Goal: Task Accomplishment & Management: Manage account settings

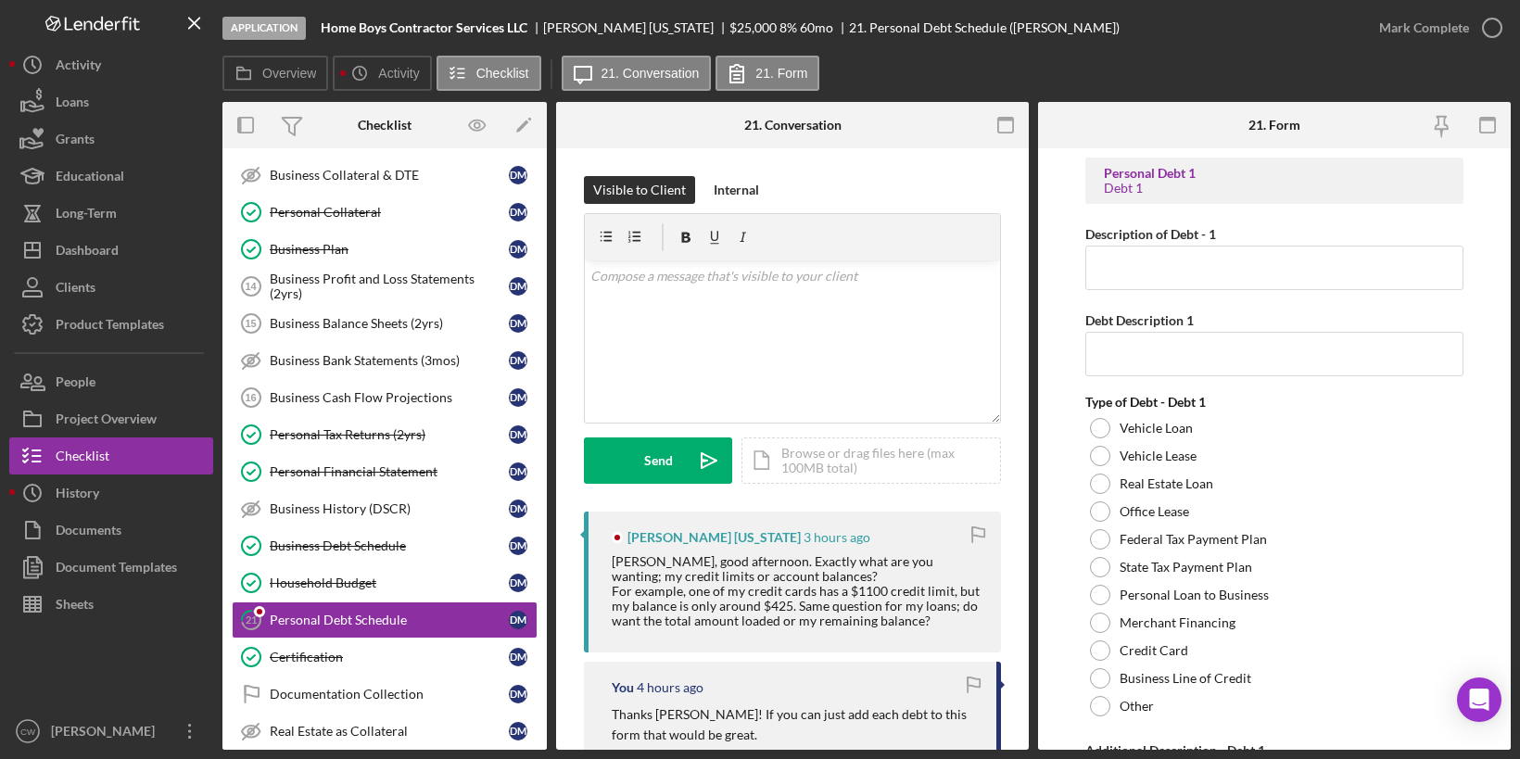
scroll to position [494, 0]
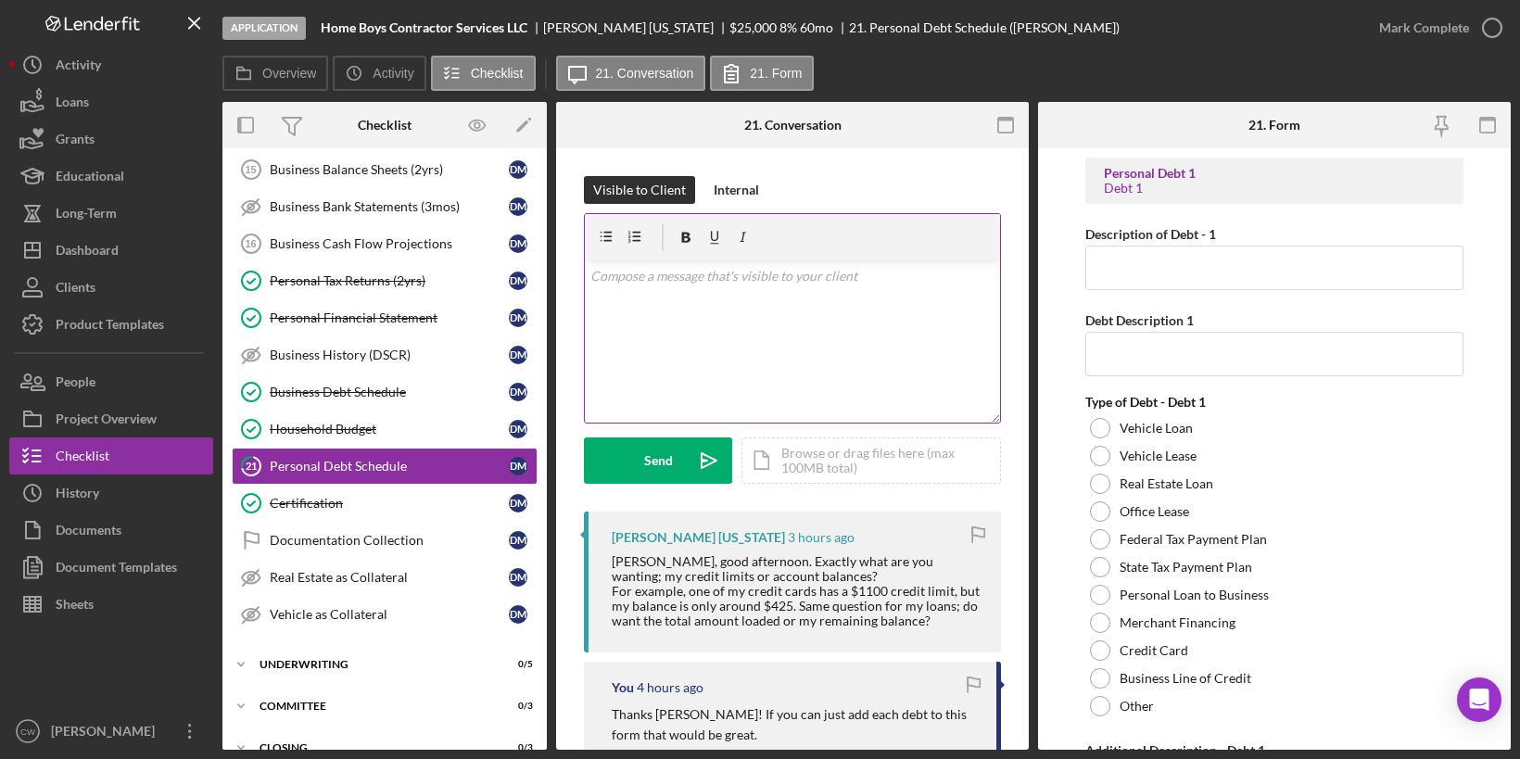
click at [729, 308] on div "v Color teal Color pink Remove color Add row above Add row below Add column bef…" at bounding box center [792, 341] width 415 height 162
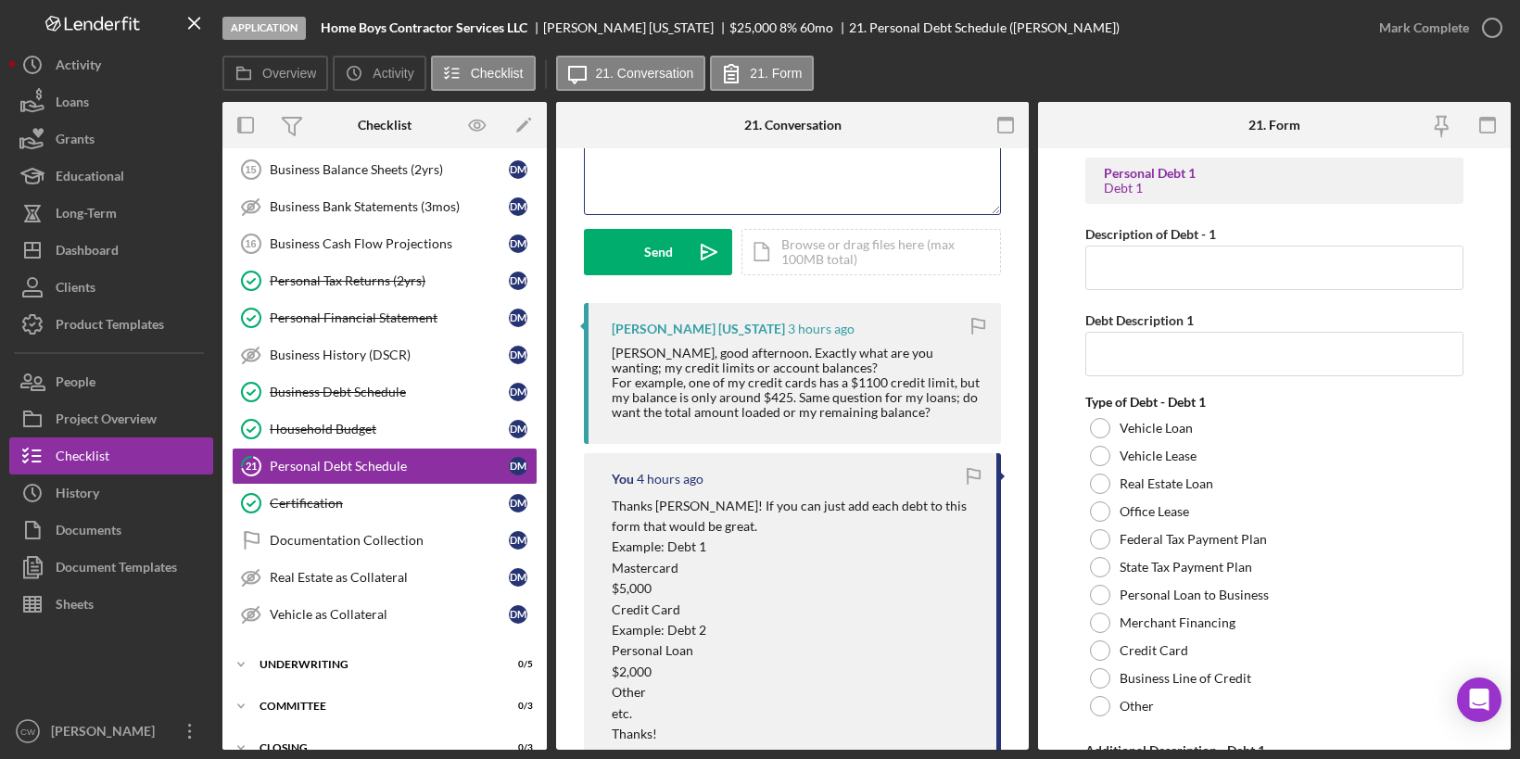
scroll to position [187, 0]
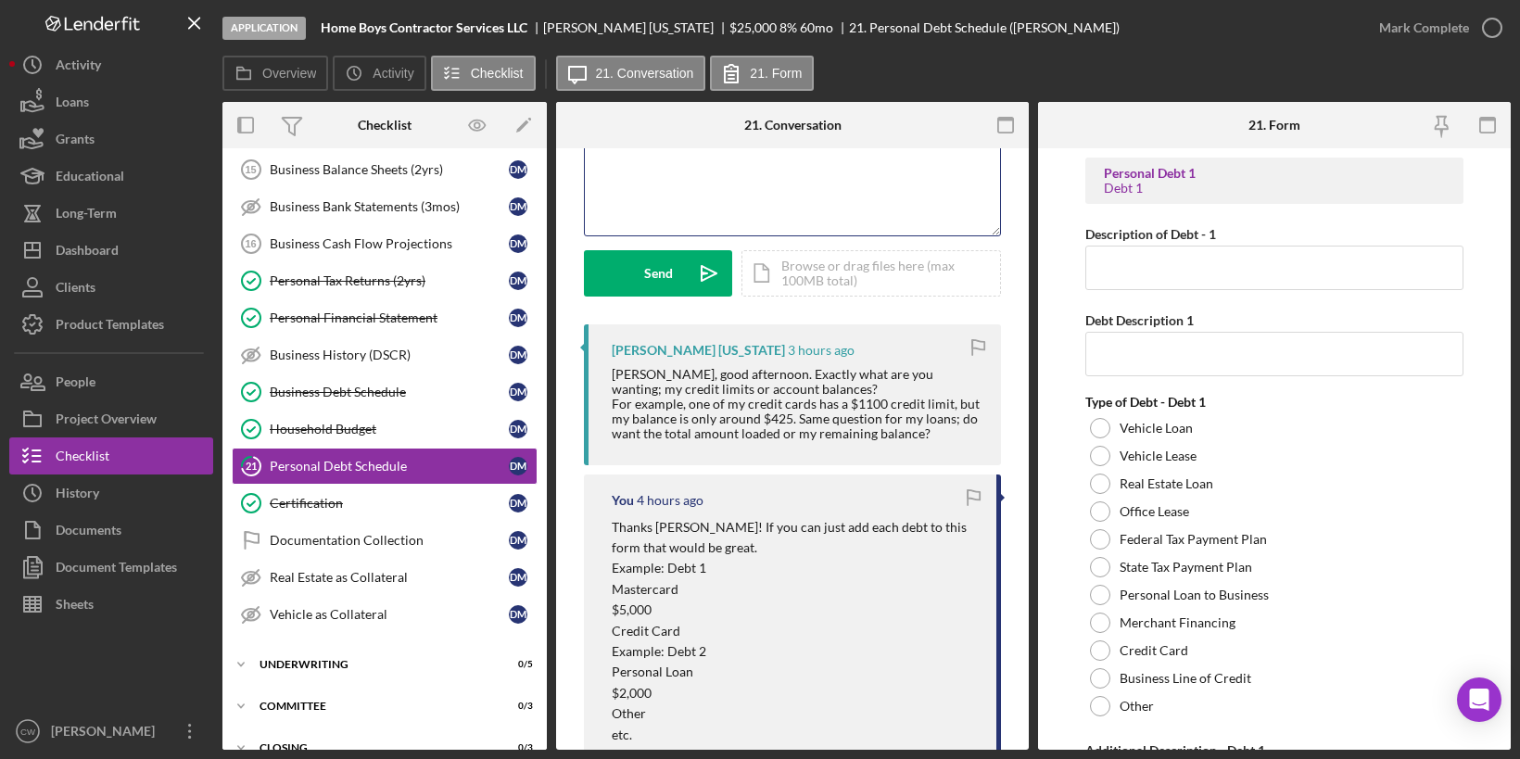
click at [755, 197] on div "v Color teal Color pink Remove color Add row above Add row below Add column bef…" at bounding box center [792, 154] width 415 height 162
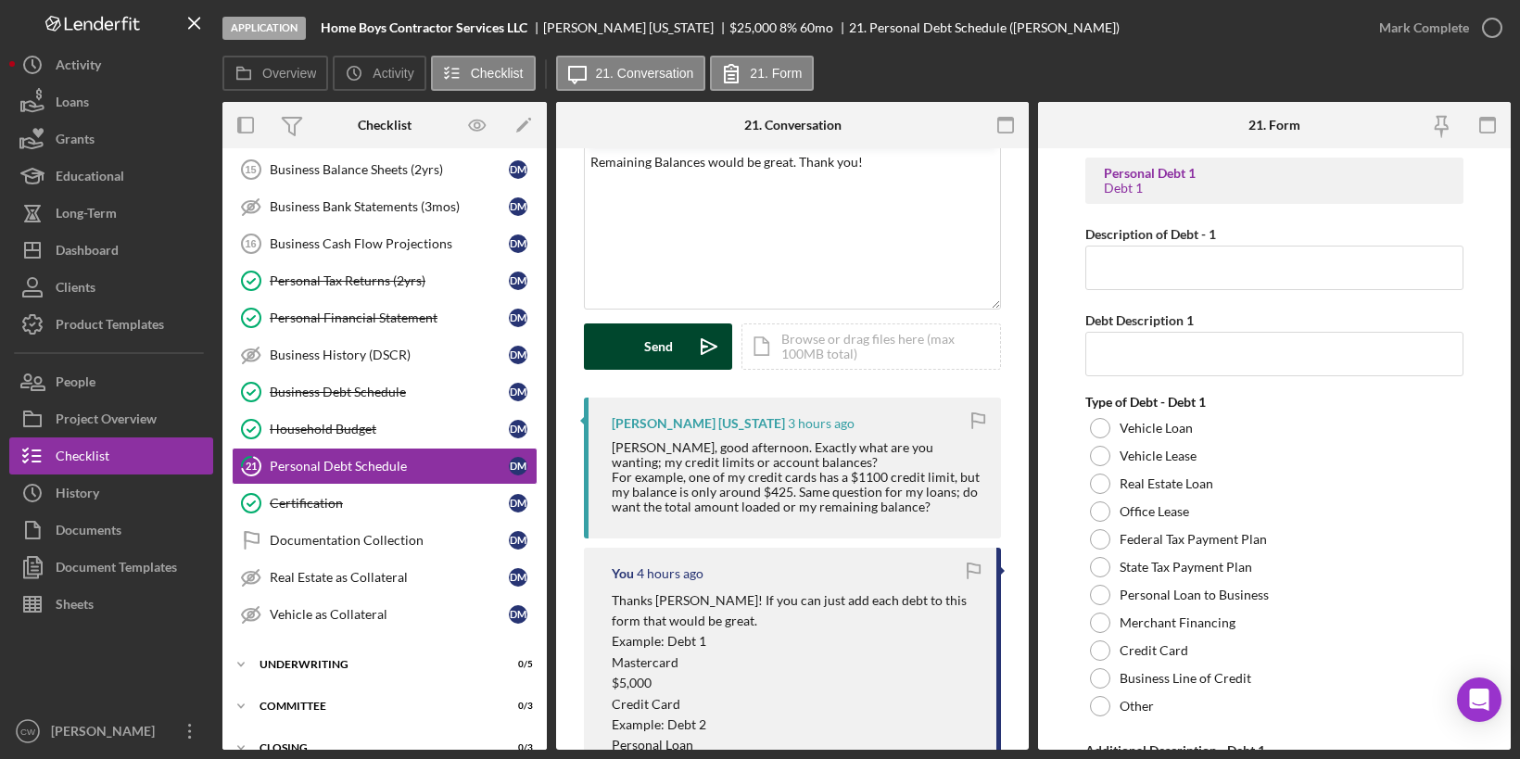
click at [641, 342] on button "Send Icon/icon-invite-send" at bounding box center [658, 346] width 148 height 46
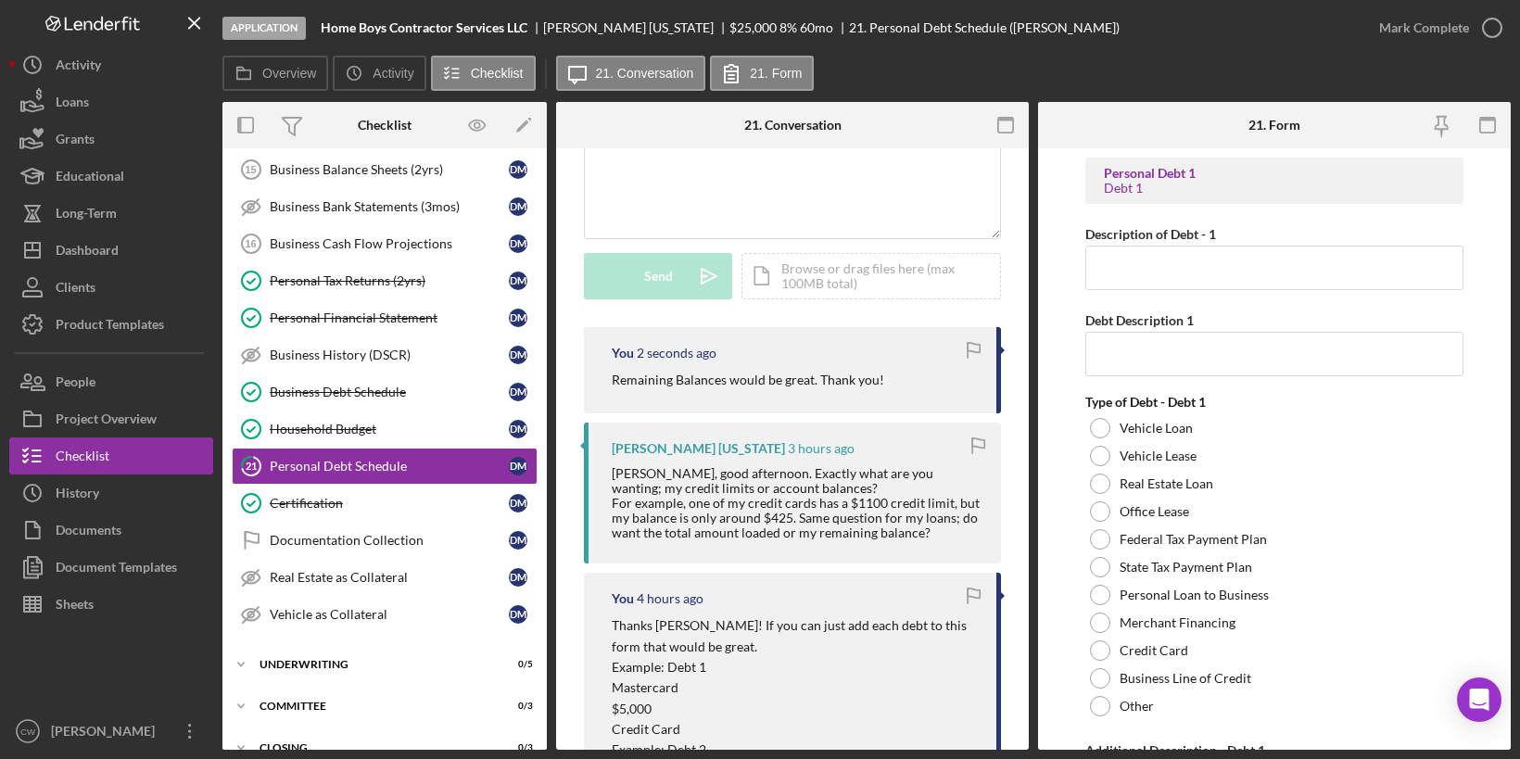
scroll to position [0, 0]
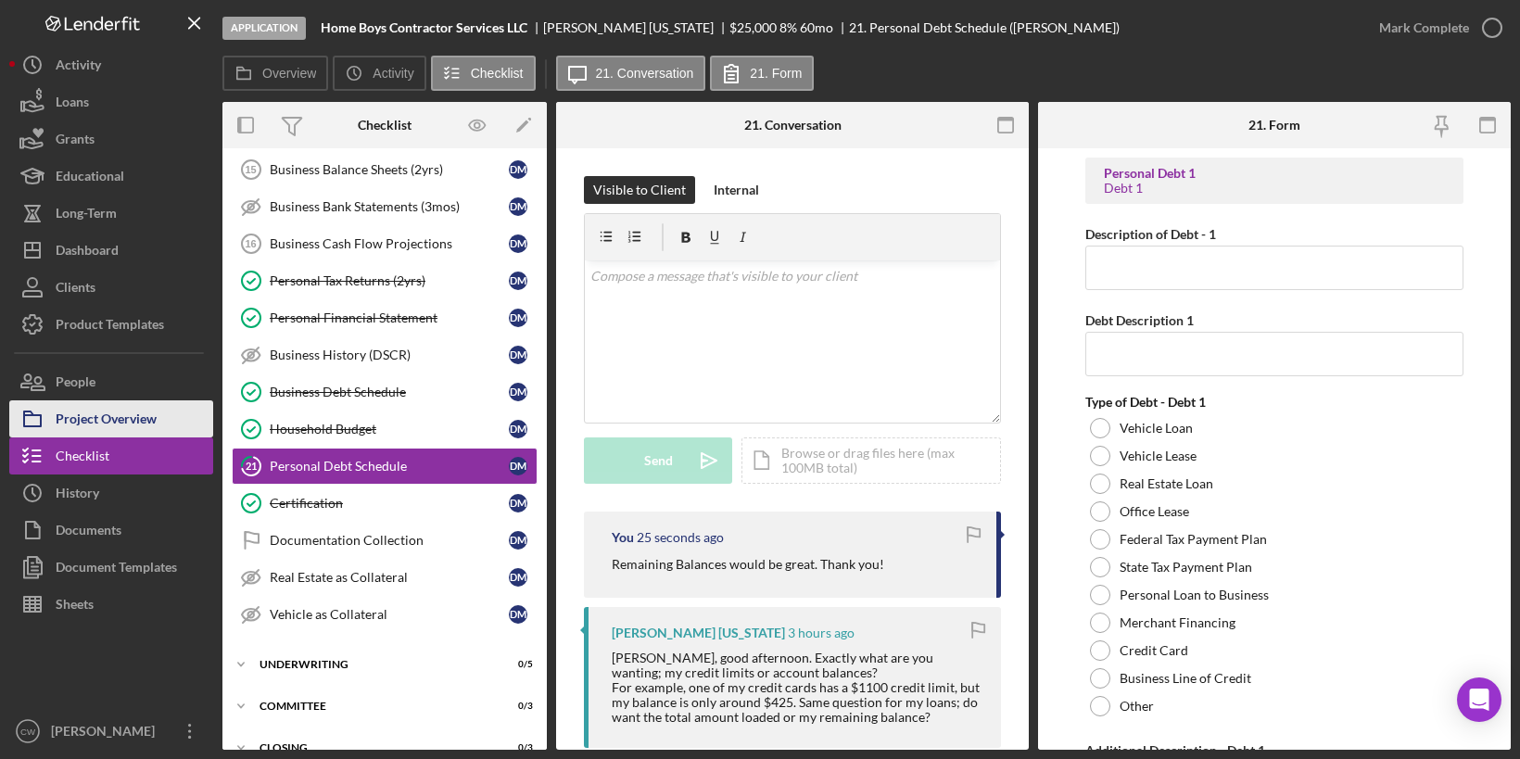
click at [146, 410] on div "Project Overview" at bounding box center [106, 421] width 101 height 42
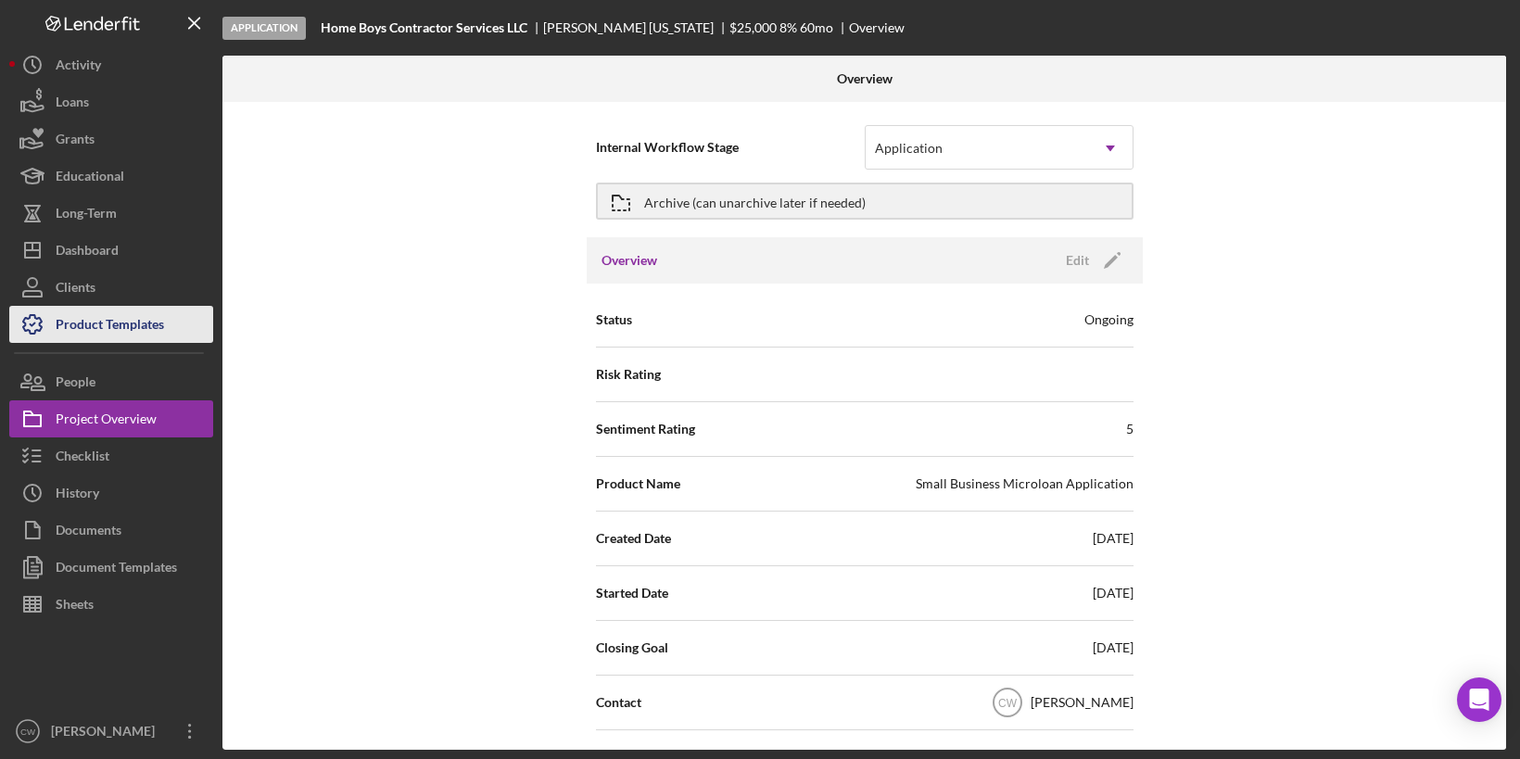
click at [145, 319] on div "Product Templates" at bounding box center [110, 327] width 108 height 42
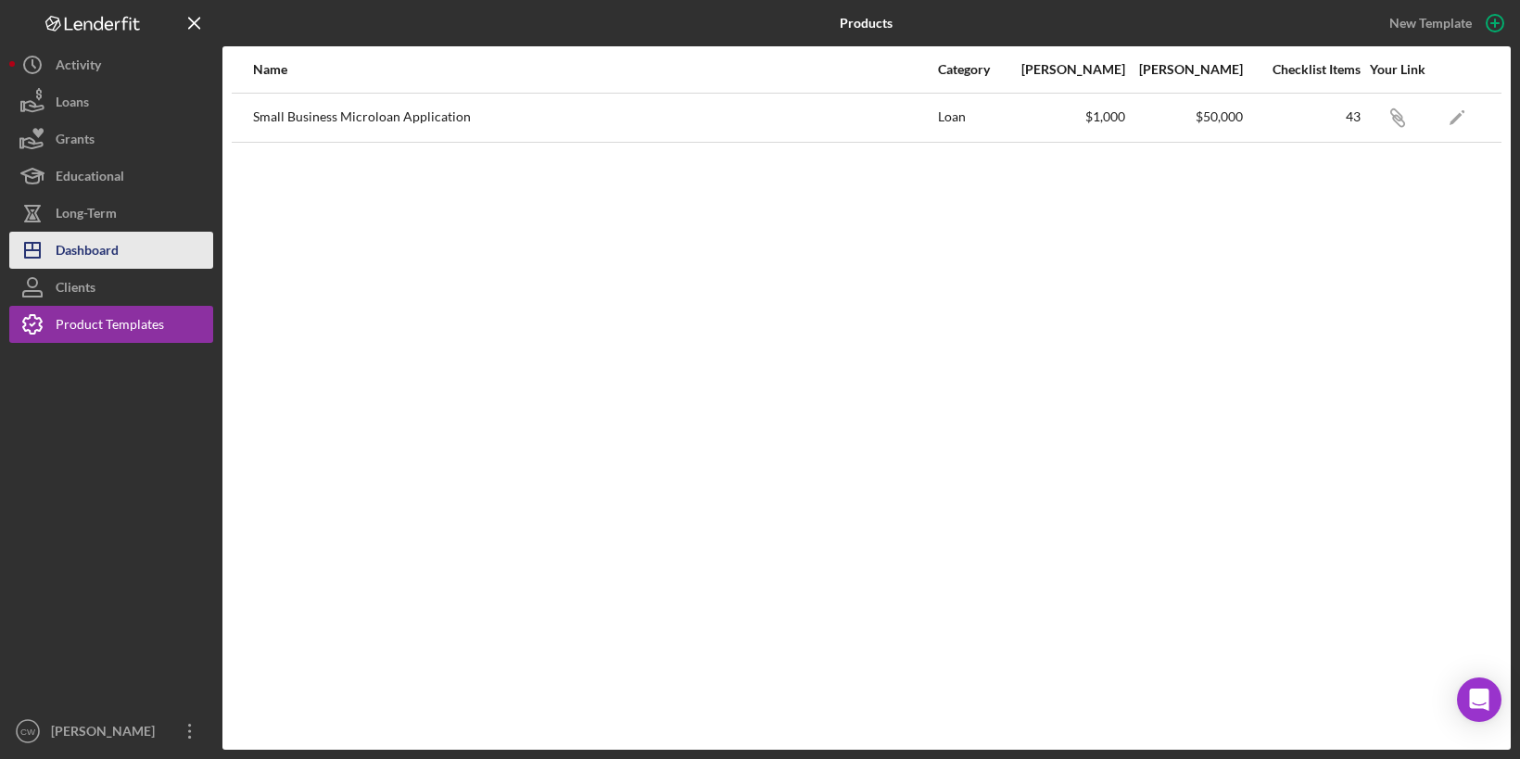
click at [126, 257] on button "Icon/Dashboard Dashboard" at bounding box center [111, 250] width 204 height 37
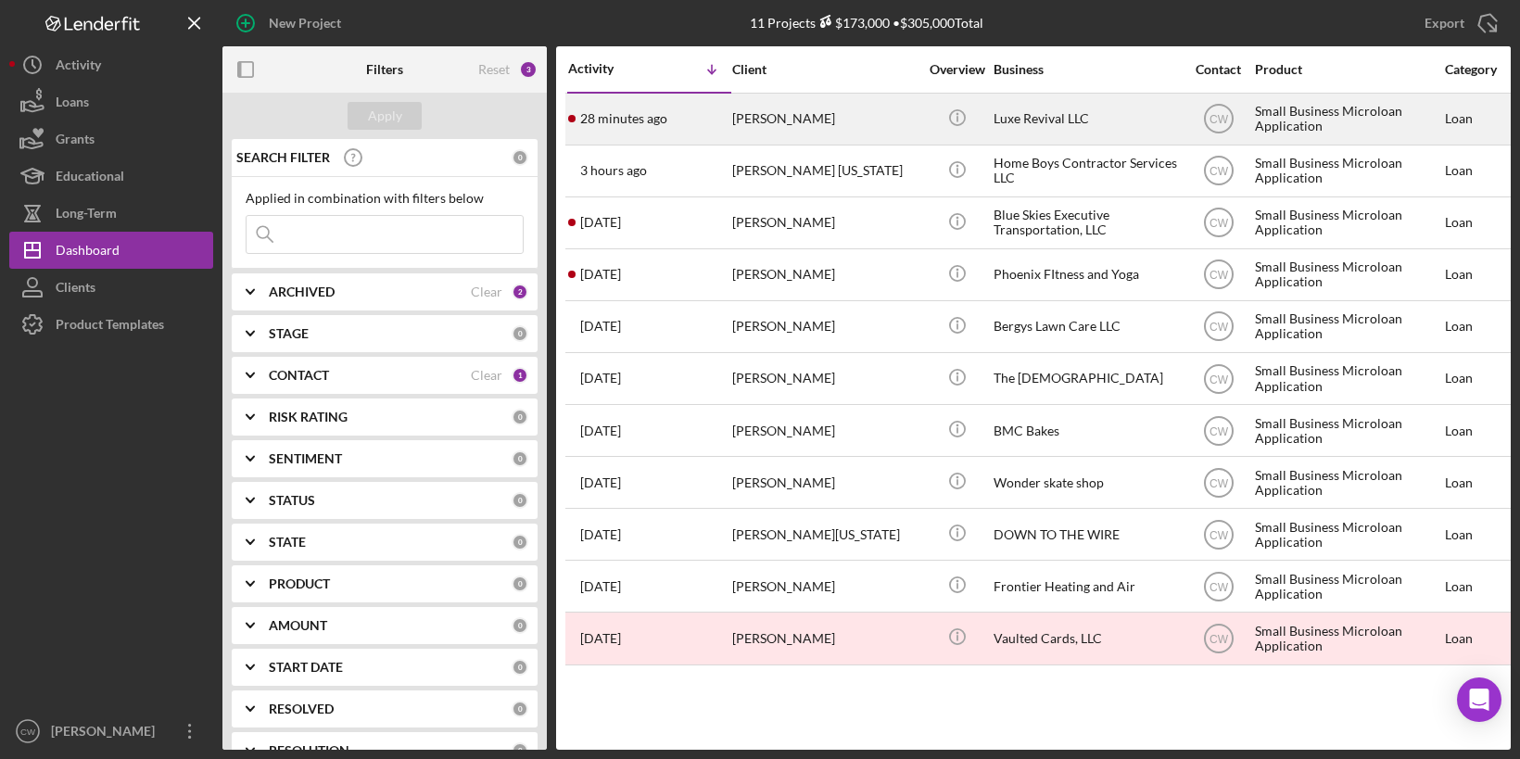
click at [780, 129] on div "[PERSON_NAME]" at bounding box center [824, 119] width 185 height 49
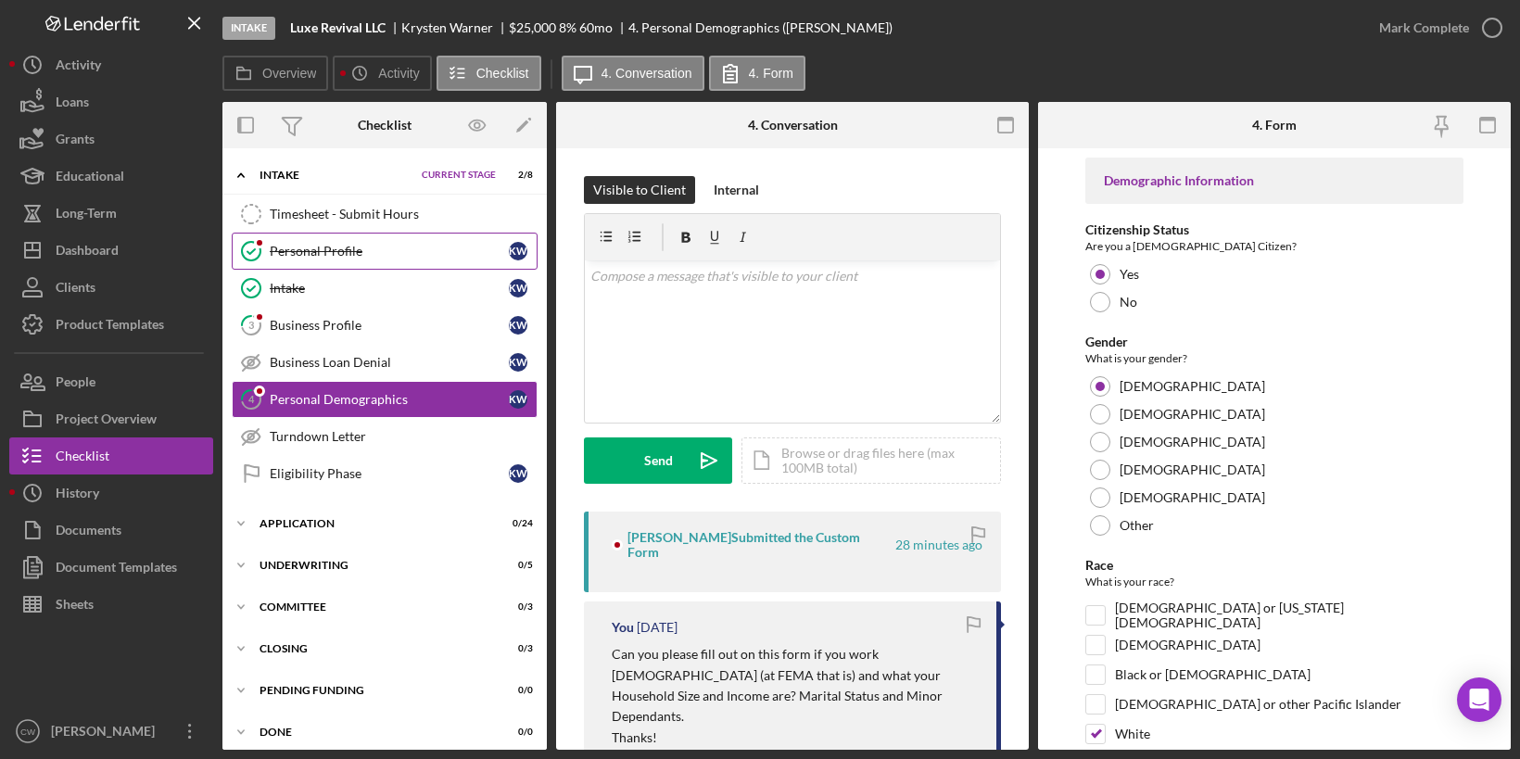
click at [394, 246] on div "Personal Profile" at bounding box center [389, 251] width 239 height 15
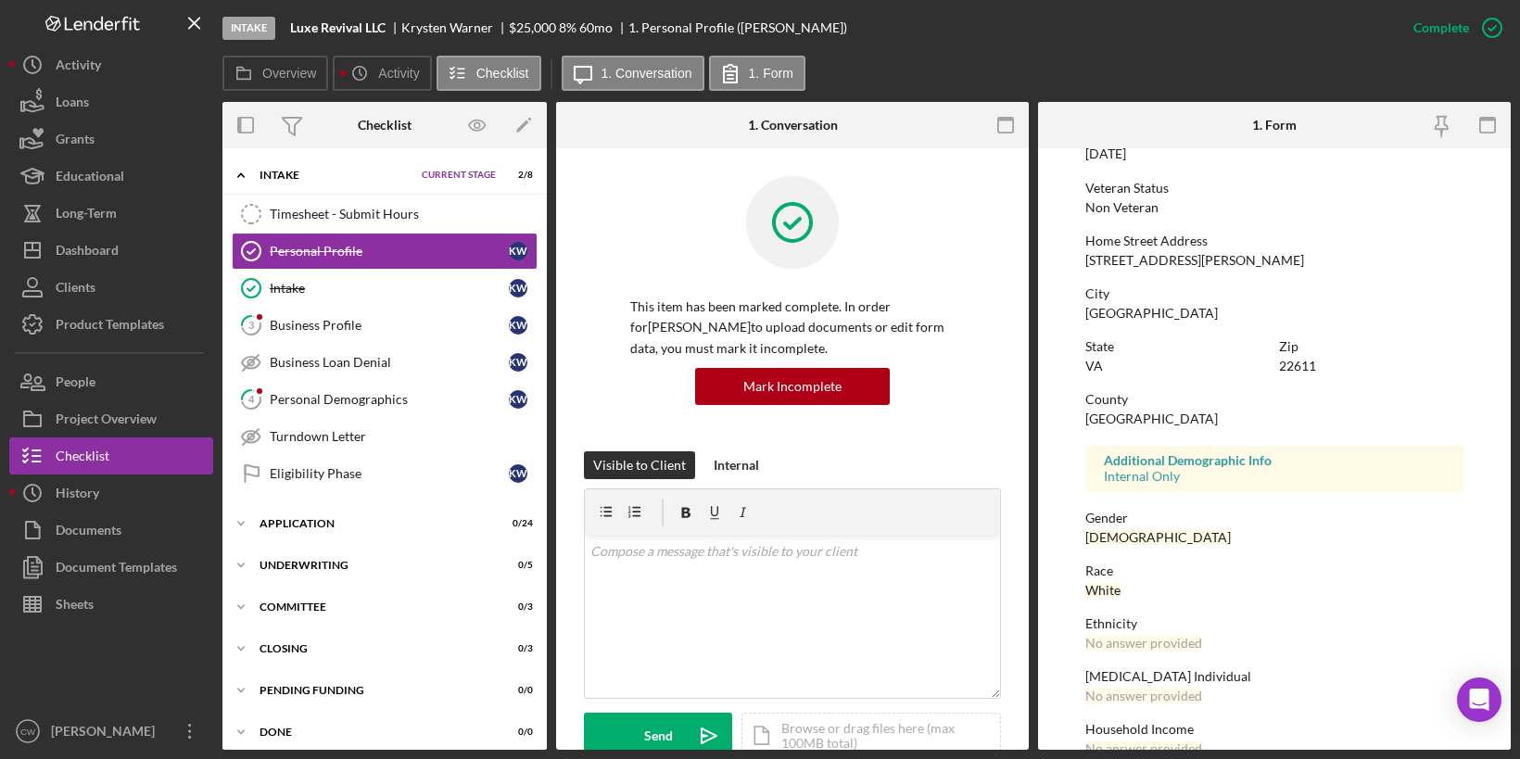
scroll to position [263, 0]
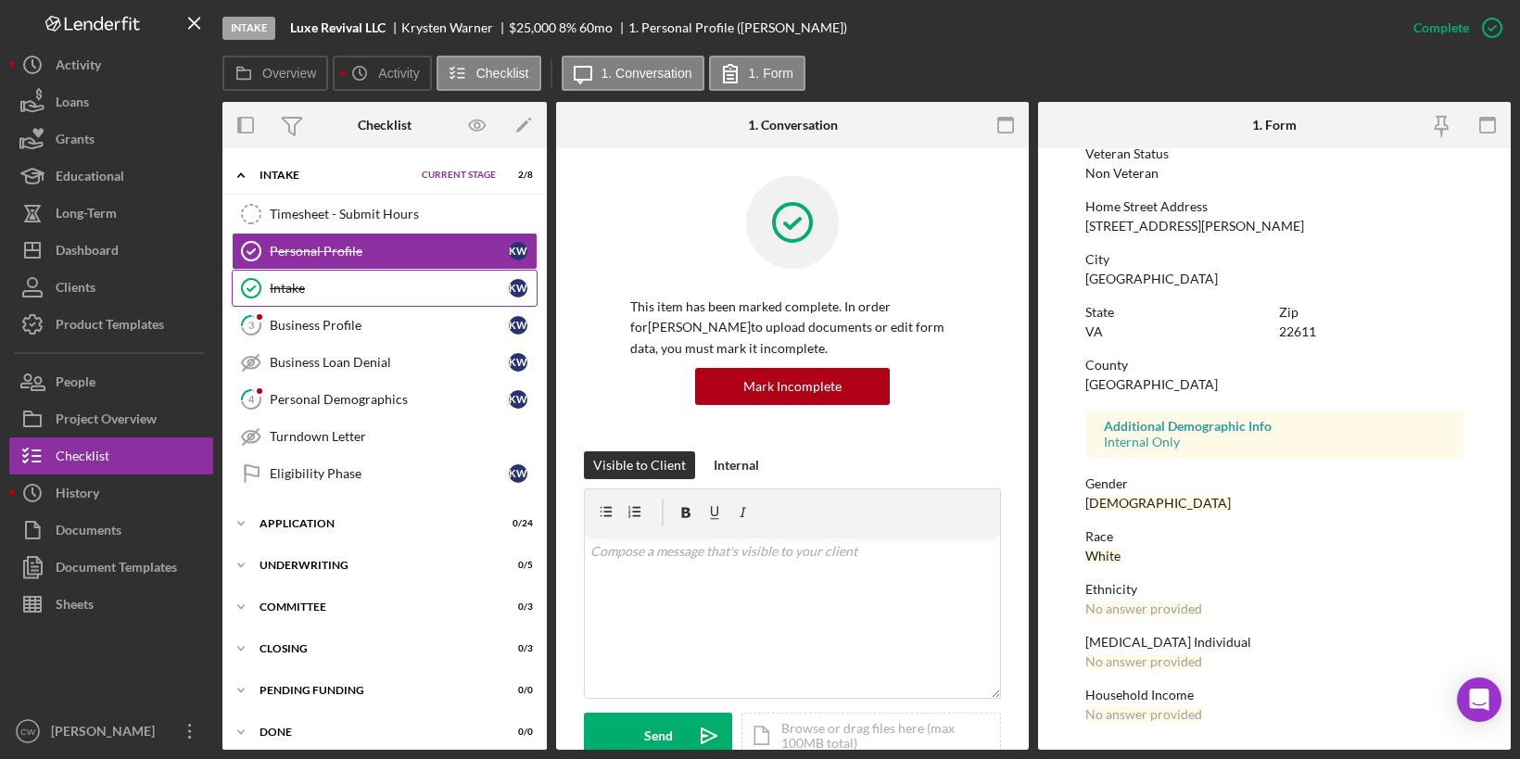
click at [358, 291] on div "Intake" at bounding box center [389, 288] width 239 height 15
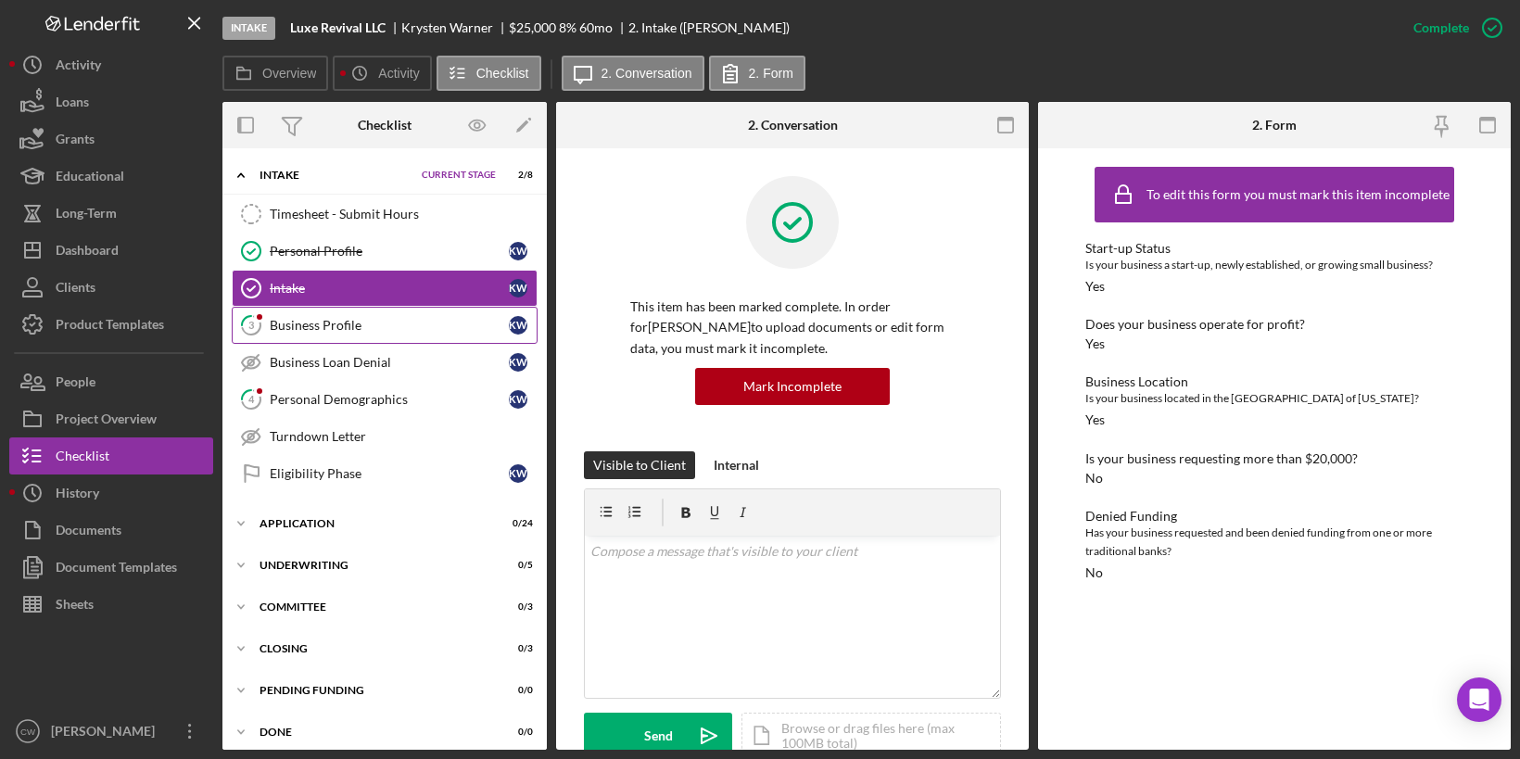
click at [437, 323] on div "Business Profile" at bounding box center [389, 325] width 239 height 15
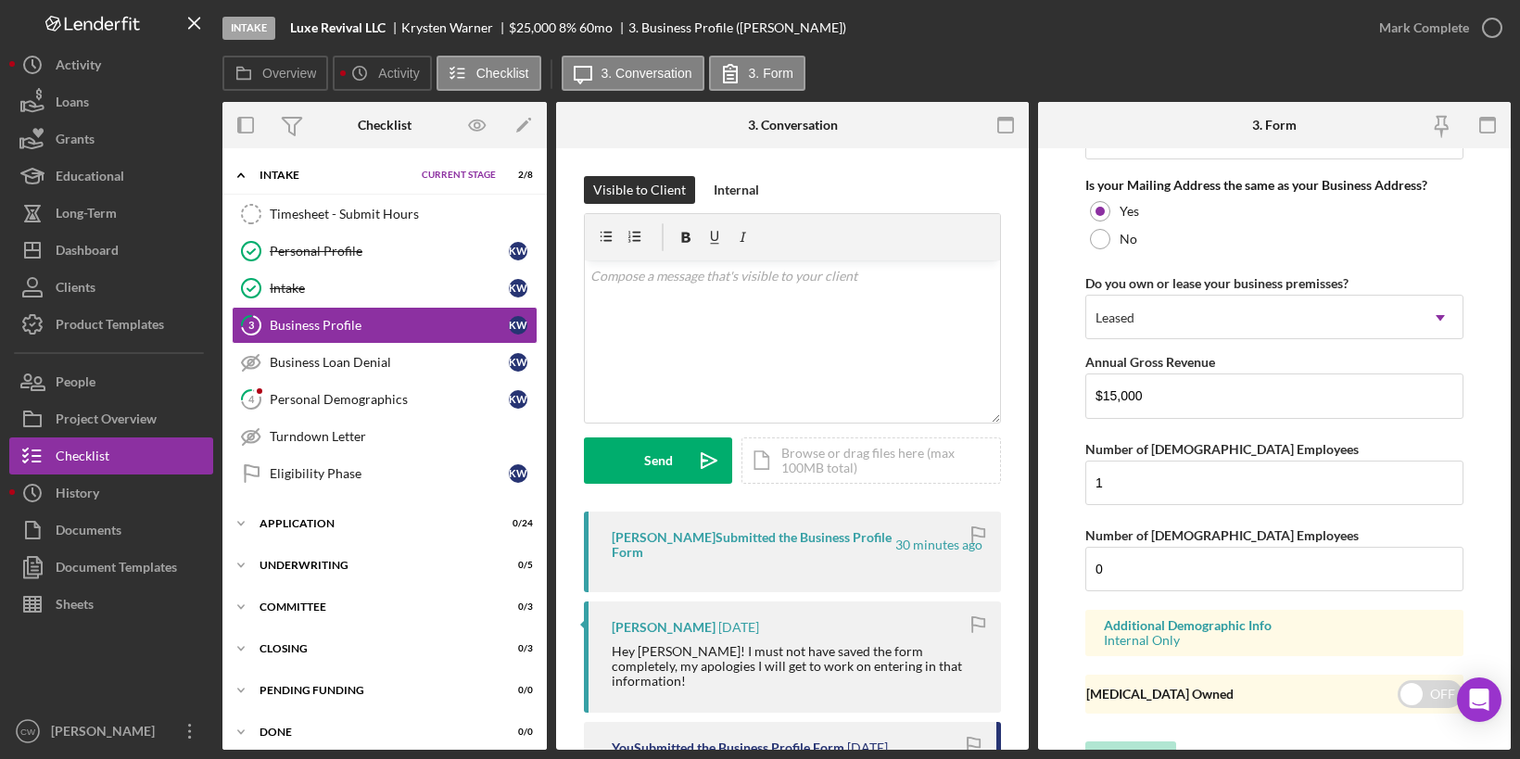
scroll to position [1441, 0]
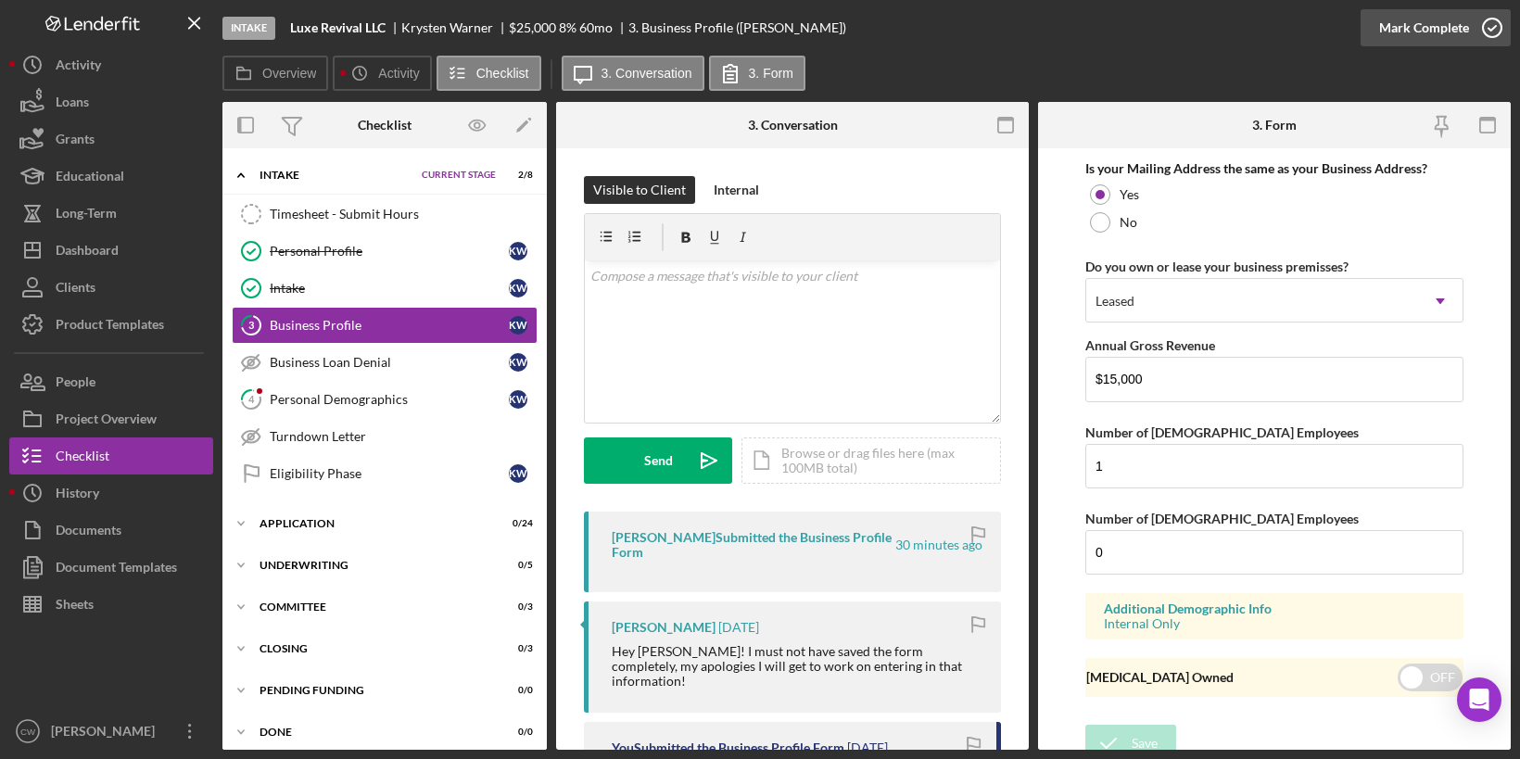
click at [1491, 34] on icon "button" at bounding box center [1492, 28] width 46 height 46
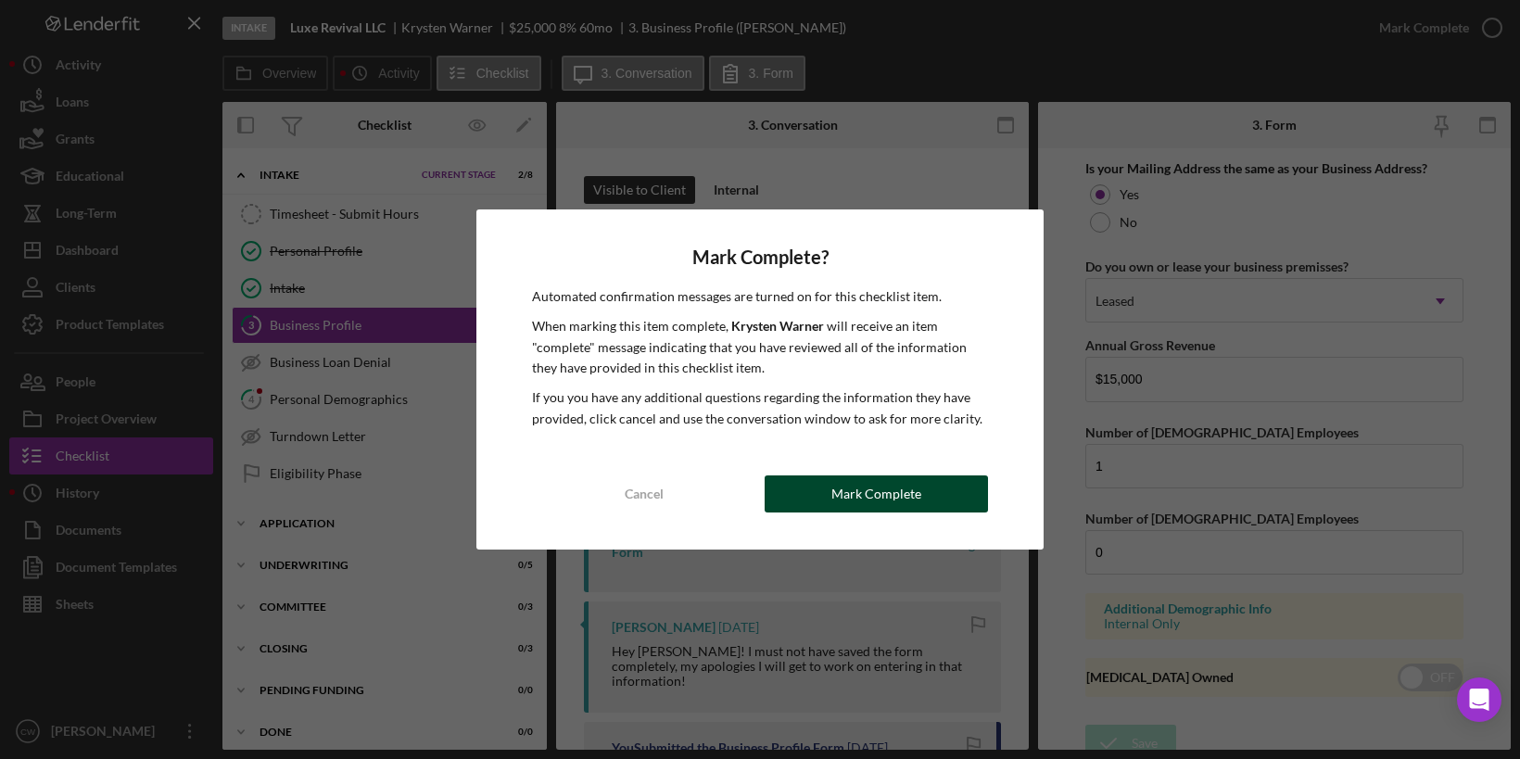
click at [915, 509] on div "Mark Complete" at bounding box center [876, 493] width 90 height 37
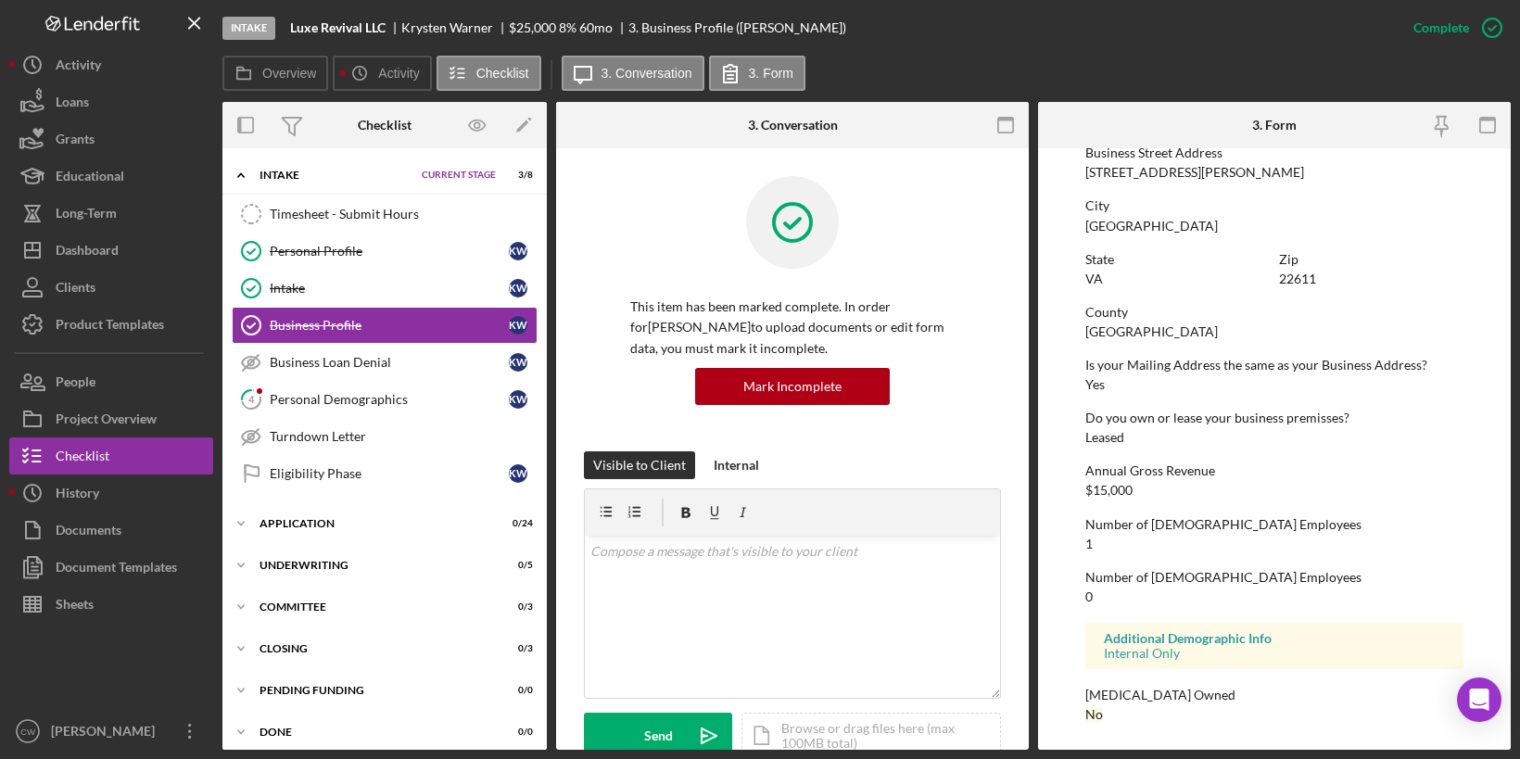
scroll to position [0, 0]
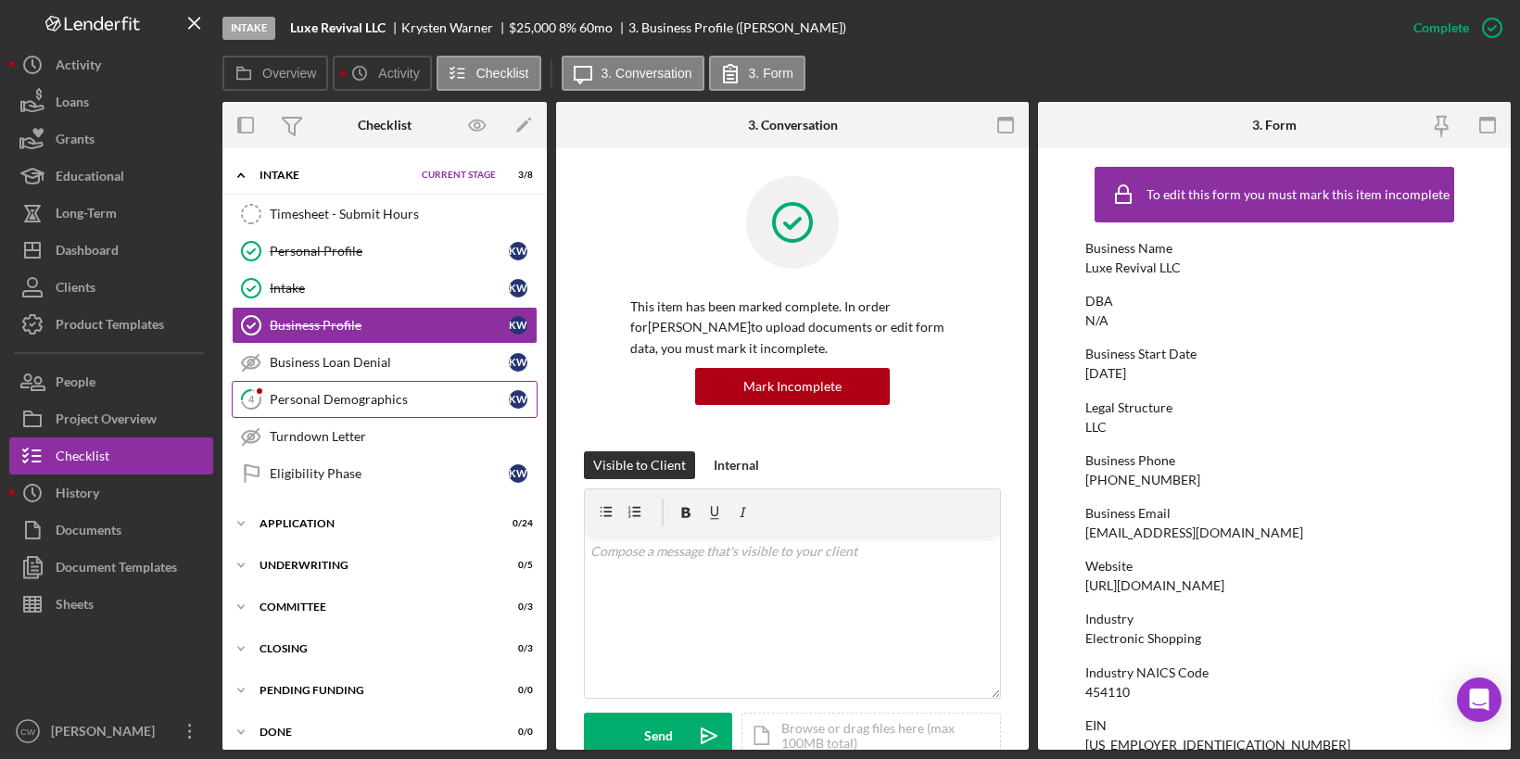
click at [358, 392] on div "Personal Demographics" at bounding box center [389, 399] width 239 height 15
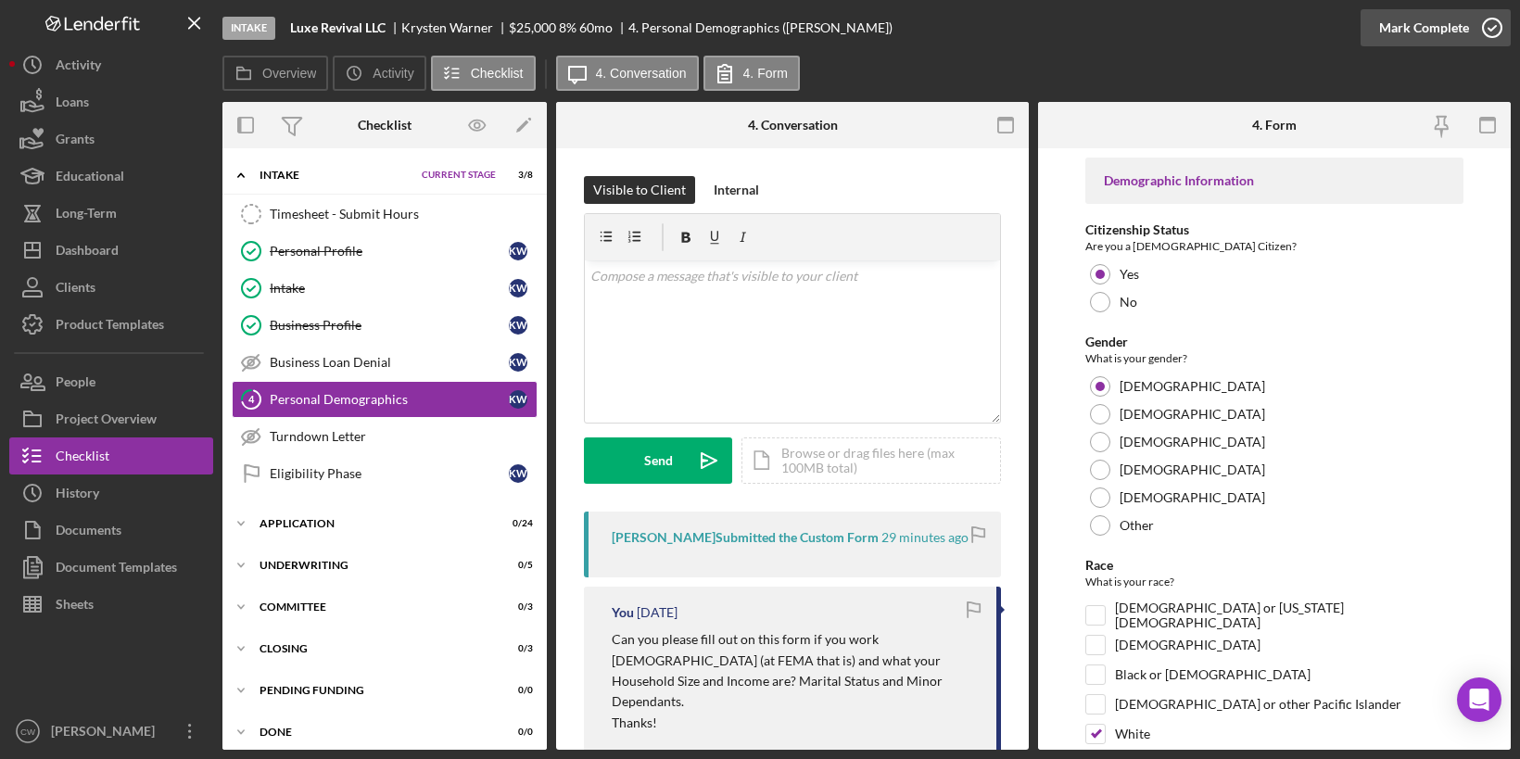
click at [1489, 32] on icon "button" at bounding box center [1492, 28] width 46 height 46
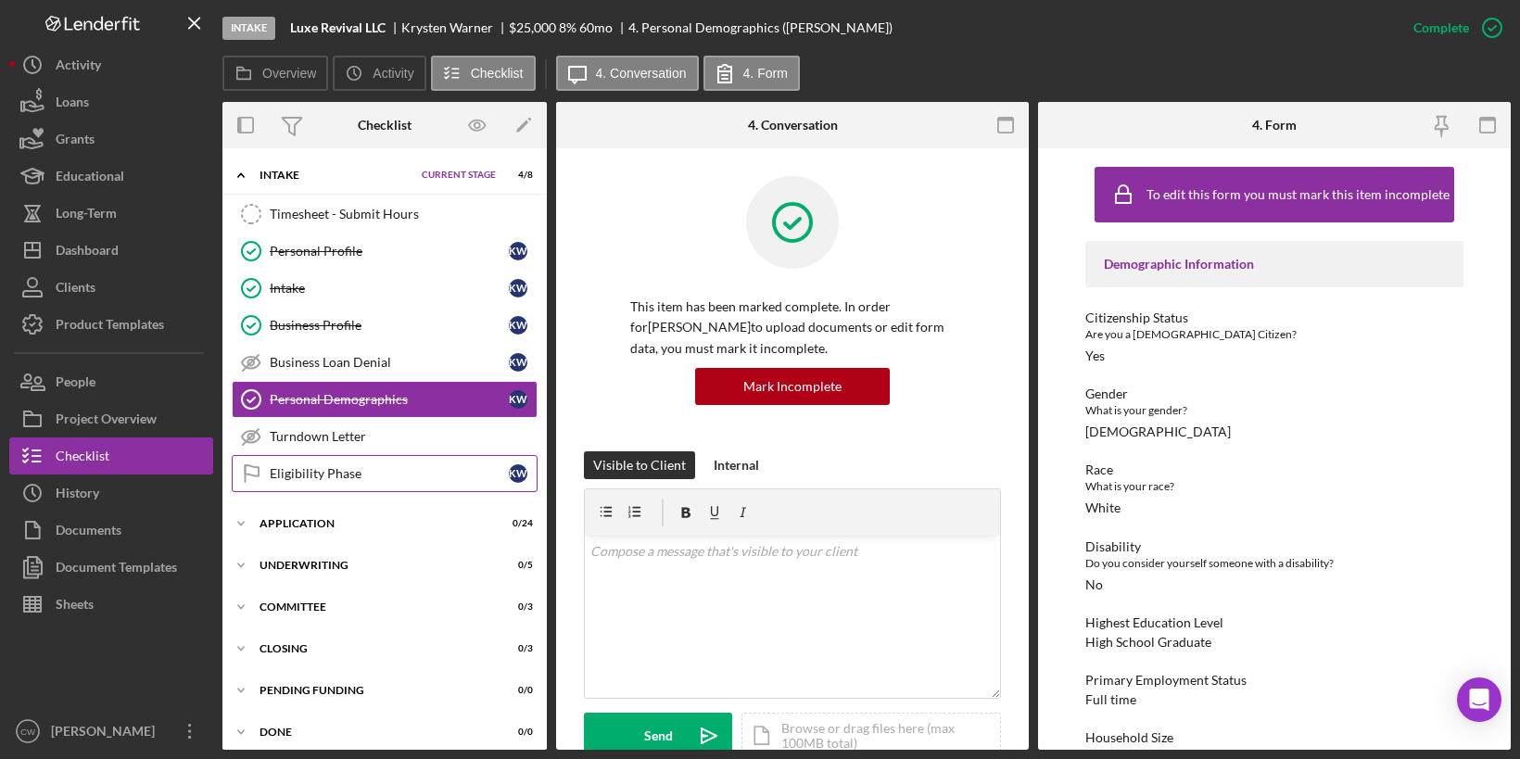
click at [353, 466] on div "Eligibility Phase" at bounding box center [389, 473] width 239 height 15
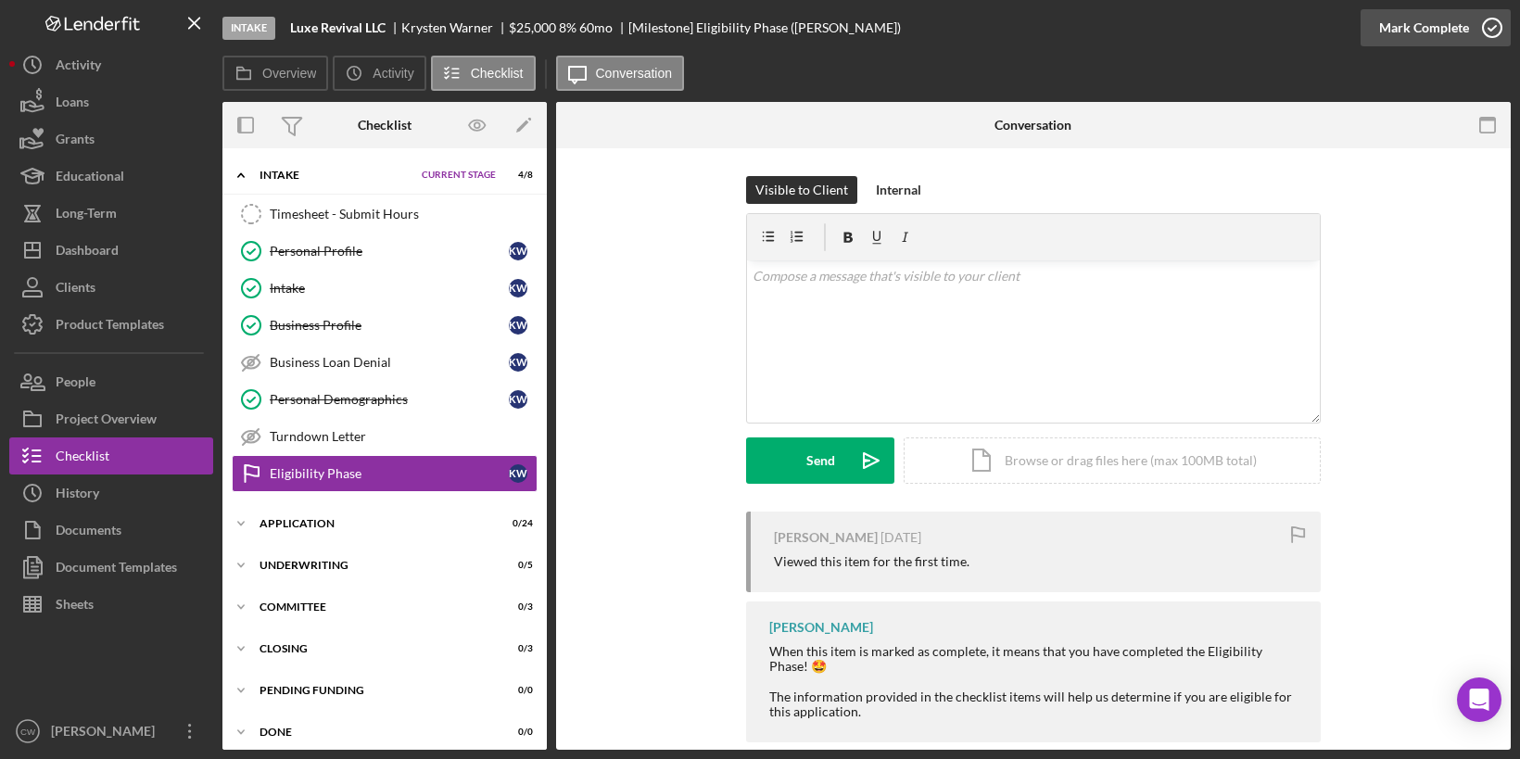
click at [1499, 29] on icon "button" at bounding box center [1492, 28] width 46 height 46
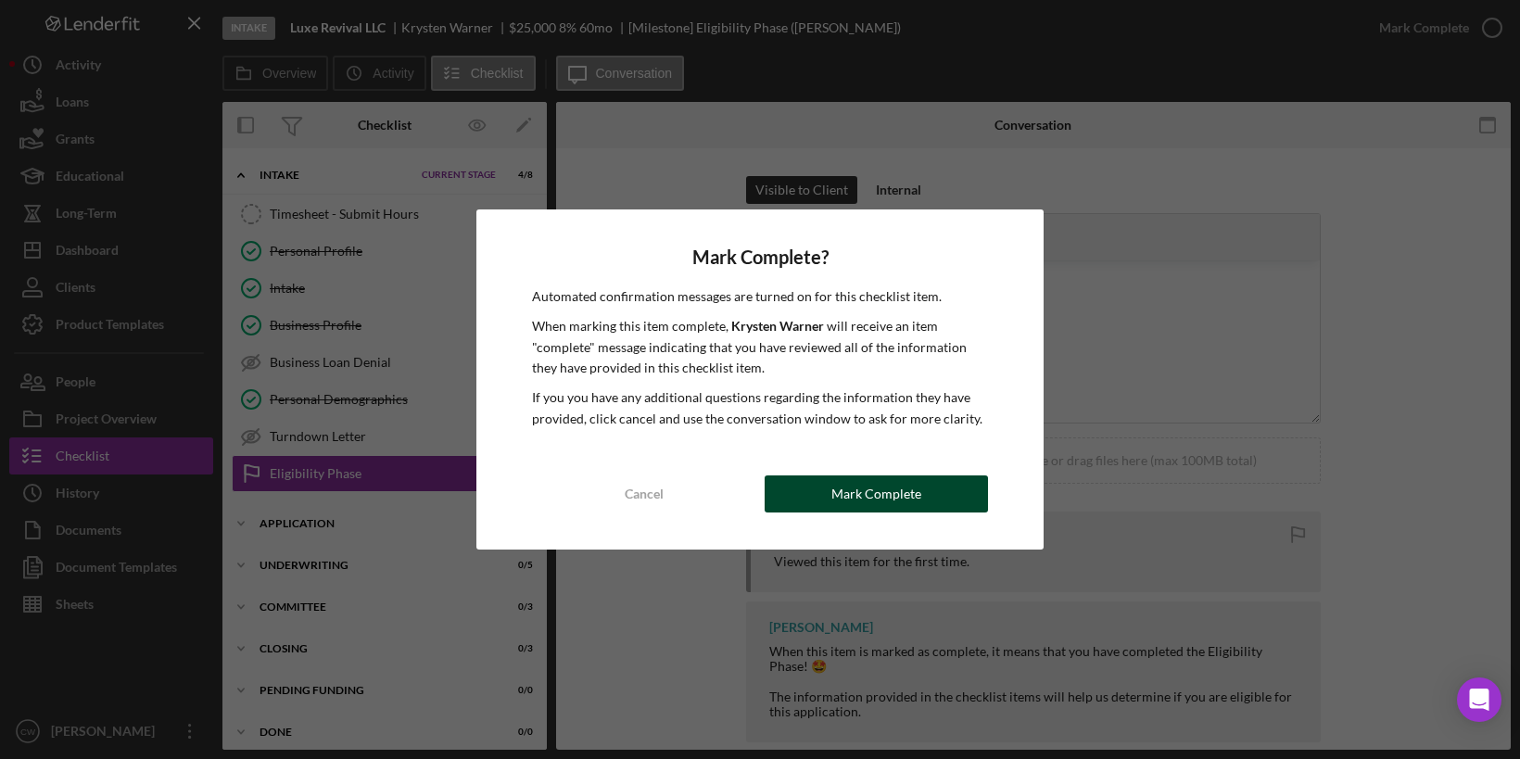
click at [811, 500] on button "Mark Complete" at bounding box center [876, 493] width 223 height 37
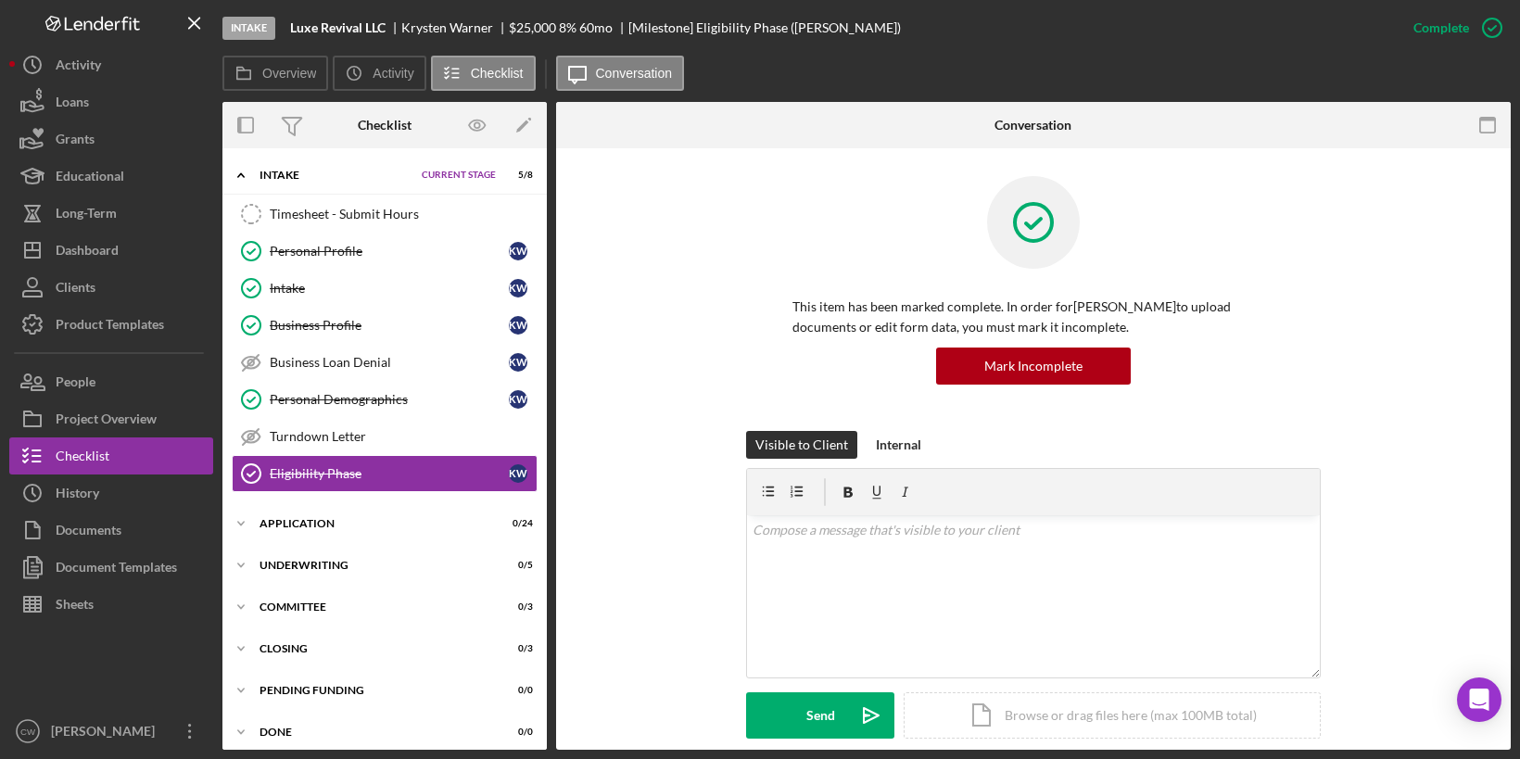
scroll to position [348, 0]
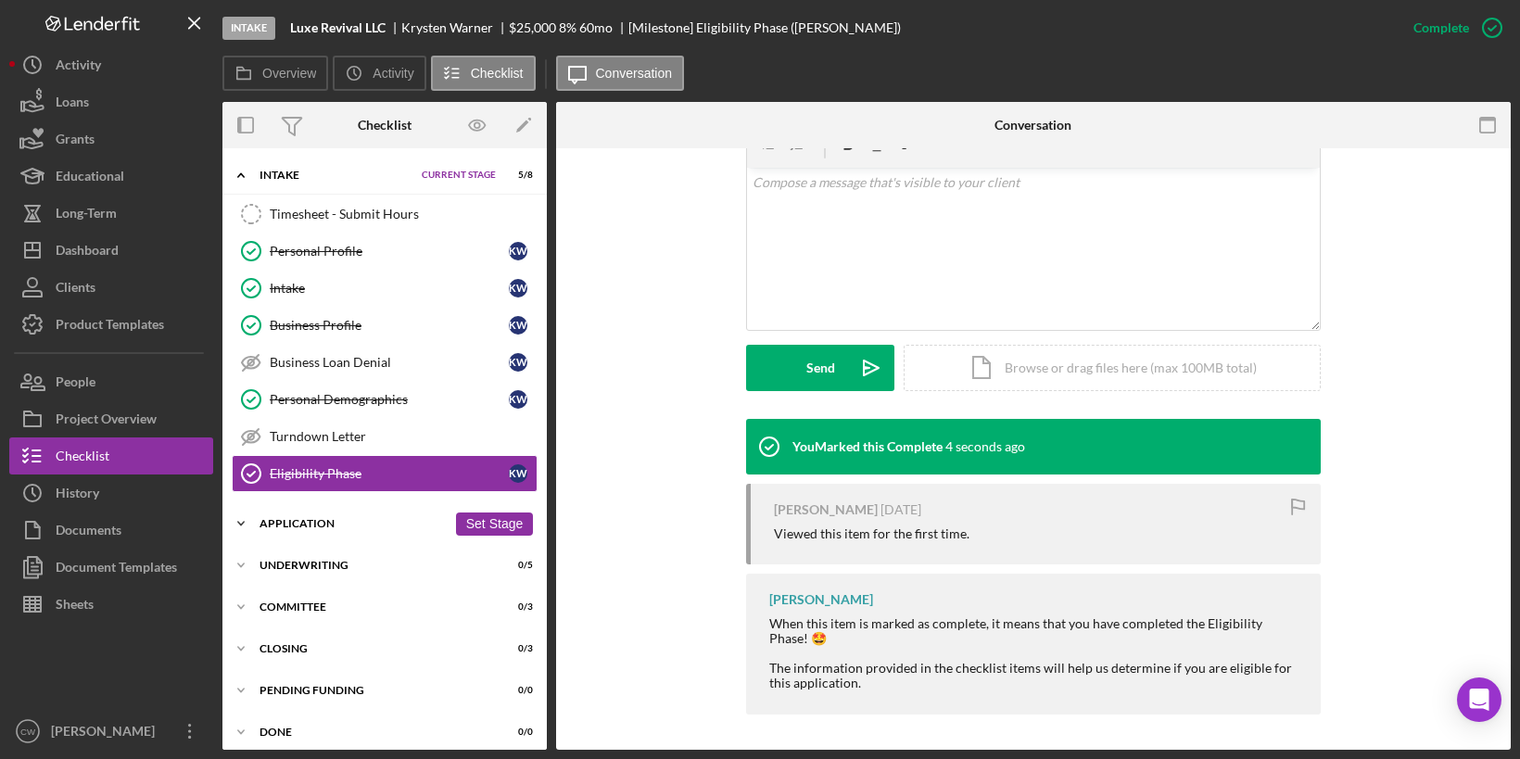
click at [369, 509] on div "Icon/Expander Application 0 / 24 Set Stage" at bounding box center [384, 523] width 324 height 37
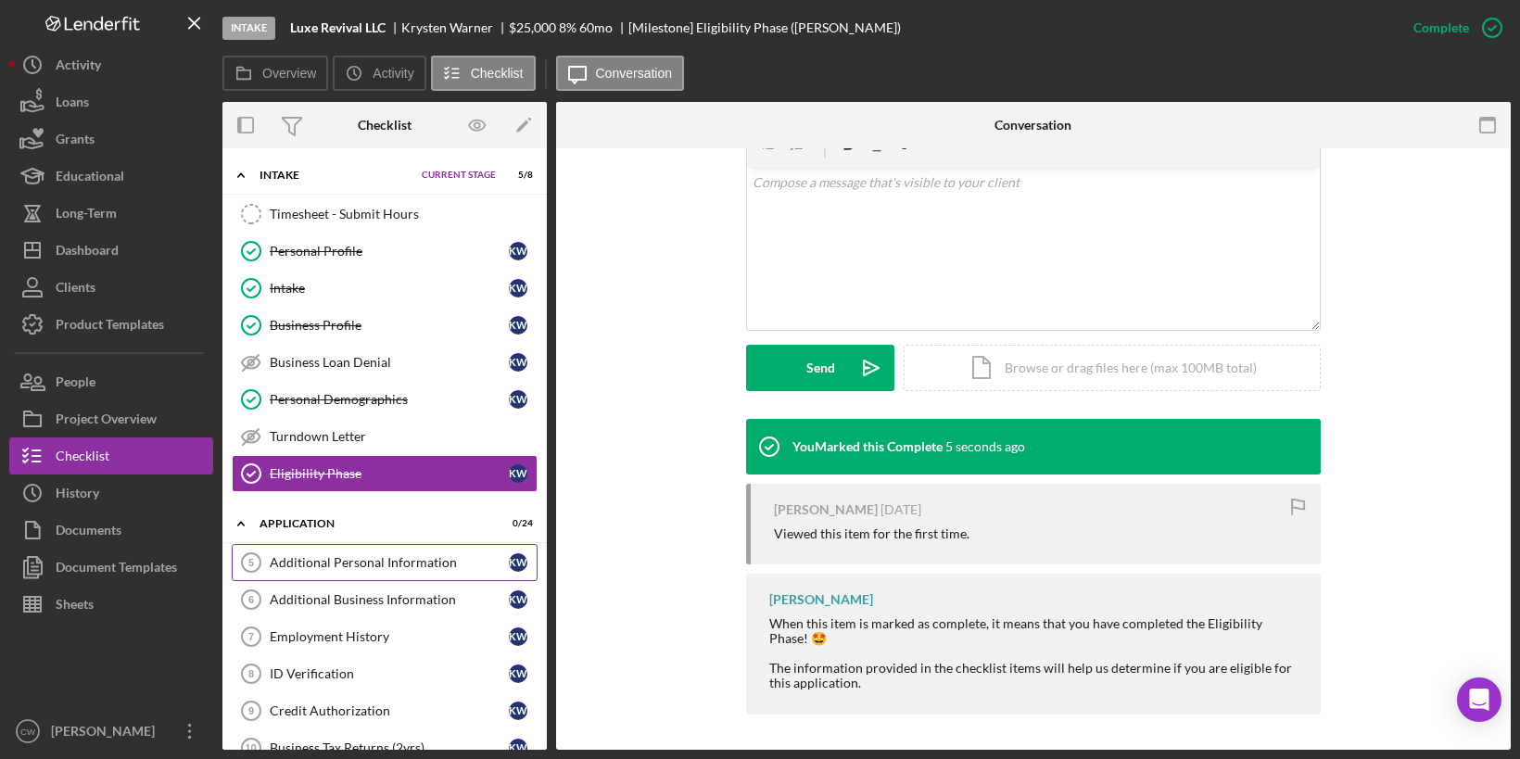
click at [363, 555] on div "Additional Personal Information" at bounding box center [389, 562] width 239 height 15
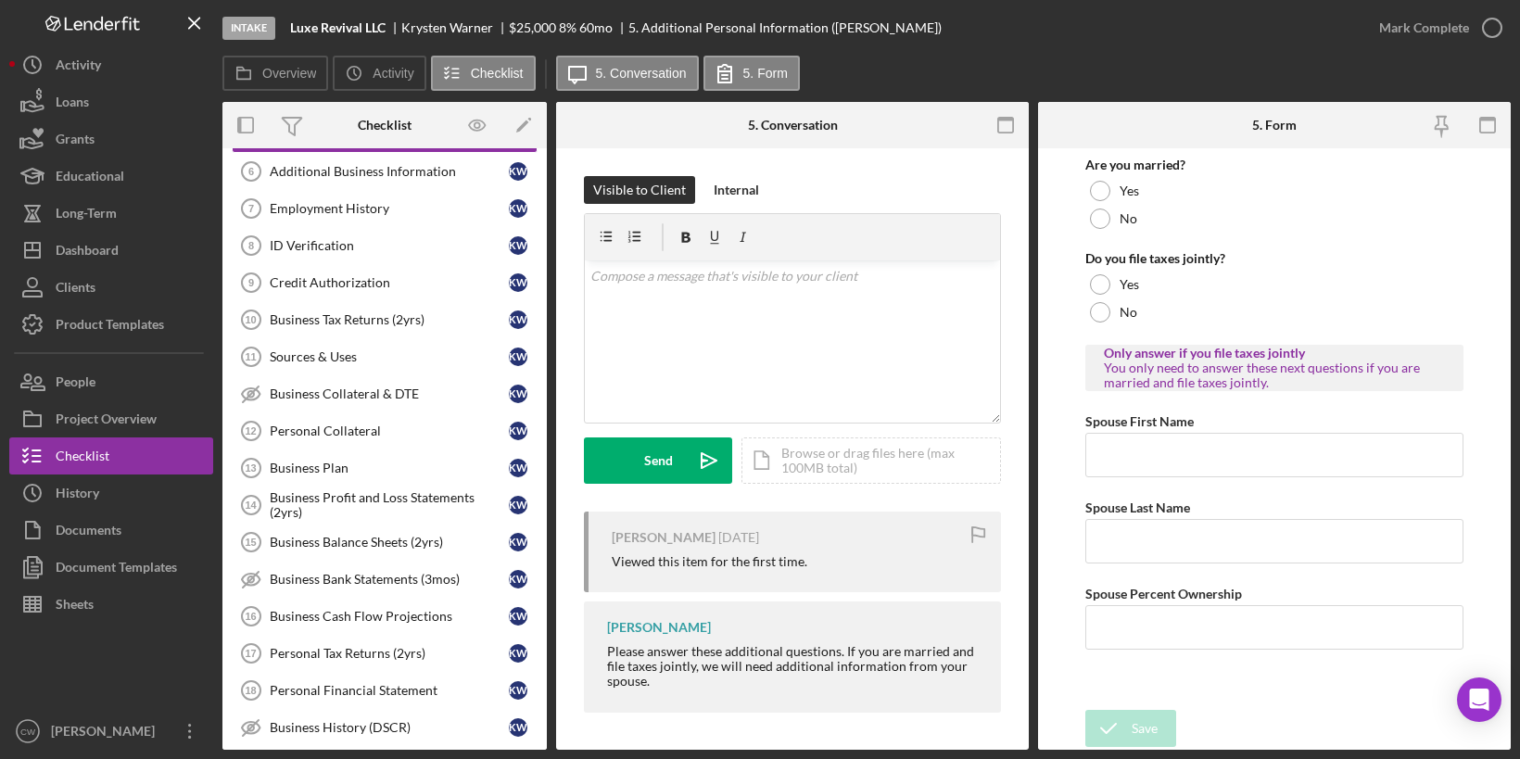
scroll to position [229, 0]
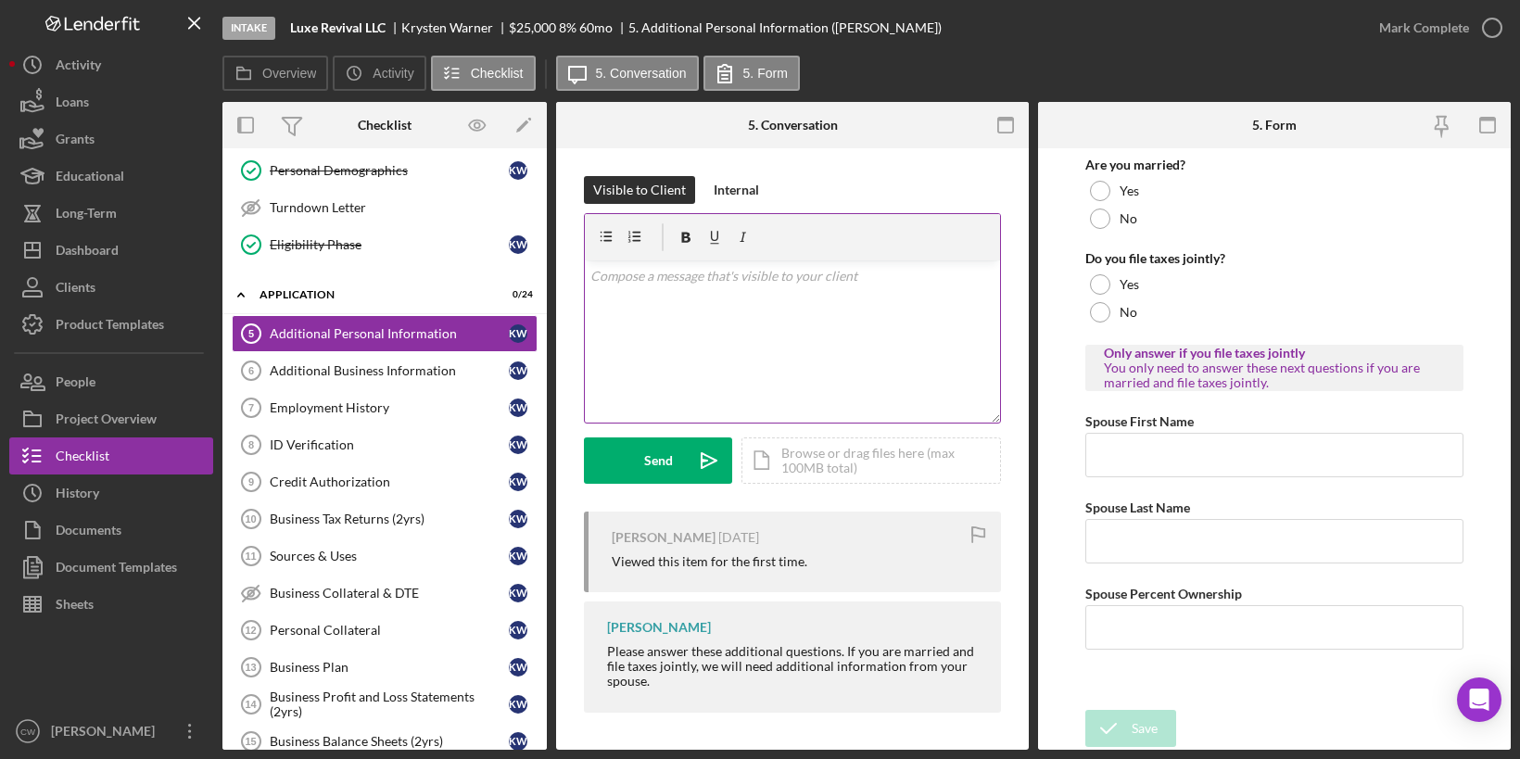
click at [661, 285] on p at bounding box center [792, 276] width 405 height 20
click at [571, 539] on div "Visible to Client Internal v Color teal Color pink Remove color Add row above A…" at bounding box center [792, 449] width 473 height 602
click at [425, 363] on div "Additional Business Information" at bounding box center [389, 370] width 239 height 15
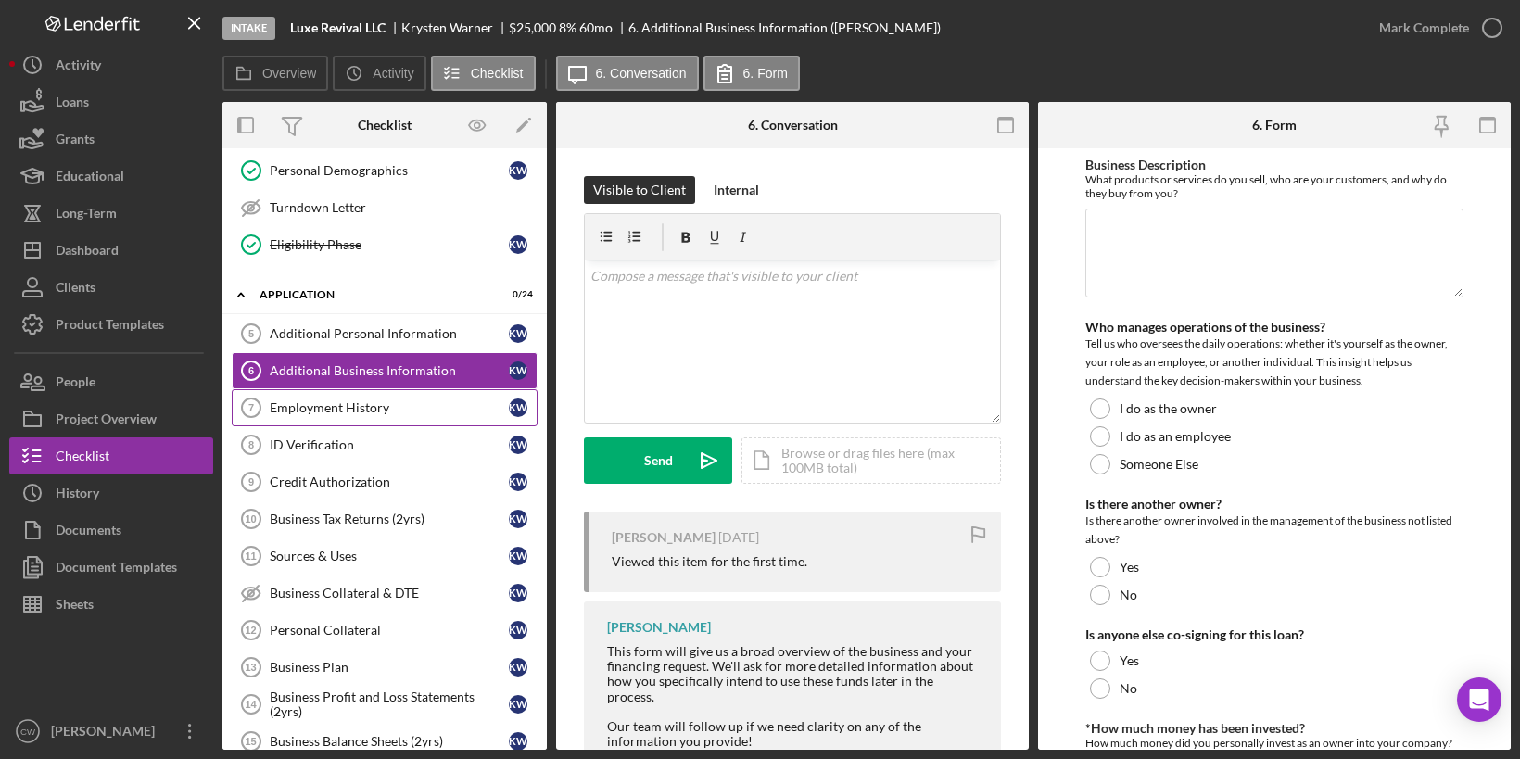
click at [402, 400] on div "Employment History" at bounding box center [389, 407] width 239 height 15
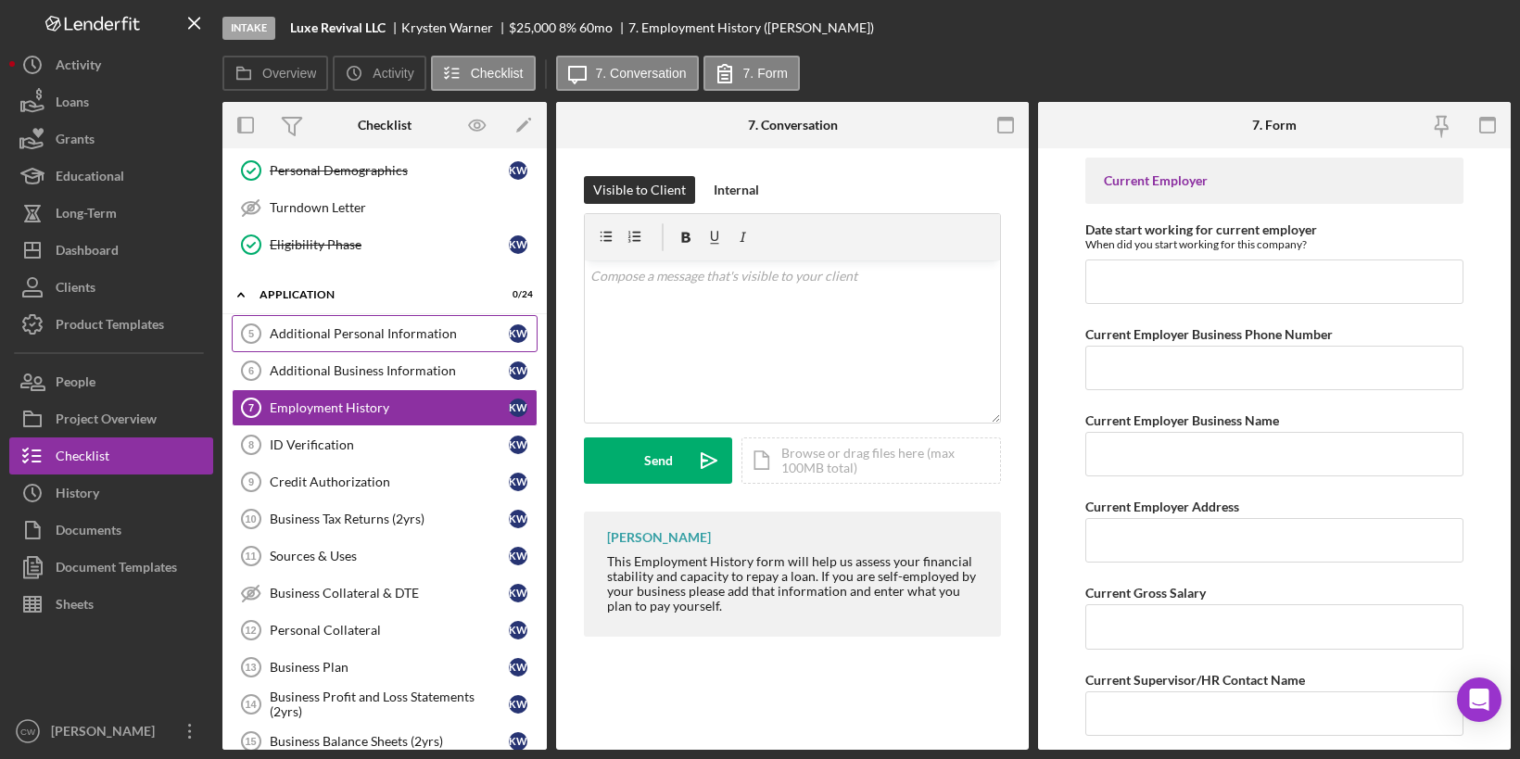
click at [419, 335] on link "Additional Personal Information 5 Additional Personal Information K W" at bounding box center [385, 333] width 306 height 37
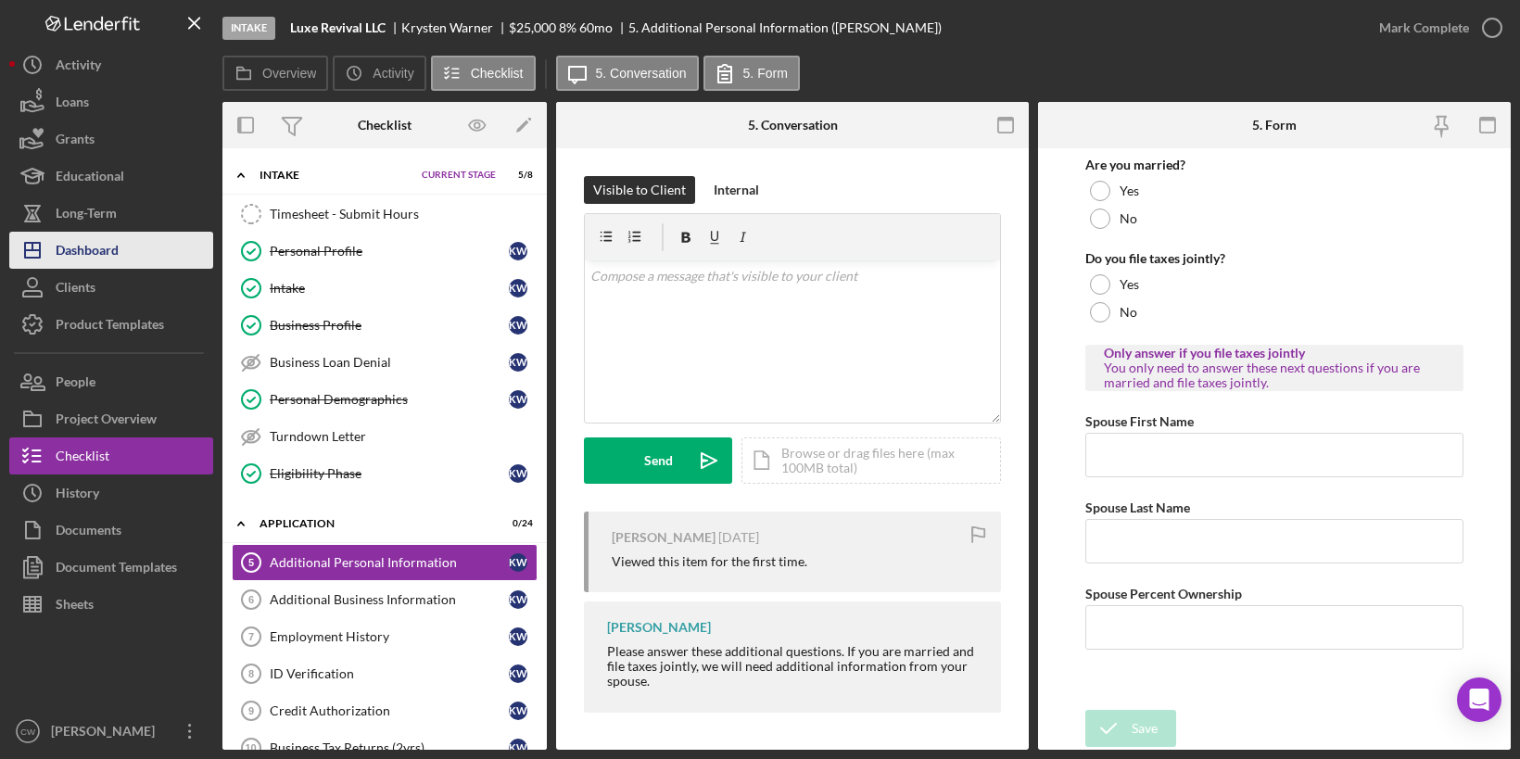
click at [90, 250] on div "Dashboard" at bounding box center [87, 253] width 63 height 42
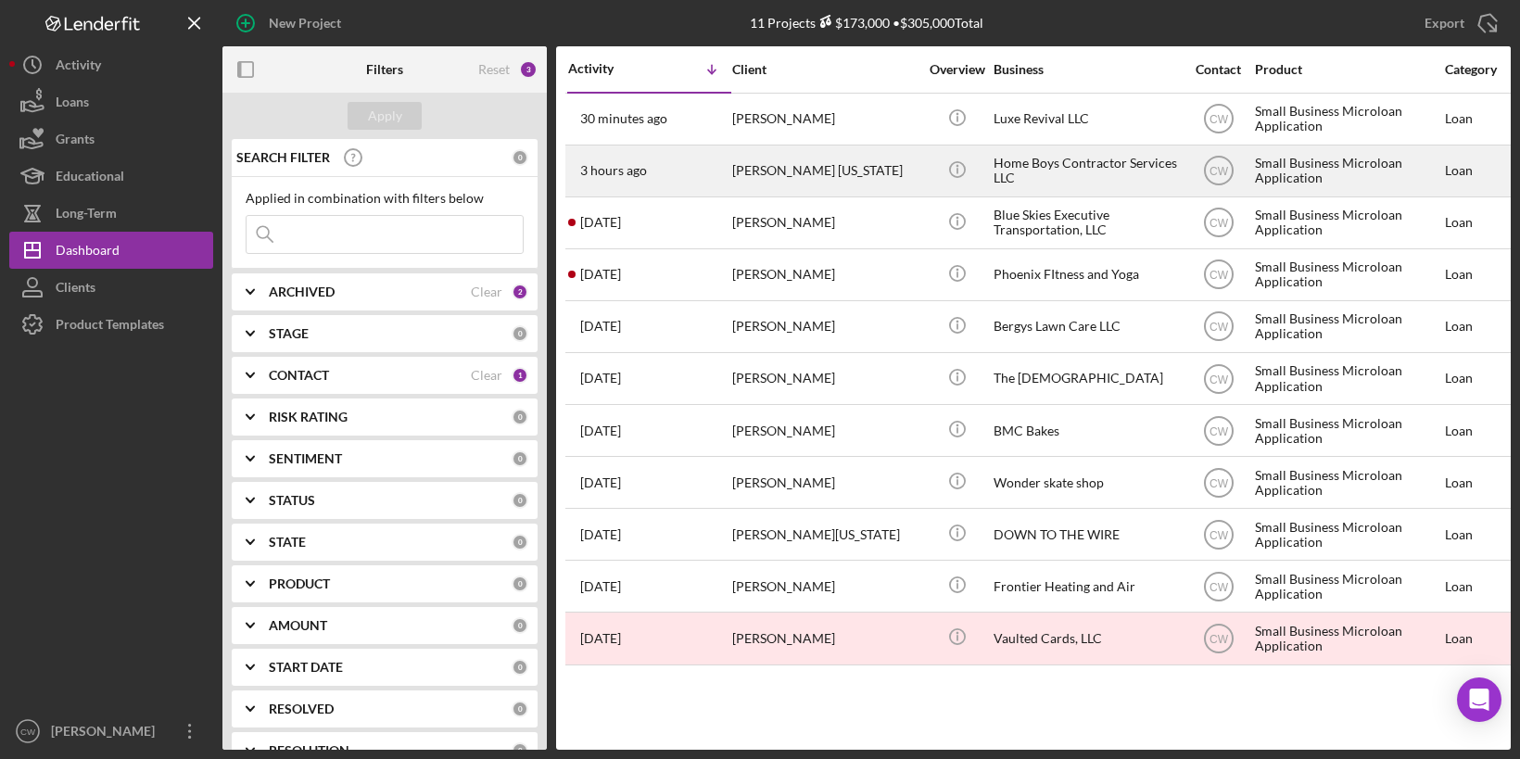
click at [838, 167] on div "[PERSON_NAME] [US_STATE]" at bounding box center [824, 170] width 185 height 49
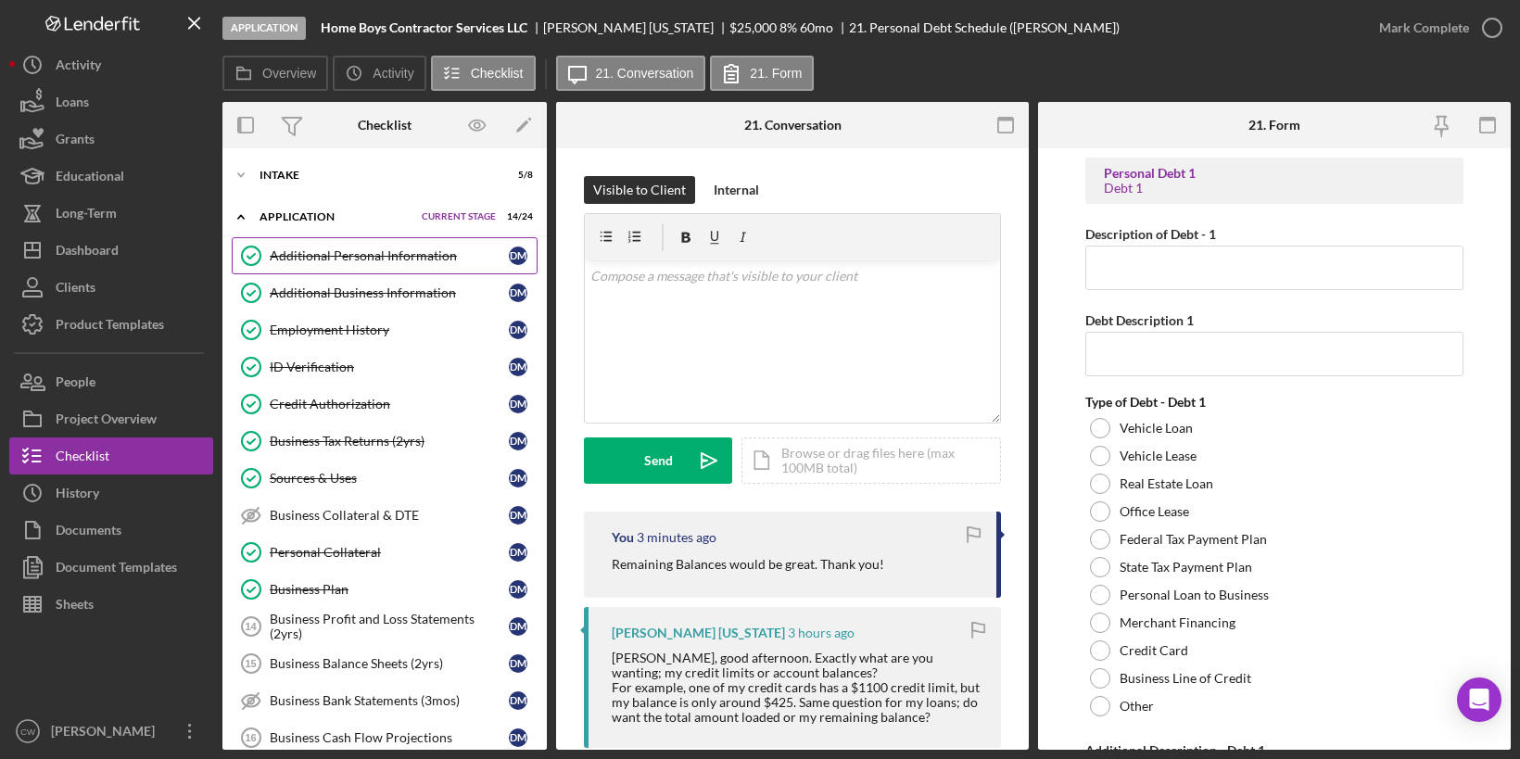
click at [341, 249] on div "Additional Personal Information" at bounding box center [389, 255] width 239 height 15
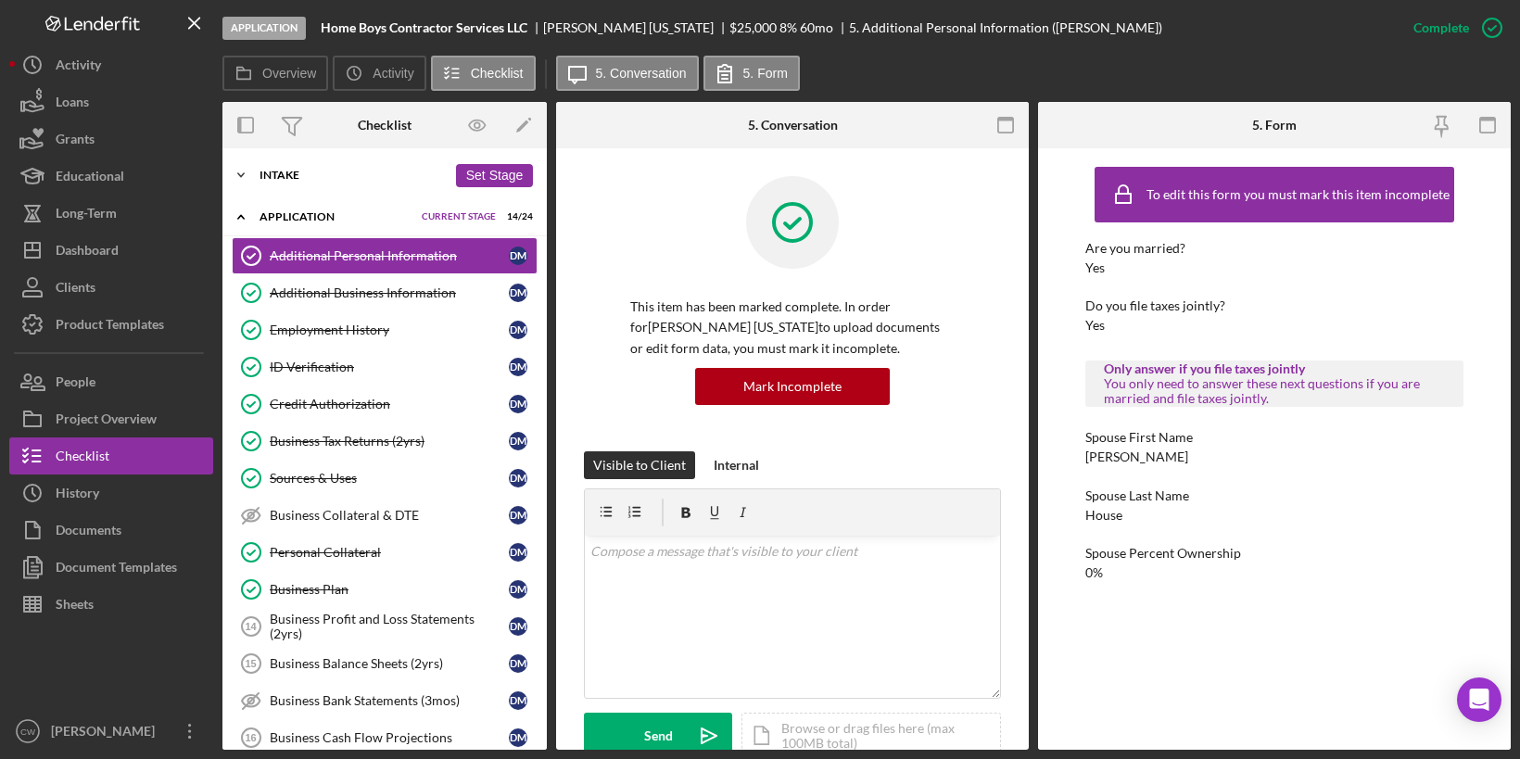
click at [312, 176] on div "Intake" at bounding box center [353, 175] width 187 height 11
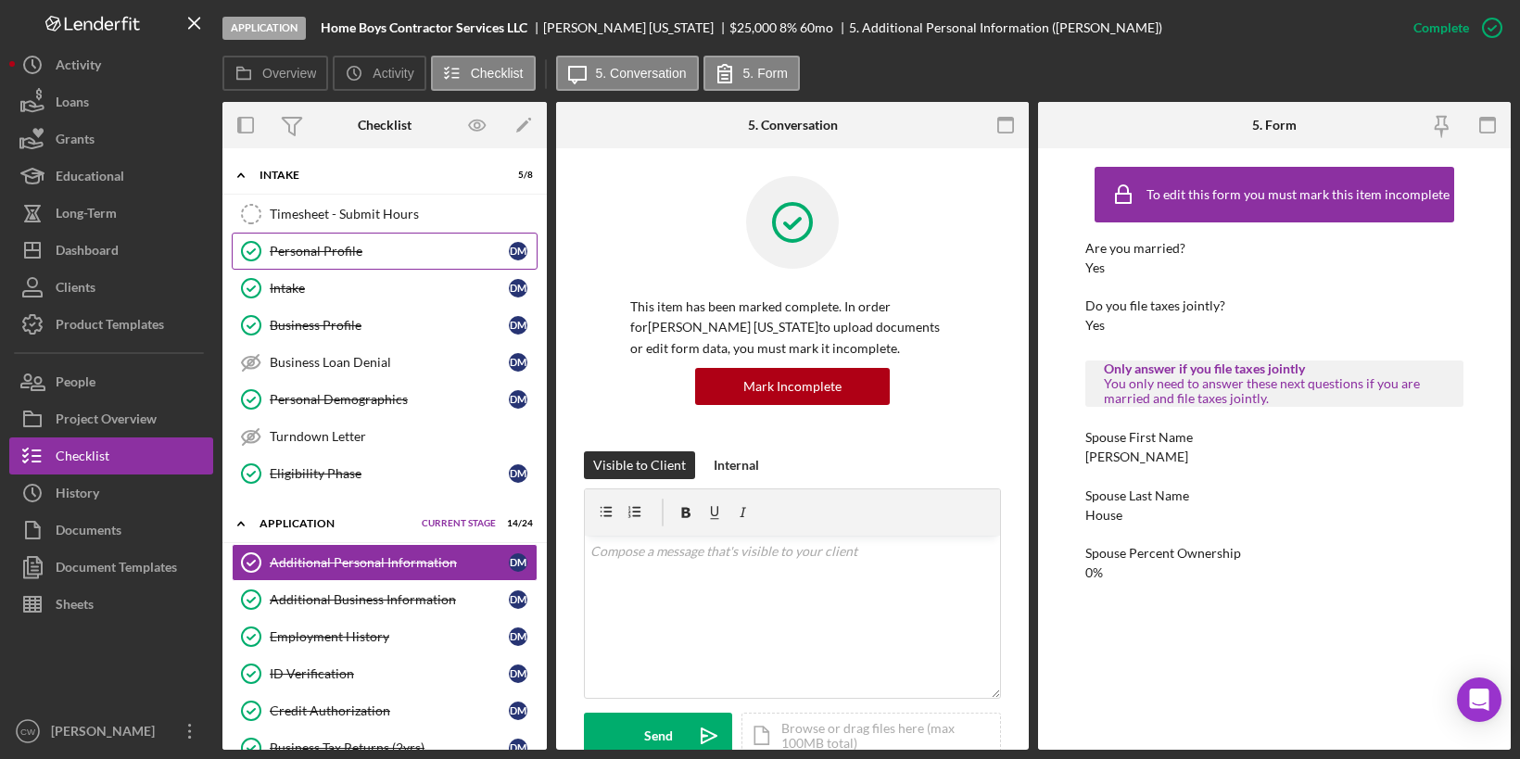
click at [297, 249] on div "Personal Profile" at bounding box center [389, 251] width 239 height 15
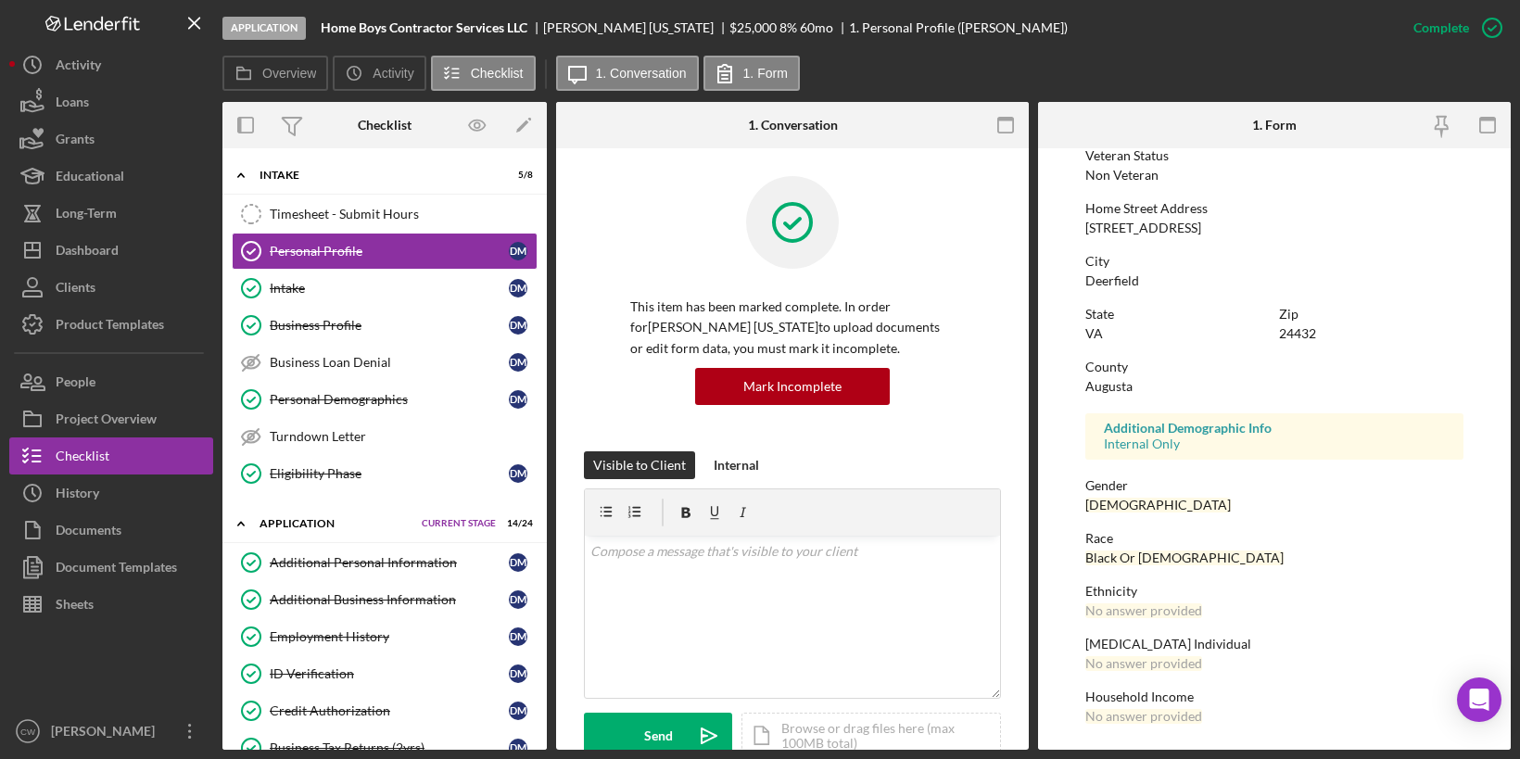
scroll to position [263, 0]
click at [432, 292] on div "Intake" at bounding box center [389, 288] width 239 height 15
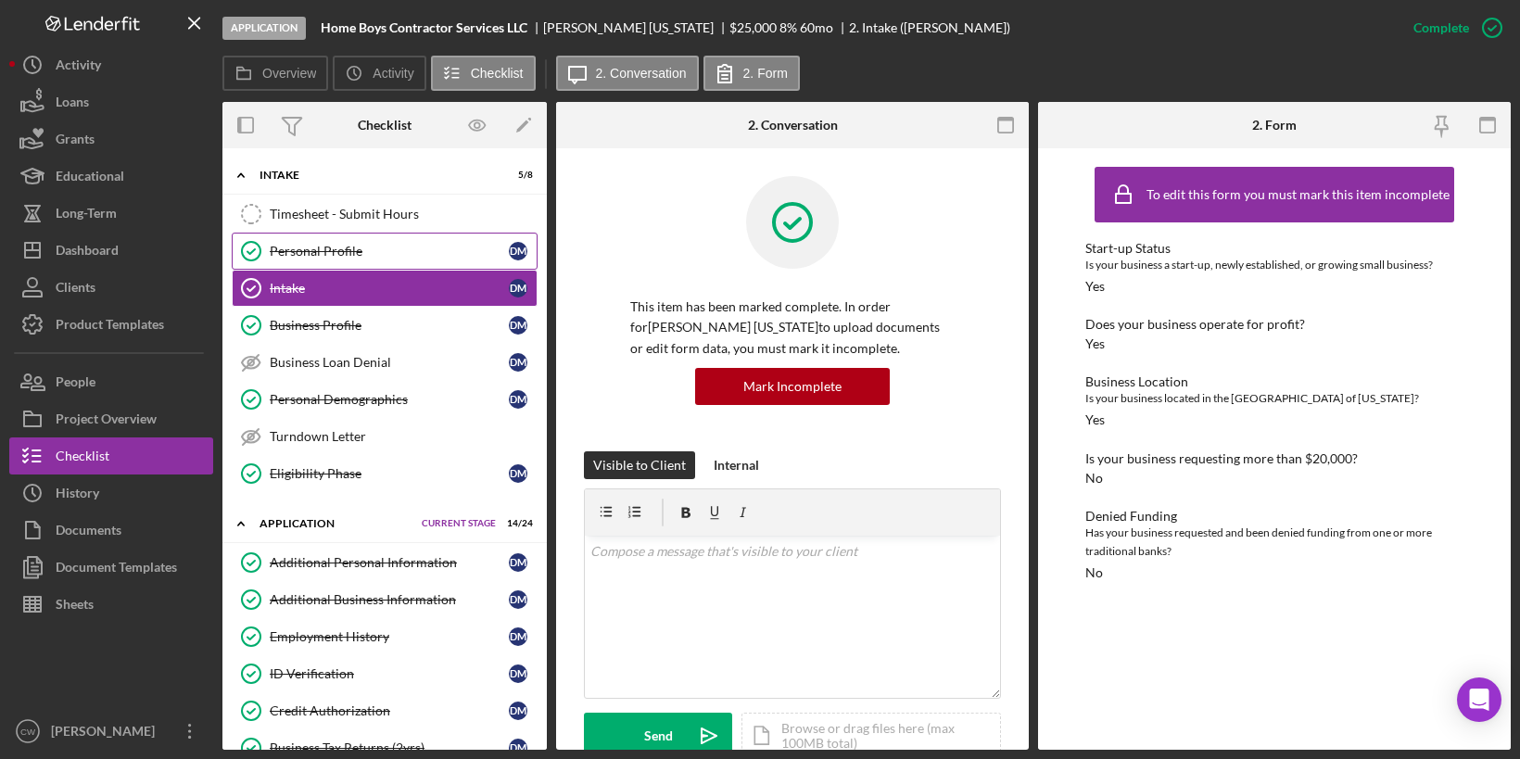
click at [406, 252] on div "Personal Profile" at bounding box center [389, 251] width 239 height 15
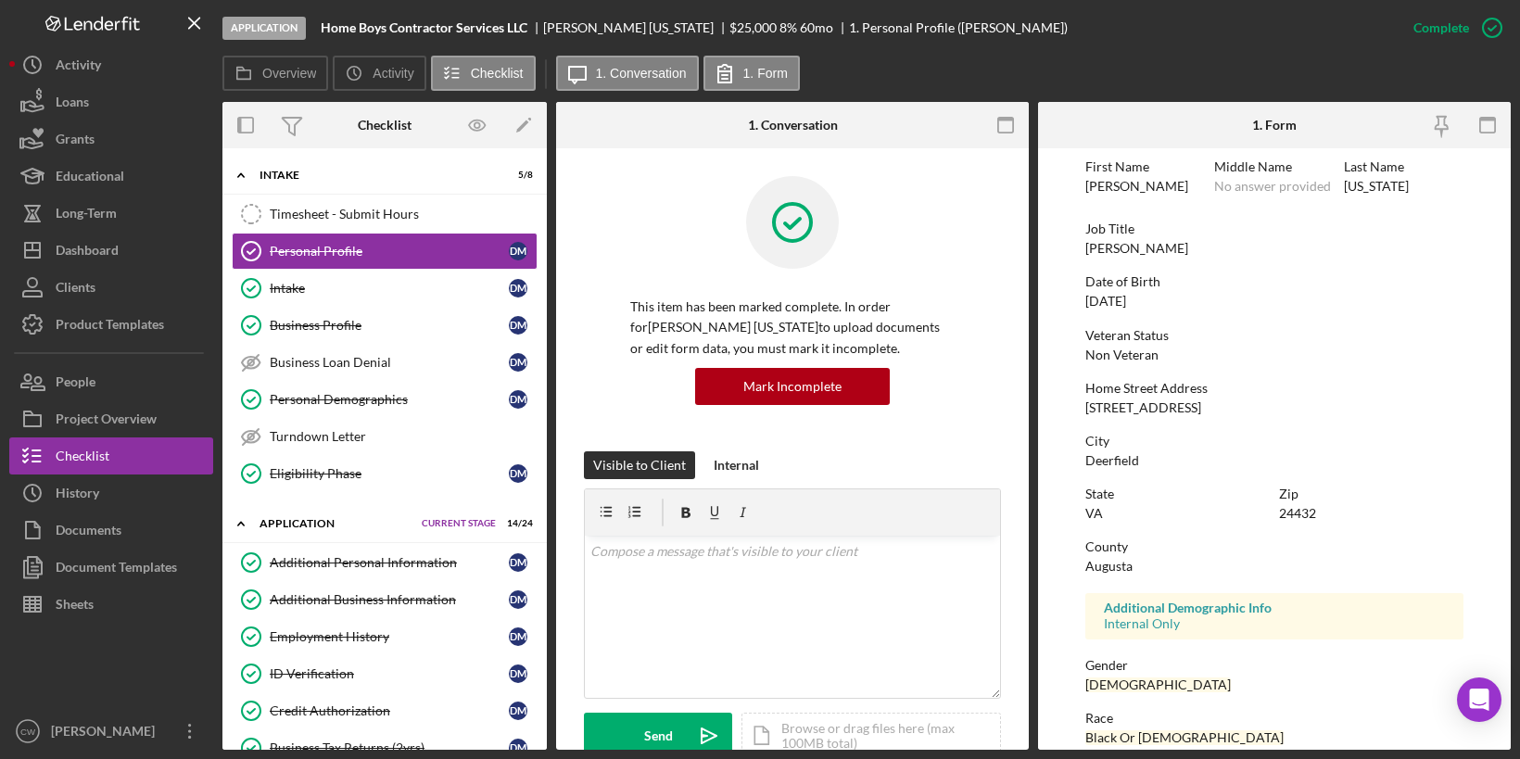
scroll to position [263, 0]
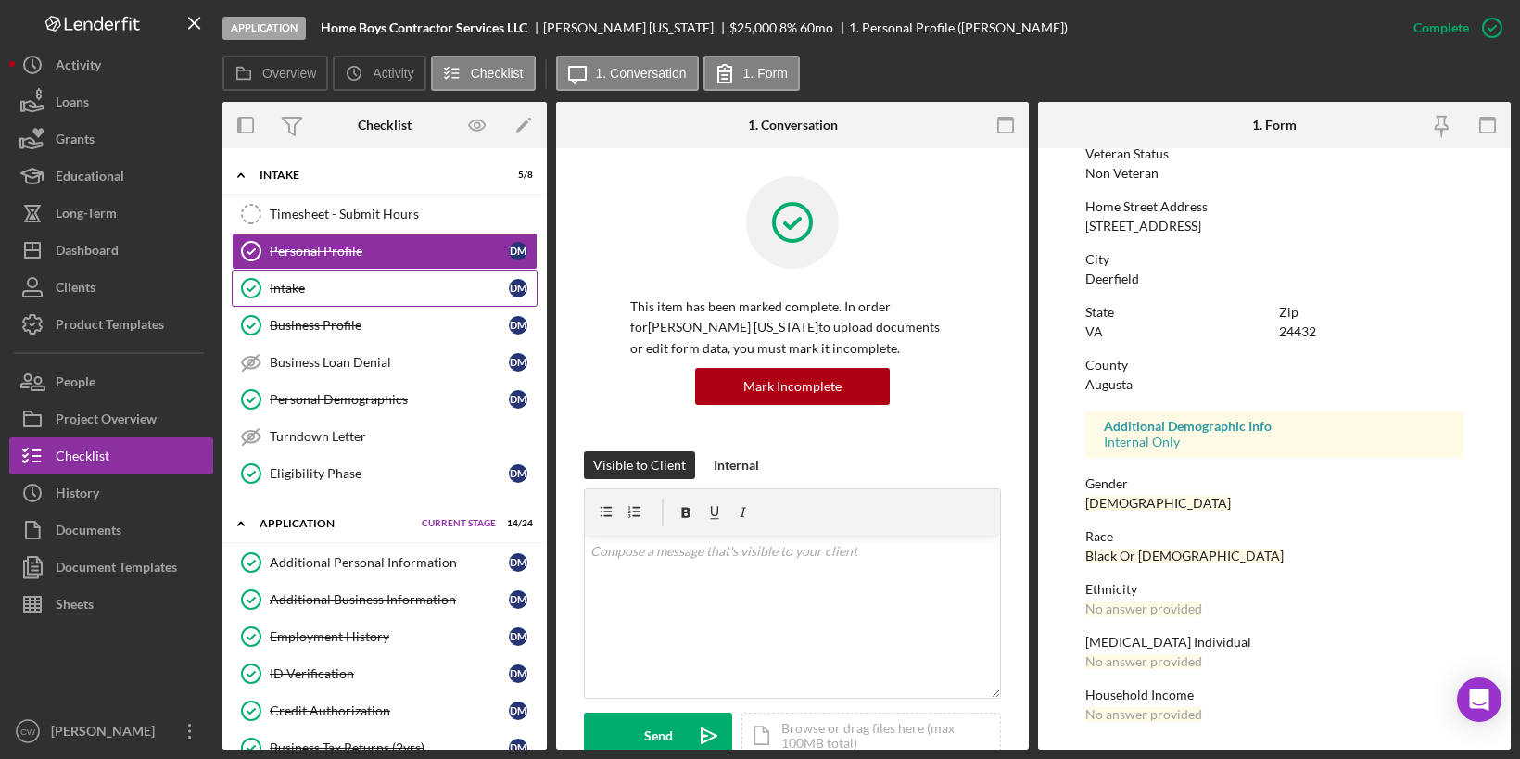
click at [479, 285] on div "Intake" at bounding box center [389, 288] width 239 height 15
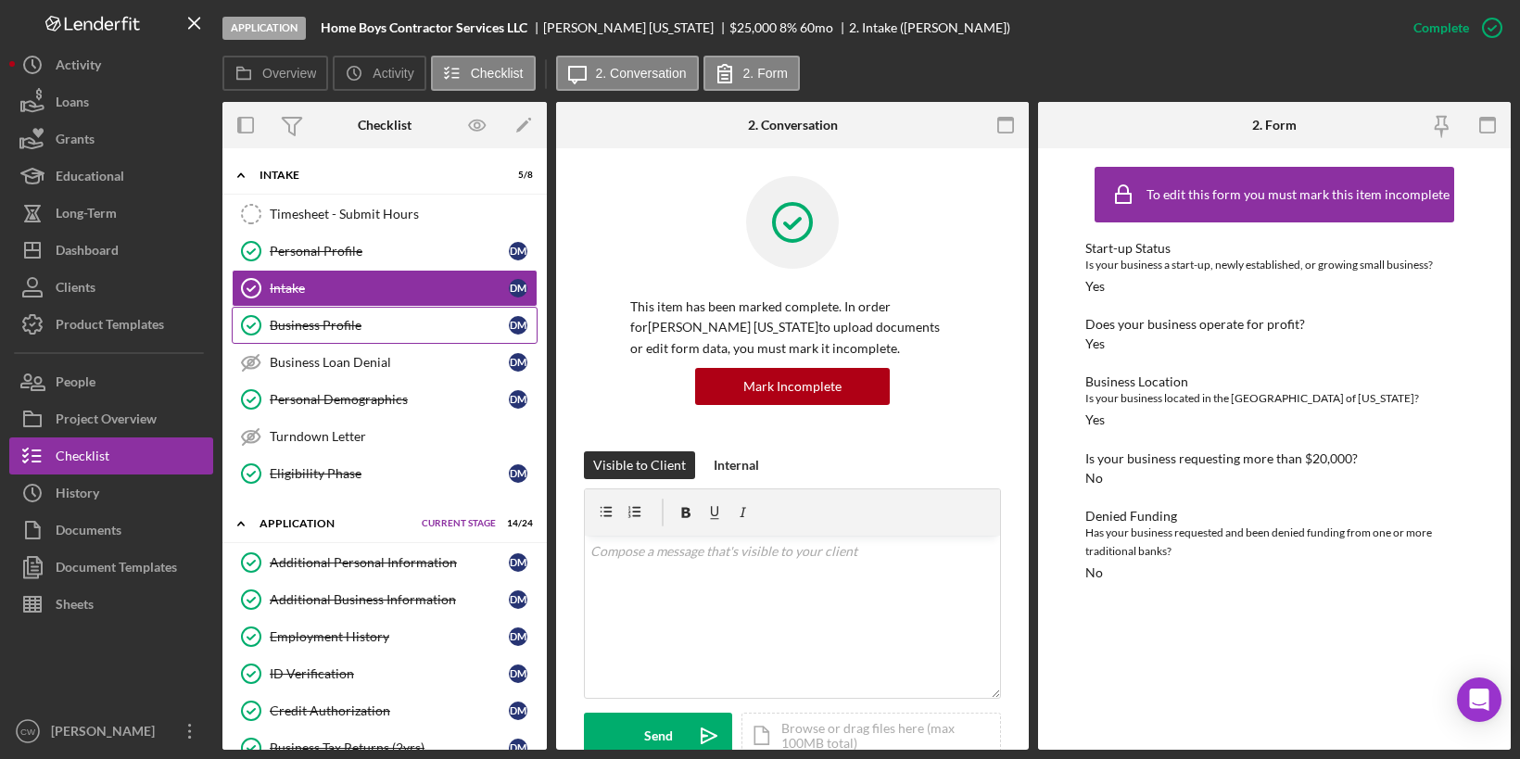
click at [431, 307] on link "Business Profile Business Profile [PERSON_NAME]" at bounding box center [385, 325] width 306 height 37
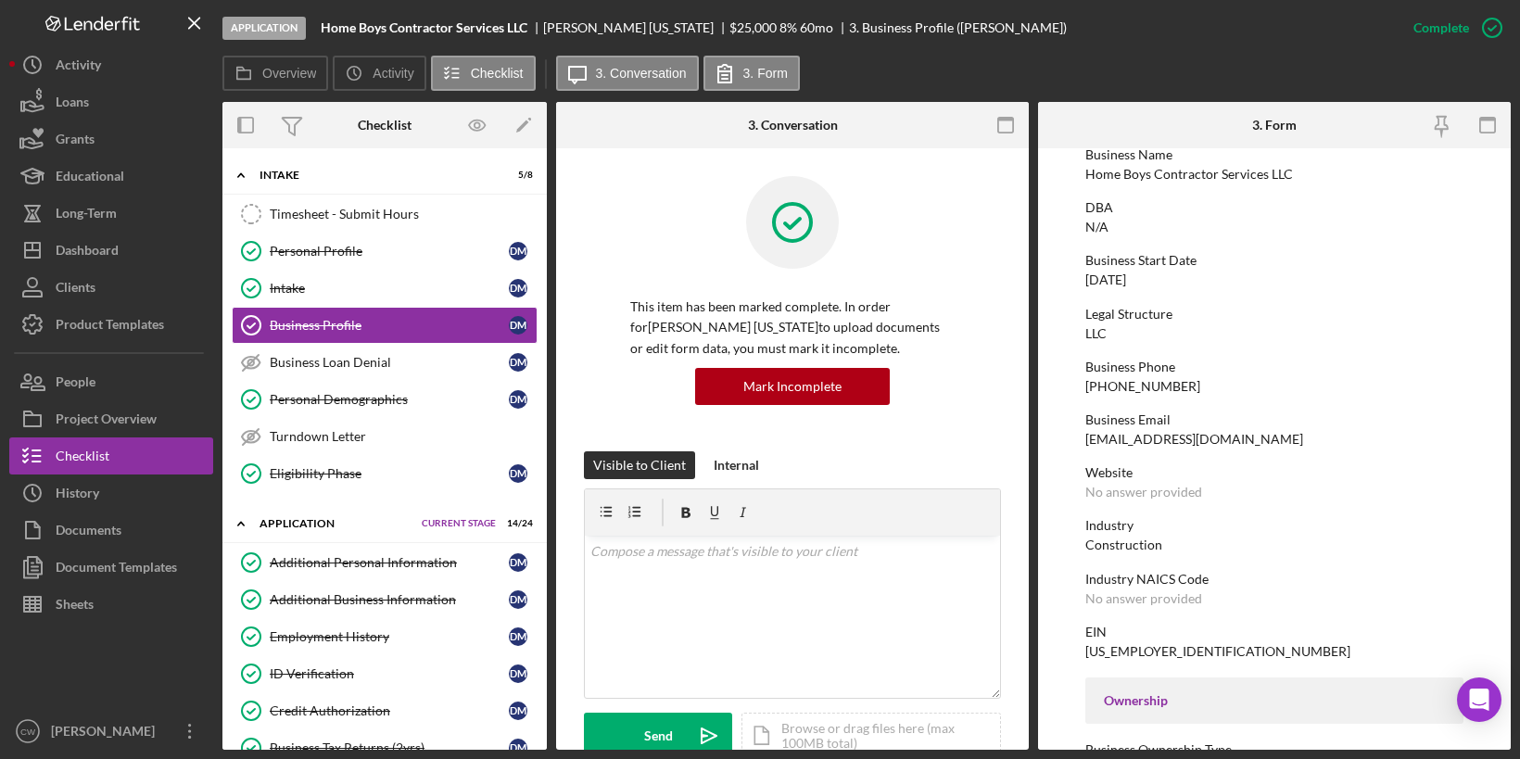
scroll to position [95, 0]
drag, startPoint x: 1081, startPoint y: 172, endPoint x: 1336, endPoint y: 172, distance: 255.8
click at [1336, 172] on form "To edit this form you must mark this item incomplete Business Name Home Boys Co…" at bounding box center [1274, 449] width 473 height 602
copy div "Home Boys Contractor Services LLC"
click at [1170, 275] on div "Business Start Date [DATE]" at bounding box center [1274, 268] width 378 height 34
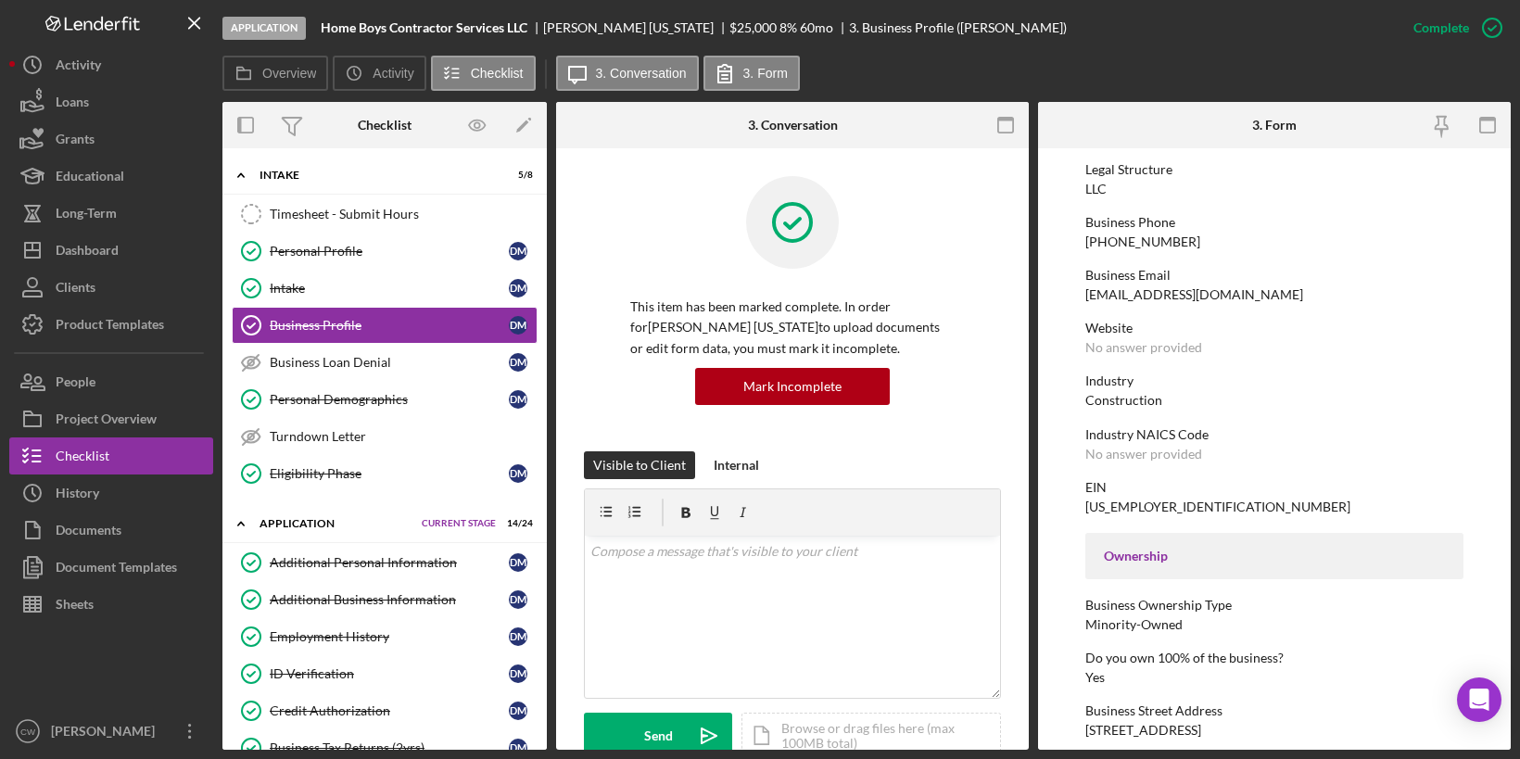
scroll to position [0, 0]
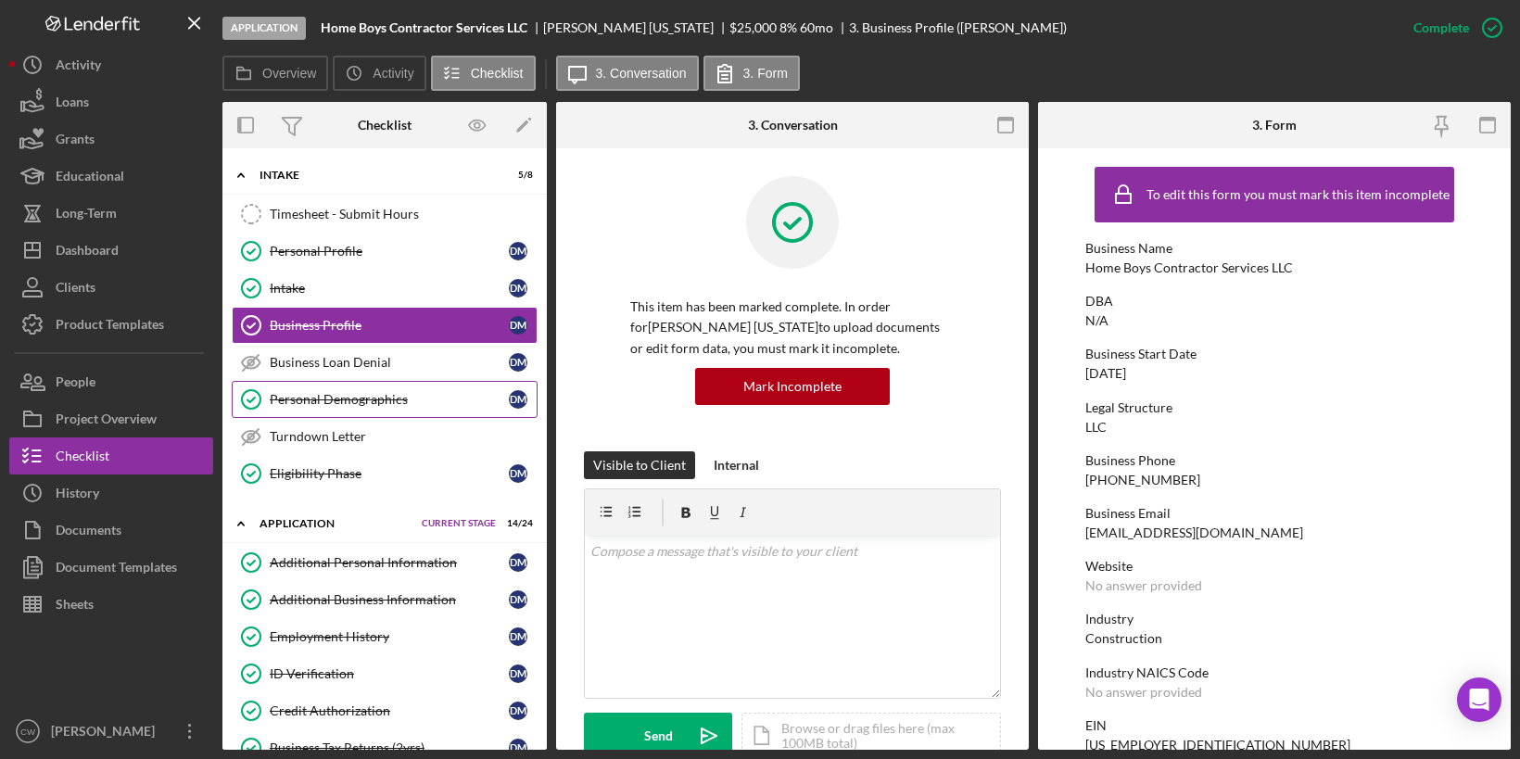
click at [439, 392] on div "Personal Demographics" at bounding box center [389, 399] width 239 height 15
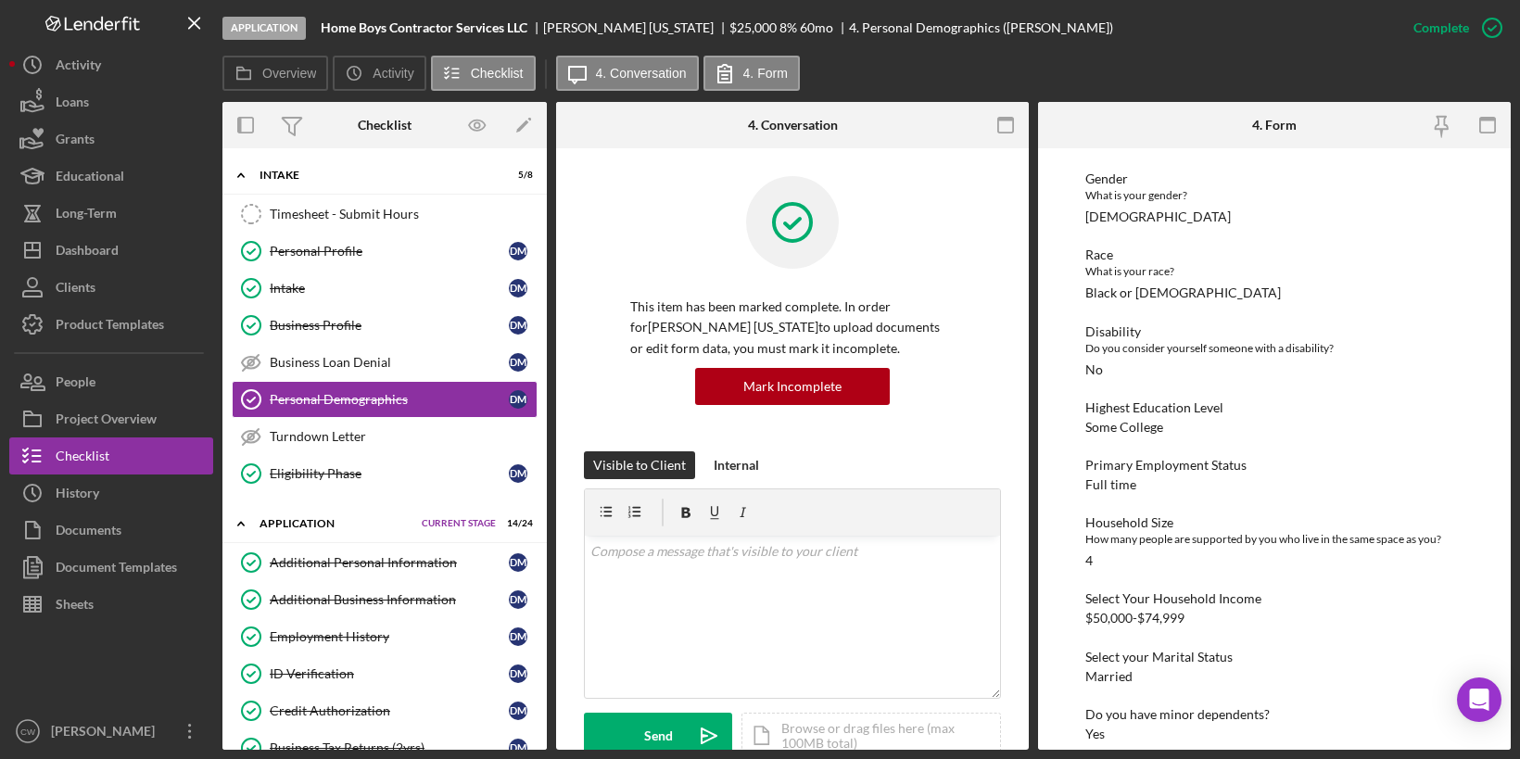
scroll to position [329, 0]
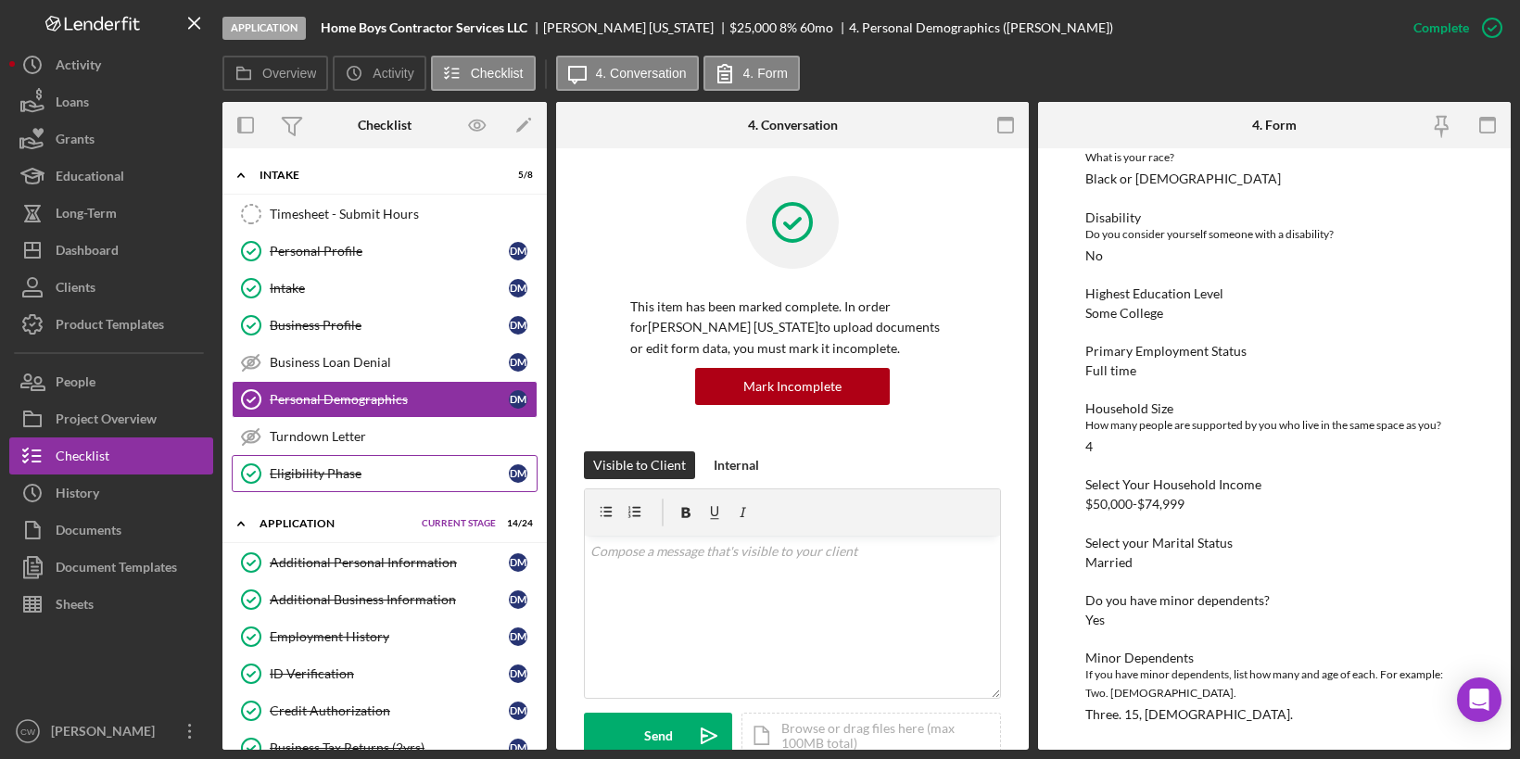
click at [399, 467] on div "Eligibility Phase" at bounding box center [389, 473] width 239 height 15
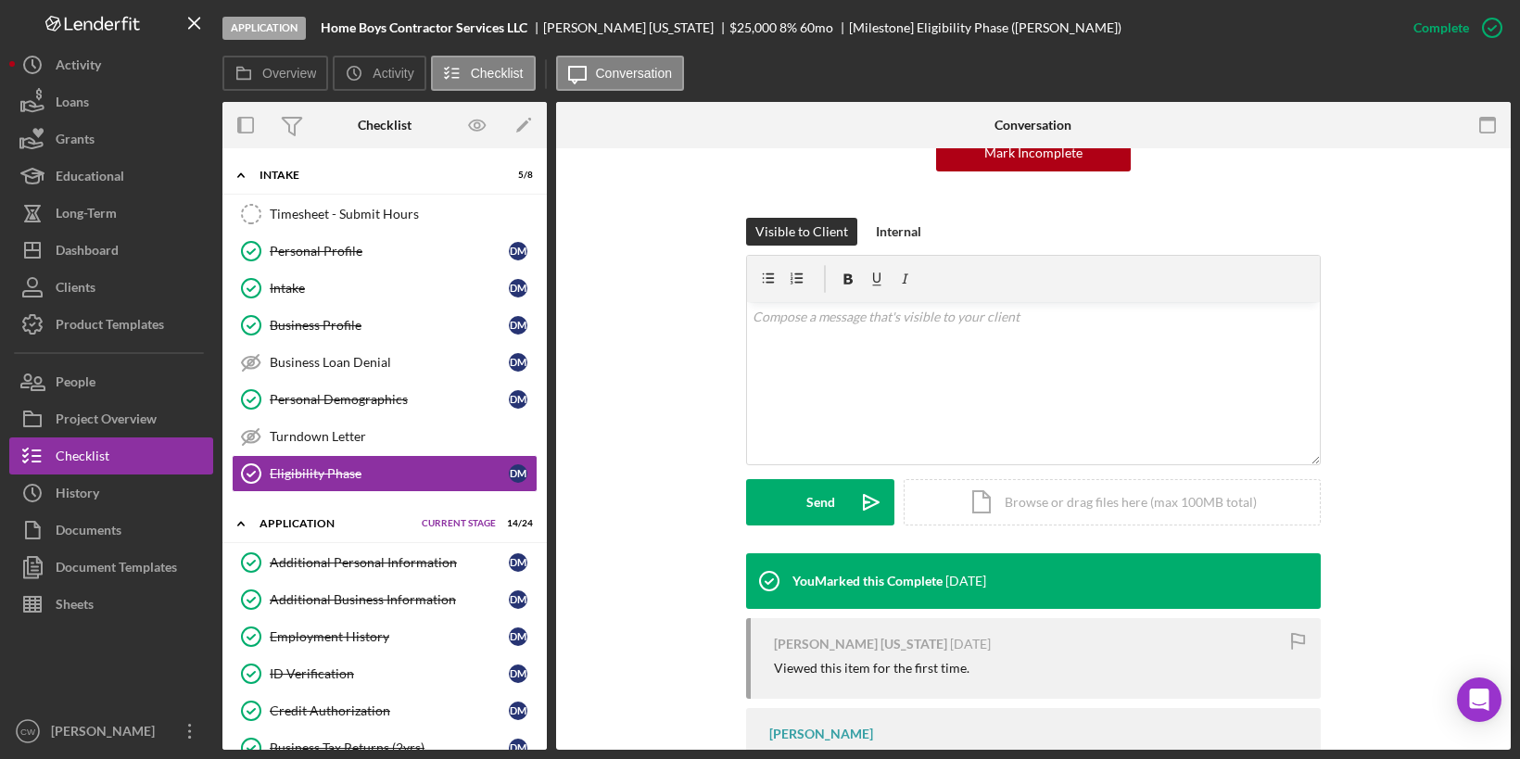
scroll to position [348, 0]
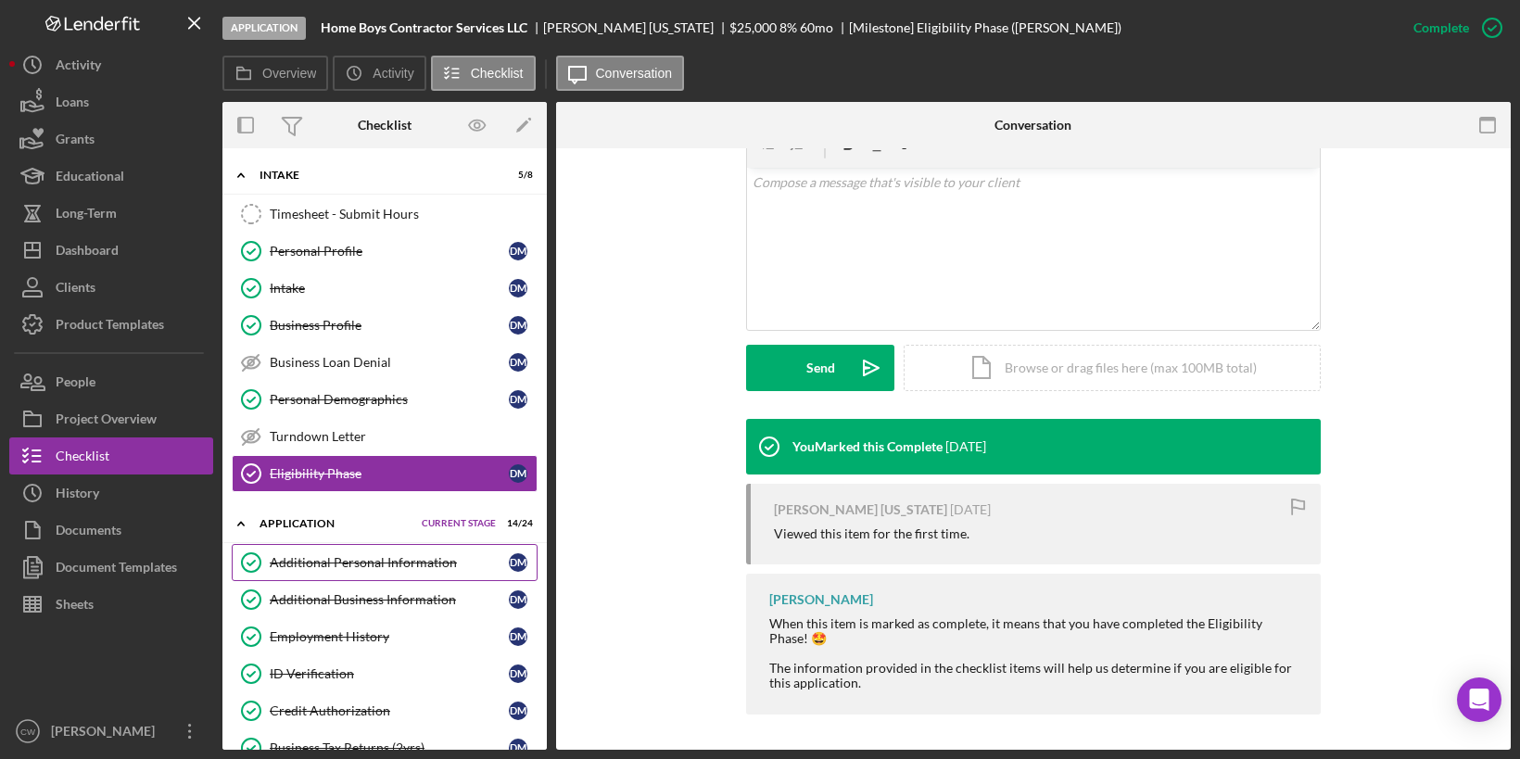
click at [397, 544] on link "Additional Personal Information Additional Personal Information [PERSON_NAME]" at bounding box center [385, 562] width 306 height 37
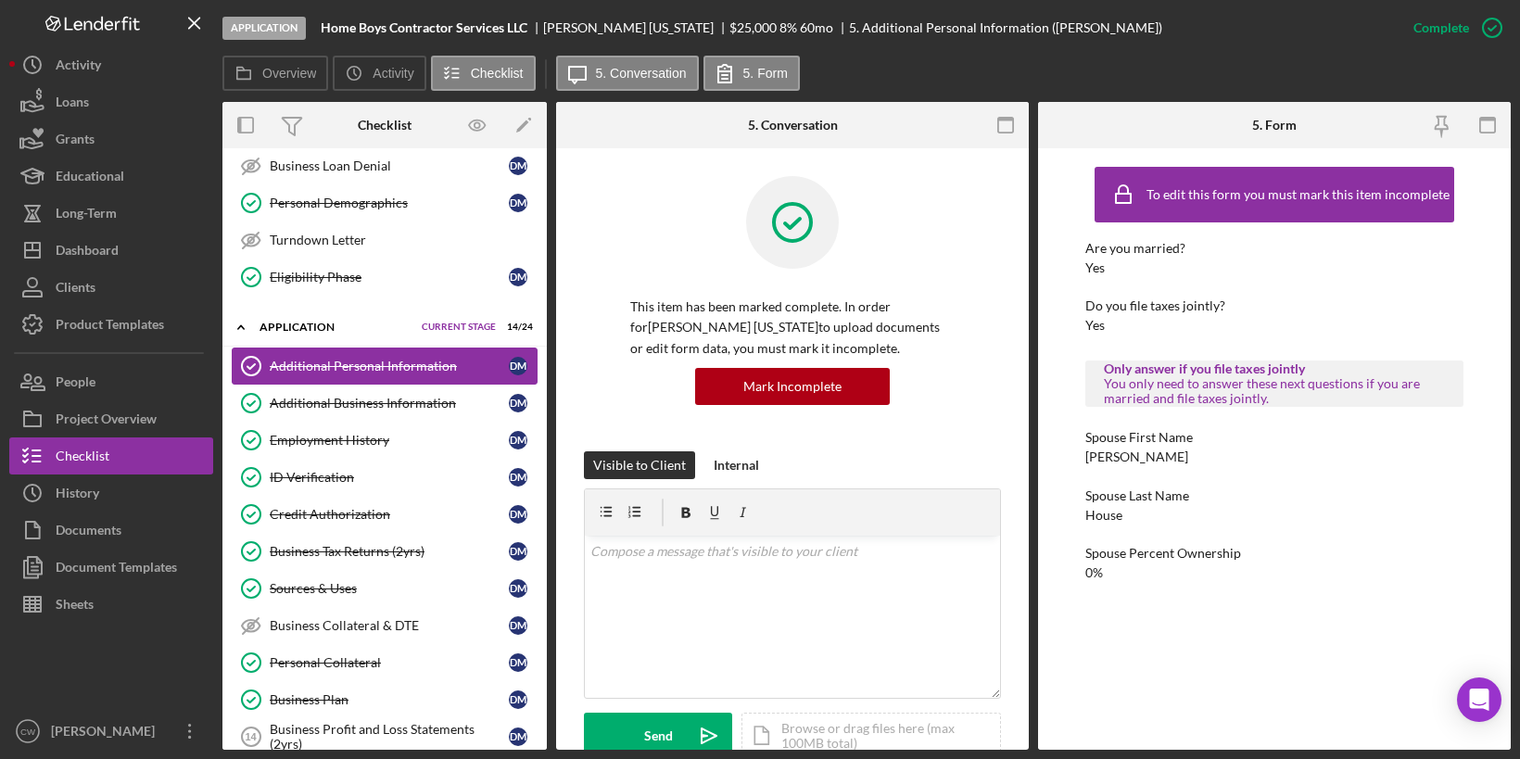
scroll to position [345, 0]
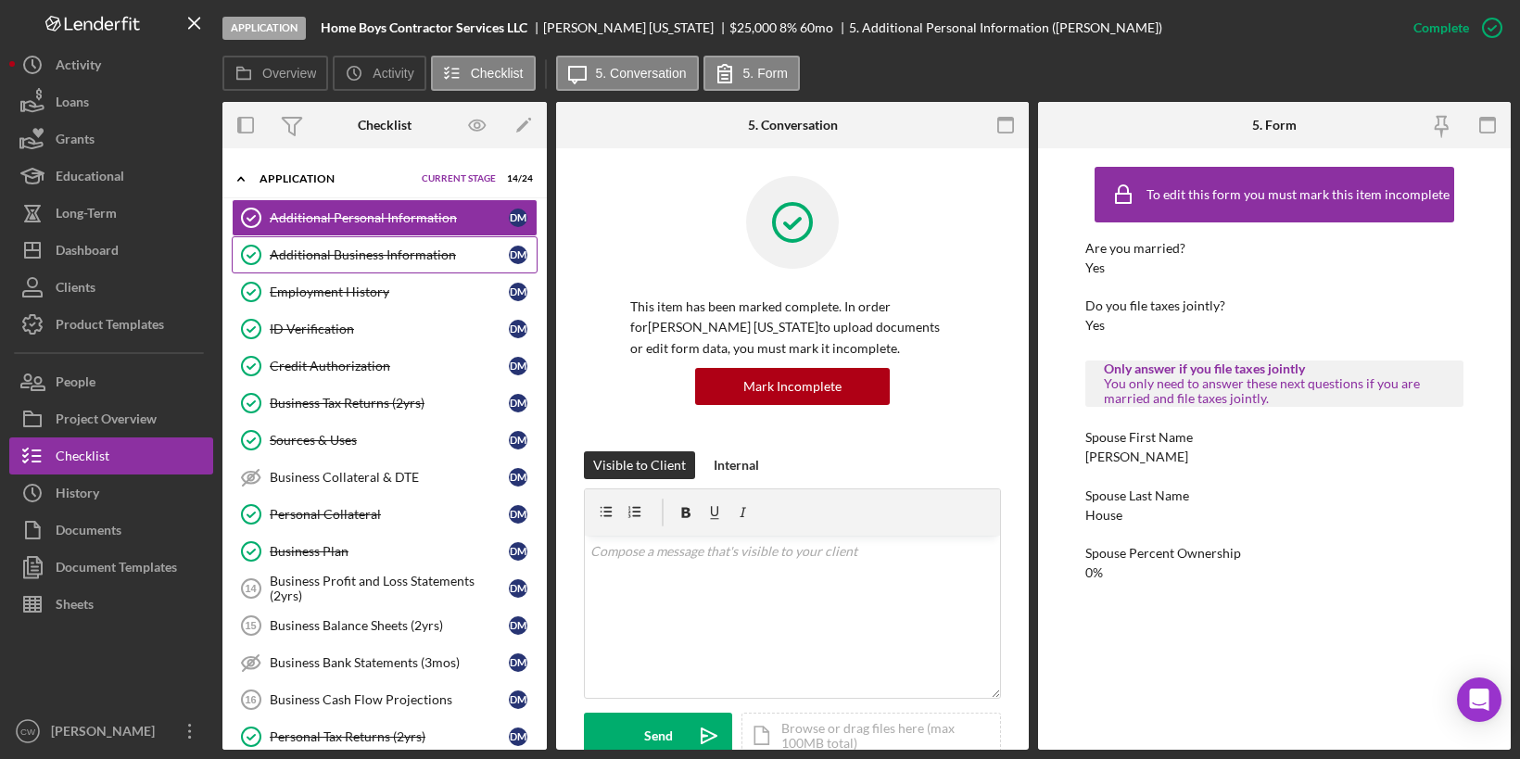
click at [425, 247] on div "Additional Business Information" at bounding box center [389, 254] width 239 height 15
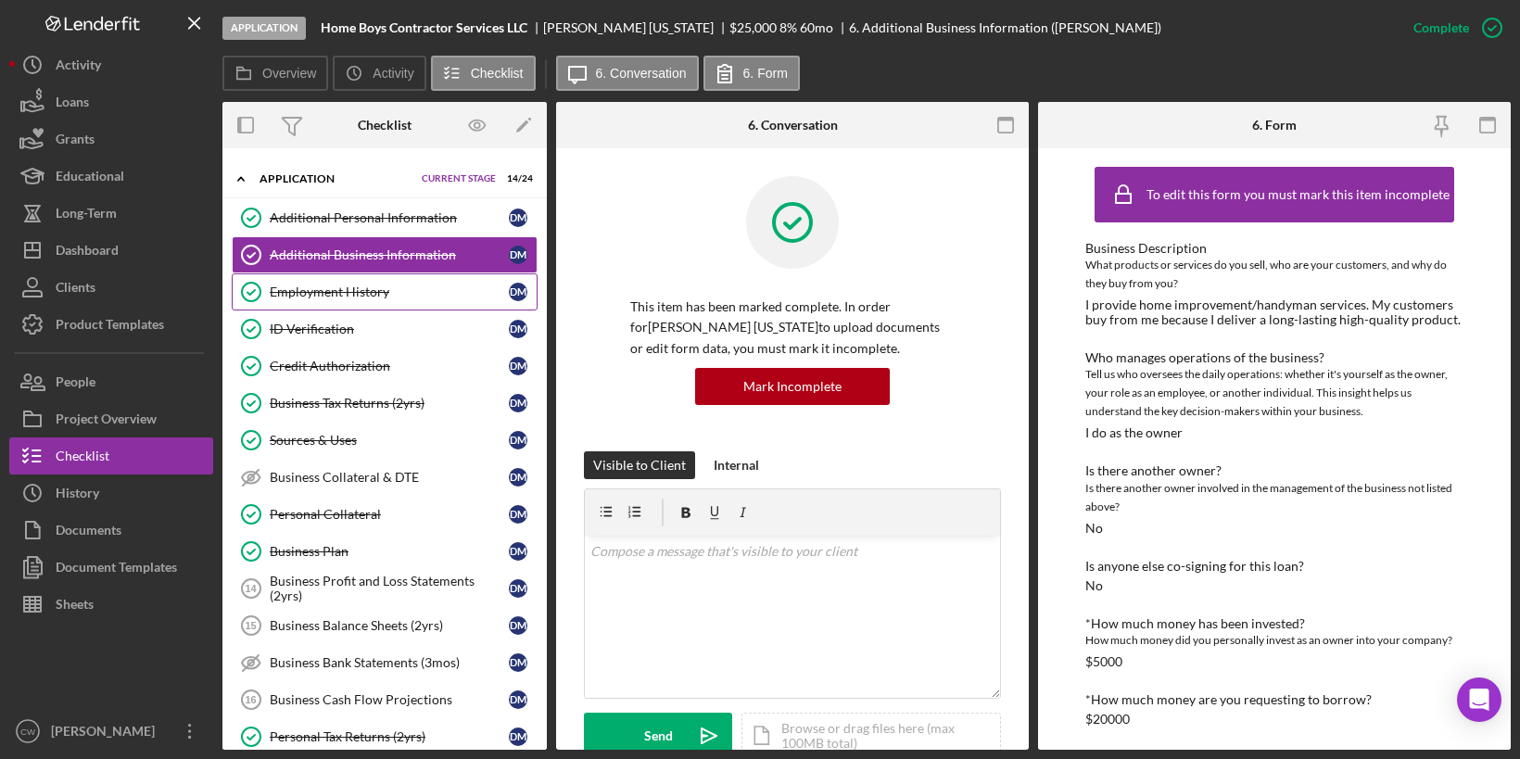
click at [345, 295] on link "Employment History Employment History [PERSON_NAME]" at bounding box center [385, 291] width 306 height 37
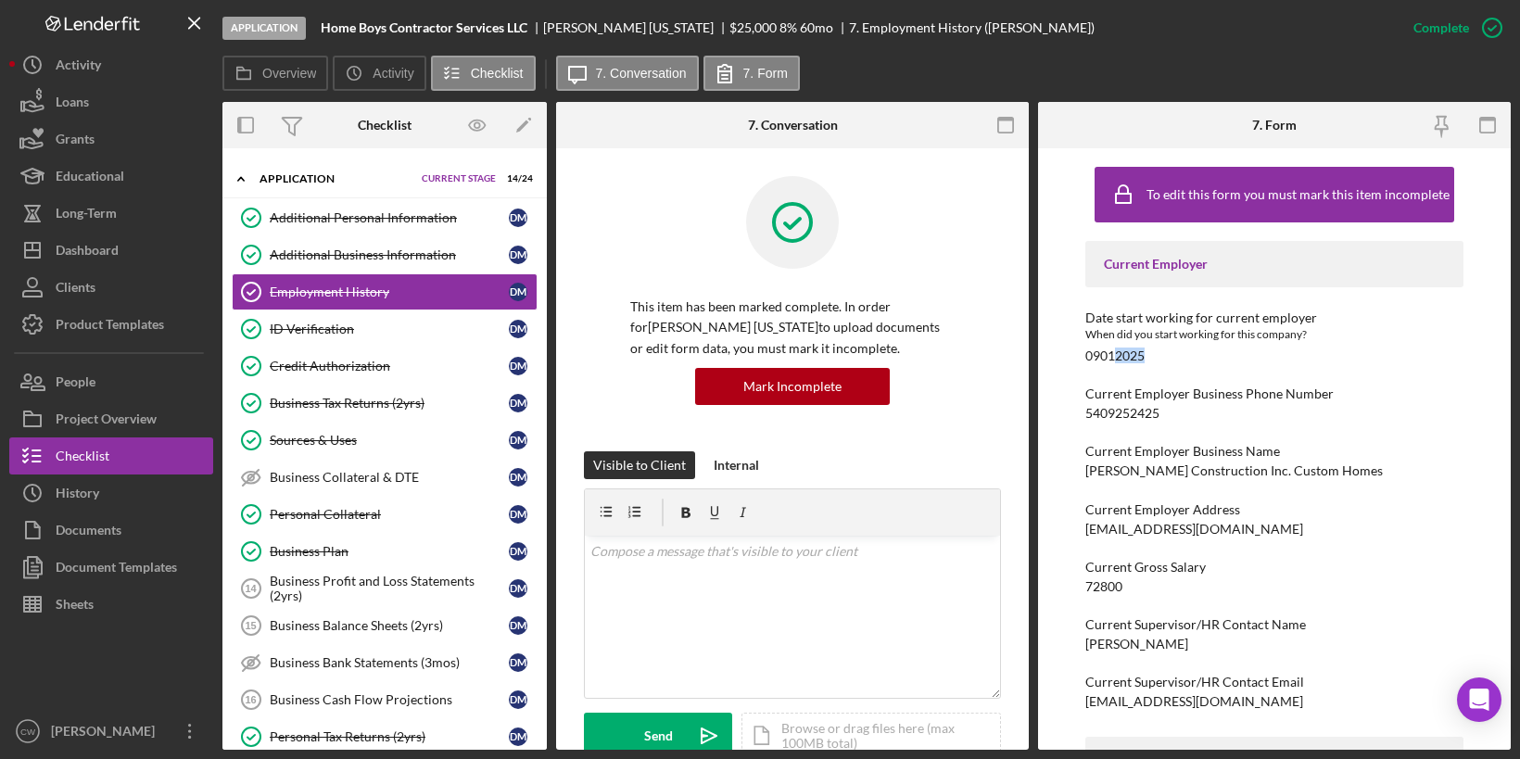
drag, startPoint x: 1116, startPoint y: 358, endPoint x: 1159, endPoint y: 359, distance: 43.6
click at [1159, 359] on div "Date start working for current employer When did you start working for this com…" at bounding box center [1274, 336] width 378 height 53
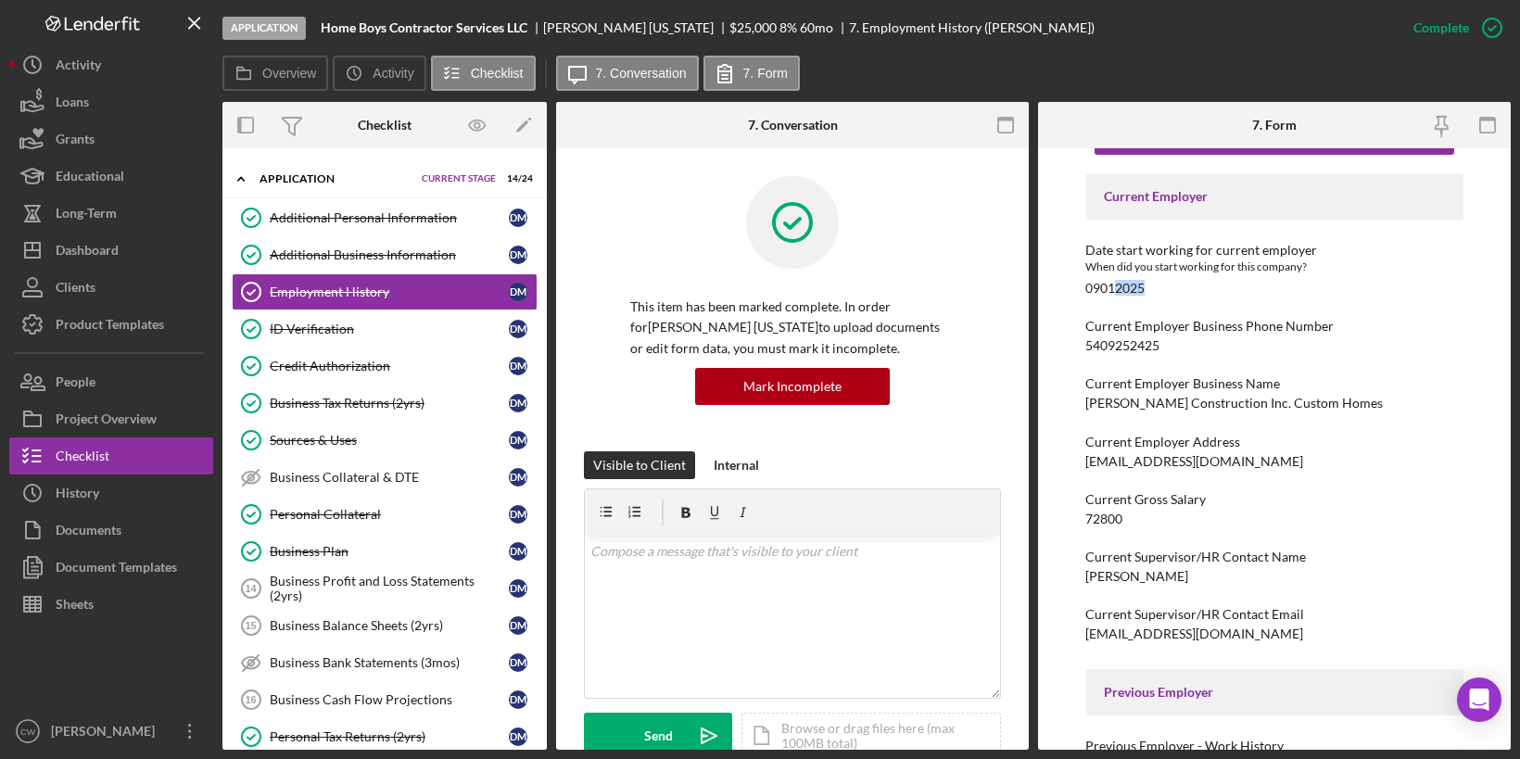
scroll to position [185, 0]
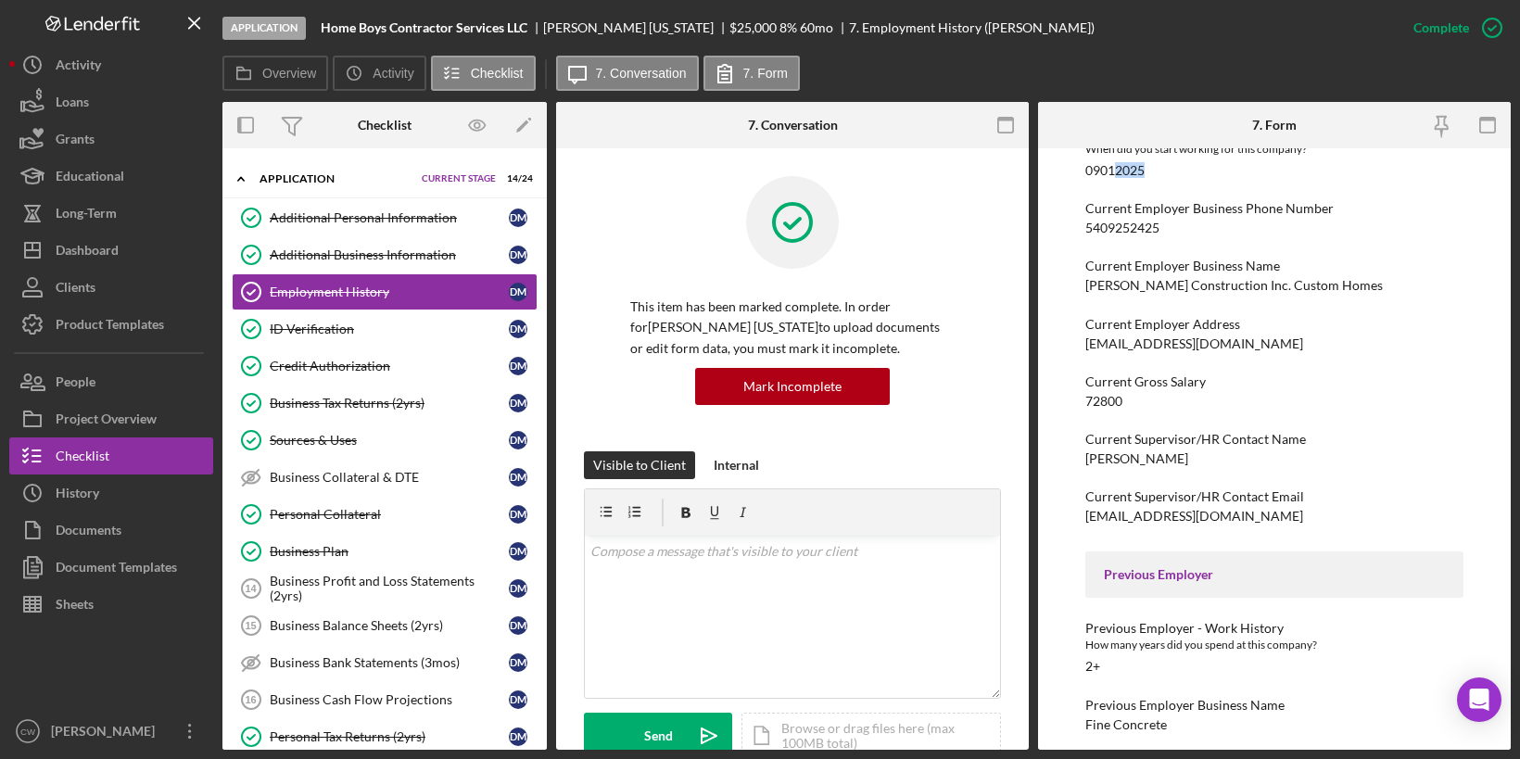
drag, startPoint x: 1083, startPoint y: 283, endPoint x: 1373, endPoint y: 285, distance: 290.1
click at [1373, 285] on div "To edit this form you must mark this item incomplete Current Employer Date star…" at bounding box center [1274, 449] width 473 height 602
copy div "[PERSON_NAME] Construction Inc. Custom Homes"
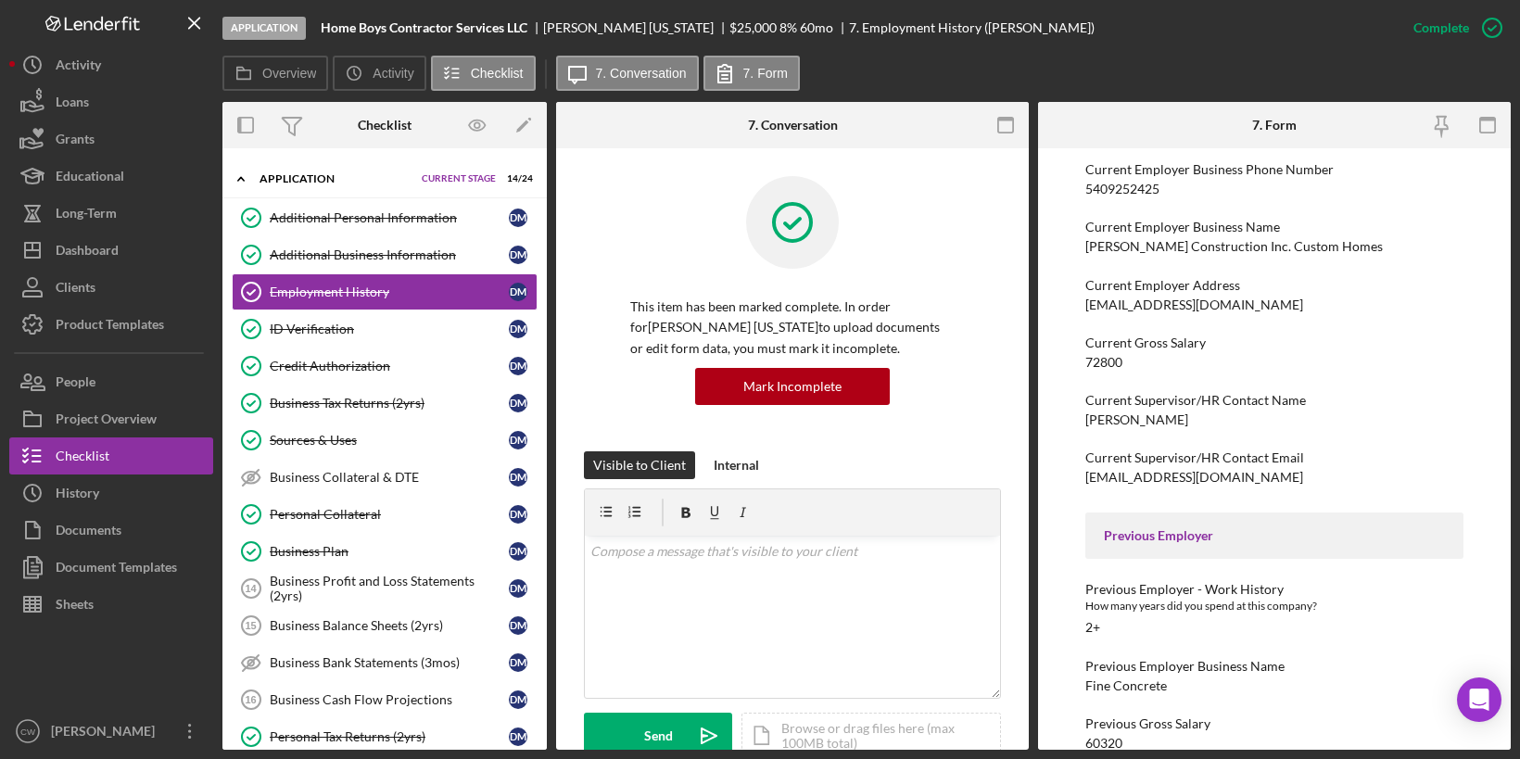
scroll to position [252, 0]
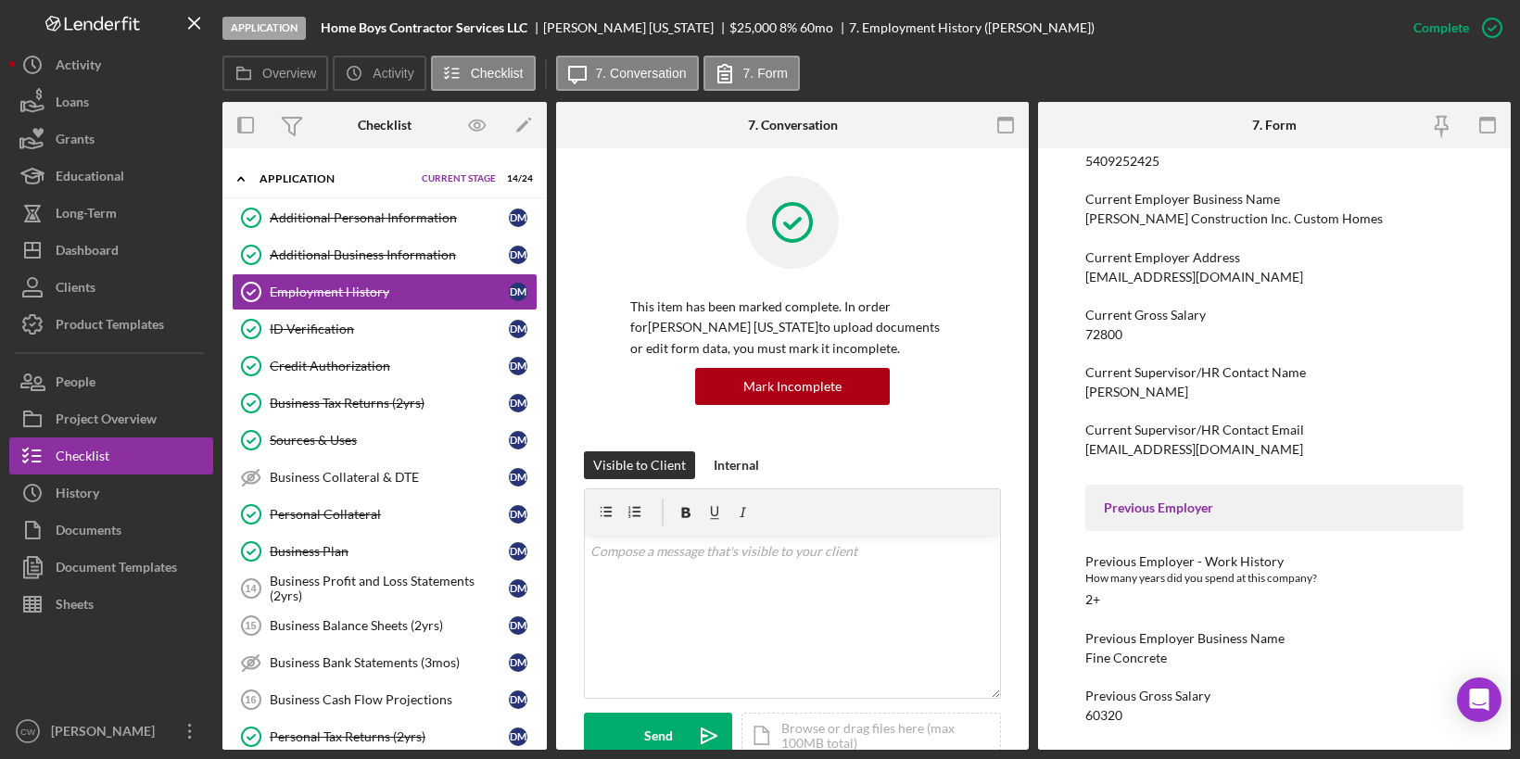
click at [1170, 310] on div "Current Gross Salary" at bounding box center [1274, 315] width 378 height 15
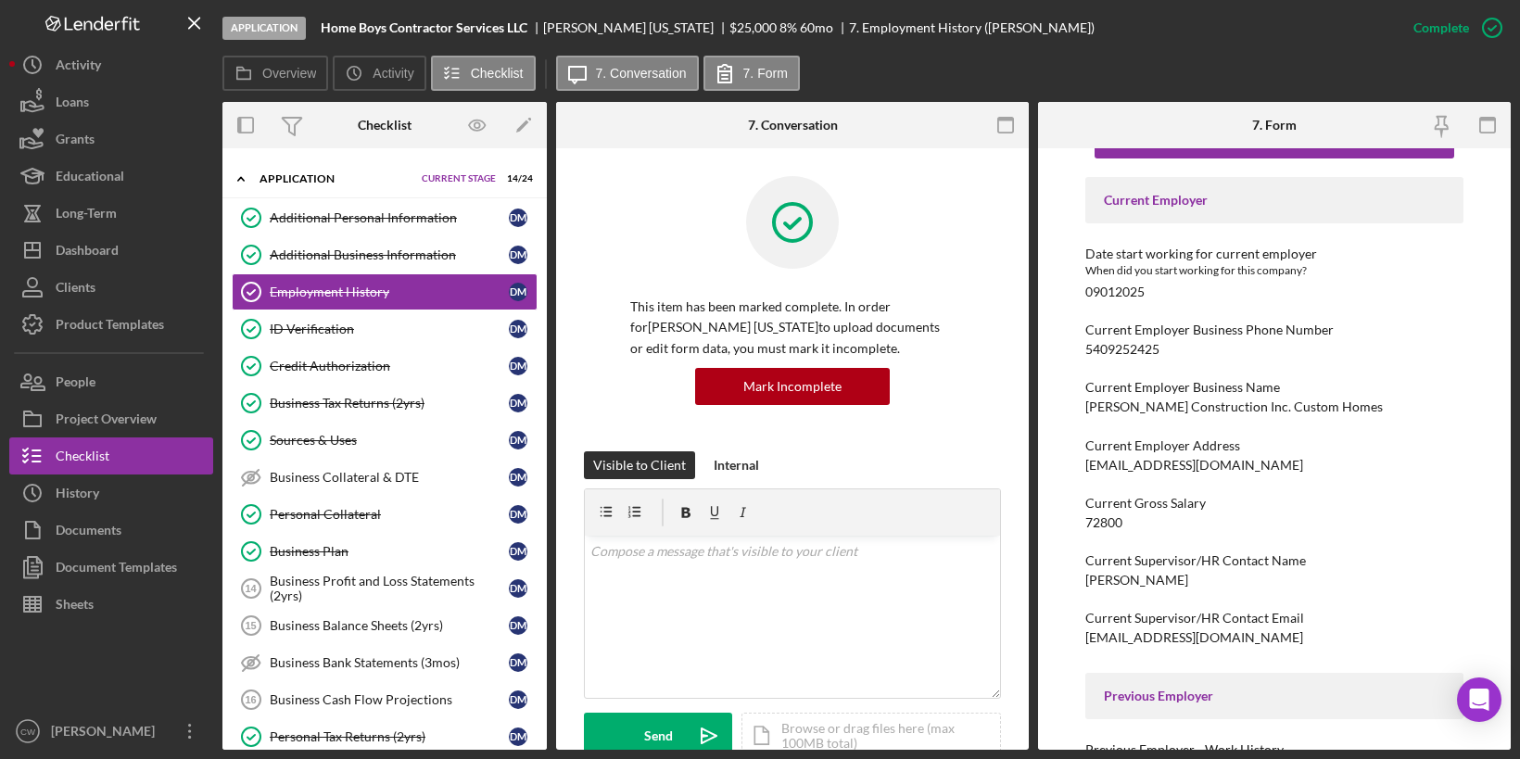
scroll to position [0, 0]
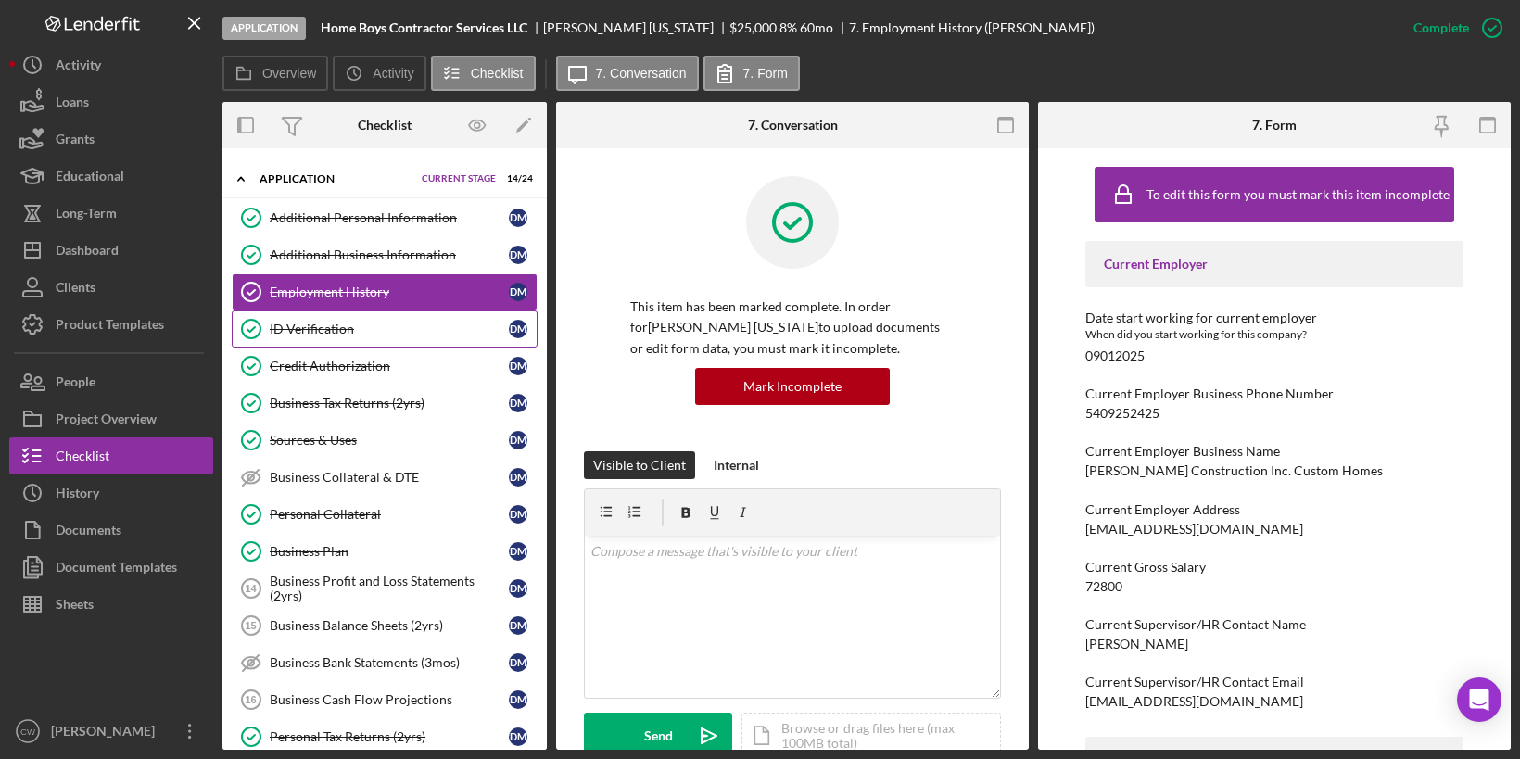
click at [424, 323] on div "ID Verification" at bounding box center [389, 329] width 239 height 15
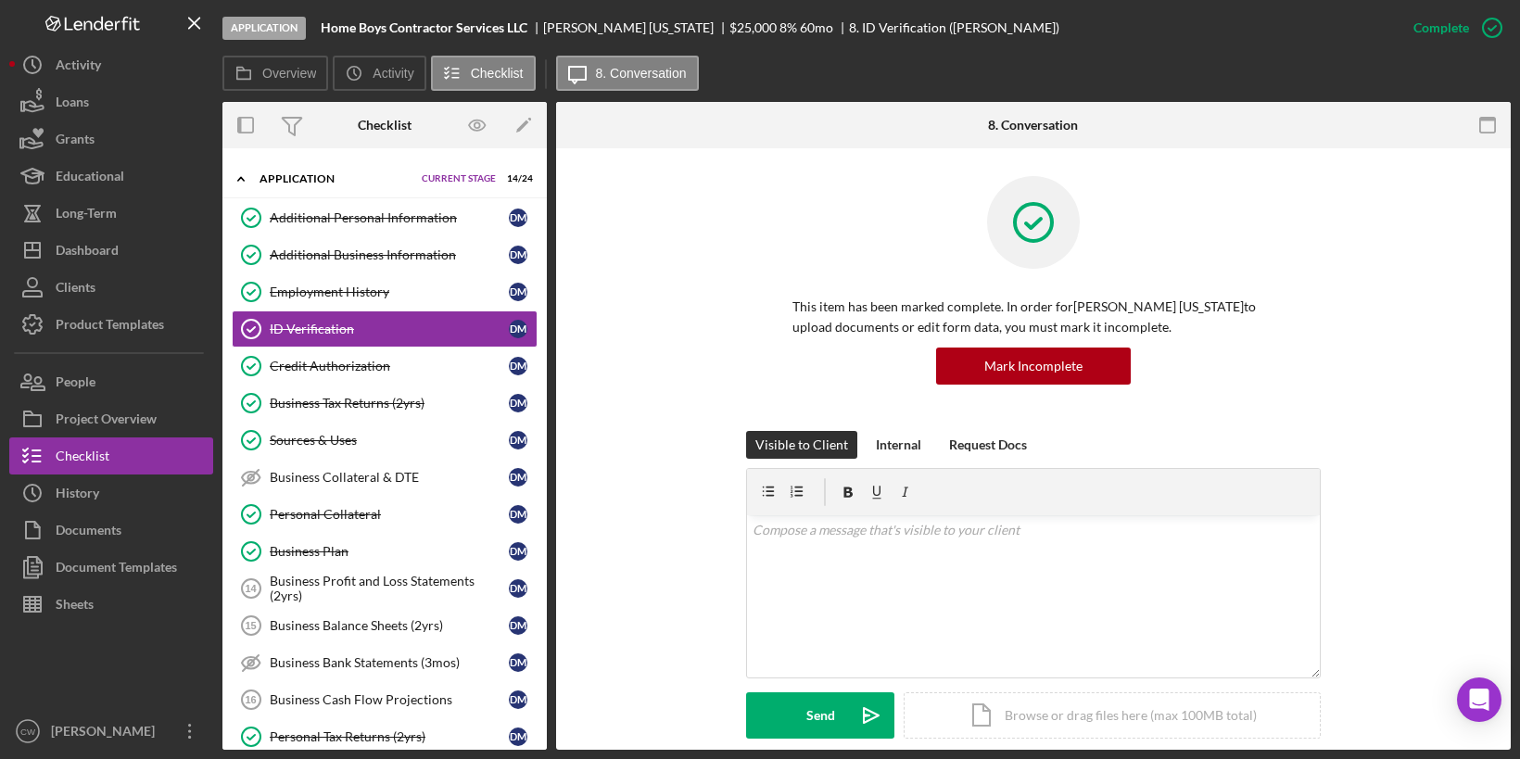
scroll to position [549, 0]
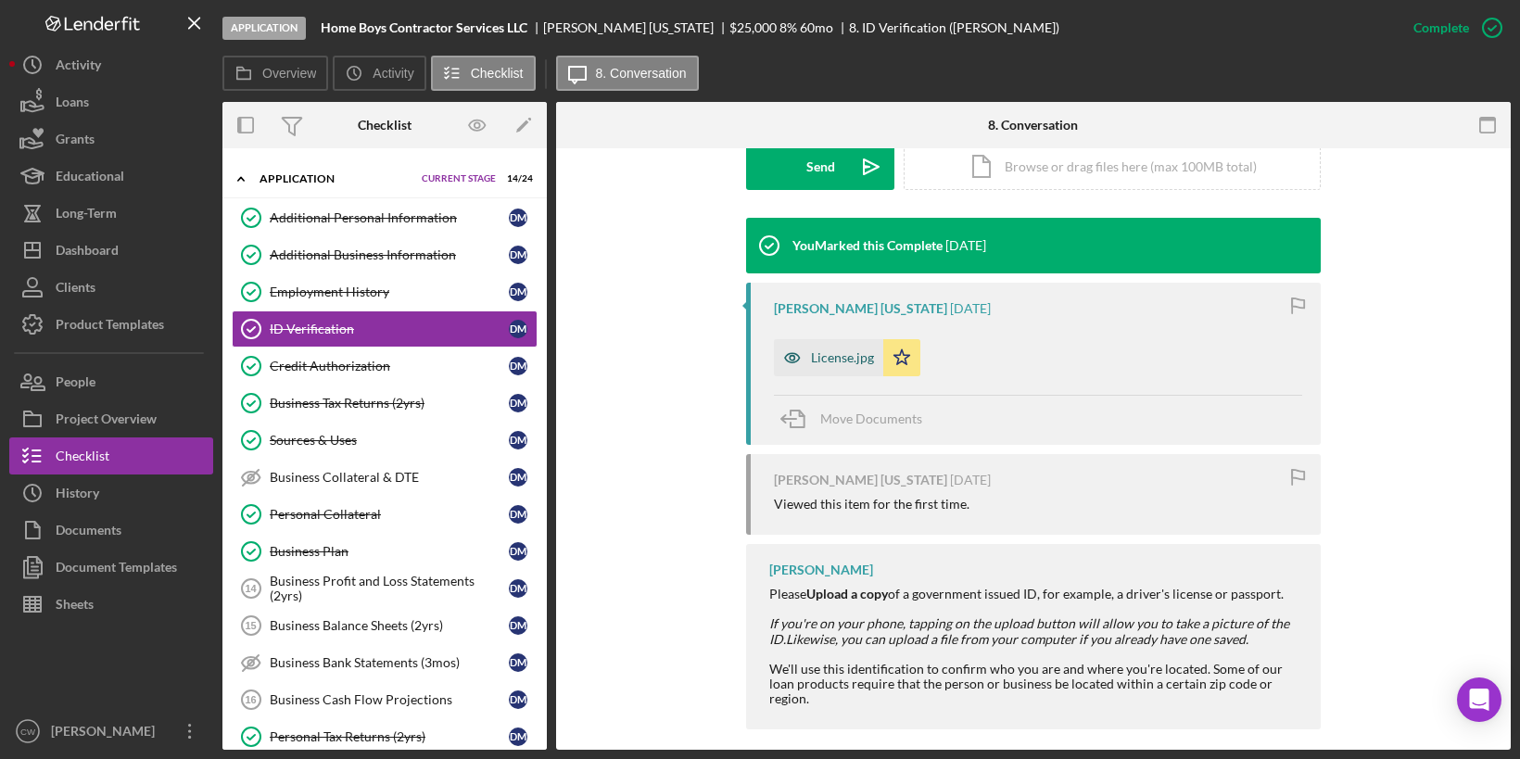
click at [822, 350] on div "License.jpg" at bounding box center [842, 357] width 63 height 15
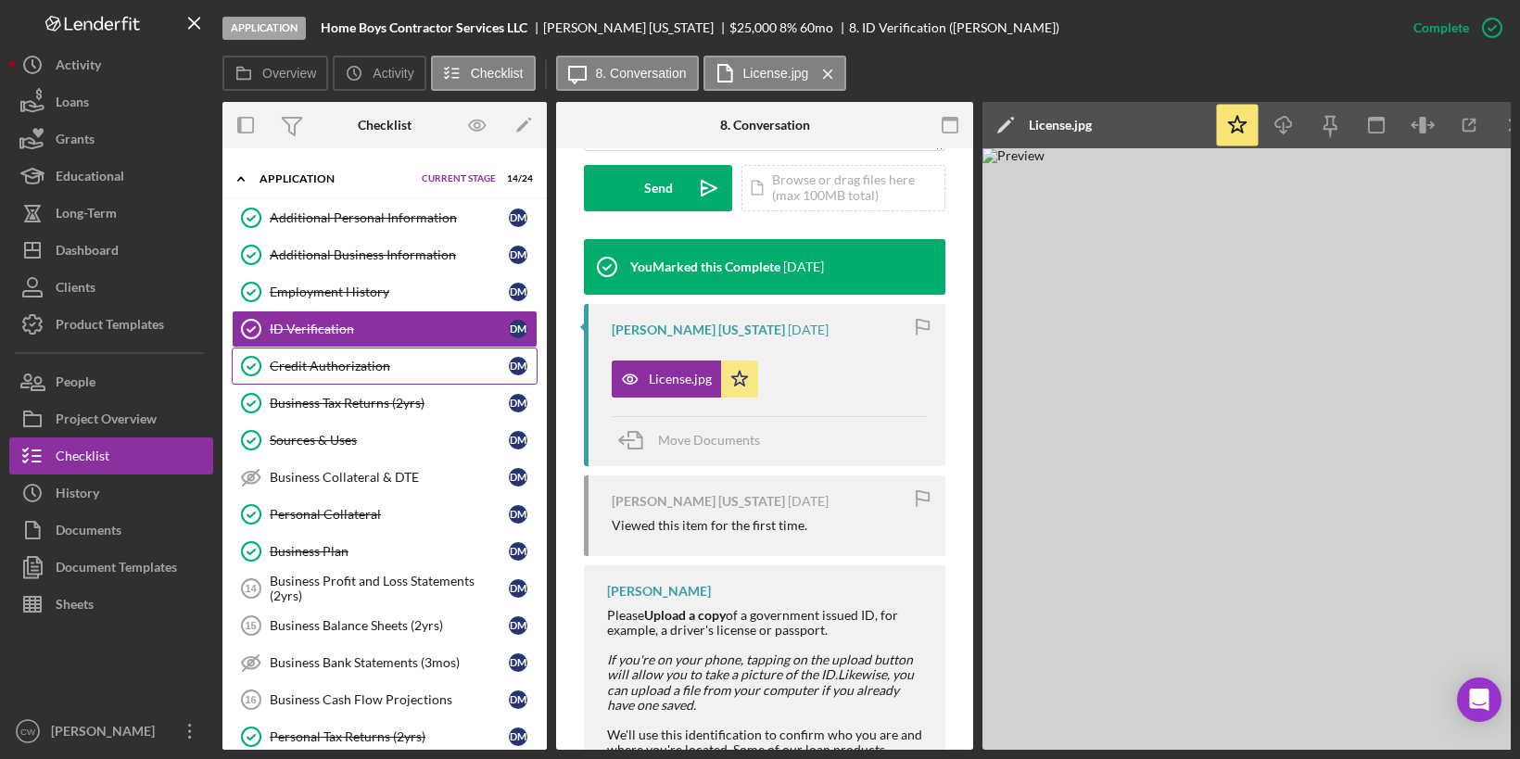
click at [387, 359] on div "Credit Authorization" at bounding box center [389, 366] width 239 height 15
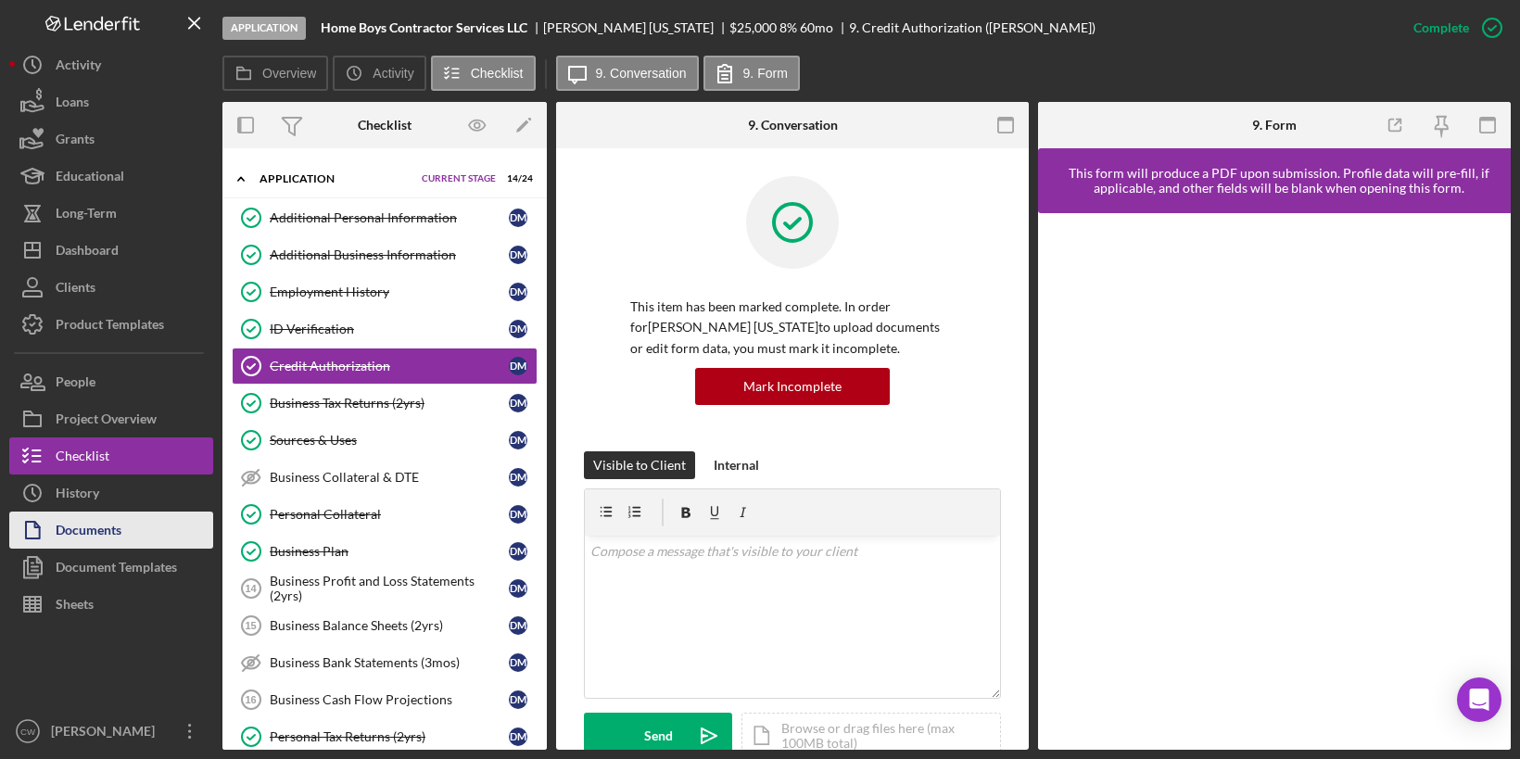
click at [175, 535] on button "Documents" at bounding box center [111, 530] width 204 height 37
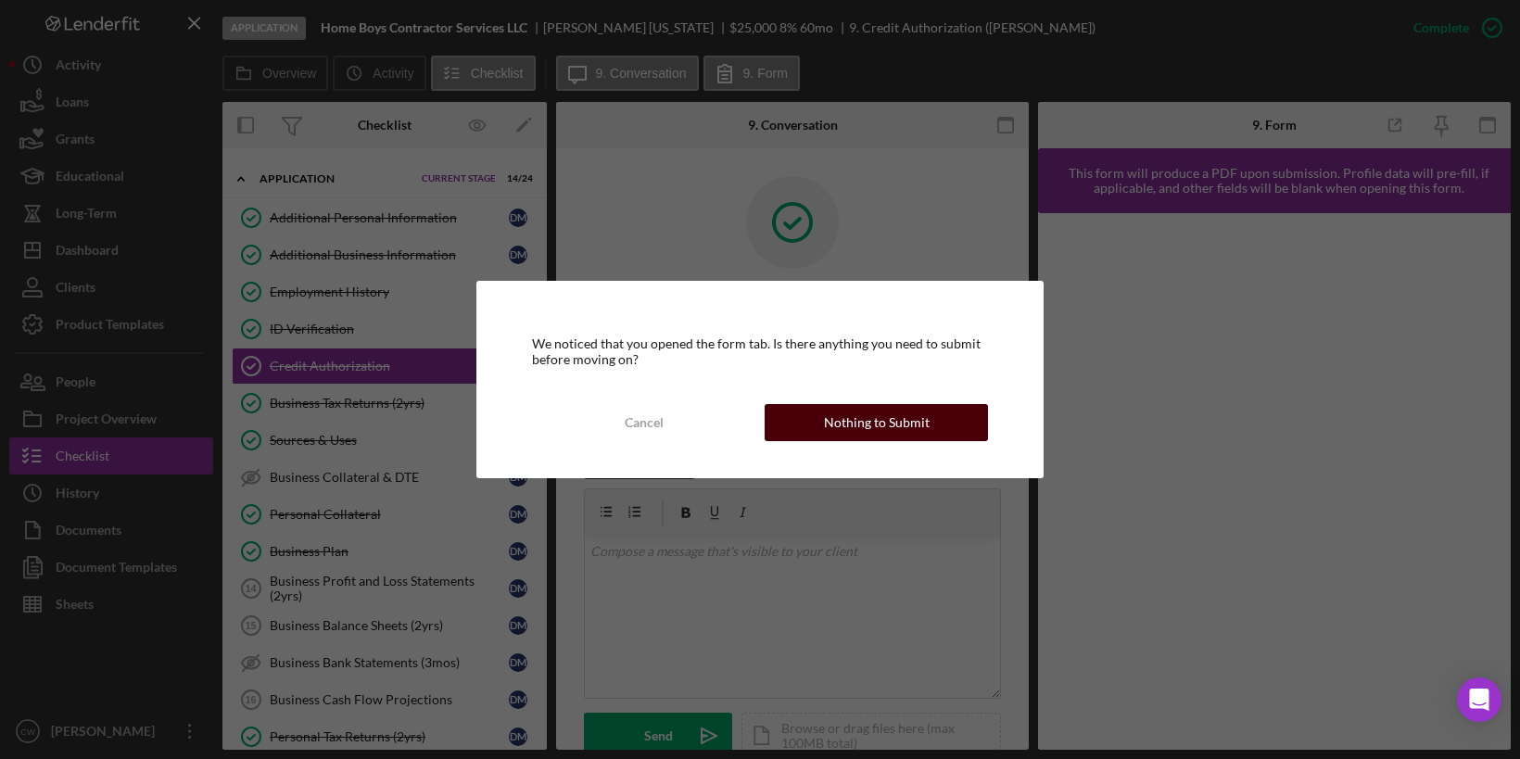
click at [865, 424] on div "Nothing to Submit" at bounding box center [877, 422] width 106 height 37
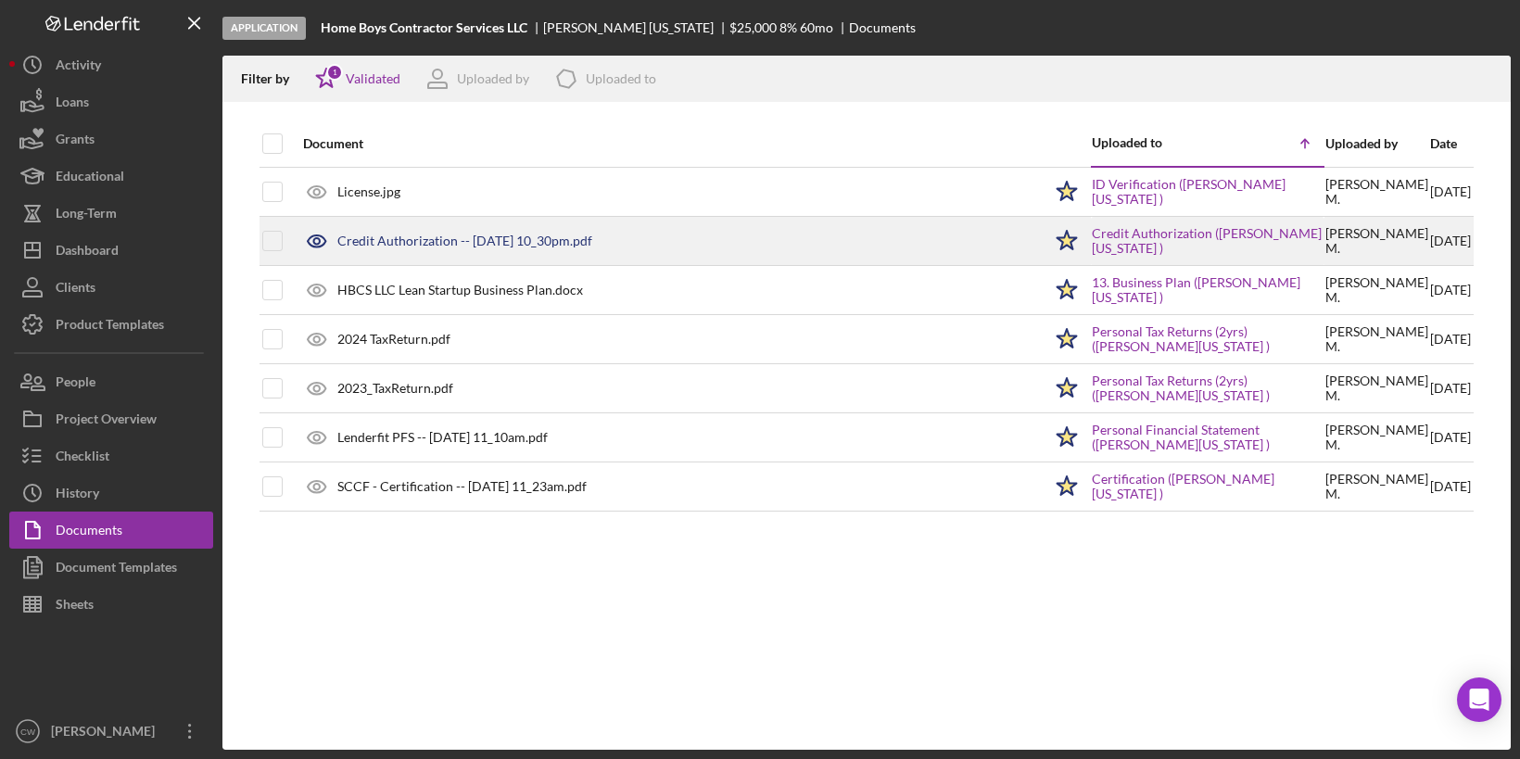
click at [378, 232] on div "Credit Authorization -- [DATE] 10_30pm.pdf" at bounding box center [668, 241] width 748 height 46
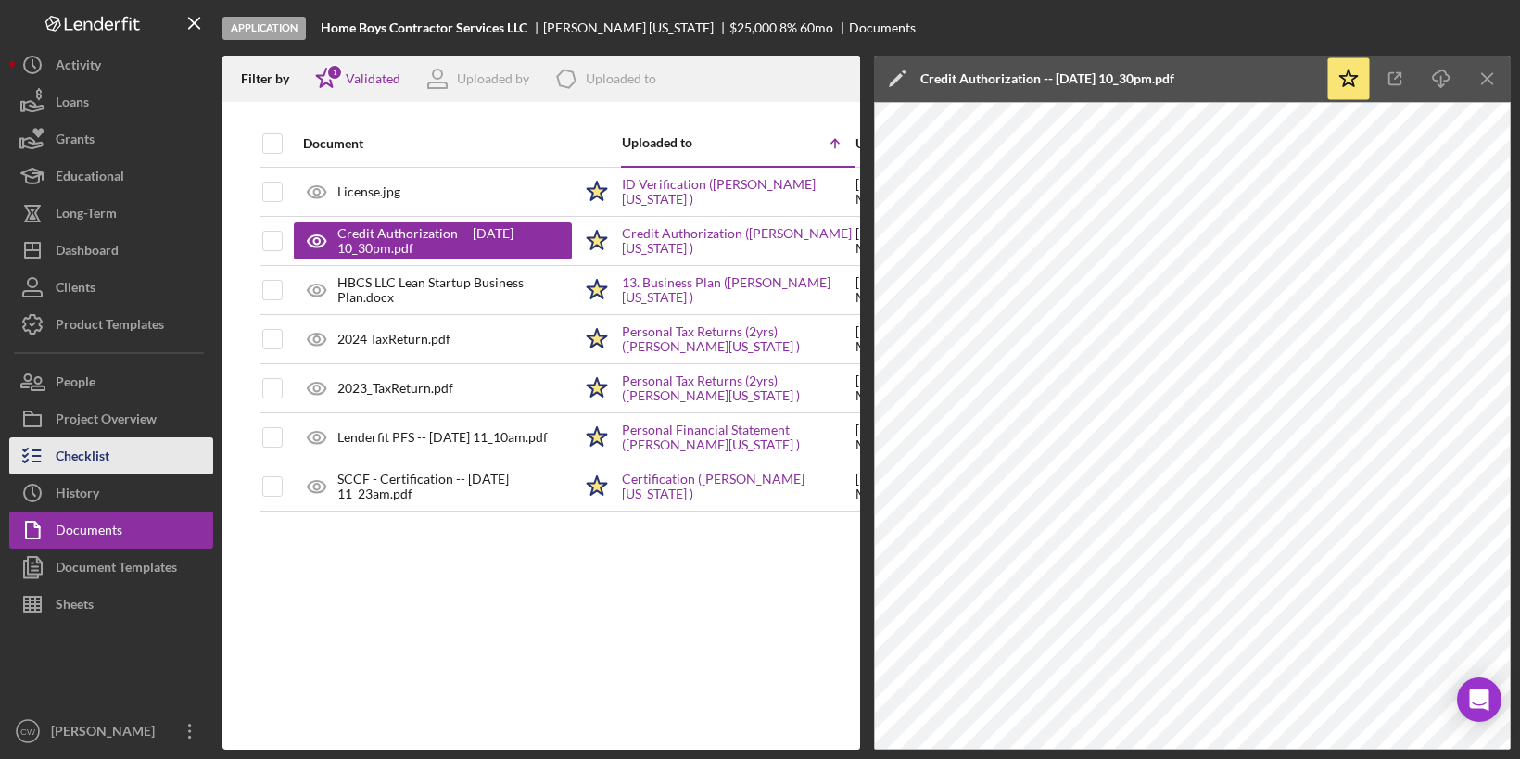
click at [89, 457] on div "Checklist" at bounding box center [83, 458] width 54 height 42
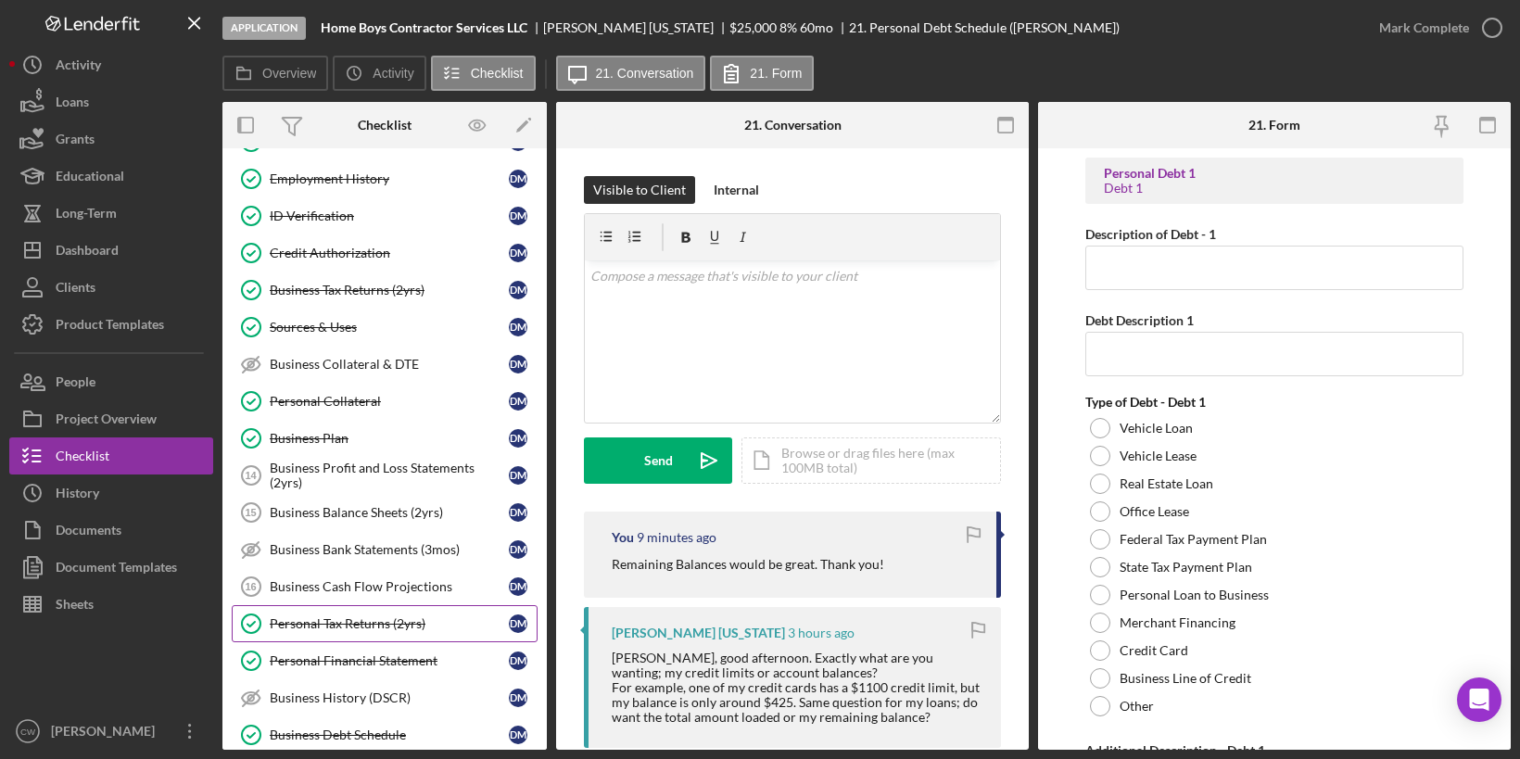
scroll to position [90, 0]
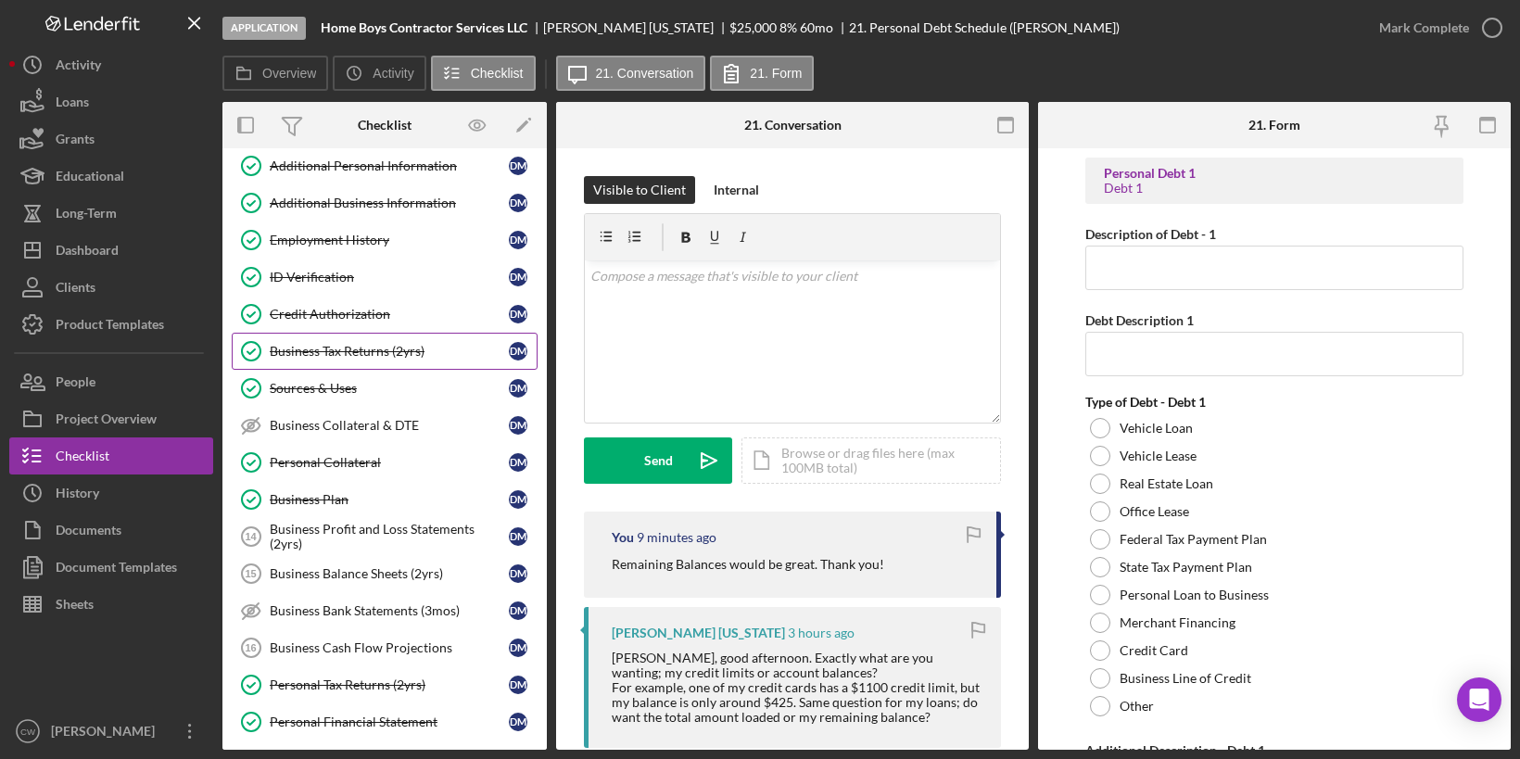
click at [383, 333] on link "Business Tax Returns (2yrs) Business Tax Returns (2yrs) [PERSON_NAME]" at bounding box center [385, 351] width 306 height 37
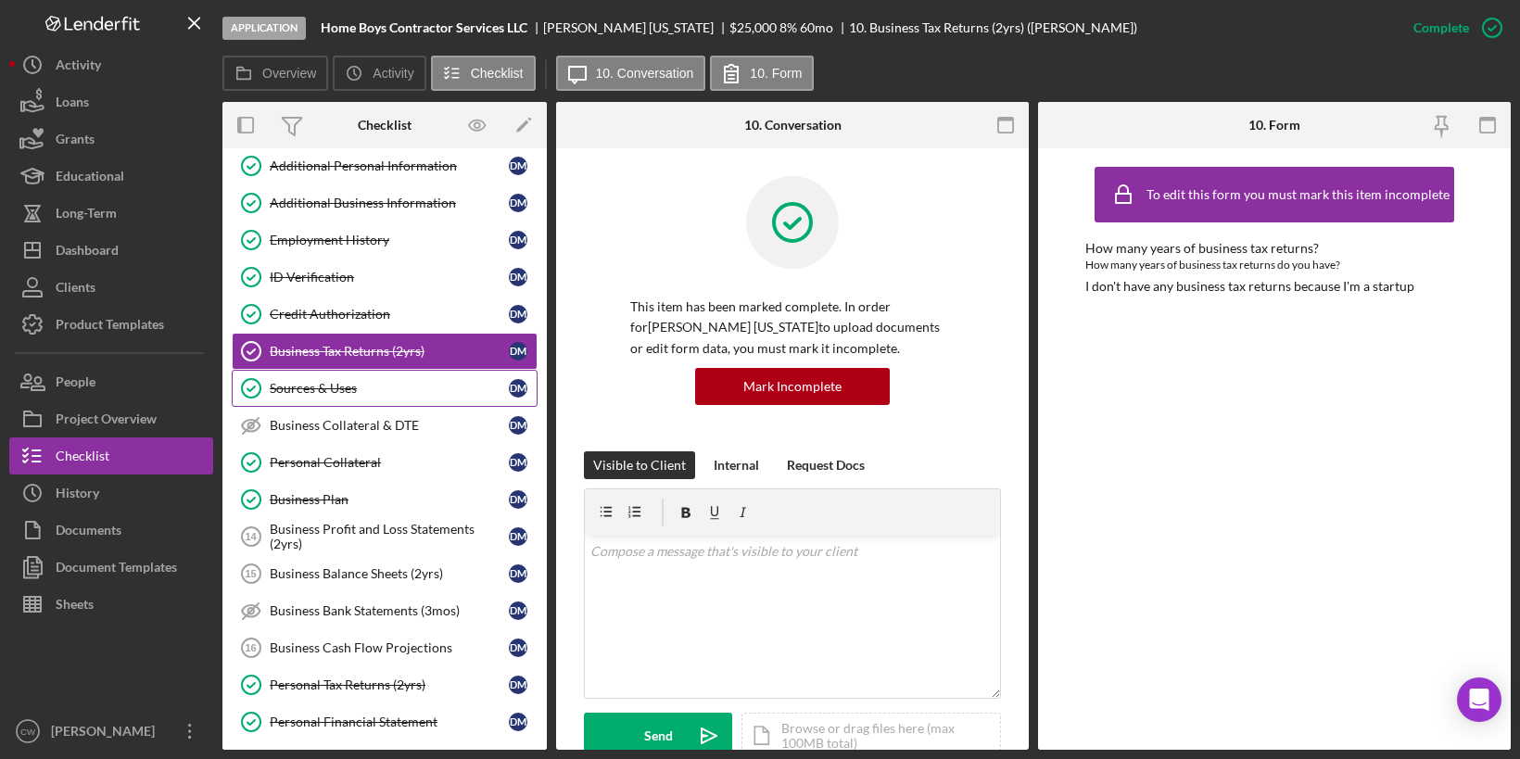
click at [361, 386] on div "Sources & Uses" at bounding box center [389, 388] width 239 height 15
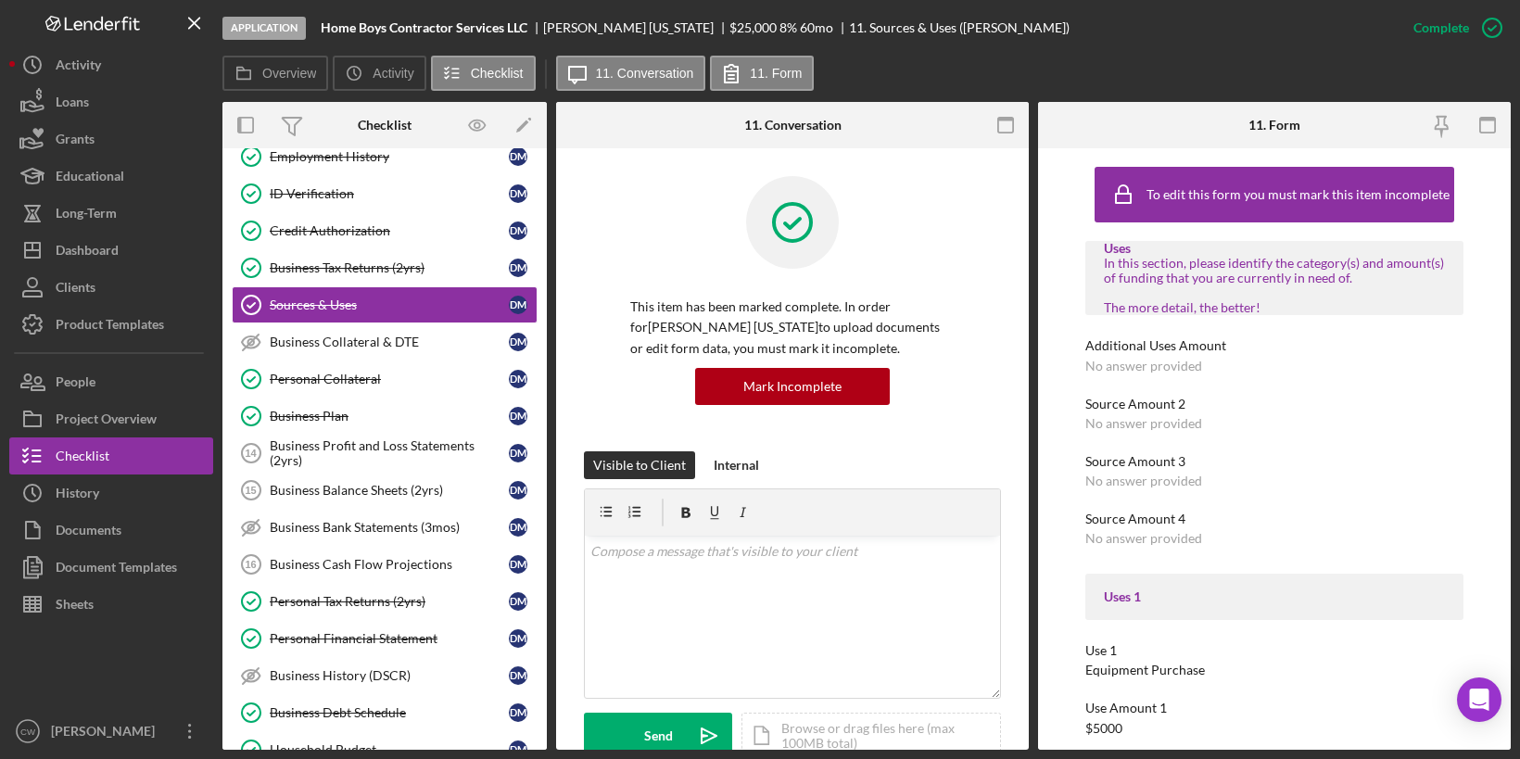
scroll to position [460, 0]
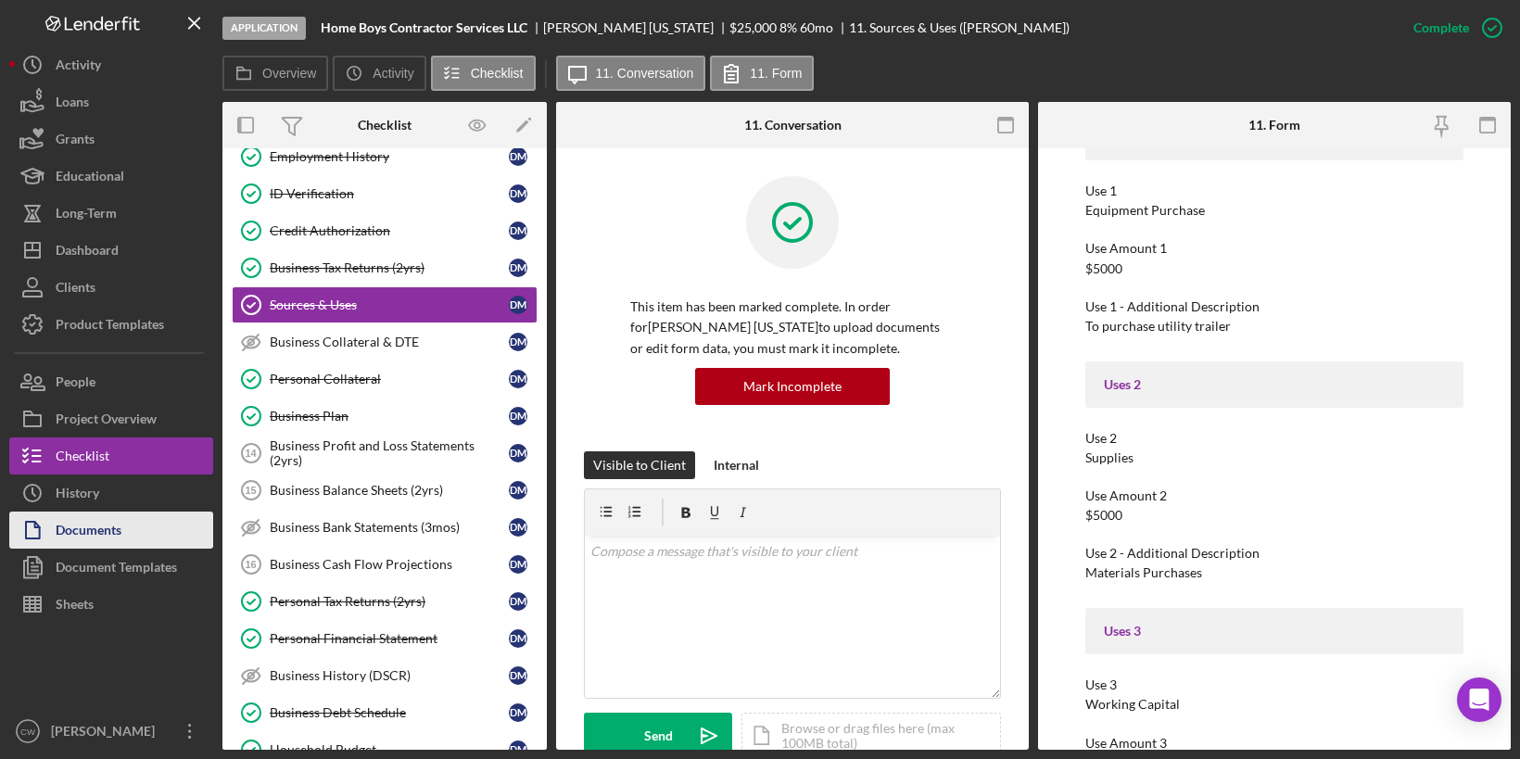
click at [104, 538] on div "Documents" at bounding box center [89, 533] width 66 height 42
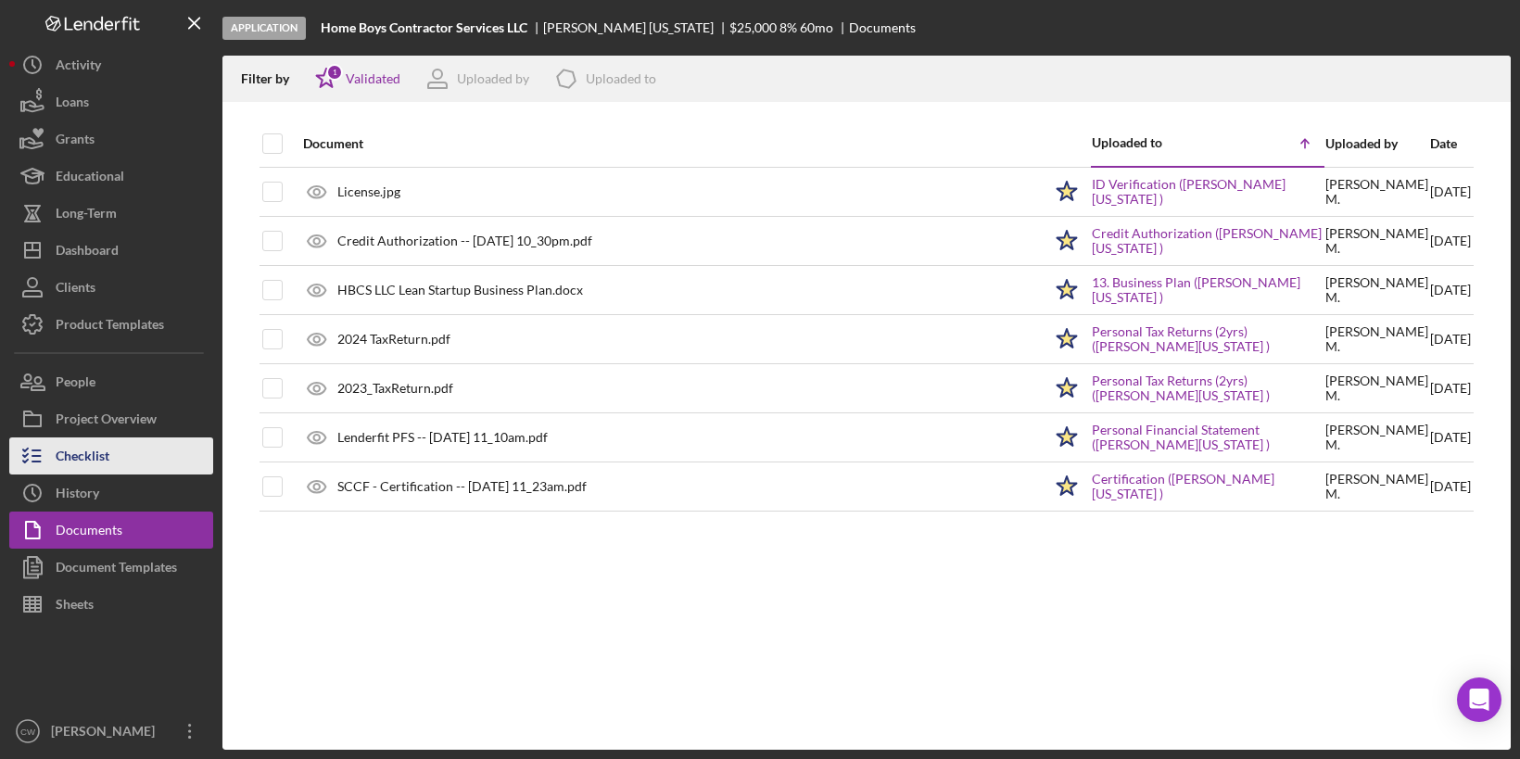
click at [100, 438] on div "Checklist" at bounding box center [83, 458] width 54 height 42
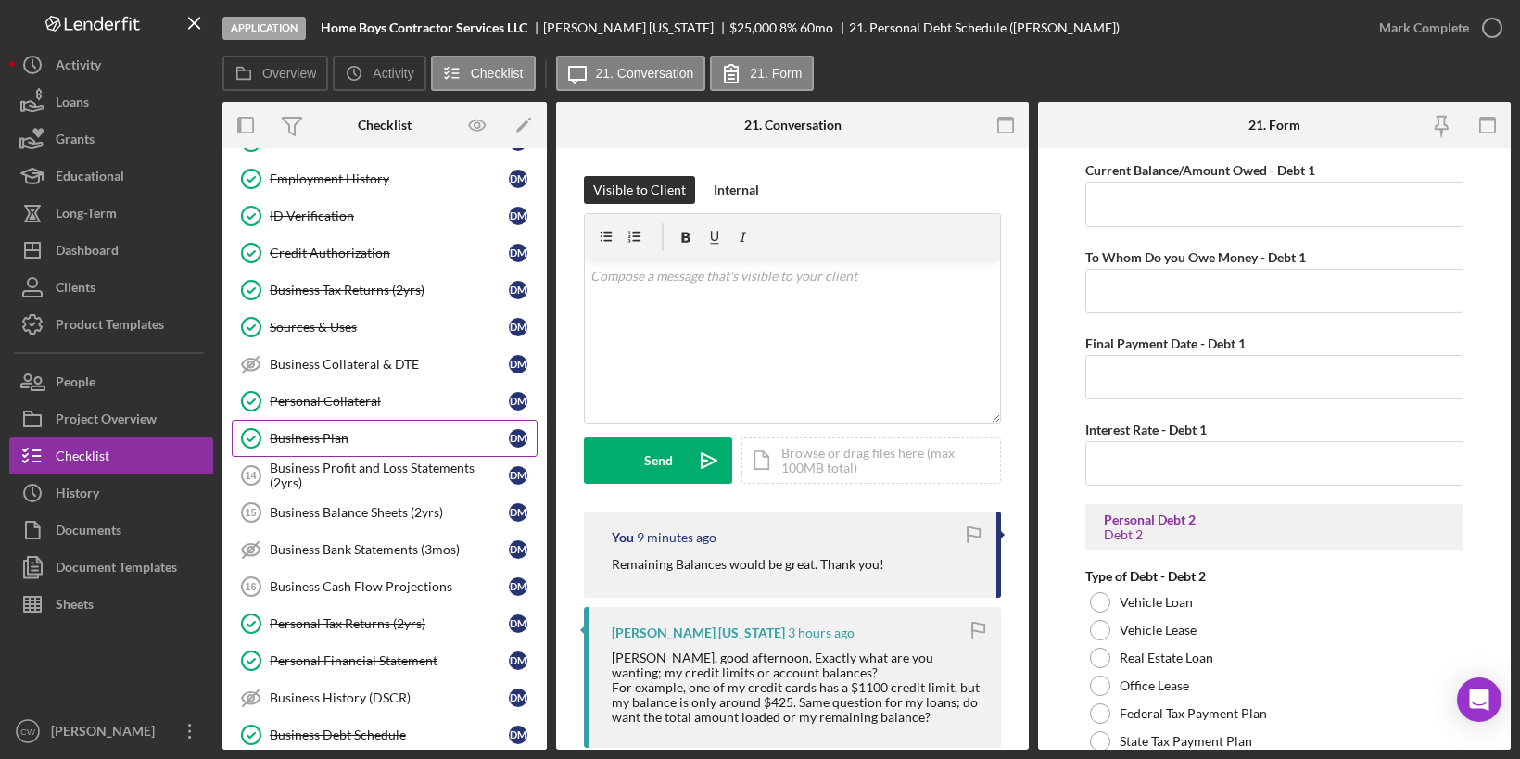
scroll to position [58, 0]
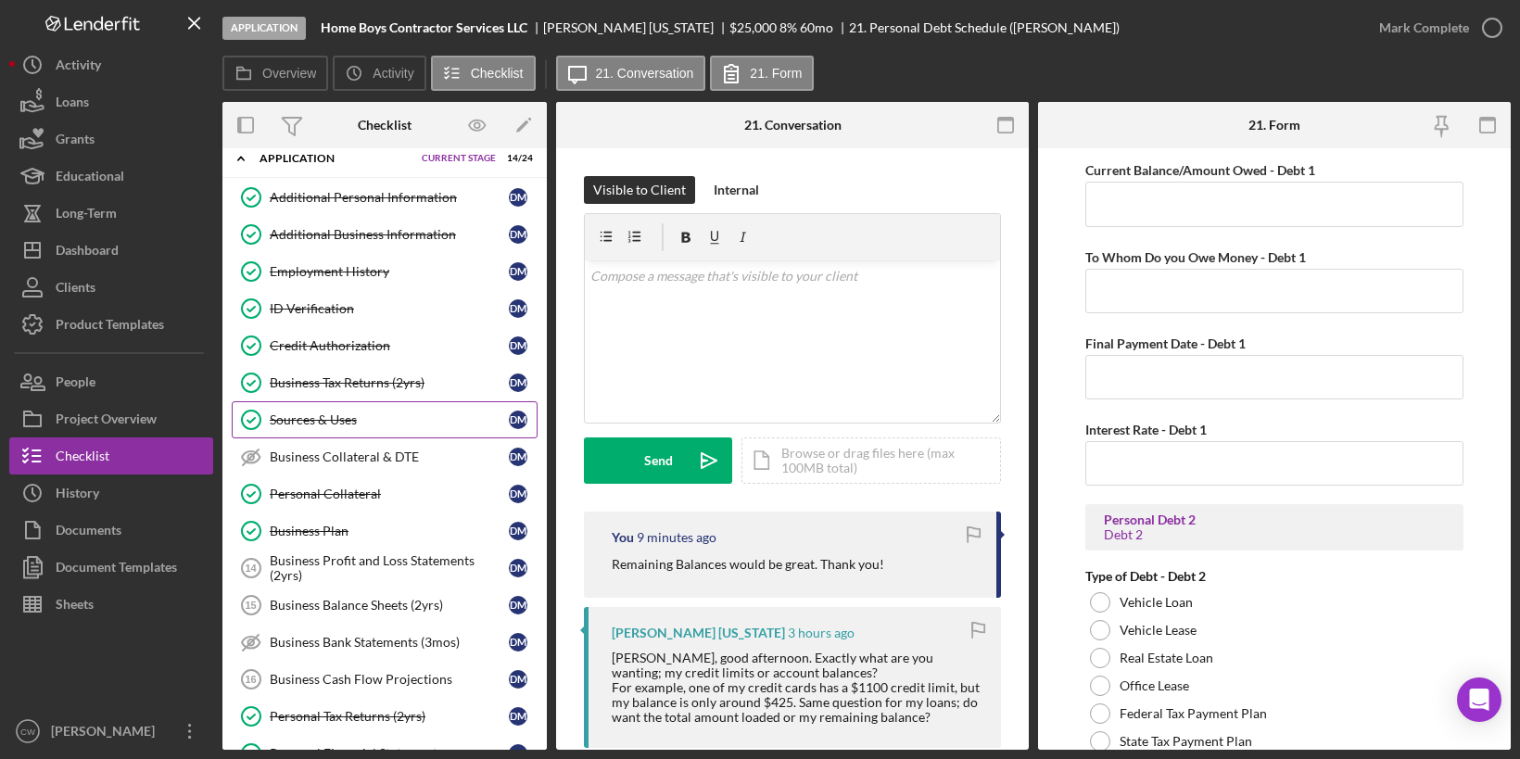
click at [322, 418] on div "Sources & Uses" at bounding box center [389, 419] width 239 height 15
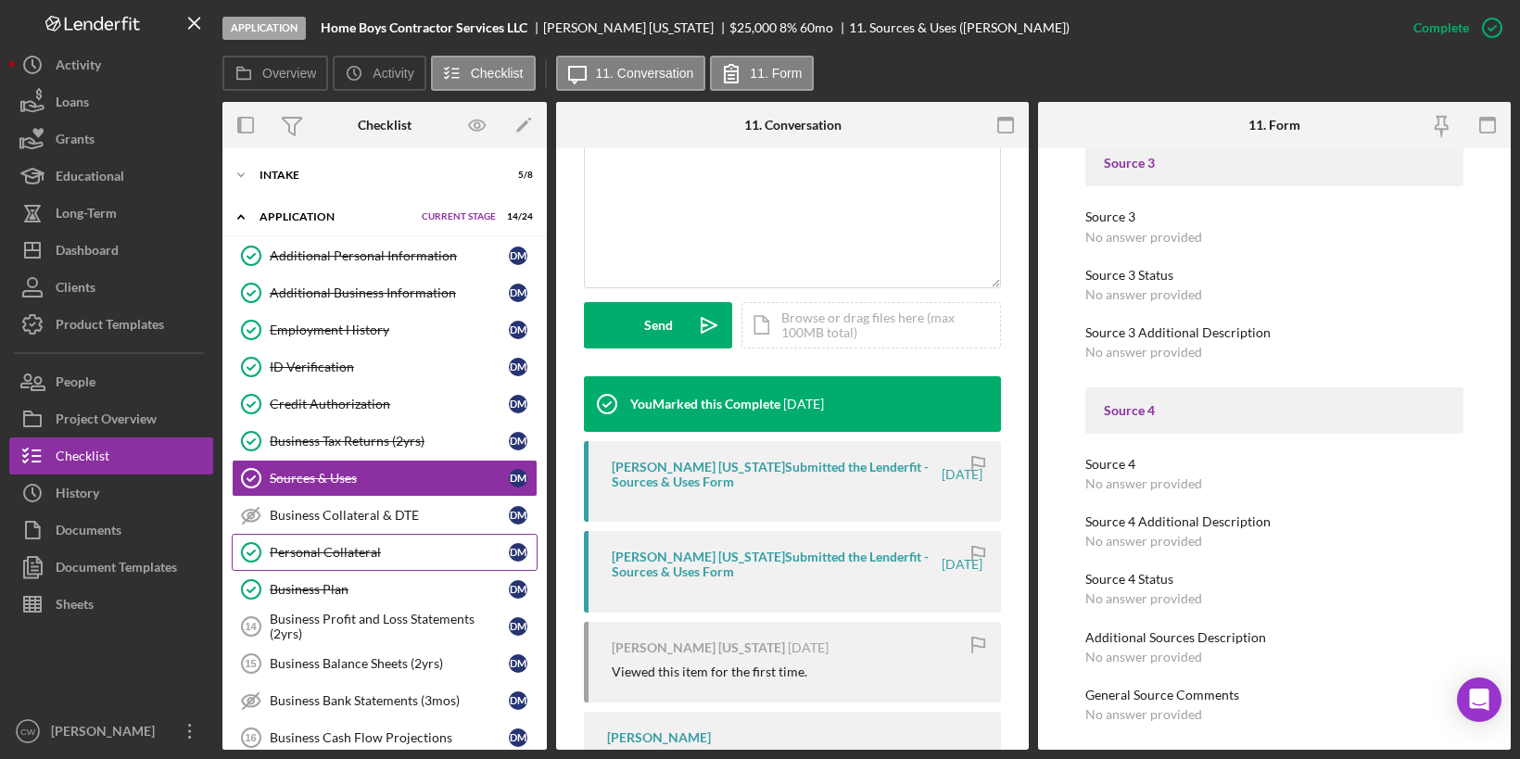
click at [332, 546] on div "Personal Collateral" at bounding box center [389, 552] width 239 height 15
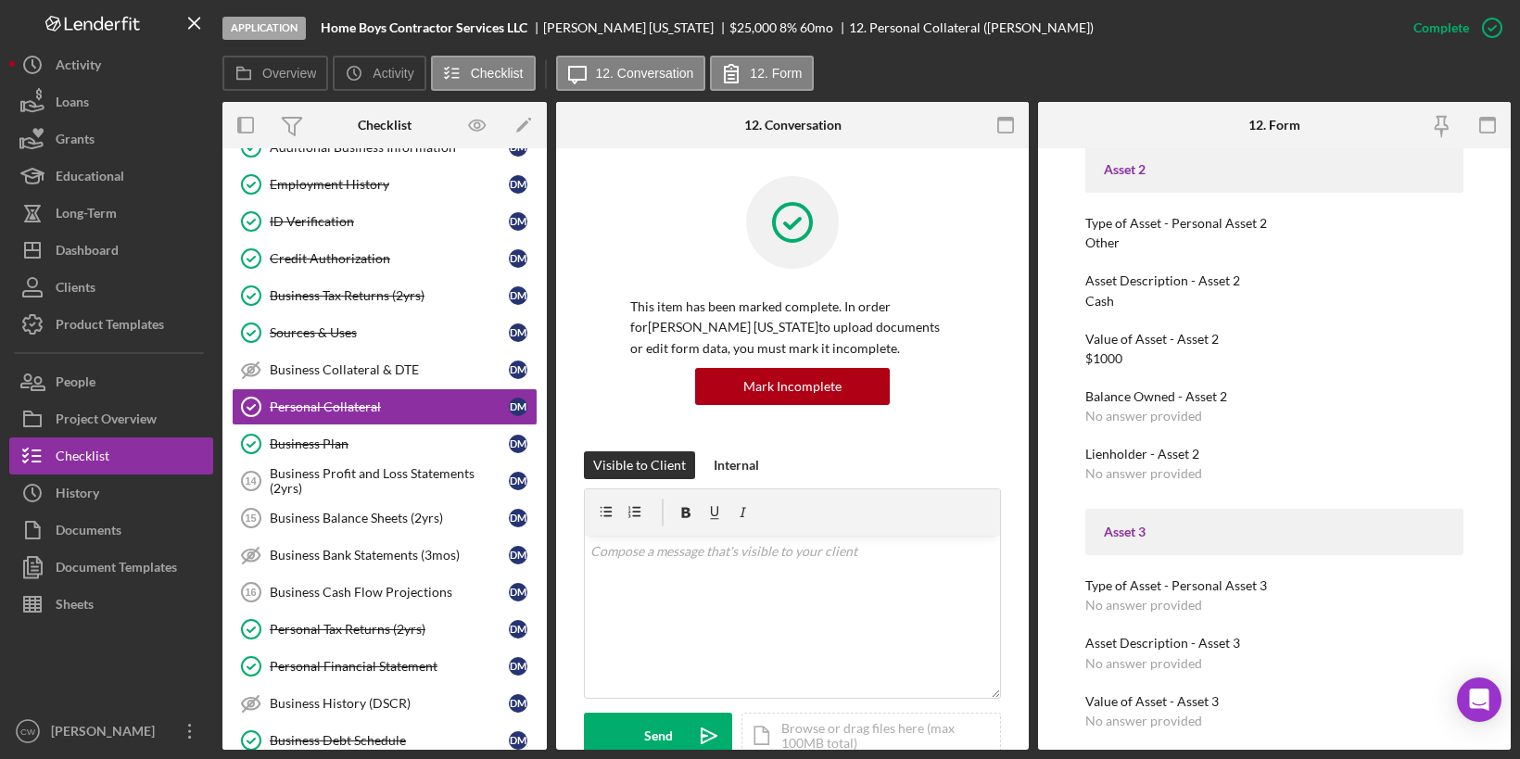
scroll to position [1081, 0]
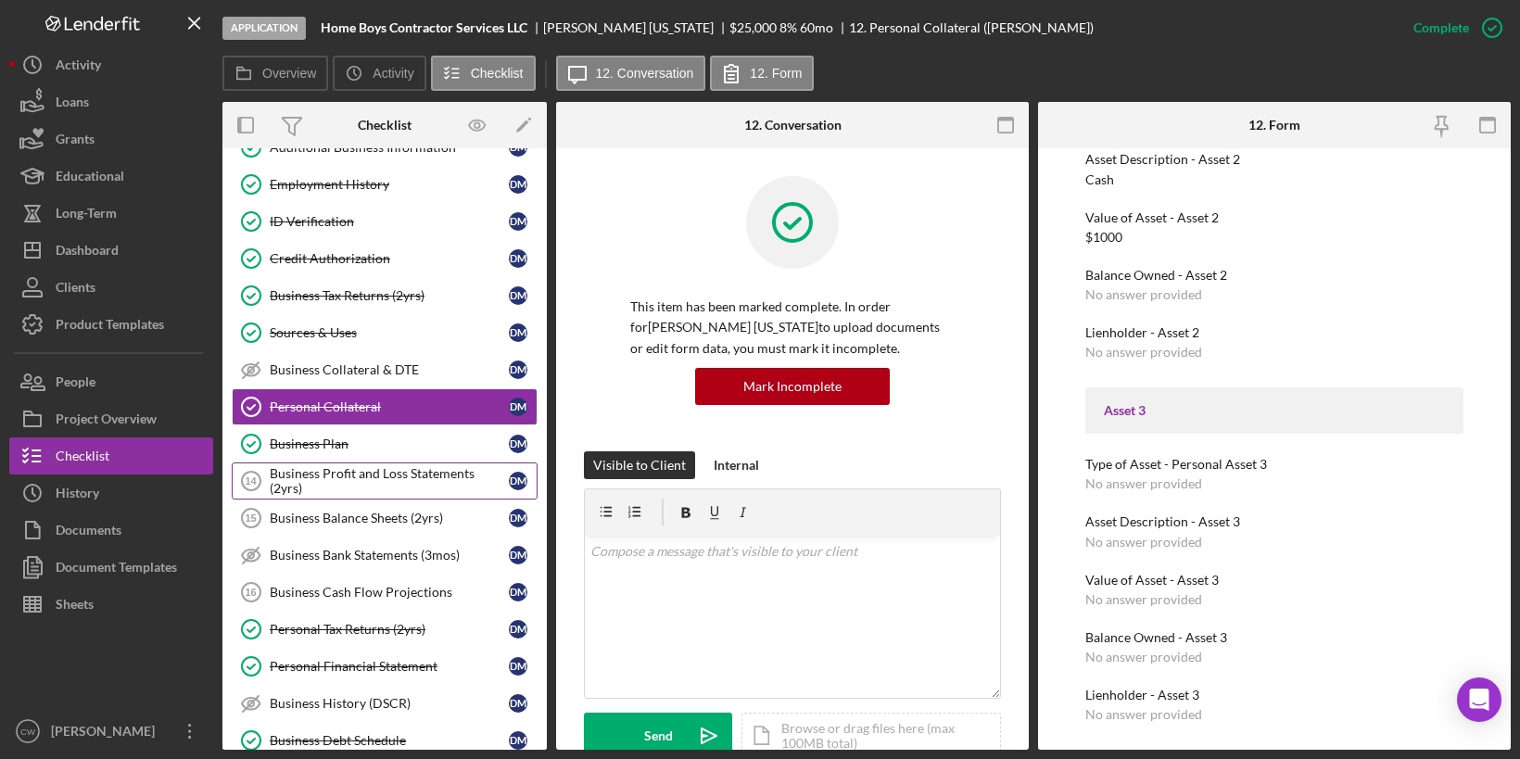
click at [432, 472] on div "Business Profit and Loss Statements (2yrs)" at bounding box center [389, 481] width 239 height 30
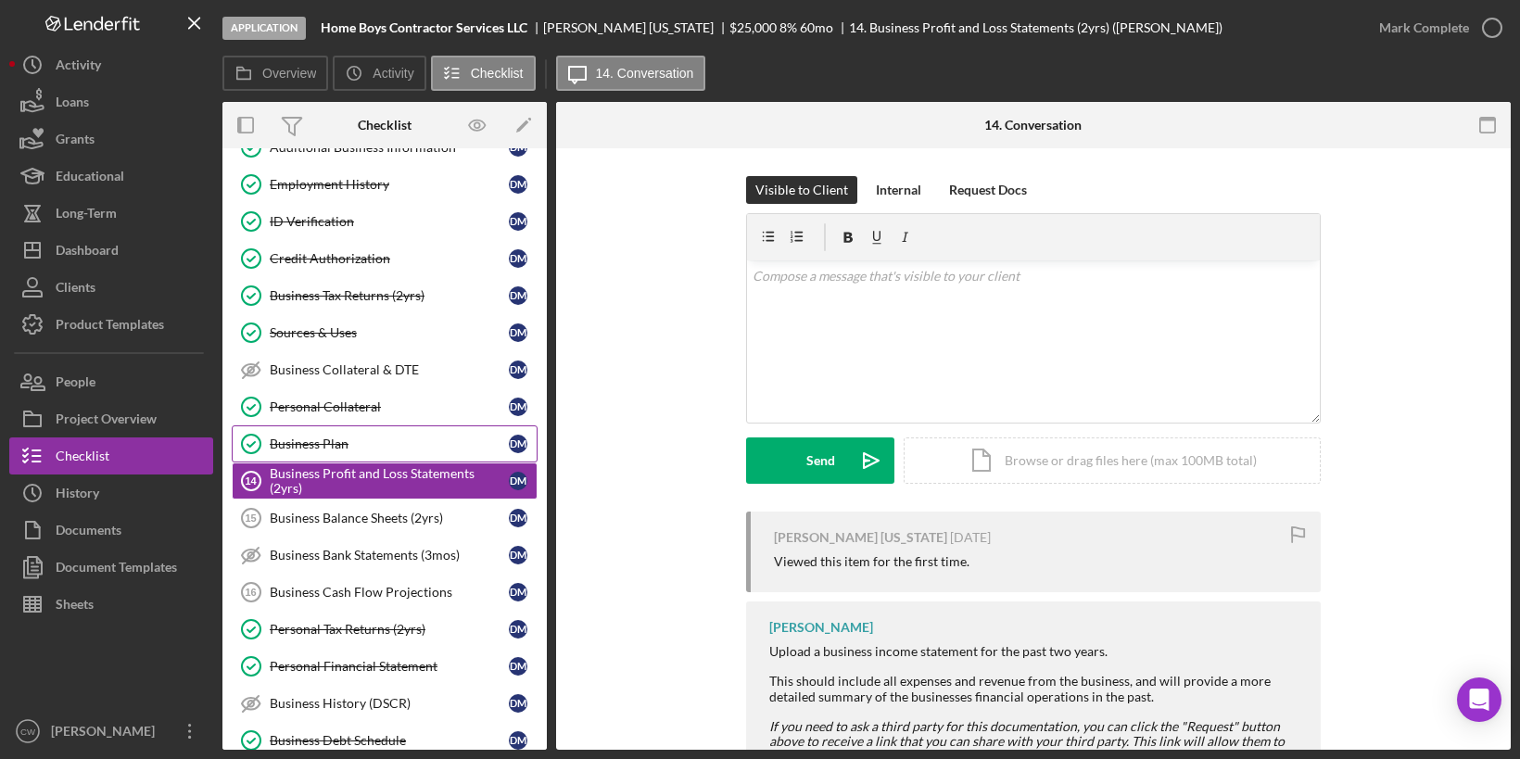
click at [426, 442] on link "Business Plan Business Plan [PERSON_NAME]" at bounding box center [385, 443] width 306 height 37
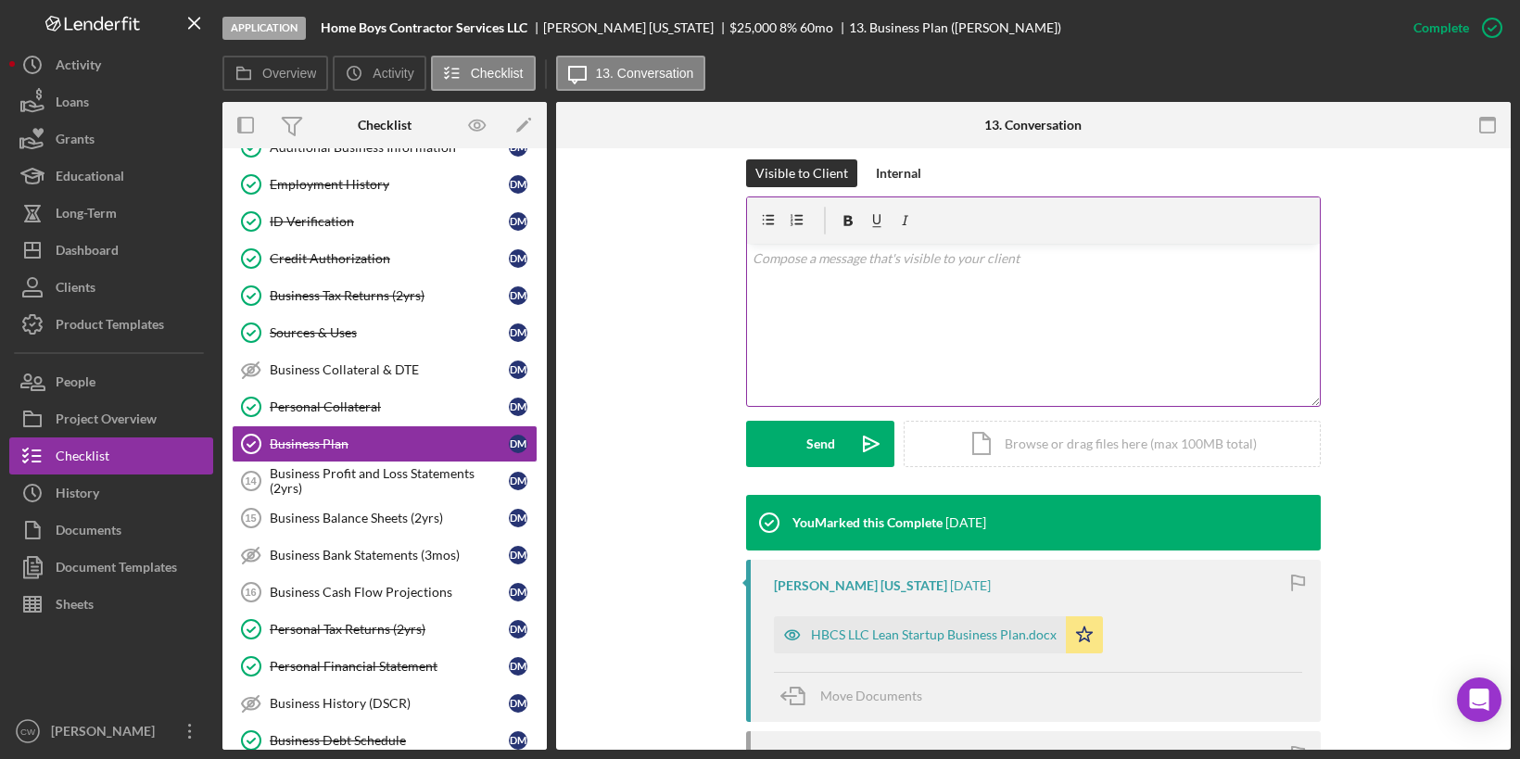
scroll to position [684, 0]
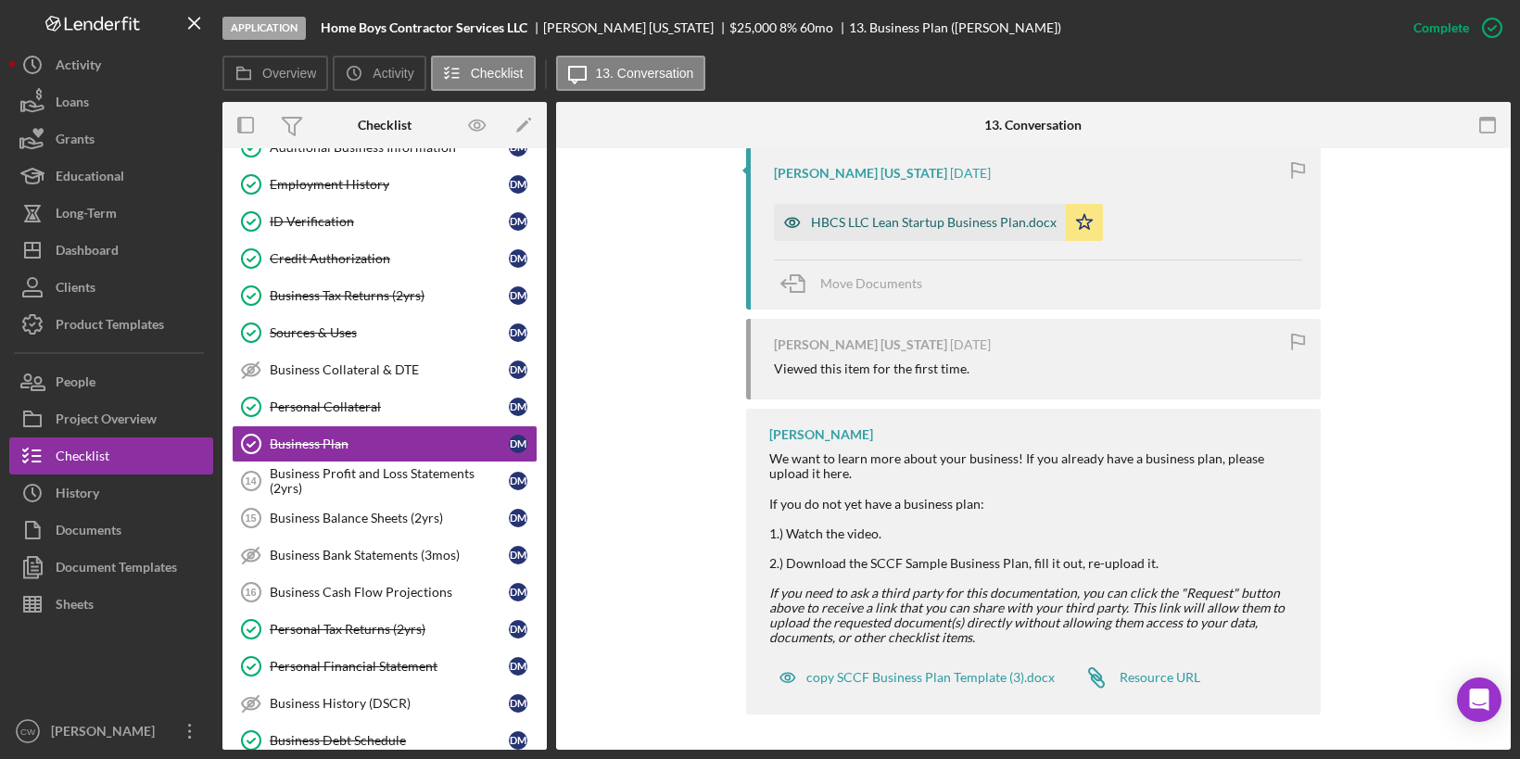
click at [915, 220] on div "HBCS LLC Lean Startup Business Plan.docx" at bounding box center [934, 222] width 246 height 15
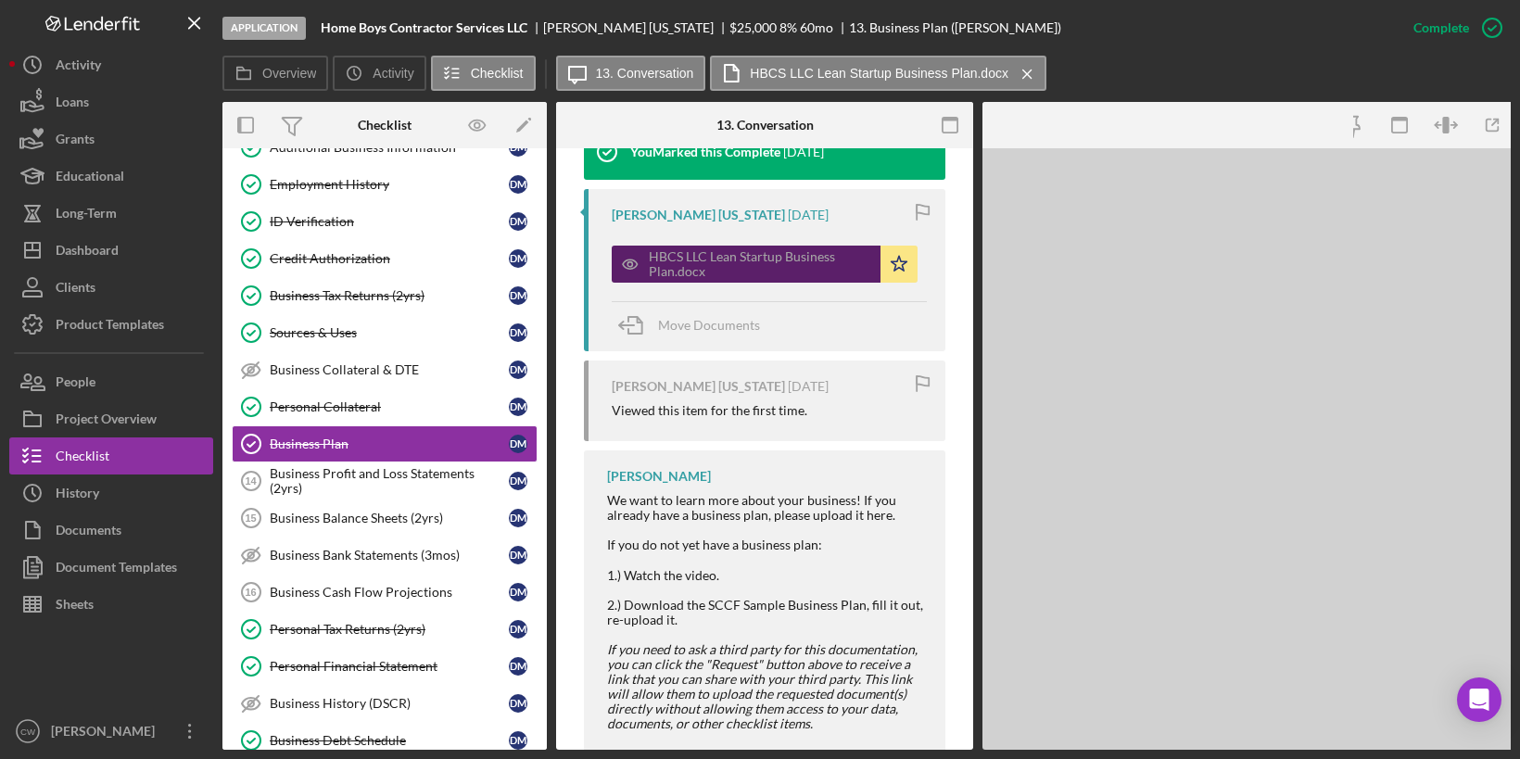
scroll to position [705, 0]
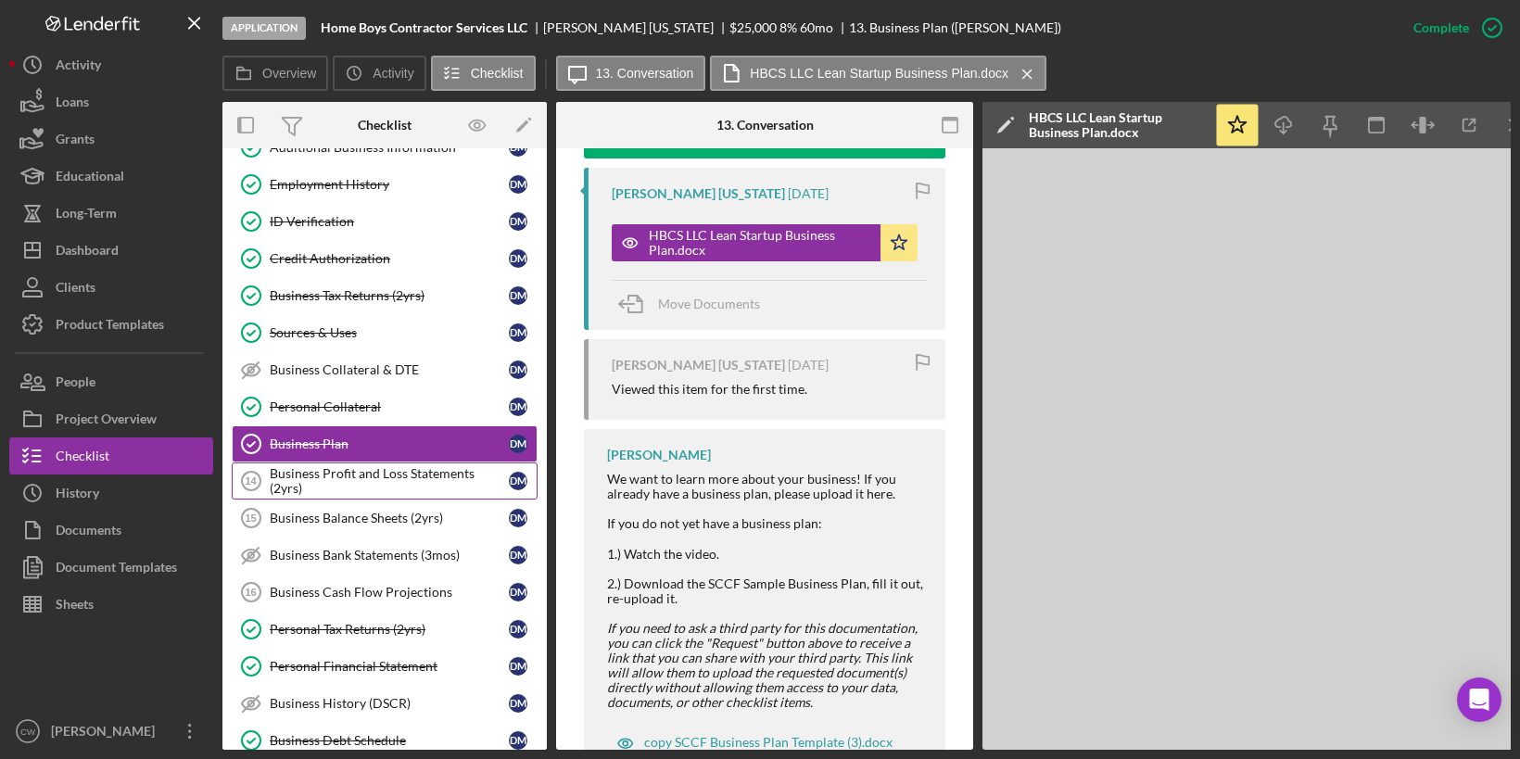
click at [453, 469] on div "Business Profit and Loss Statements (2yrs)" at bounding box center [389, 481] width 239 height 30
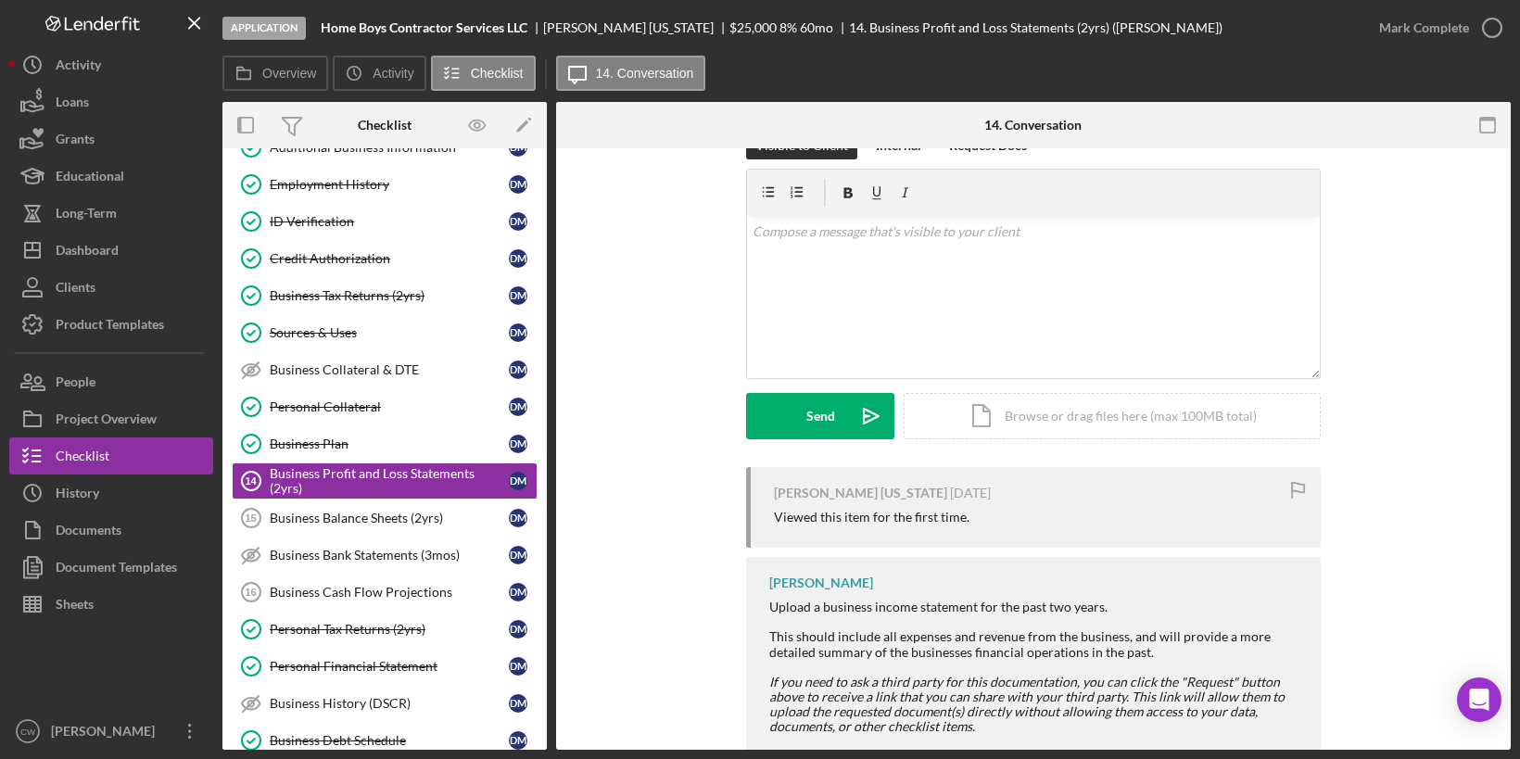
scroll to position [88, 0]
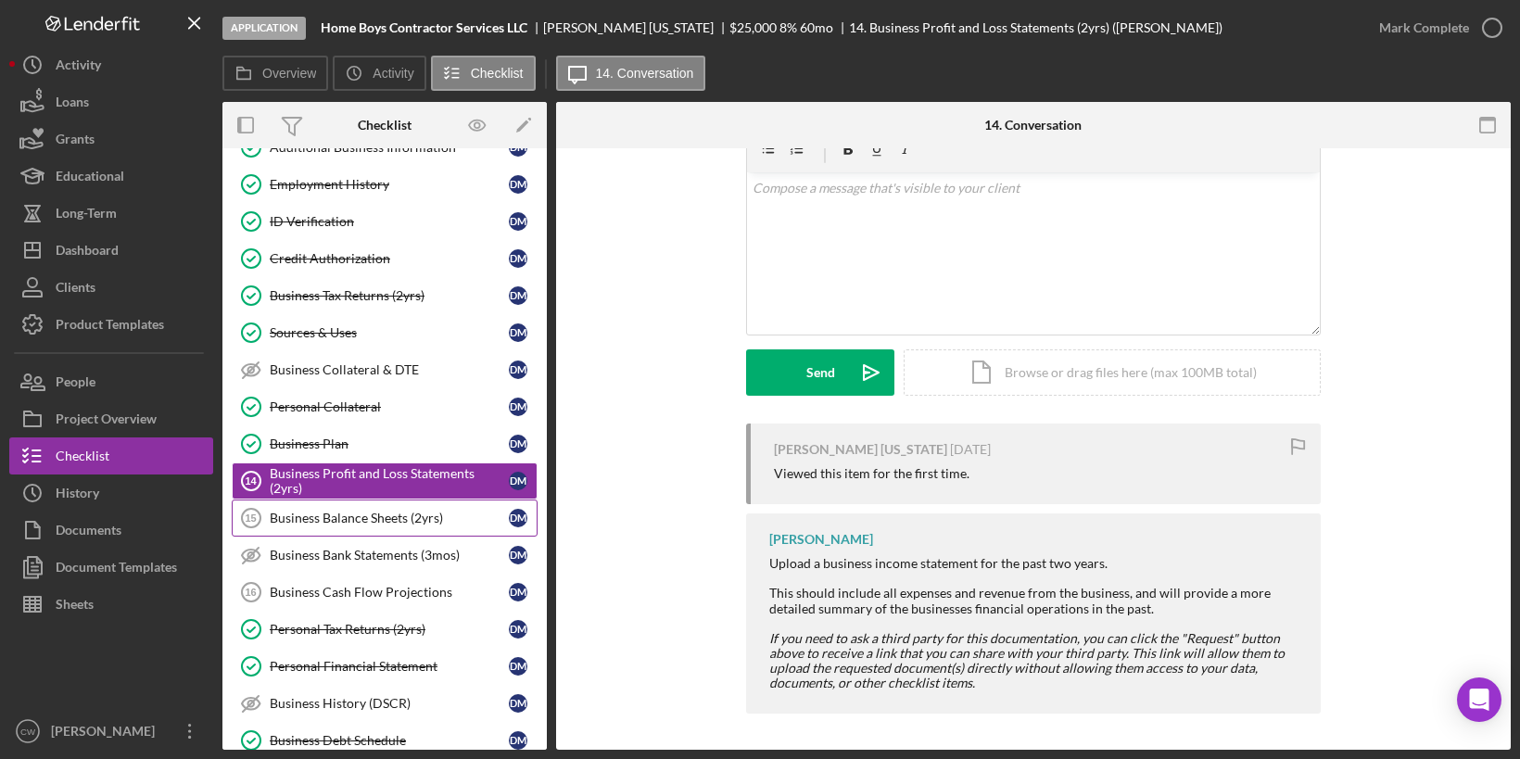
click at [427, 500] on link "Business Balance Sheets (2yrs) 15 Business Balance Sheets (2yrs) [PERSON_NAME]" at bounding box center [385, 518] width 306 height 37
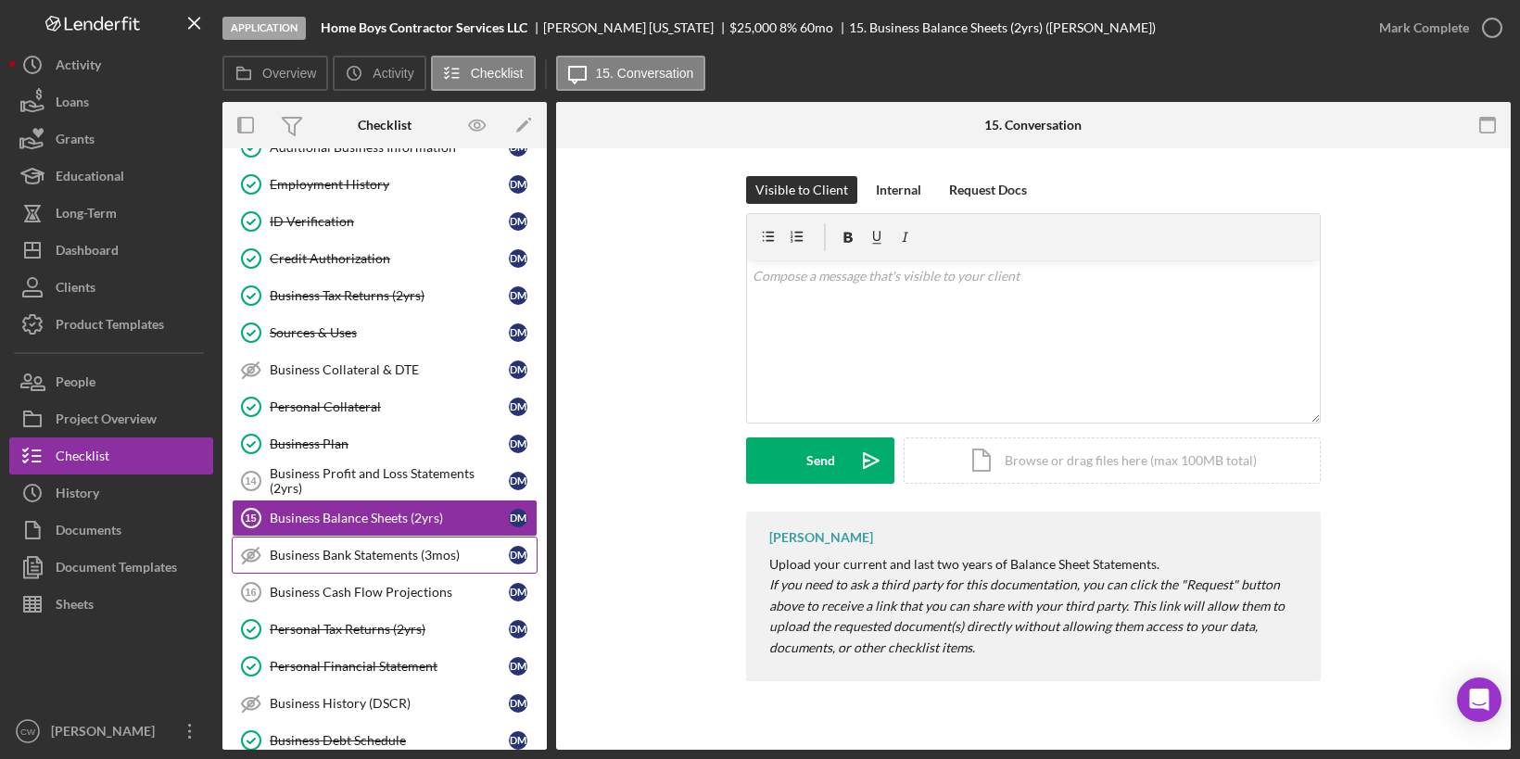
click at [375, 548] on div "Business Bank Statements (3mos)" at bounding box center [389, 555] width 239 height 15
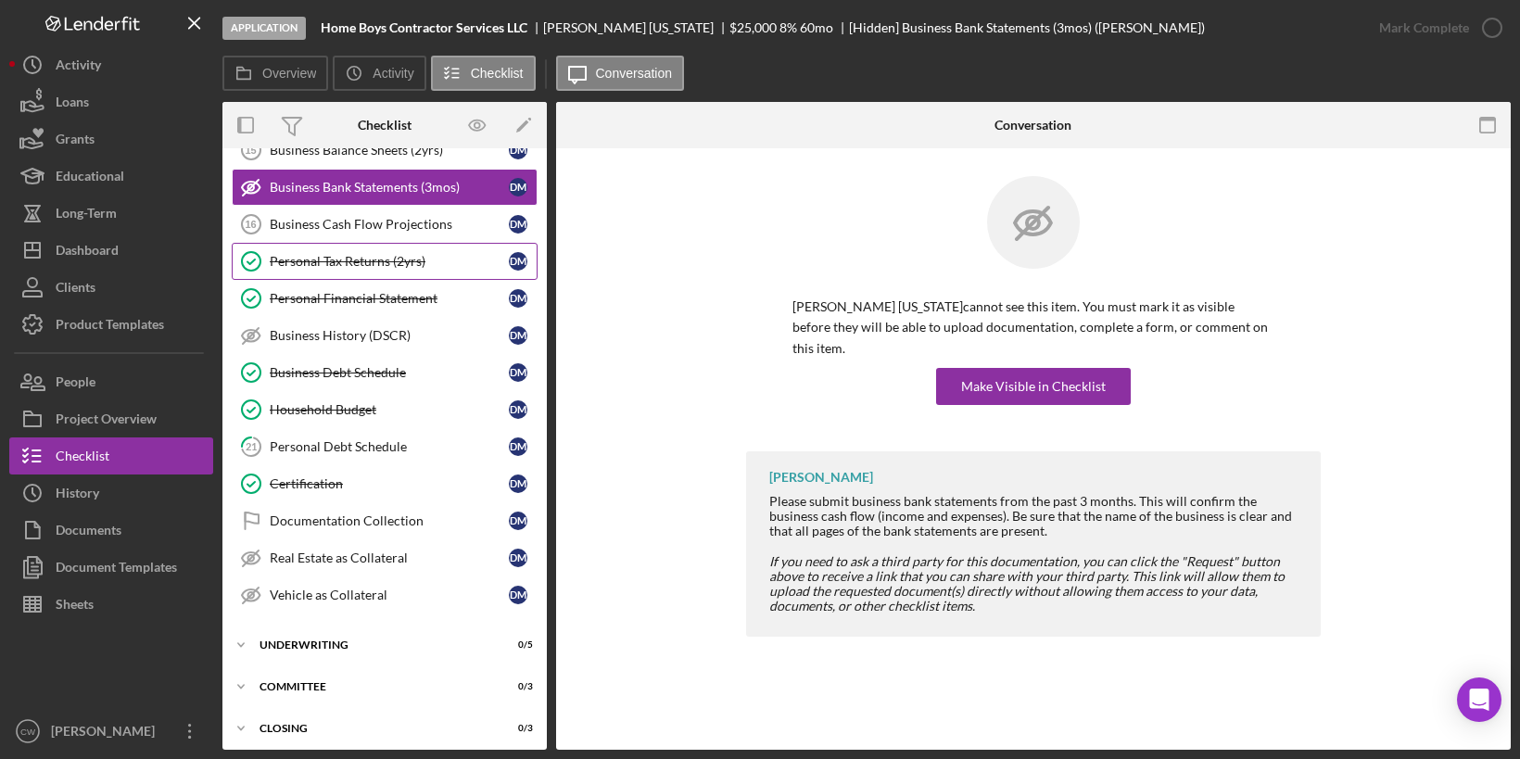
scroll to position [489, 0]
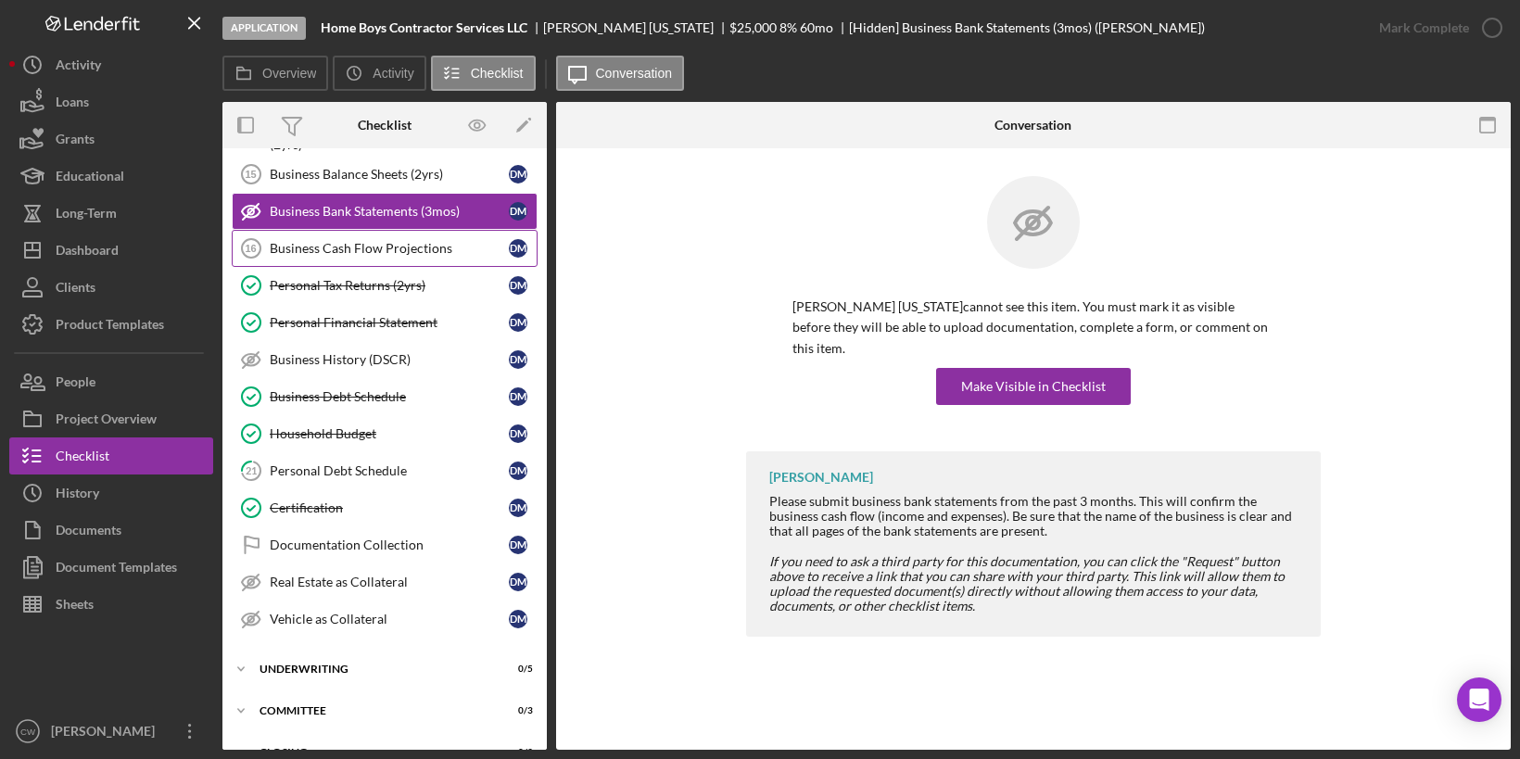
click at [419, 241] on div "Business Cash Flow Projections" at bounding box center [389, 248] width 239 height 15
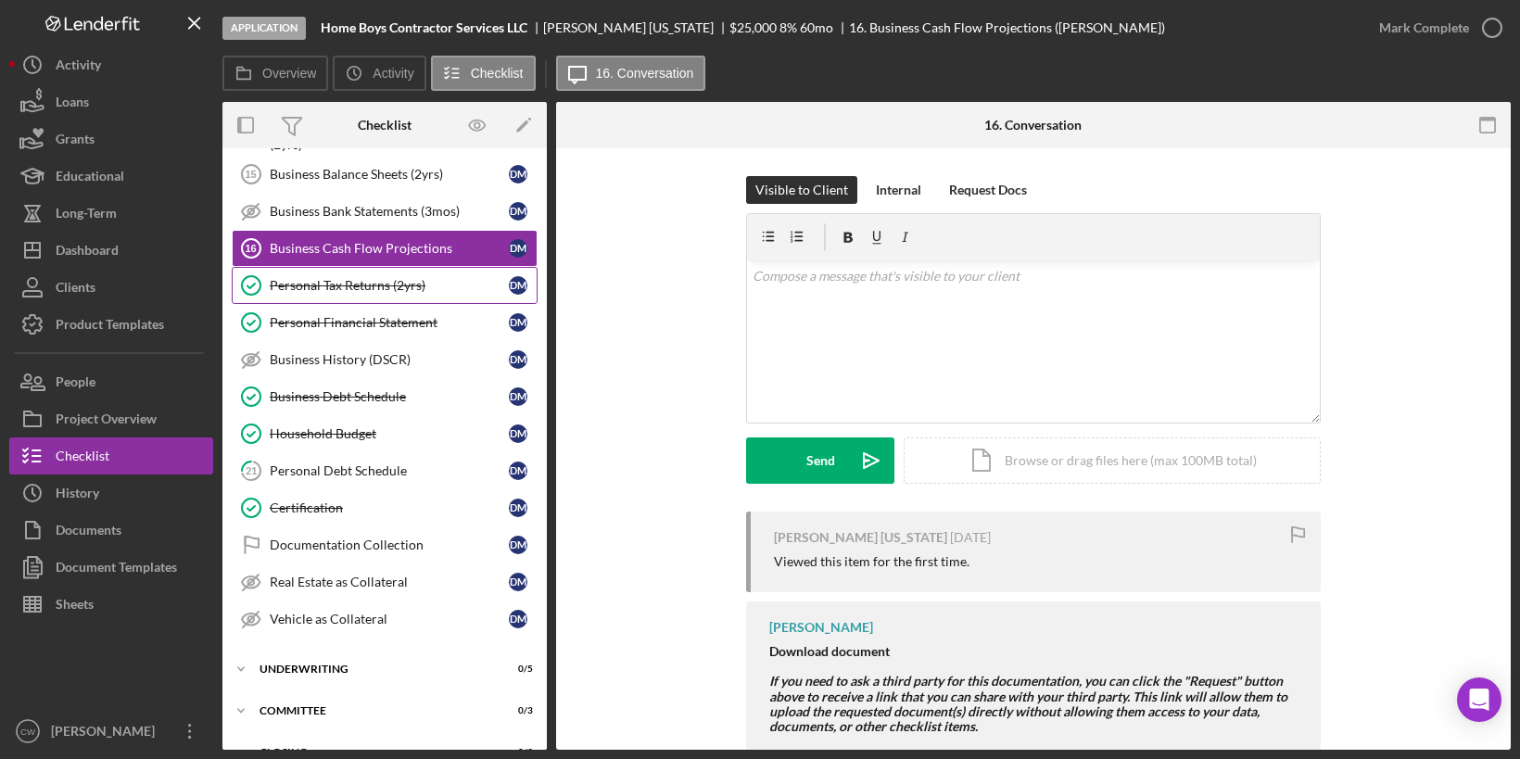
click at [435, 278] on div "Personal Tax Returns (2yrs)" at bounding box center [389, 285] width 239 height 15
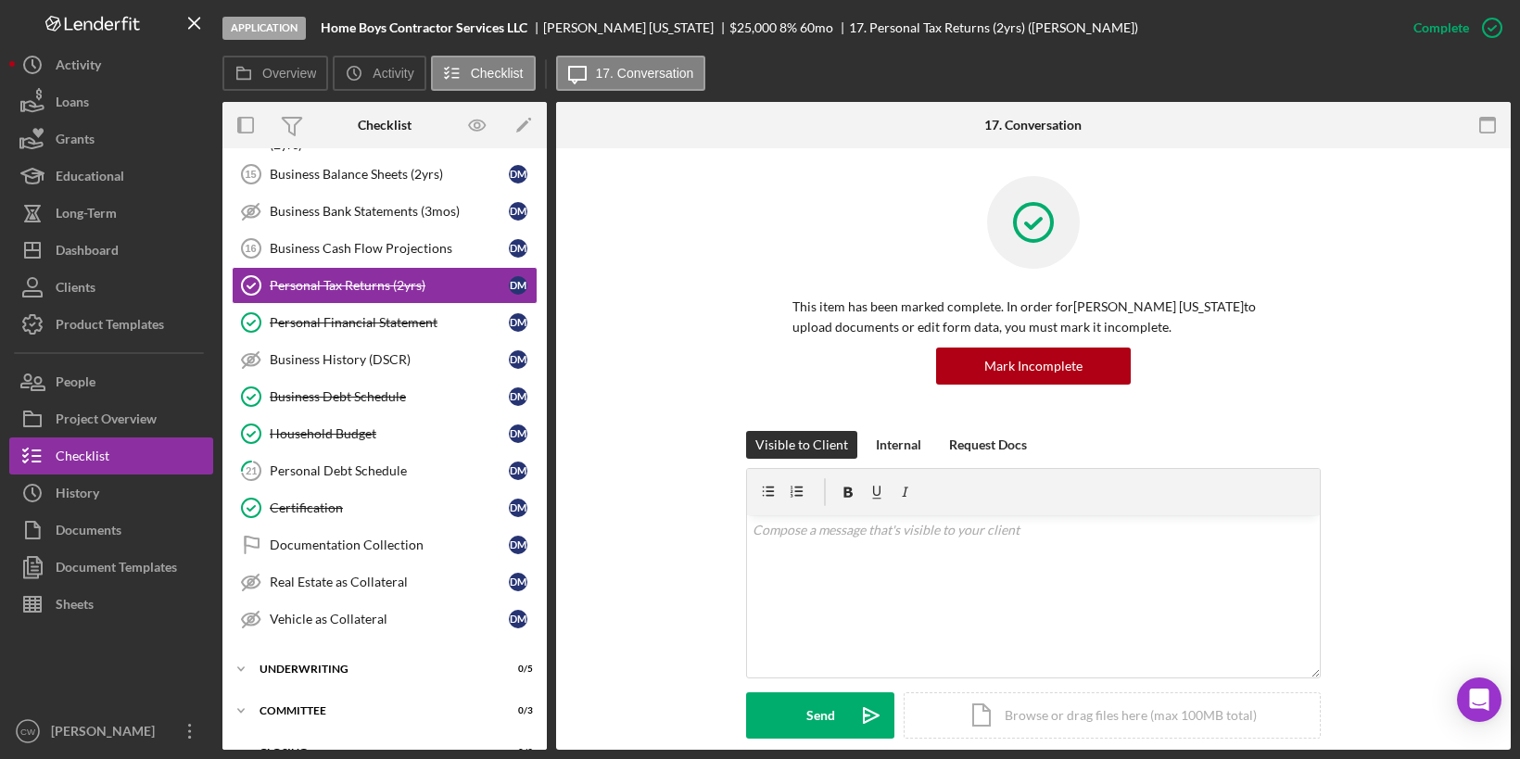
scroll to position [549, 0]
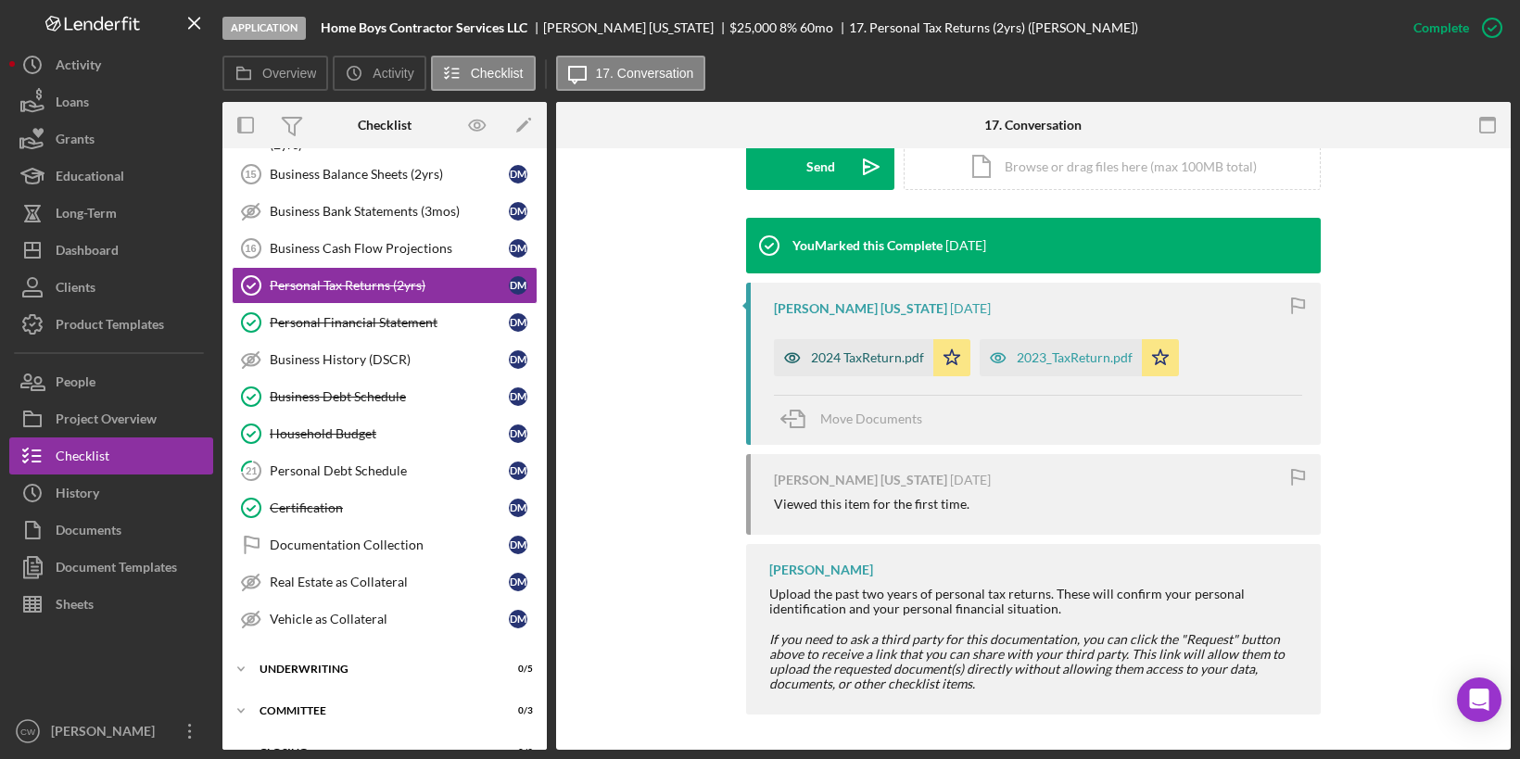
click at [889, 361] on div "2024 TaxReturn.pdf" at bounding box center [867, 357] width 113 height 15
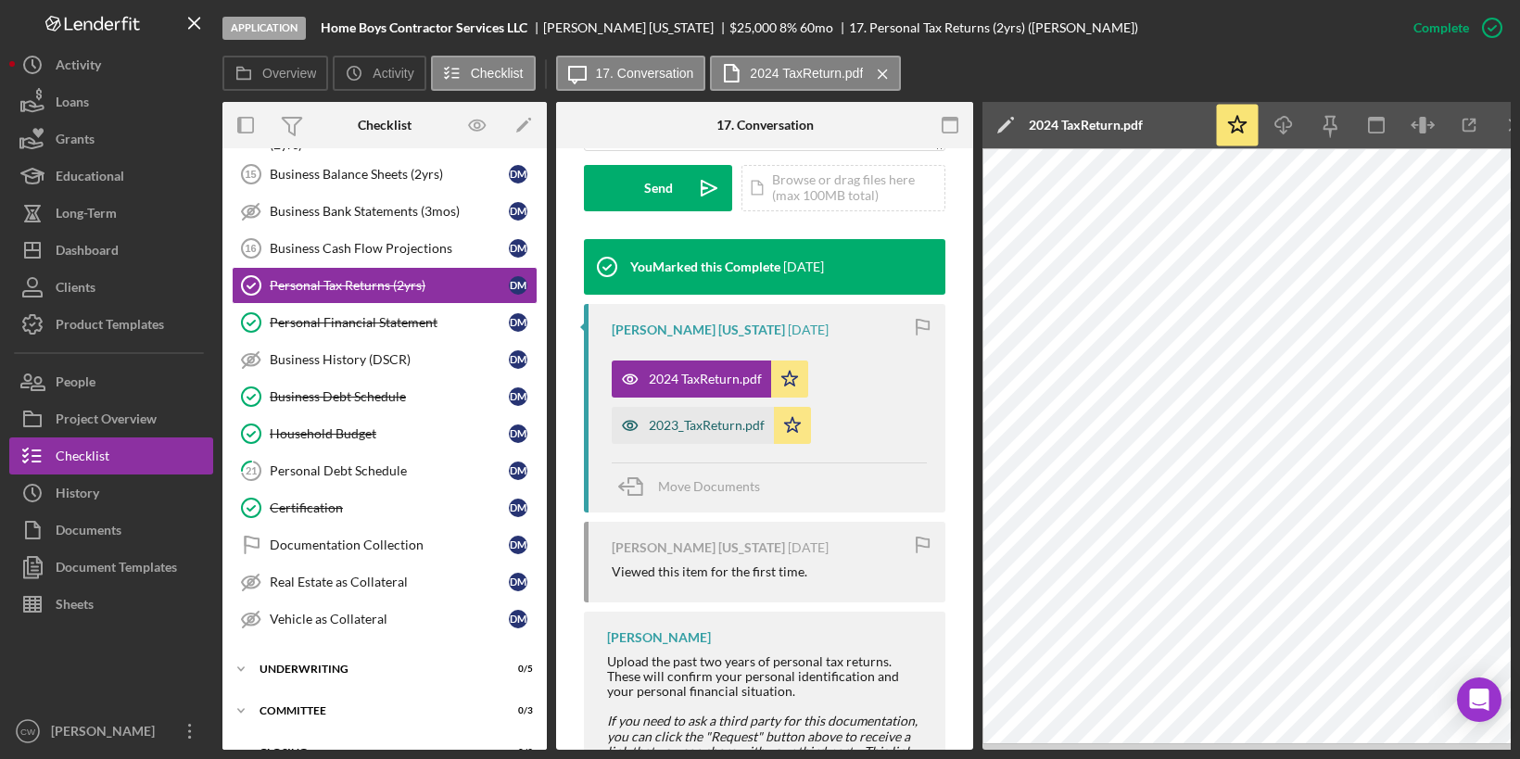
click at [724, 418] on div "2023_TaxReturn.pdf" at bounding box center [707, 425] width 116 height 15
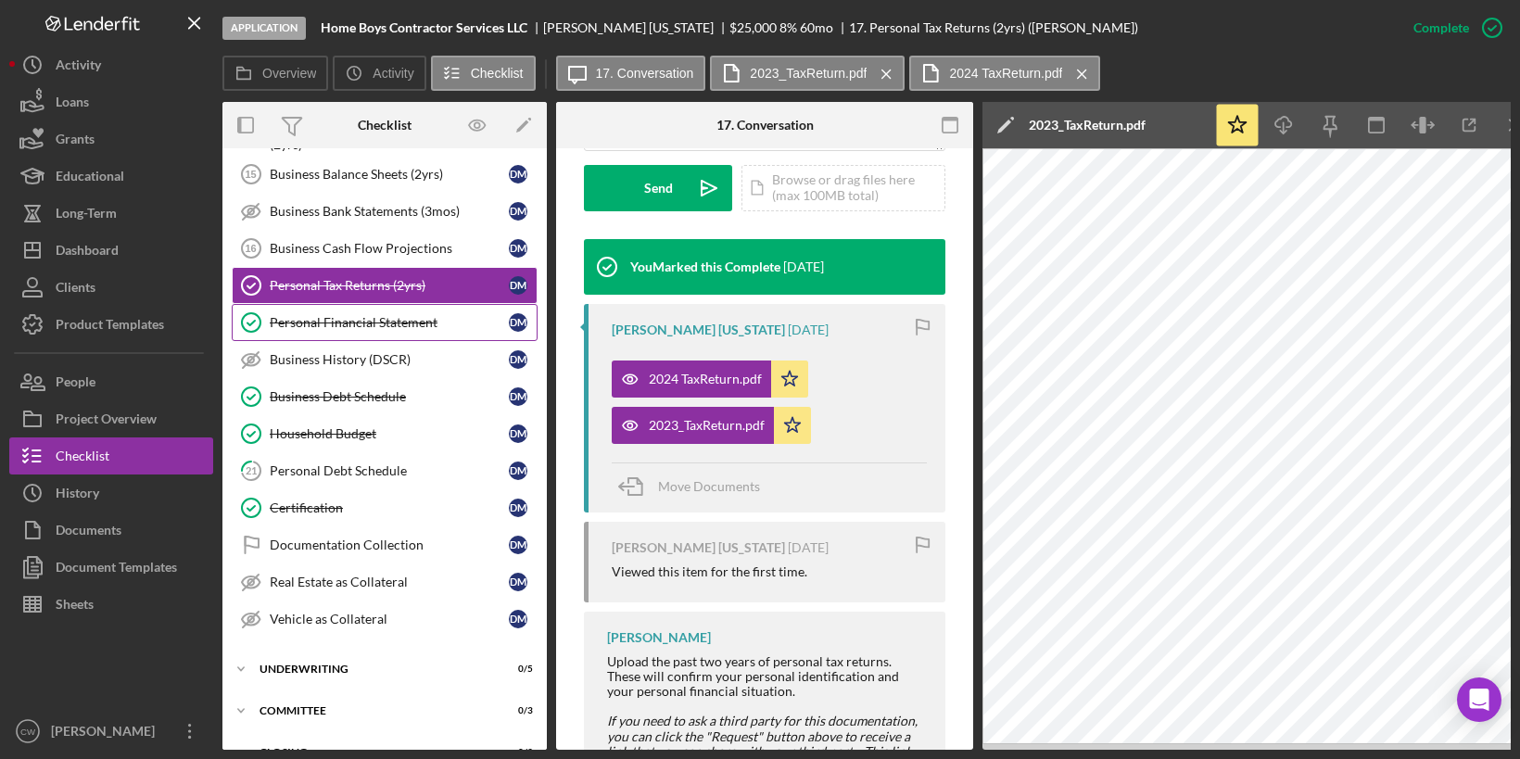
click at [405, 304] on link "Personal Financial Statement Personal Financial Statement [PERSON_NAME]" at bounding box center [385, 322] width 306 height 37
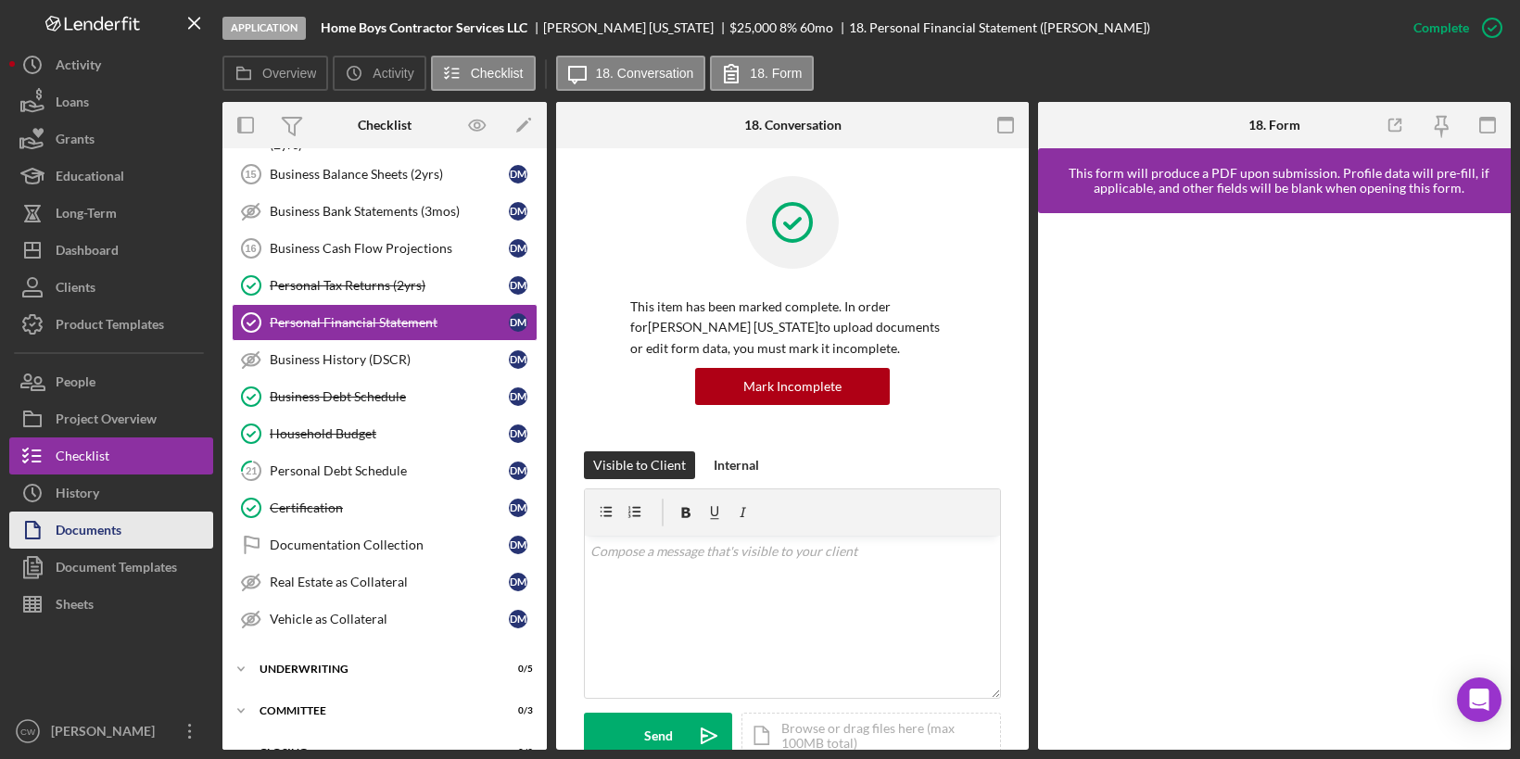
click at [89, 545] on div "Documents" at bounding box center [89, 533] width 66 height 42
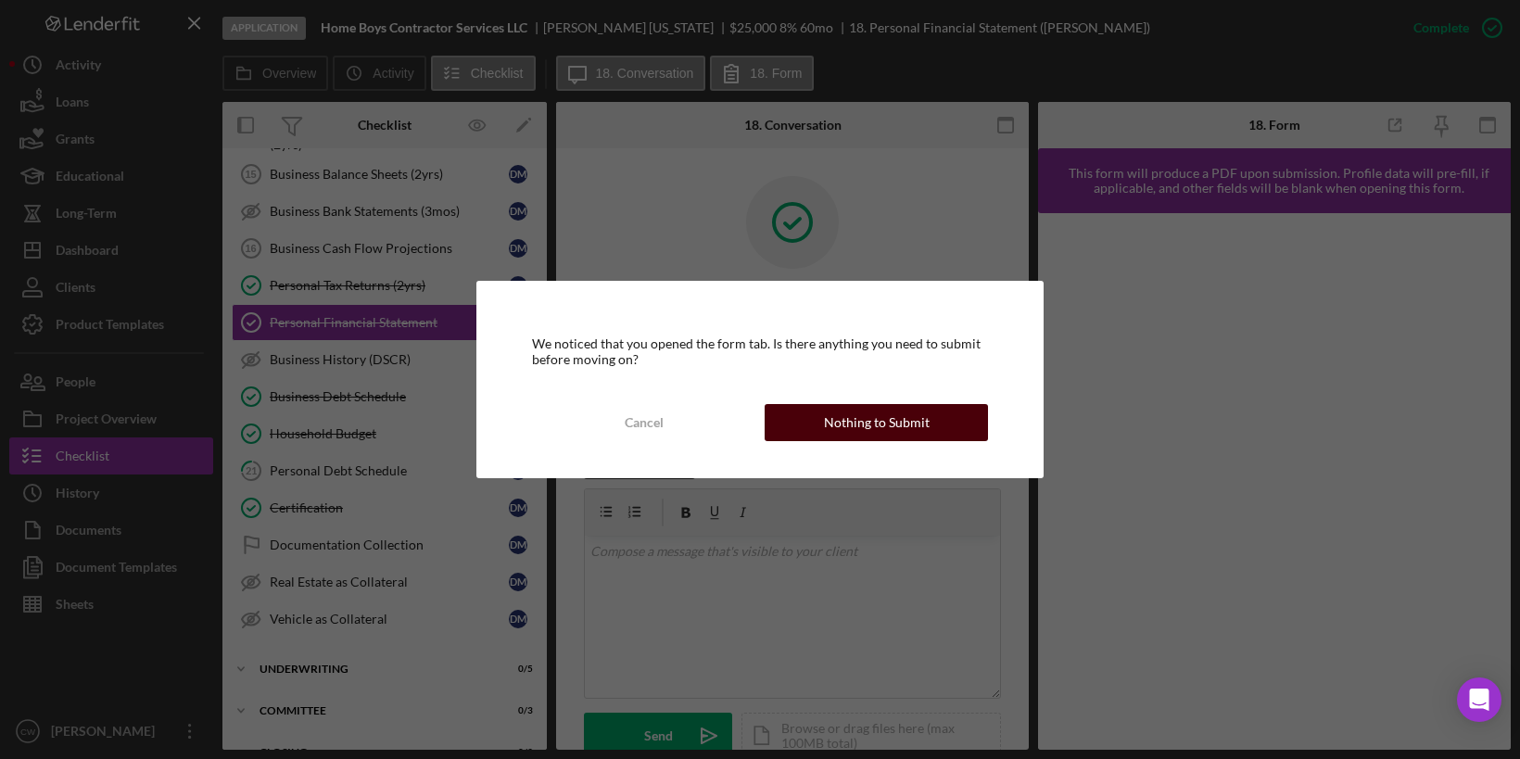
click at [812, 437] on button "Nothing to Submit" at bounding box center [876, 422] width 223 height 37
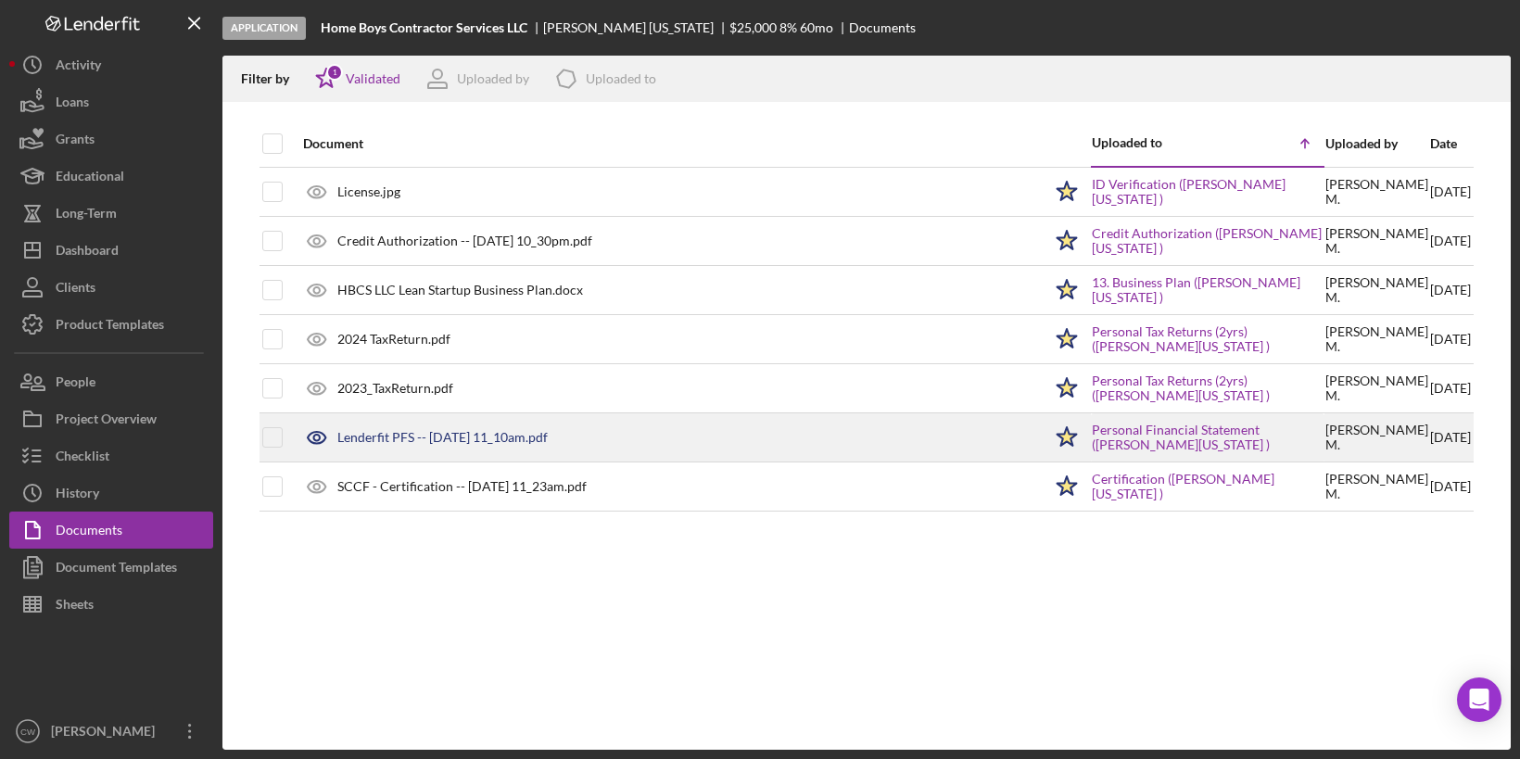
click at [430, 431] on div "Lenderfit PFS -- [DATE] 11_10am.pdf" at bounding box center [442, 437] width 210 height 15
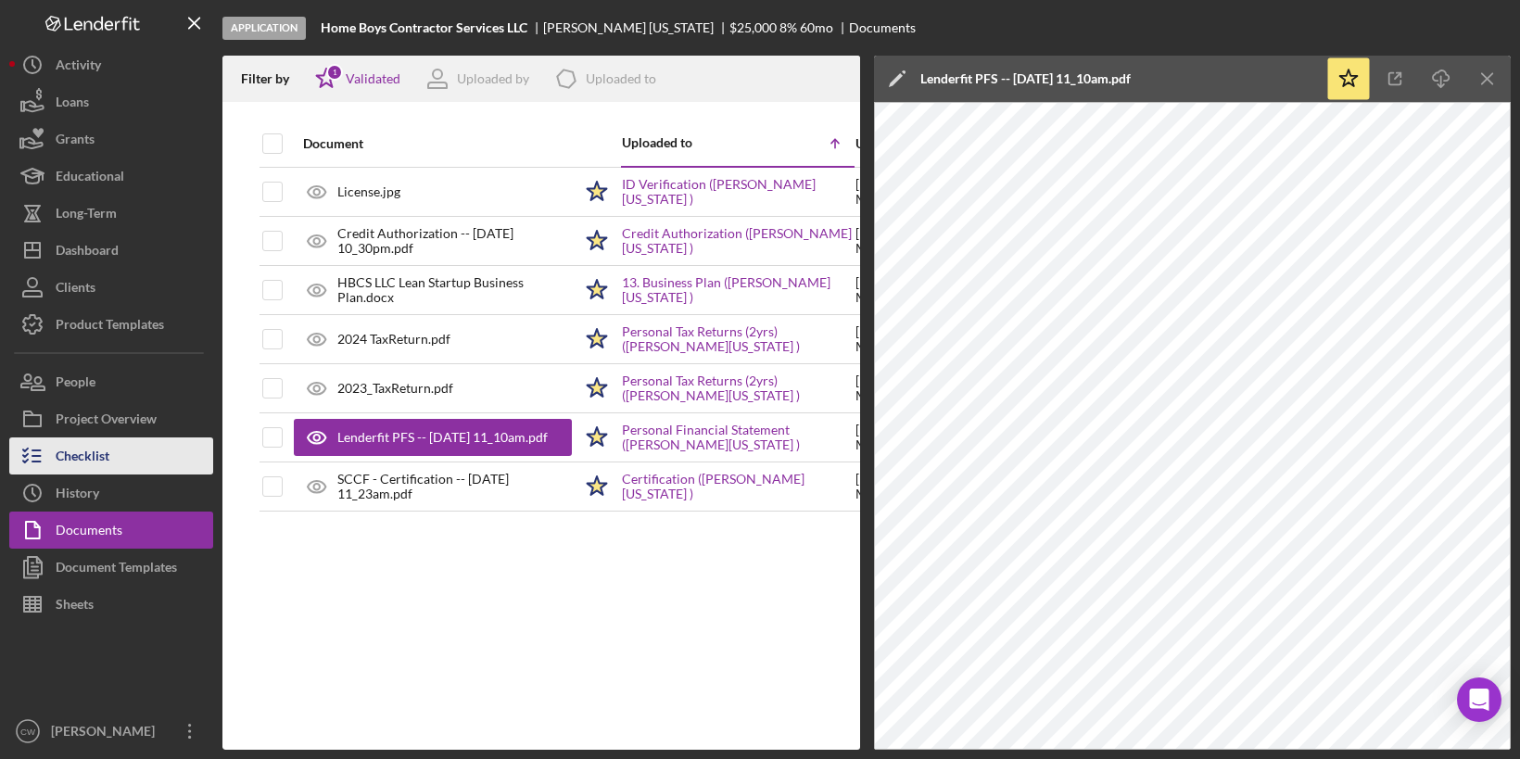
click at [85, 446] on div "Checklist" at bounding box center [83, 458] width 54 height 42
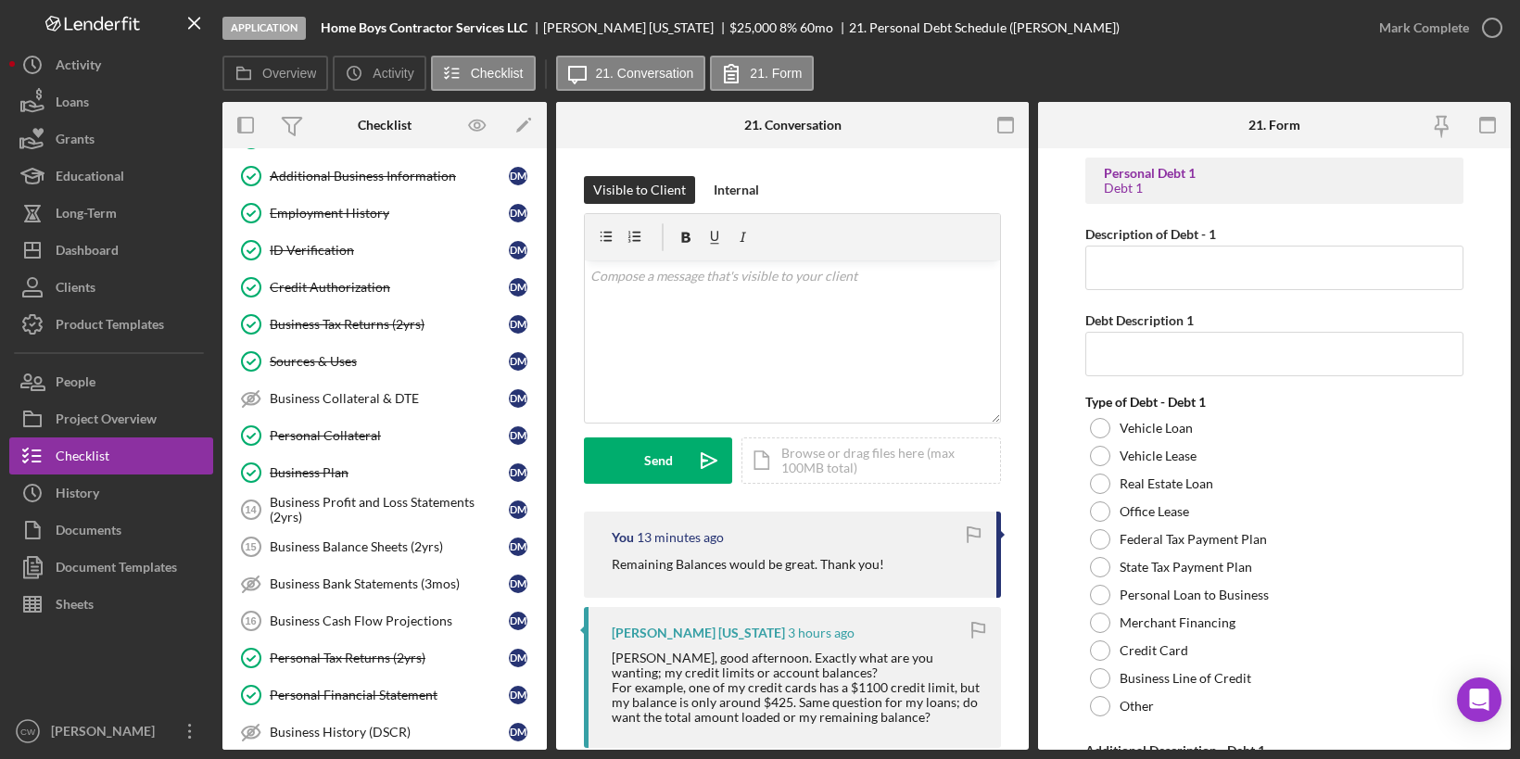
scroll to position [584, 0]
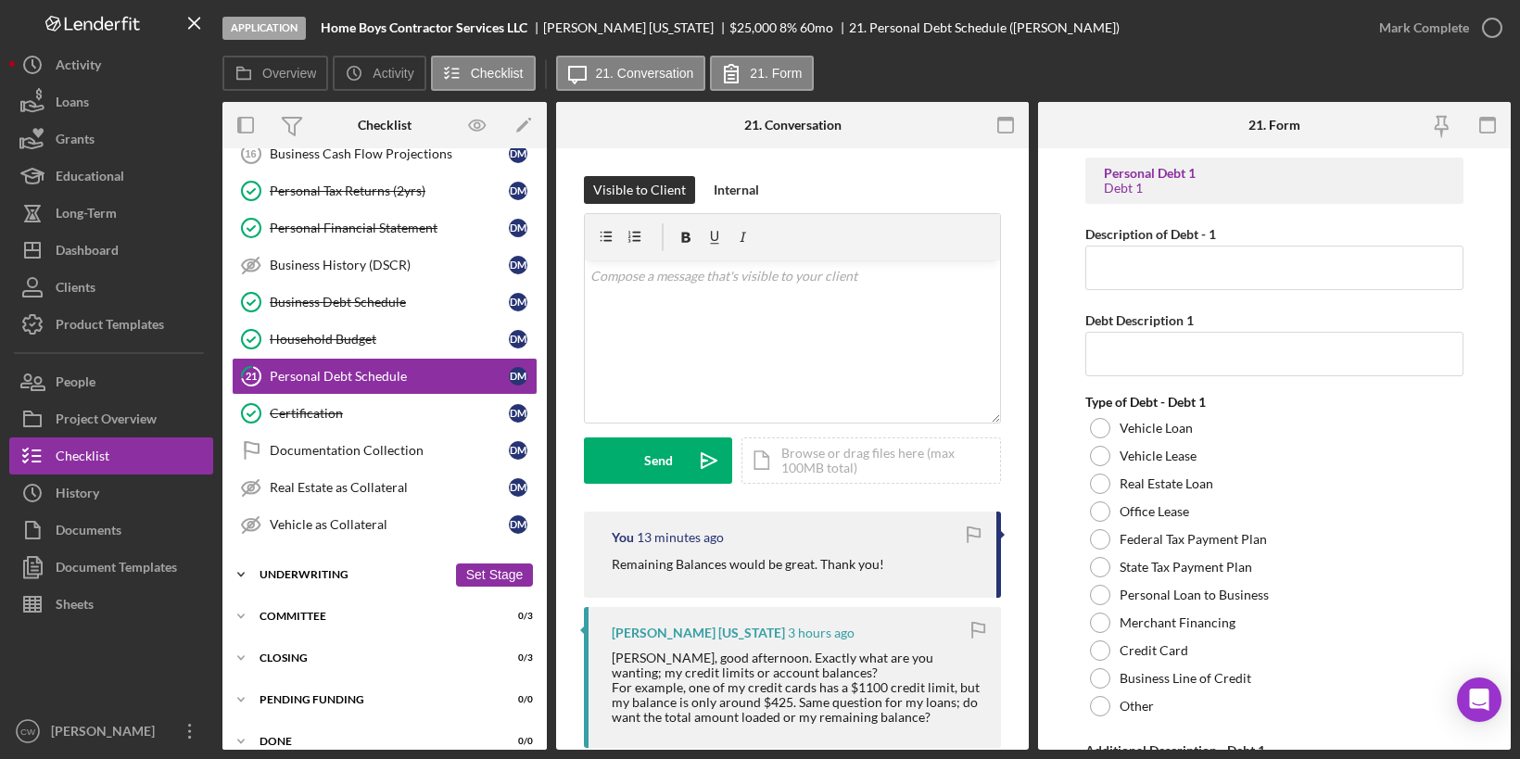
click at [293, 569] on div "Underwriting" at bounding box center [353, 574] width 187 height 11
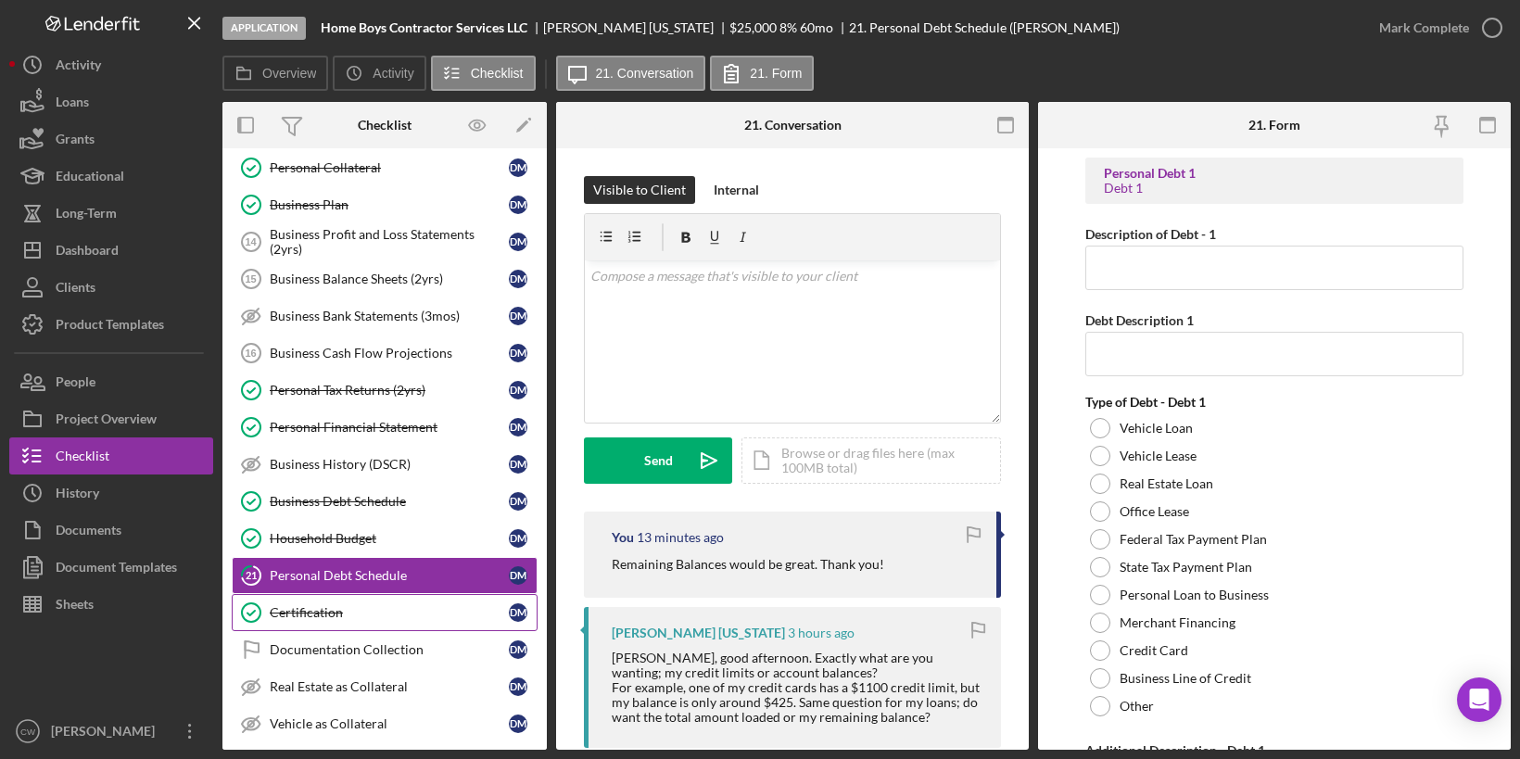
scroll to position [359, 0]
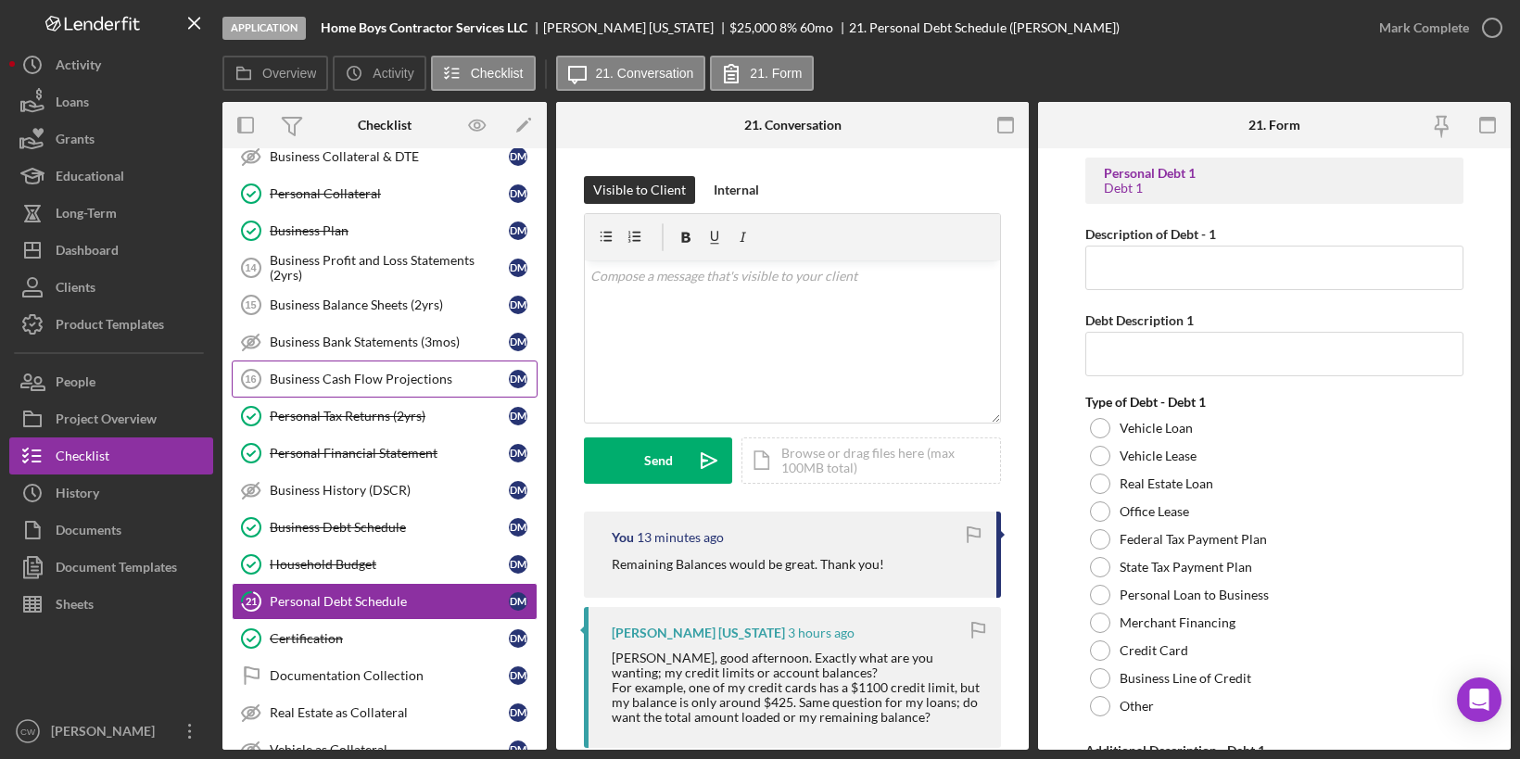
click at [334, 372] on div "Business Cash Flow Projections" at bounding box center [389, 379] width 239 height 15
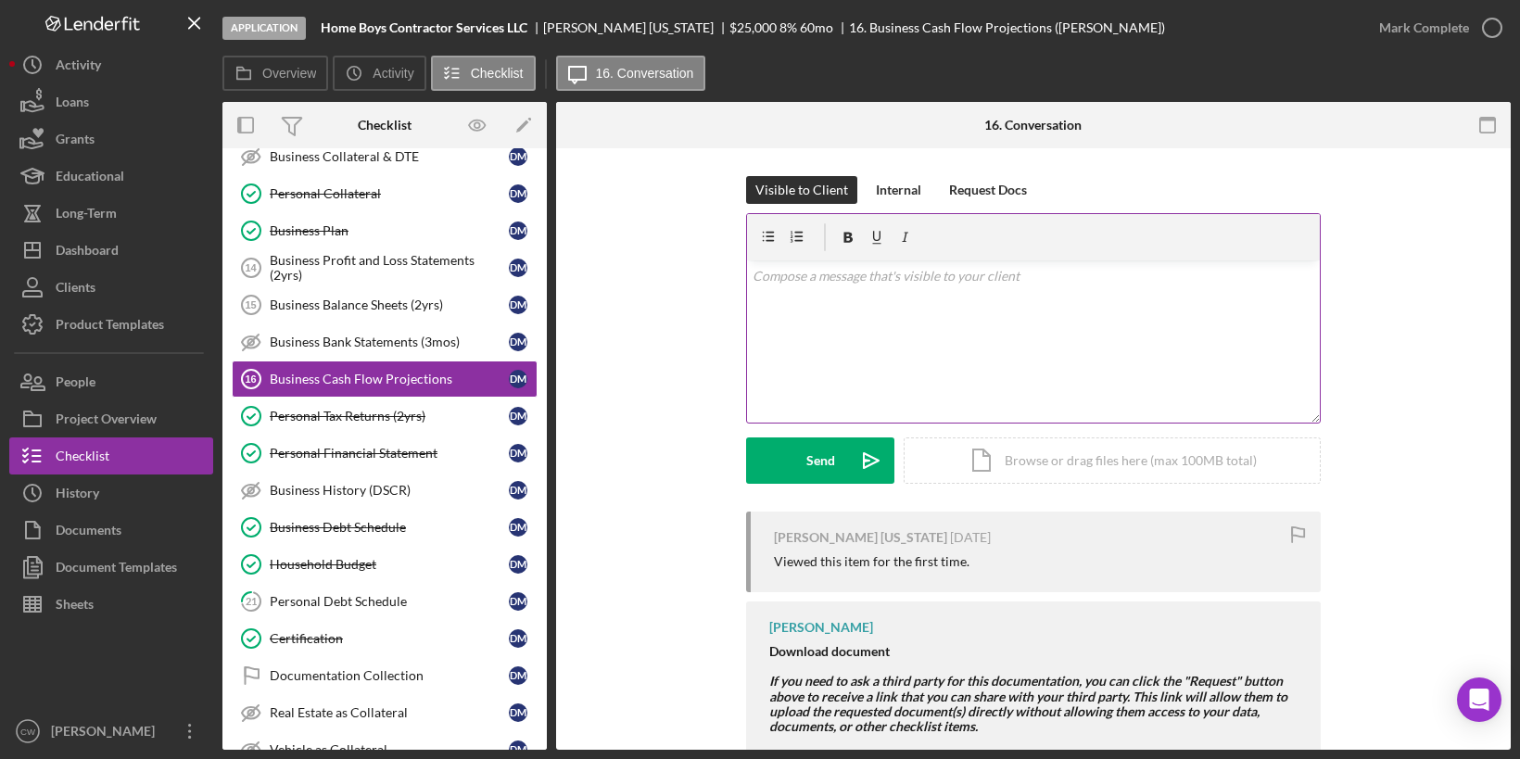
click at [834, 316] on div "v Color teal Color pink Remove color Add row above Add row below Add column bef…" at bounding box center [1033, 341] width 573 height 162
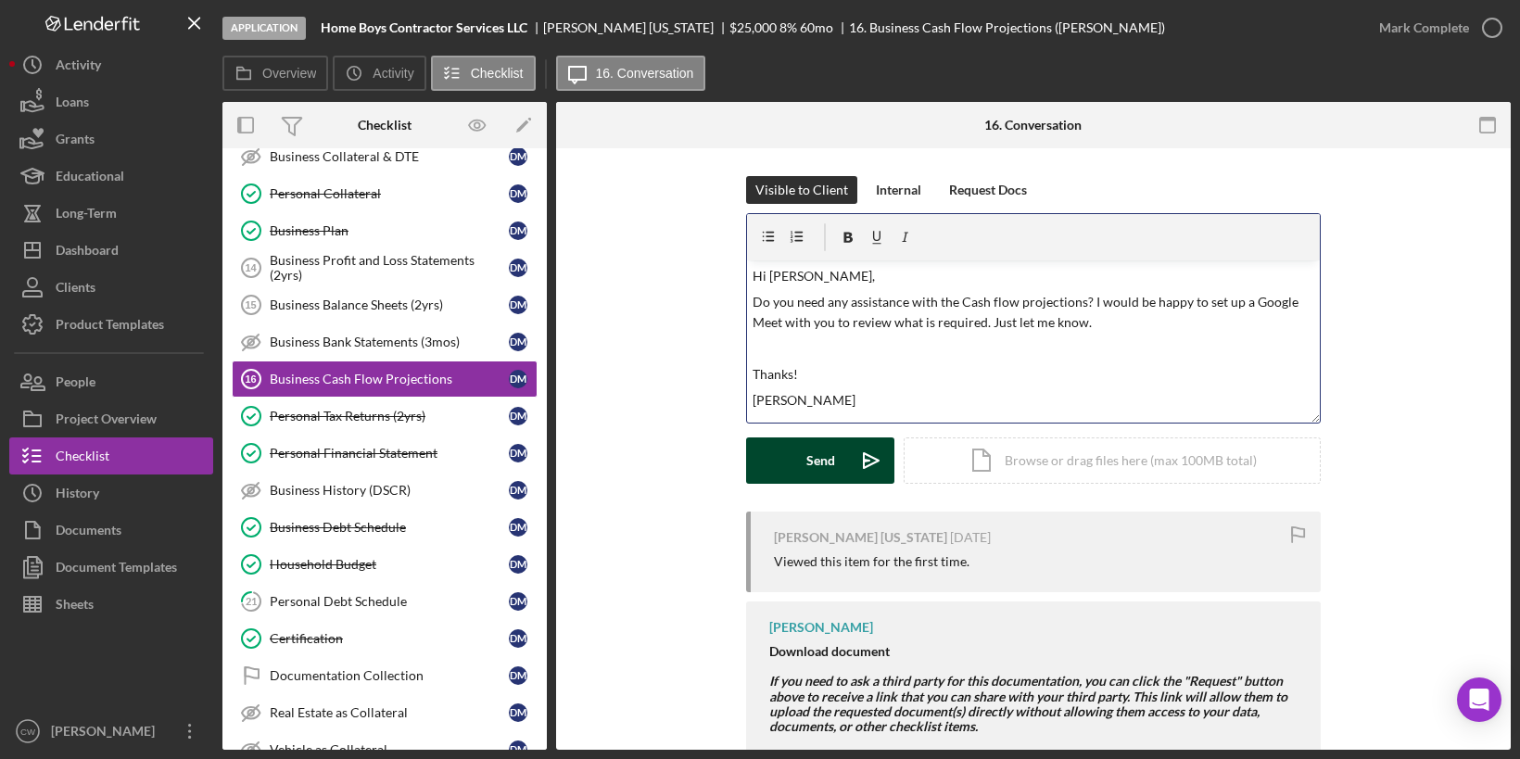
click at [832, 467] on button "Send Icon/icon-invite-send" at bounding box center [820, 460] width 148 height 46
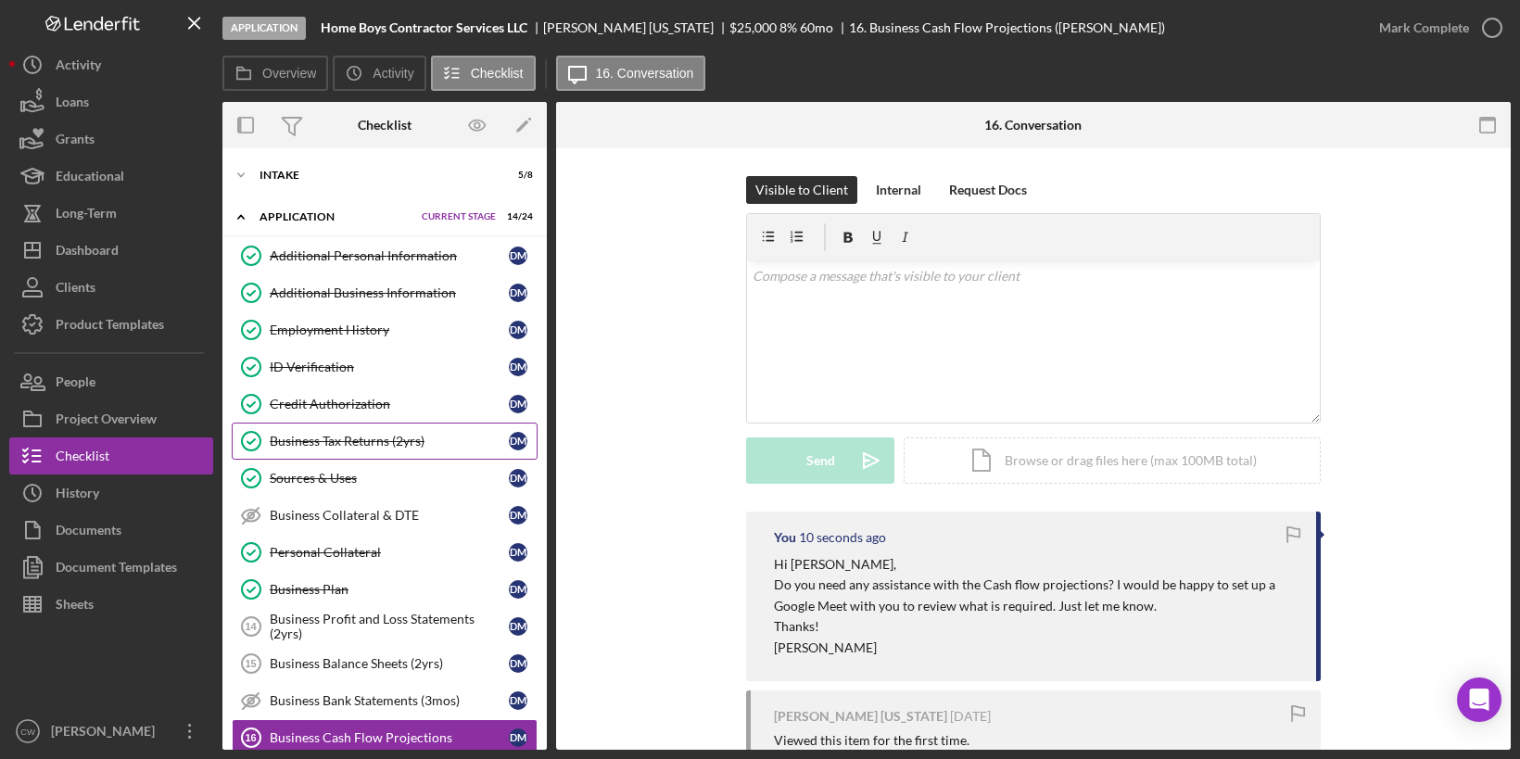
click at [370, 439] on div "Business Tax Returns (2yrs)" at bounding box center [389, 441] width 239 height 15
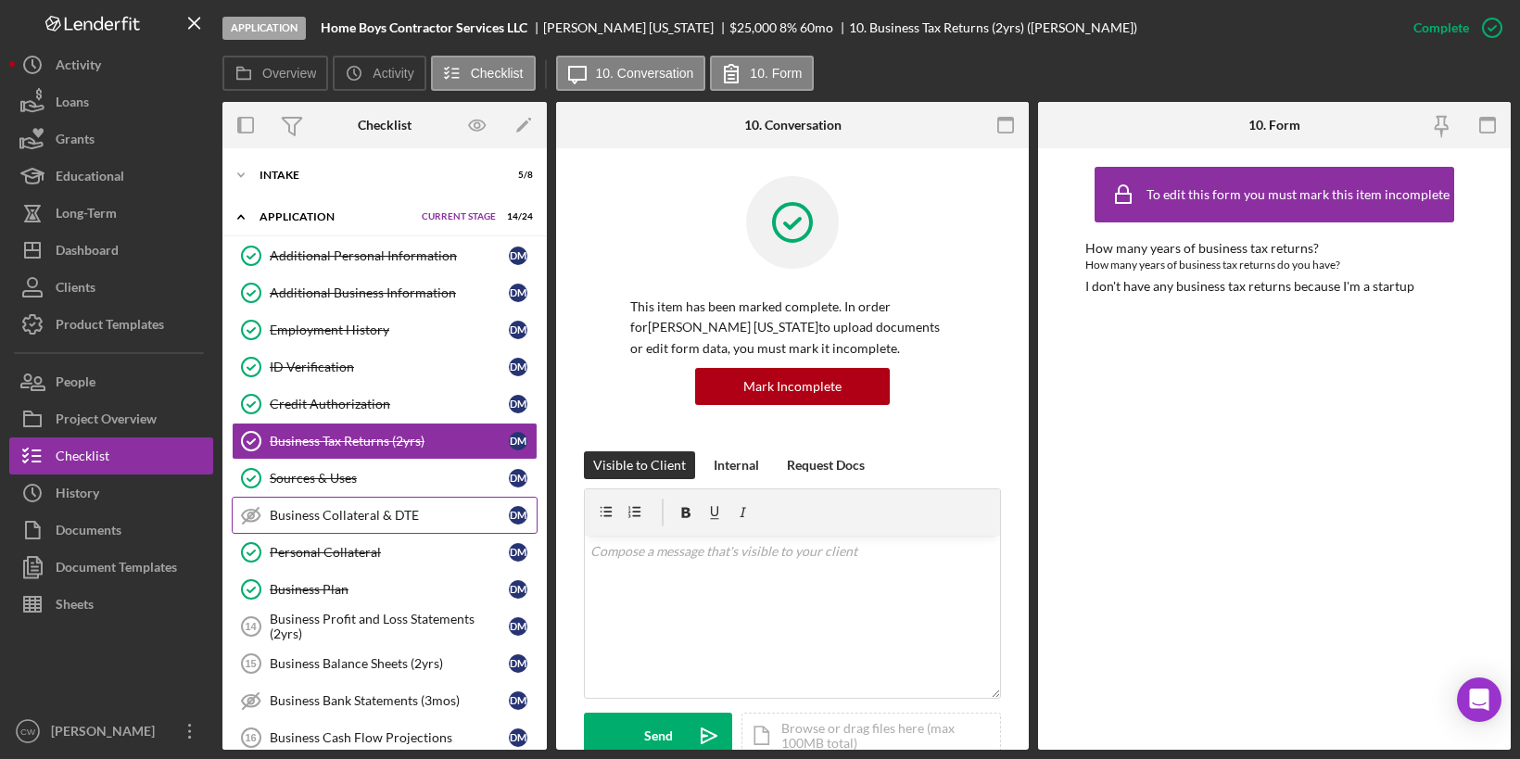
click at [332, 508] on div "Business Collateral & DTE" at bounding box center [389, 515] width 239 height 15
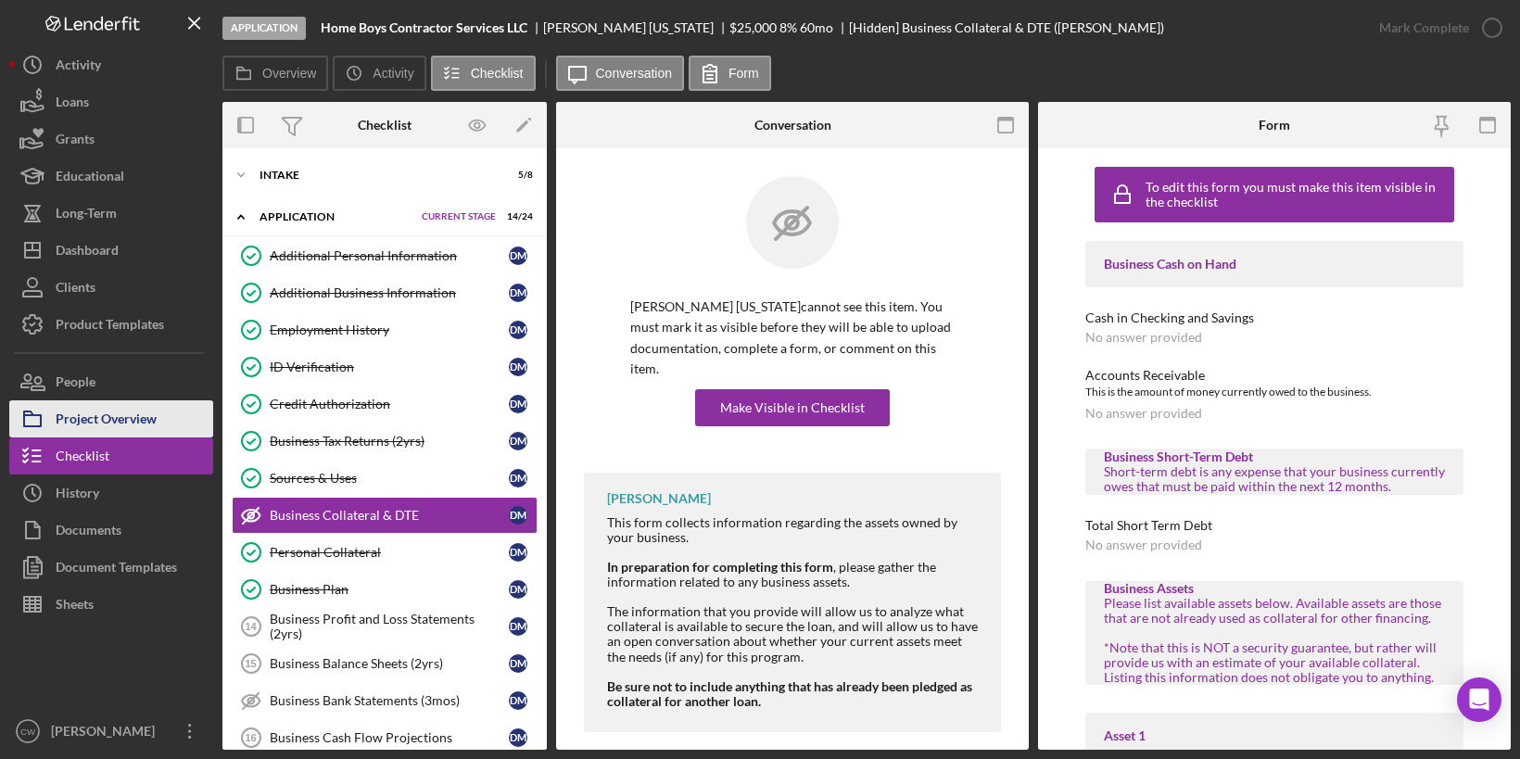
click at [112, 427] on div "Project Overview" at bounding box center [106, 421] width 101 height 42
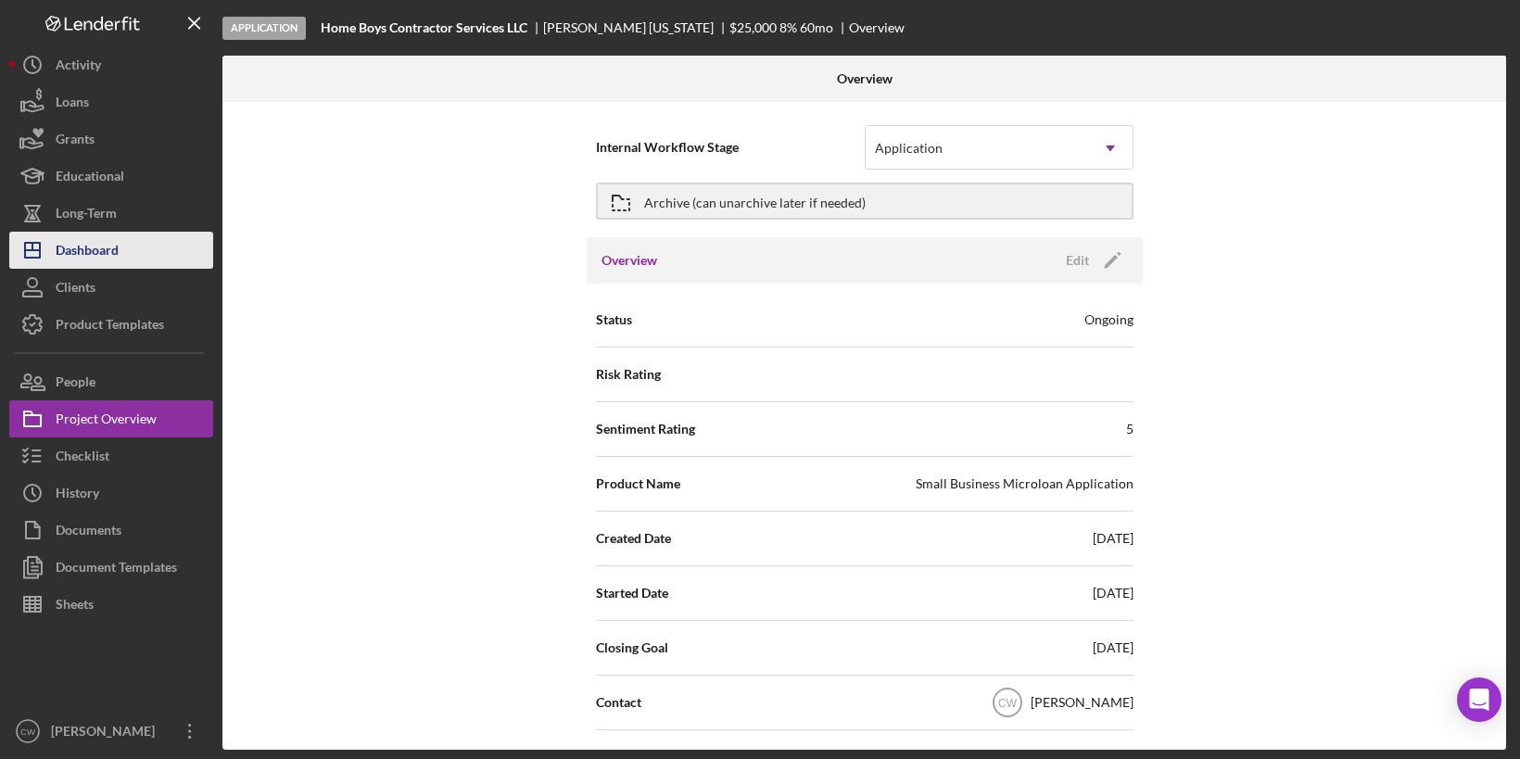
click at [129, 234] on button "Icon/Dashboard Dashboard" at bounding box center [111, 250] width 204 height 37
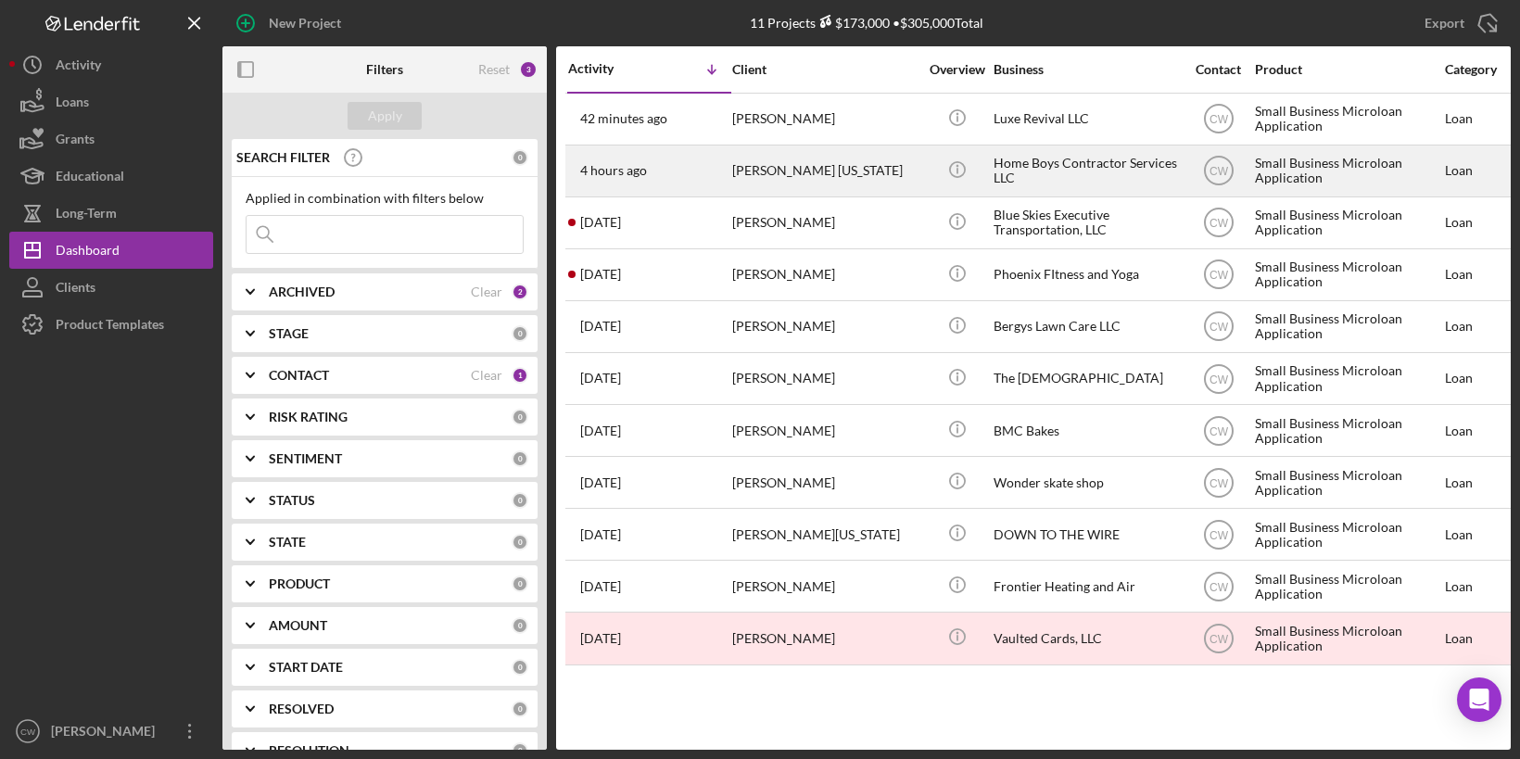
click at [820, 158] on div "[PERSON_NAME] [US_STATE]" at bounding box center [824, 170] width 185 height 49
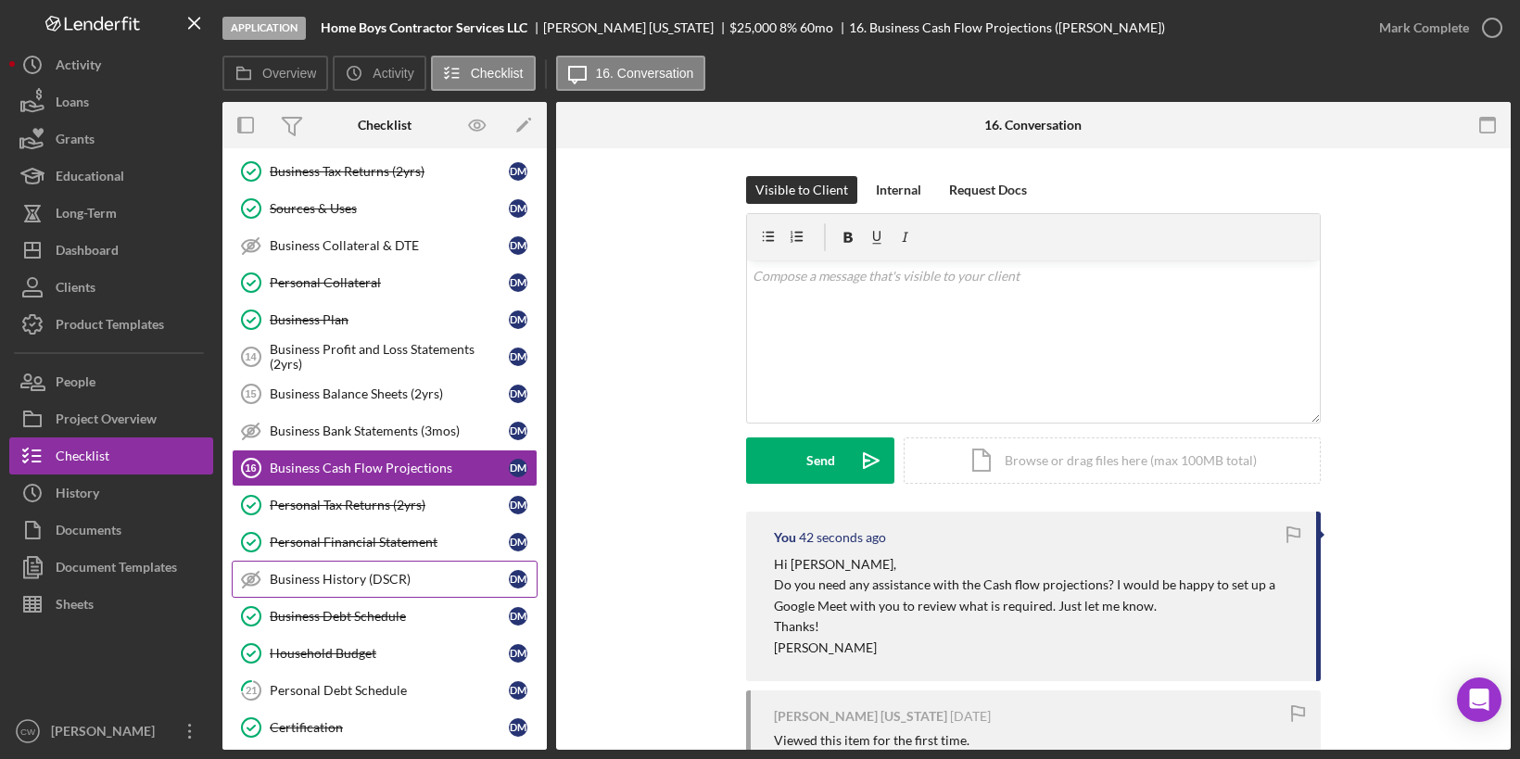
scroll to position [584, 0]
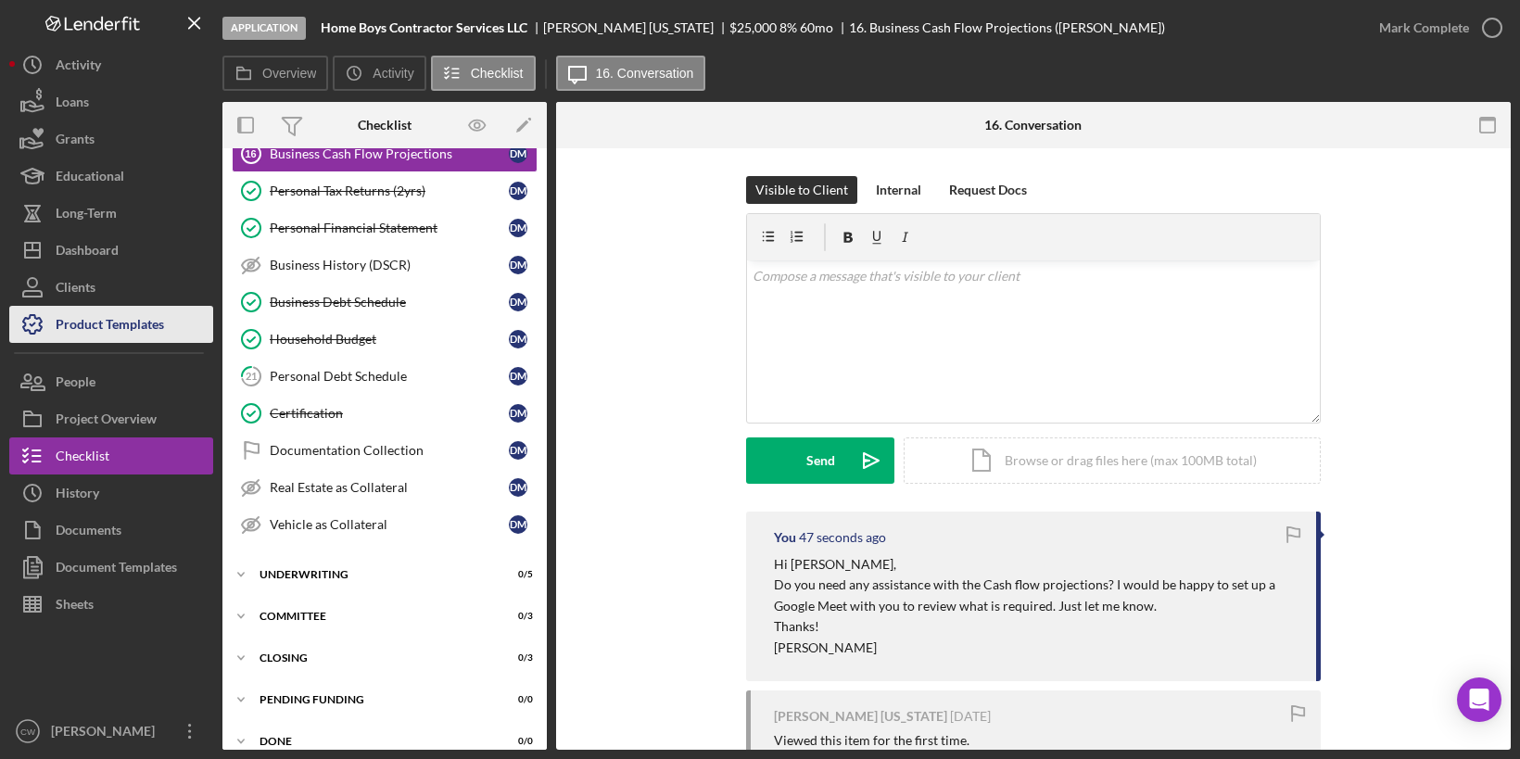
click at [111, 331] on div "Product Templates" at bounding box center [110, 327] width 108 height 42
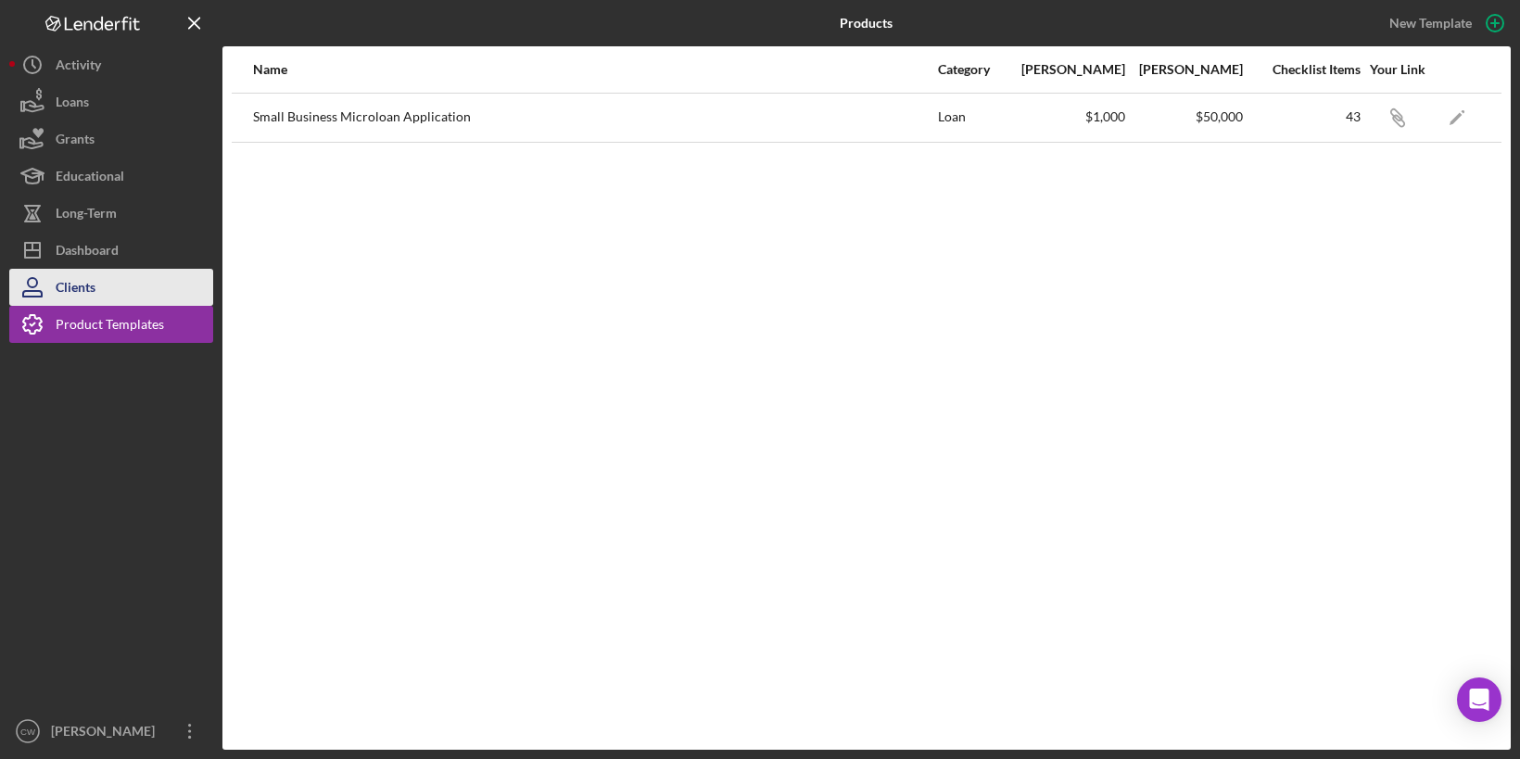
click at [99, 291] on button "Clients" at bounding box center [111, 287] width 204 height 37
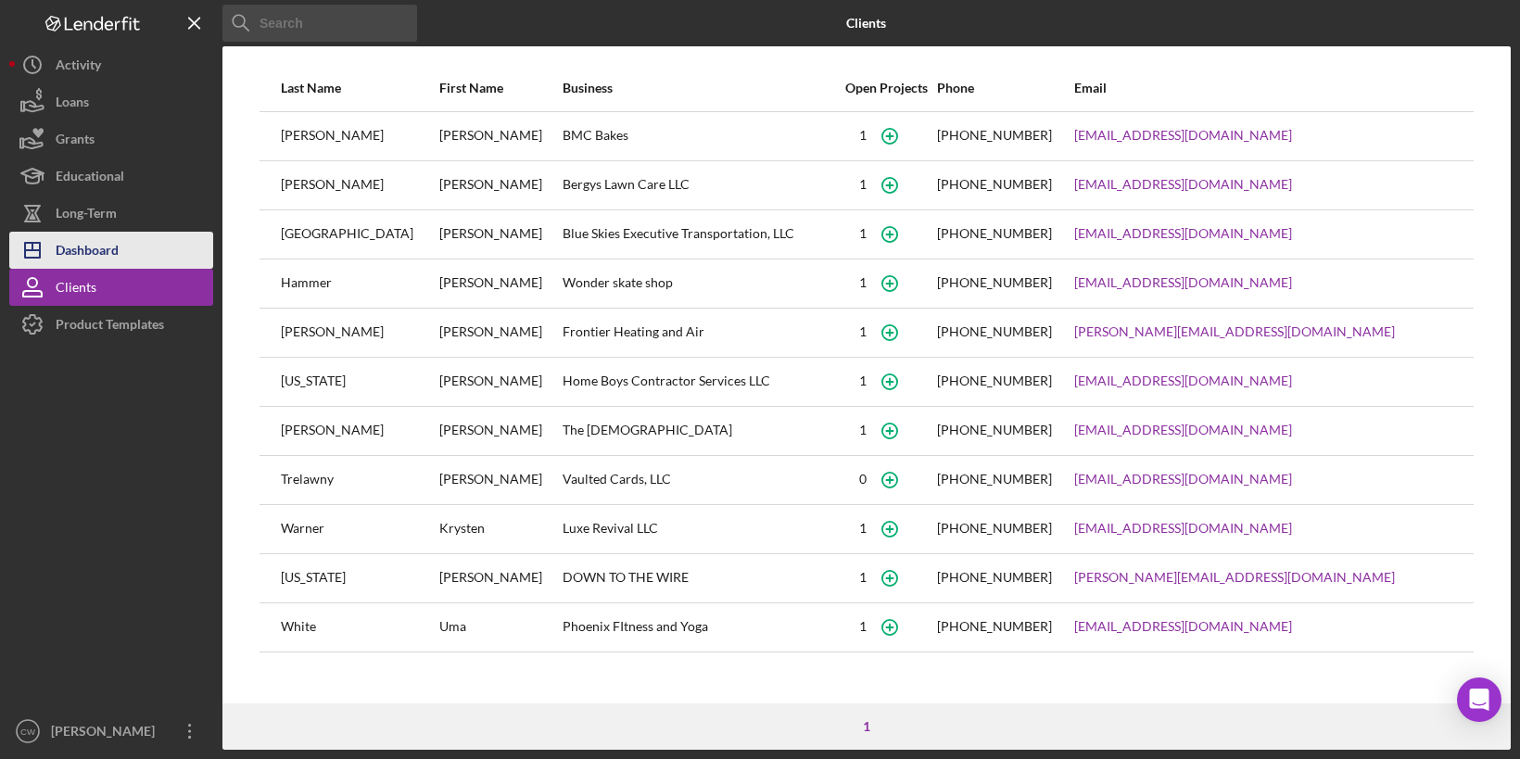
click at [99, 244] on div "Dashboard" at bounding box center [87, 253] width 63 height 42
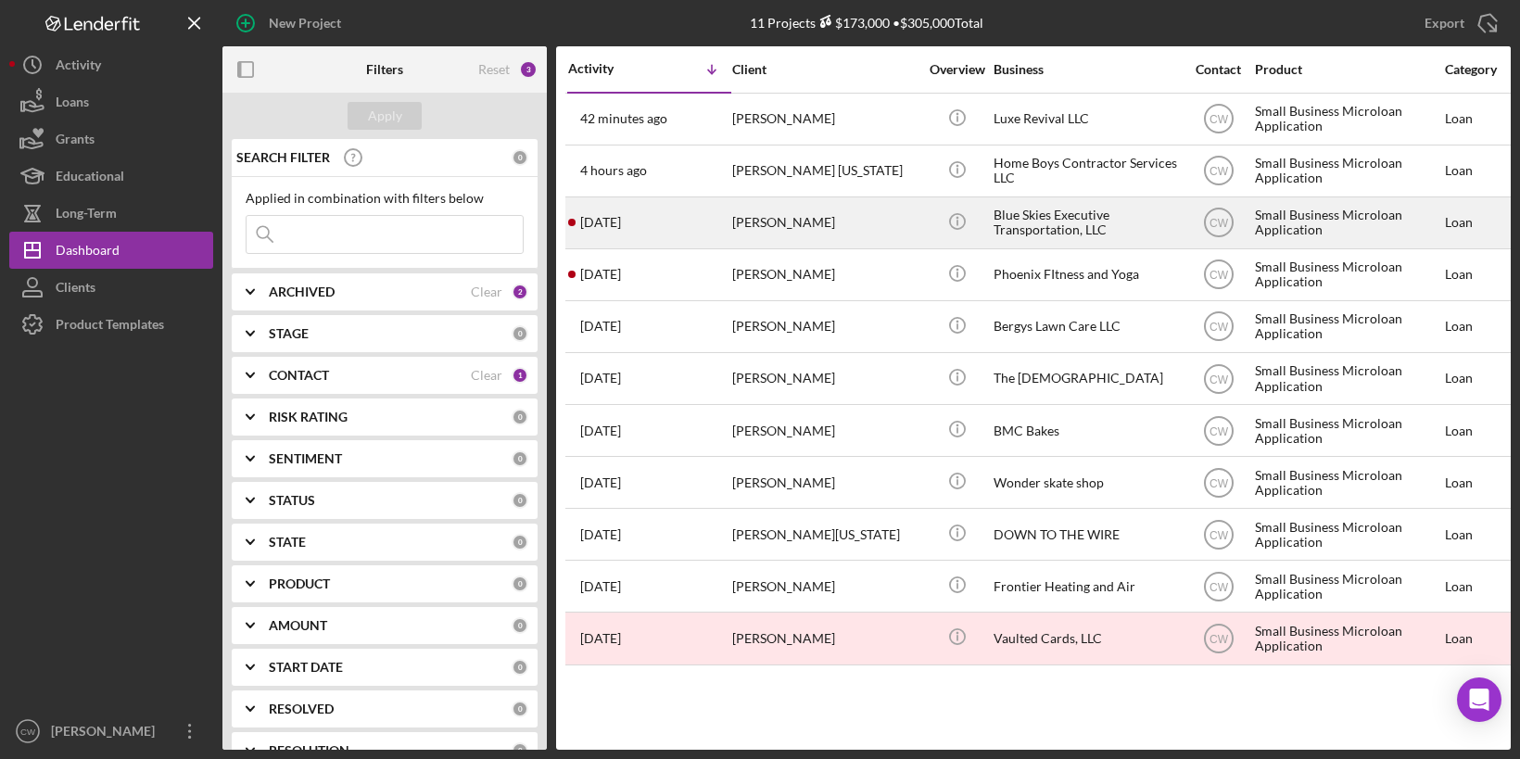
click at [833, 227] on div "[PERSON_NAME]" at bounding box center [824, 222] width 185 height 49
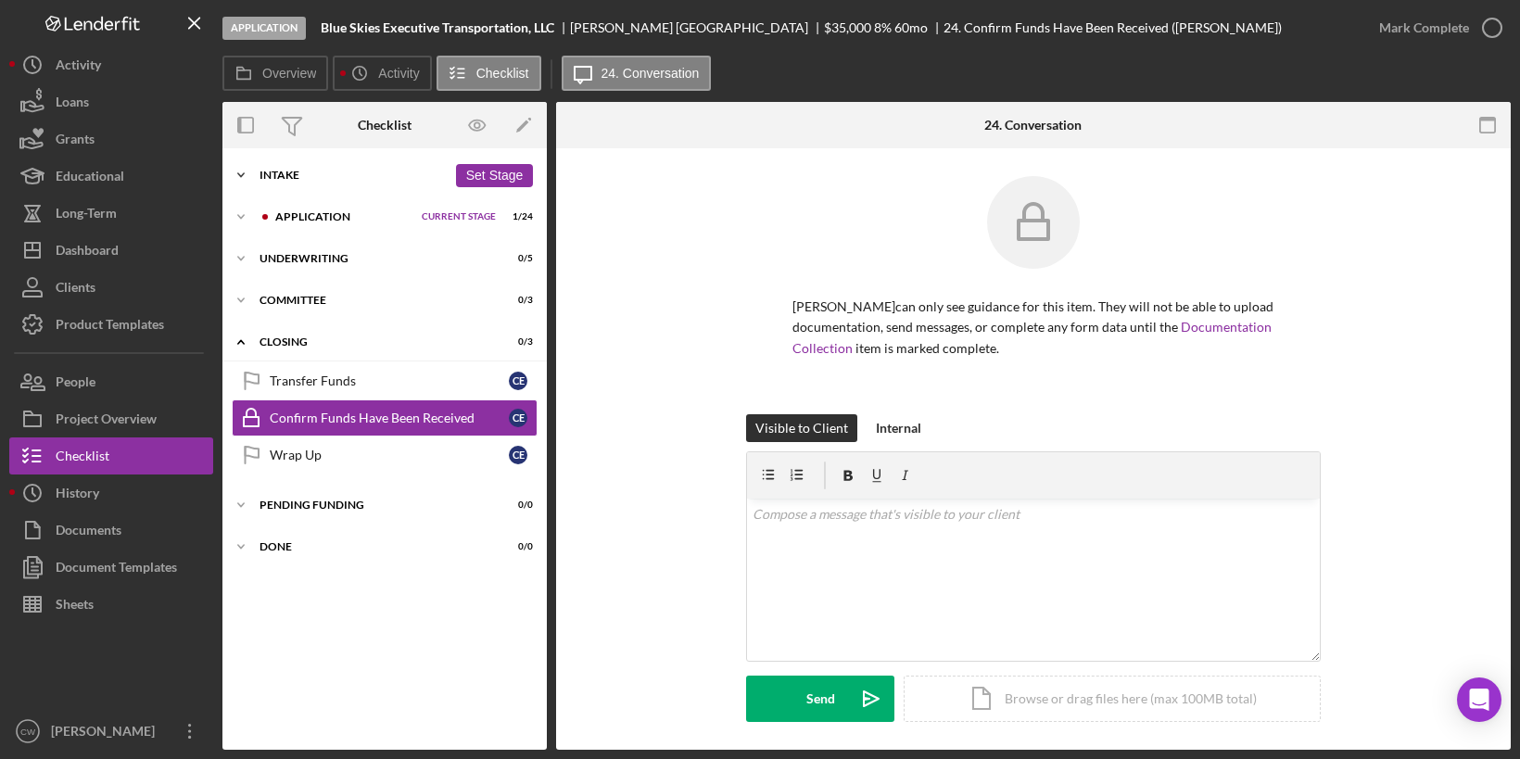
click at [263, 172] on div "Intake" at bounding box center [353, 175] width 187 height 11
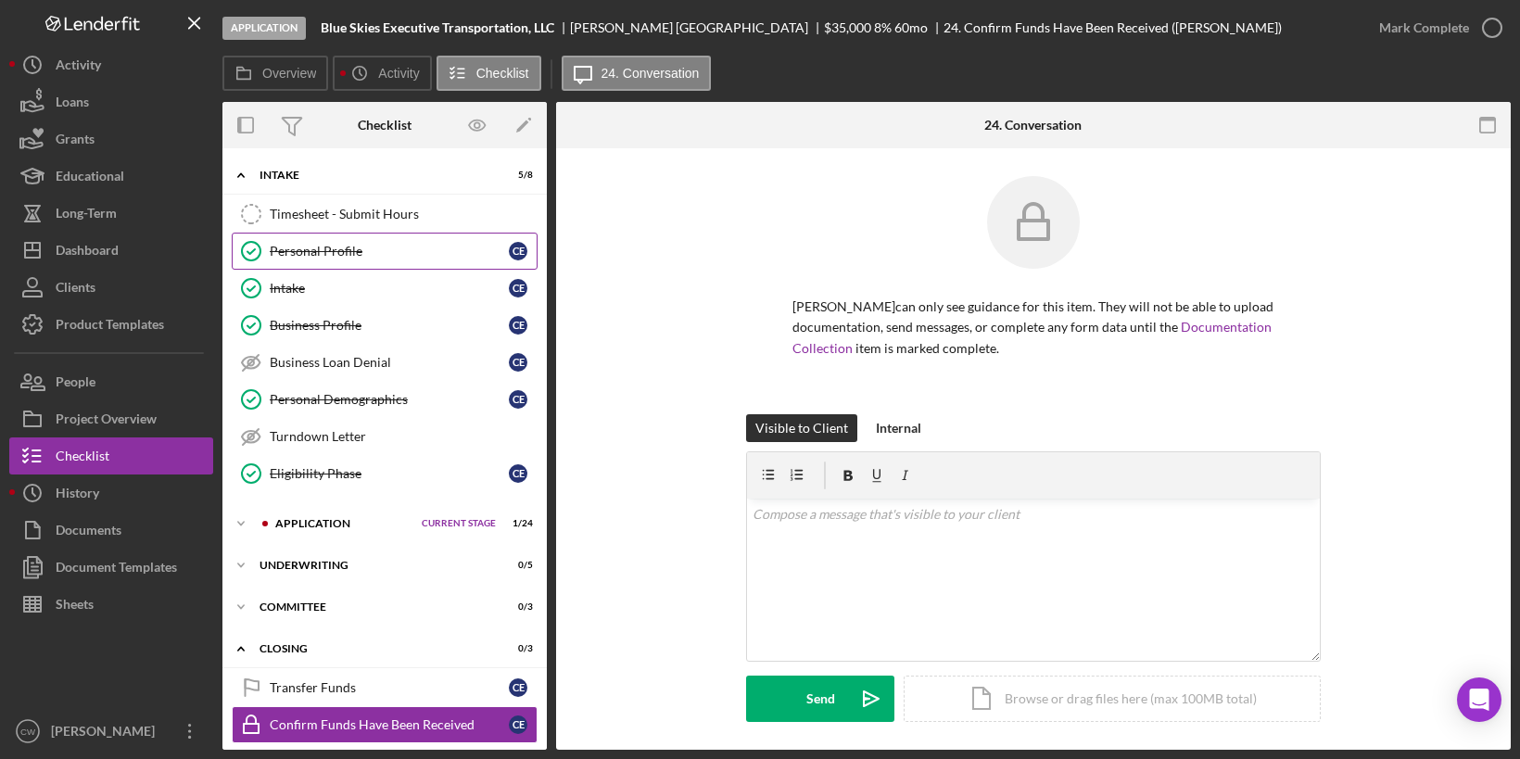
click at [270, 249] on div "Personal Profile" at bounding box center [389, 251] width 239 height 15
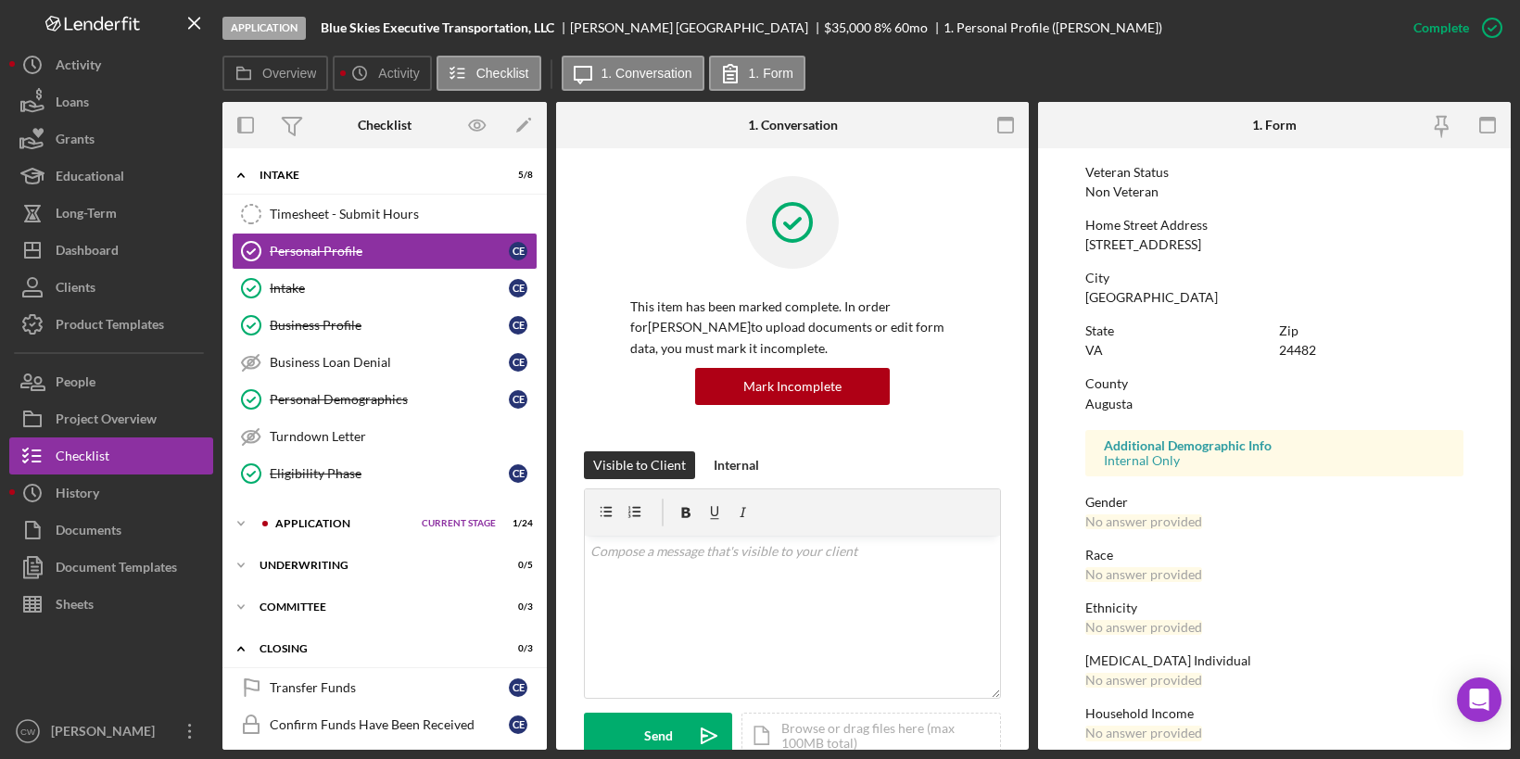
scroll to position [263, 0]
drag, startPoint x: 1202, startPoint y: 222, endPoint x: 1081, endPoint y: 222, distance: 121.4
click at [1081, 222] on form "To edit this form you must mark this item incomplete First Name [PERSON_NAME] M…" at bounding box center [1274, 449] width 473 height 602
copy div "[STREET_ADDRESS]"
click at [433, 295] on link "Intake Intake C E" at bounding box center [385, 288] width 306 height 37
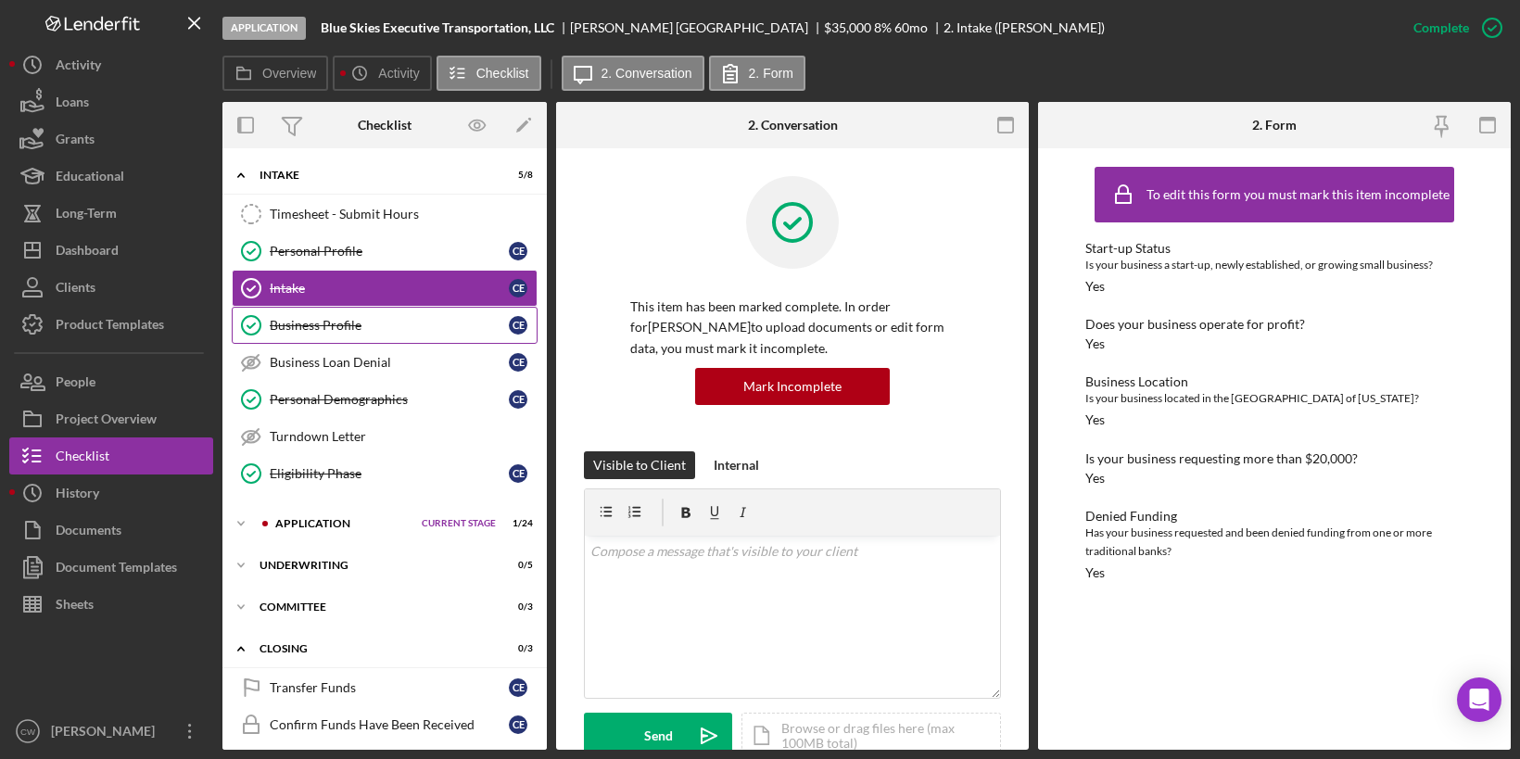
click at [402, 319] on div "Business Profile" at bounding box center [389, 325] width 239 height 15
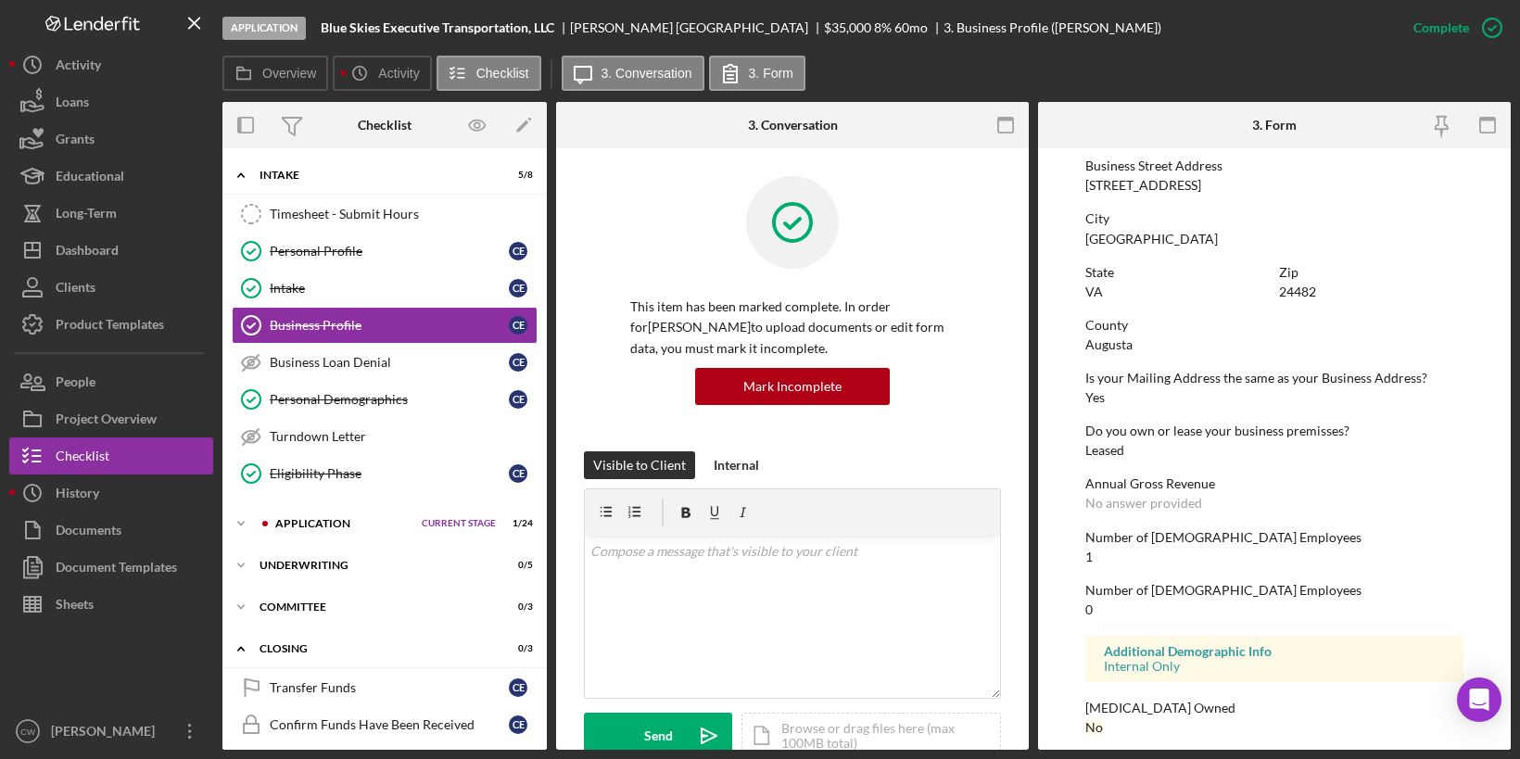
scroll to position [796, 0]
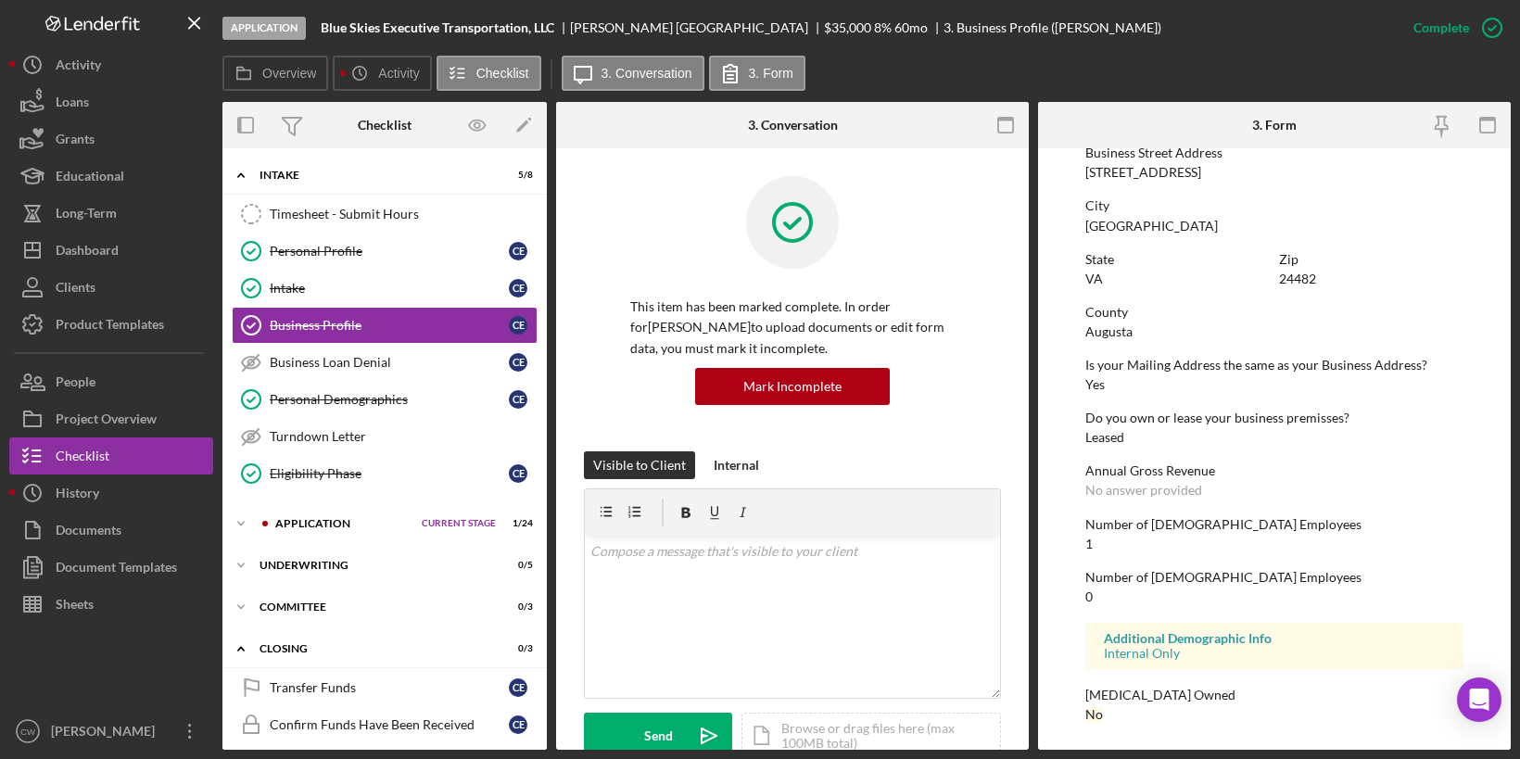
drag, startPoint x: 1083, startPoint y: 169, endPoint x: 1209, endPoint y: 169, distance: 127.0
click at [1209, 169] on form "To edit this form you must mark this item incomplete Business Name Blue Skies E…" at bounding box center [1274, 449] width 473 height 602
copy div "[STREET_ADDRESS]"
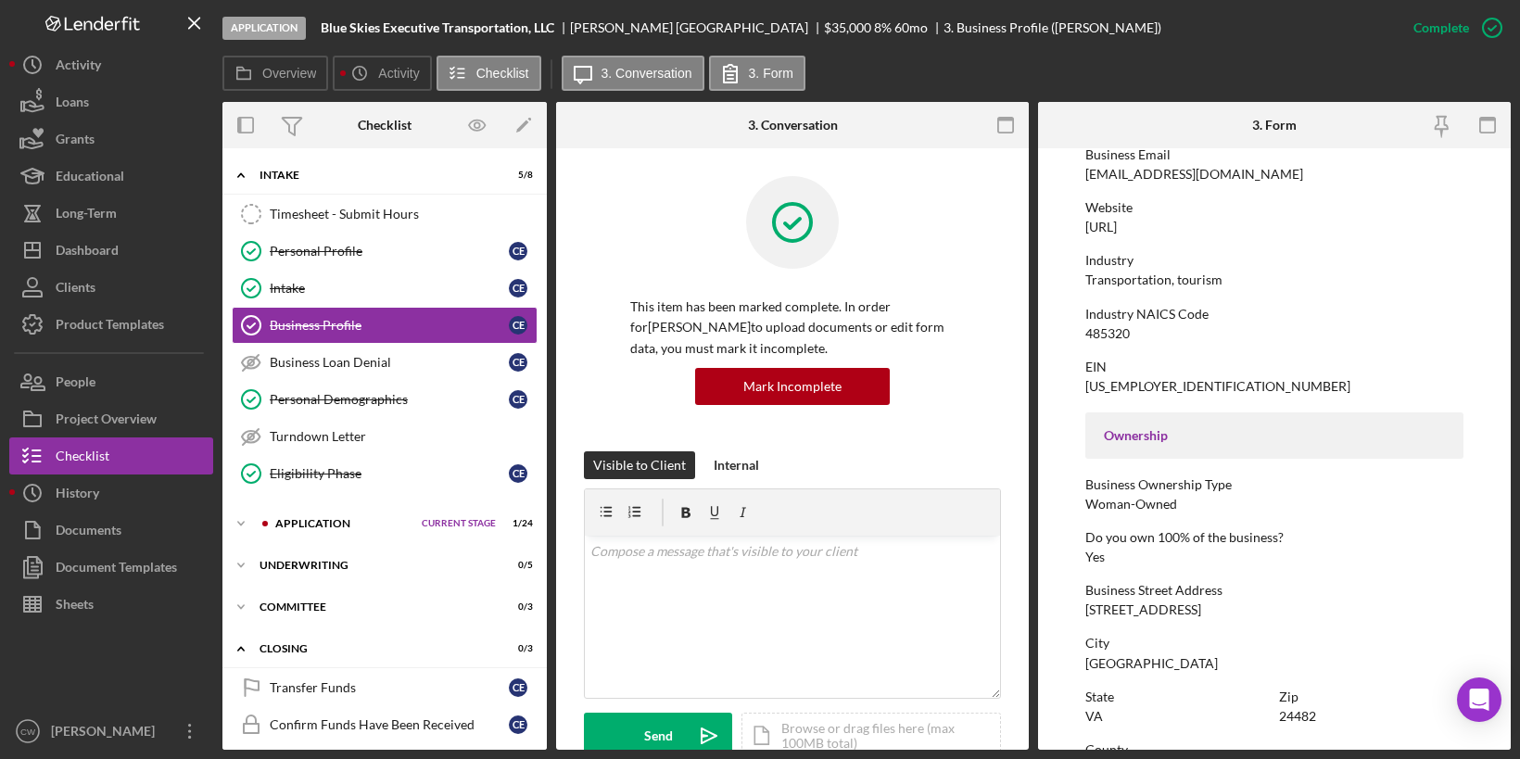
scroll to position [0, 0]
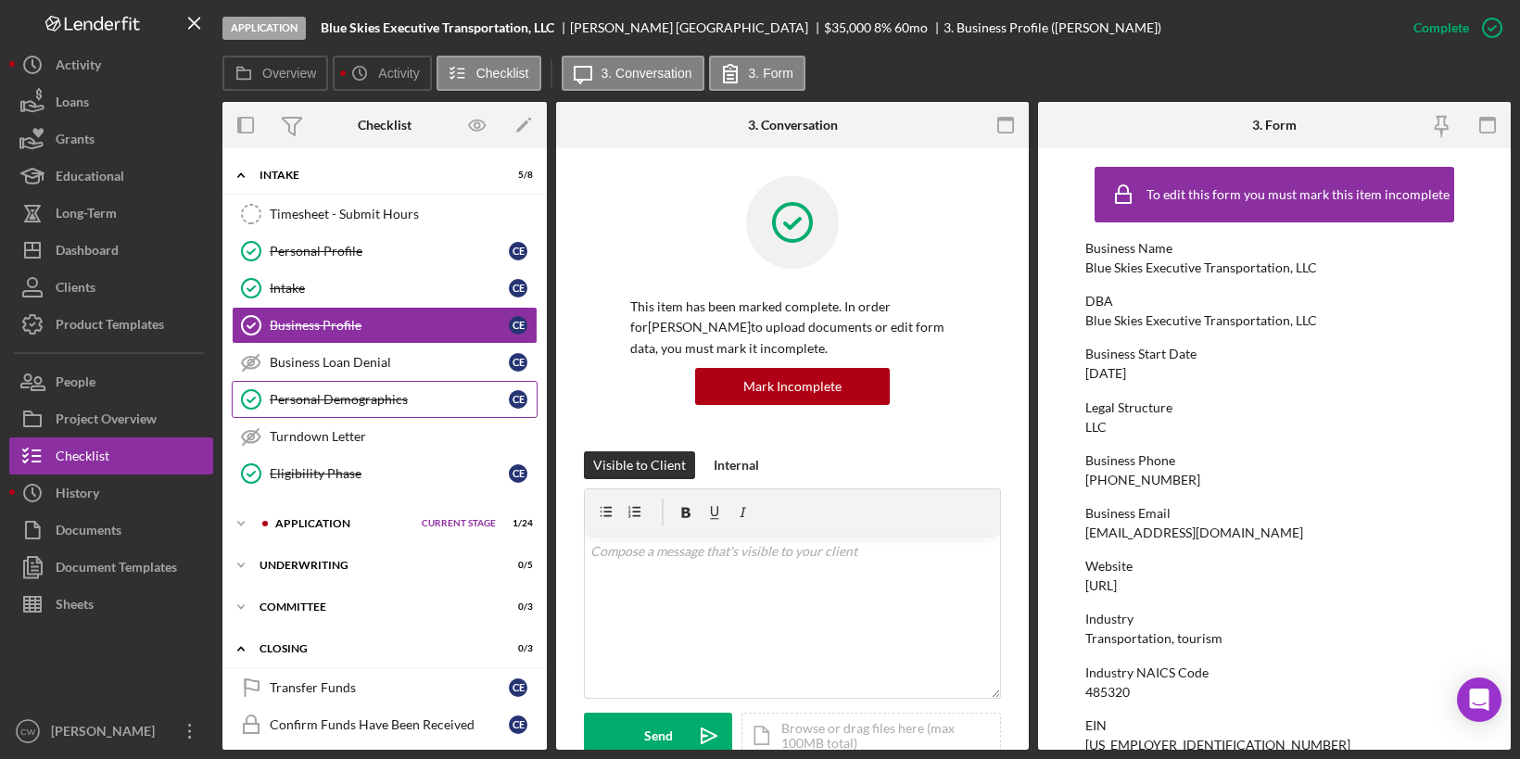
click at [425, 395] on div "Personal Demographics" at bounding box center [389, 399] width 239 height 15
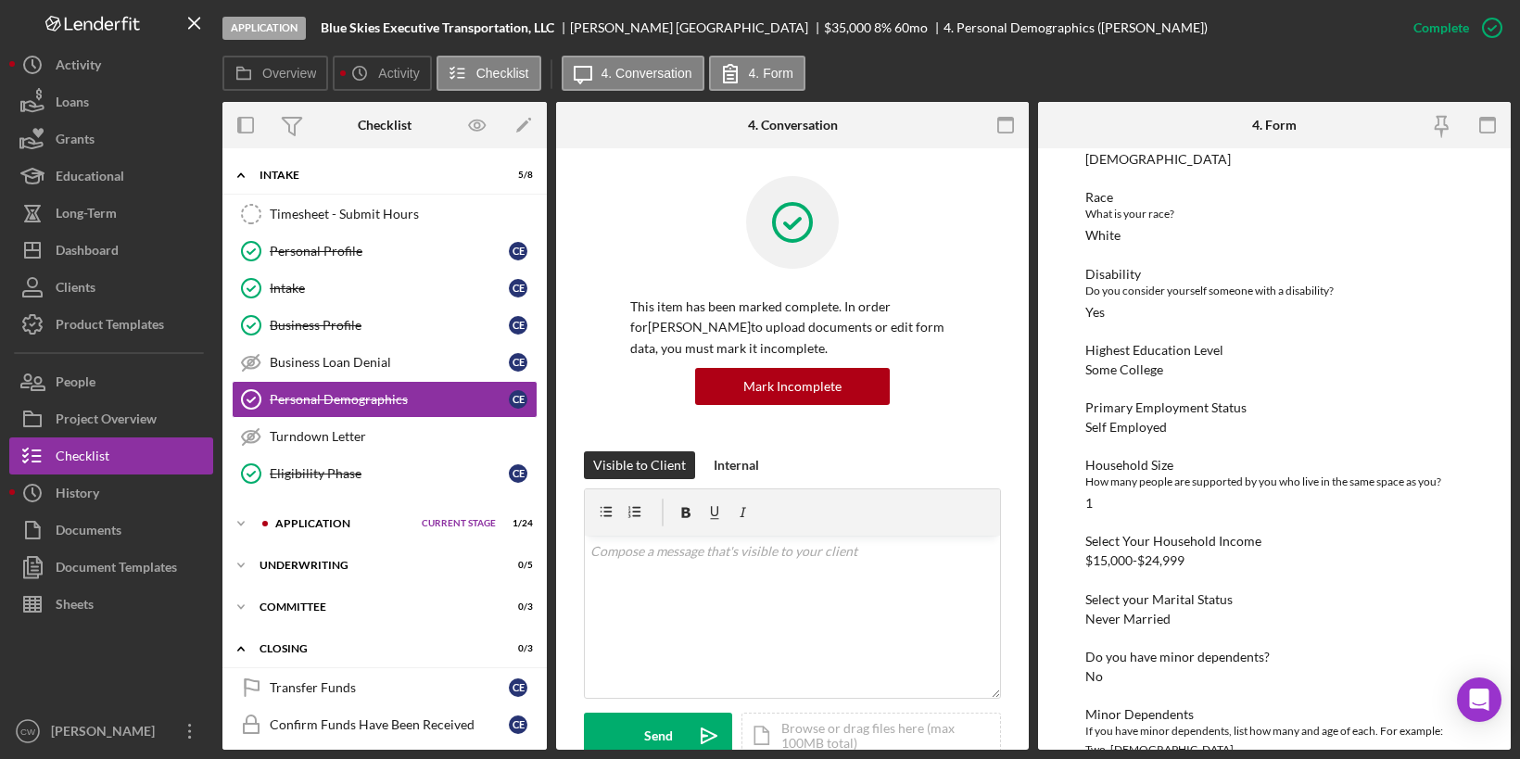
scroll to position [329, 0]
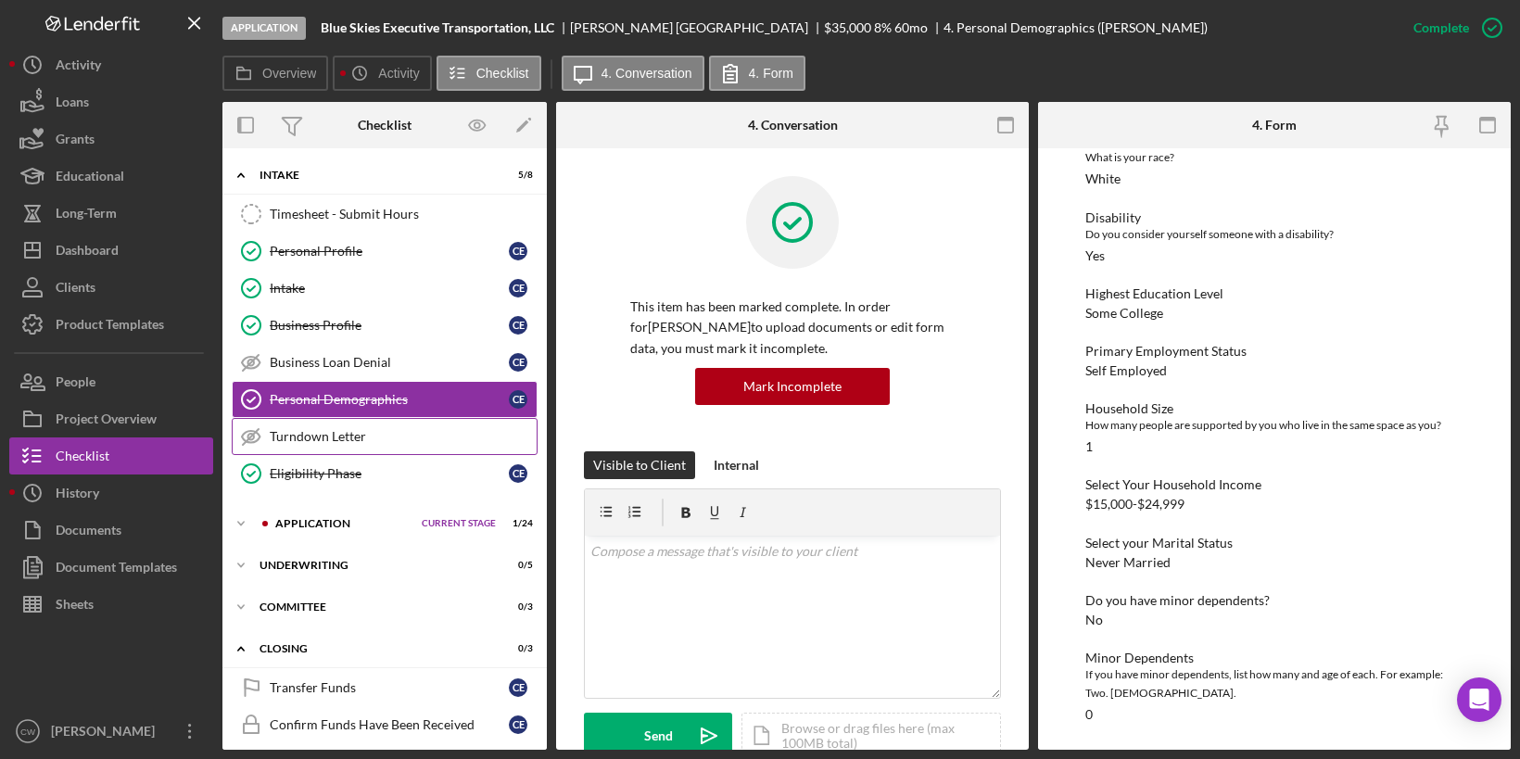
click at [420, 445] on link "Turndown Letter Turndown Letter" at bounding box center [385, 436] width 306 height 37
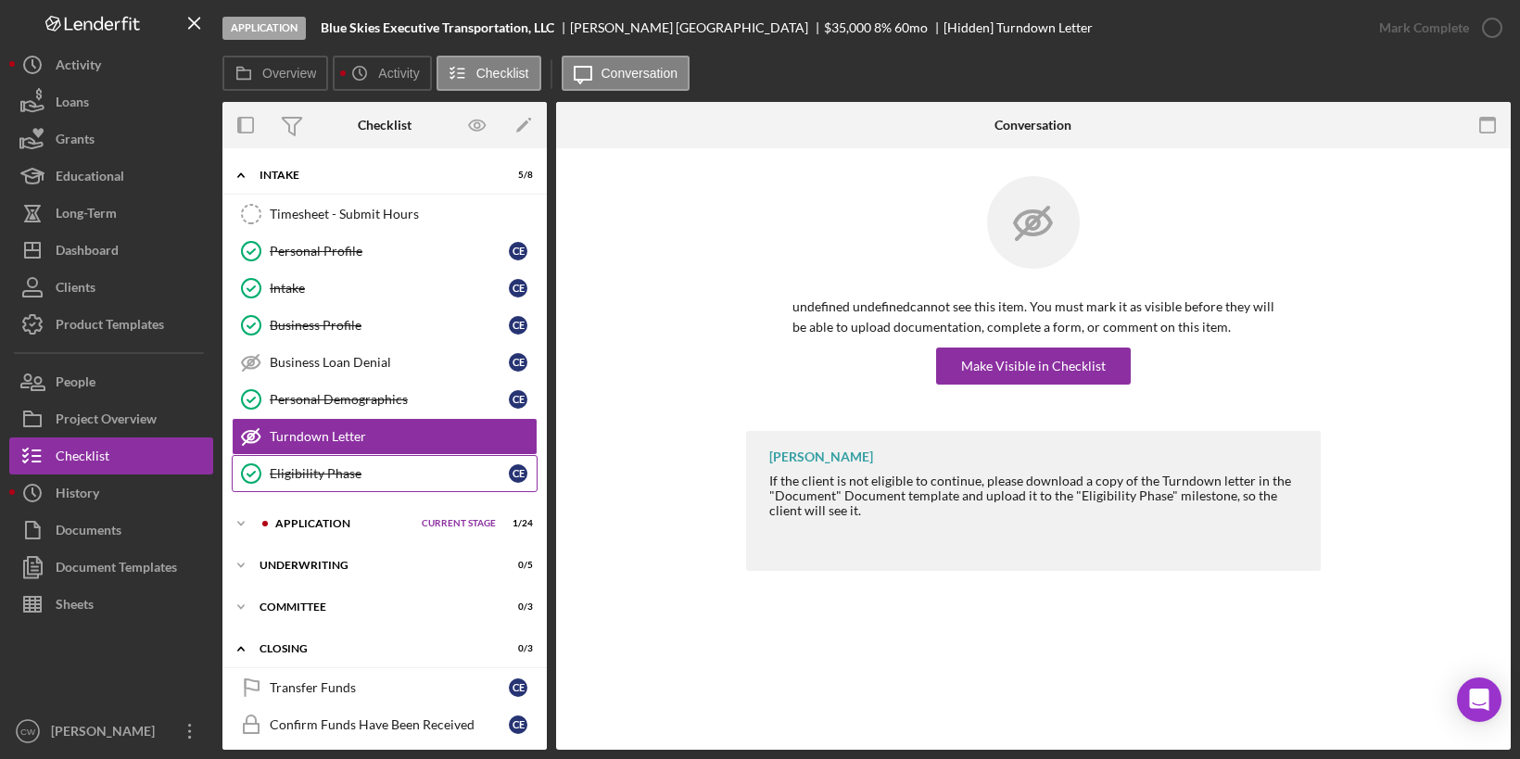
click at [386, 466] on div "Eligibility Phase" at bounding box center [389, 473] width 239 height 15
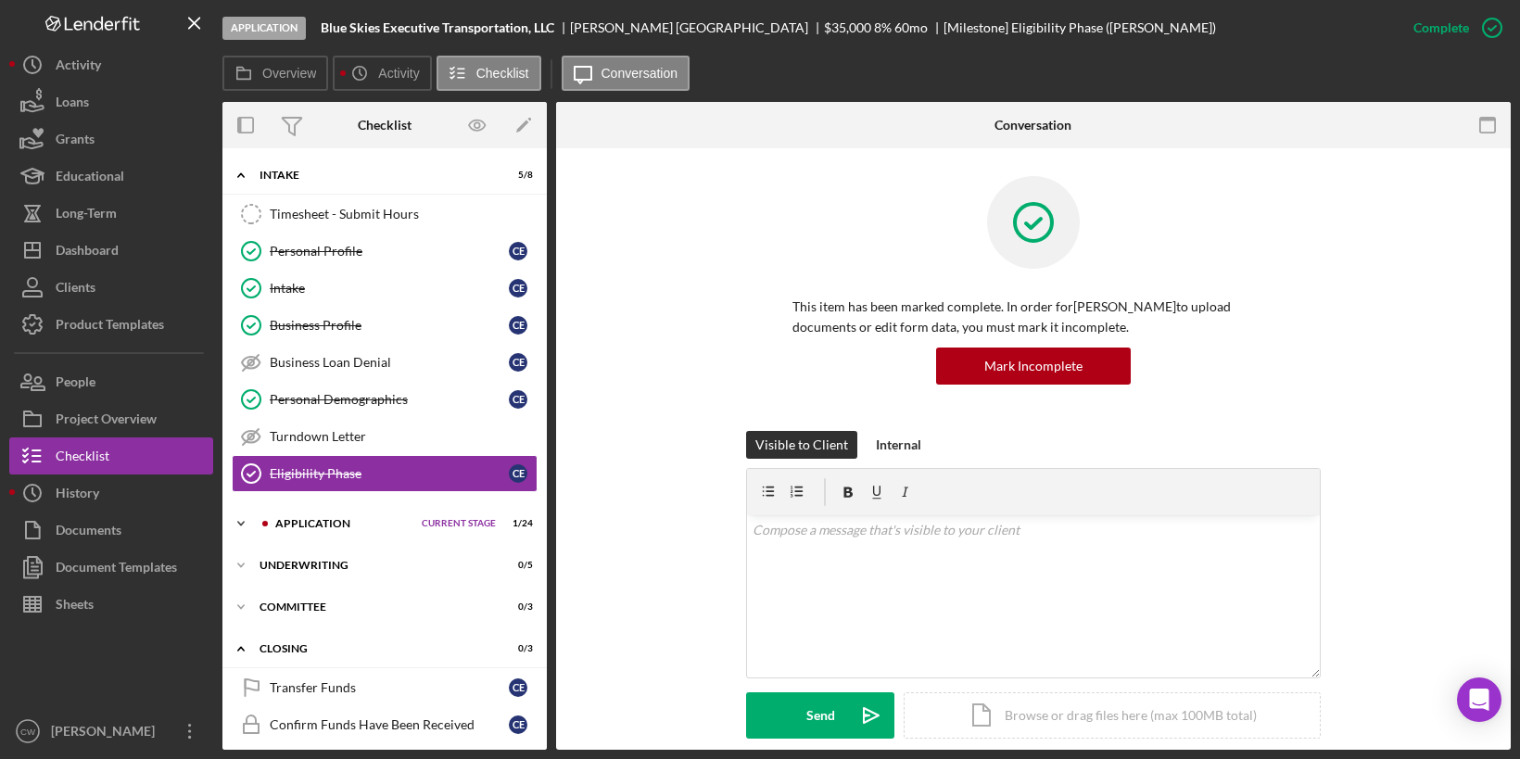
click at [346, 518] on div "Application" at bounding box center [343, 523] width 137 height 11
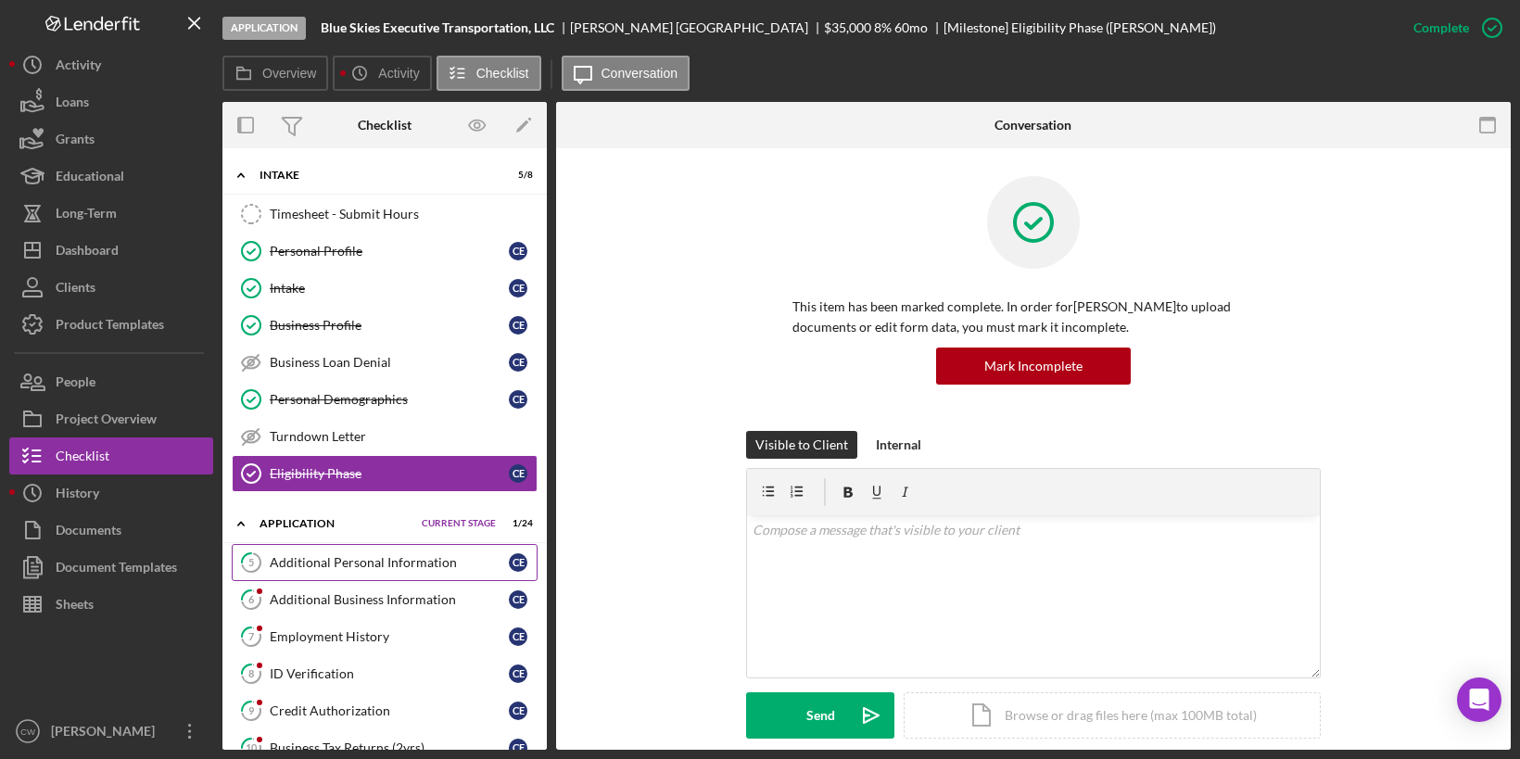
click at [343, 544] on link "5 Additional Personal Information C E" at bounding box center [385, 562] width 306 height 37
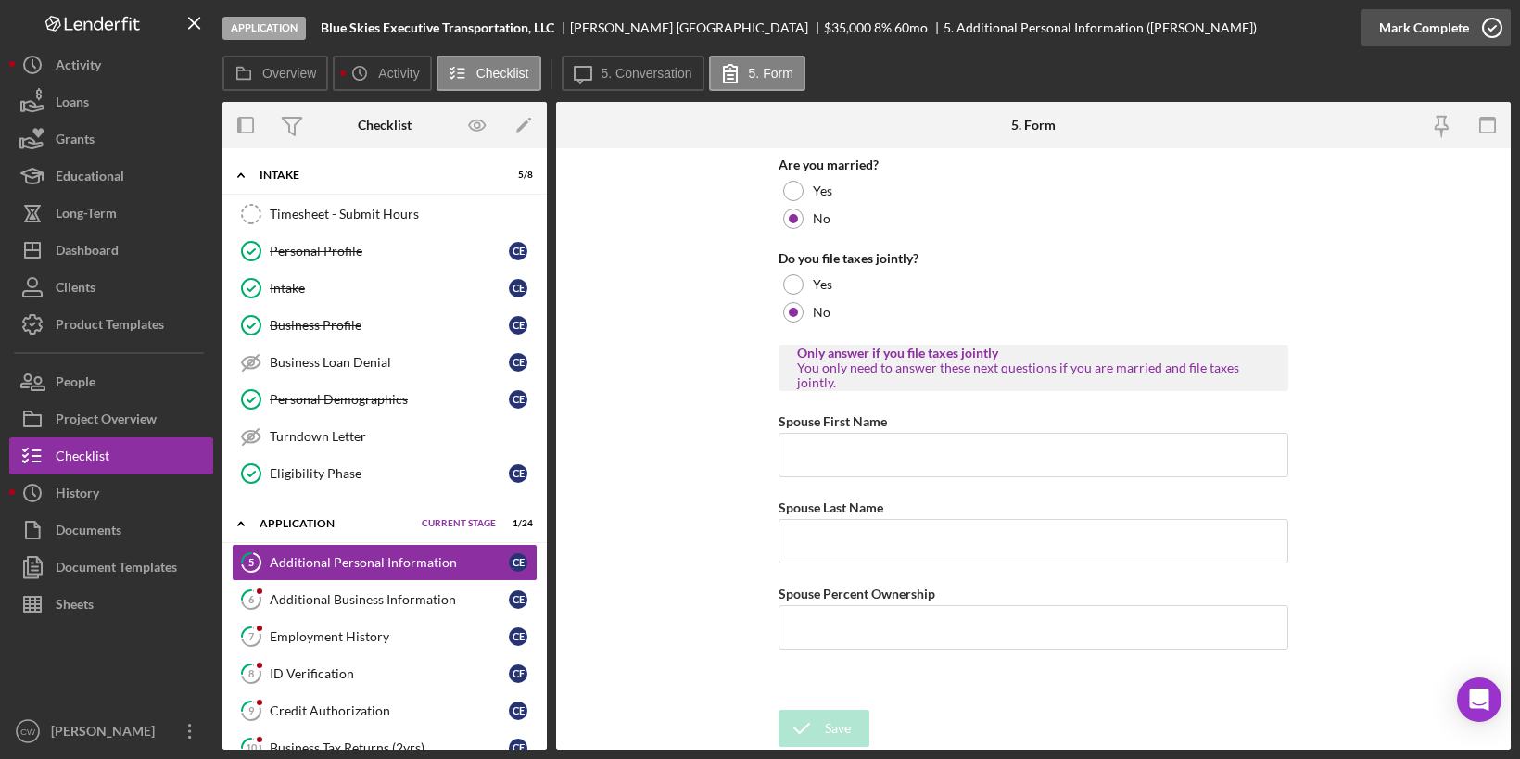
click at [1496, 22] on icon "button" at bounding box center [1492, 28] width 46 height 46
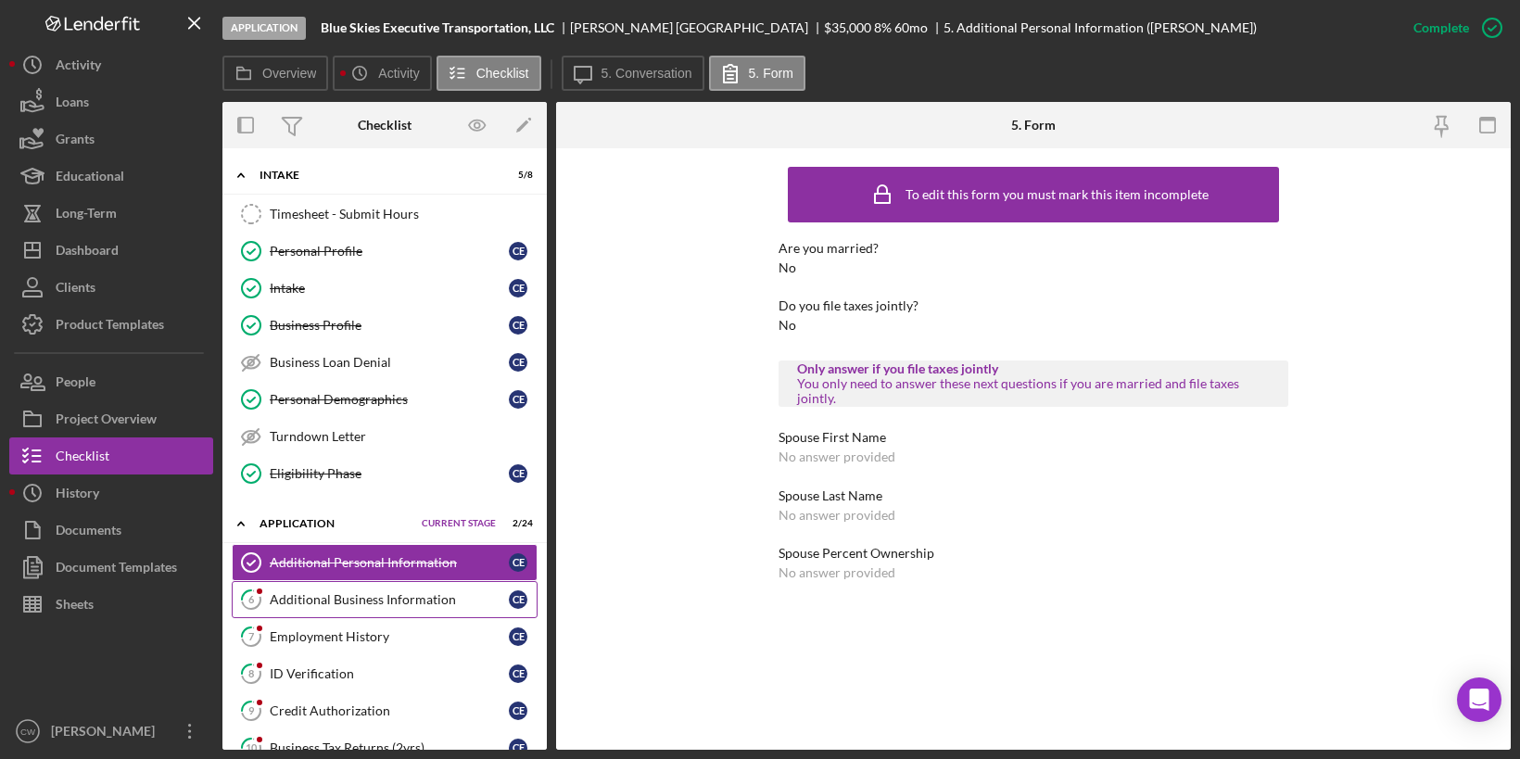
click at [427, 597] on div "Additional Business Information" at bounding box center [389, 599] width 239 height 15
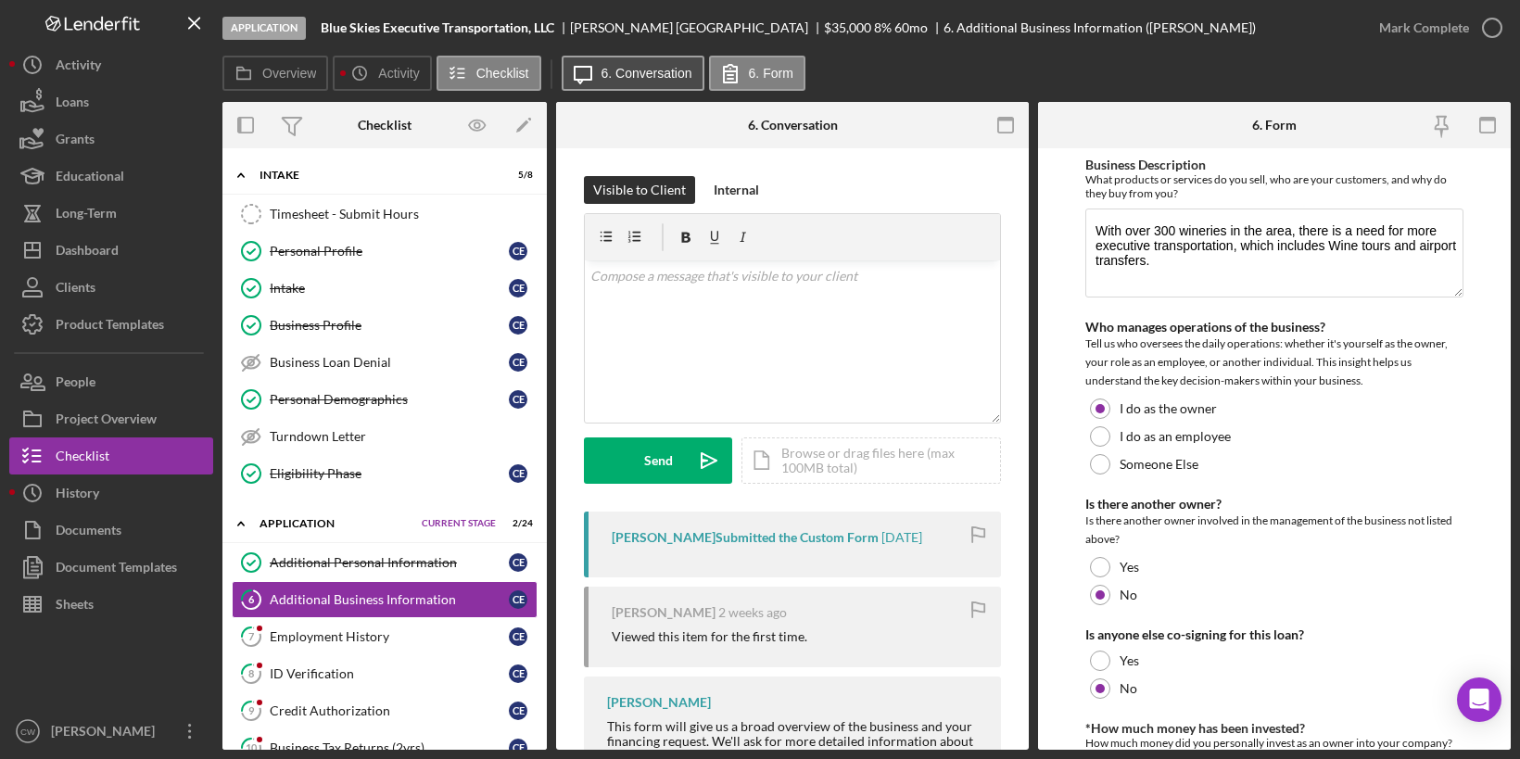
click at [670, 82] on button "Icon/Message 6. Conversation" at bounding box center [633, 73] width 143 height 35
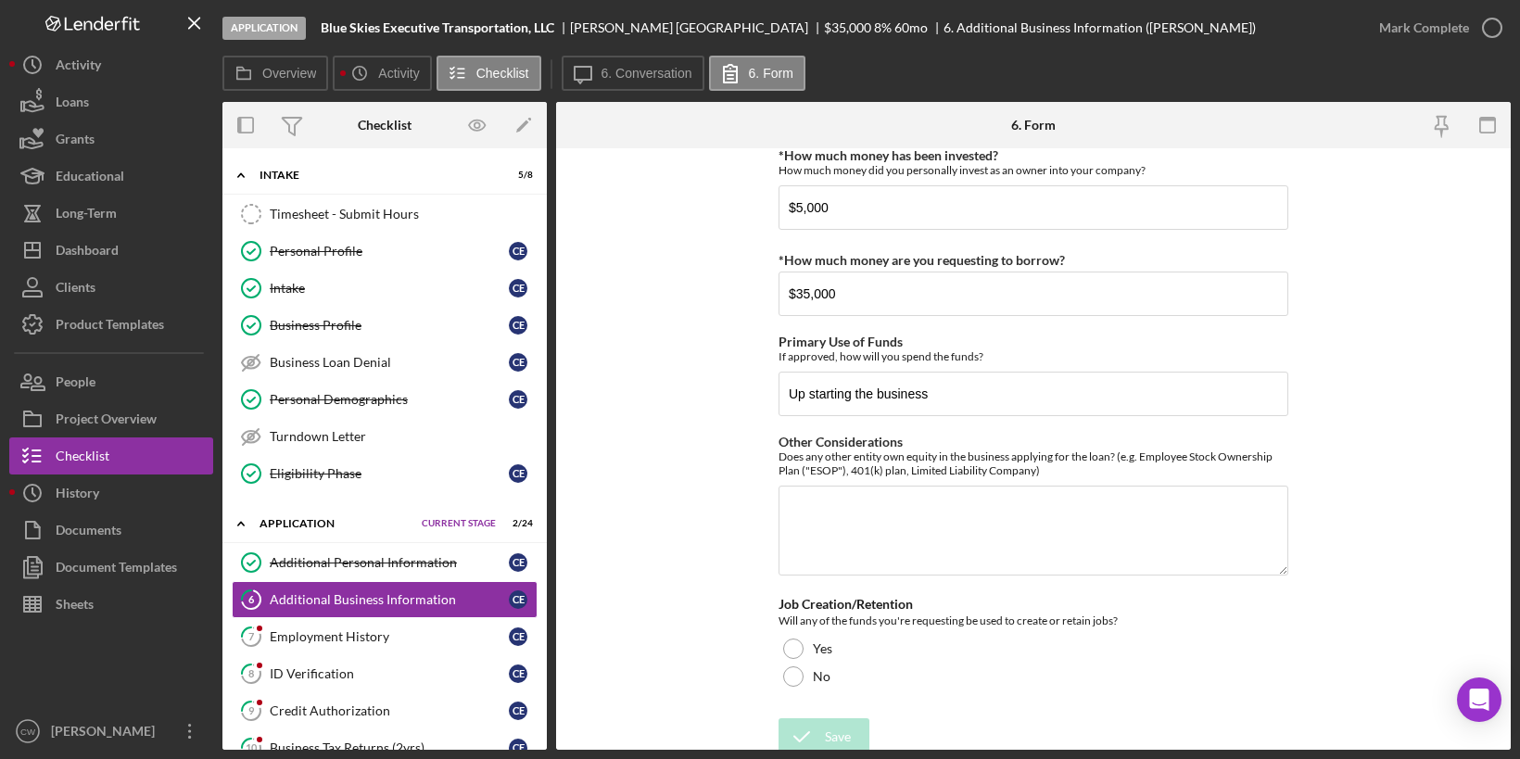
scroll to position [525, 0]
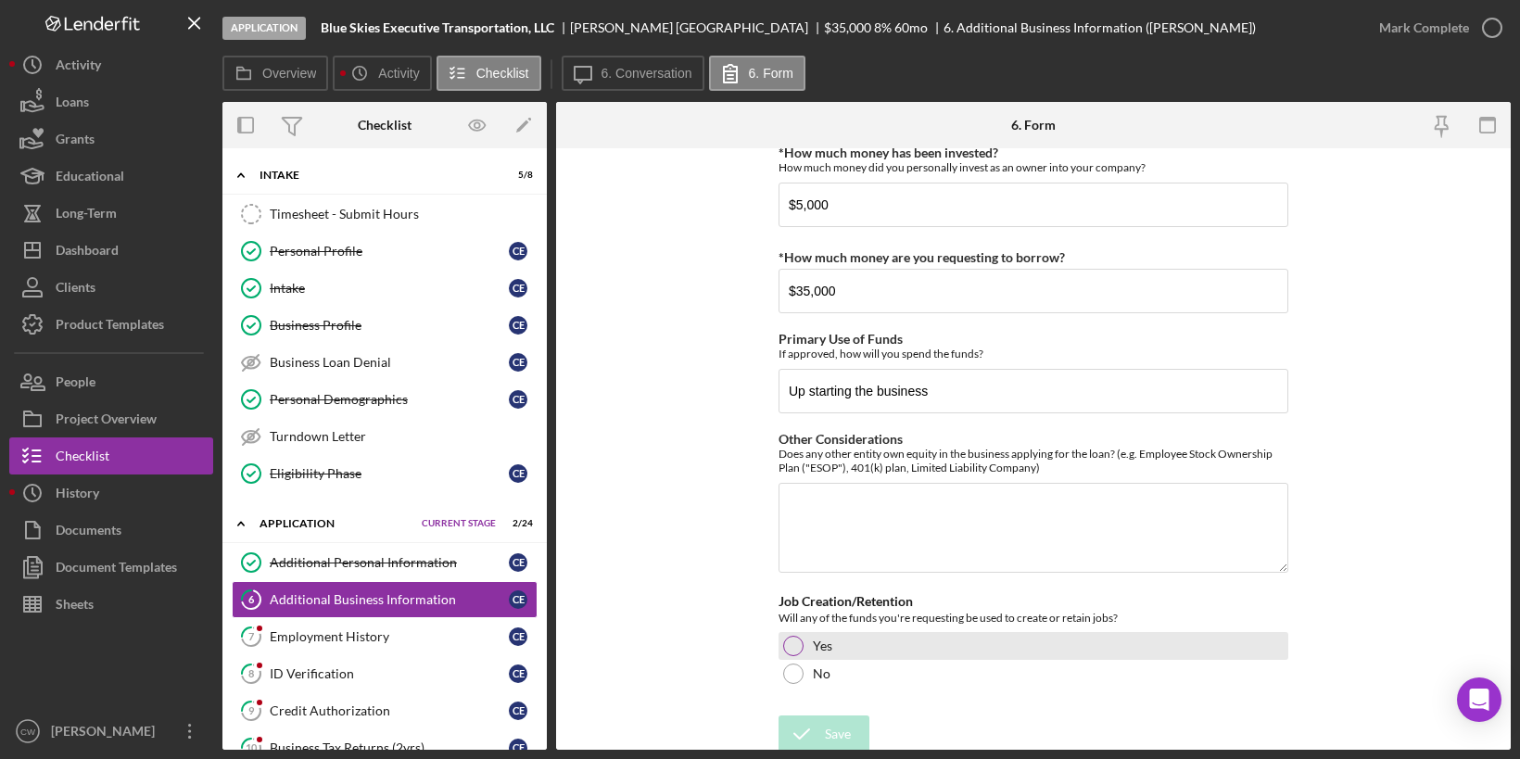
click at [796, 640] on div at bounding box center [793, 646] width 20 height 20
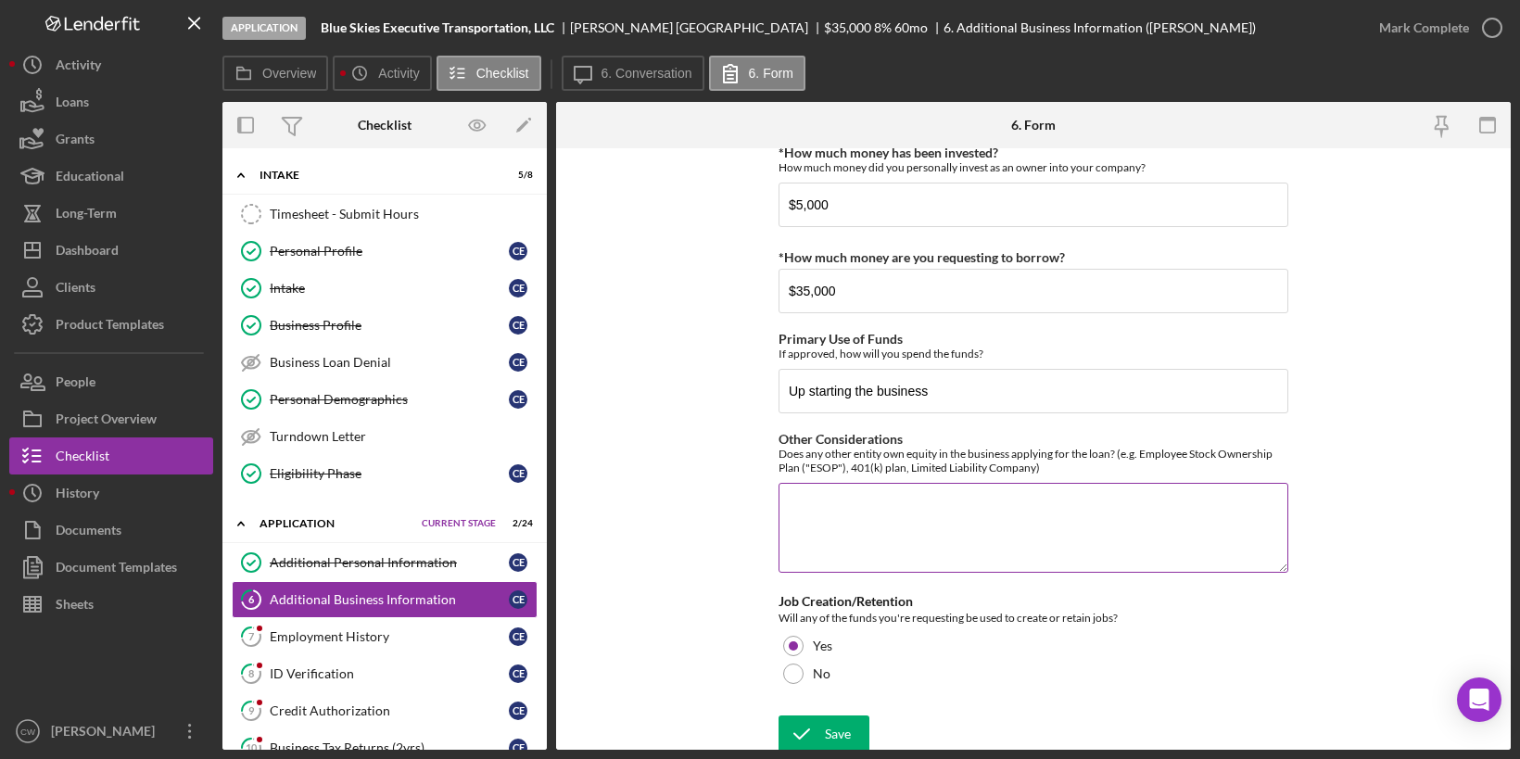
click at [877, 523] on textarea "Other Considerations" at bounding box center [1034, 527] width 510 height 89
type textarea "No"
click at [812, 721] on icon "submit" at bounding box center [802, 734] width 46 height 46
click at [1492, 22] on icon "button" at bounding box center [1492, 28] width 46 height 46
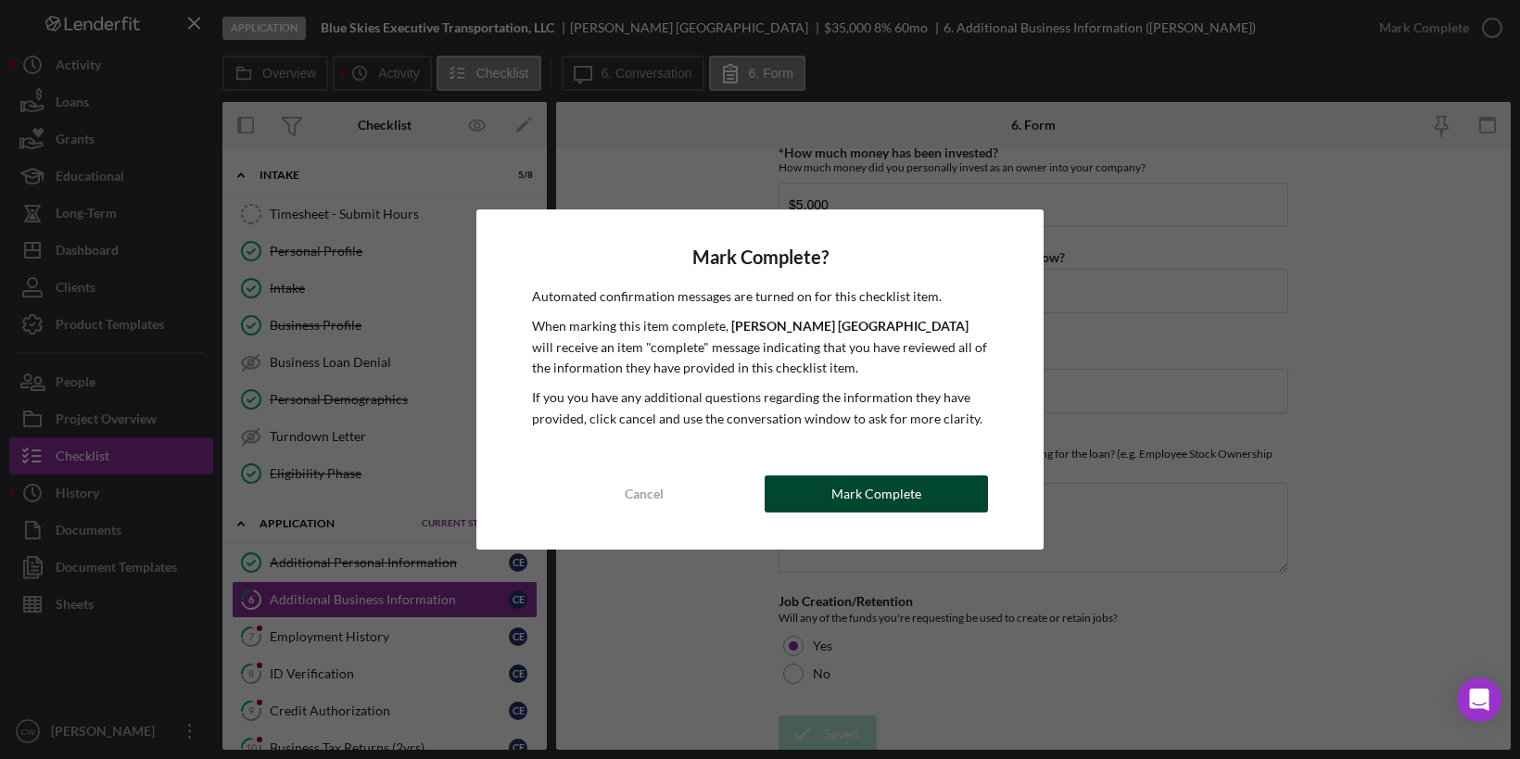
click at [927, 495] on button "Mark Complete" at bounding box center [876, 493] width 223 height 37
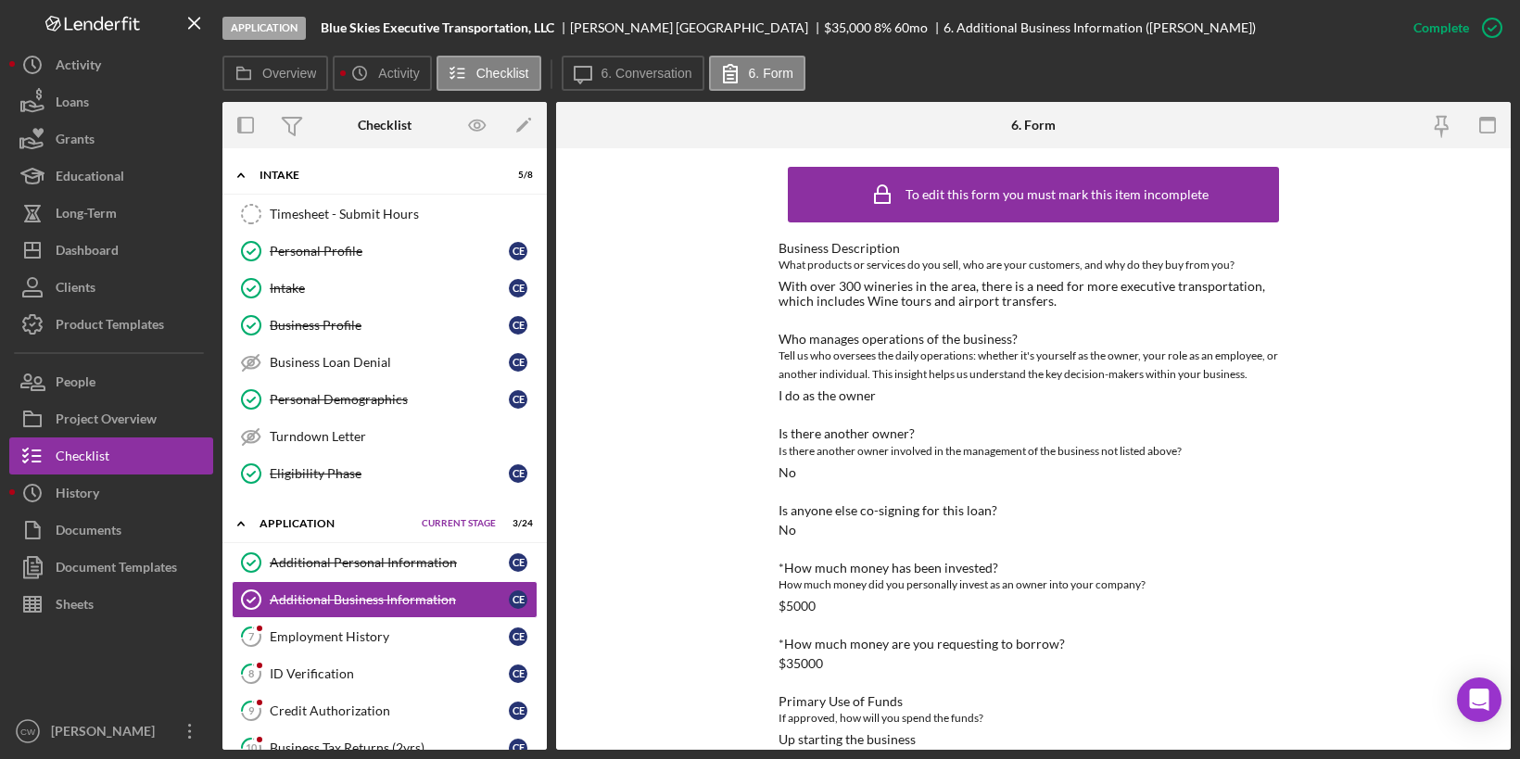
scroll to position [196, 0]
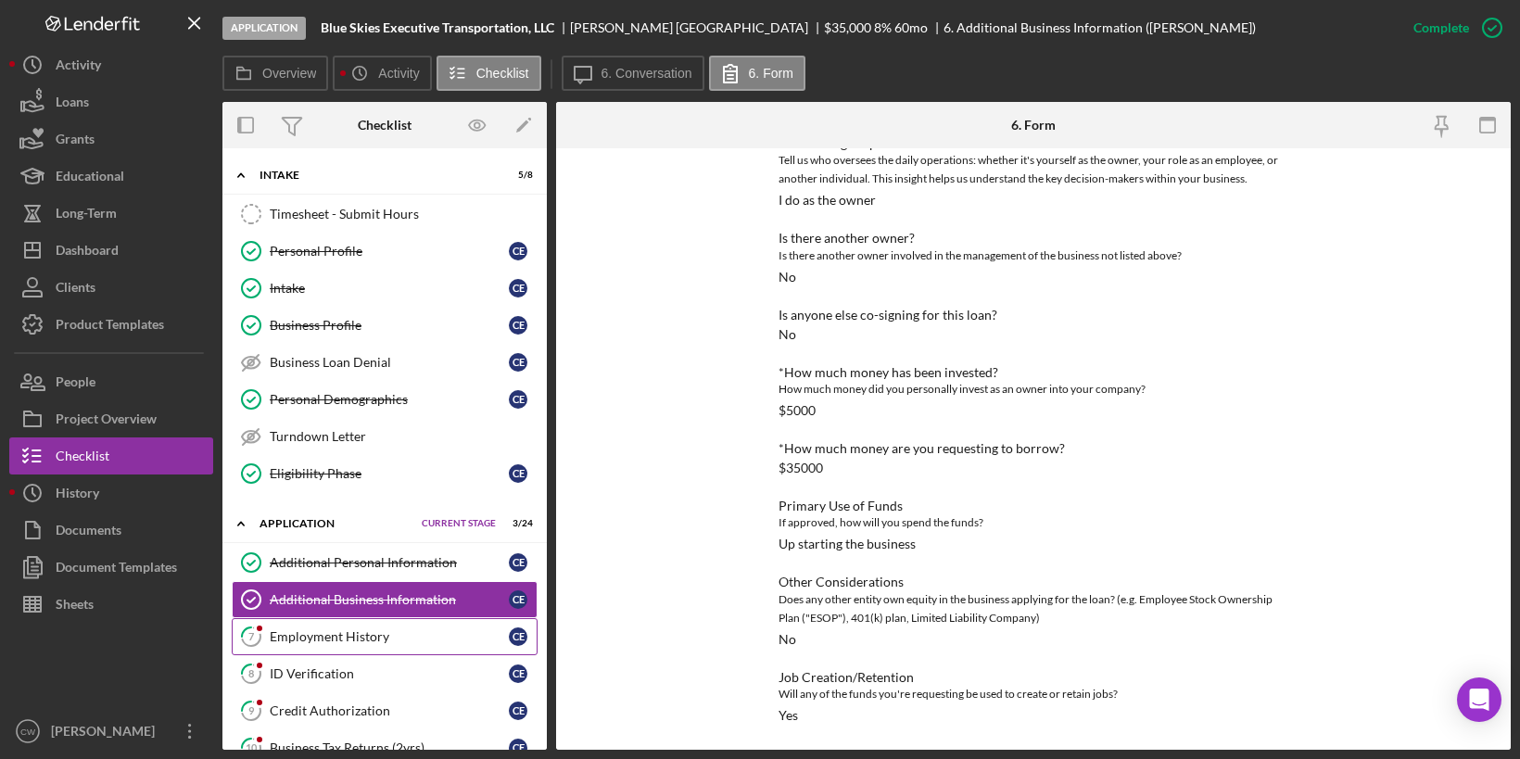
click at [406, 629] on div "Employment History" at bounding box center [389, 636] width 239 height 15
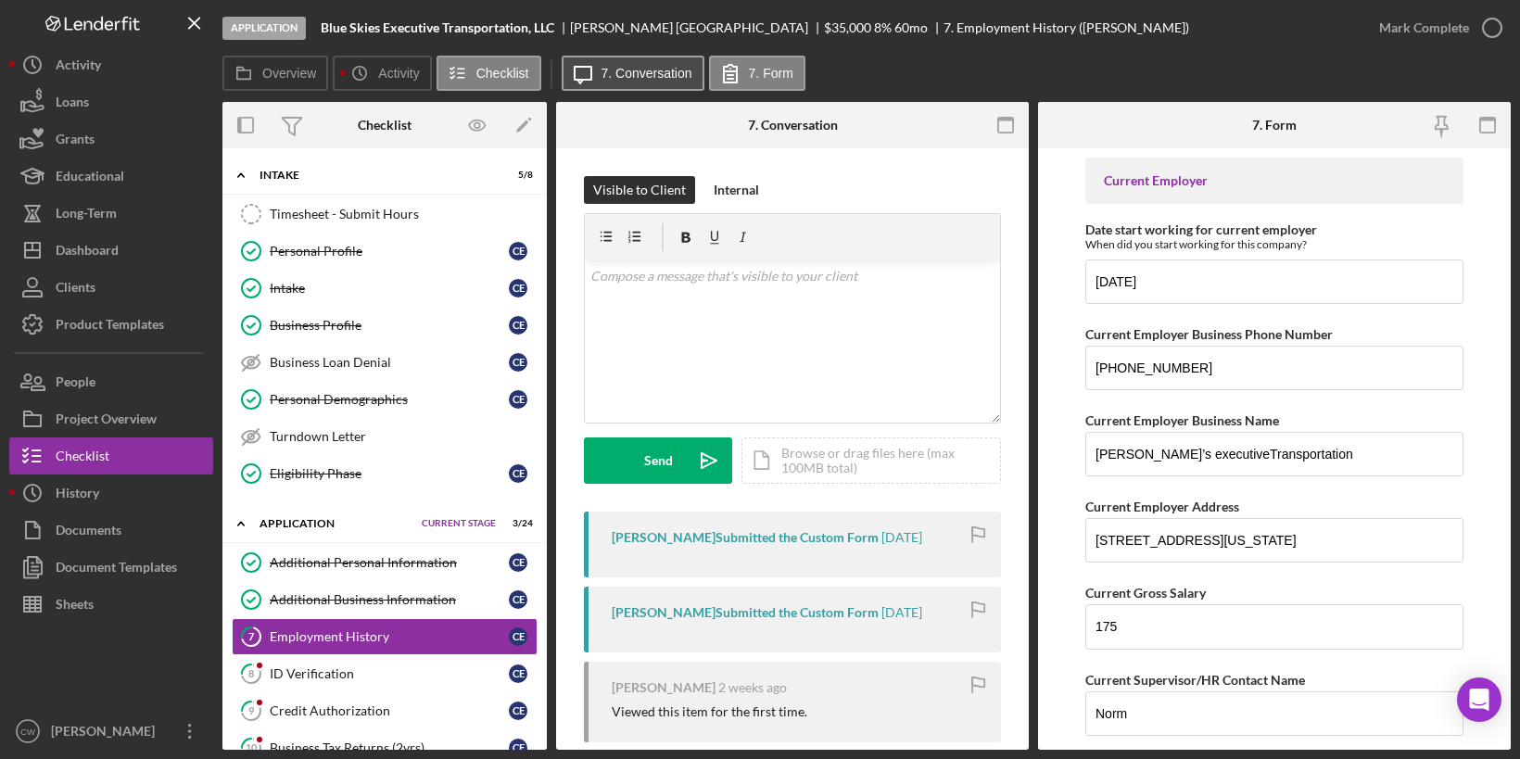
click at [648, 75] on label "7. Conversation" at bounding box center [647, 73] width 91 height 15
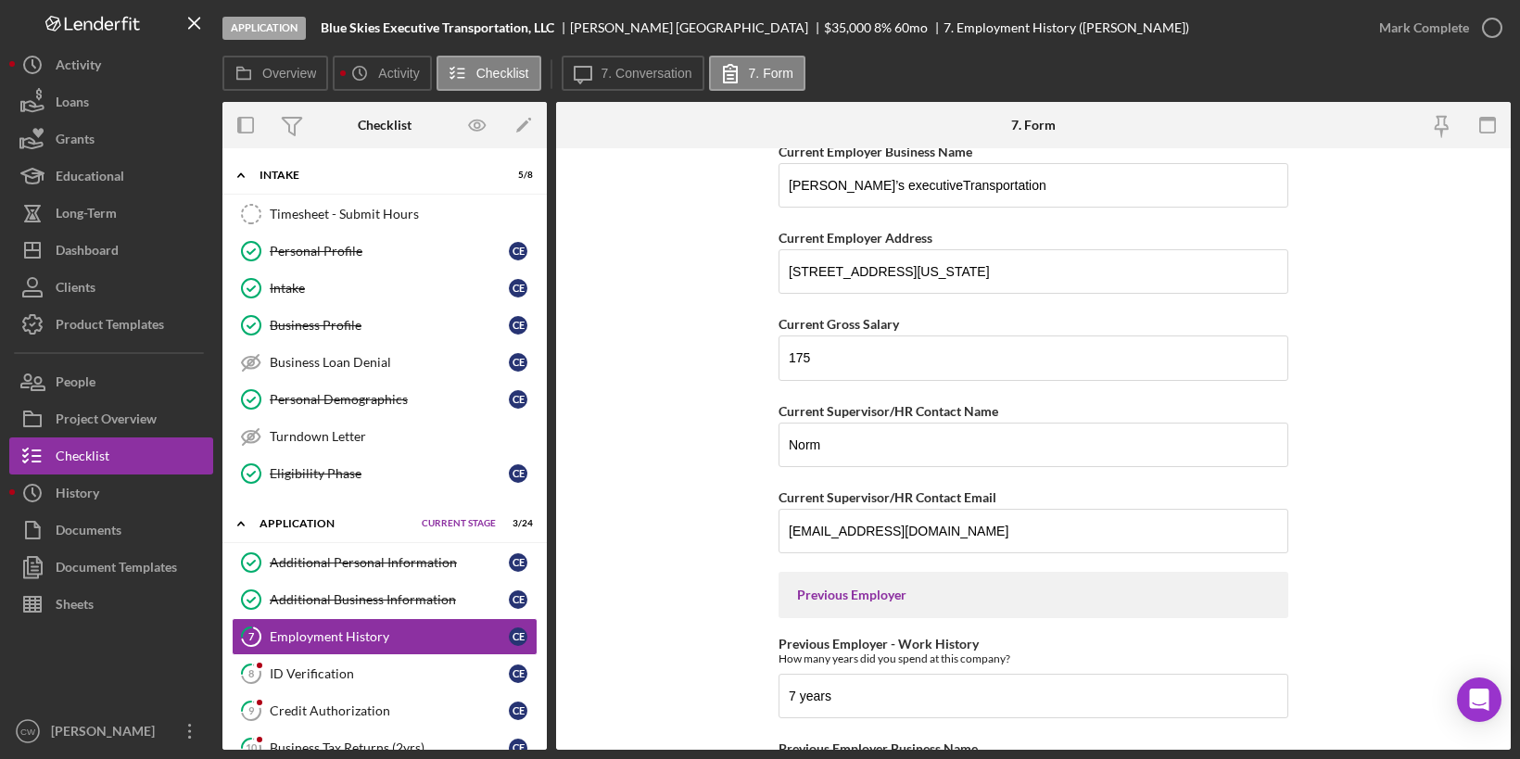
scroll to position [272, 0]
click at [833, 186] on input "[PERSON_NAME]’s executiveTransportation" at bounding box center [1034, 182] width 510 height 44
type input "[PERSON_NAME]’s ExecutiveTransportation"
click at [739, 364] on form "Current Employer Date start working for current employer When did you start wor…" at bounding box center [1033, 449] width 955 height 602
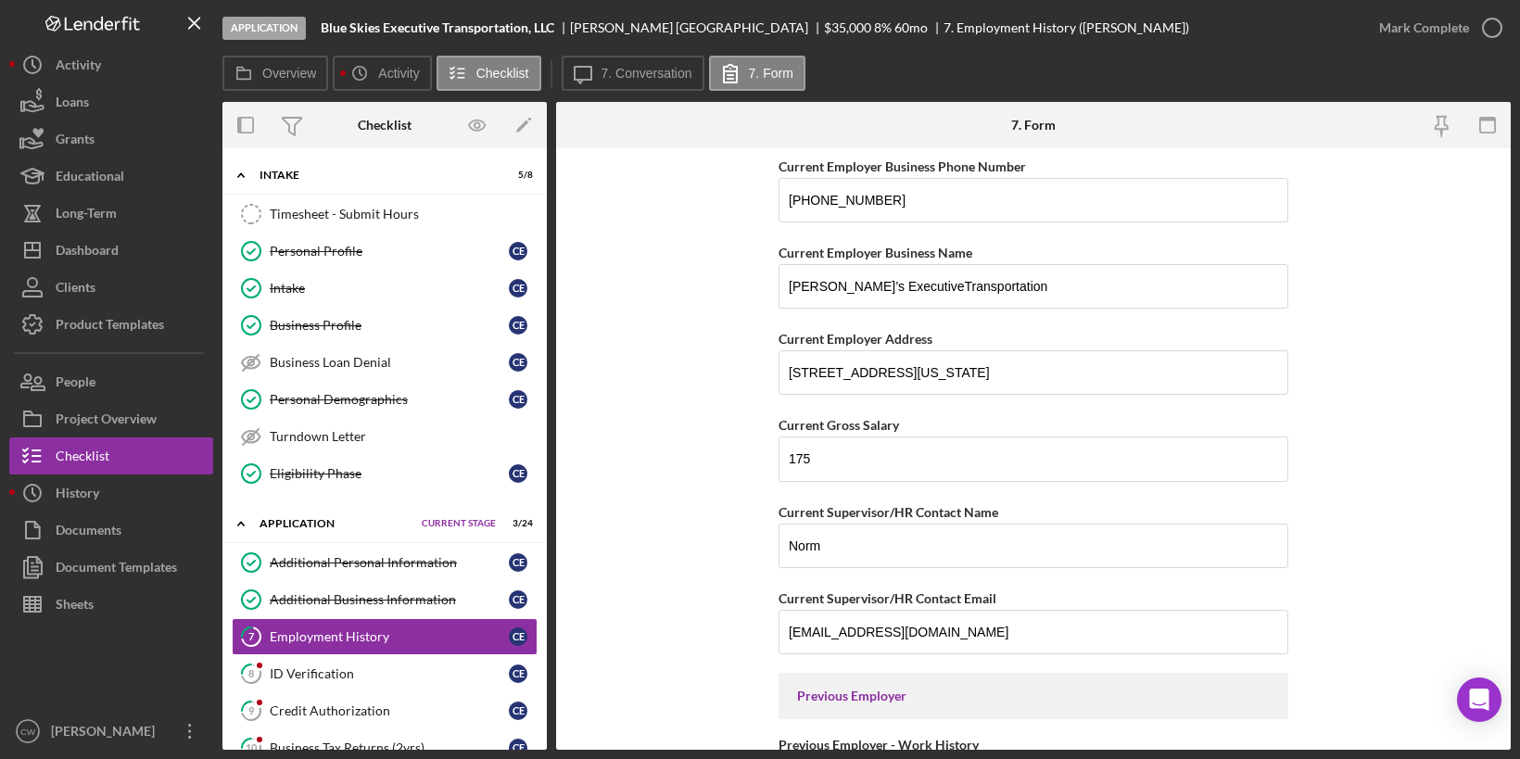
scroll to position [120, 0]
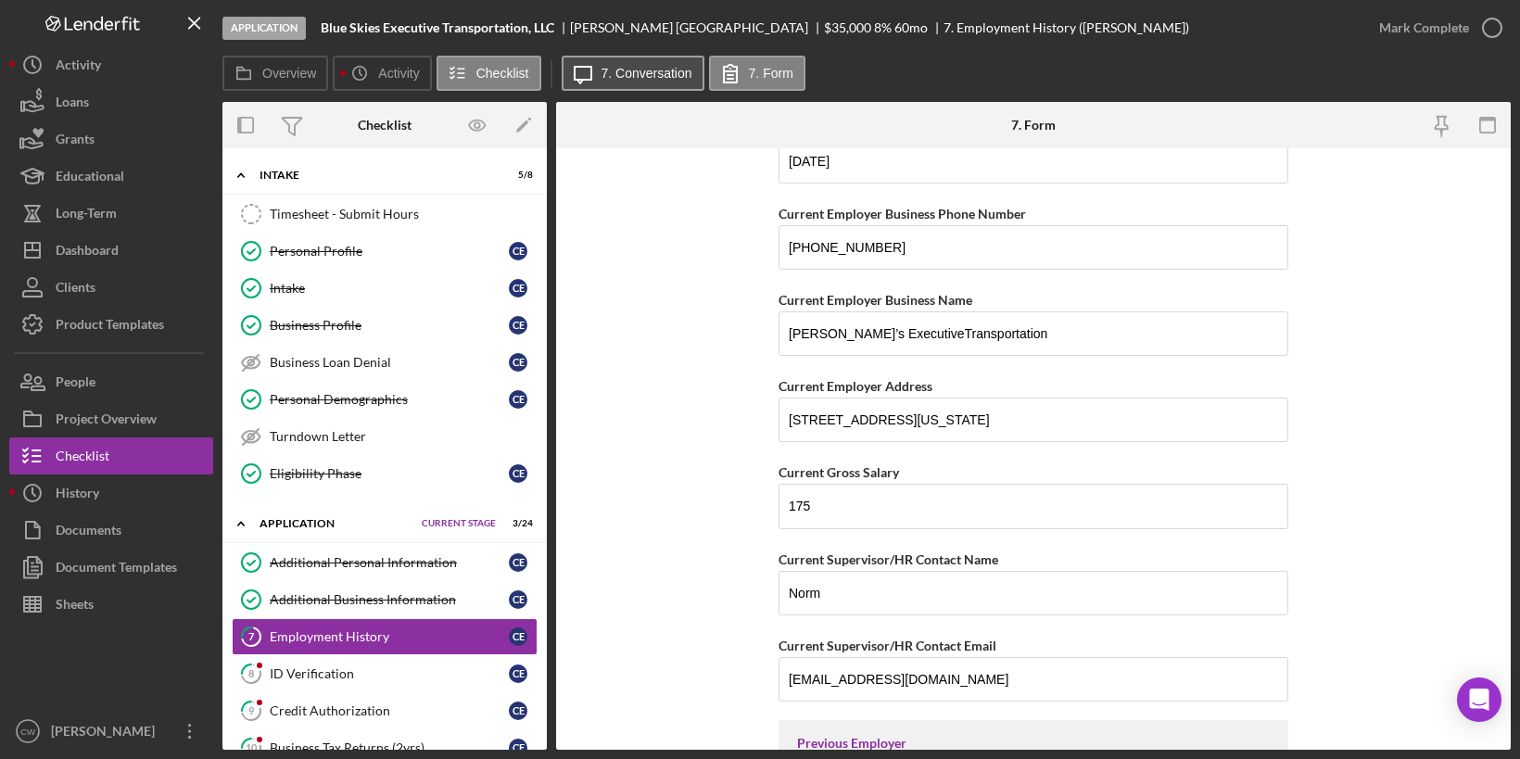
click at [645, 85] on button "Icon/Message 7. Conversation" at bounding box center [633, 73] width 143 height 35
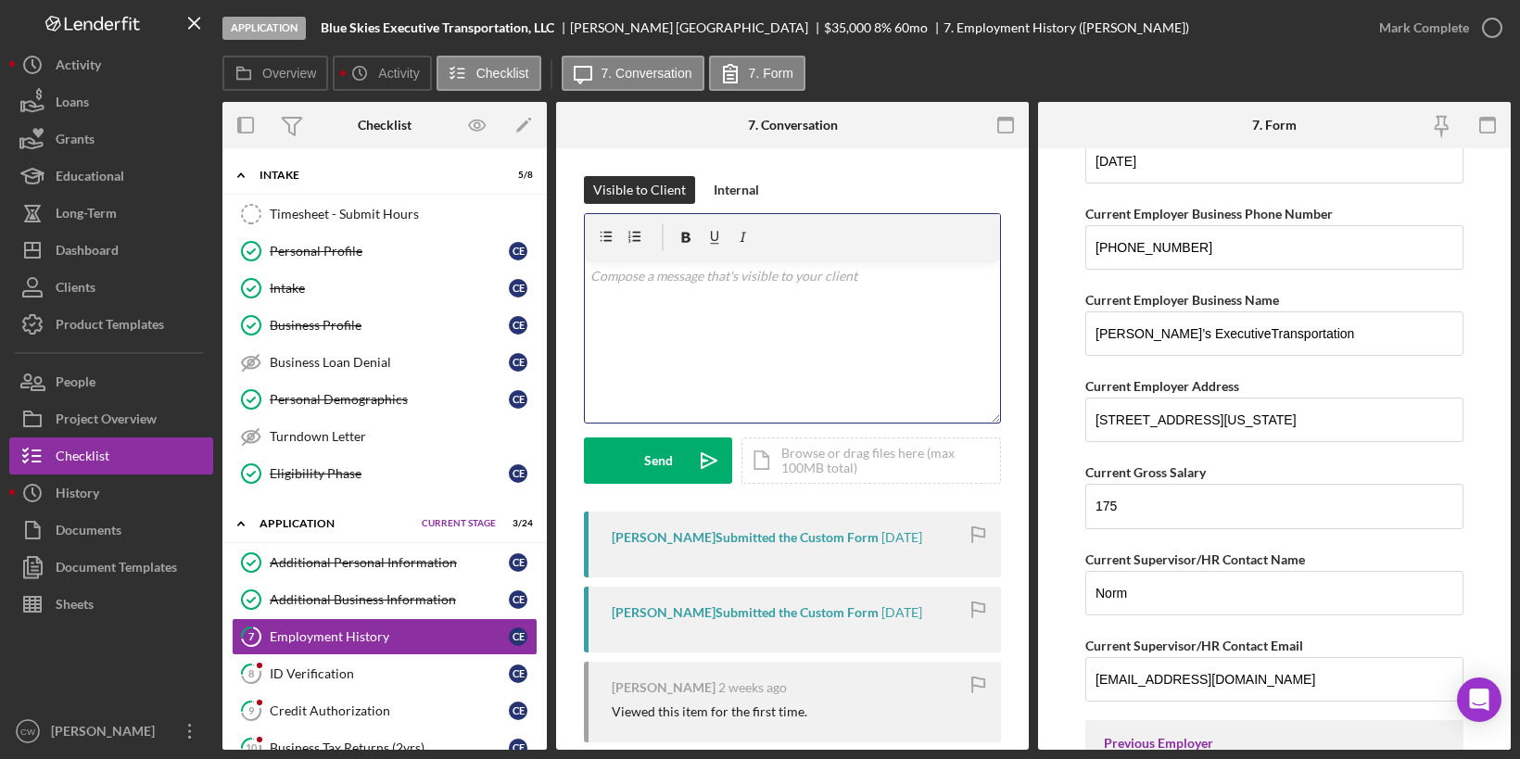
click at [684, 322] on div "v Color teal Color pink Remove color Add row above Add row below Add column bef…" at bounding box center [792, 341] width 415 height 162
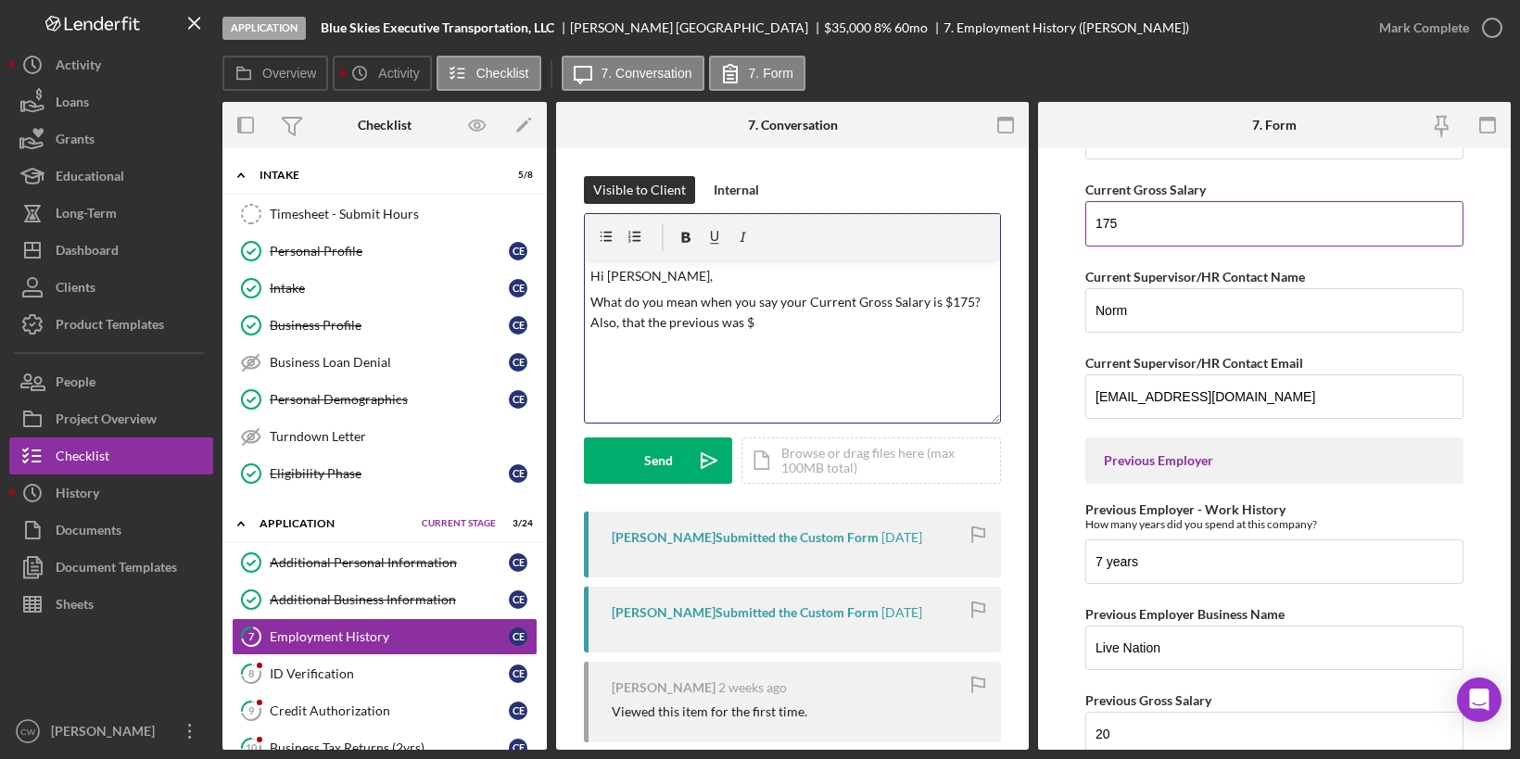
scroll to position [469, 0]
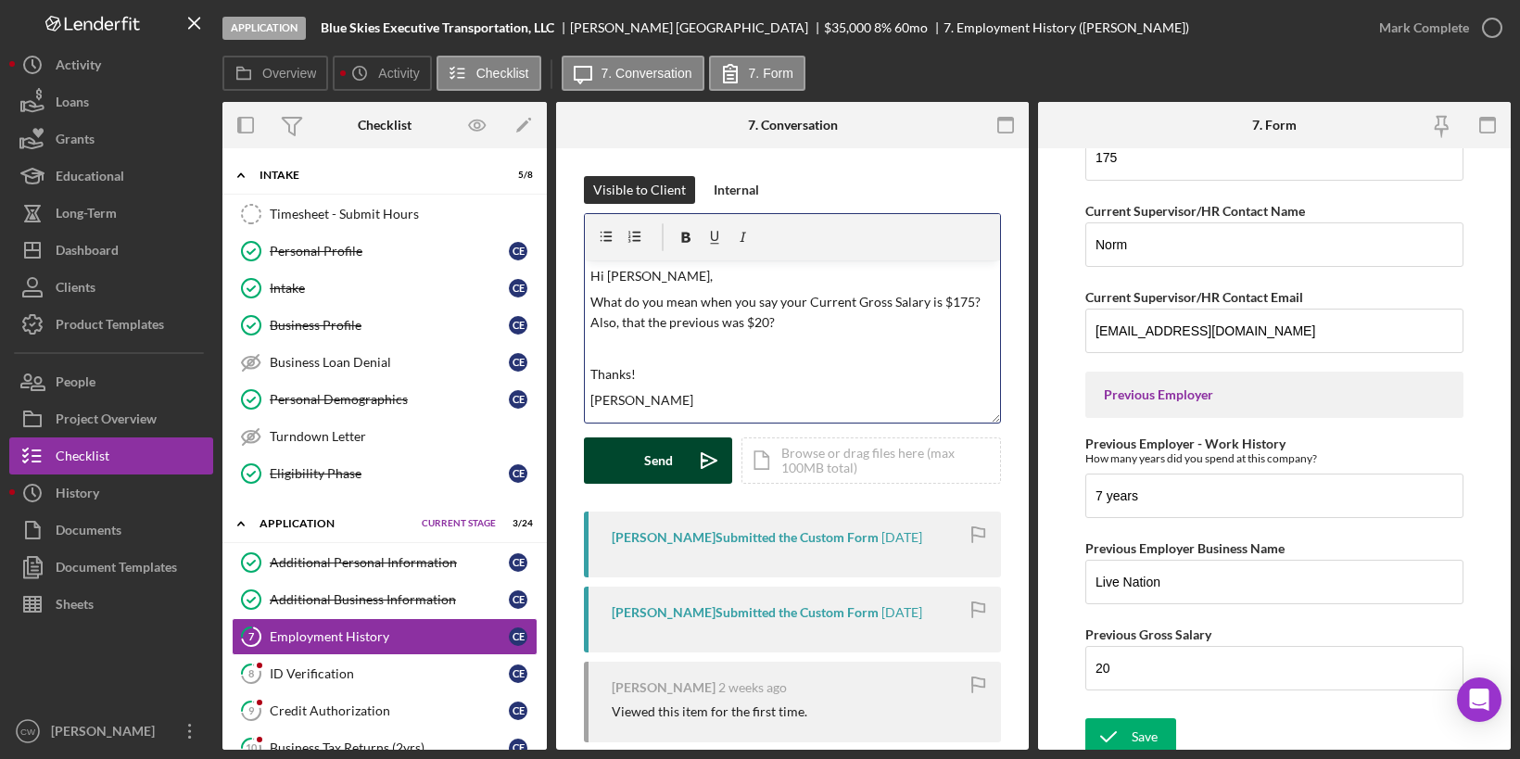
click at [616, 464] on button "Send Icon/icon-invite-send" at bounding box center [658, 460] width 148 height 46
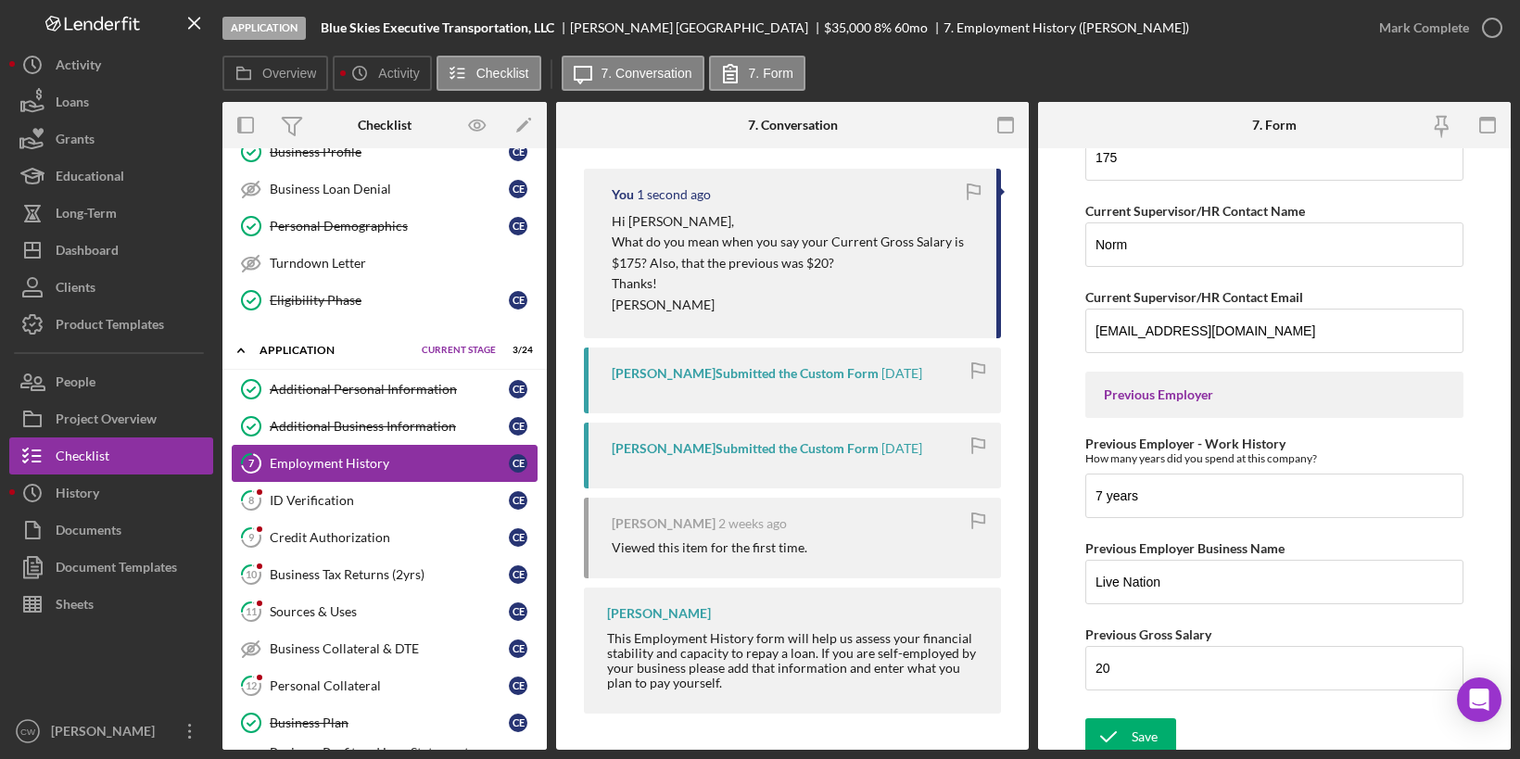
scroll to position [187, 0]
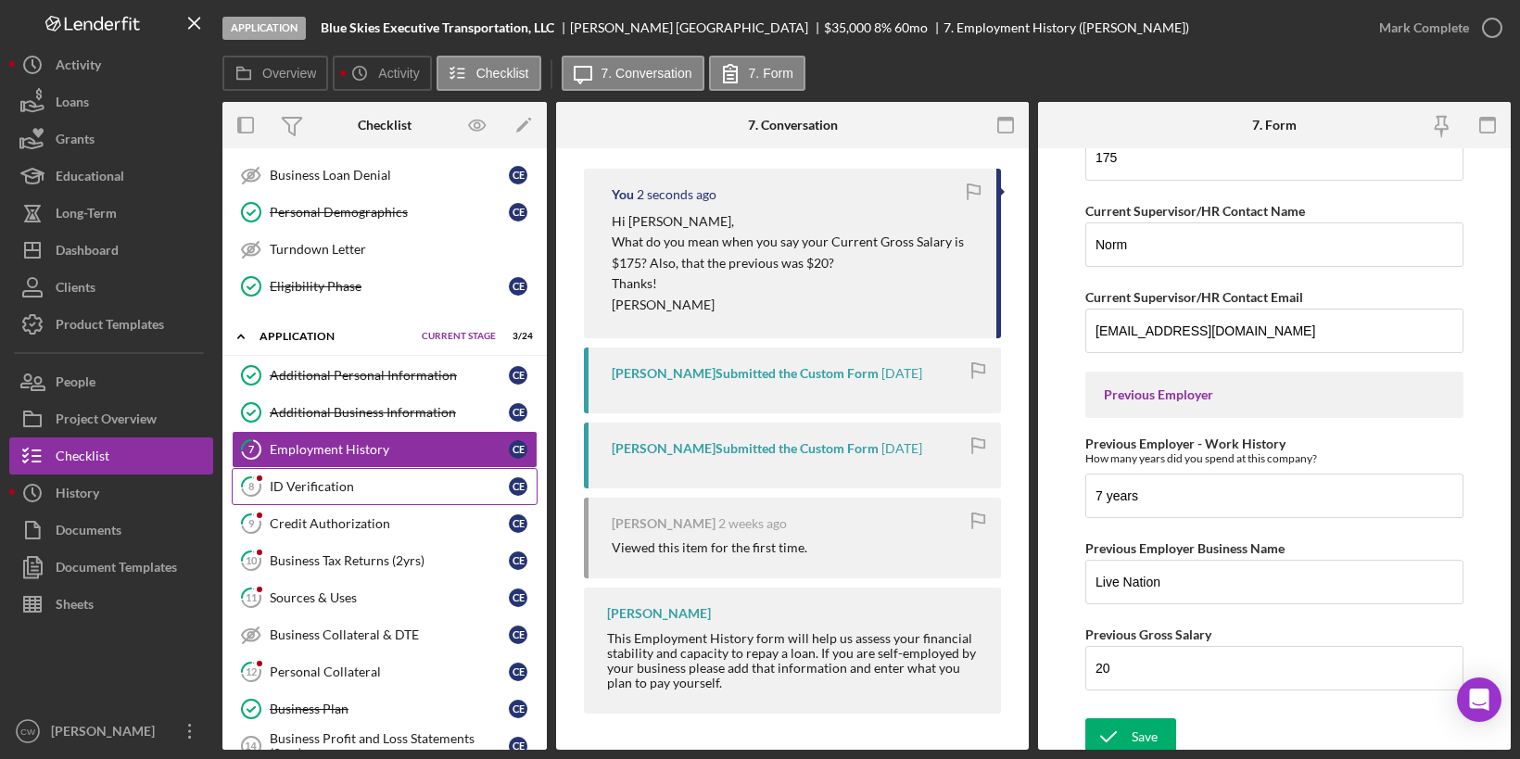
click at [407, 487] on link "8 ID Verification C E" at bounding box center [385, 486] width 306 height 37
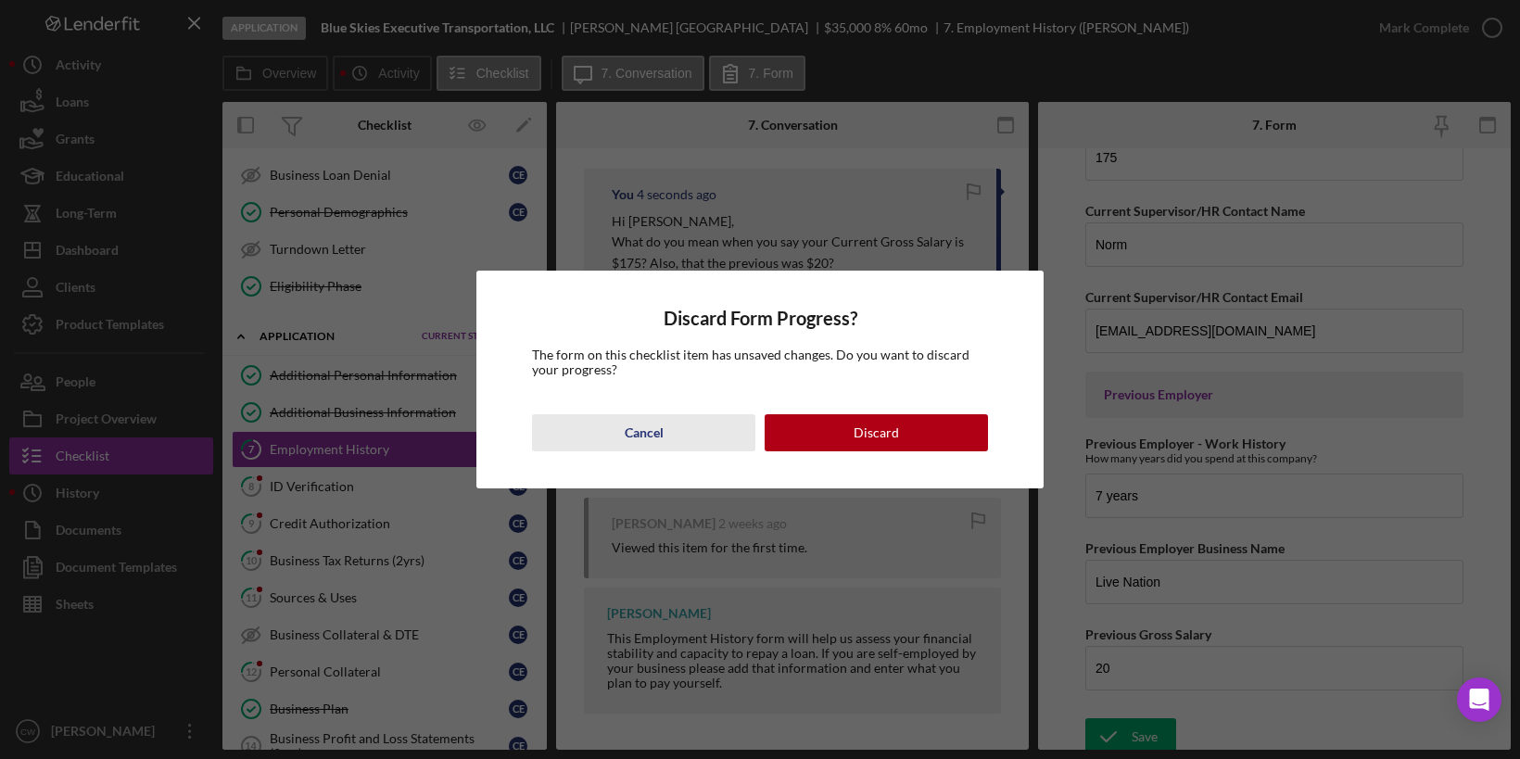
click at [641, 433] on div "Cancel" at bounding box center [644, 432] width 39 height 37
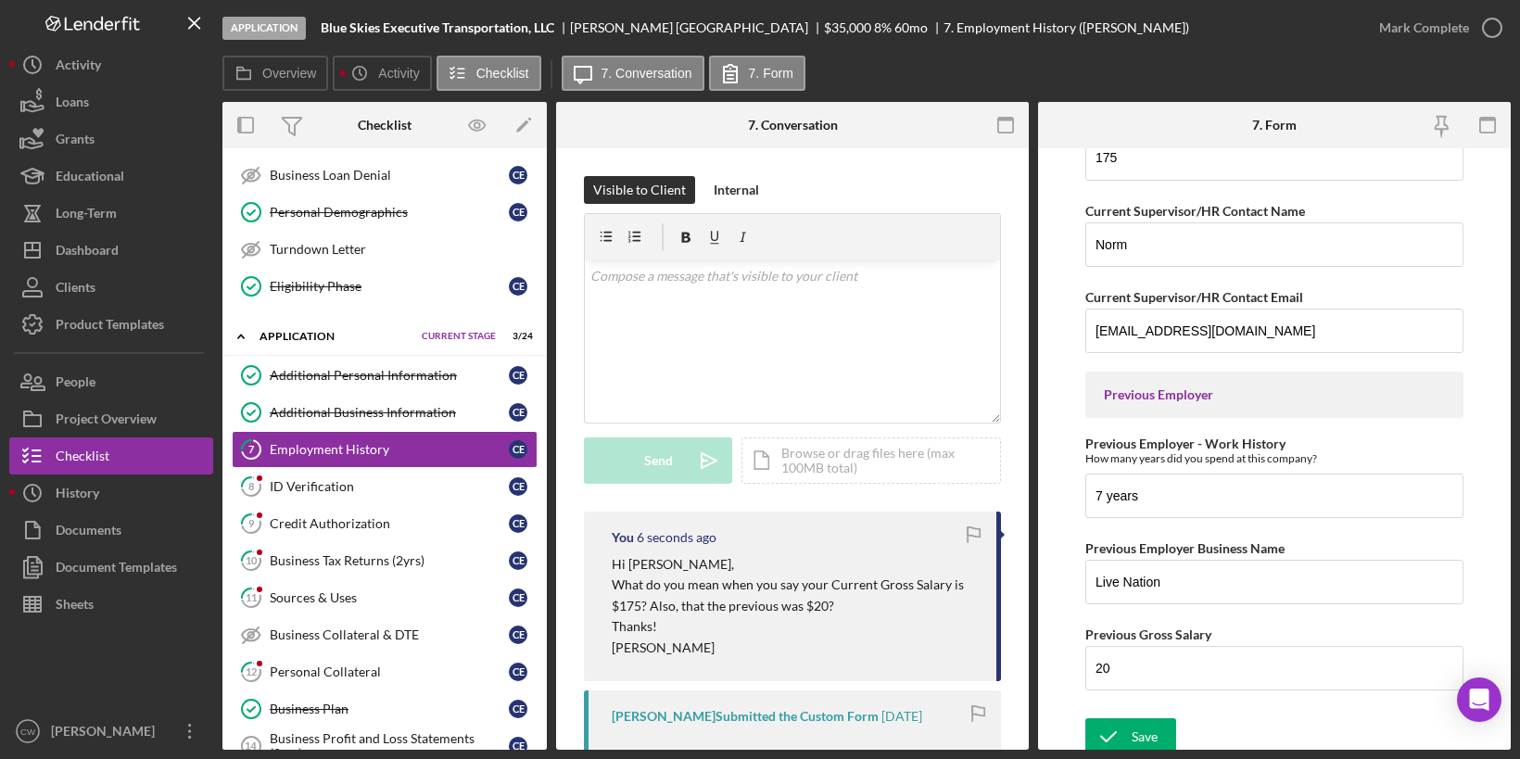
scroll to position [343, 0]
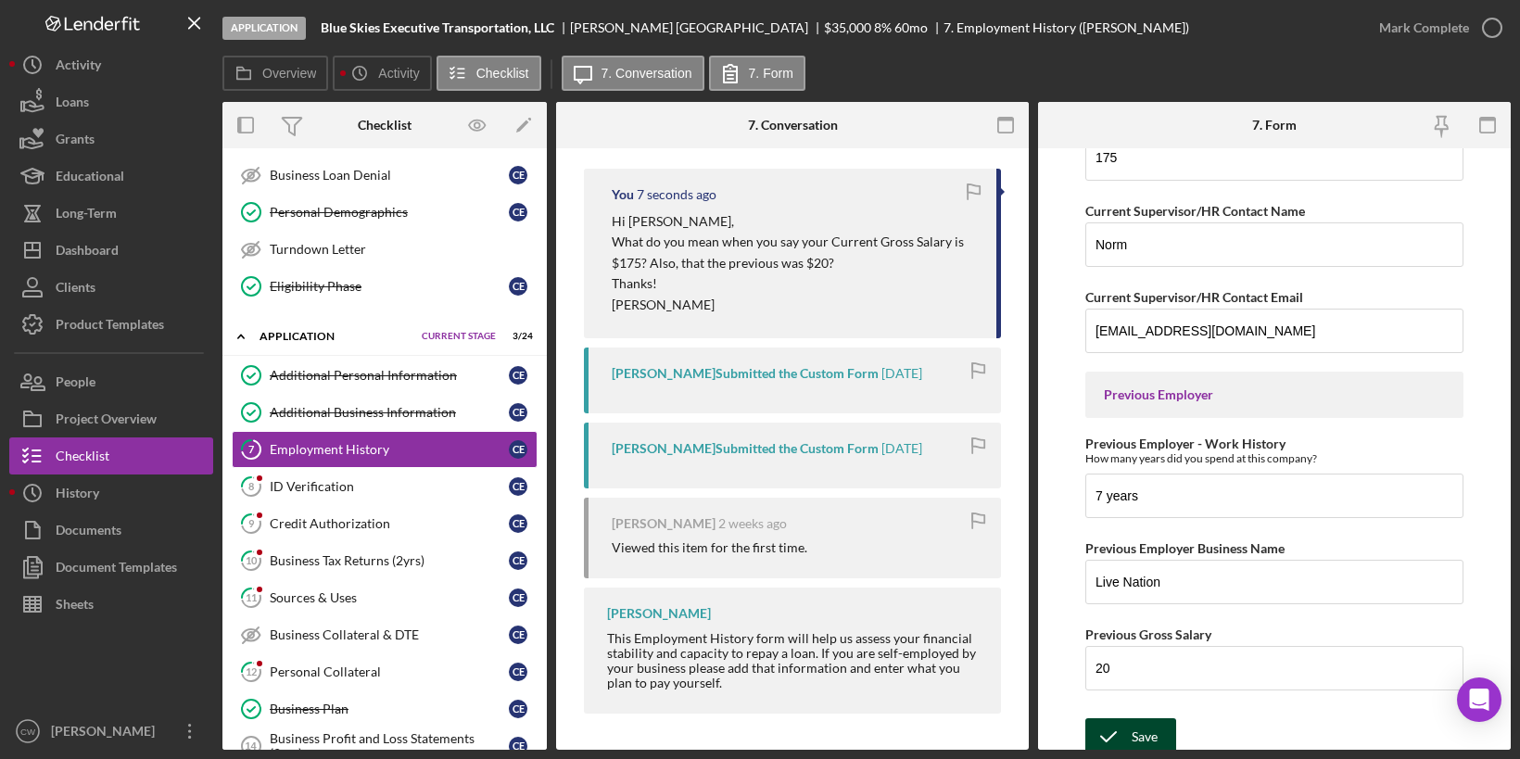
click at [1136, 728] on div "Save" at bounding box center [1145, 736] width 26 height 37
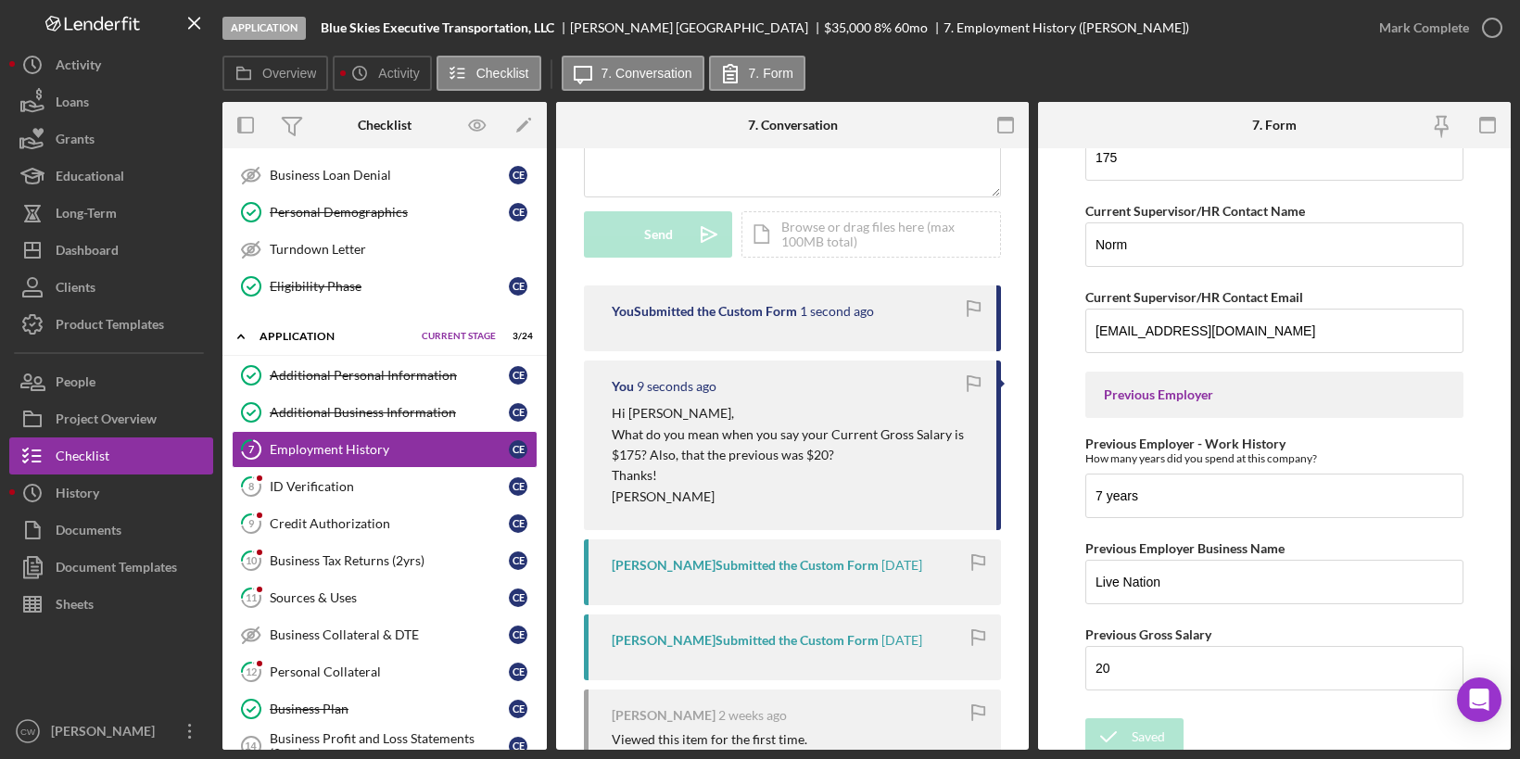
scroll to position [418, 0]
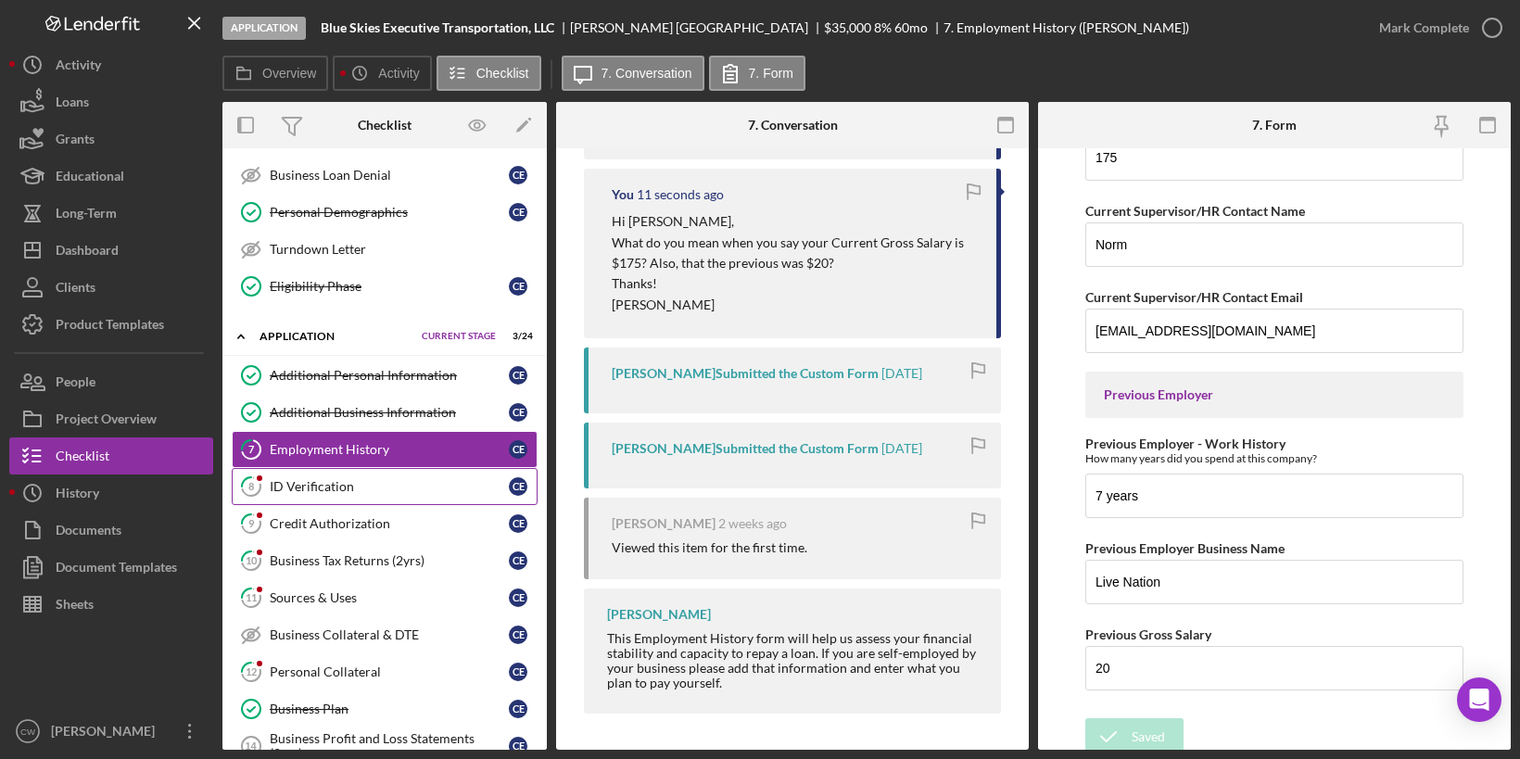
click at [349, 479] on div "ID Verification" at bounding box center [389, 486] width 239 height 15
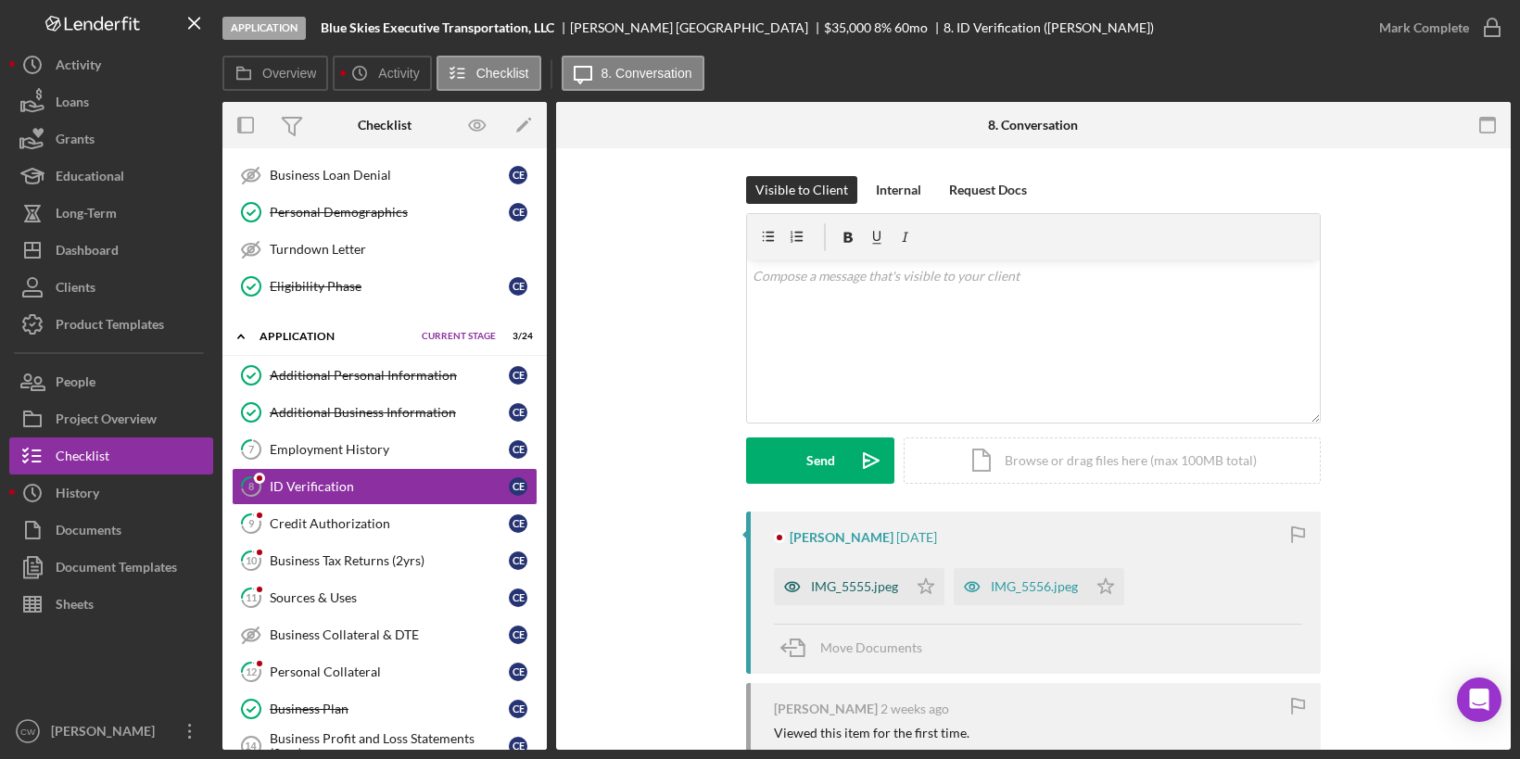
click at [818, 581] on div "IMG_5555.jpeg" at bounding box center [854, 586] width 87 height 15
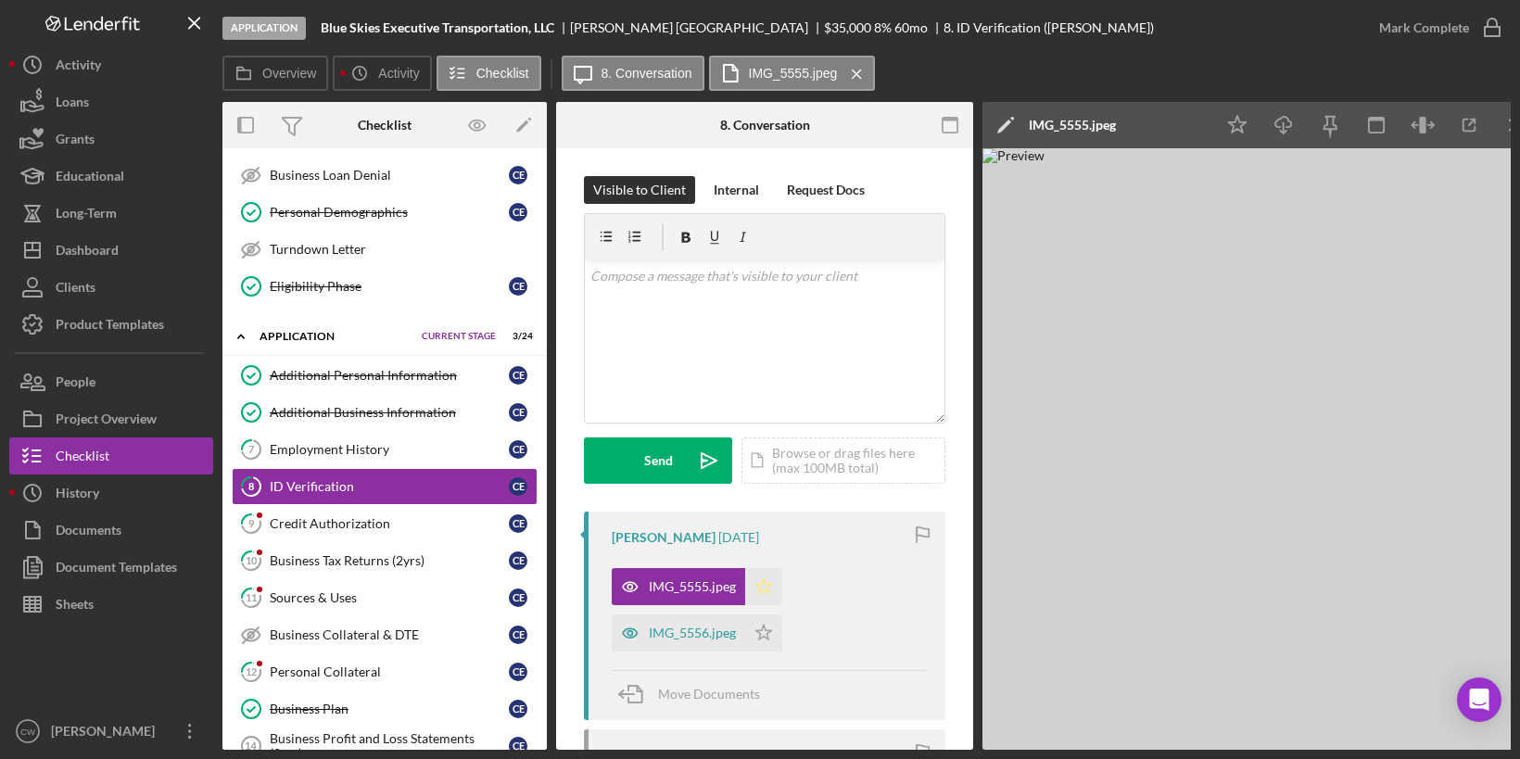
click at [767, 584] on icon "Icon/Star" at bounding box center [763, 586] width 37 height 37
click at [709, 633] on div "IMG_5556.jpeg" at bounding box center [692, 633] width 87 height 15
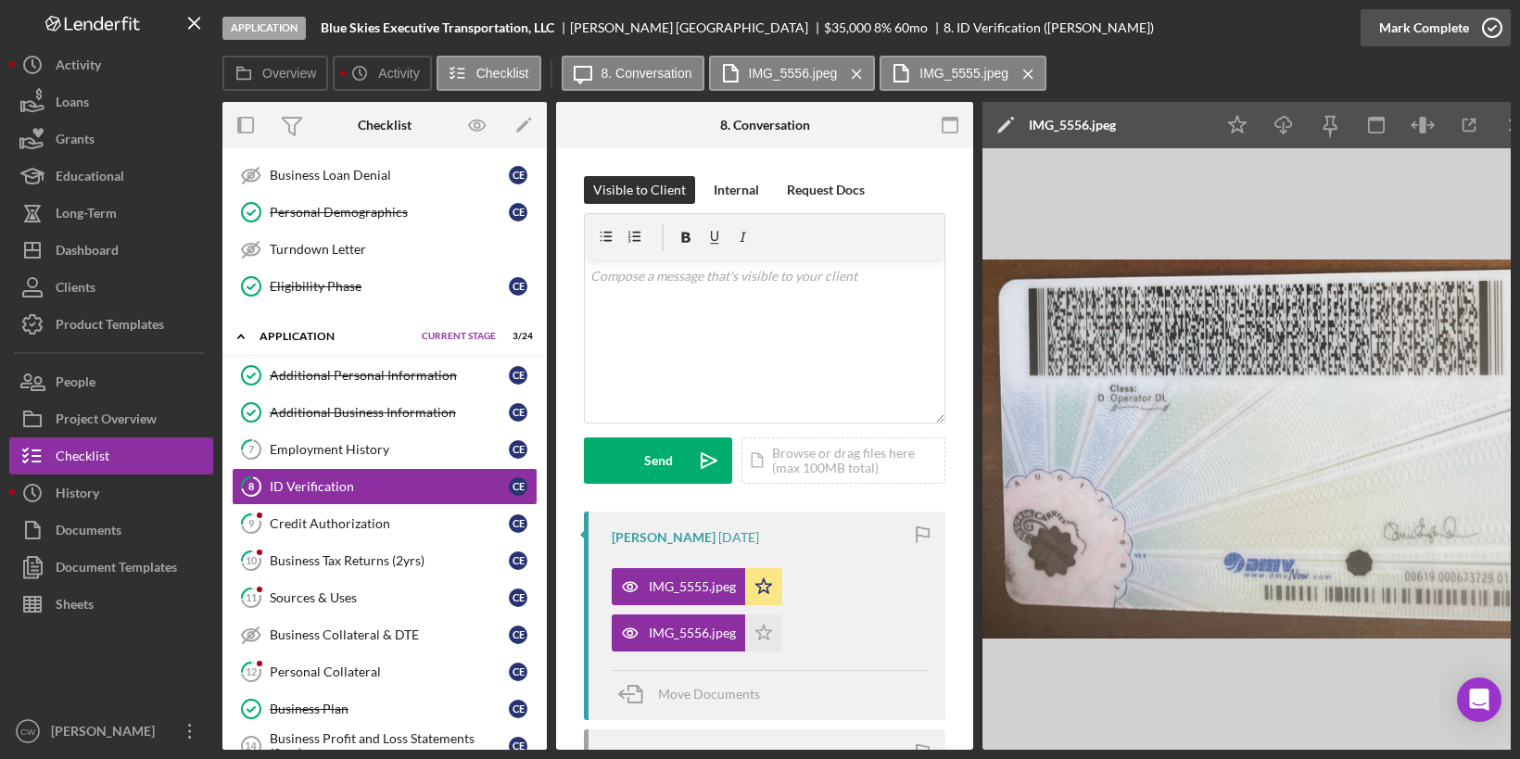
click at [1497, 20] on icon "button" at bounding box center [1492, 28] width 46 height 46
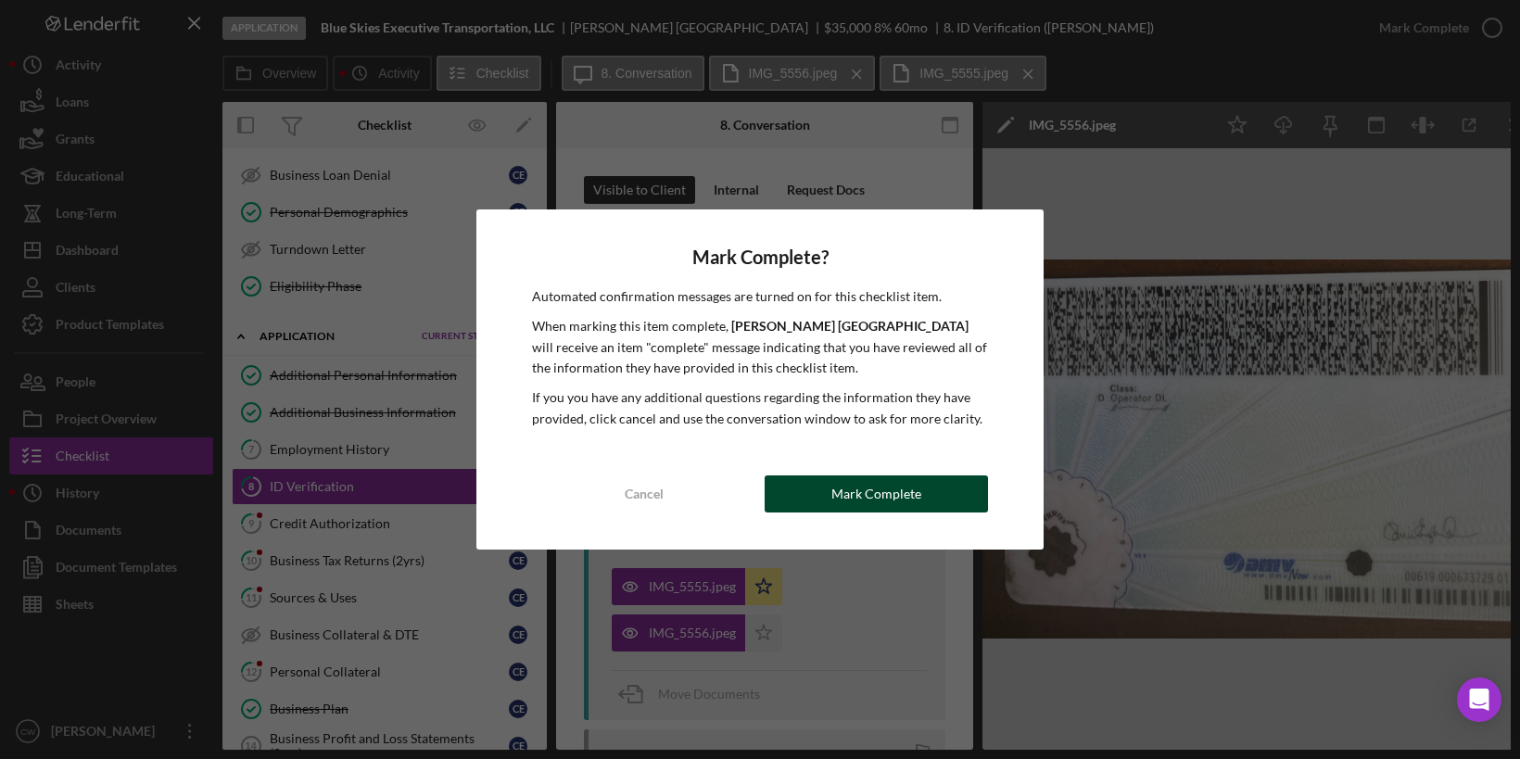
click at [906, 501] on div "Mark Complete" at bounding box center [876, 493] width 90 height 37
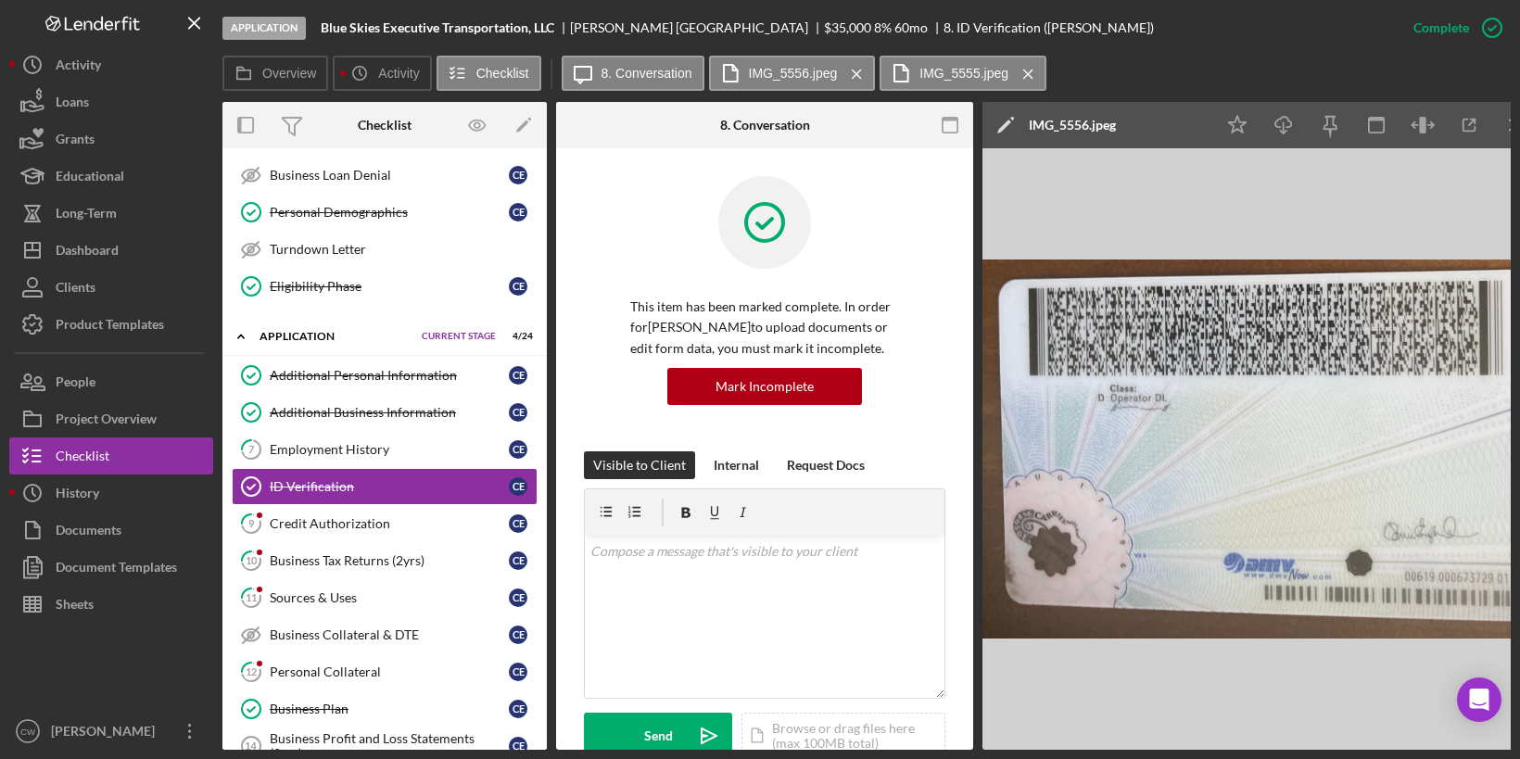
scroll to position [695, 0]
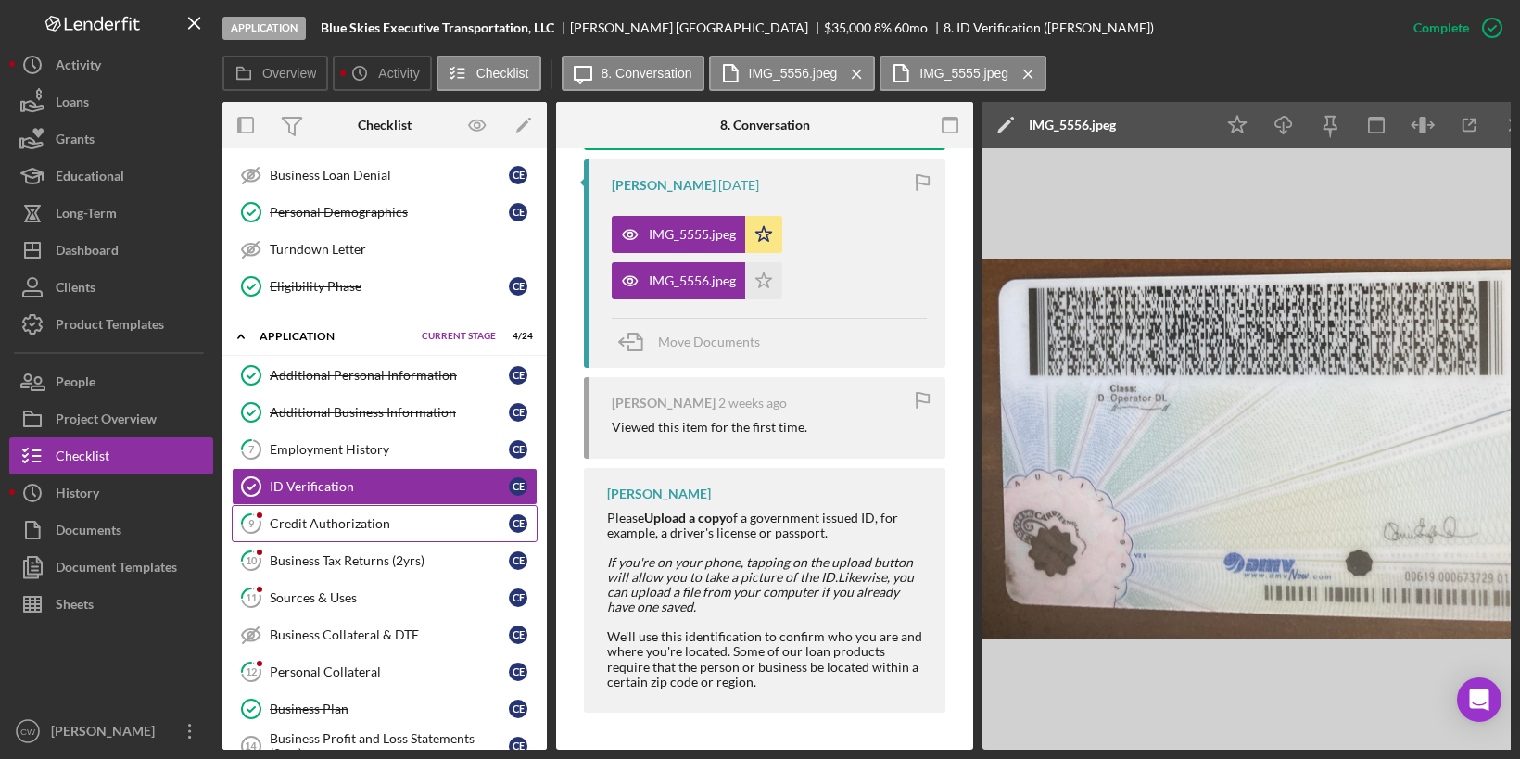
click at [399, 516] on div "Credit Authorization" at bounding box center [389, 523] width 239 height 15
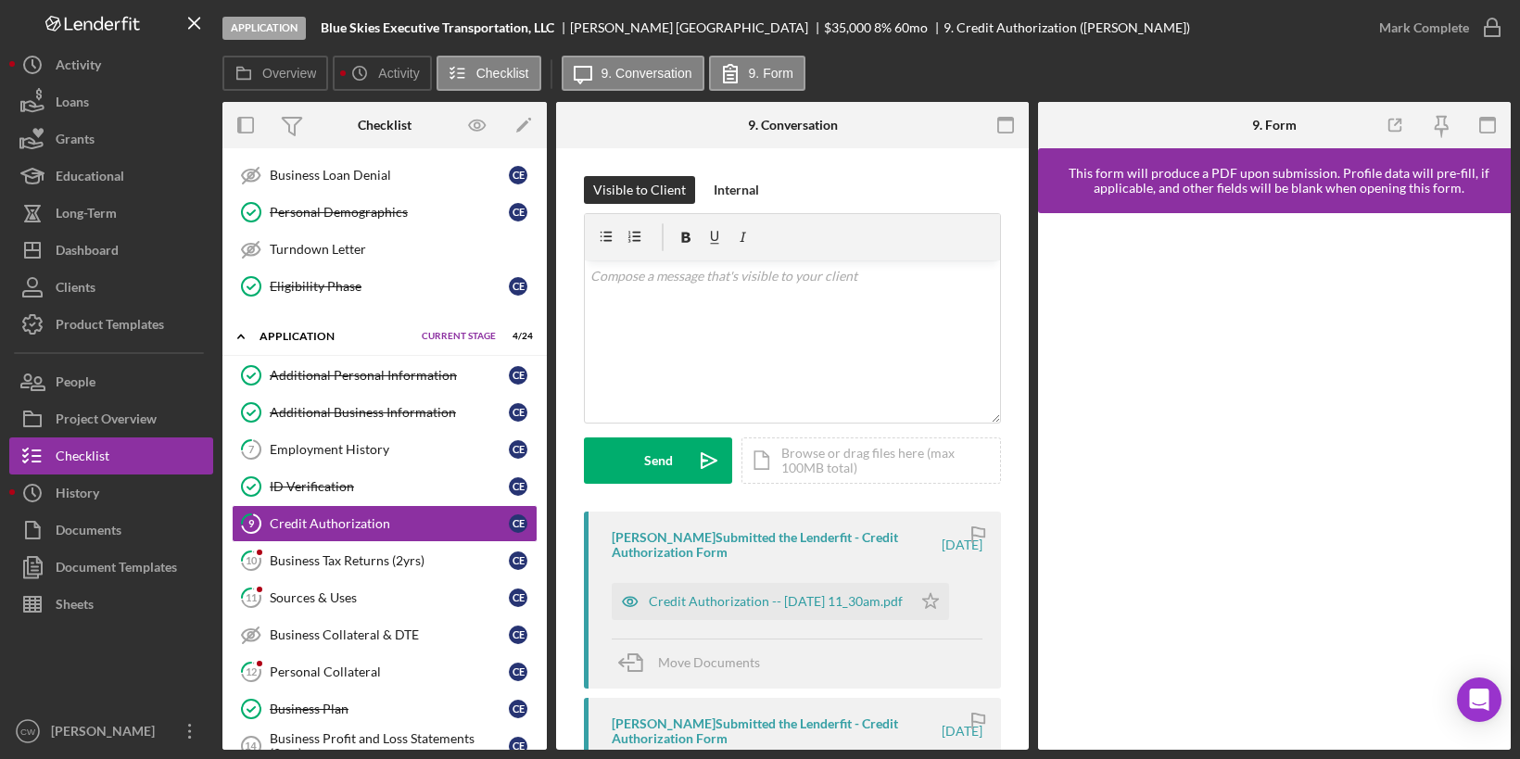
scroll to position [5, 0]
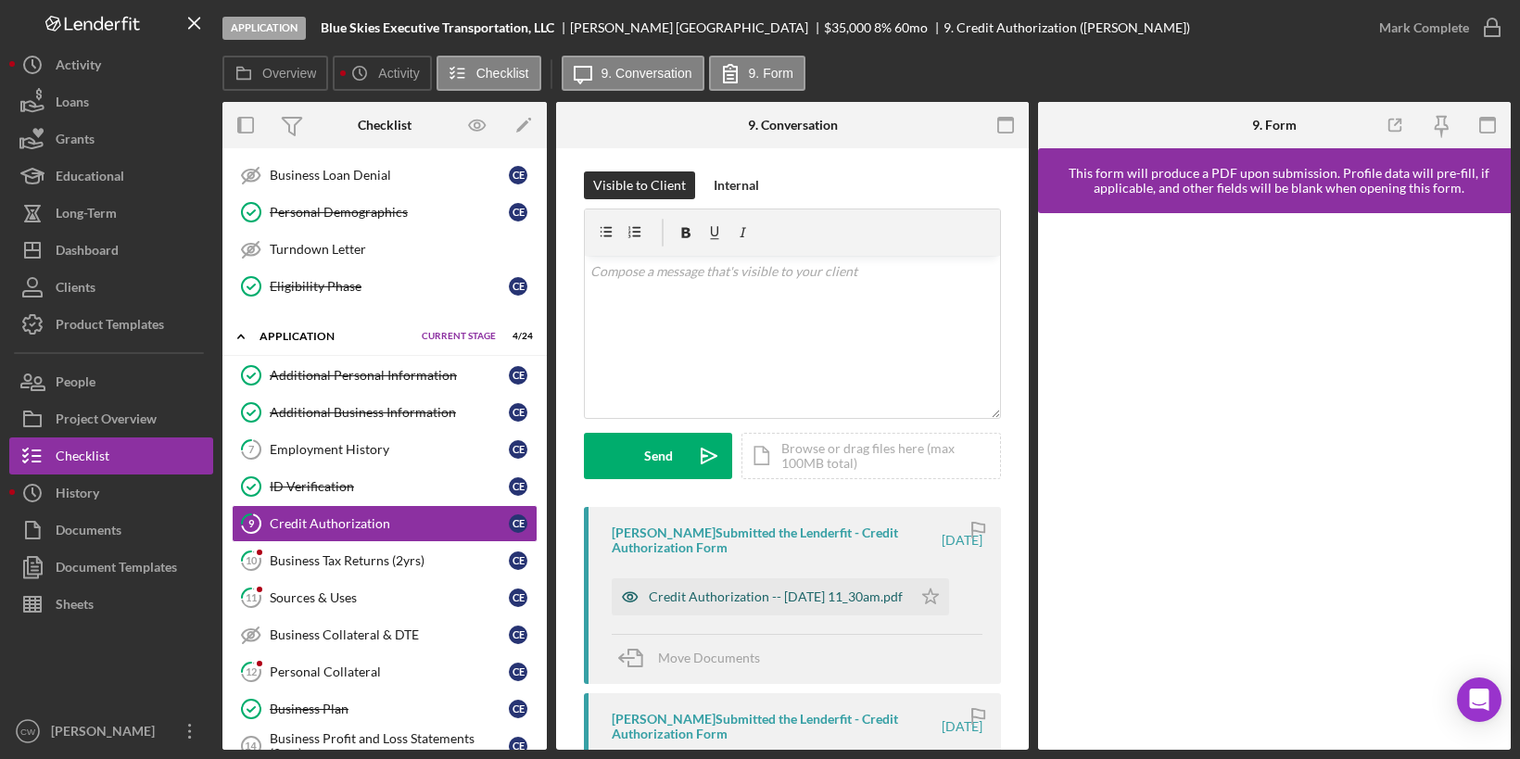
click at [695, 591] on div "Credit Authorization -- [DATE] 11_30am.pdf" at bounding box center [776, 596] width 254 height 15
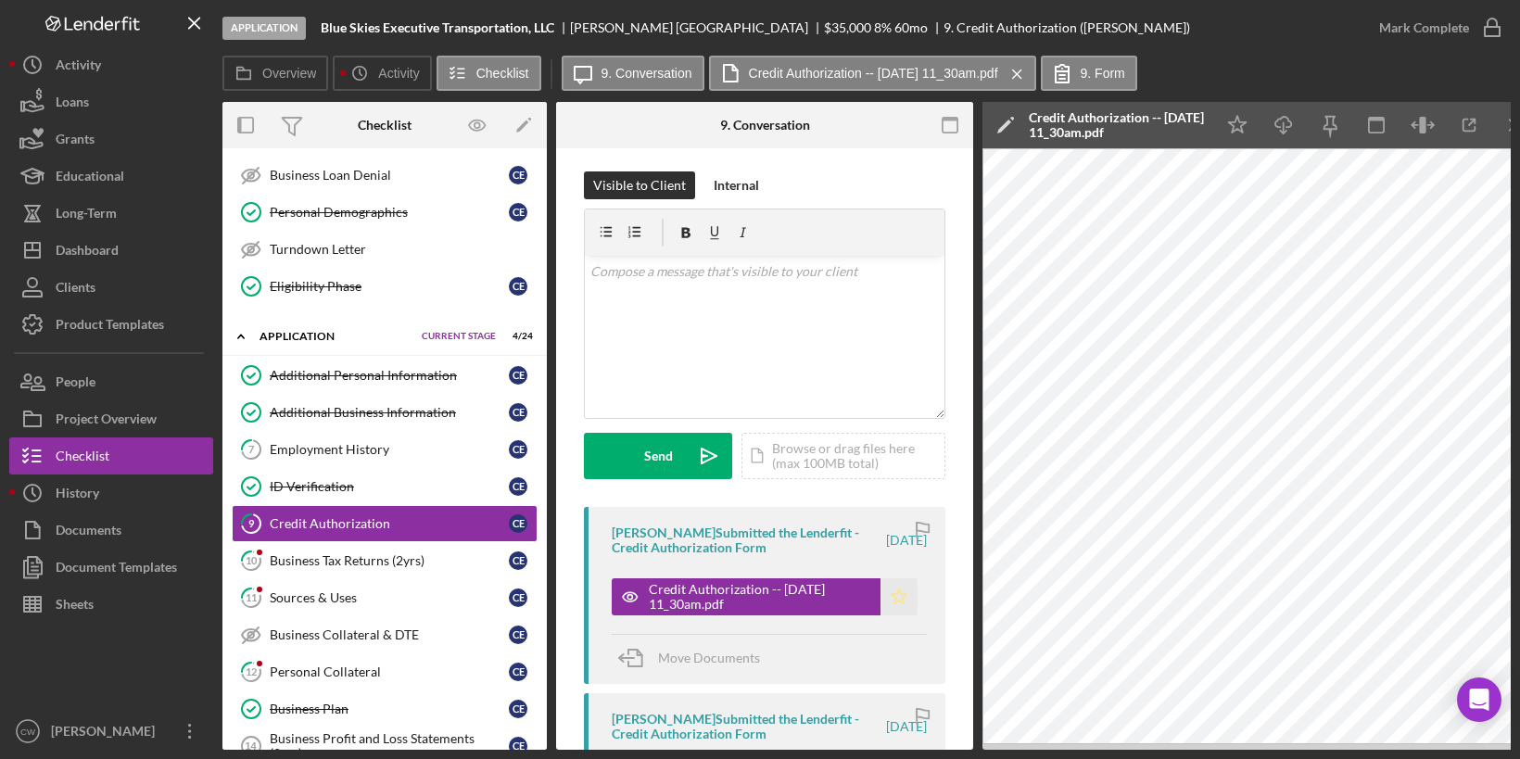
click at [892, 592] on polygon "button" at bounding box center [900, 596] width 16 height 15
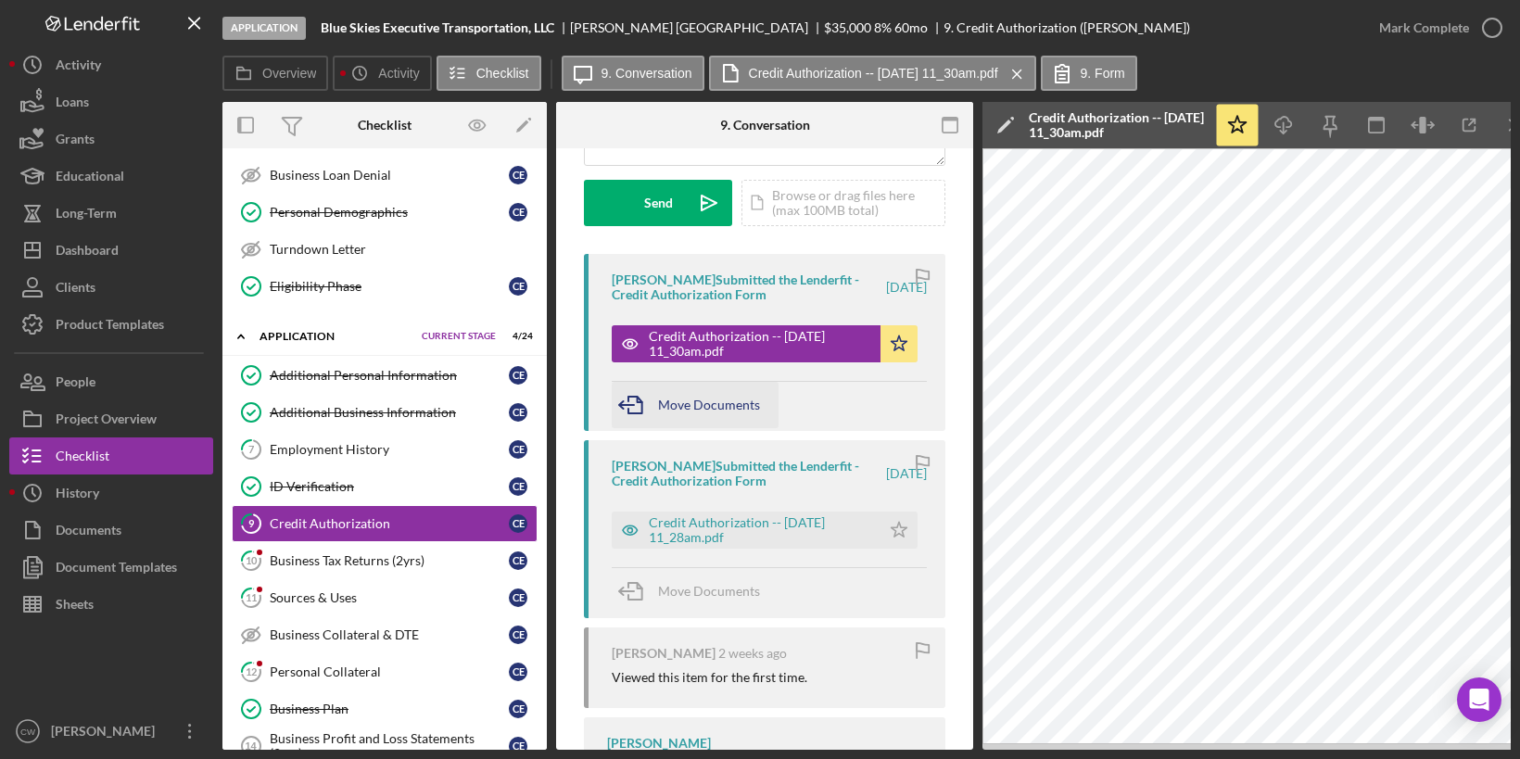
scroll to position [0, 0]
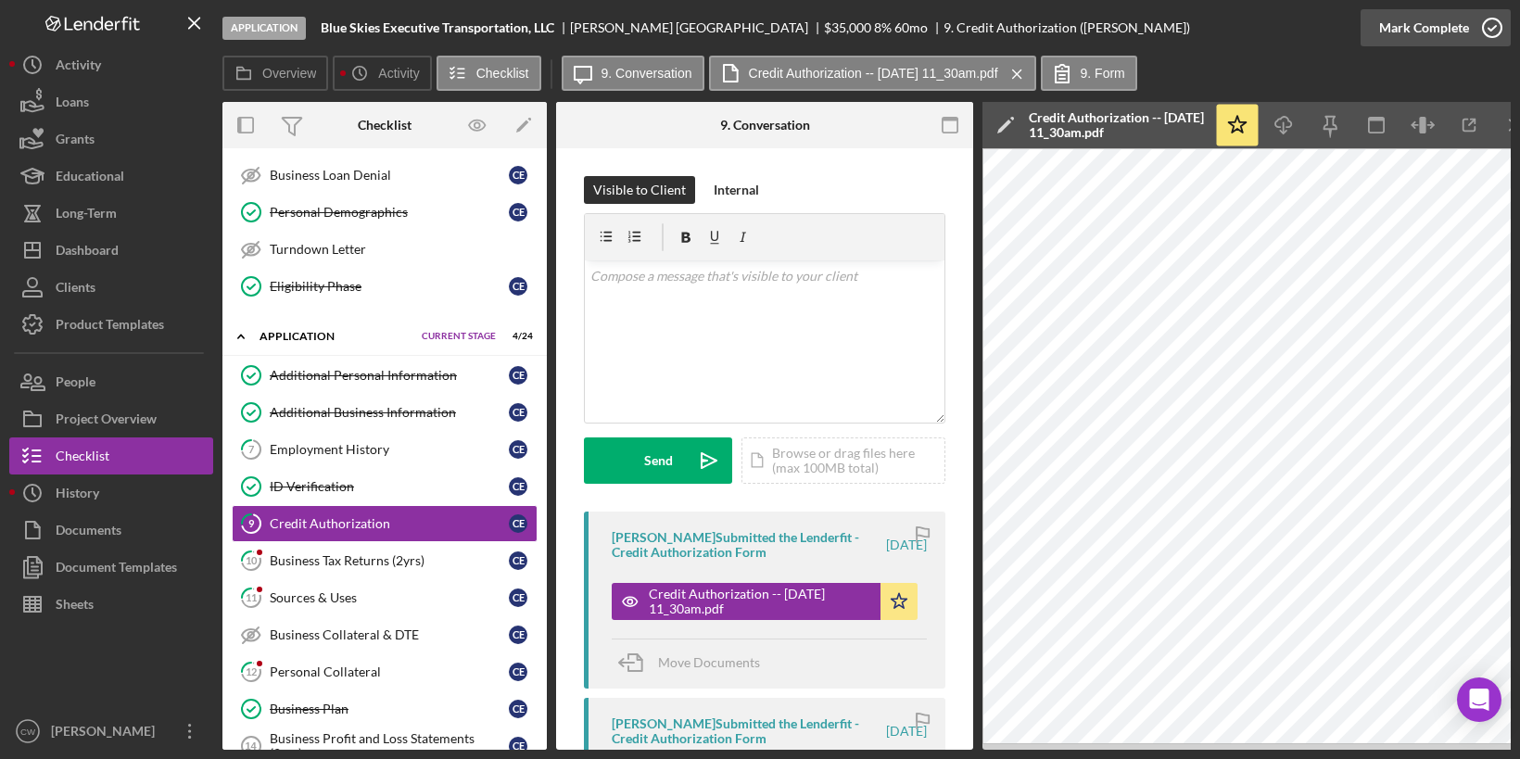
click at [1484, 31] on icon "button" at bounding box center [1492, 28] width 46 height 46
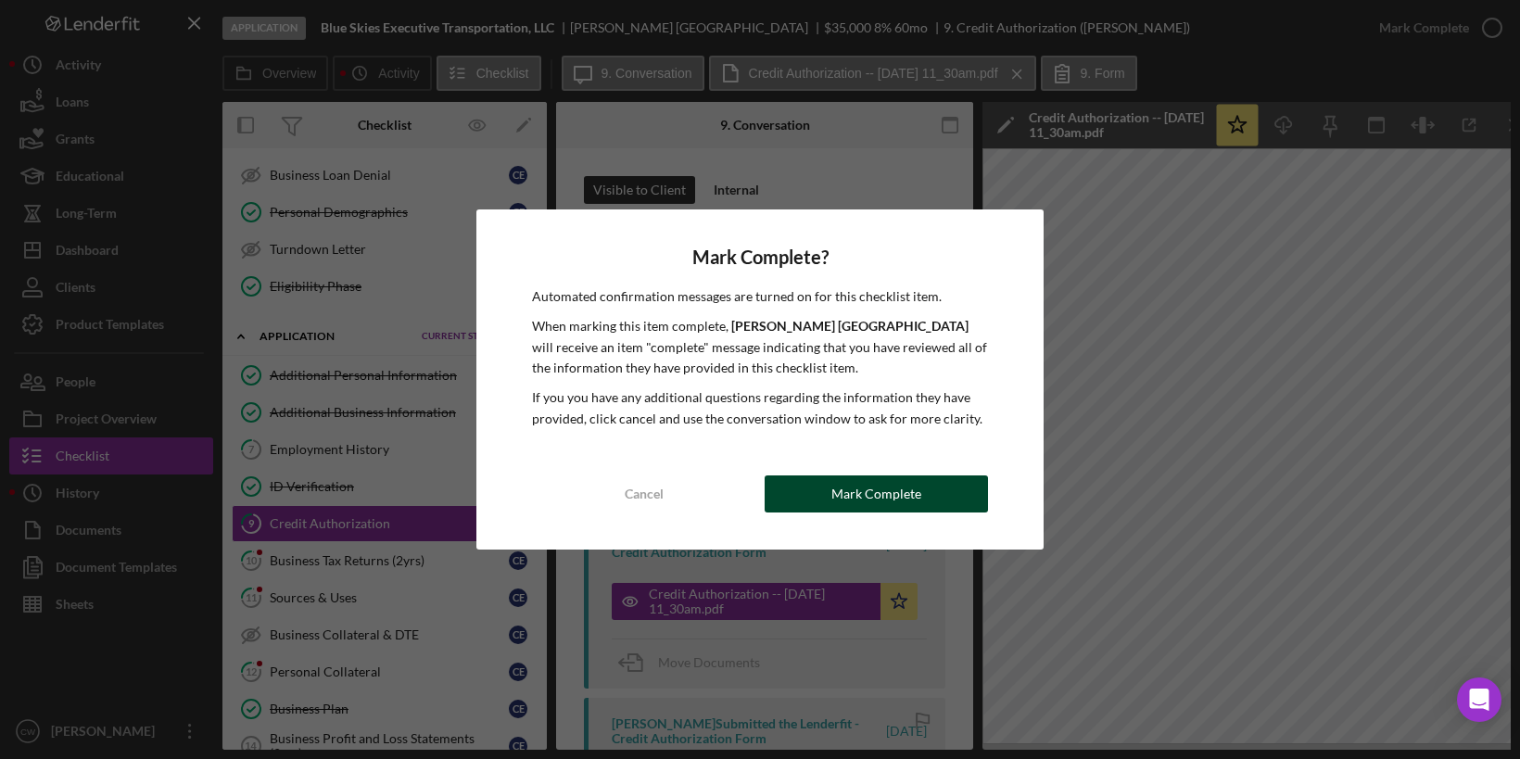
click at [921, 491] on button "Mark Complete" at bounding box center [876, 493] width 223 height 37
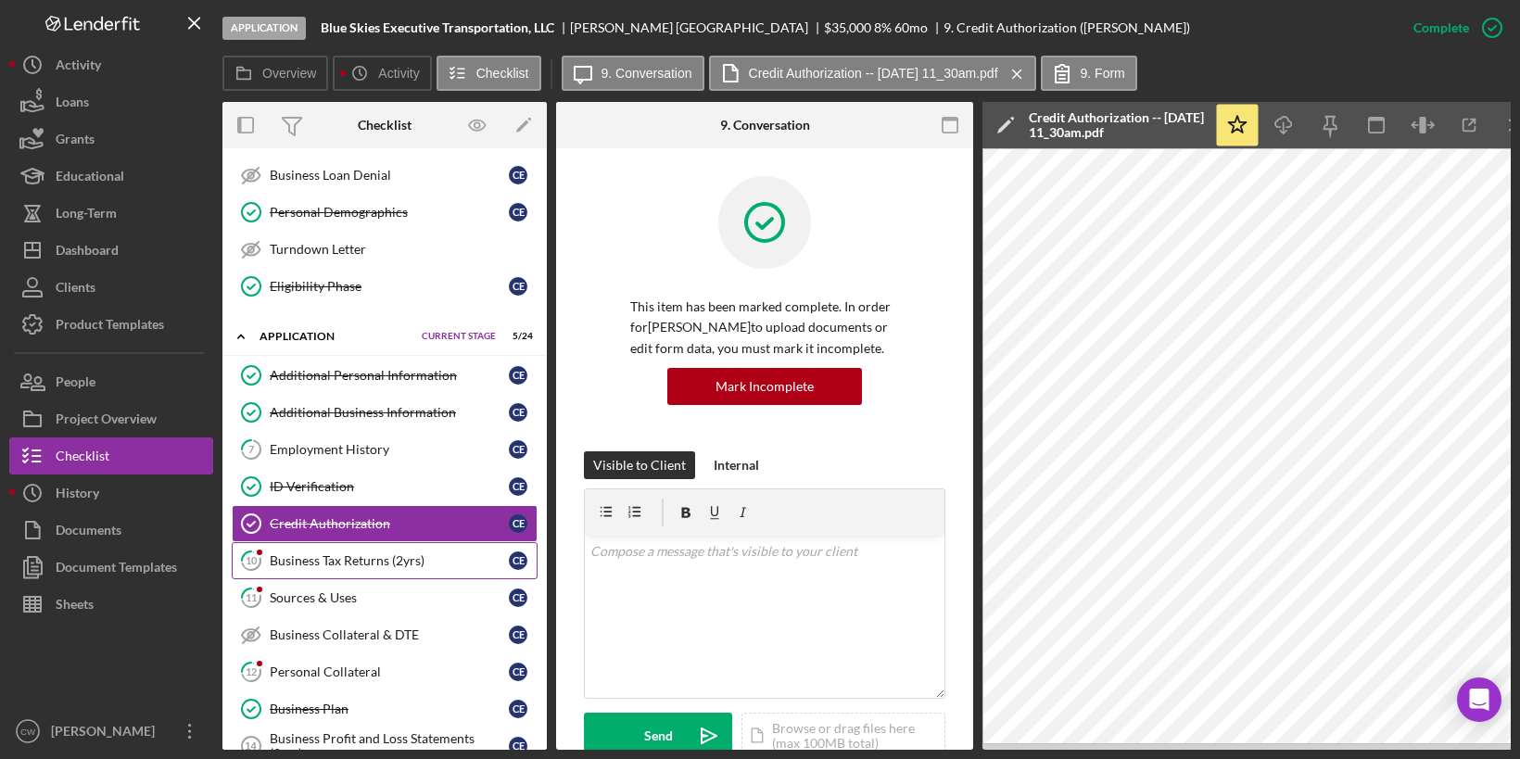
click at [443, 553] on div "Business Tax Returns (2yrs)" at bounding box center [389, 560] width 239 height 15
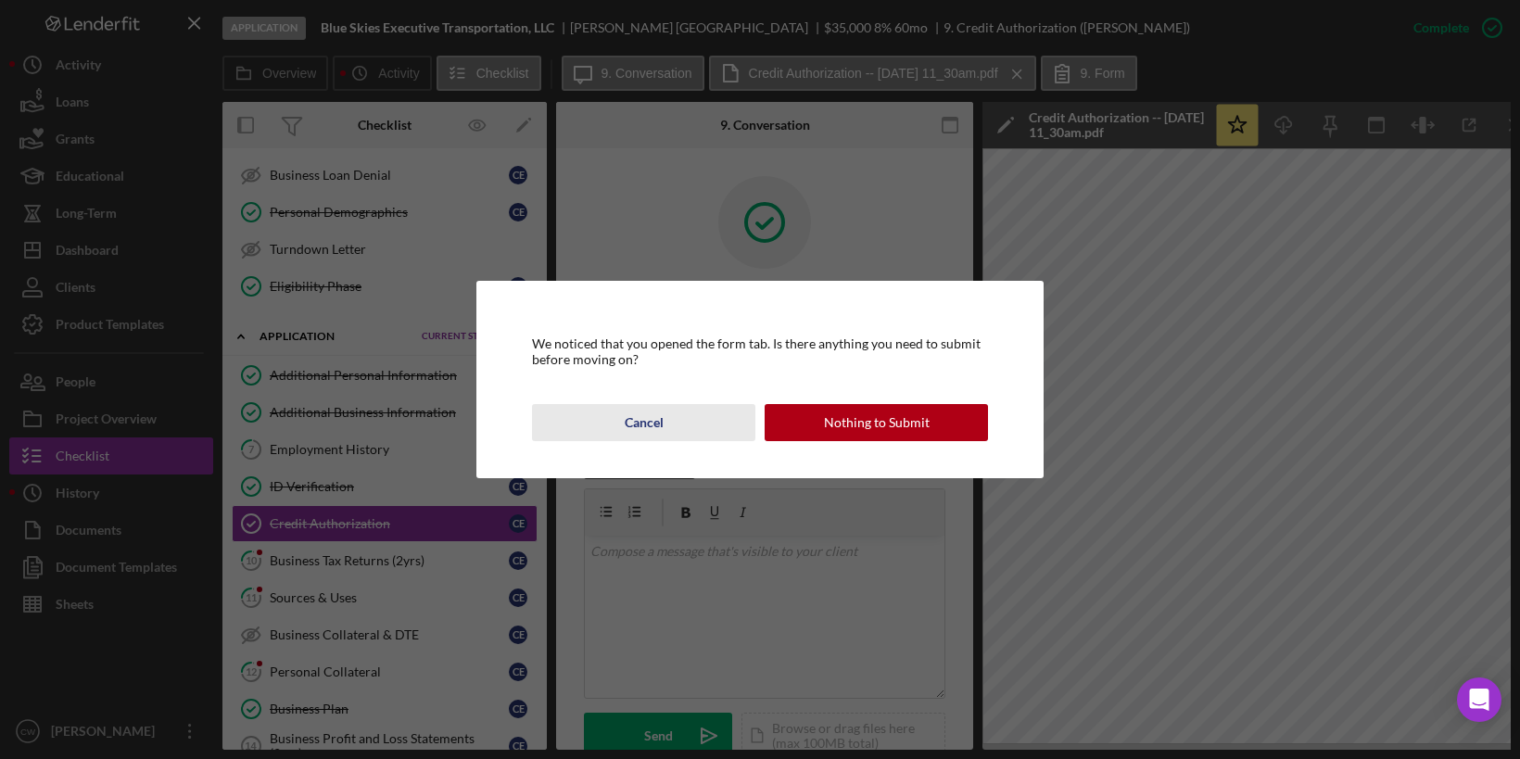
click at [653, 419] on div "Cancel" at bounding box center [644, 422] width 39 height 37
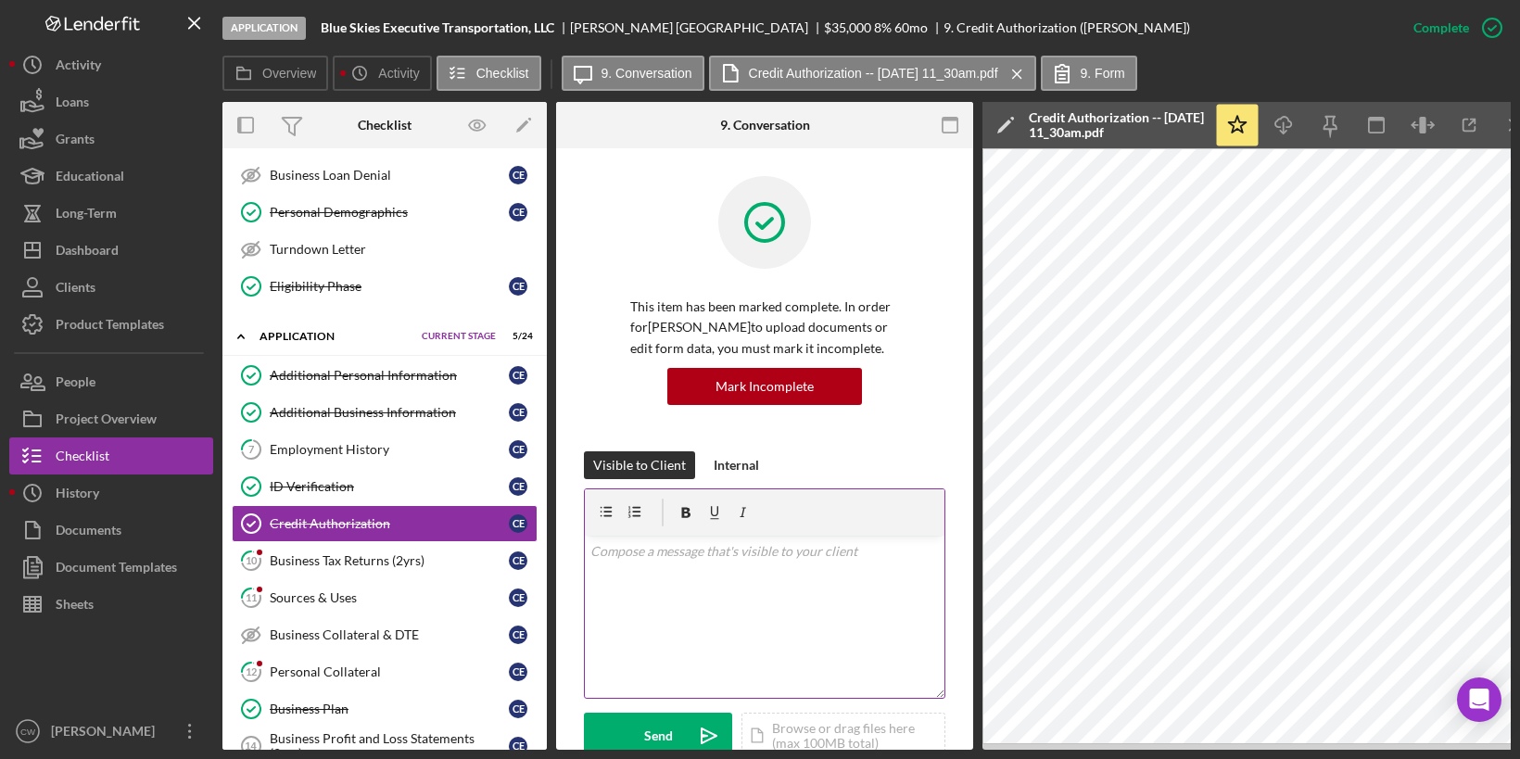
click at [792, 587] on div "v Color teal Color pink Remove color Add row above Add row below Add column bef…" at bounding box center [765, 617] width 360 height 162
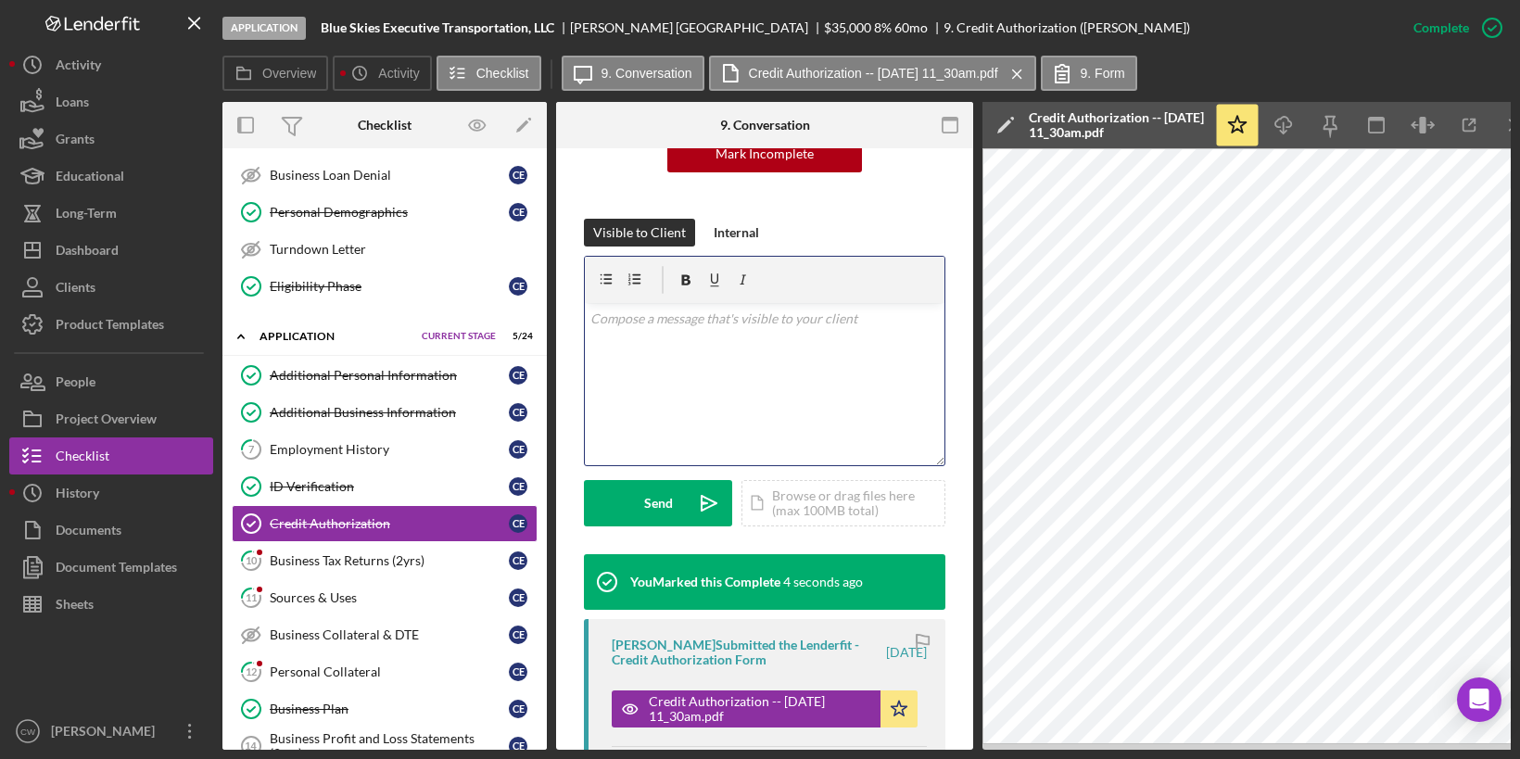
scroll to position [352, 0]
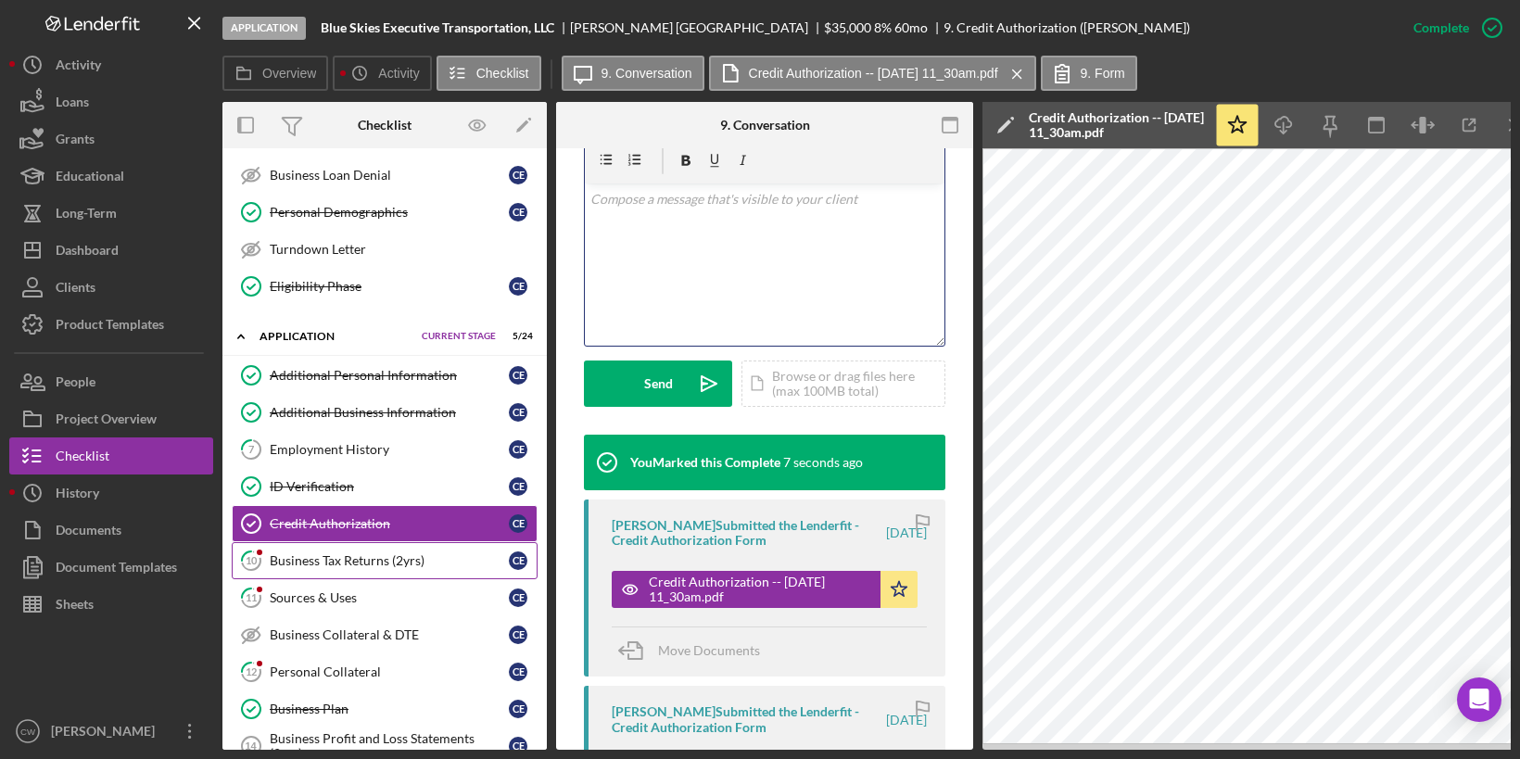
click at [344, 553] on div "Business Tax Returns (2yrs)" at bounding box center [389, 560] width 239 height 15
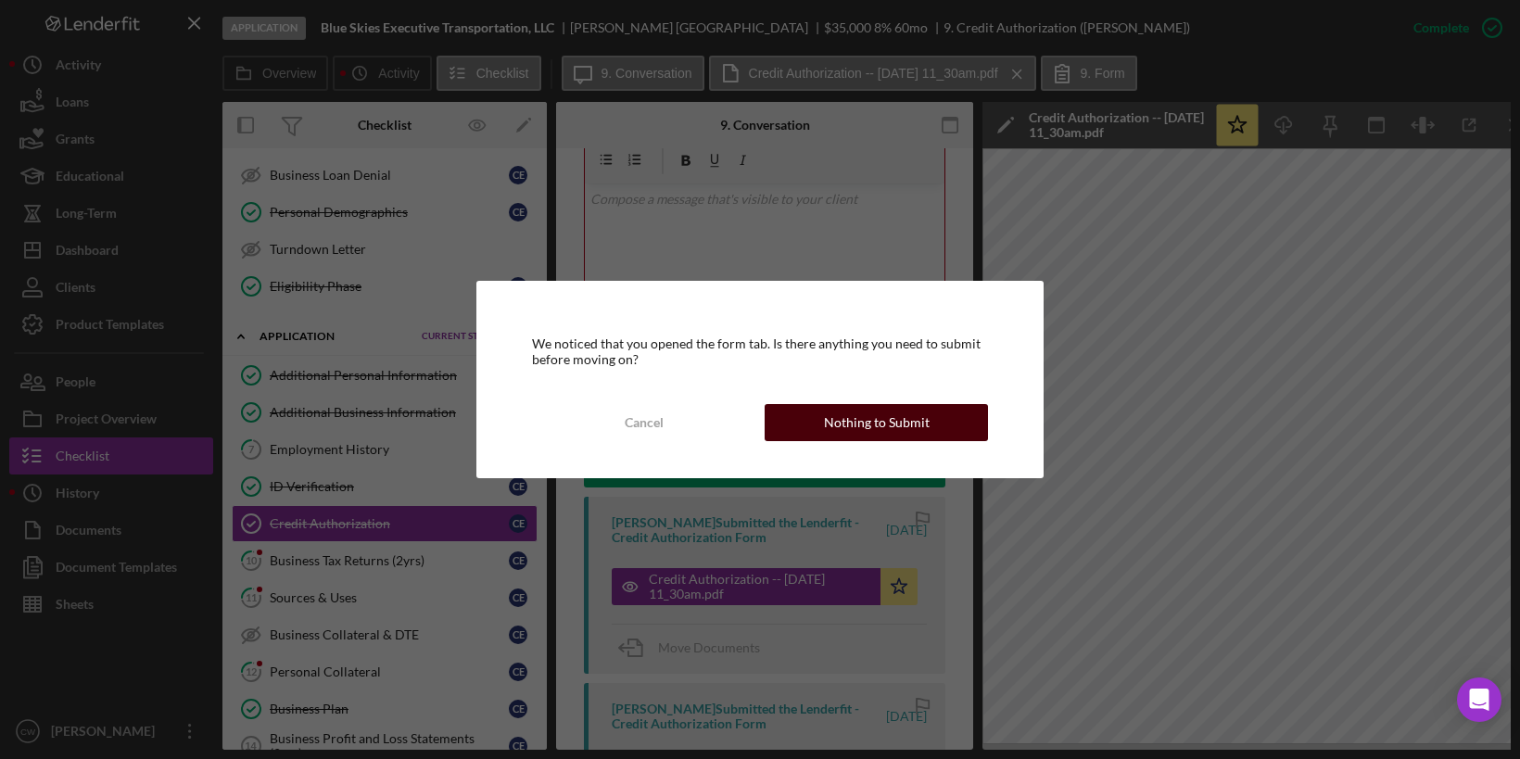
click at [880, 424] on div "Nothing to Submit" at bounding box center [877, 422] width 106 height 37
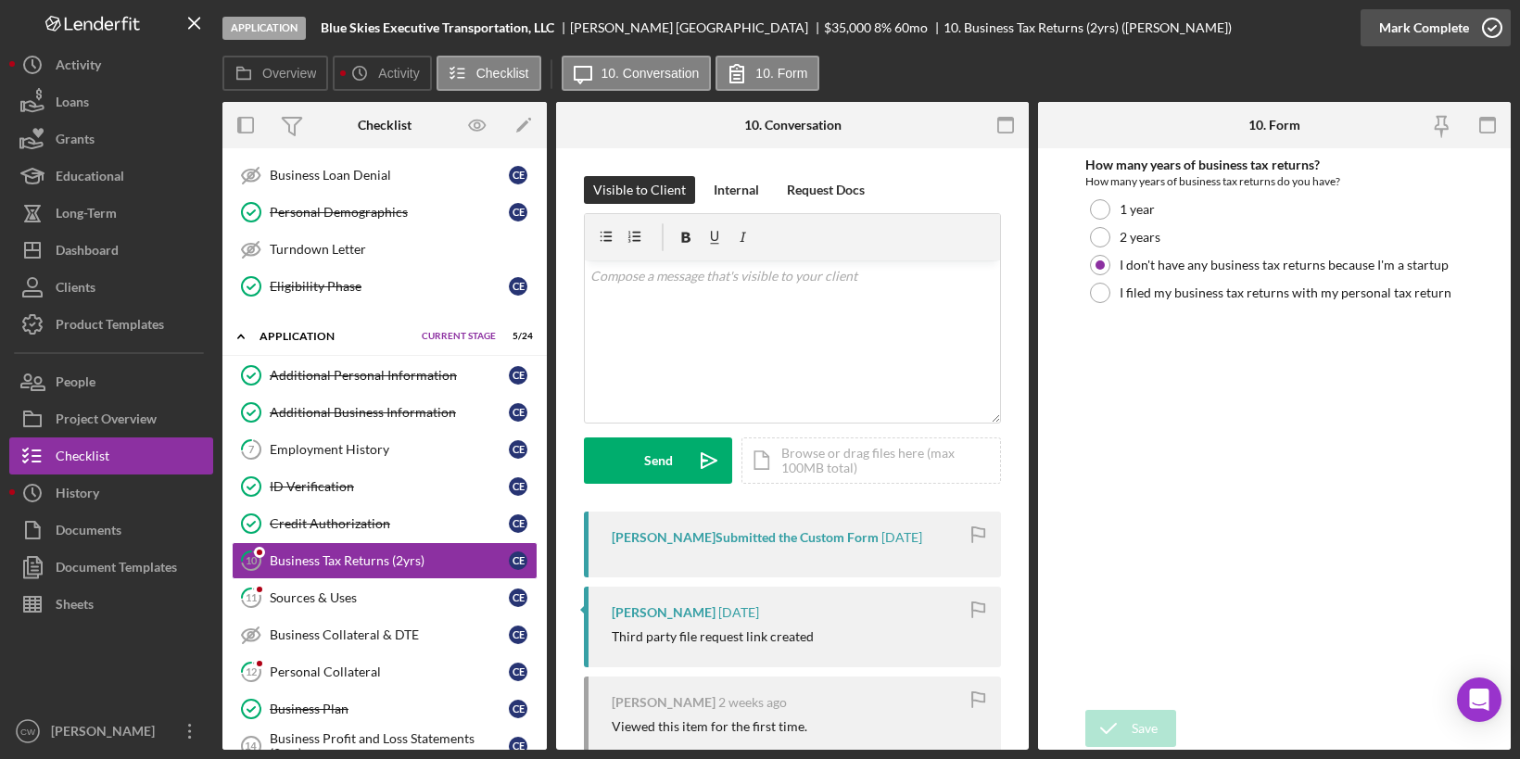
click at [1495, 30] on icon "button" at bounding box center [1492, 28] width 46 height 46
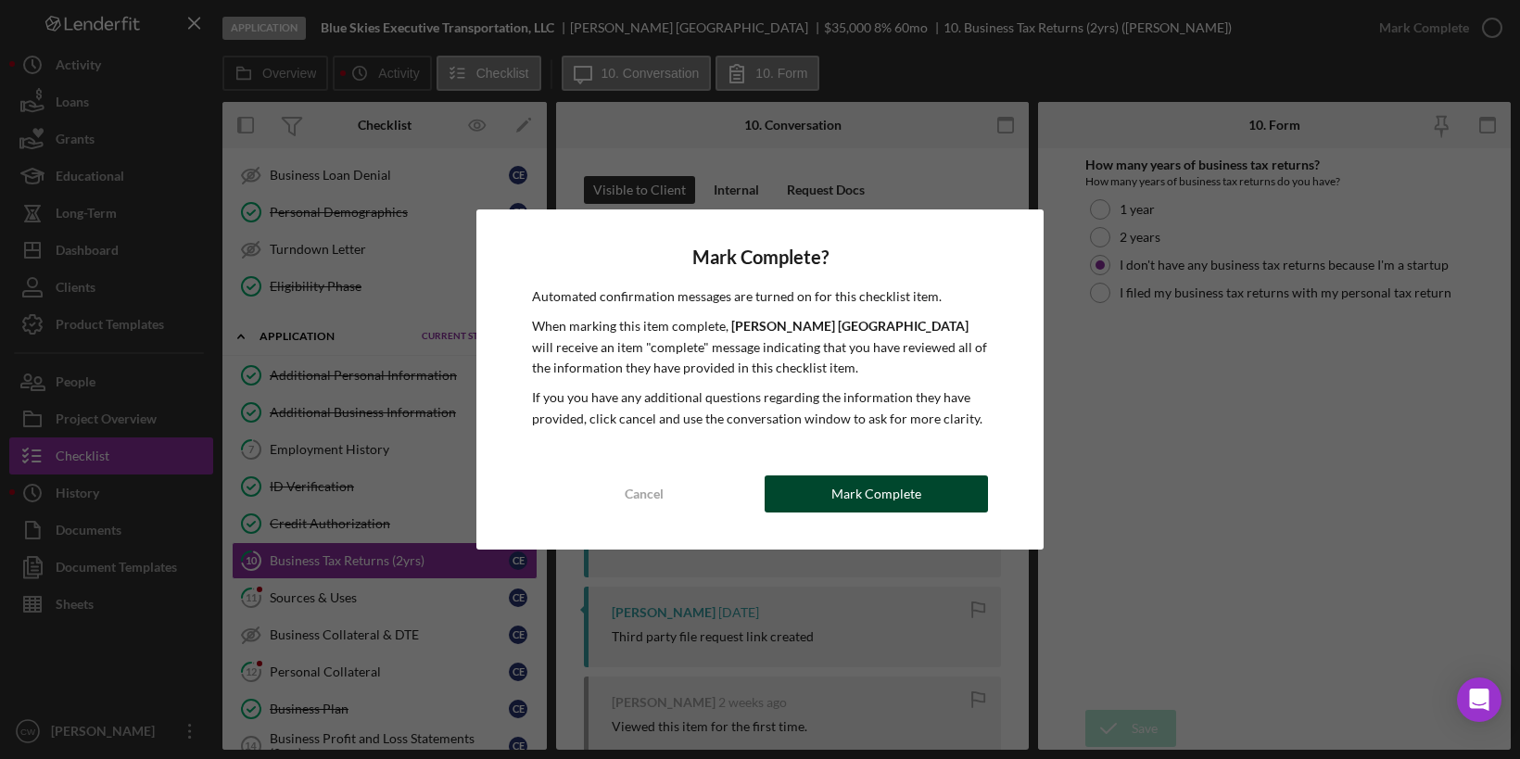
click at [961, 492] on button "Mark Complete" at bounding box center [876, 493] width 223 height 37
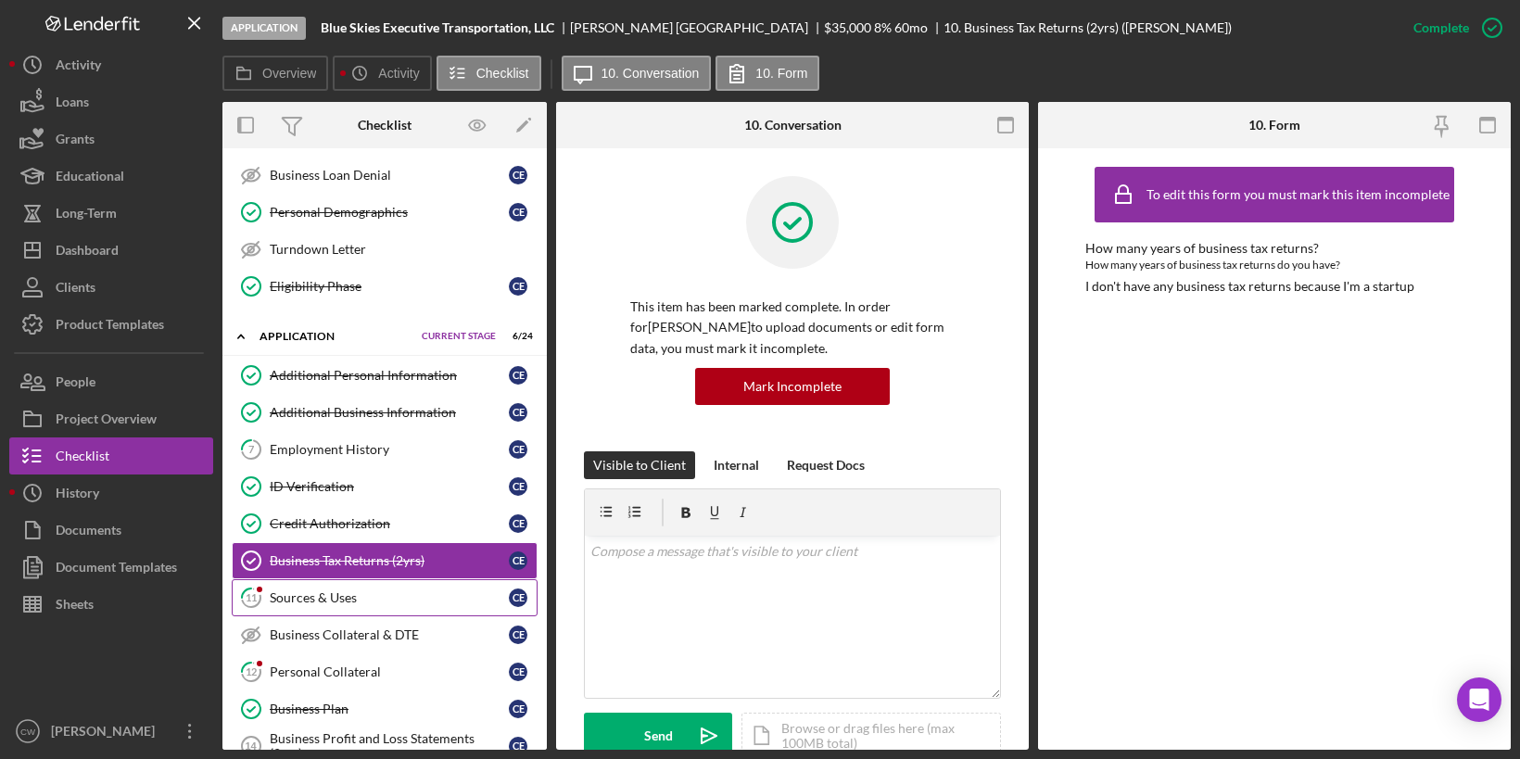
click at [361, 590] on div "Sources & Uses" at bounding box center [389, 597] width 239 height 15
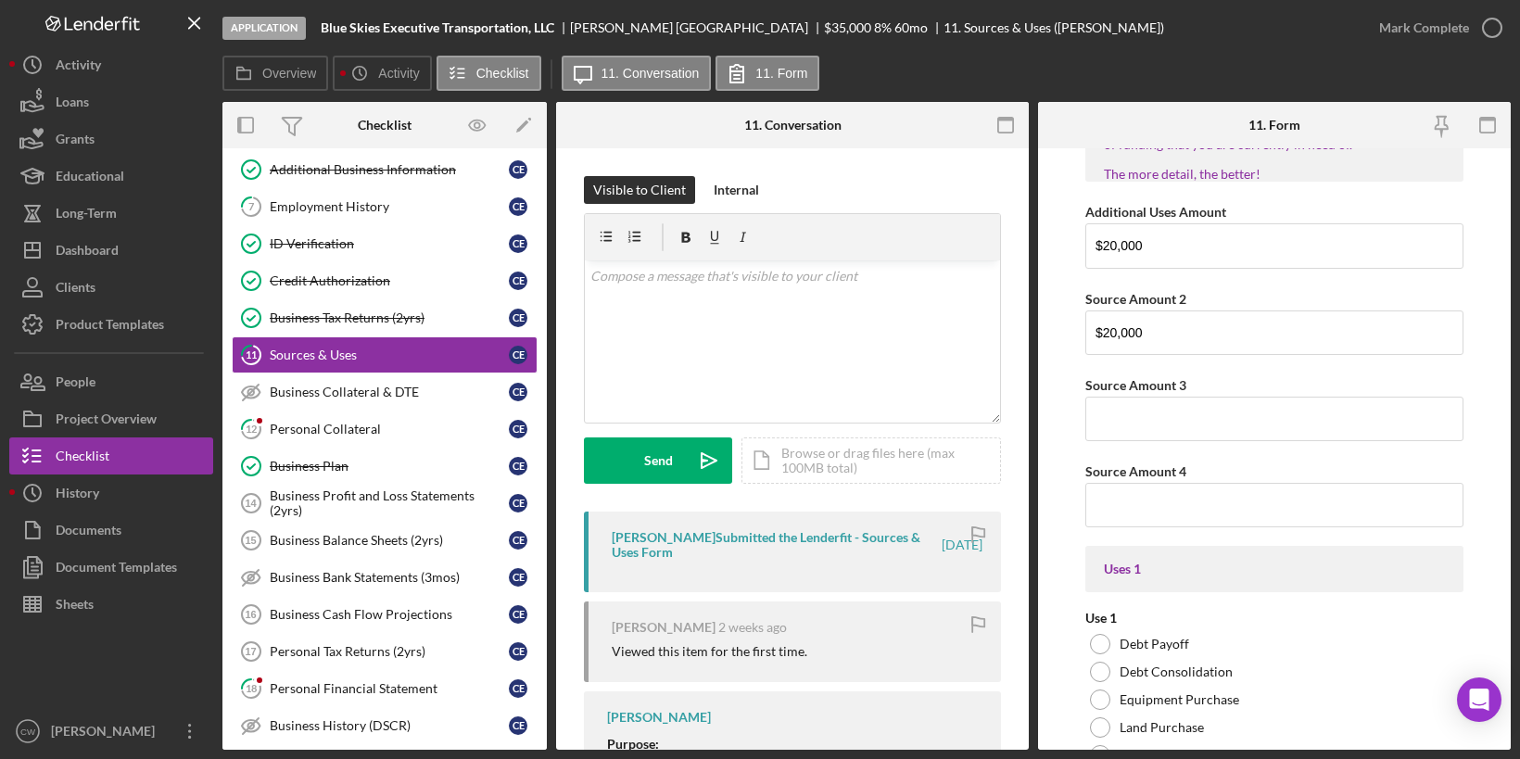
scroll to position [32, 0]
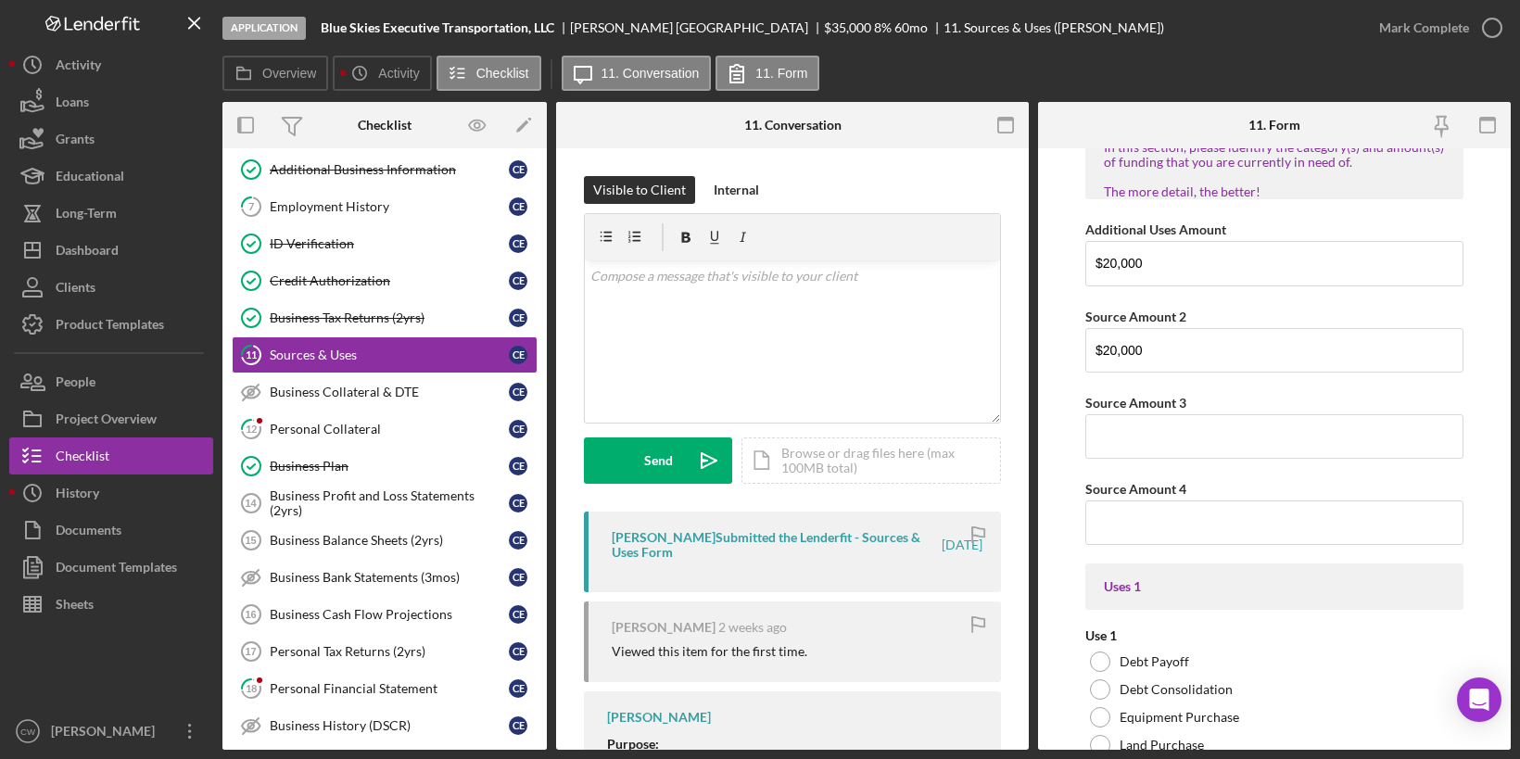
click at [743, 541] on div "[PERSON_NAME] Submitted the Lenderfit - Sources & Uses Form" at bounding box center [775, 545] width 327 height 30
click at [770, 534] on div "[PERSON_NAME] Submitted the Lenderfit - Sources & Uses Form" at bounding box center [775, 545] width 327 height 30
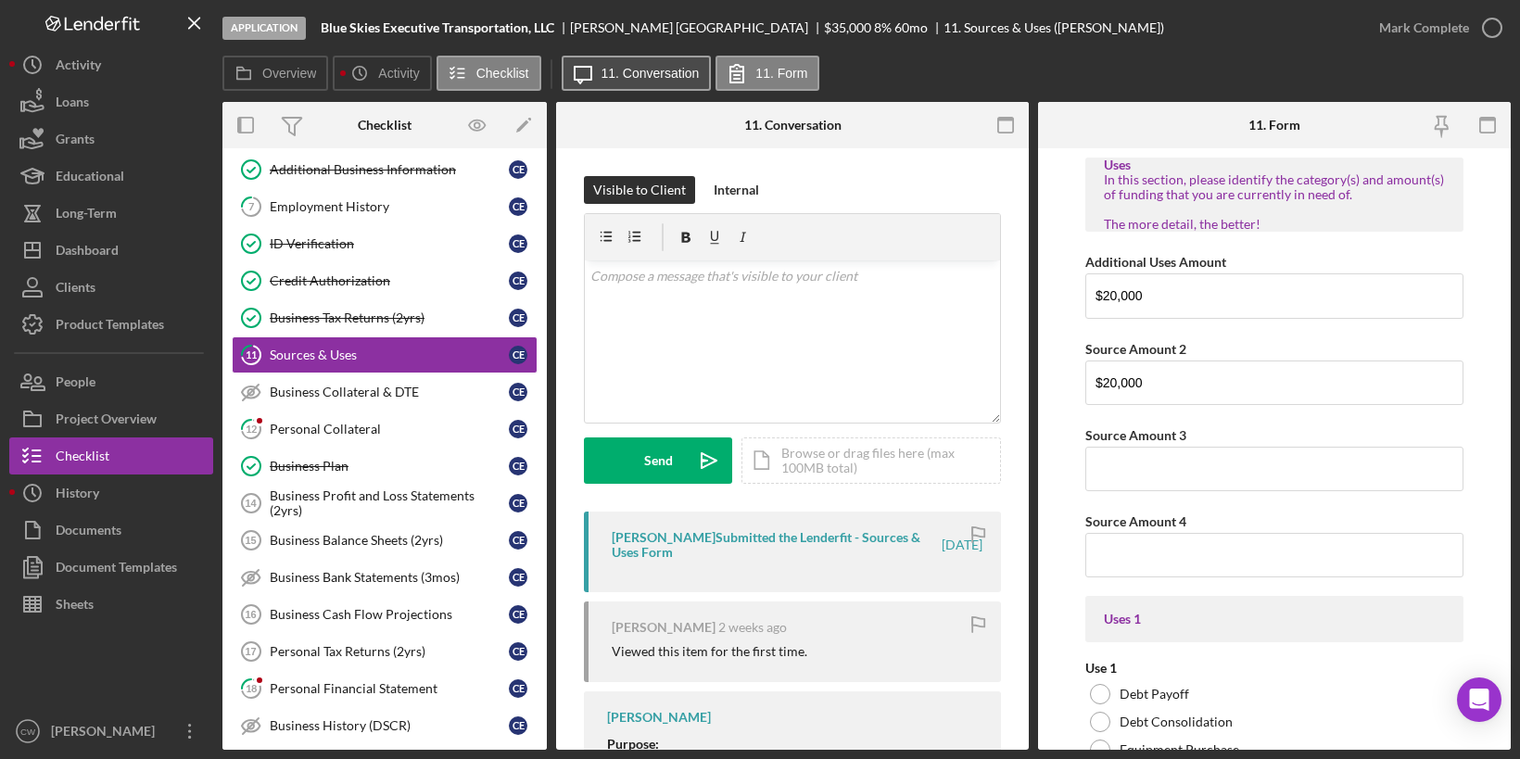
click at [620, 76] on label "11. Conversation" at bounding box center [651, 73] width 98 height 15
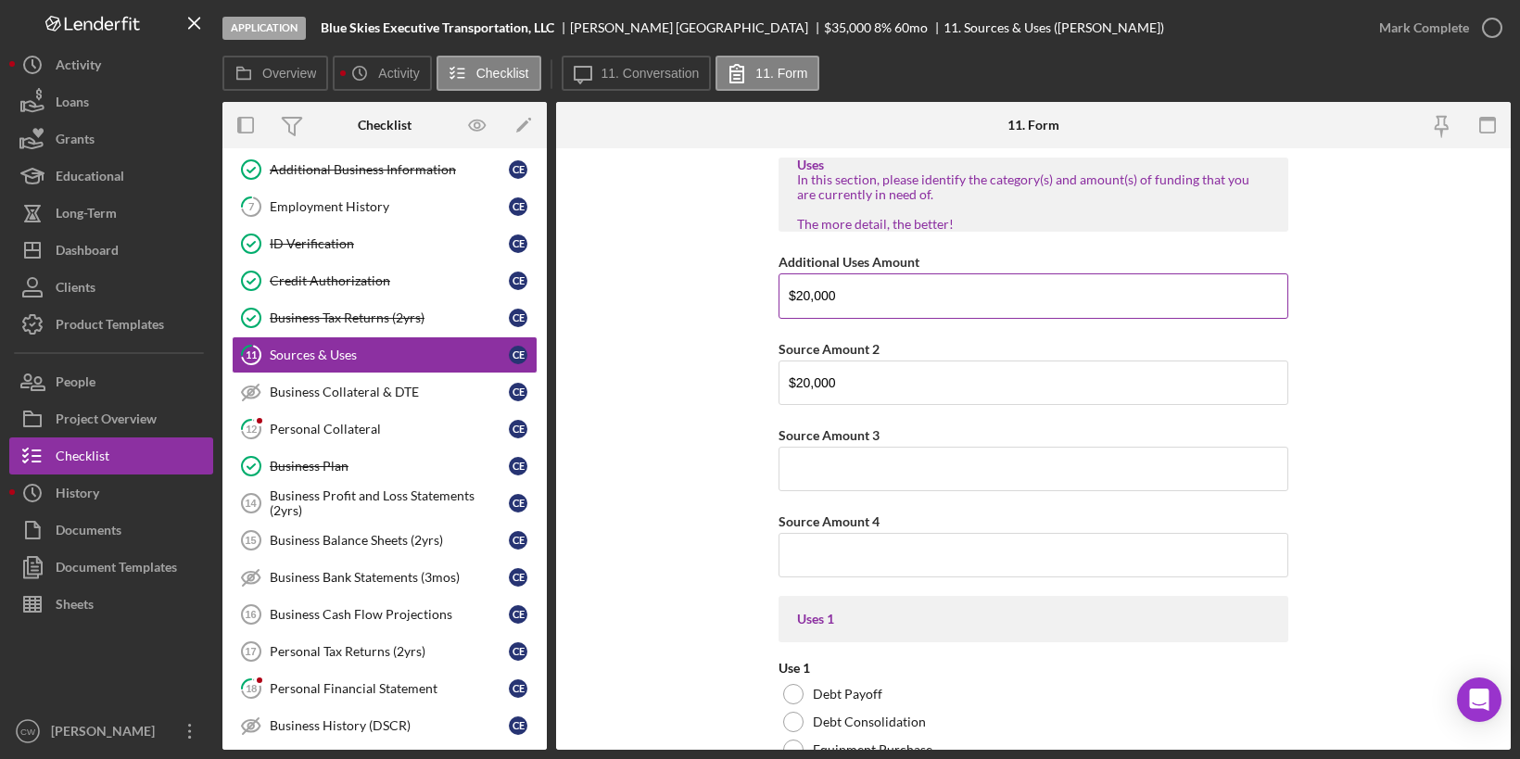
click at [871, 297] on input "$20,000" at bounding box center [1034, 295] width 510 height 44
click at [842, 374] on input "$20,000" at bounding box center [1034, 383] width 510 height 44
click at [894, 297] on input "$20,000" at bounding box center [1034, 295] width 510 height 44
click at [880, 384] on input "$20,000" at bounding box center [1034, 383] width 510 height 44
click at [1474, 699] on icon "Open Intercom Messenger" at bounding box center [1478, 700] width 21 height 24
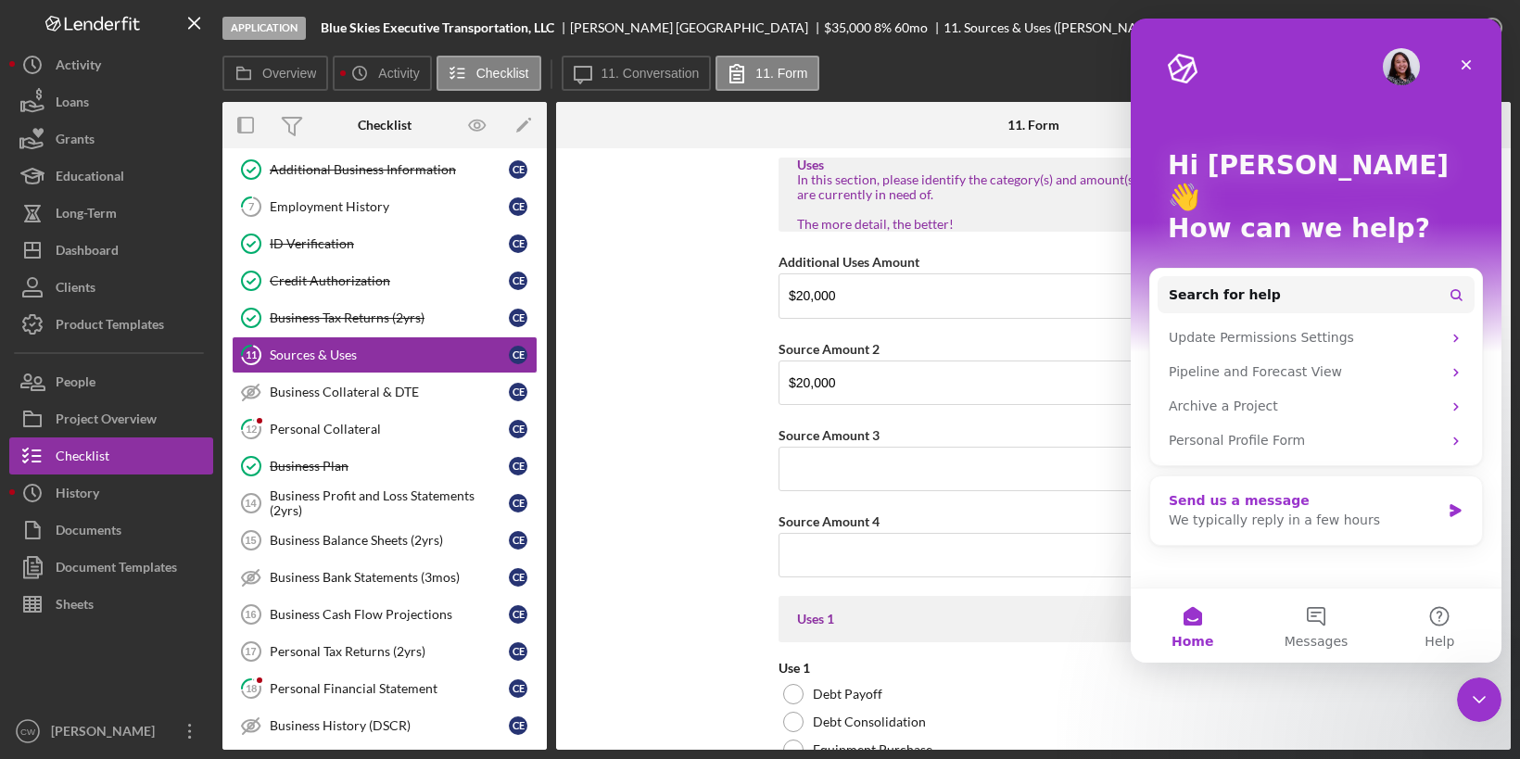
click at [1306, 491] on div "Send us a message" at bounding box center [1305, 500] width 272 height 19
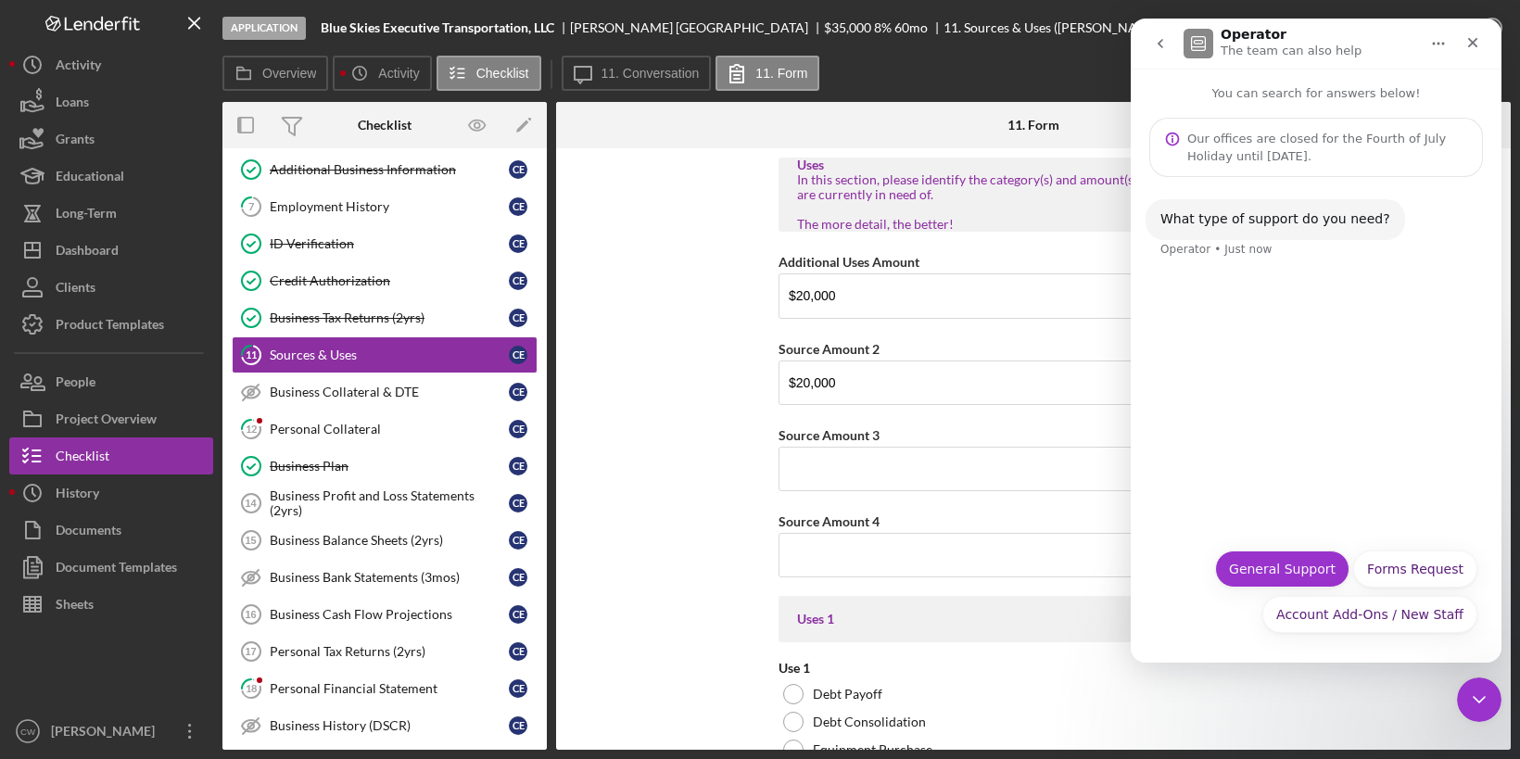
click at [1323, 573] on button "General Support" at bounding box center [1282, 569] width 134 height 37
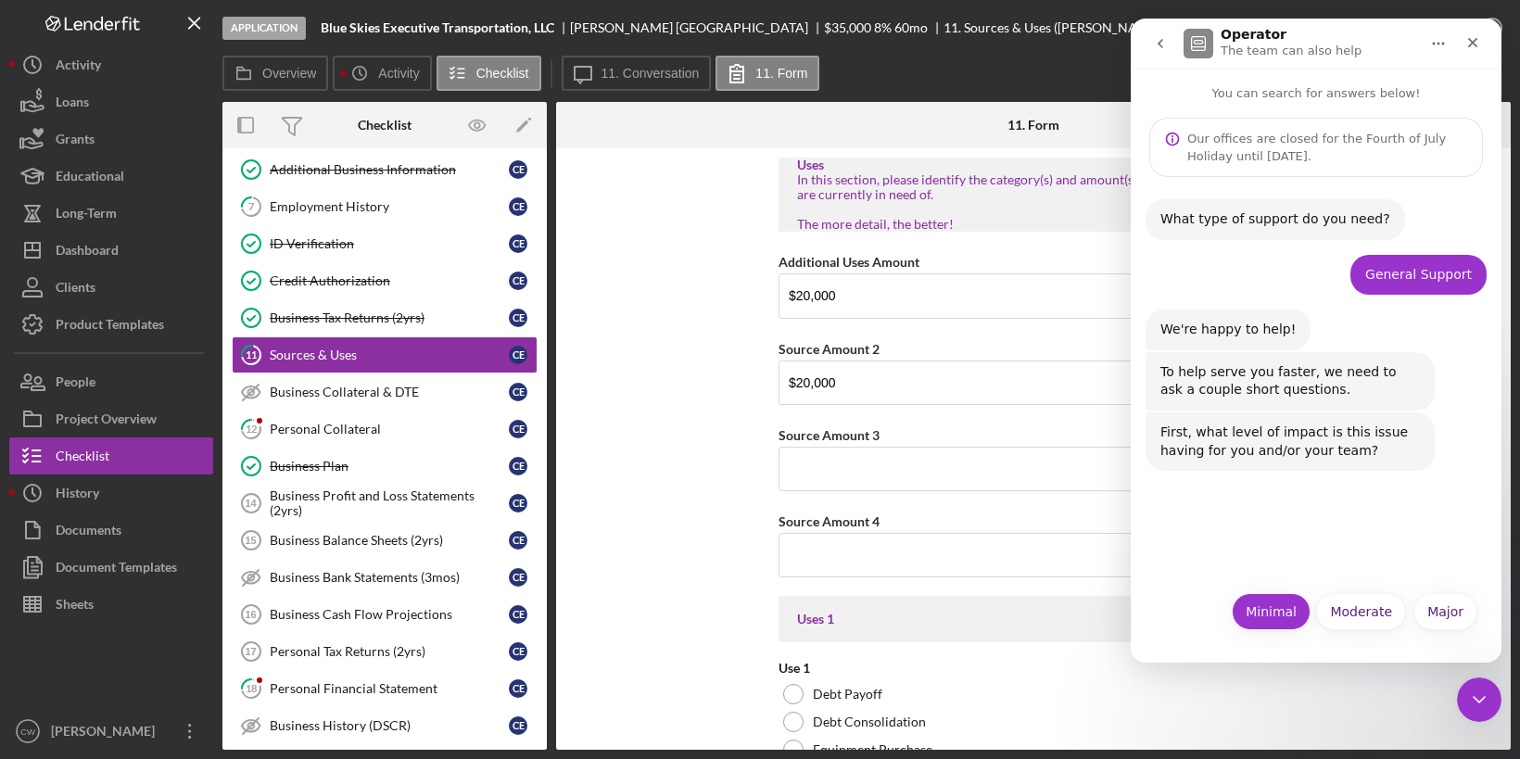
click at [1265, 609] on button "Minimal" at bounding box center [1271, 611] width 79 height 37
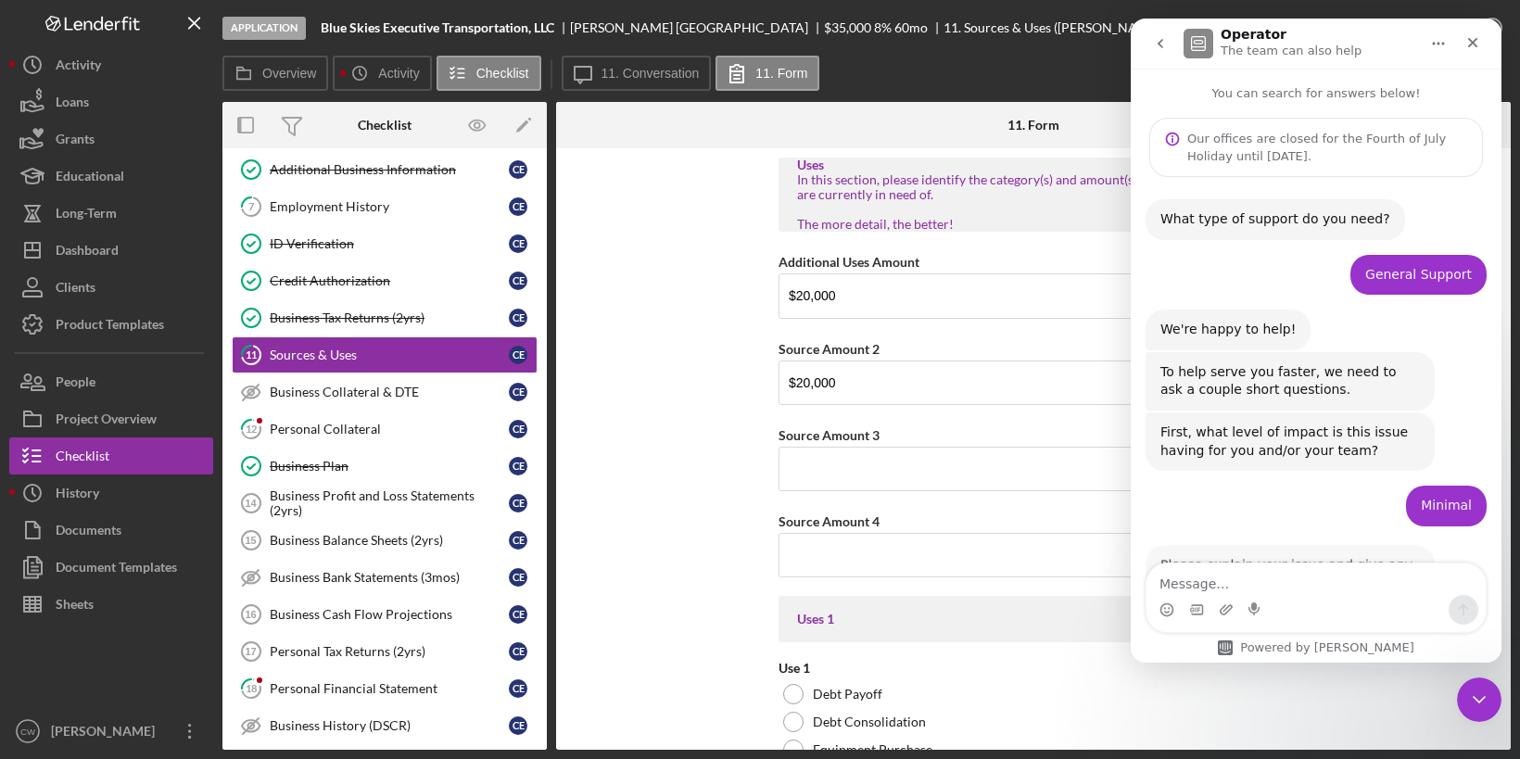
scroll to position [72, 0]
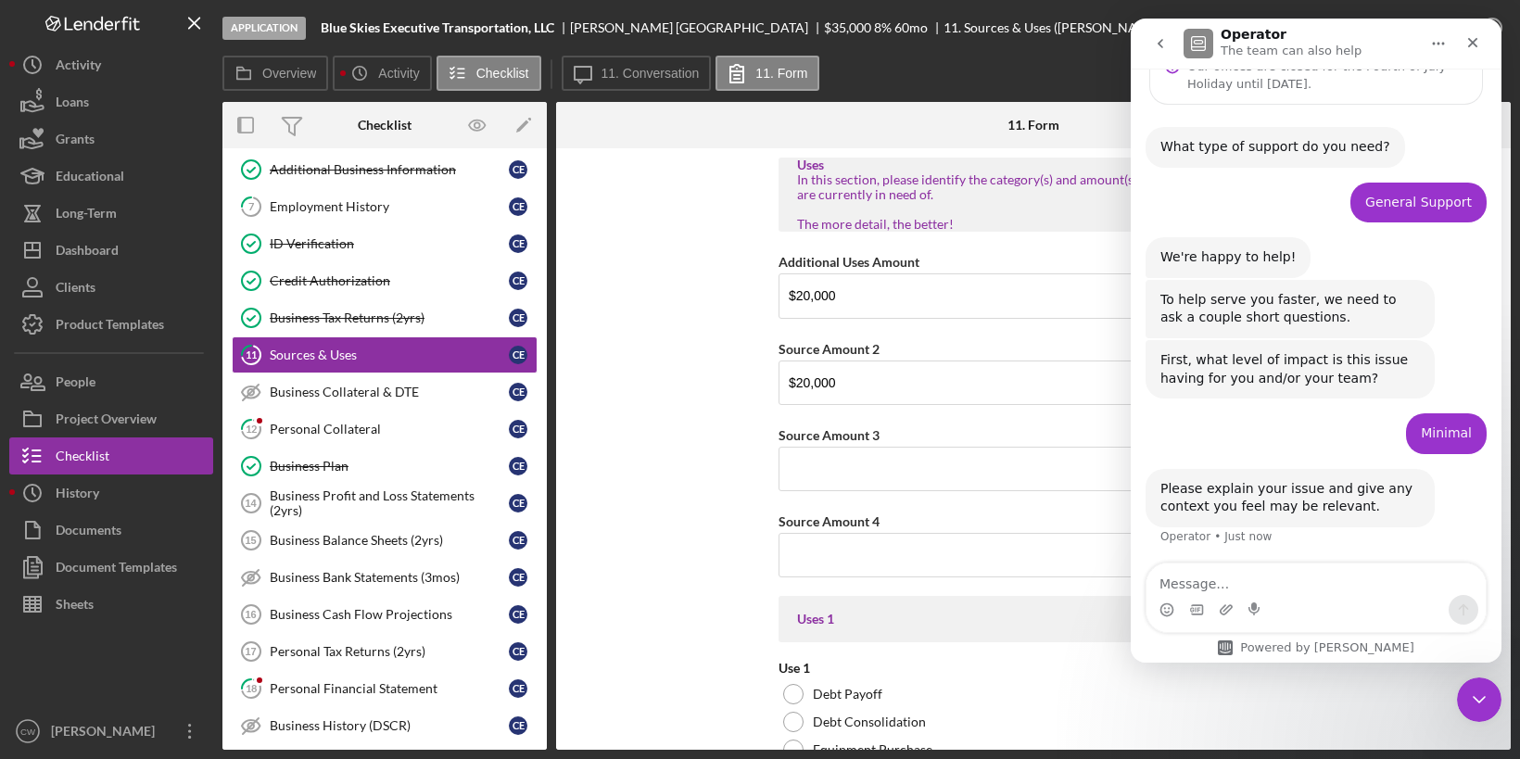
click at [1263, 587] on textarea "Message…" at bounding box center [1315, 580] width 339 height 32
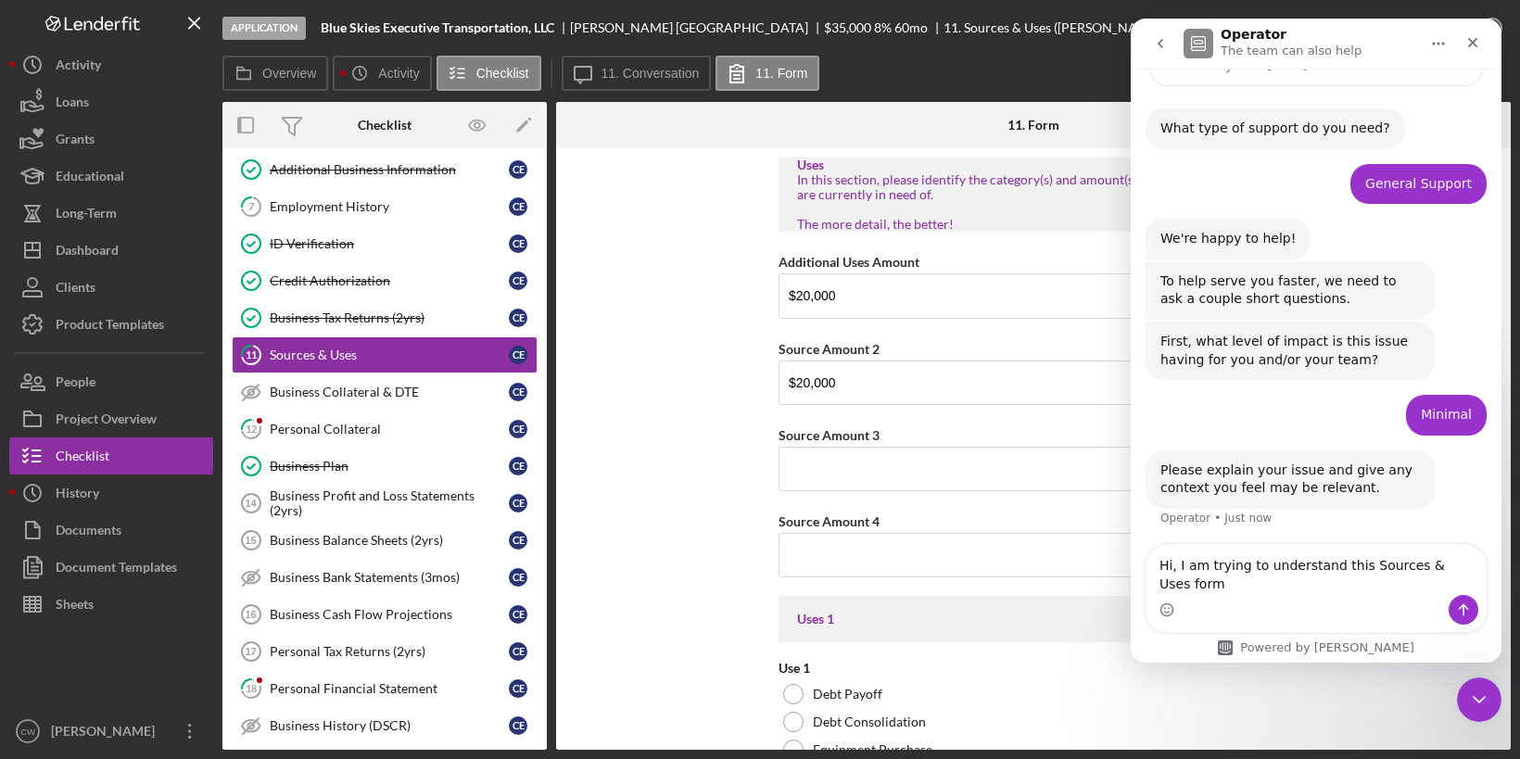
type textarea "Hi, I am trying to understand this Sources & Uses form."
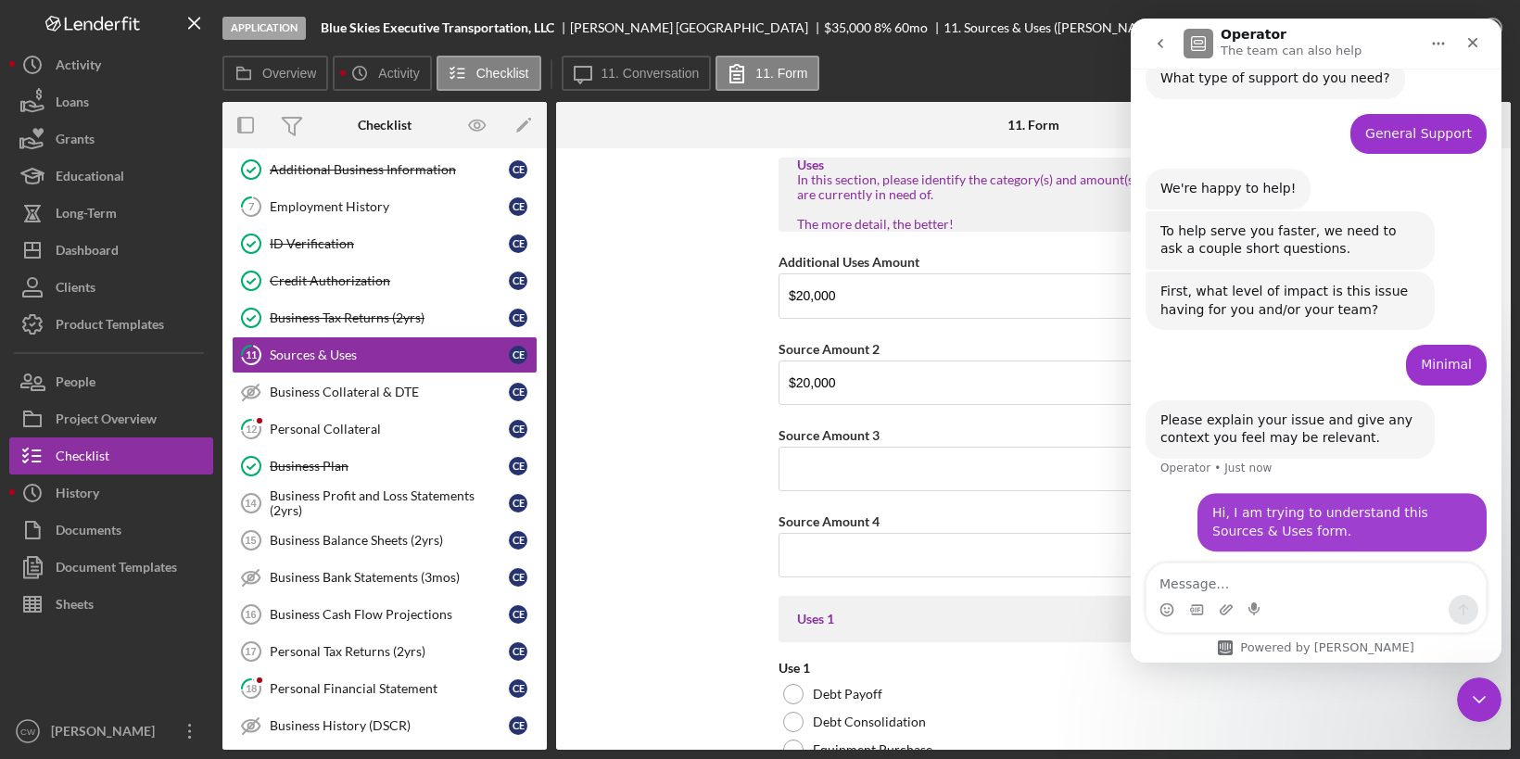
scroll to position [146, 0]
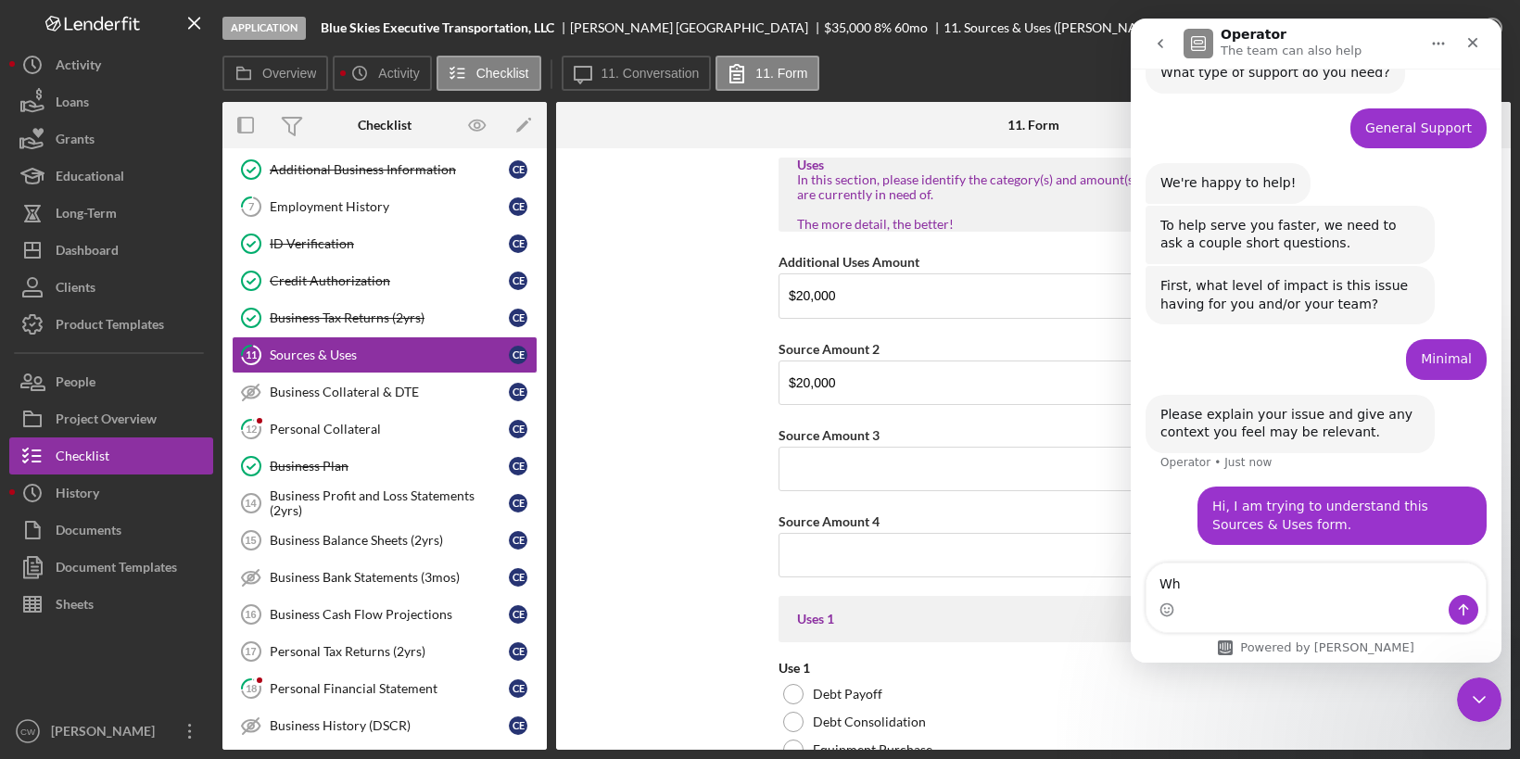
type textarea "W"
type textarea "I get the Use 1, Use 2, Use 3, etc"
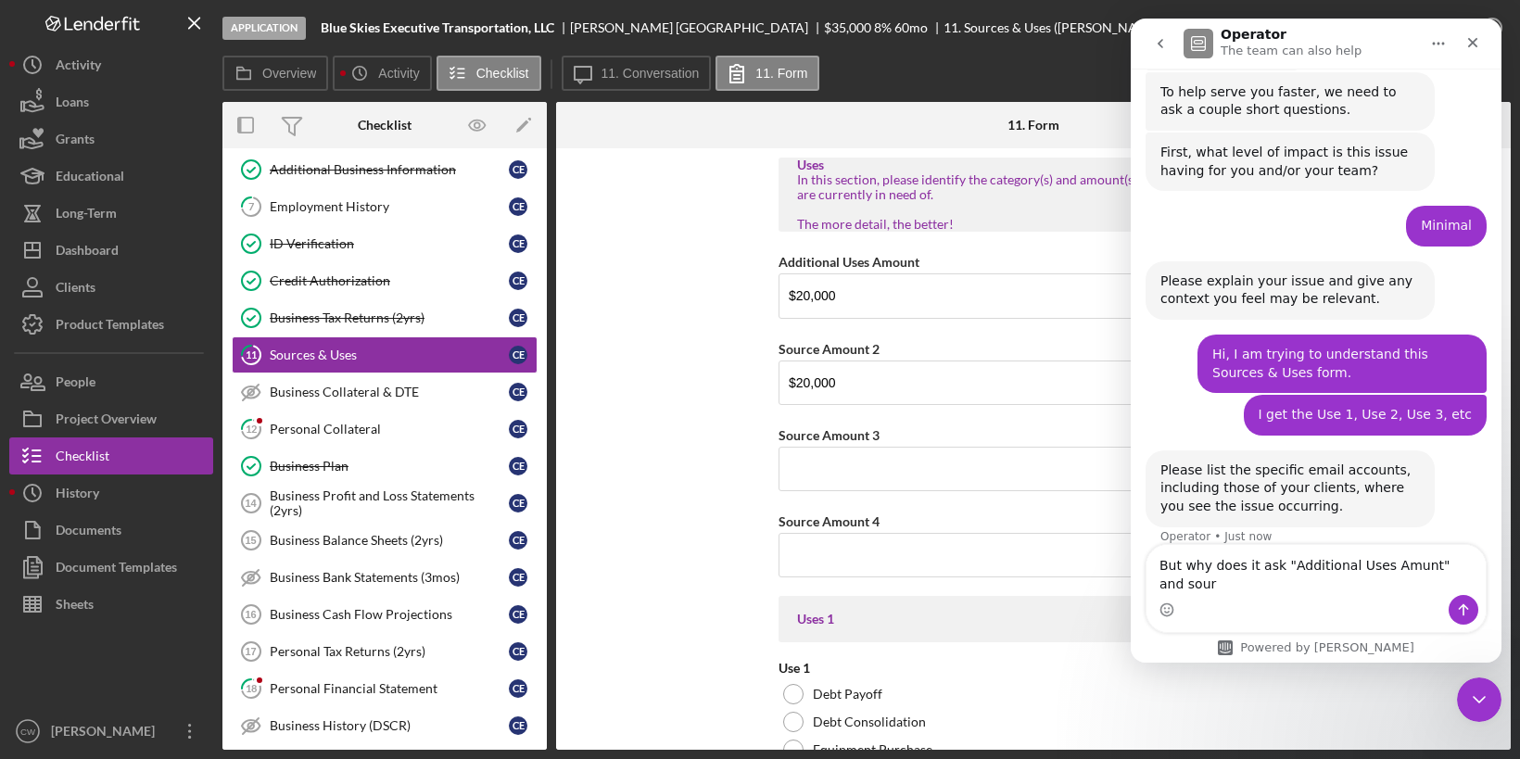
scroll to position [298, 0]
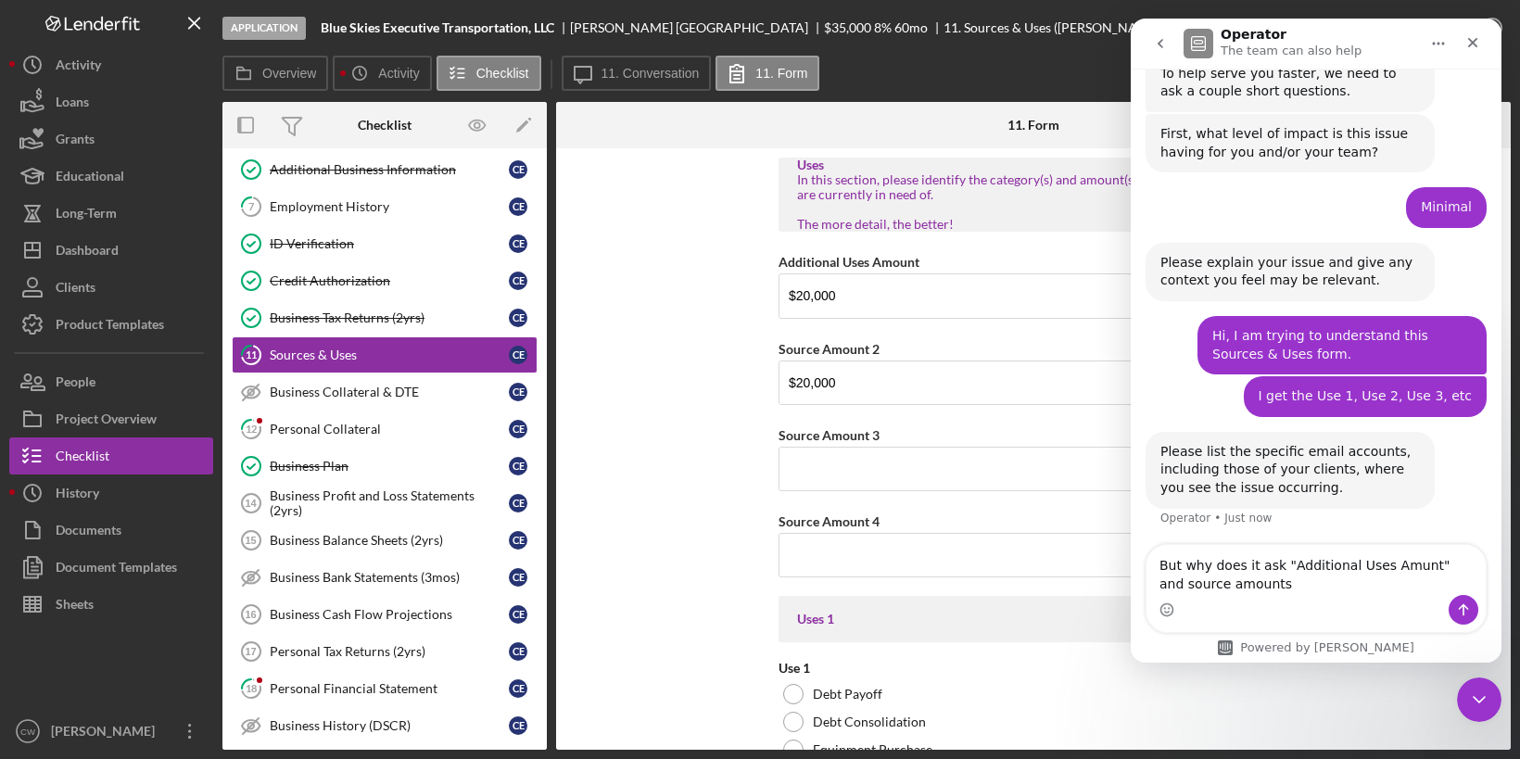
type textarea "But why does it ask "Additional Uses Amunt" and source amounts?"
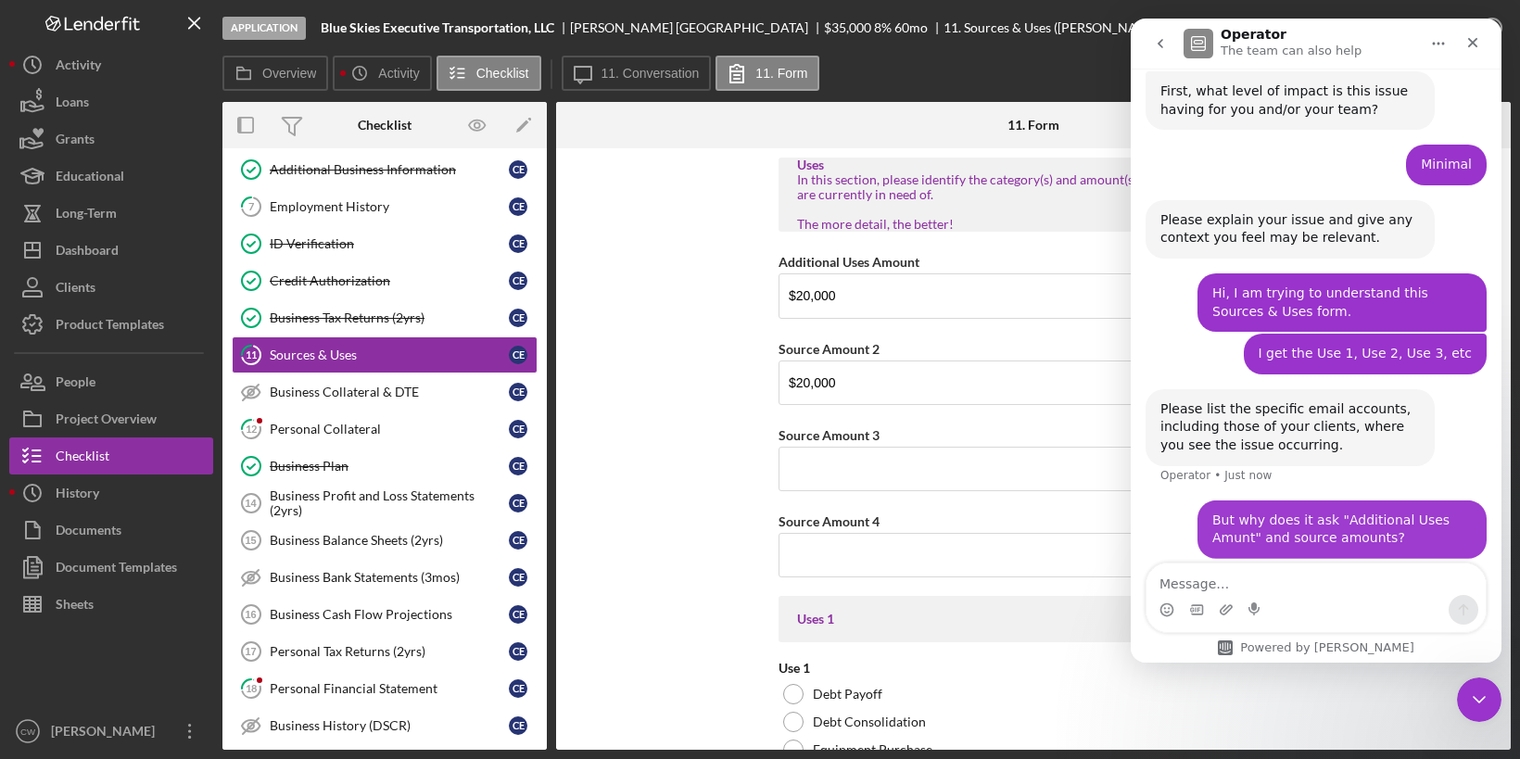
scroll to position [353, 0]
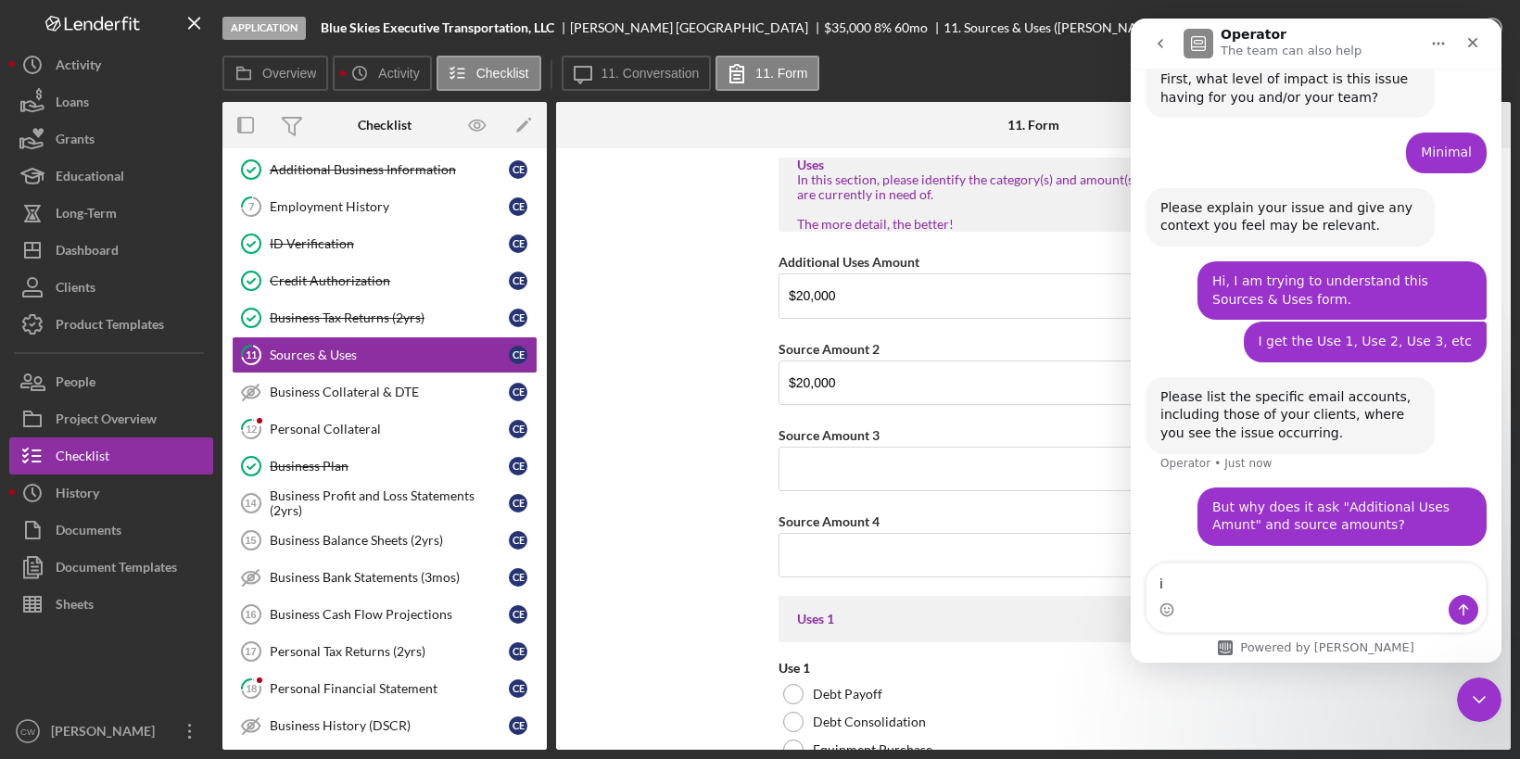
type textarea "i"
type textarea "I dont get that part of hte form/"
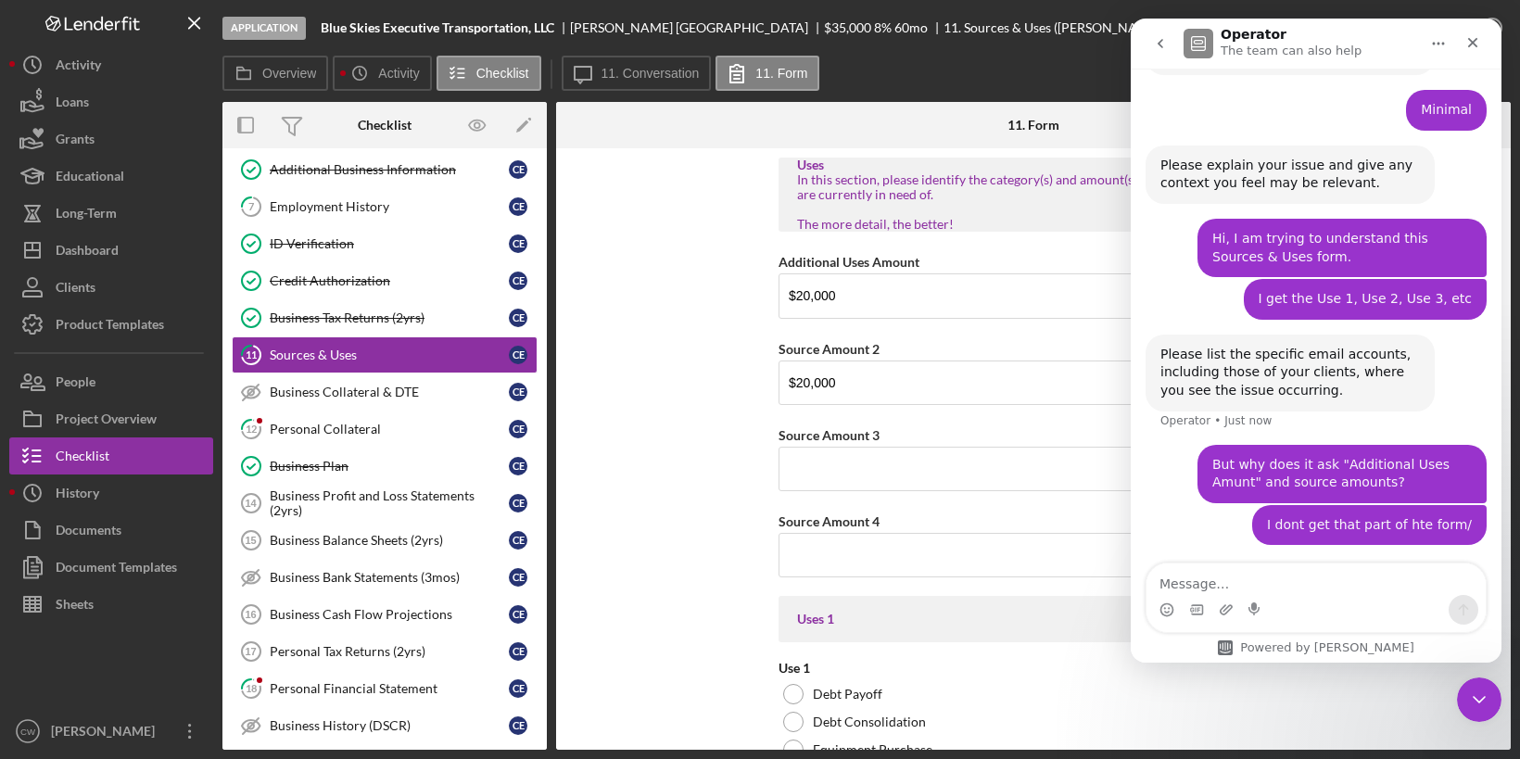
scroll to position [396, 0]
click at [611, 23] on div "[PERSON_NAME]" at bounding box center [697, 27] width 254 height 15
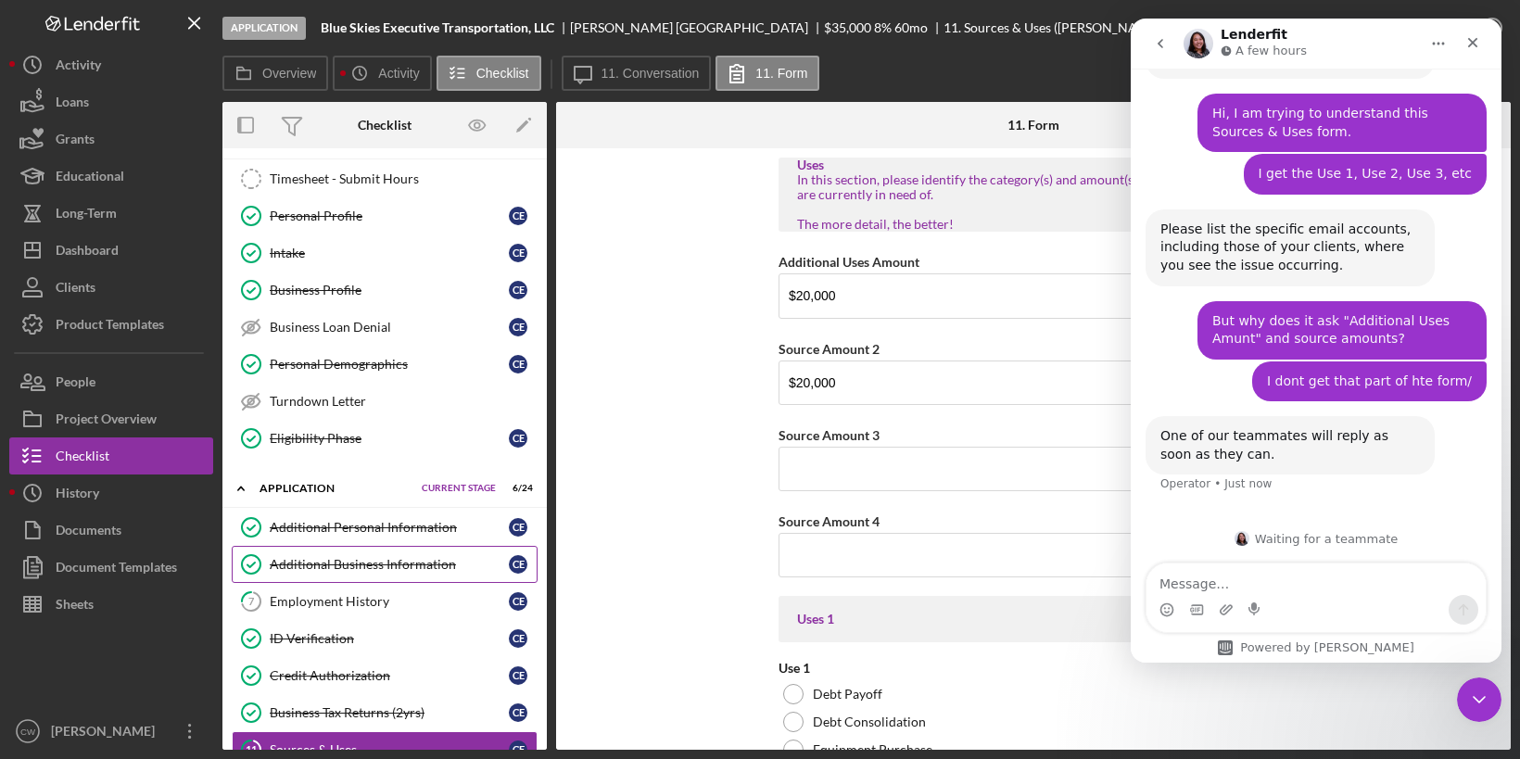
scroll to position [0, 0]
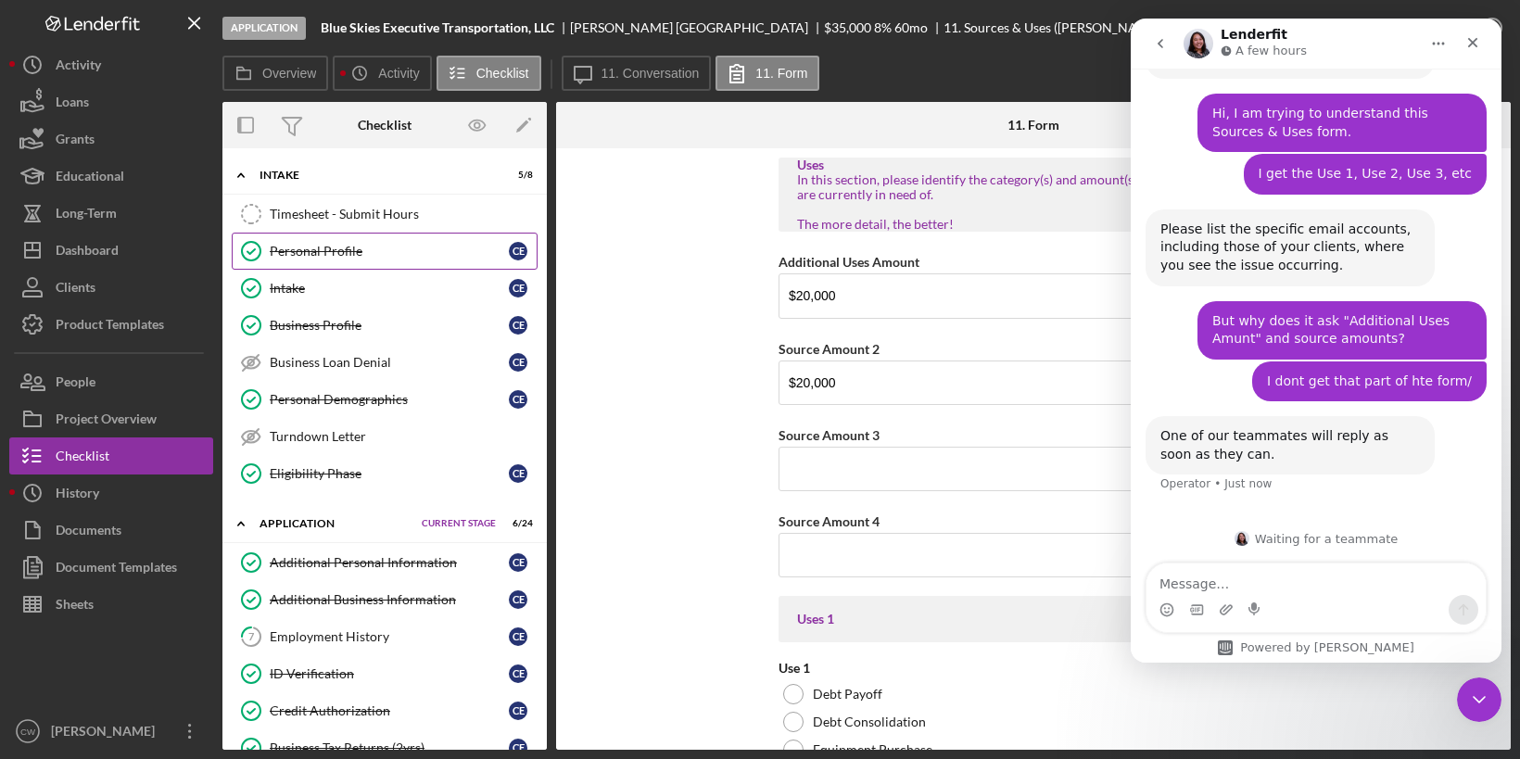
click at [331, 255] on div "Personal Profile" at bounding box center [389, 251] width 239 height 15
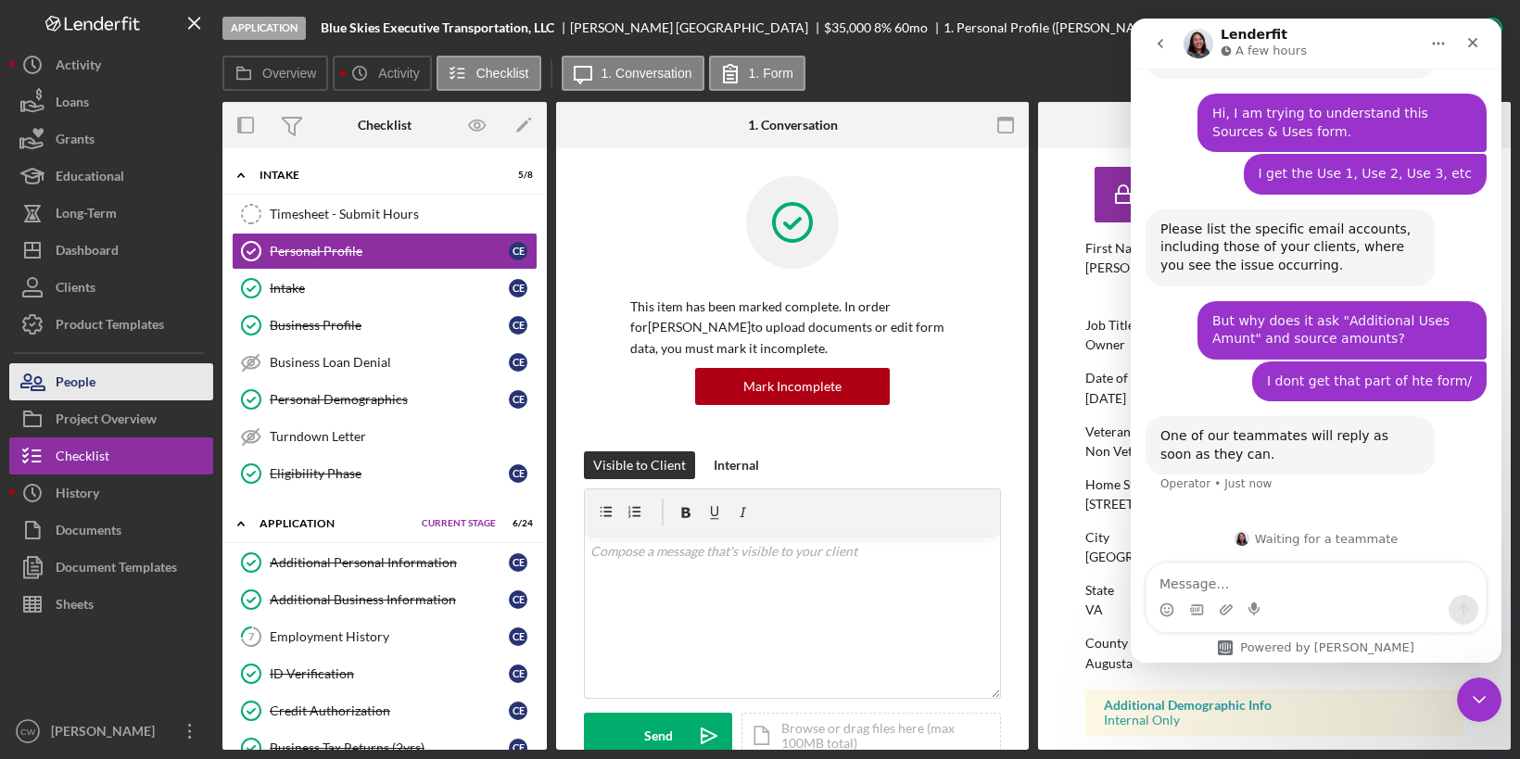
click at [108, 397] on button "People" at bounding box center [111, 381] width 204 height 37
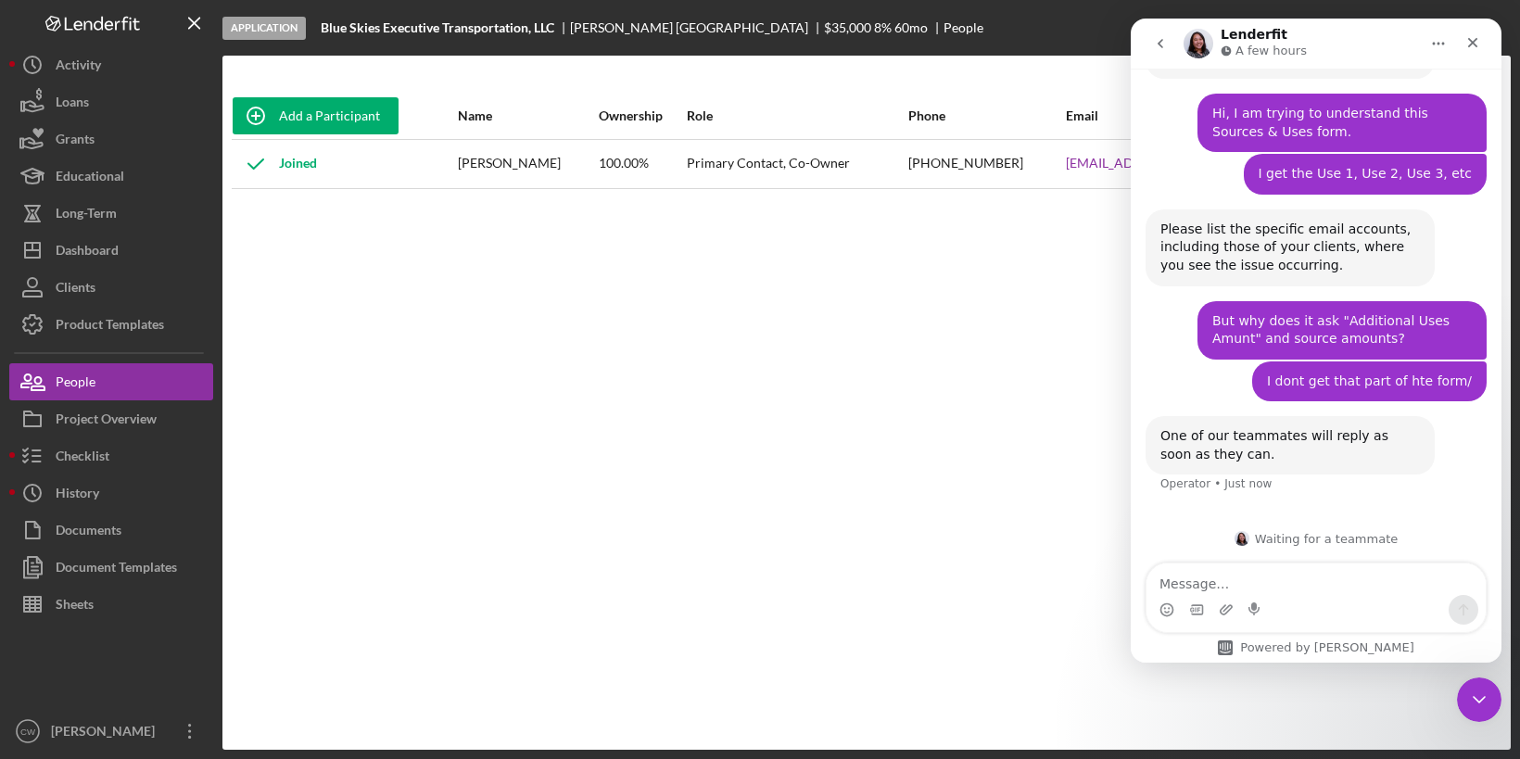
click at [825, 162] on div "Primary Contact, Co-Owner" at bounding box center [797, 164] width 220 height 46
click at [1437, 43] on icon "Home" at bounding box center [1439, 44] width 12 height 3
drag, startPoint x: 2234, startPoint y: 181, endPoint x: 1324, endPoint y: 179, distance: 909.2
click at [1437, 44] on icon "Home" at bounding box center [1439, 44] width 12 height 3
click at [1165, 42] on icon "go back" at bounding box center [1160, 43] width 15 height 15
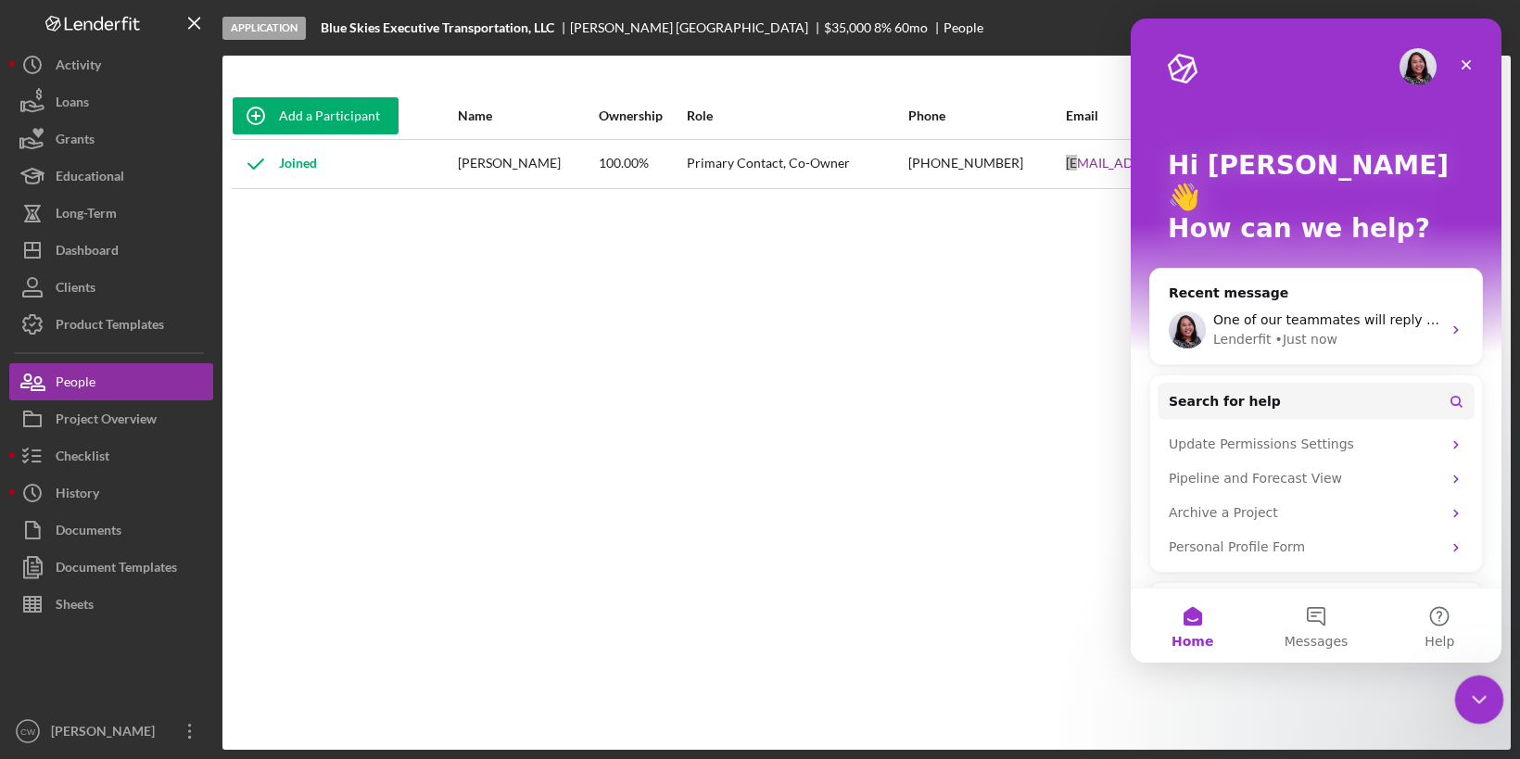
click at [1483, 709] on div "Close Intercom Messenger" at bounding box center [1476, 697] width 44 height 44
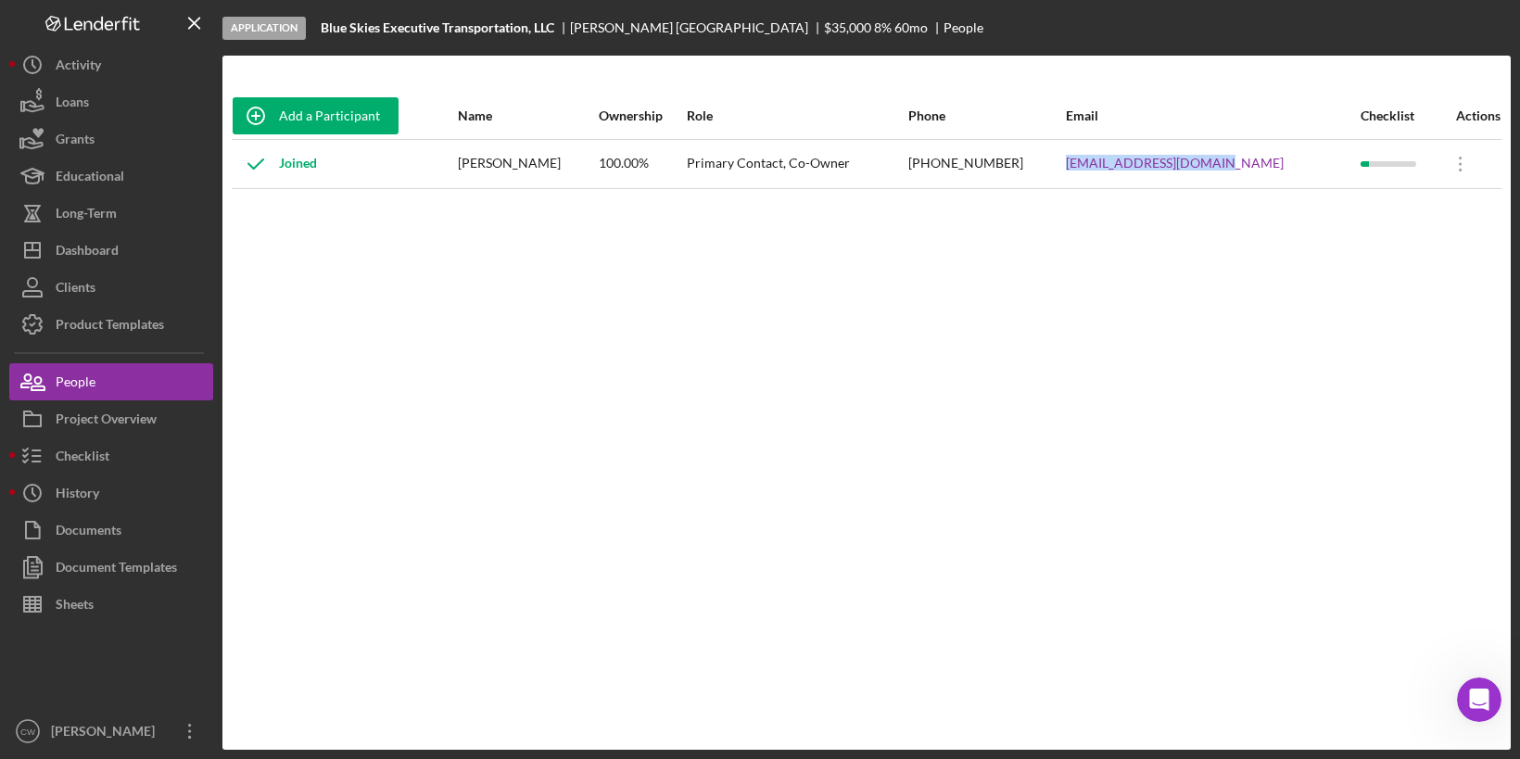
drag, startPoint x: 1278, startPoint y: 159, endPoint x: 1107, endPoint y: 162, distance: 171.5
click at [1106, 162] on tr "Joined [PERSON_NAME][GEOGRAPHIC_DATA] 100.00% Primary Contact, Co-Owner [PHONE_…" at bounding box center [867, 163] width 1270 height 49
copy tr "[EMAIL_ADDRESS][DOMAIN_NAME]"
click at [1473, 695] on icon "Open Intercom Messenger" at bounding box center [1477, 697] width 31 height 31
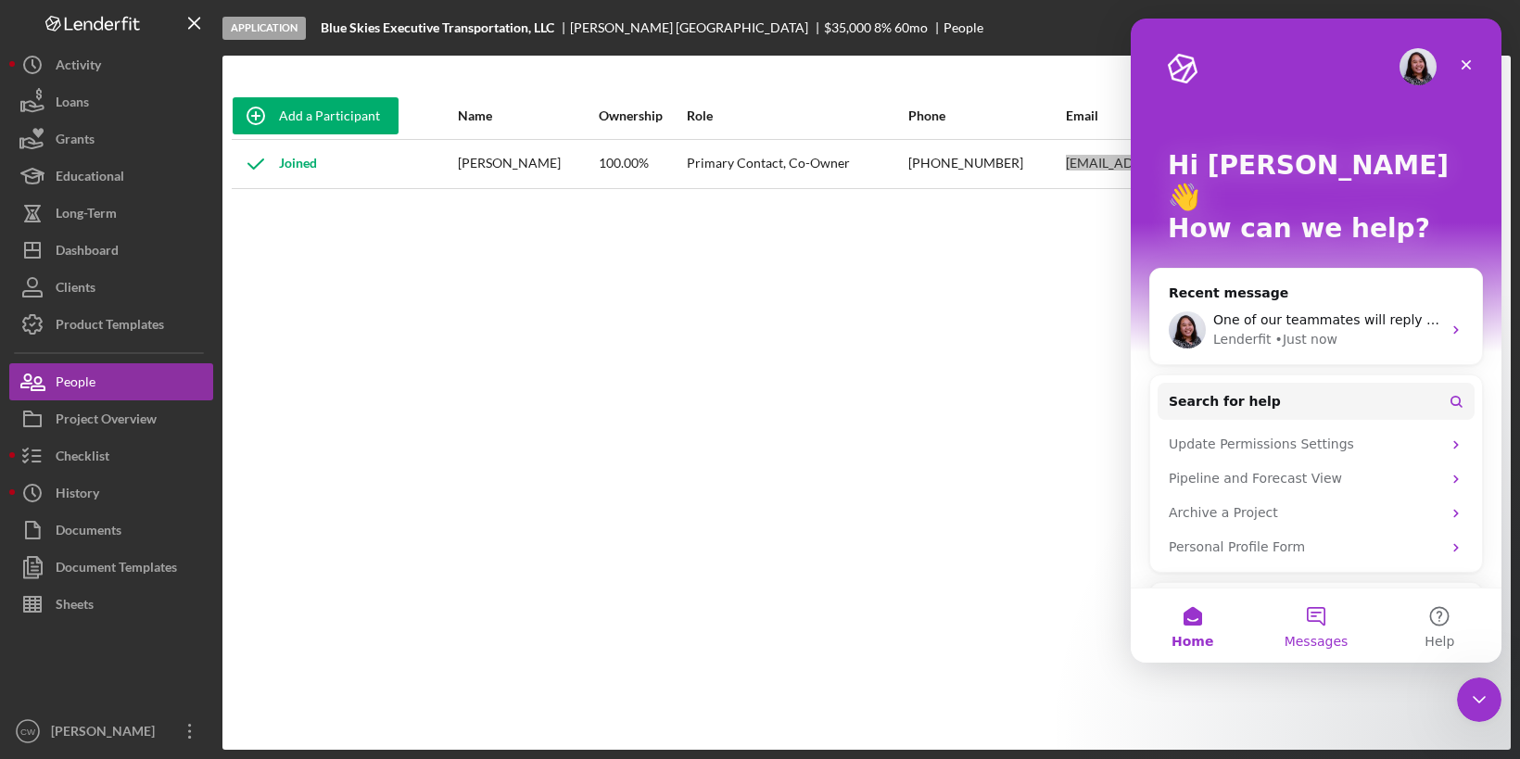
click at [1321, 620] on button "Messages" at bounding box center [1315, 626] width 123 height 74
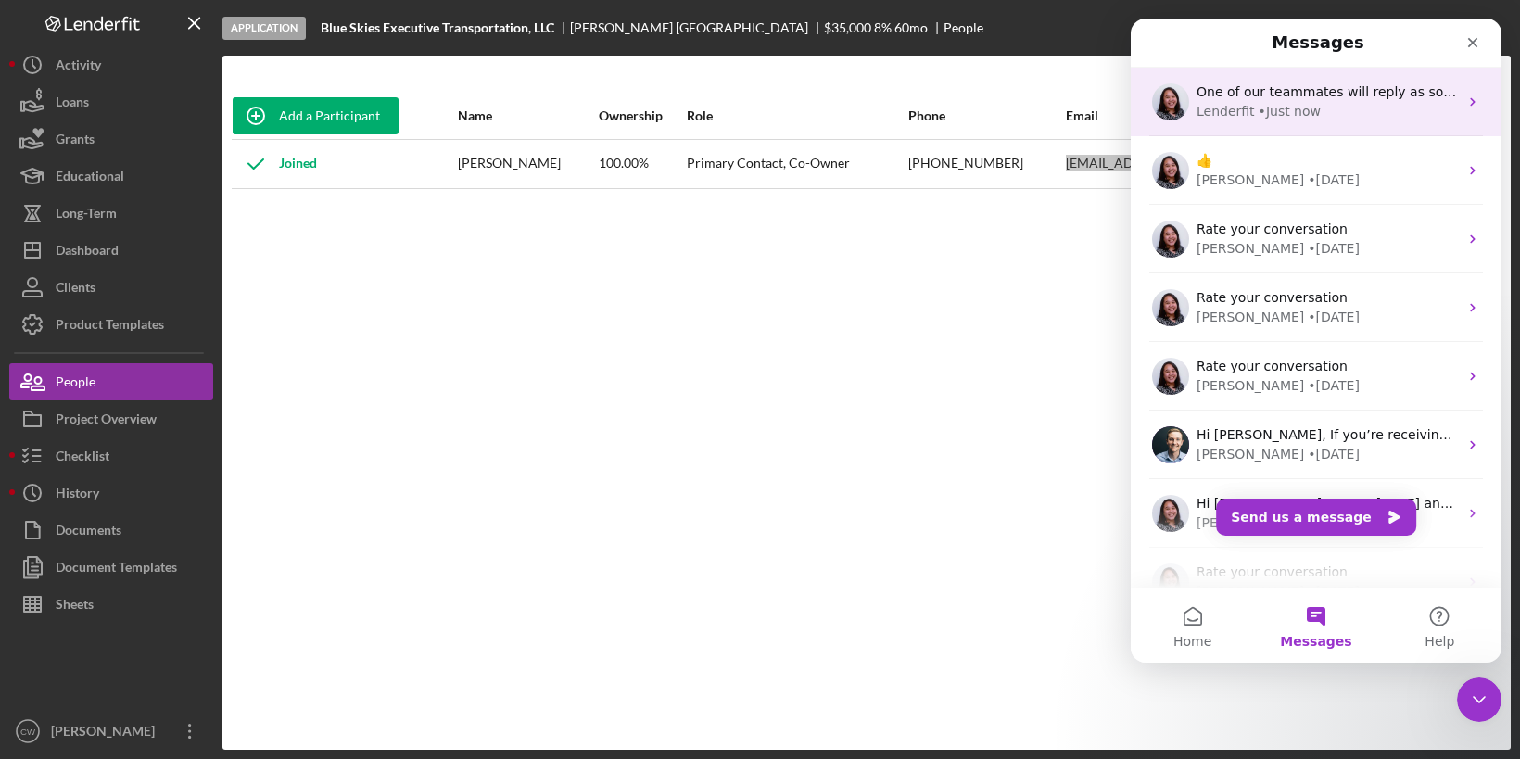
click at [1343, 89] on span "One of our teammates will reply as soon as they can." at bounding box center [1370, 91] width 347 height 15
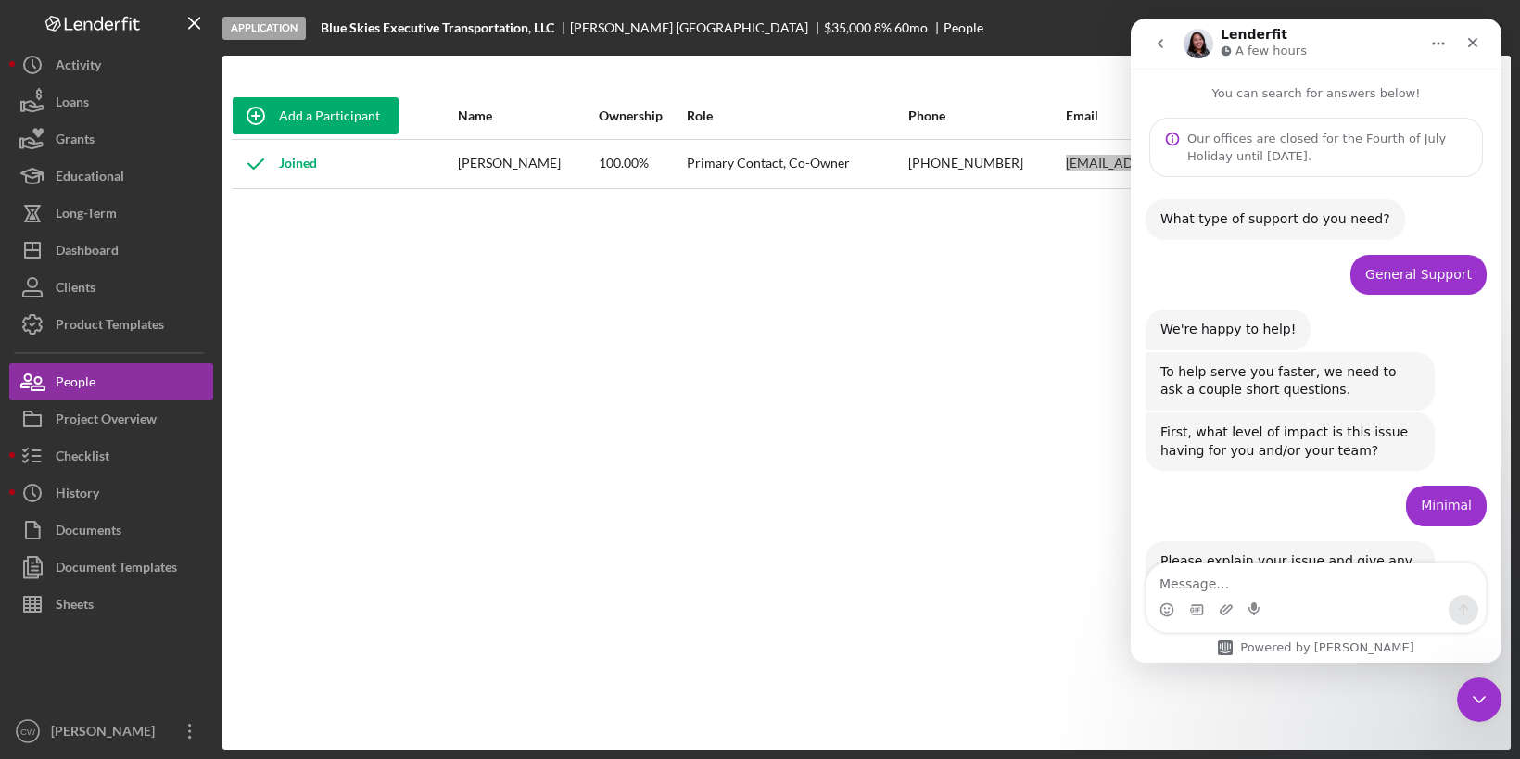
scroll to position [521, 0]
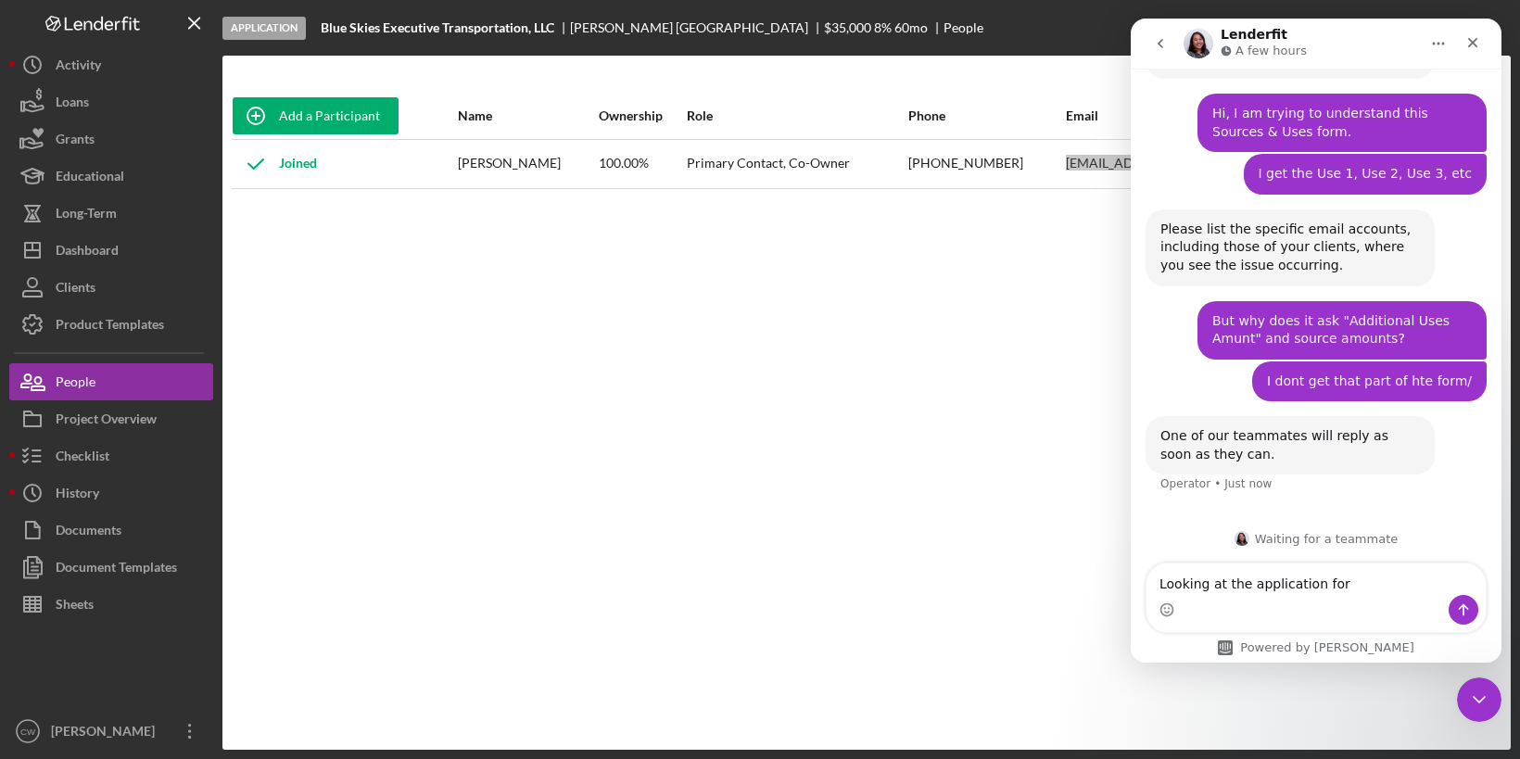
type textarea "Looking at the application for [EMAIL_ADDRESS][DOMAIN_NAME]"
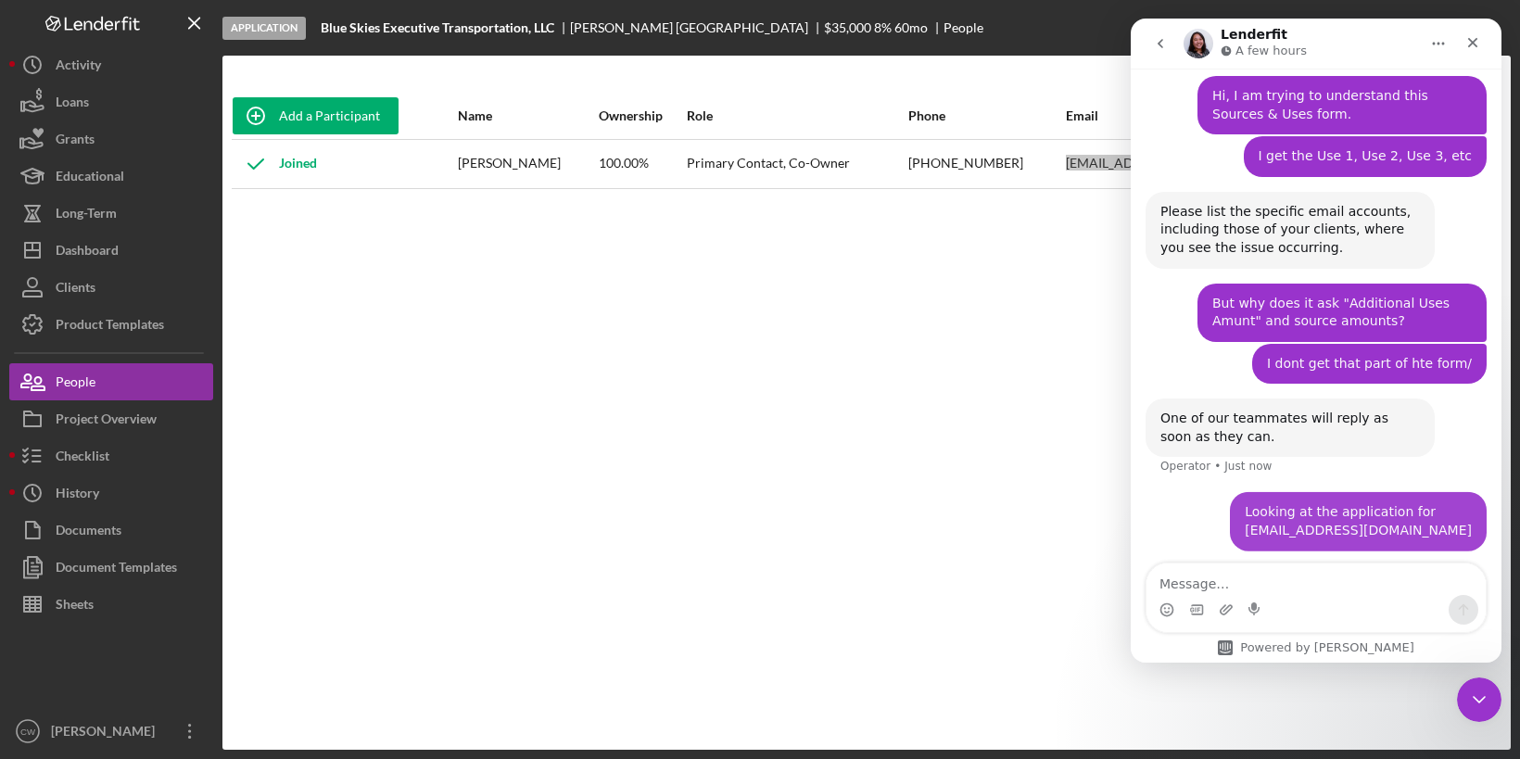
scroll to position [594, 0]
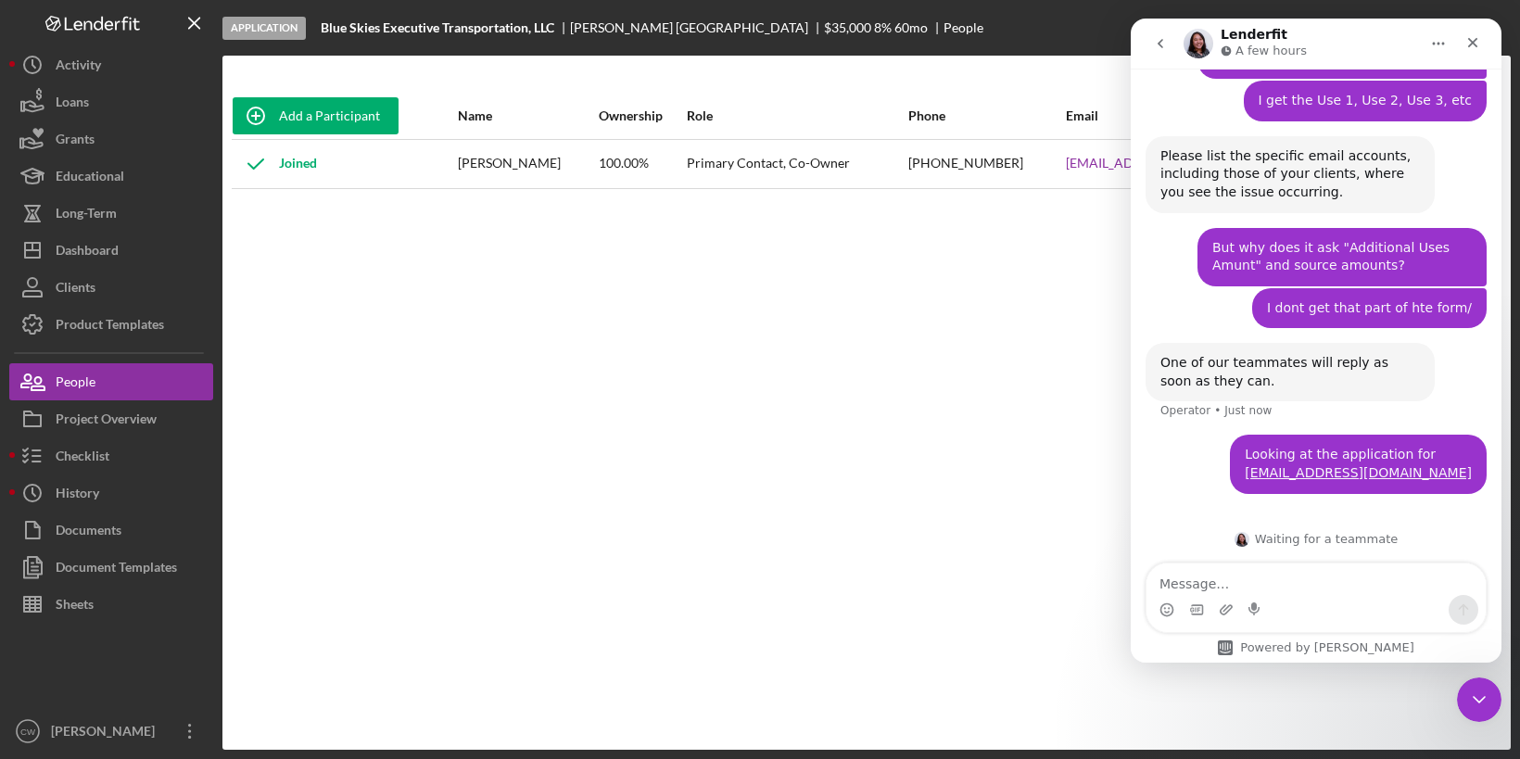
click at [981, 468] on div "Add a Participant Name Ownership Role Phone Email Checklist Actions Joined [PER…" at bounding box center [866, 403] width 1288 height 620
click at [1474, 690] on icon "Close Intercom Messenger" at bounding box center [1476, 697] width 22 height 22
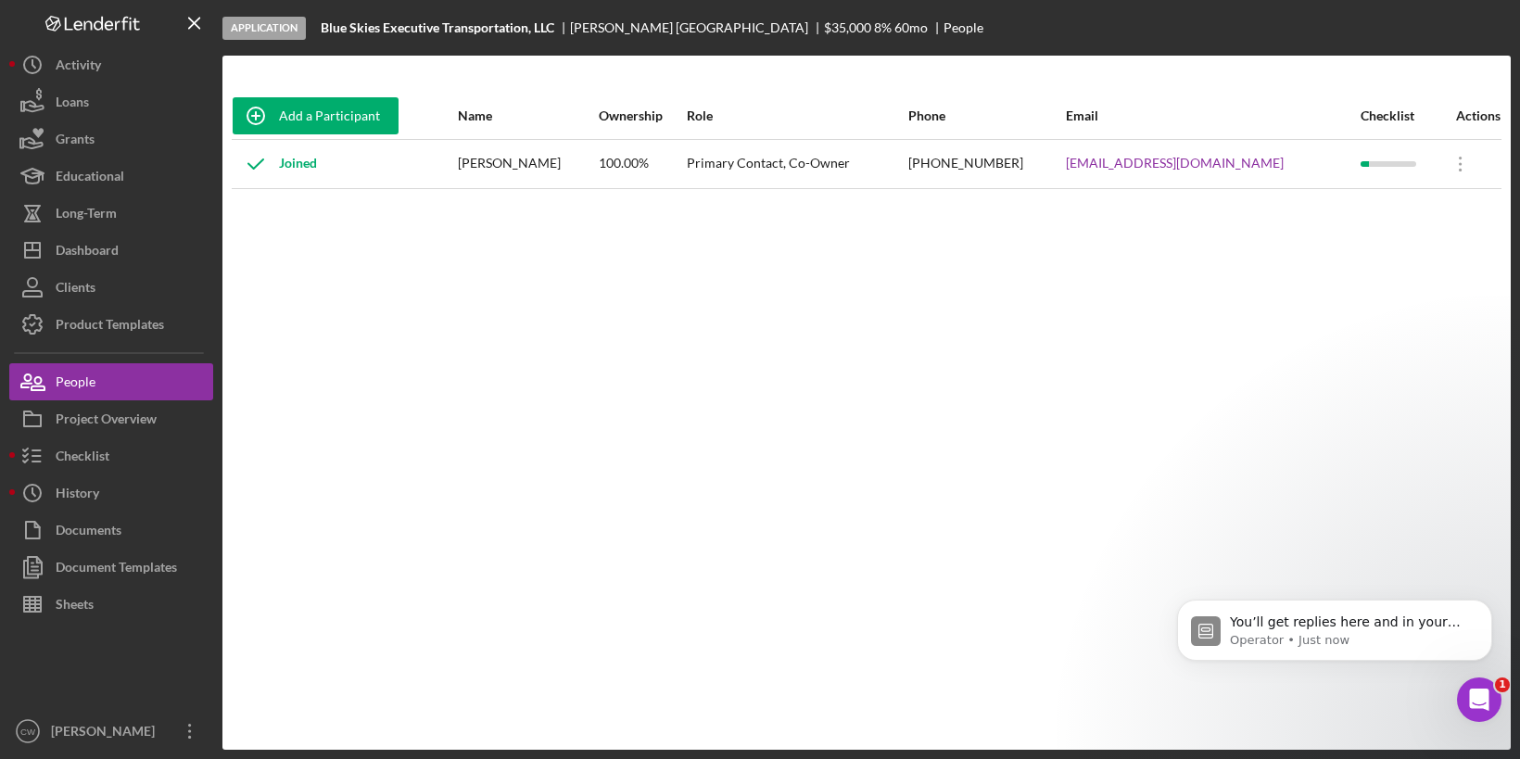
scroll to position [714, 0]
click at [99, 463] on div "Checklist" at bounding box center [83, 458] width 54 height 42
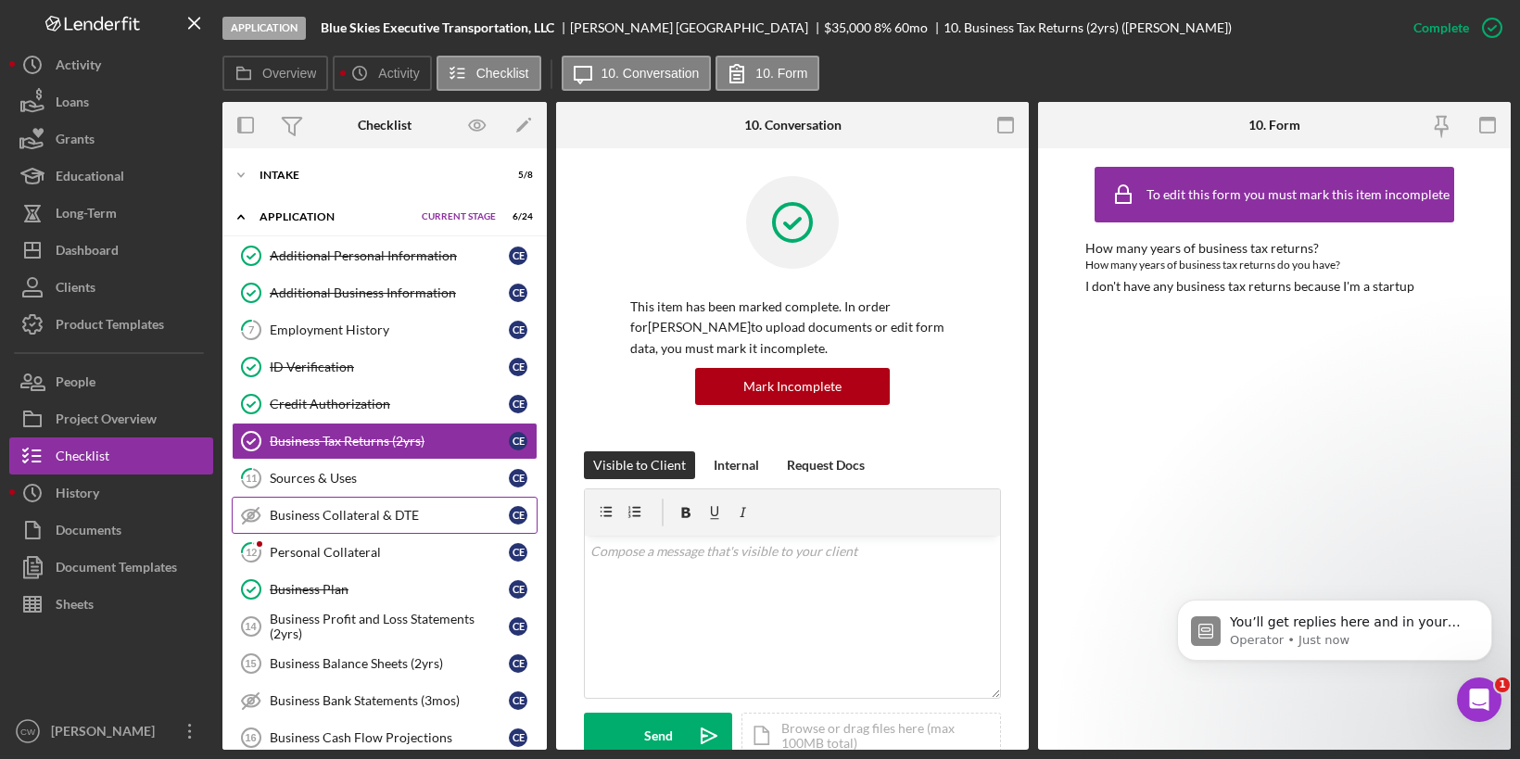
click at [389, 517] on link "Business Collateral & DTE Business Collateral & DTE C E" at bounding box center [385, 515] width 306 height 37
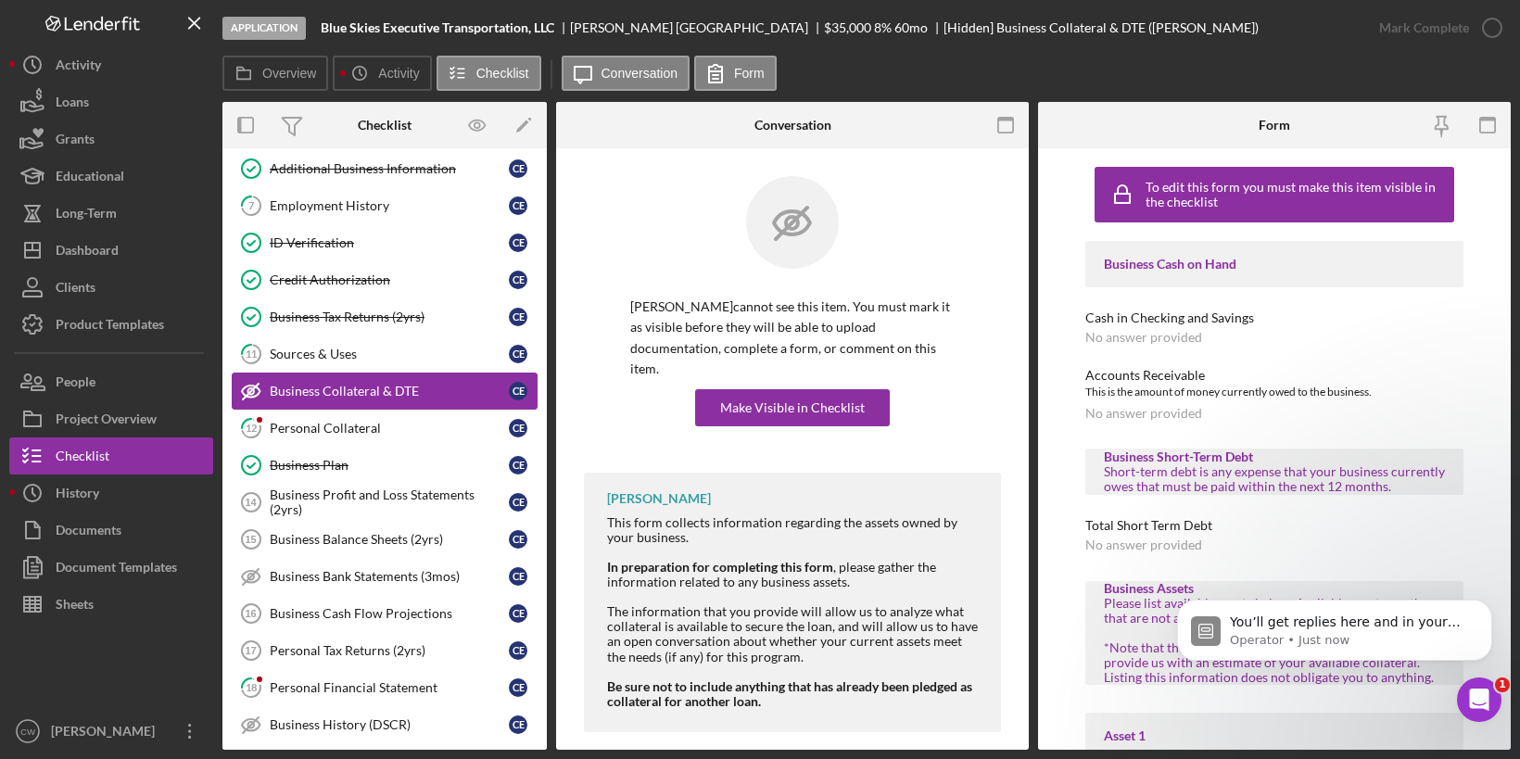
scroll to position [160, 0]
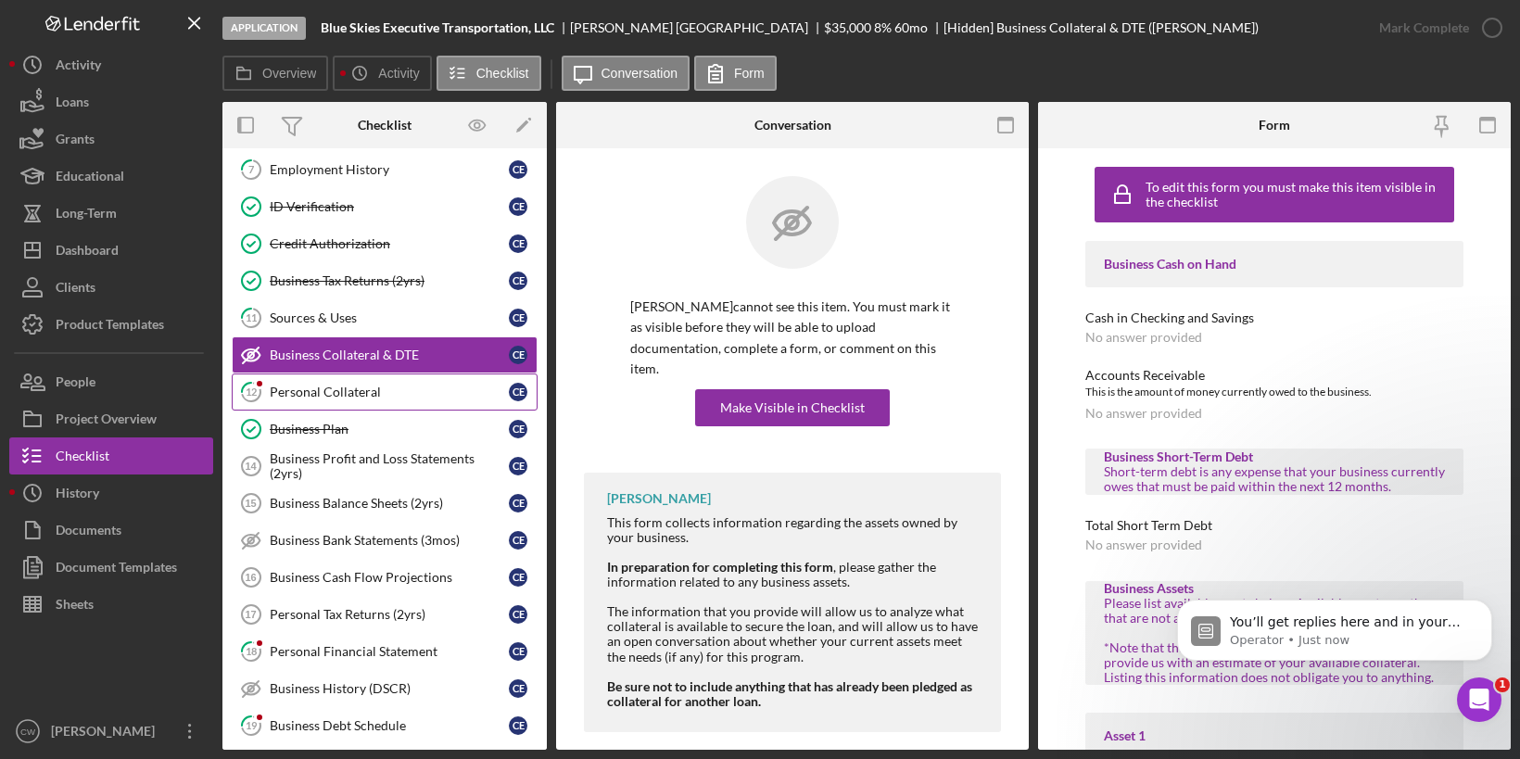
click at [389, 386] on div "Personal Collateral" at bounding box center [389, 392] width 239 height 15
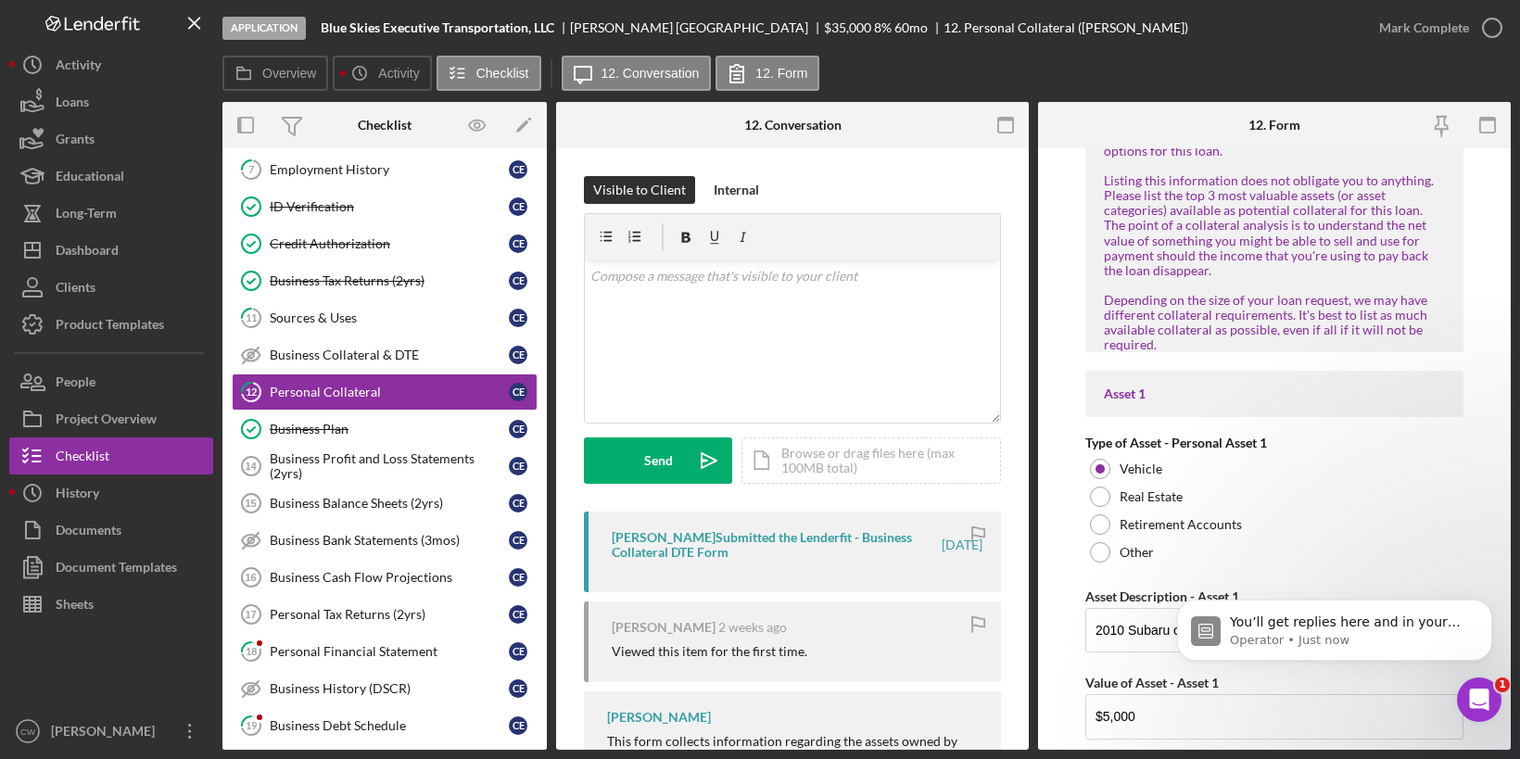
scroll to position [279, 0]
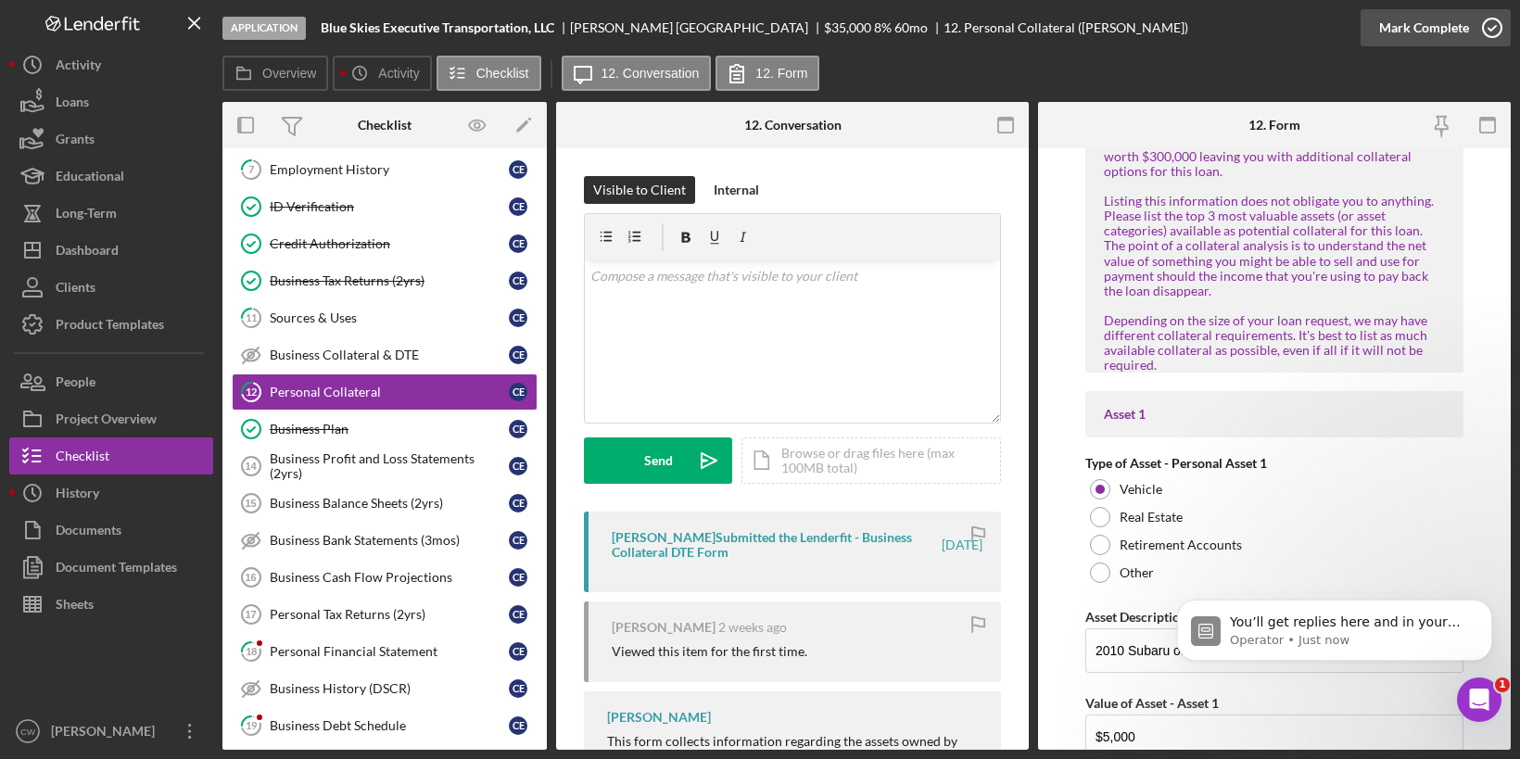
click at [1484, 22] on icon "button" at bounding box center [1492, 28] width 46 height 46
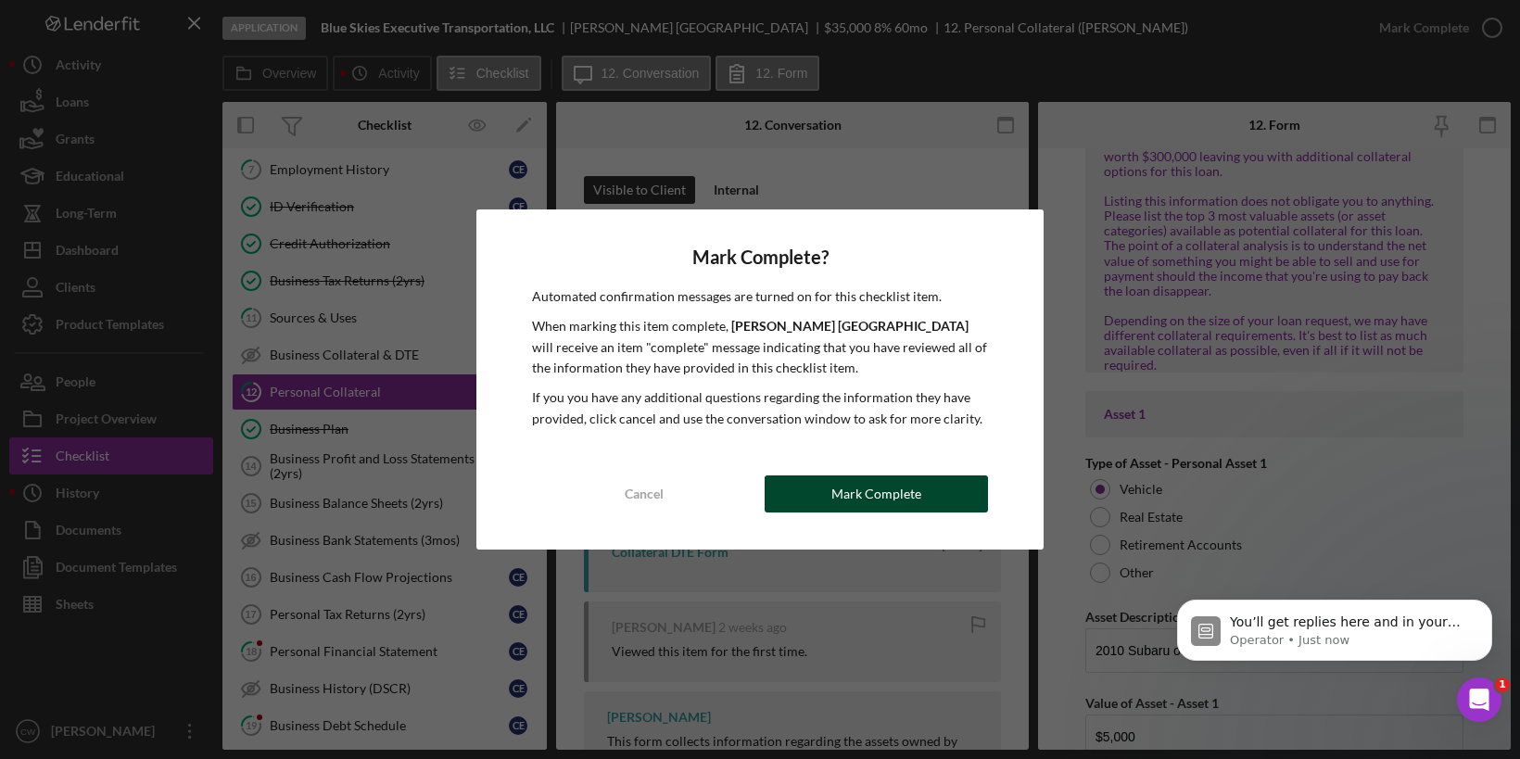
click at [913, 503] on div "Mark Complete" at bounding box center [876, 493] width 90 height 37
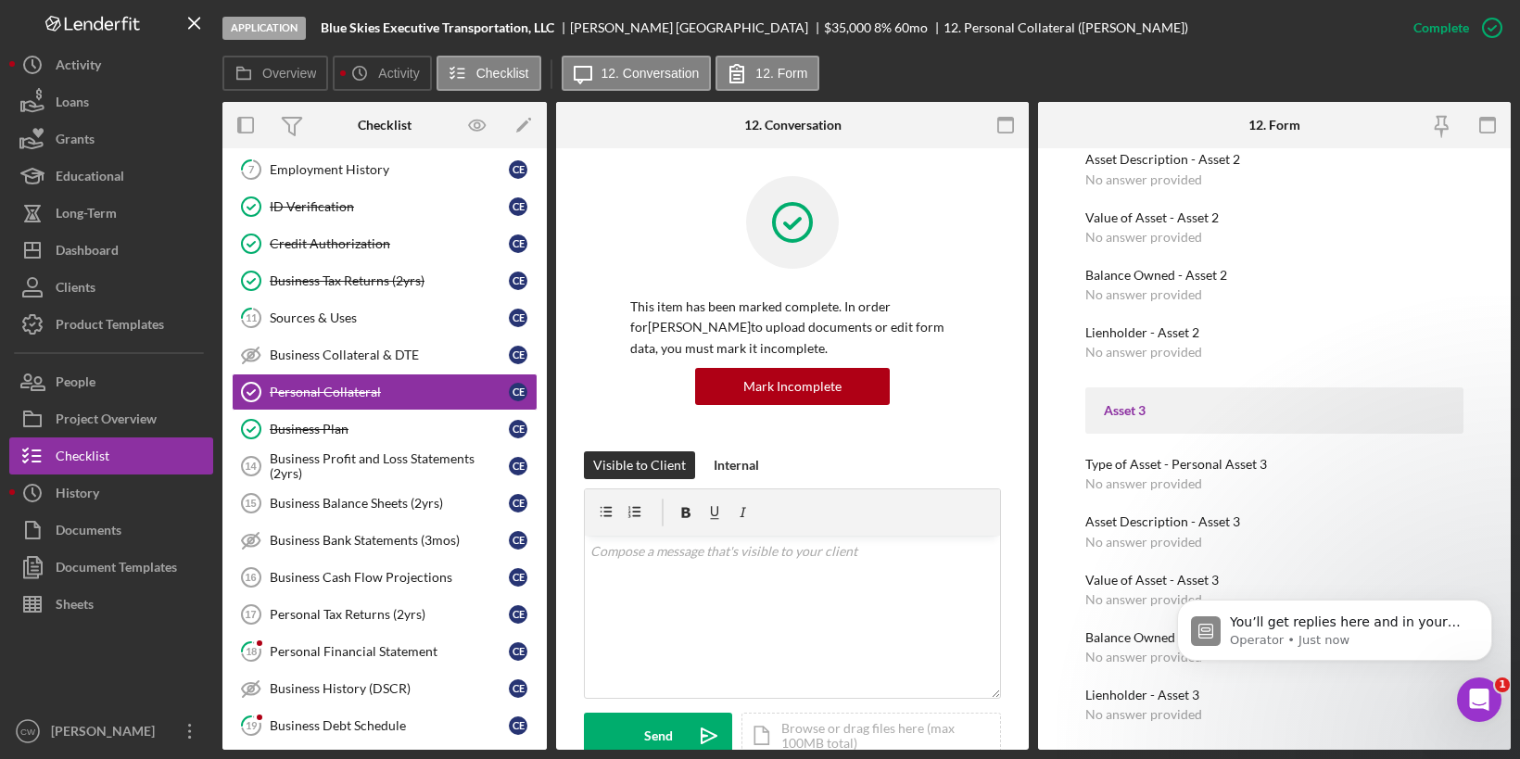
scroll to position [0, 0]
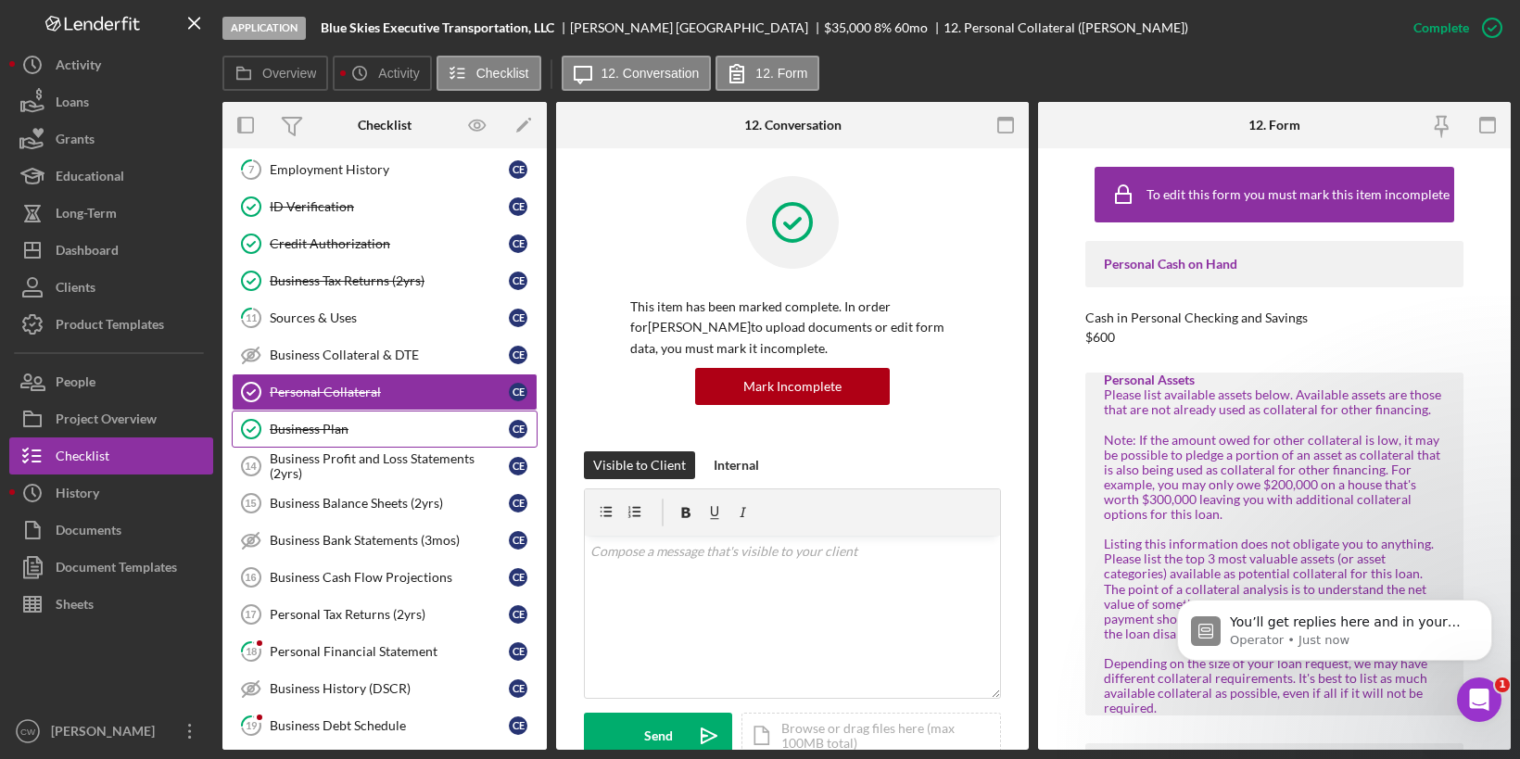
click at [310, 423] on div "Business Plan" at bounding box center [389, 429] width 239 height 15
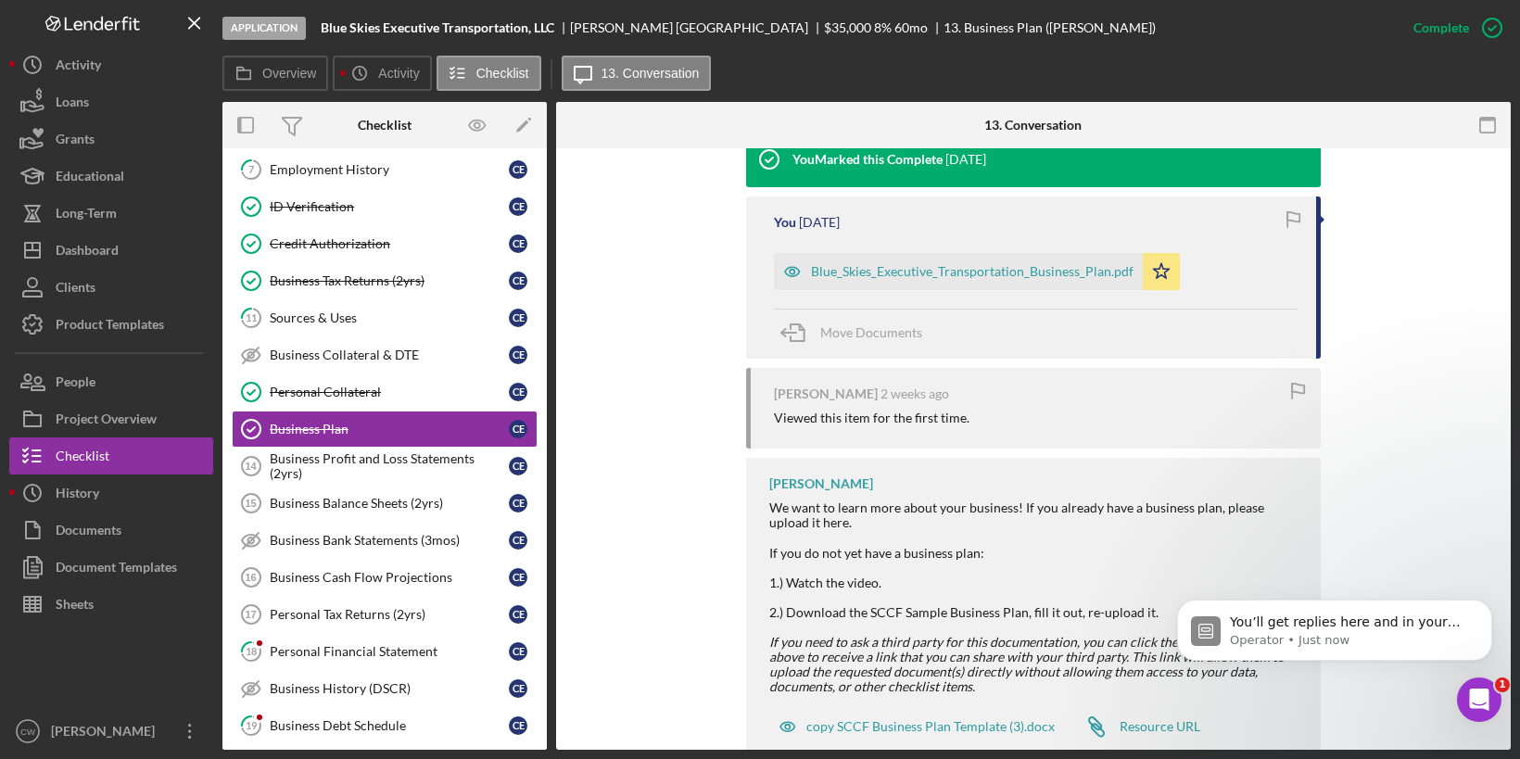
scroll to position [601, 0]
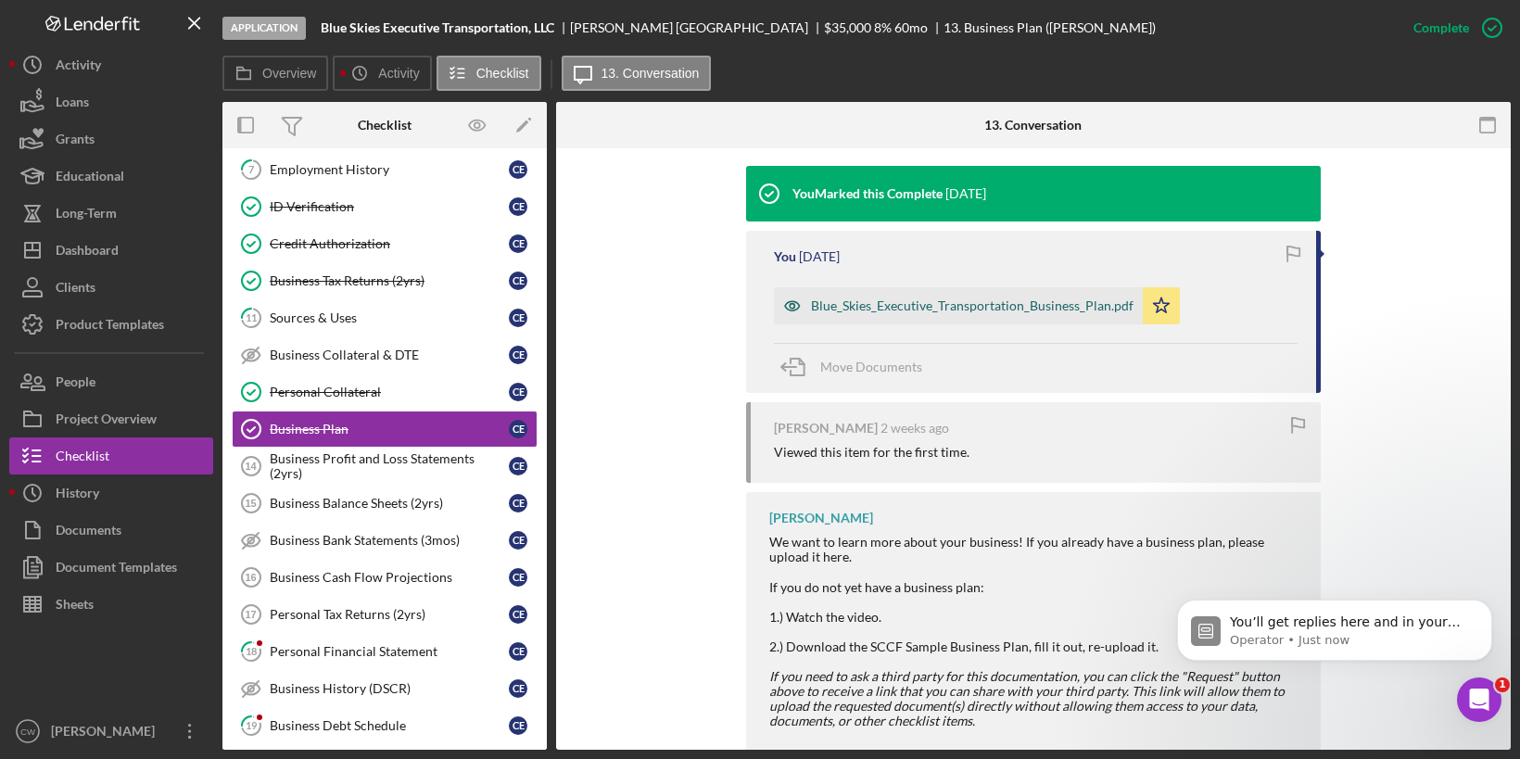
click at [911, 299] on div "Blue_Skies_Executive_Transportation_Business_Plan.pdf" at bounding box center [972, 305] width 323 height 15
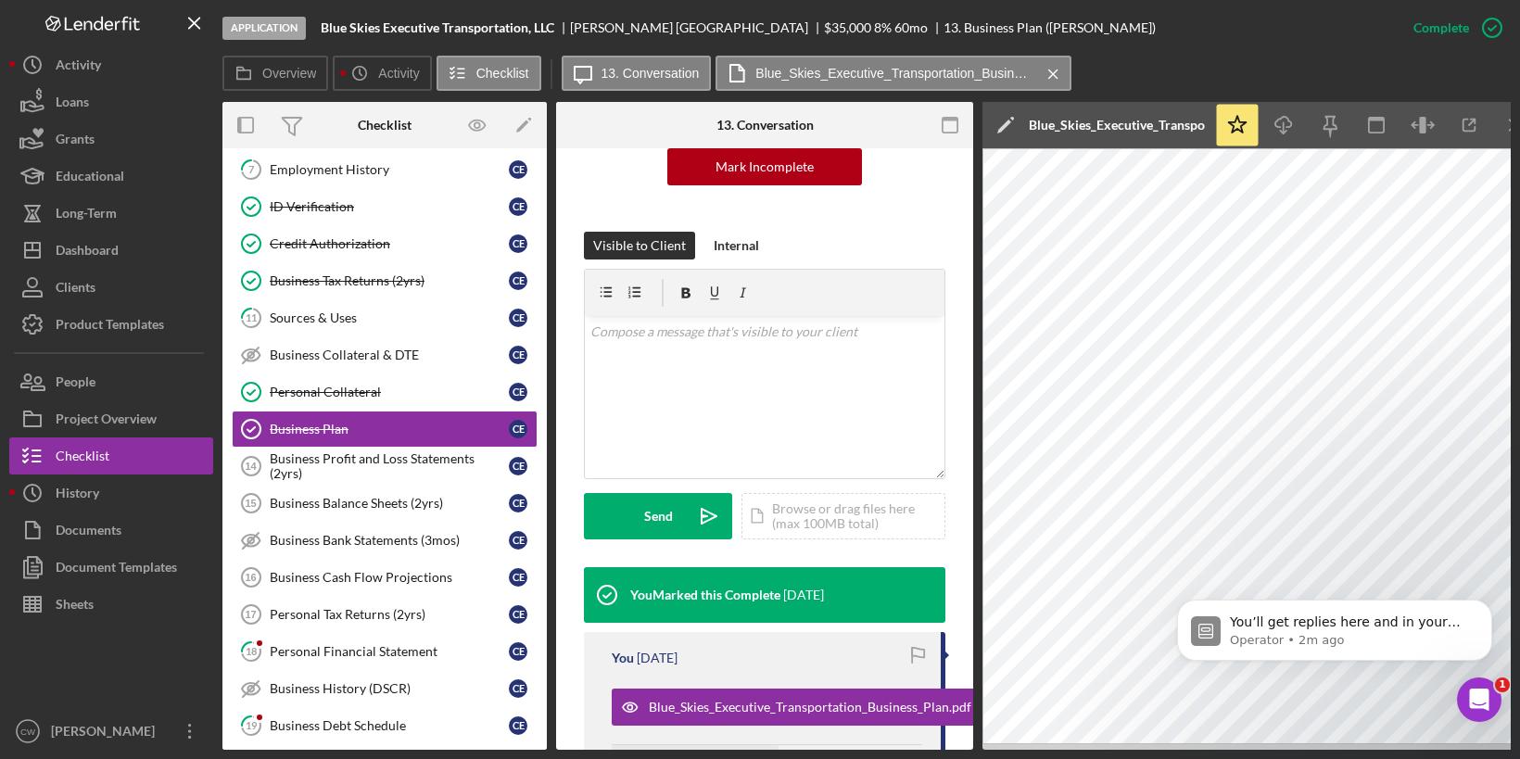
scroll to position [0, 0]
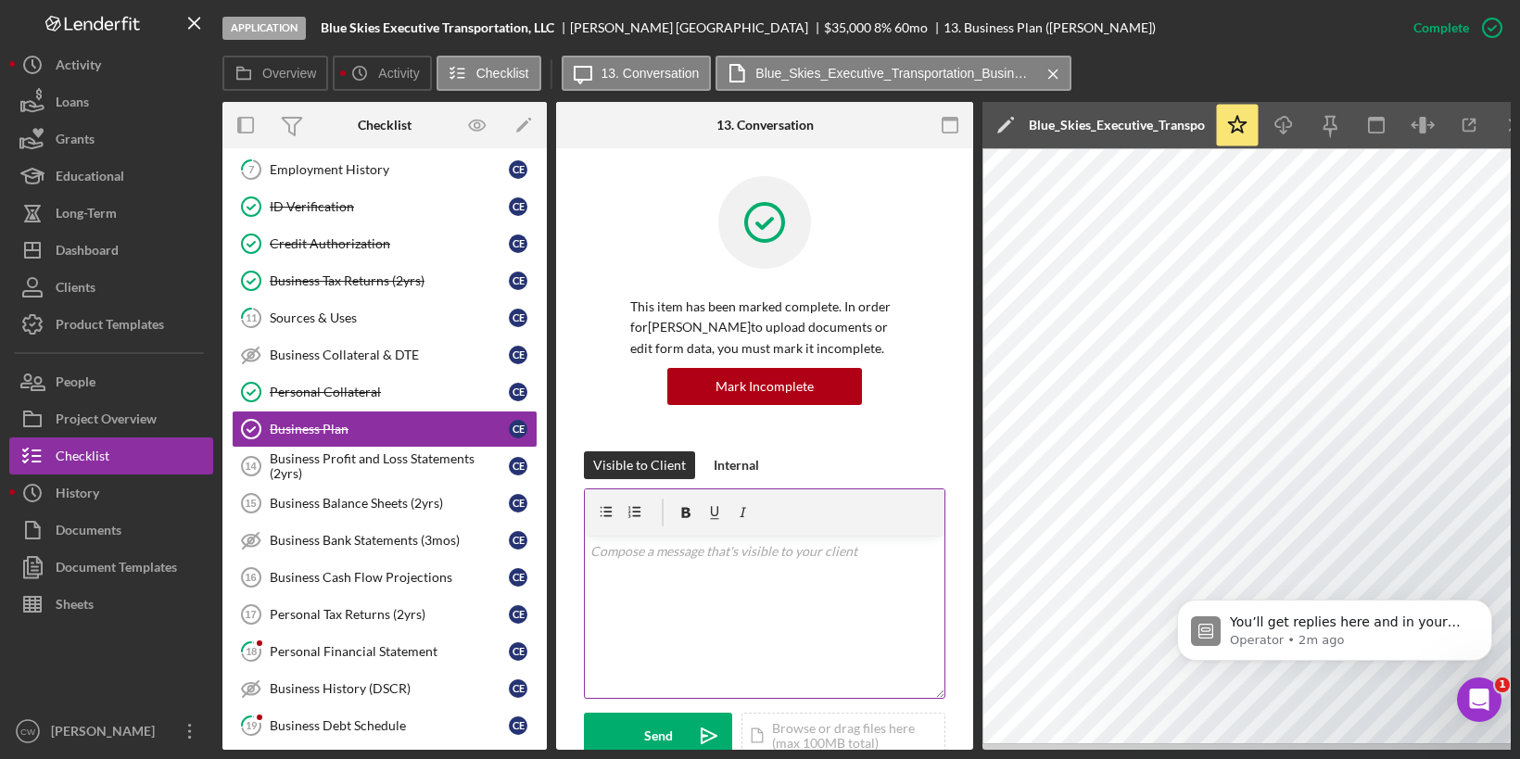
click at [692, 568] on div "v Color teal Color pink Remove color Add row above Add row below Add column bef…" at bounding box center [765, 617] width 360 height 162
click at [627, 735] on button "Send Icon/icon-invite-send" at bounding box center [658, 736] width 148 height 46
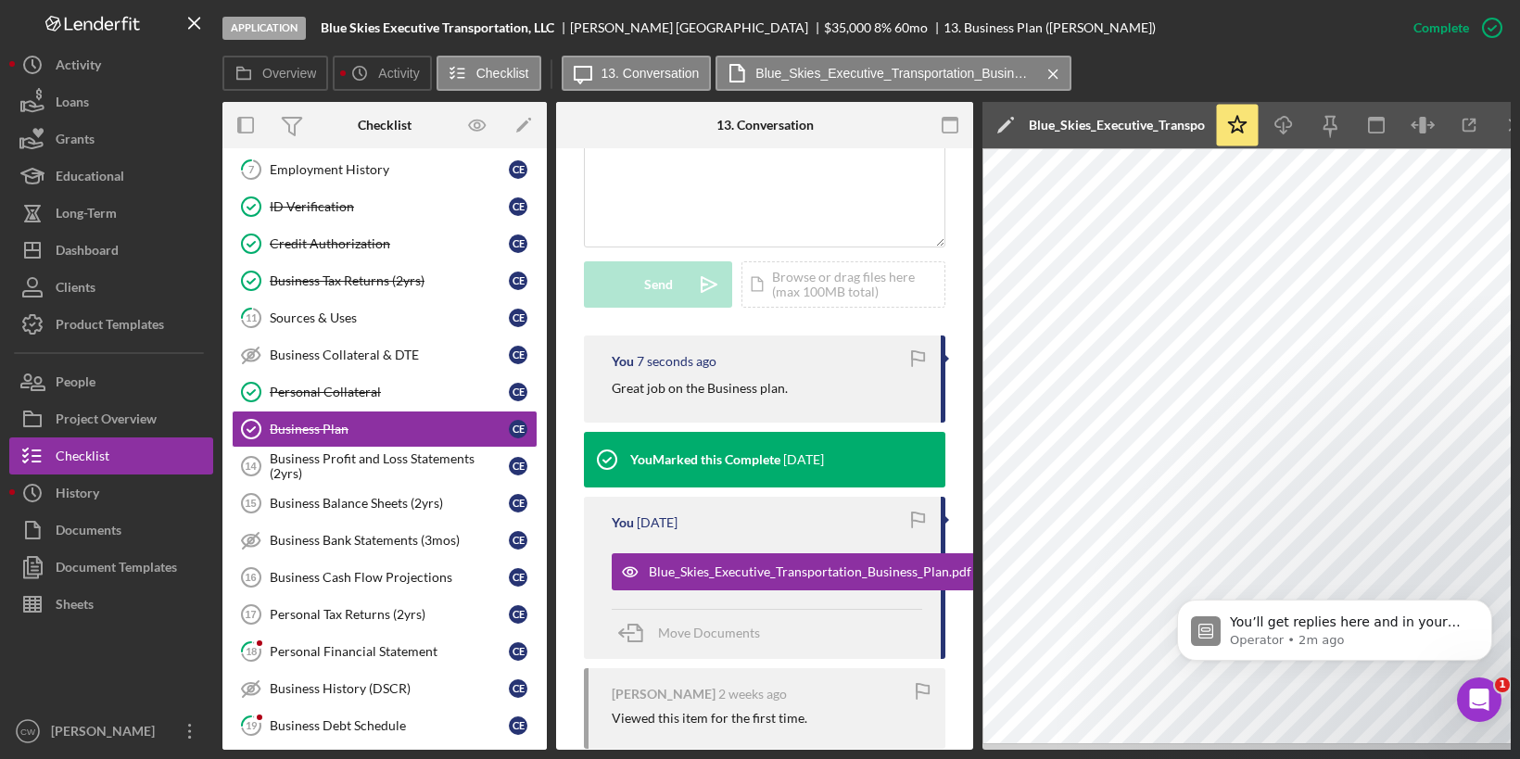
scroll to position [248, 0]
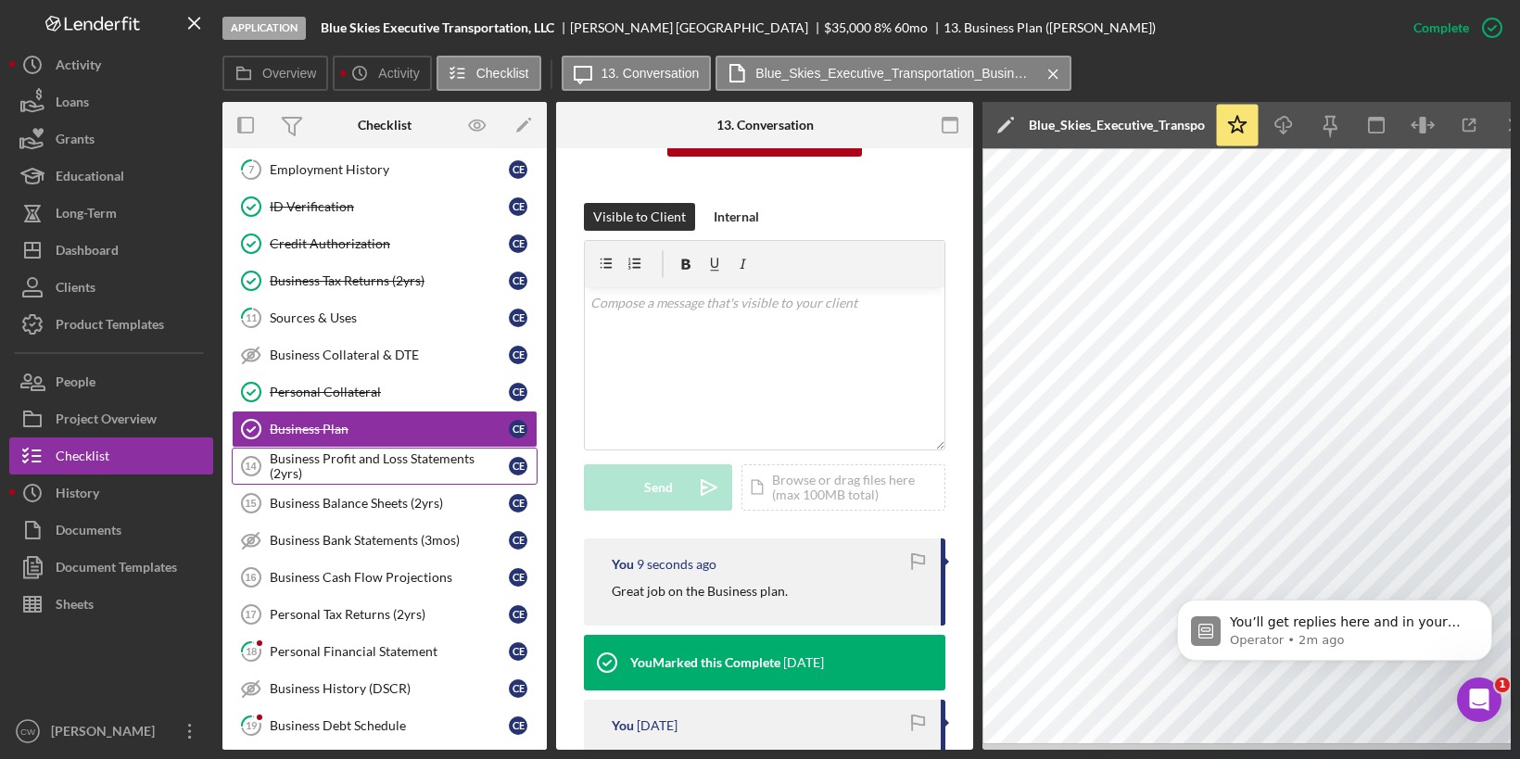
click at [372, 460] on div "Business Profit and Loss Statements (2yrs)" at bounding box center [389, 466] width 239 height 30
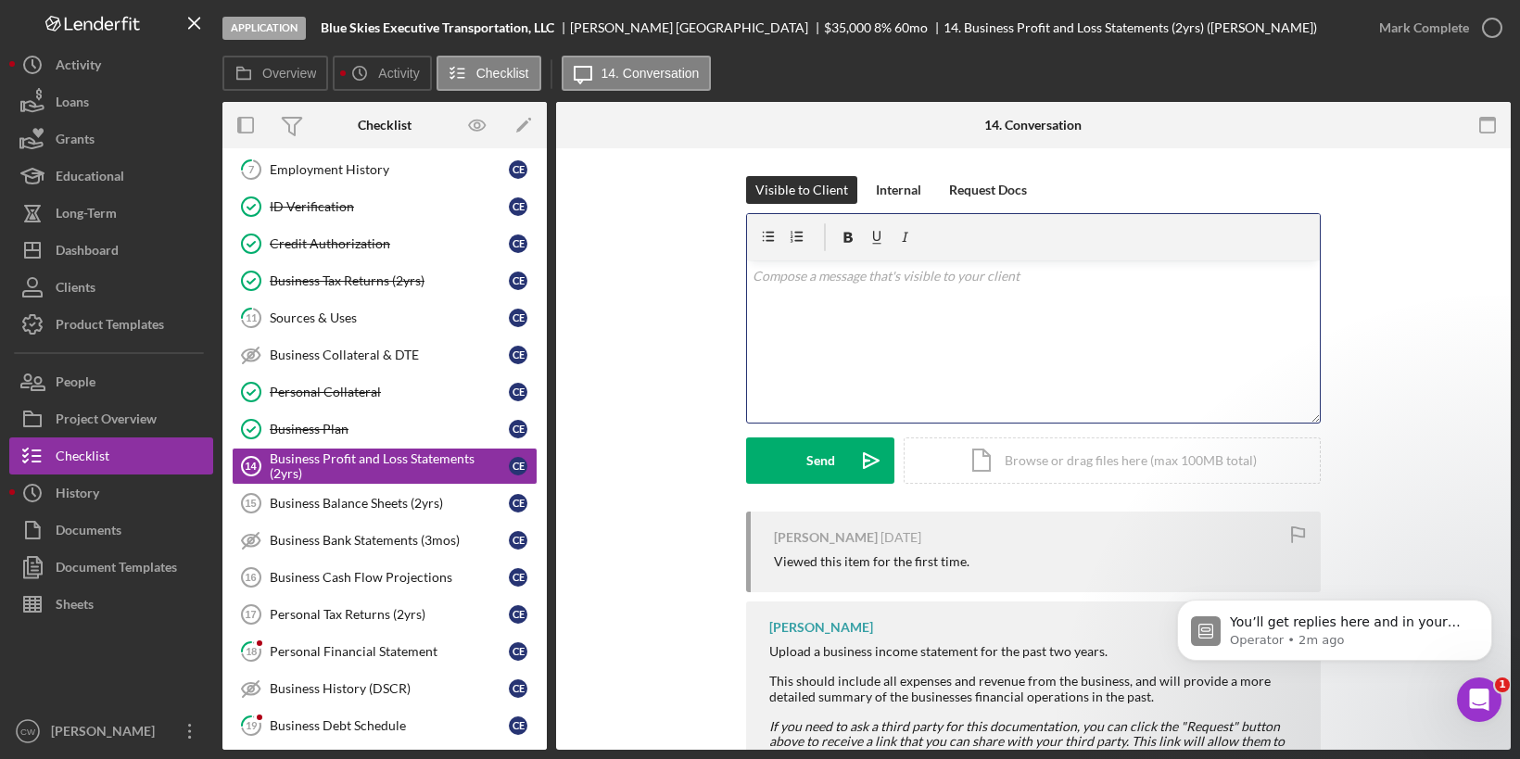
click at [896, 309] on div "v Color teal Color pink Remove color Add row above Add row below Add column bef…" at bounding box center [1033, 341] width 573 height 162
drag, startPoint x: 899, startPoint y: 281, endPoint x: 727, endPoint y: 281, distance: 172.4
click at [727, 281] on div "Visible to Client Internal Request Docs v Color teal Color pink Remove color Ad…" at bounding box center [1033, 344] width 899 height 336
click at [1486, 20] on icon "button" at bounding box center [1492, 28] width 46 height 46
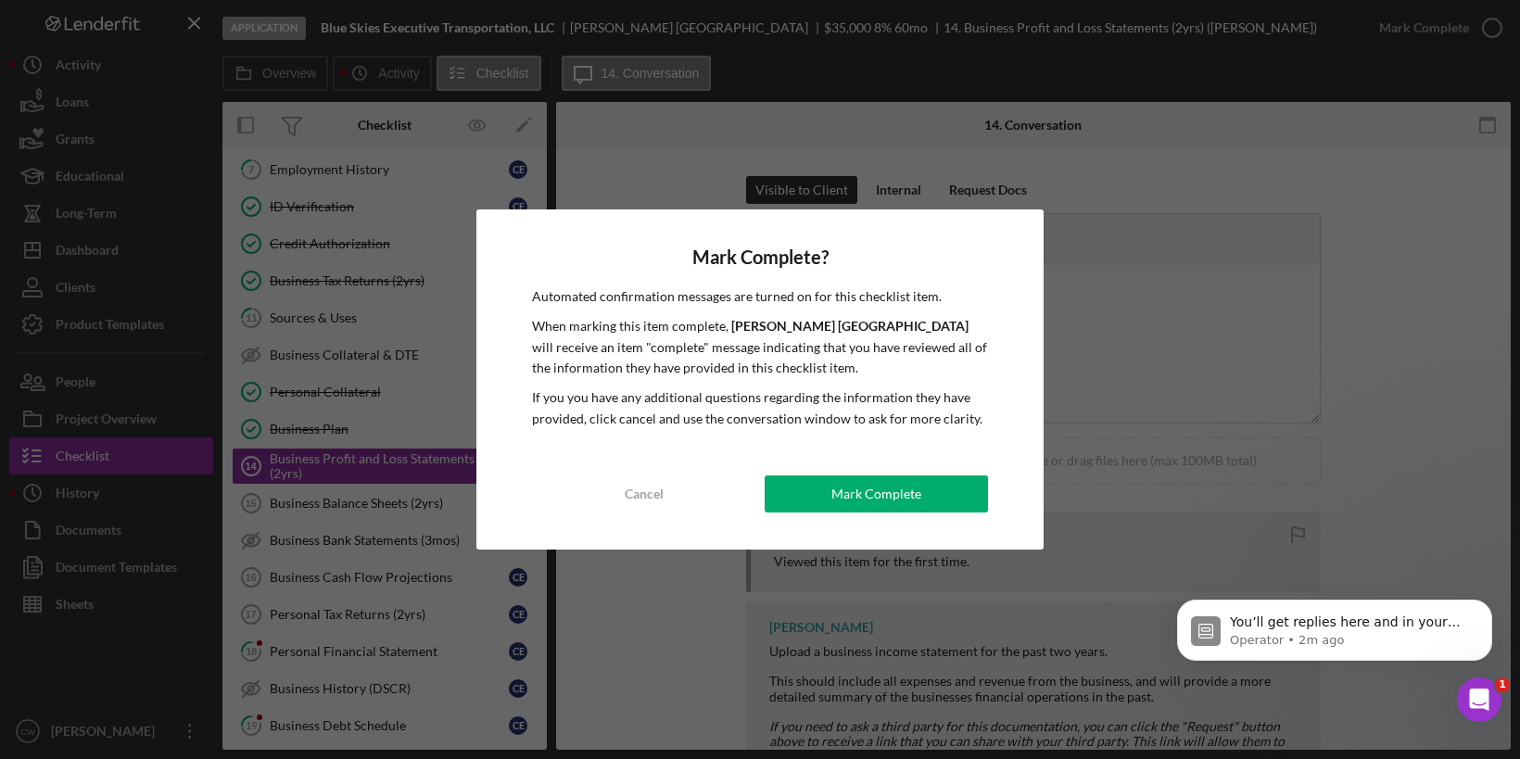
click at [1156, 374] on div "Mark Complete? Automated confirmation messages are turned on for this checklist…" at bounding box center [760, 379] width 1520 height 759
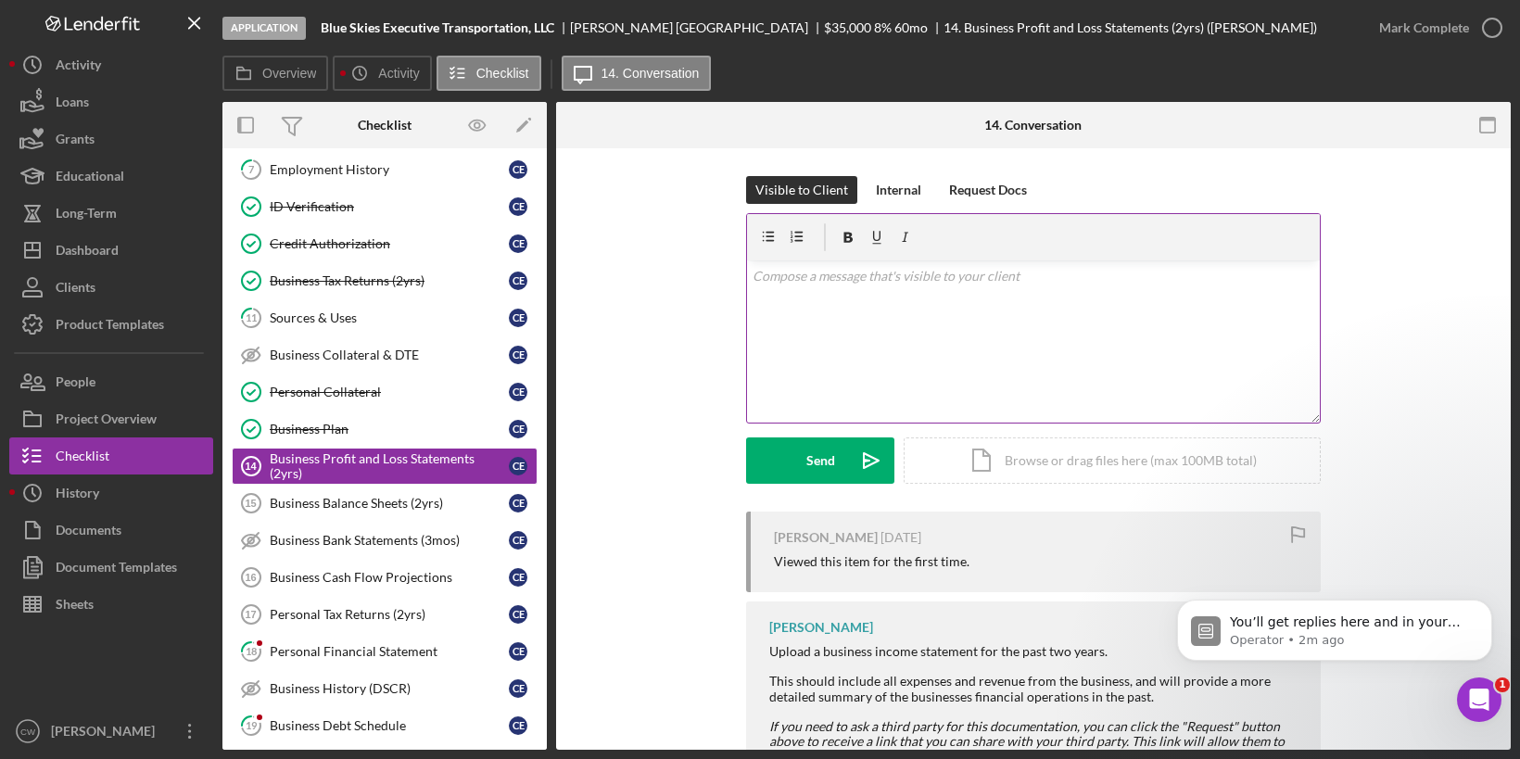
click at [881, 347] on div "v Color teal Color pink Remove color Add row above Add row below Add column bef…" at bounding box center [1033, 341] width 573 height 162
click at [801, 468] on button "Send Icon/icon-invite-send" at bounding box center [820, 460] width 148 height 46
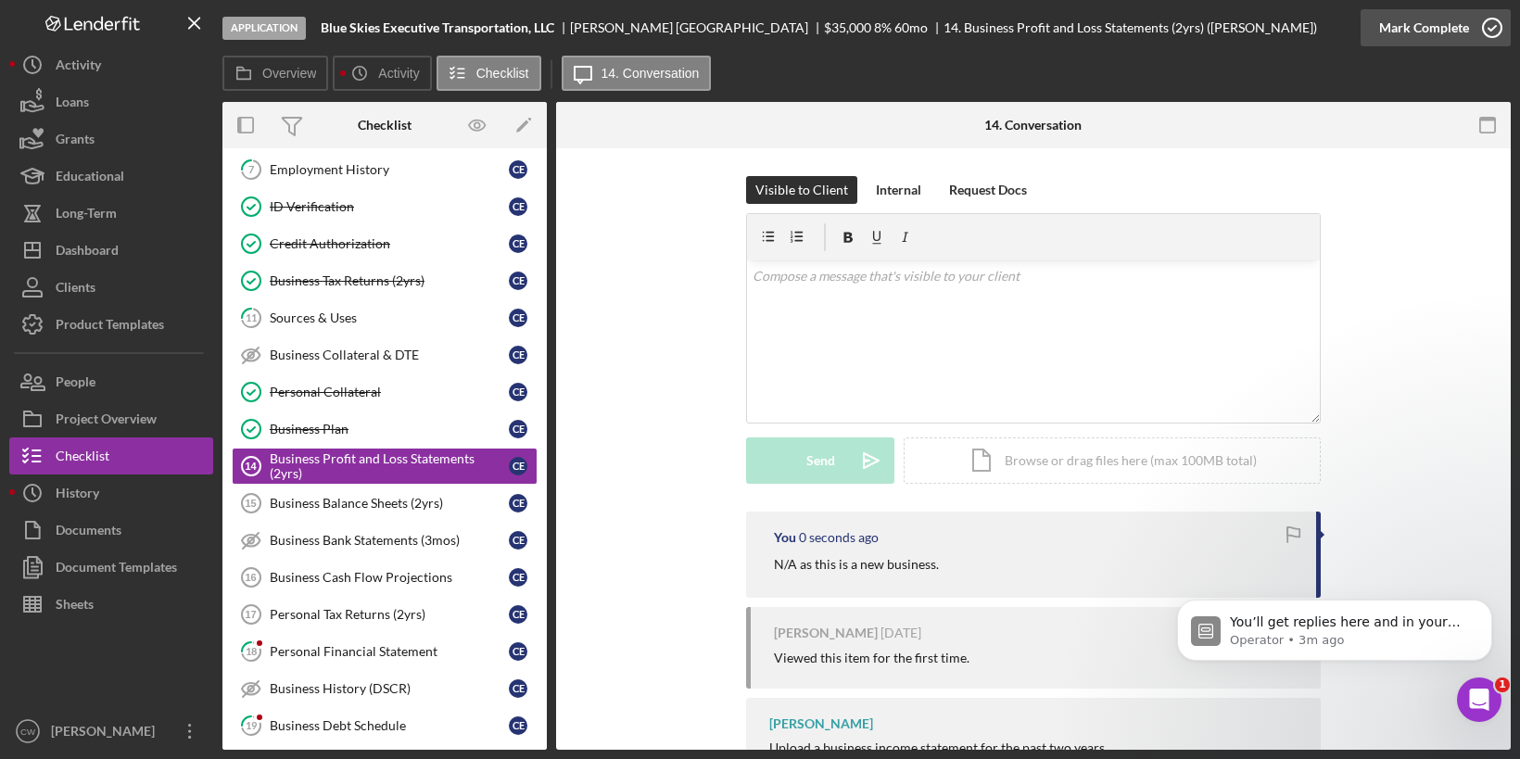
click at [1498, 21] on icon "button" at bounding box center [1492, 28] width 46 height 46
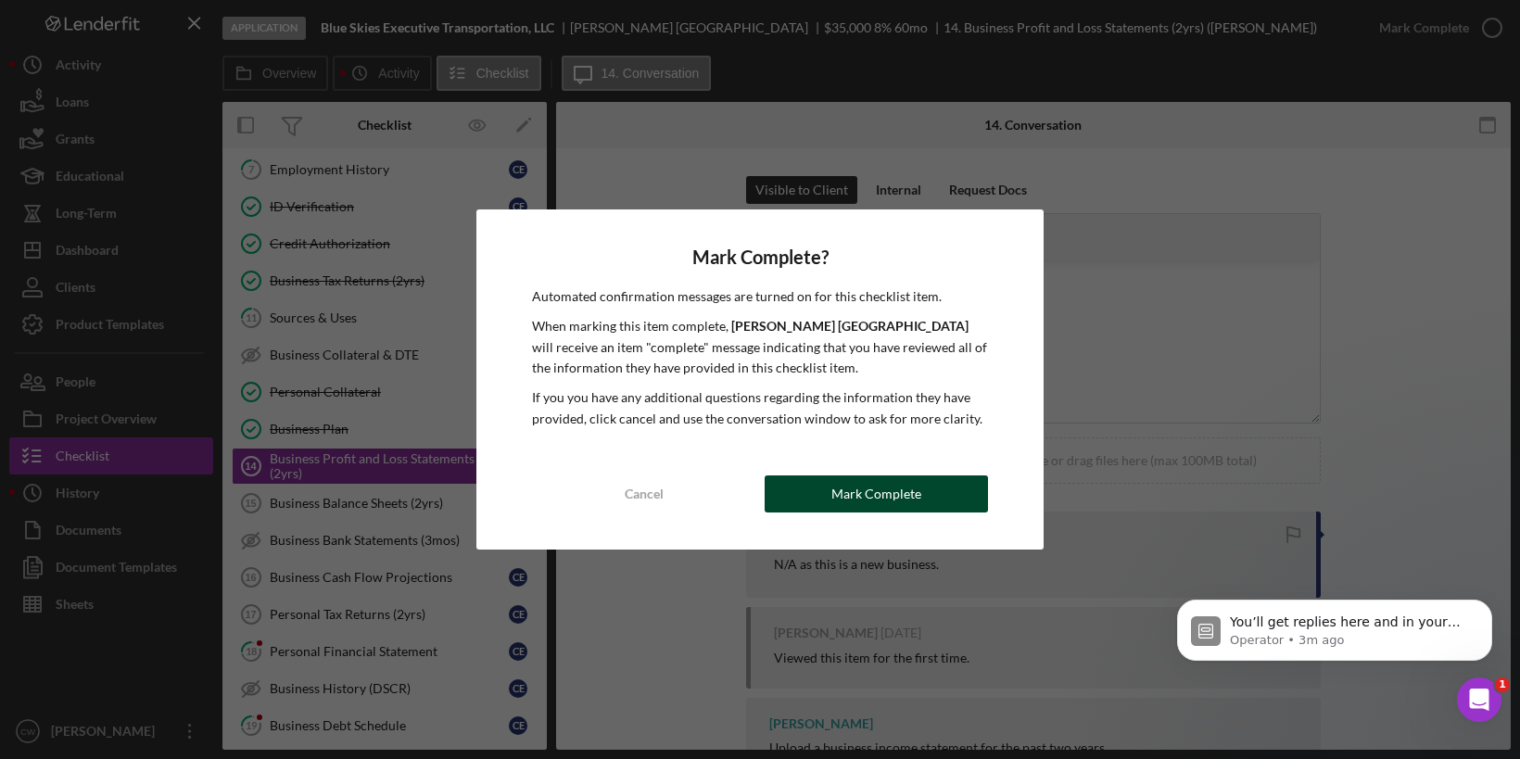
click at [842, 497] on div "Mark Complete" at bounding box center [876, 493] width 90 height 37
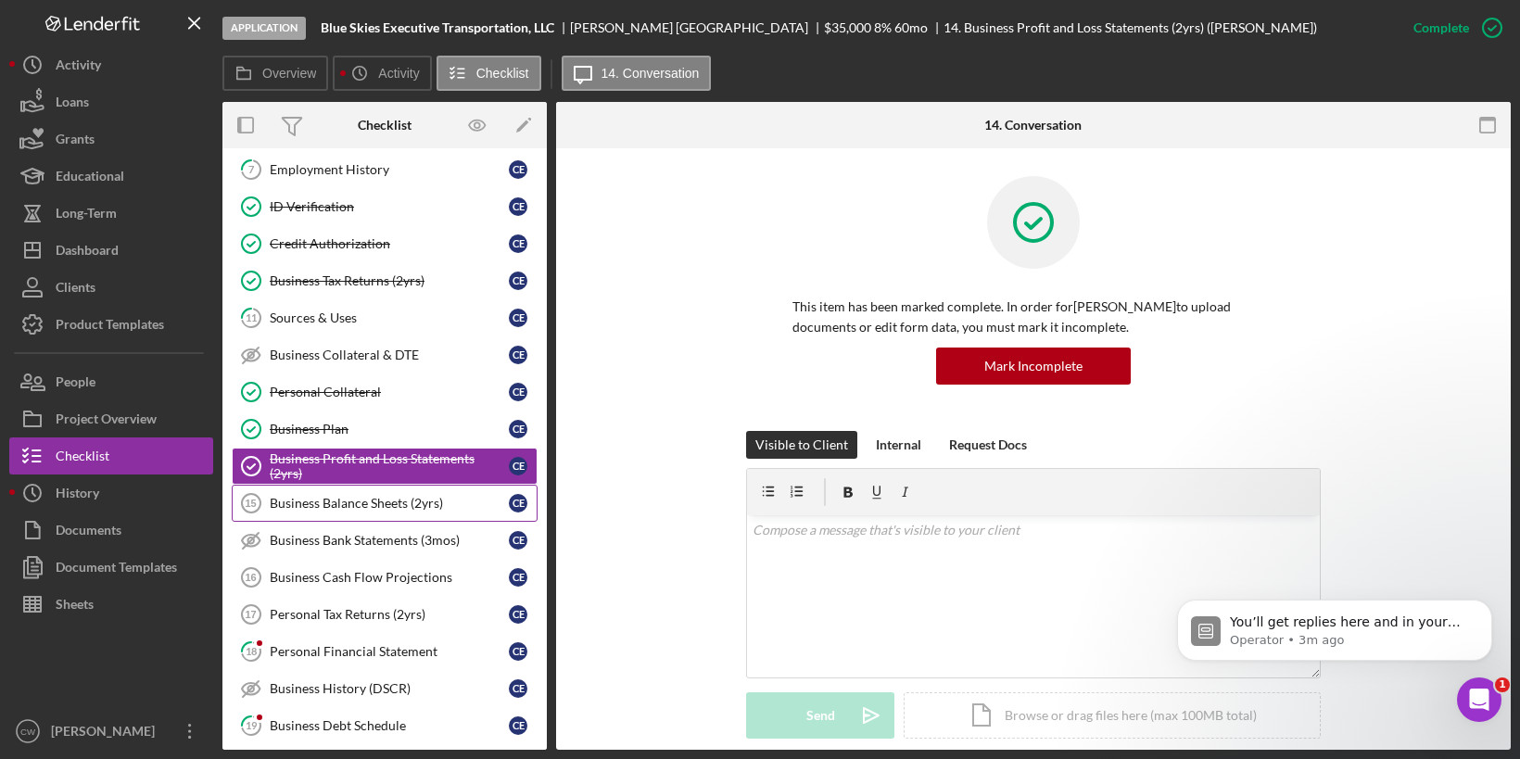
click at [437, 499] on div "Business Balance Sheets (2yrs)" at bounding box center [389, 503] width 239 height 15
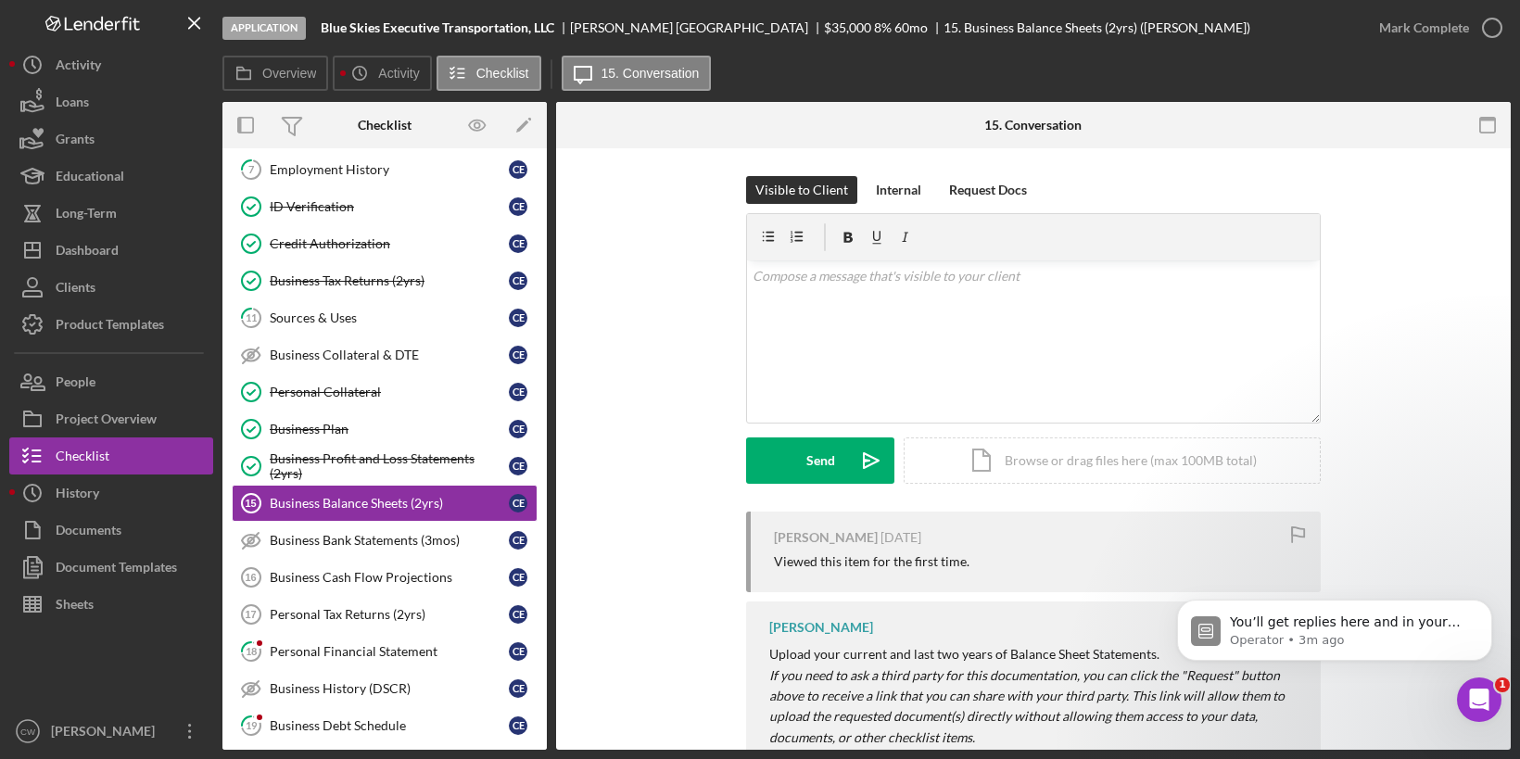
scroll to position [57, 0]
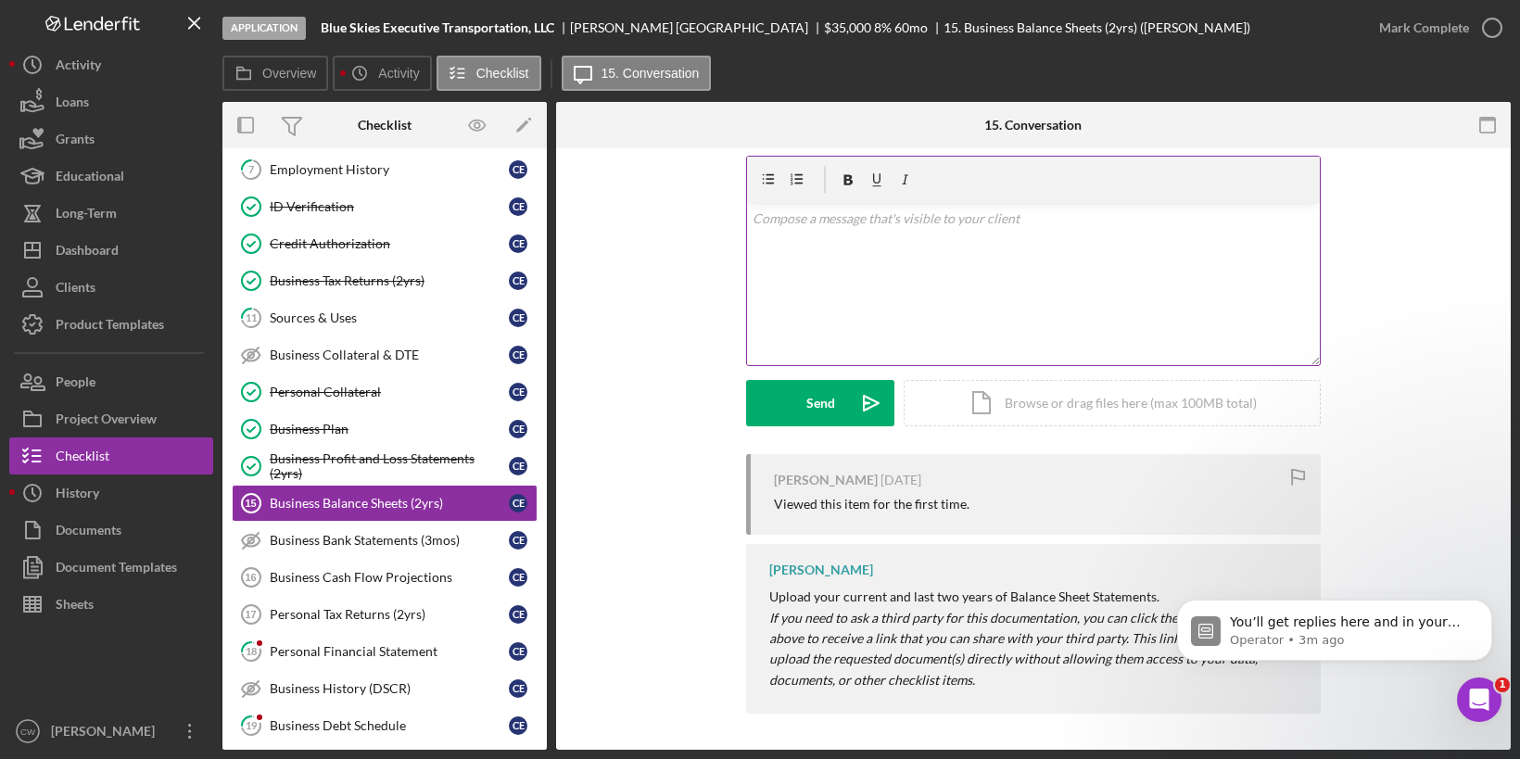
click at [924, 239] on div "v Color teal Color pink Remove color Add row above Add row below Add column bef…" at bounding box center [1033, 284] width 573 height 162
click at [804, 376] on form "v Color teal Color pink Remove color Add row above Add row below Add column bef…" at bounding box center [1033, 291] width 575 height 271
click at [830, 404] on div "Send" at bounding box center [820, 403] width 29 height 46
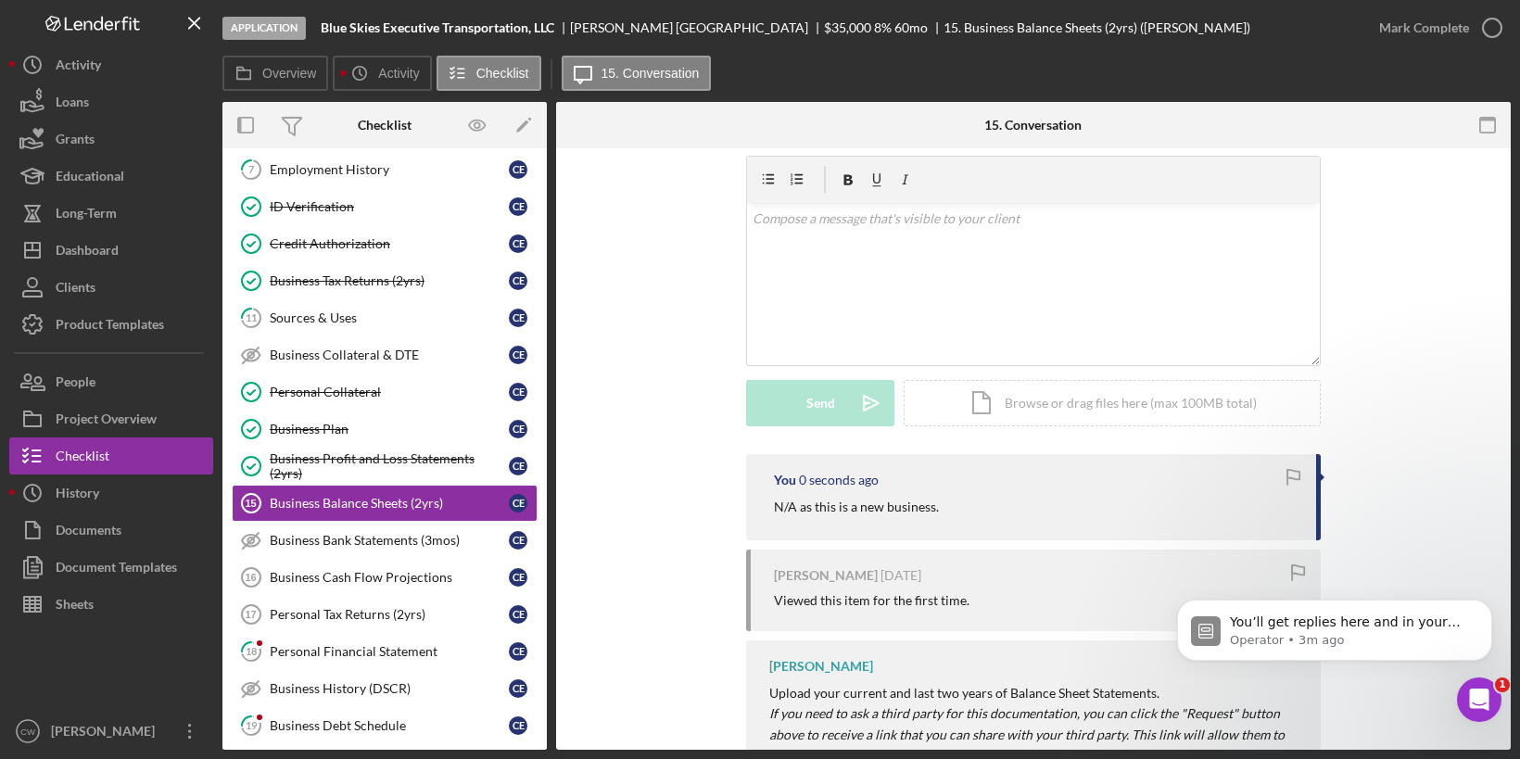
scroll to position [0, 0]
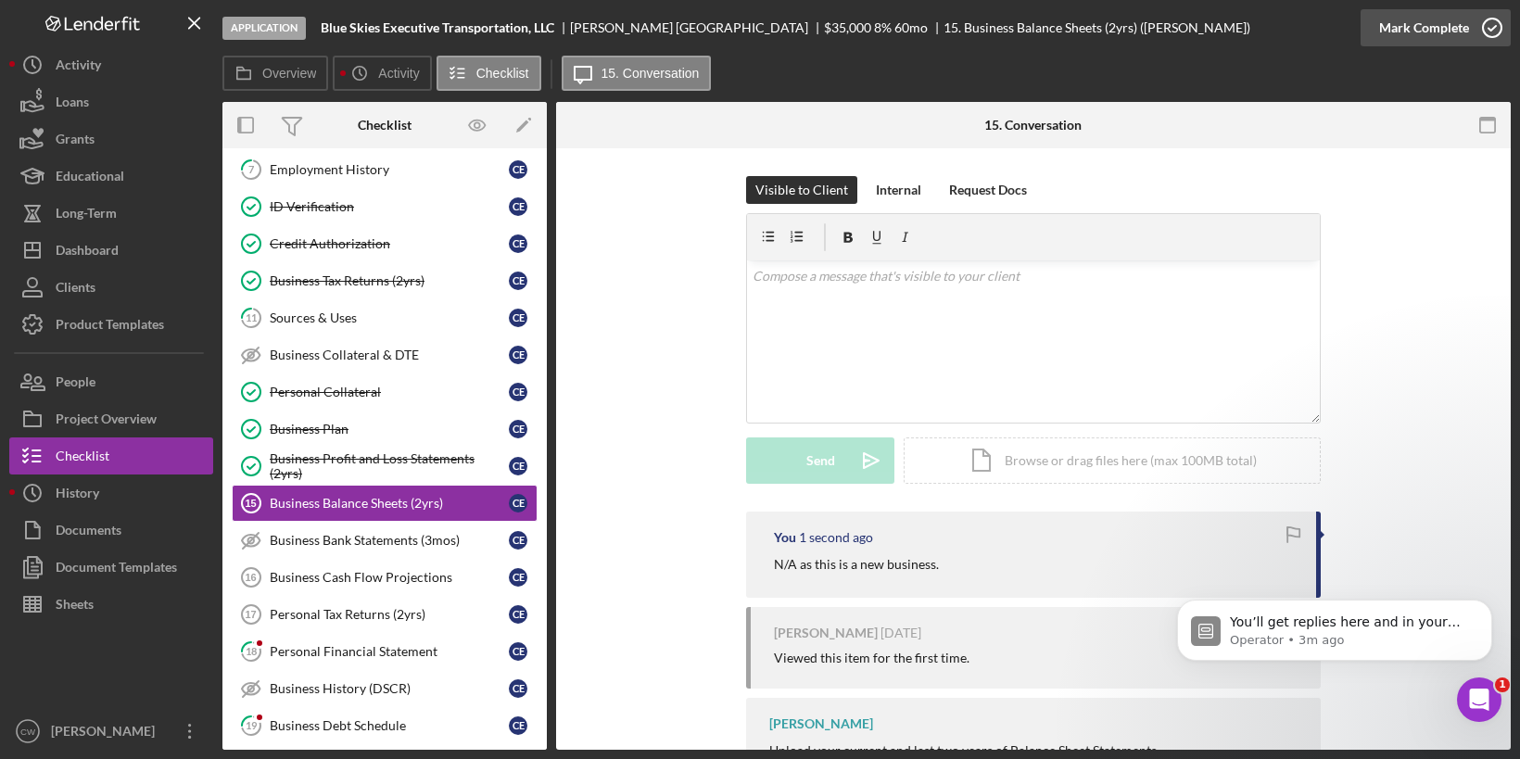
click at [1498, 26] on icon "button" at bounding box center [1492, 28] width 46 height 46
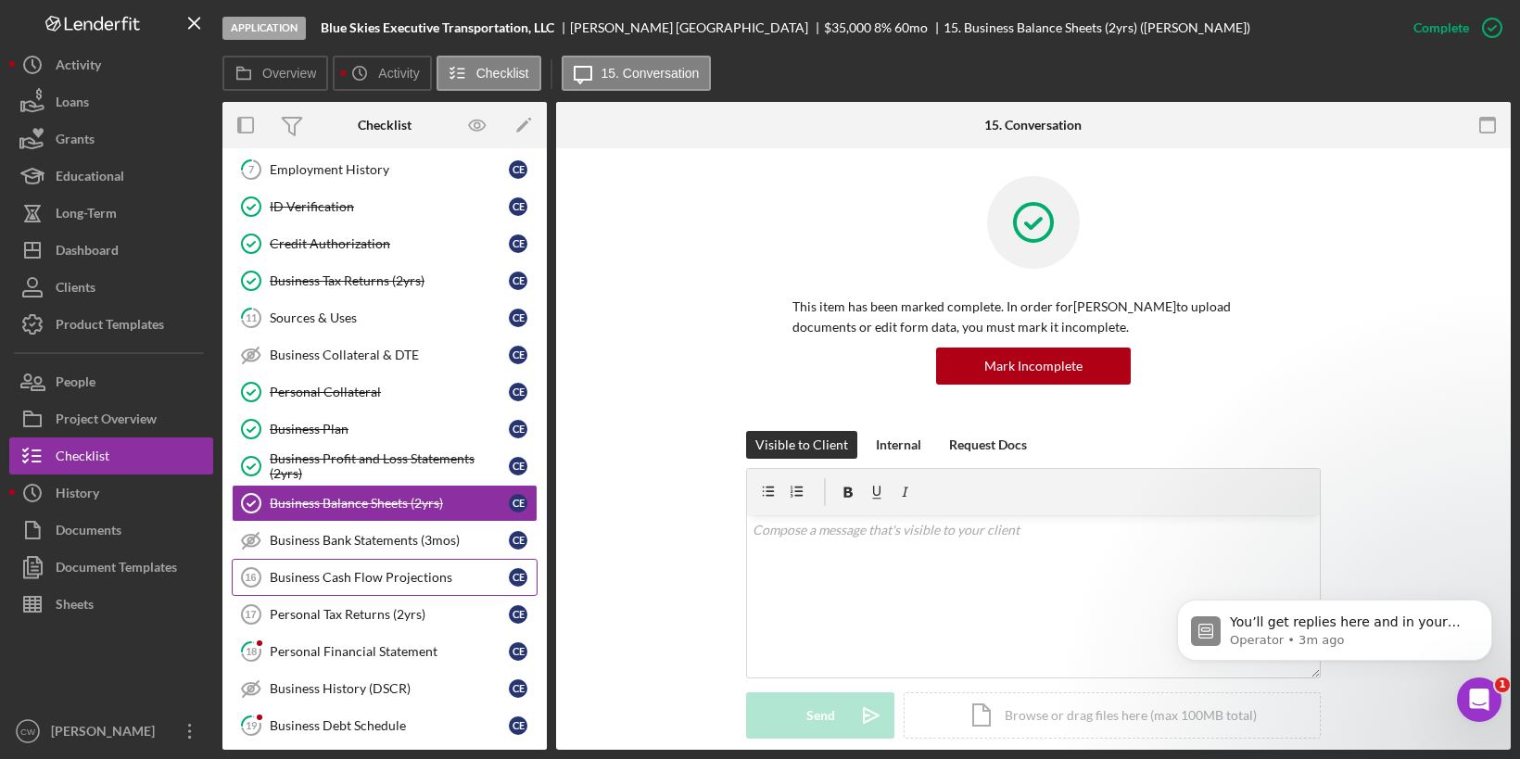
click at [382, 570] on div "Business Cash Flow Projections" at bounding box center [389, 577] width 239 height 15
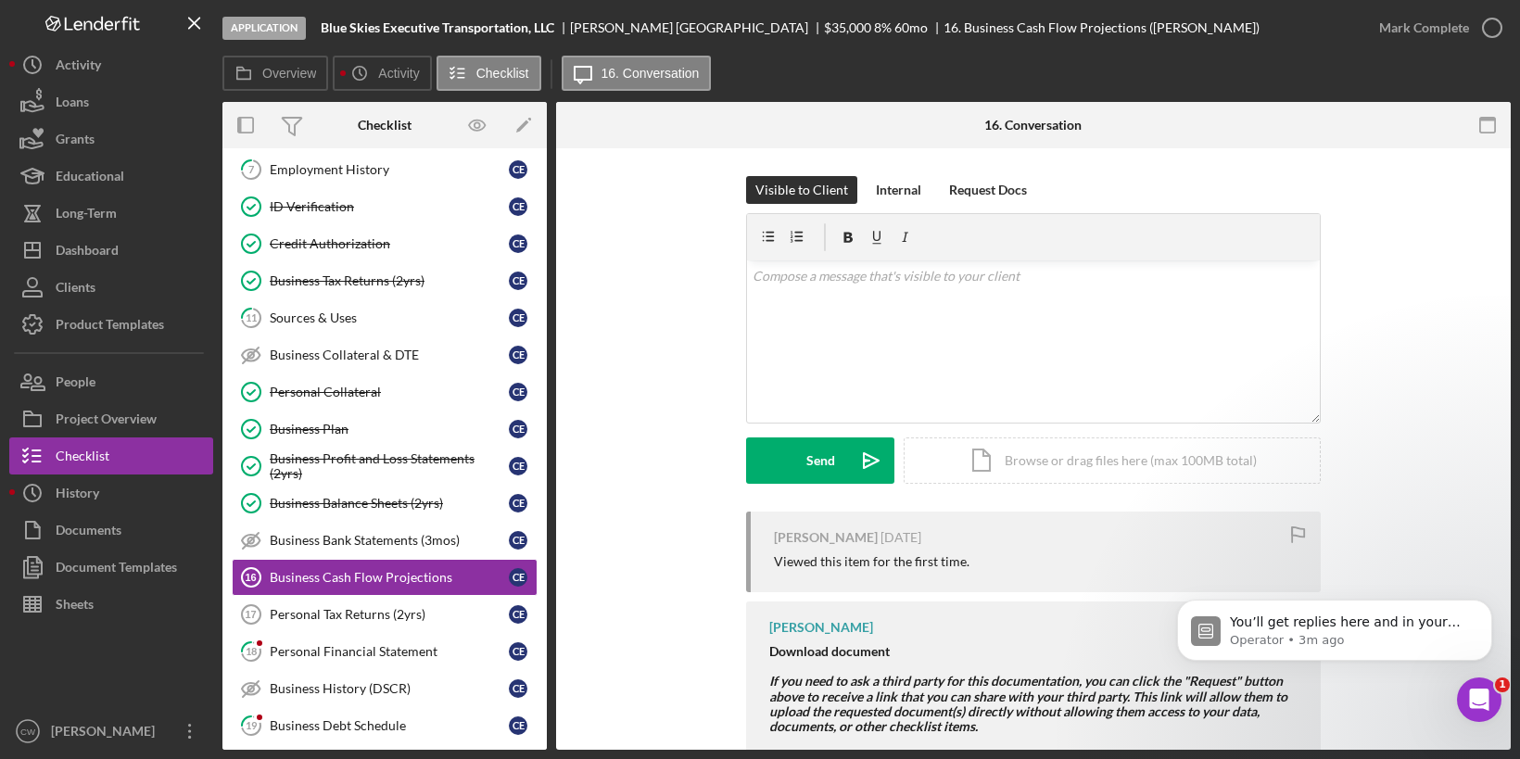
scroll to position [90, 0]
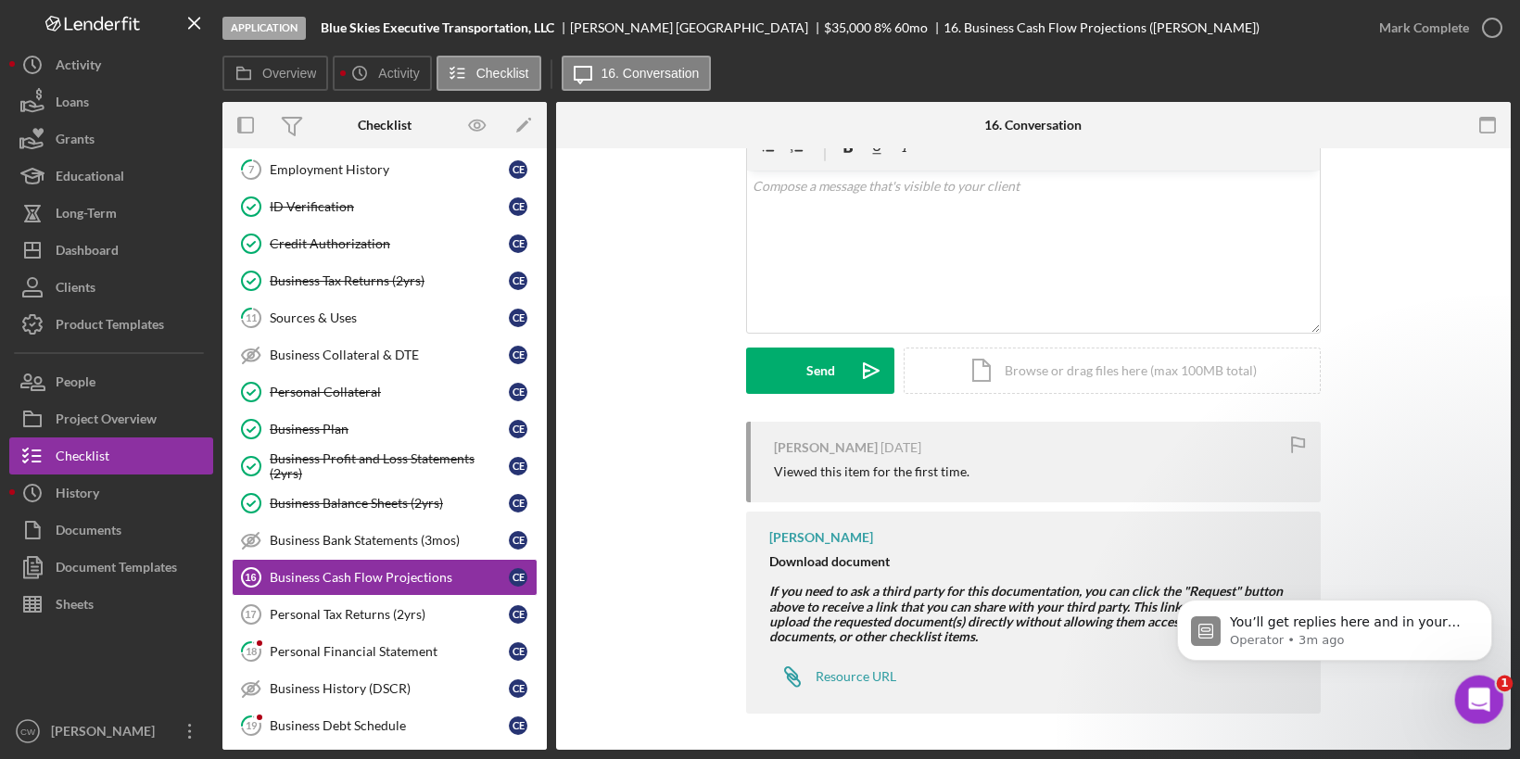
click at [1488, 682] on div "Open Intercom Messenger" at bounding box center [1476, 696] width 61 height 61
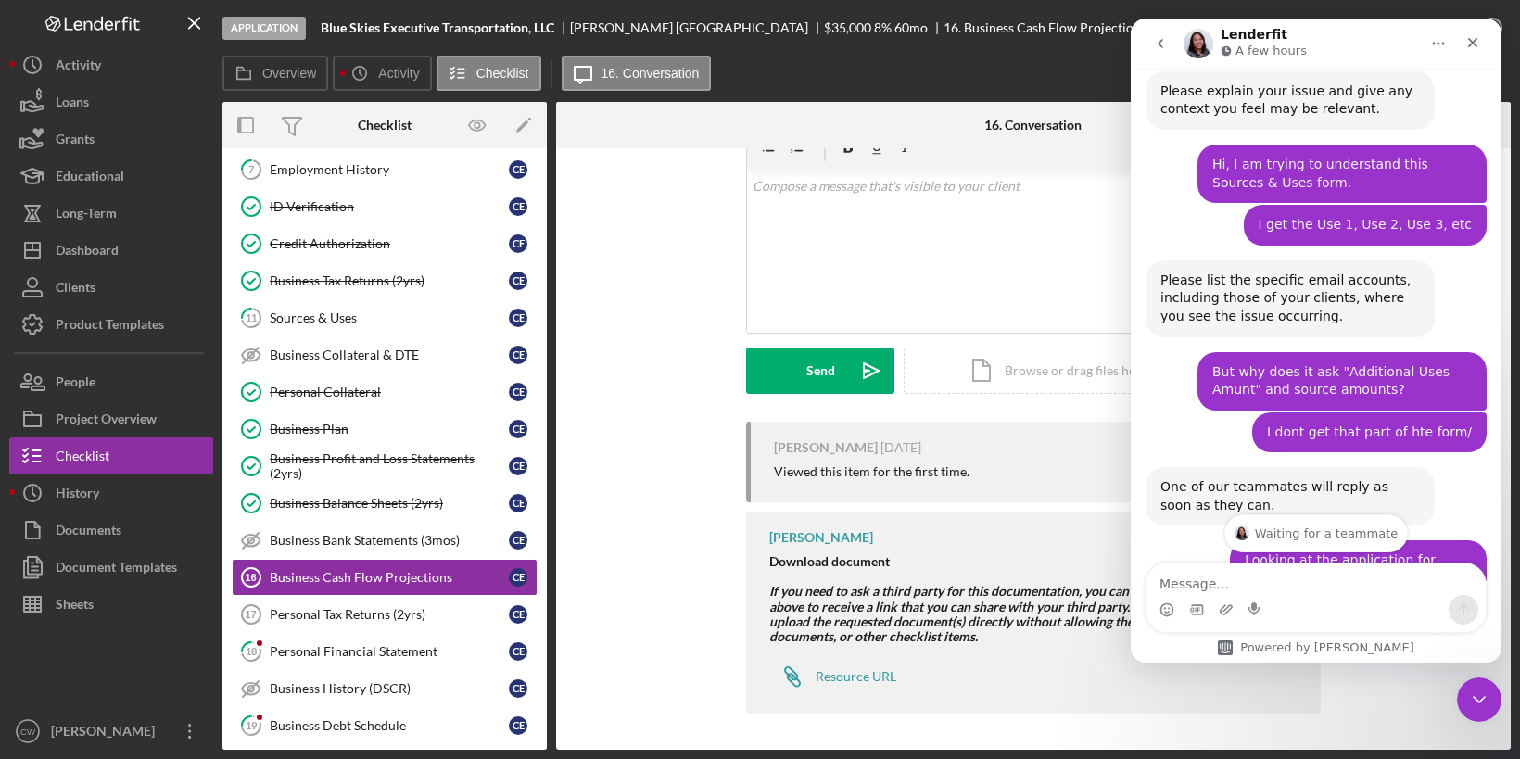
scroll to position [744, 0]
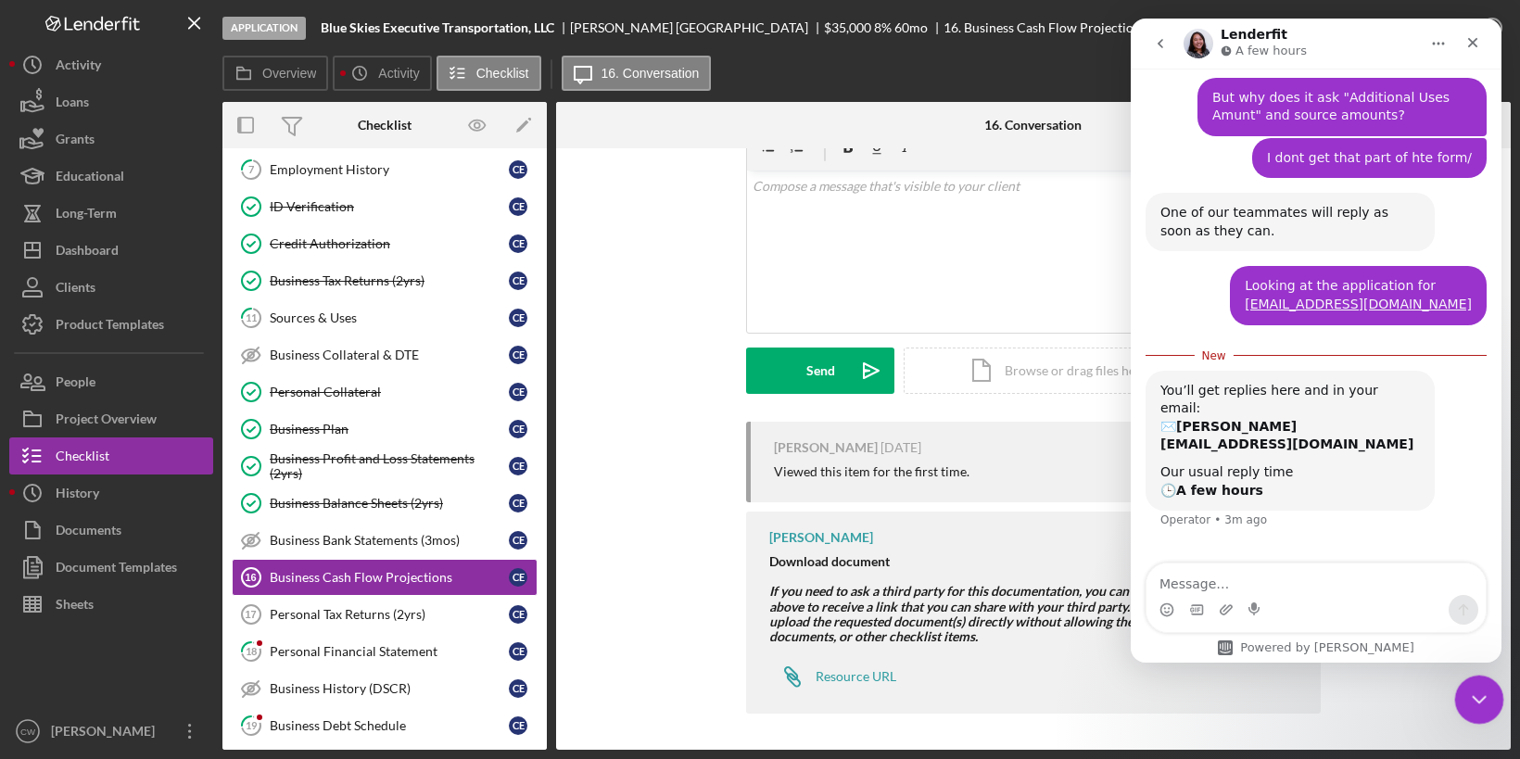
click at [1467, 690] on icon "Close Intercom Messenger" at bounding box center [1476, 697] width 22 height 22
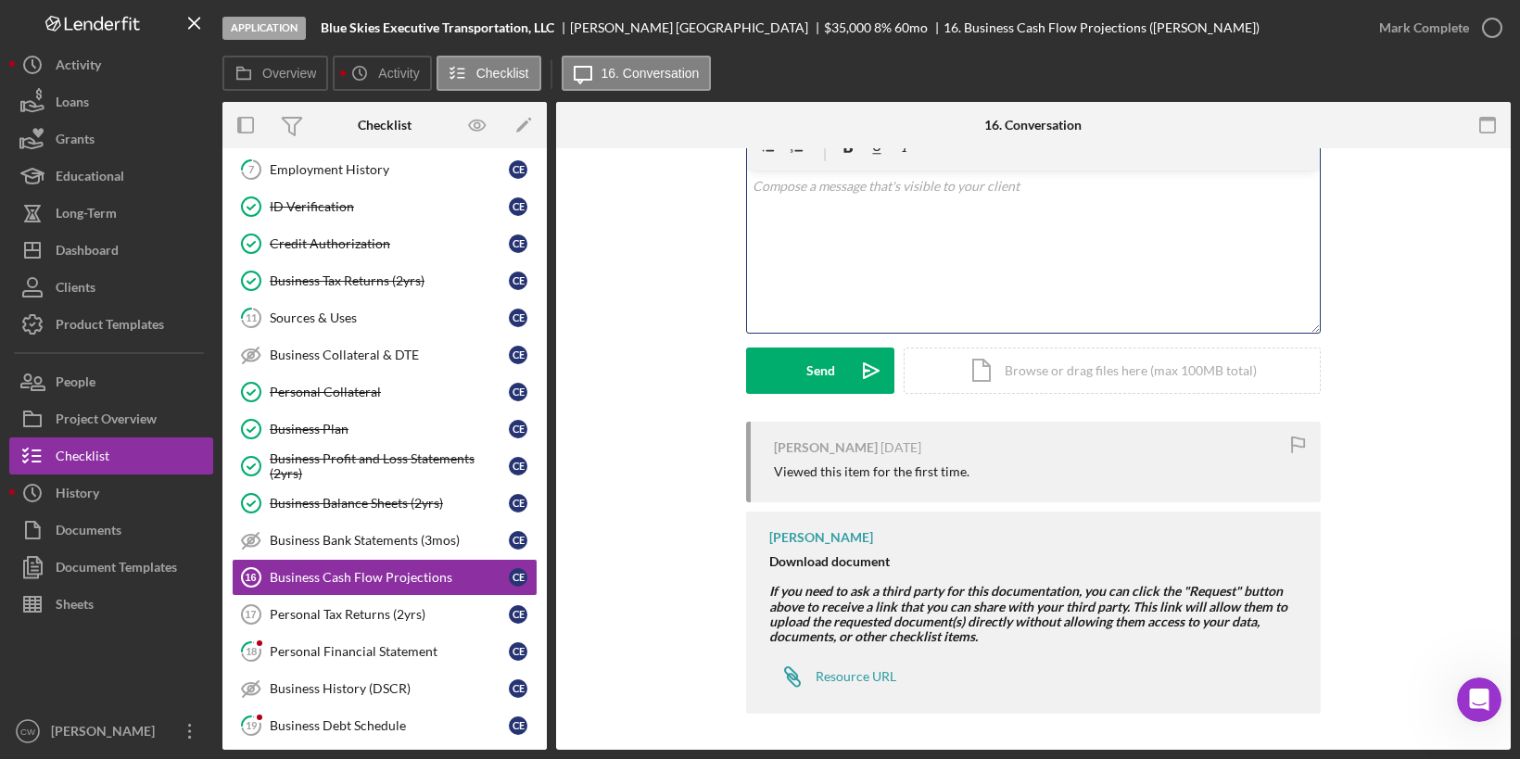
click at [922, 210] on div "v Color teal Color pink Remove color Add row above Add row below Add column bef…" at bounding box center [1033, 252] width 573 height 162
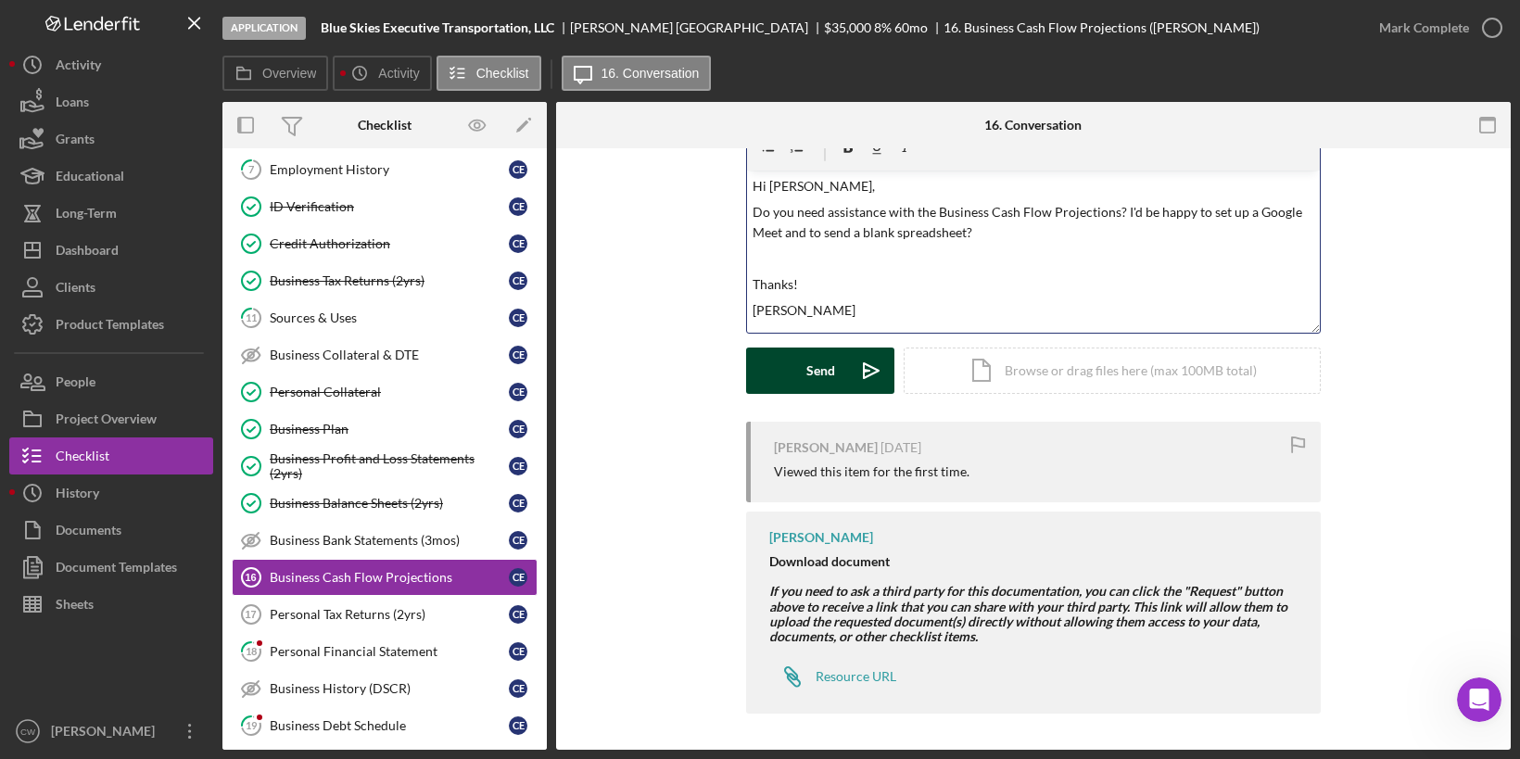
click at [806, 373] on div "Send" at bounding box center [820, 371] width 29 height 46
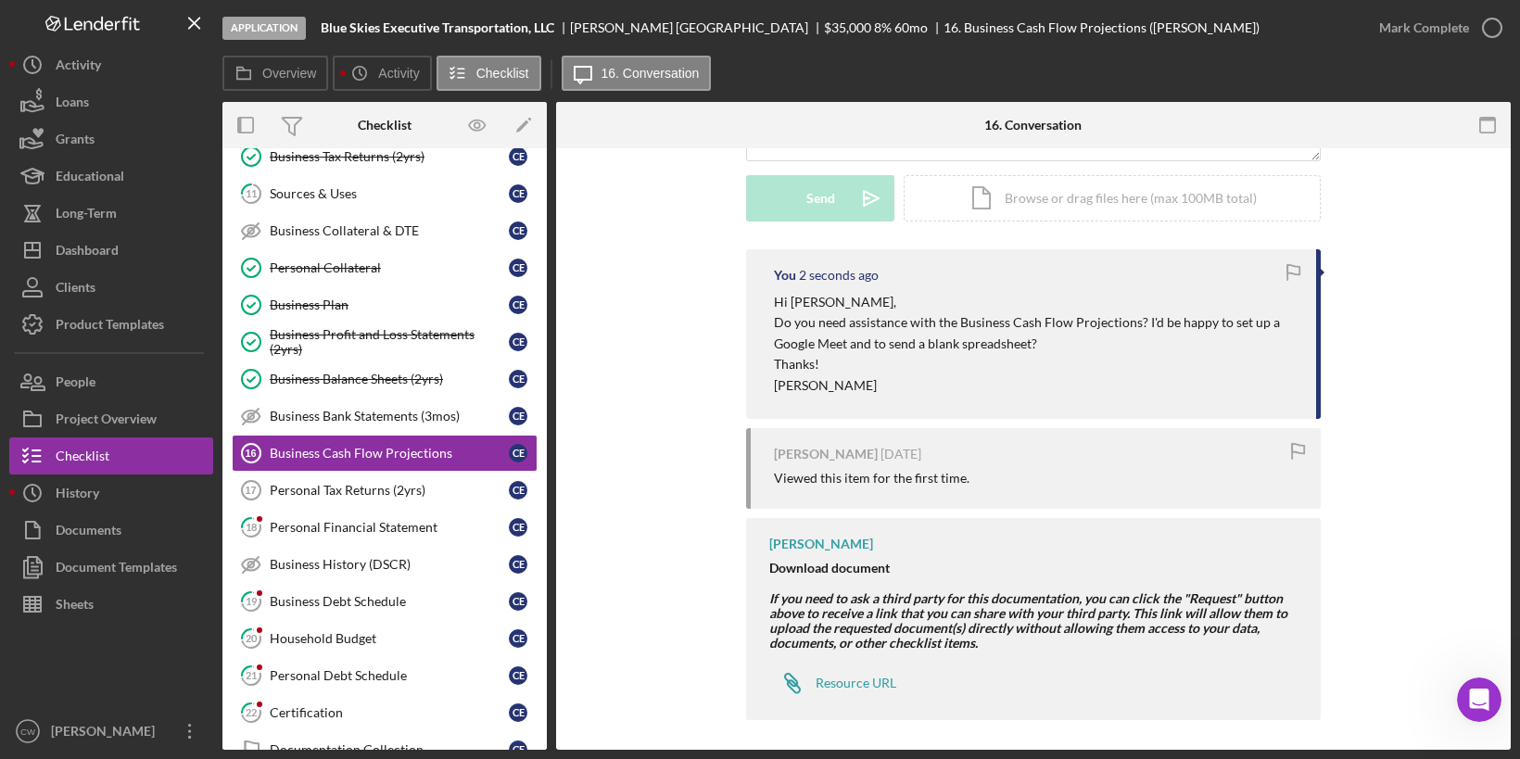
scroll to position [269, 0]
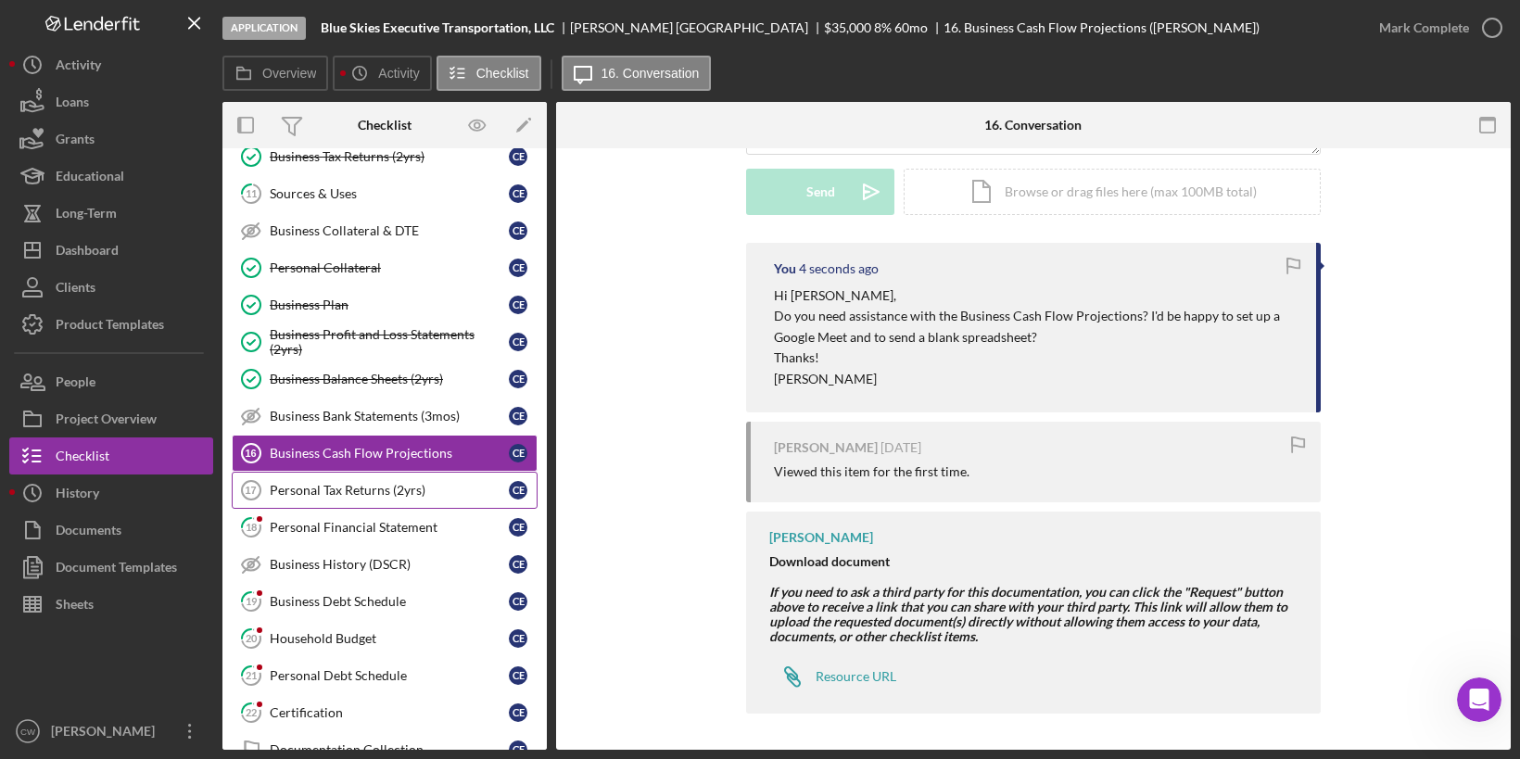
click at [457, 483] on div "Personal Tax Returns (2yrs)" at bounding box center [389, 490] width 239 height 15
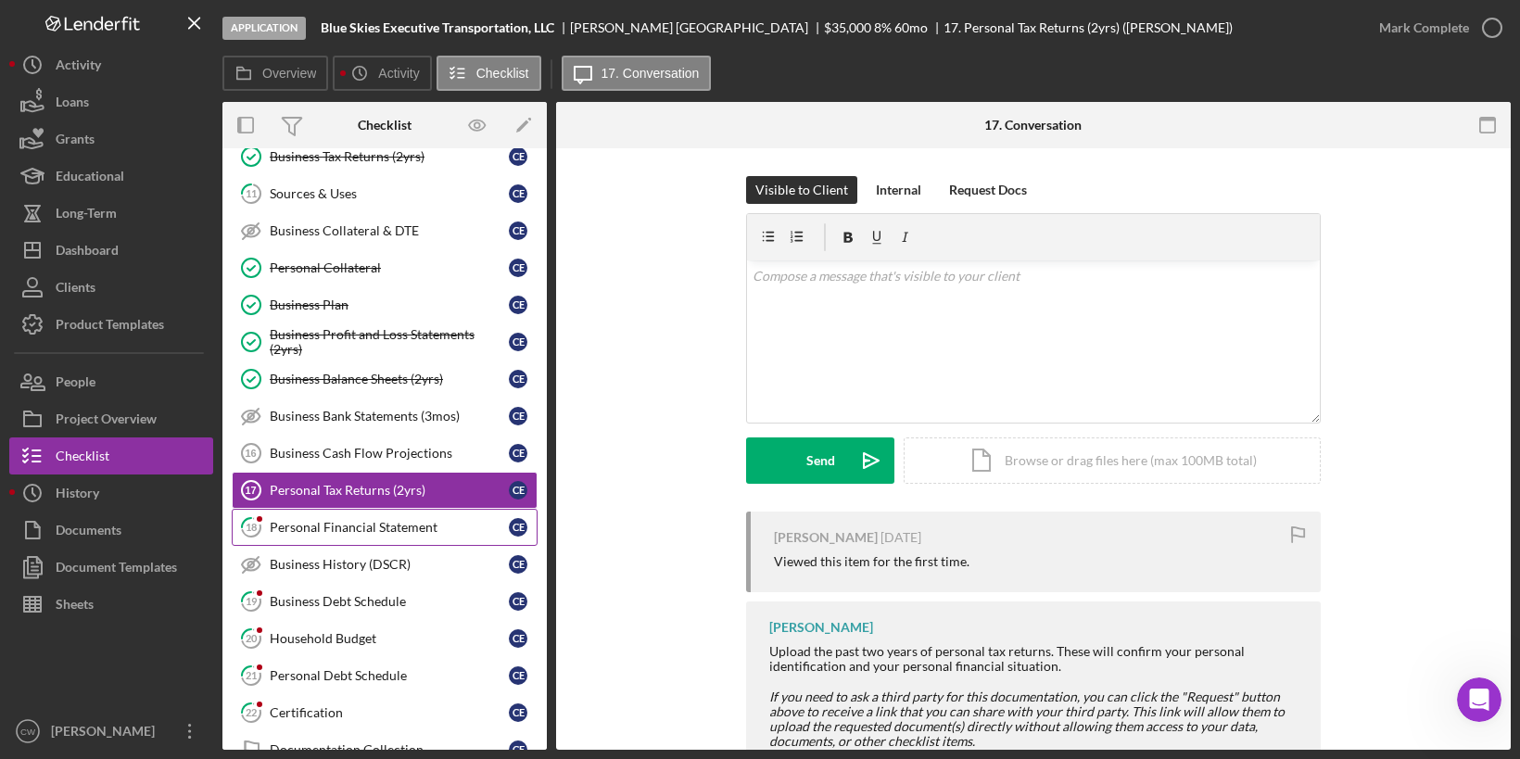
click at [450, 520] on div "Personal Financial Statement" at bounding box center [389, 527] width 239 height 15
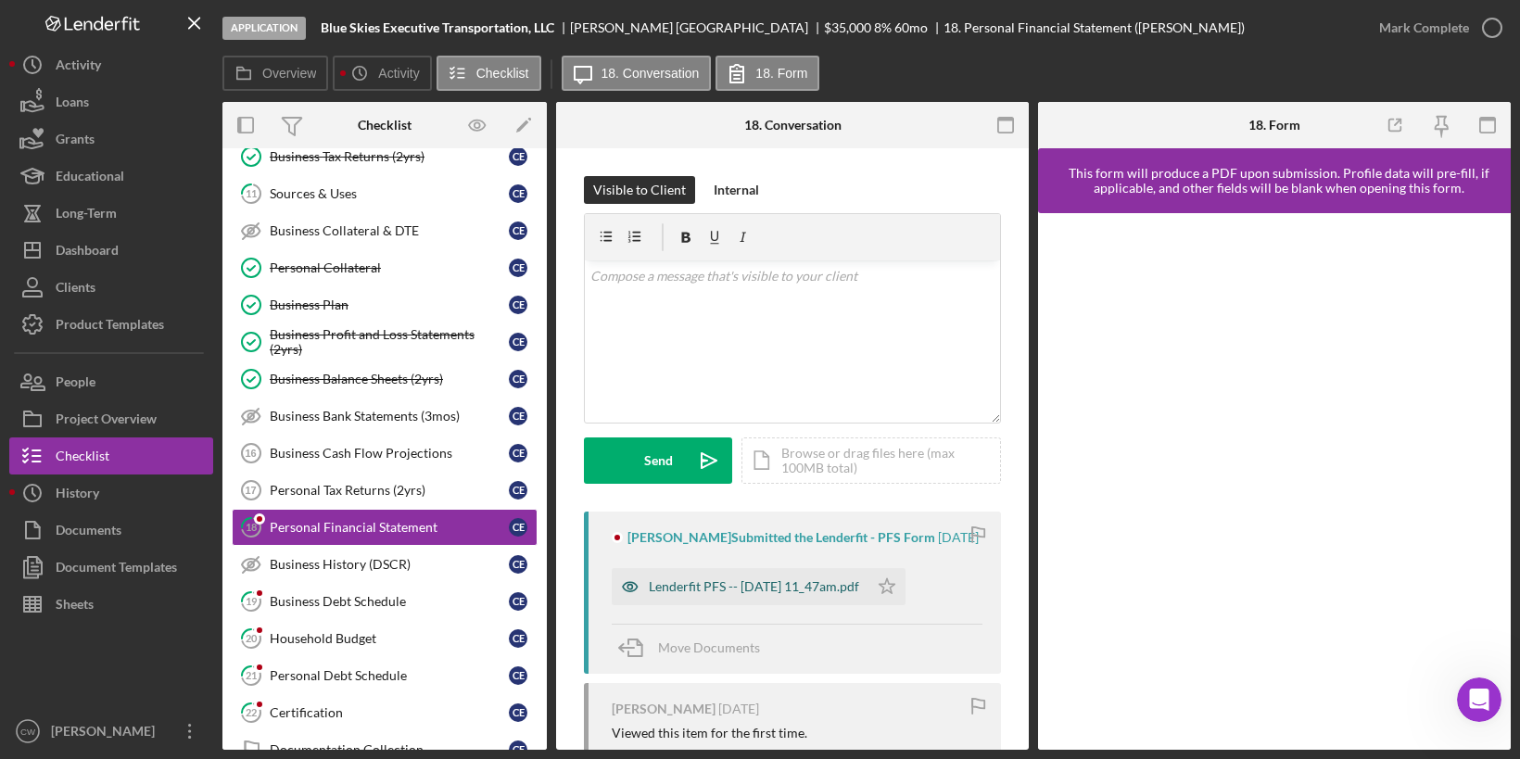
click at [736, 582] on div "Lenderfit PFS -- [DATE] 11_47am.pdf" at bounding box center [754, 586] width 210 height 15
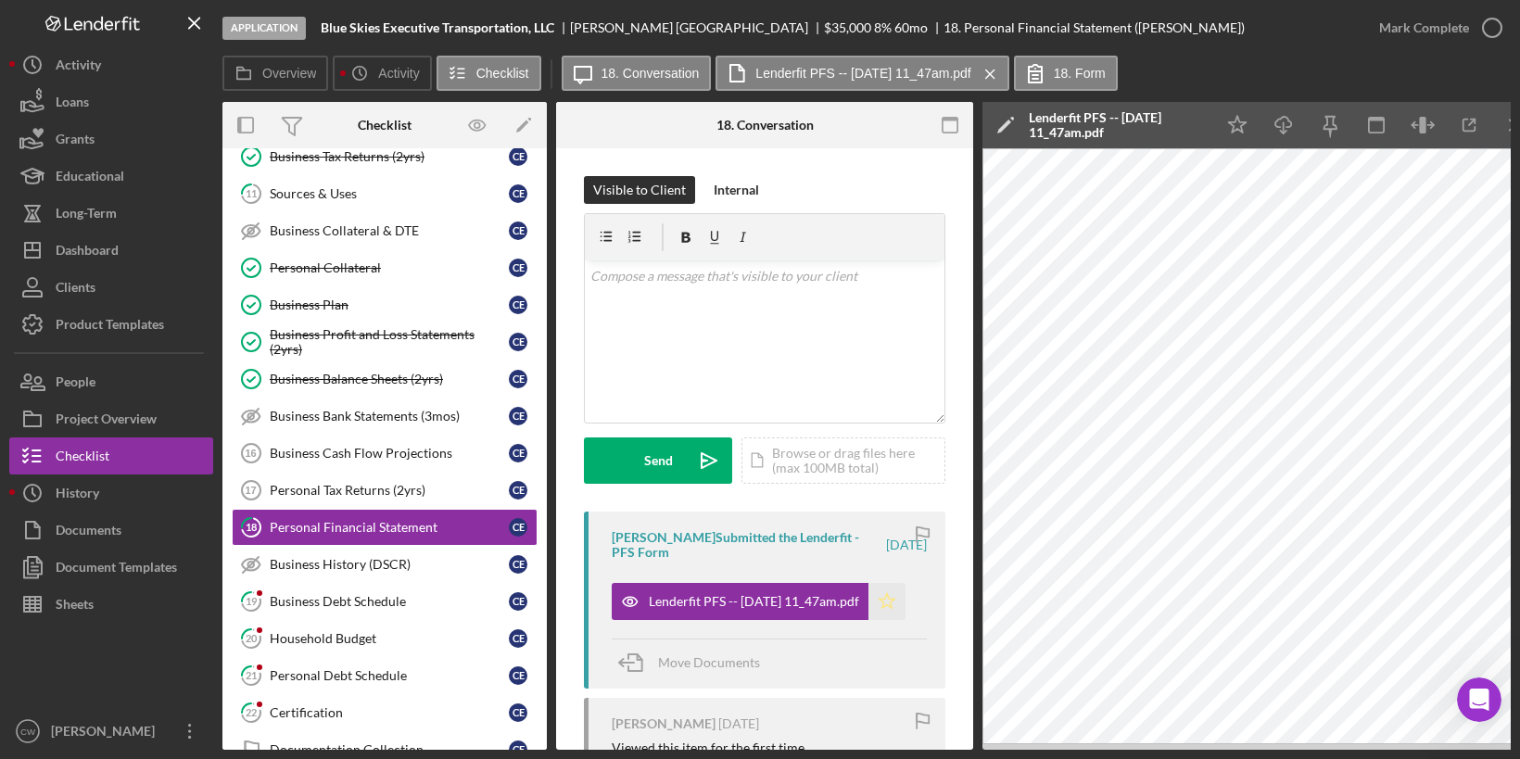
click at [889, 604] on polygon "button" at bounding box center [888, 600] width 16 height 15
click at [1491, 38] on icon "button" at bounding box center [1492, 28] width 46 height 46
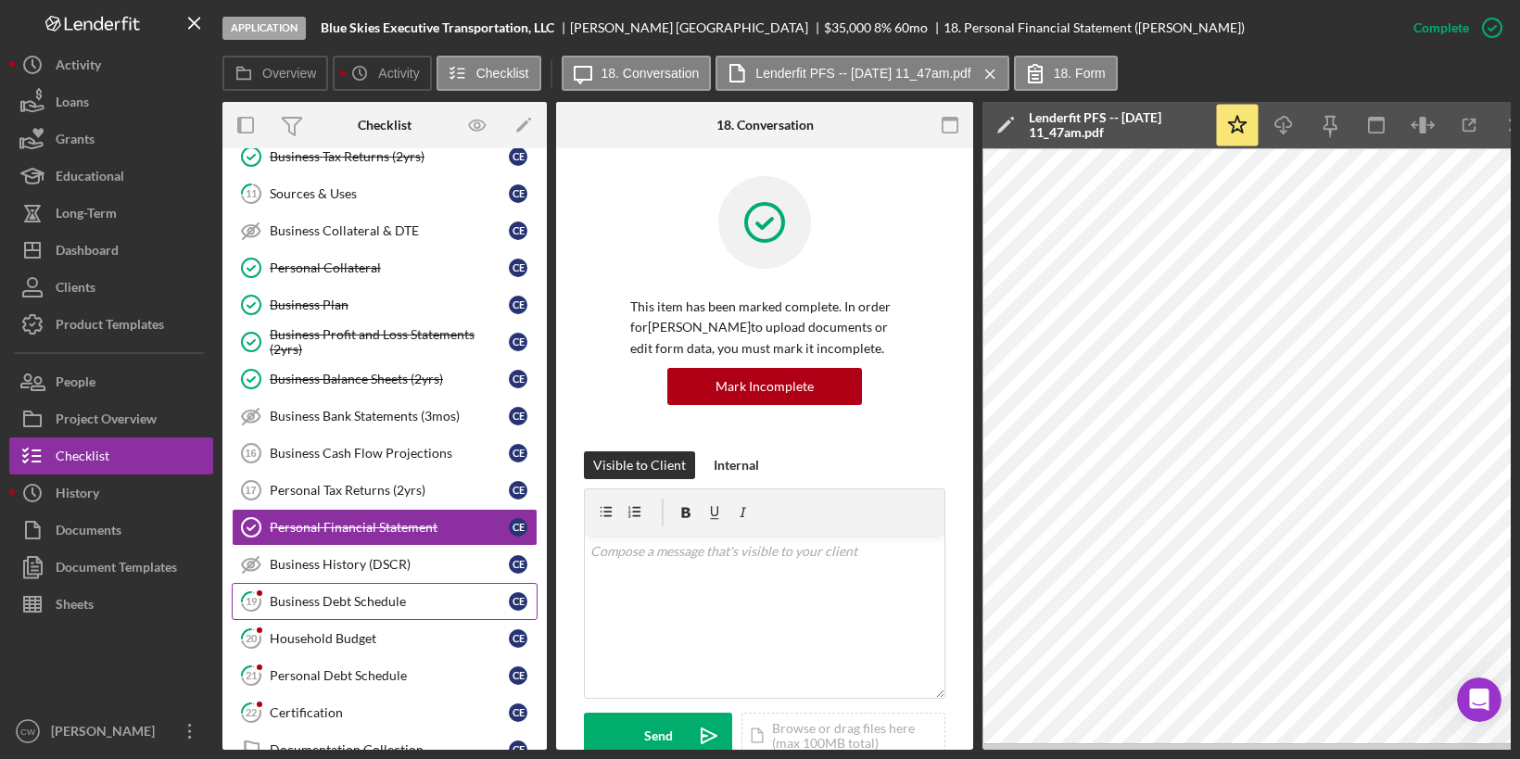
click at [339, 594] on div "Business Debt Schedule" at bounding box center [389, 601] width 239 height 15
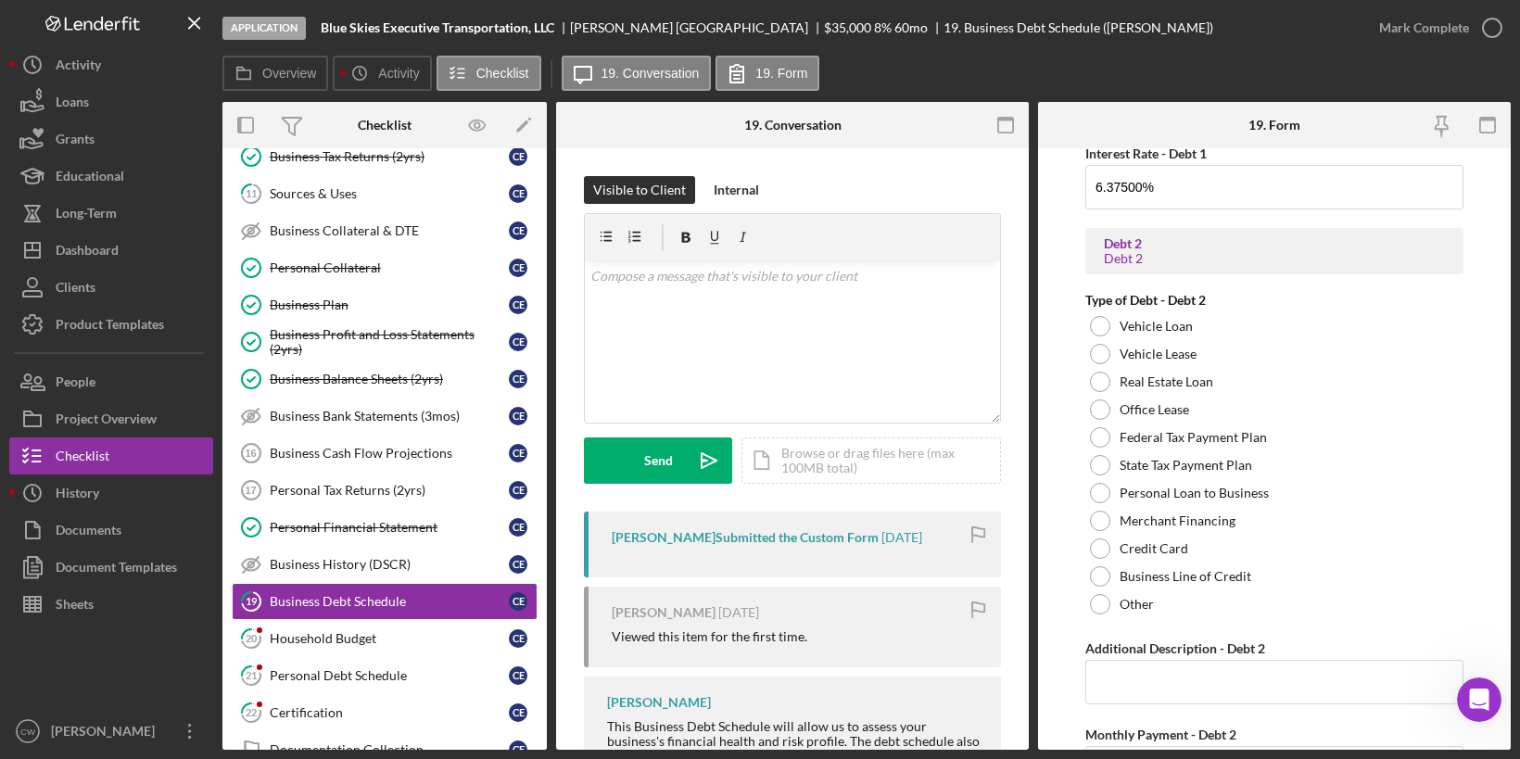
scroll to position [887, 0]
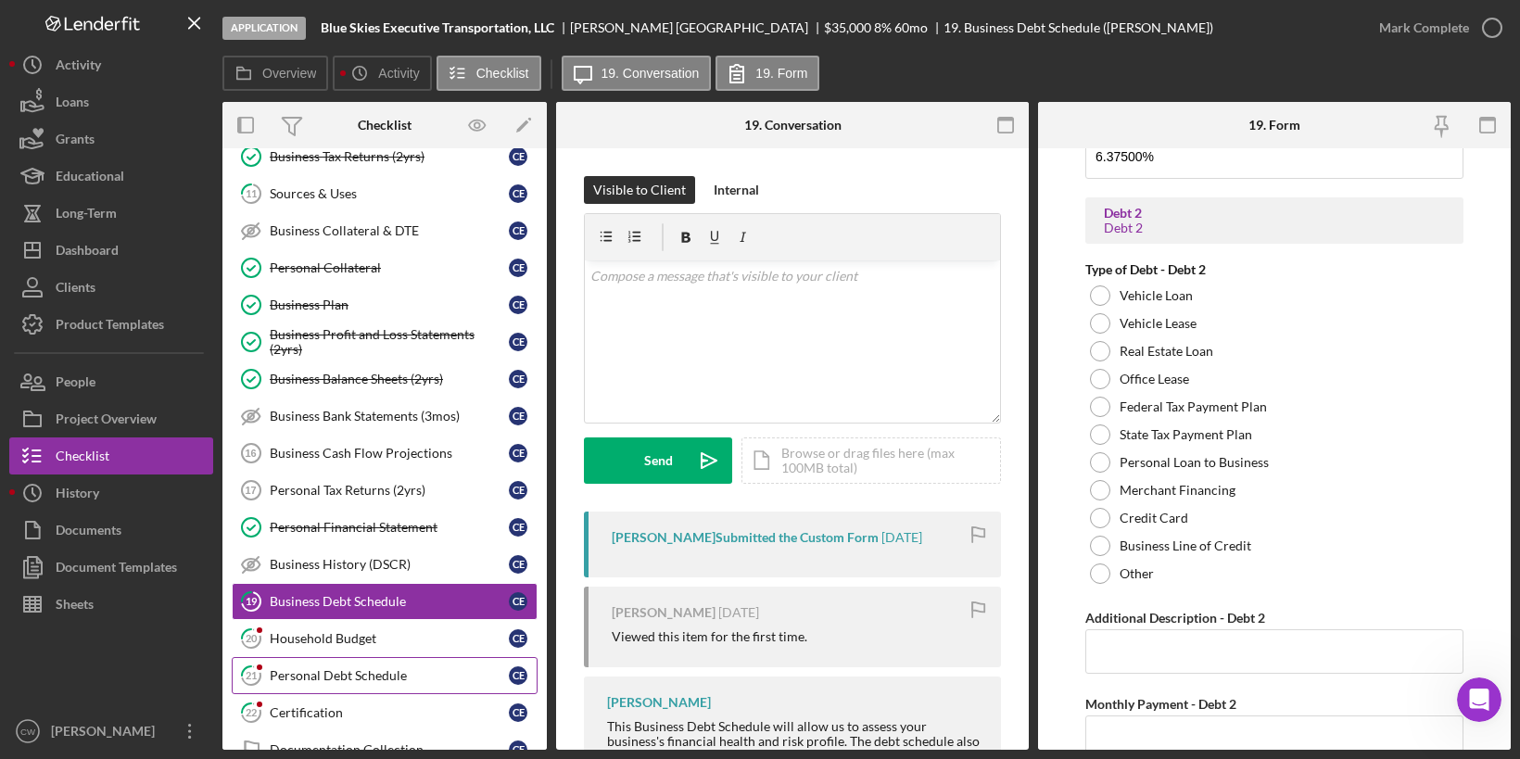
click at [310, 668] on div "Personal Debt Schedule" at bounding box center [389, 675] width 239 height 15
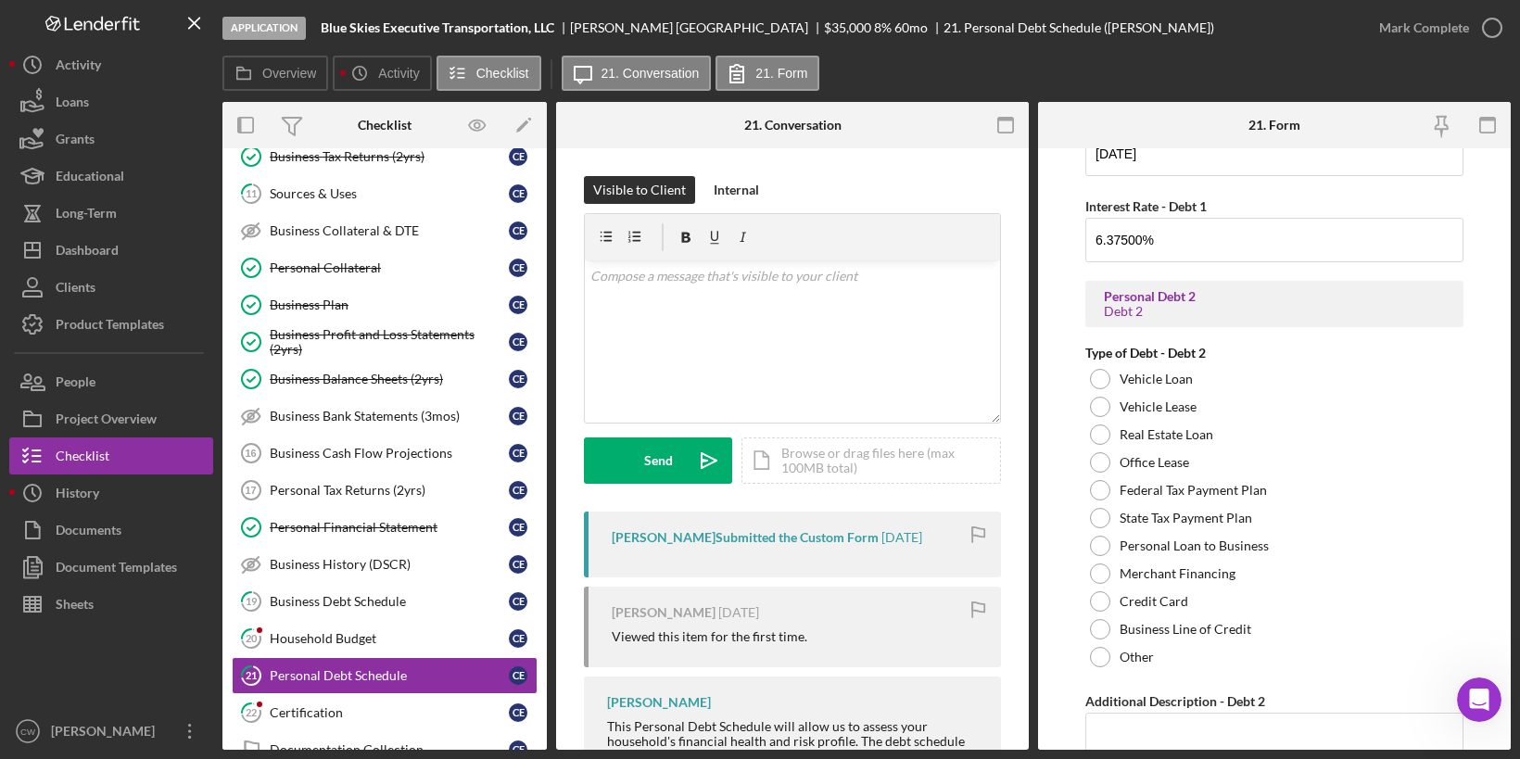
scroll to position [1220, 0]
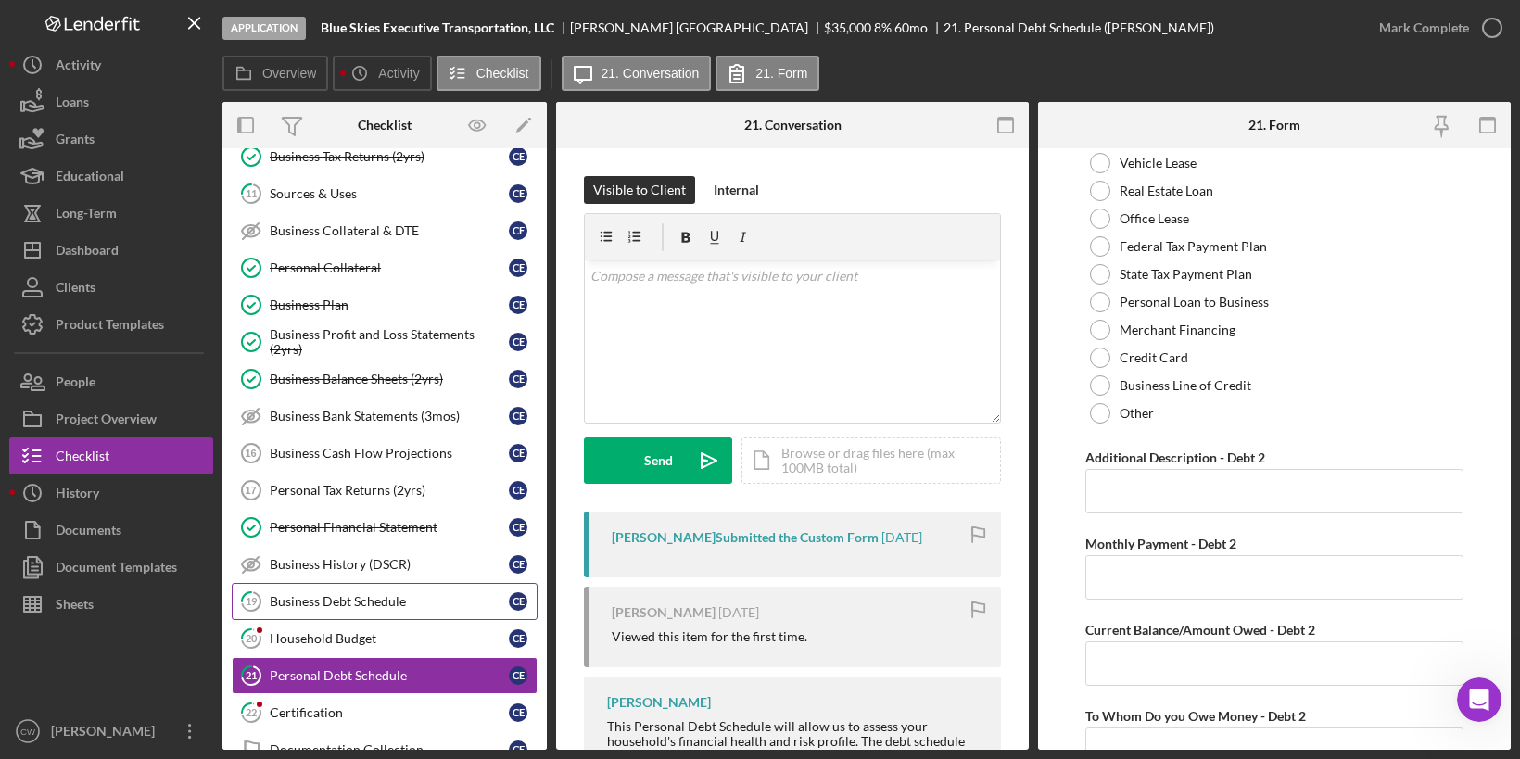
click at [418, 594] on div "Business Debt Schedule" at bounding box center [389, 601] width 239 height 15
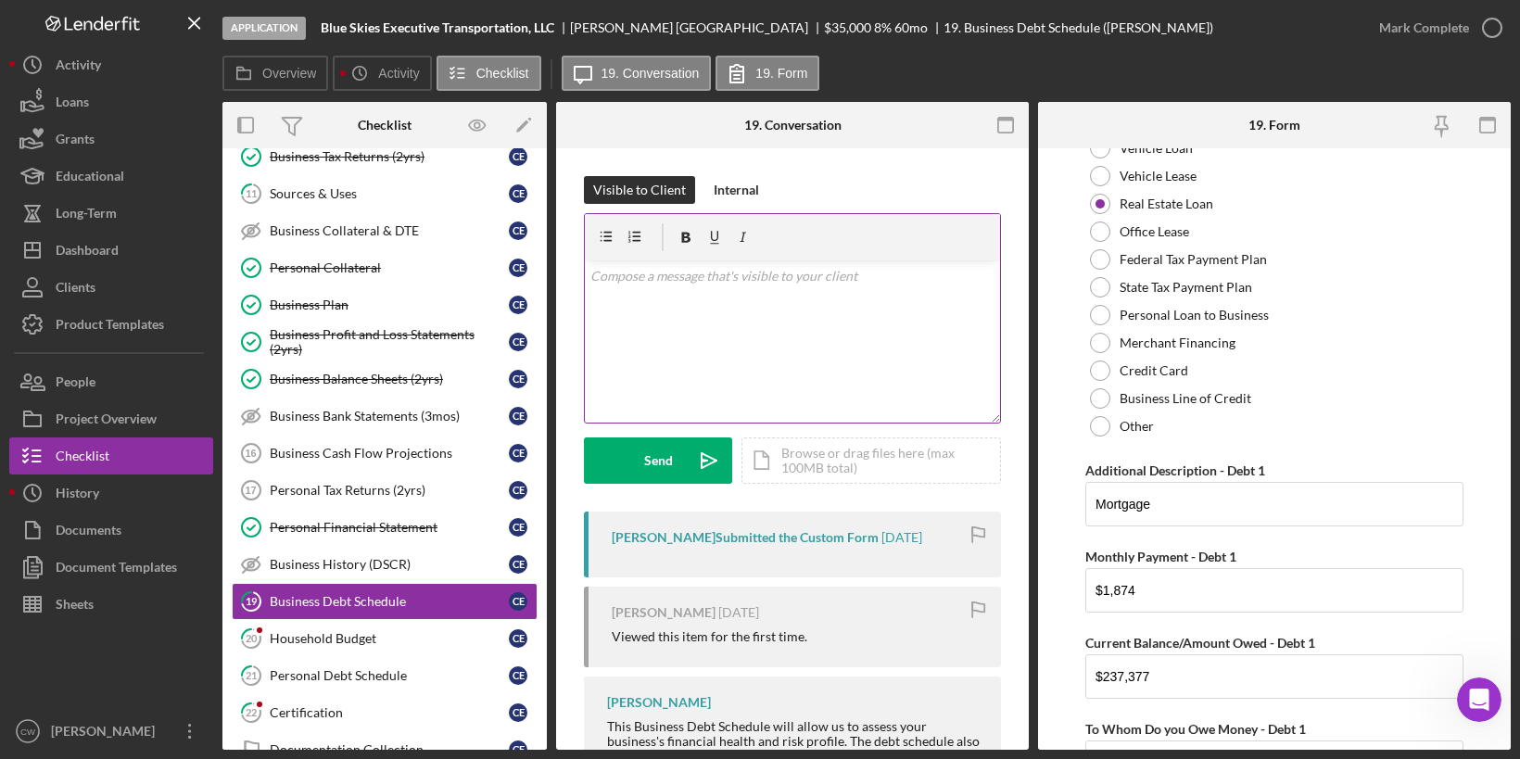
scroll to position [35, 0]
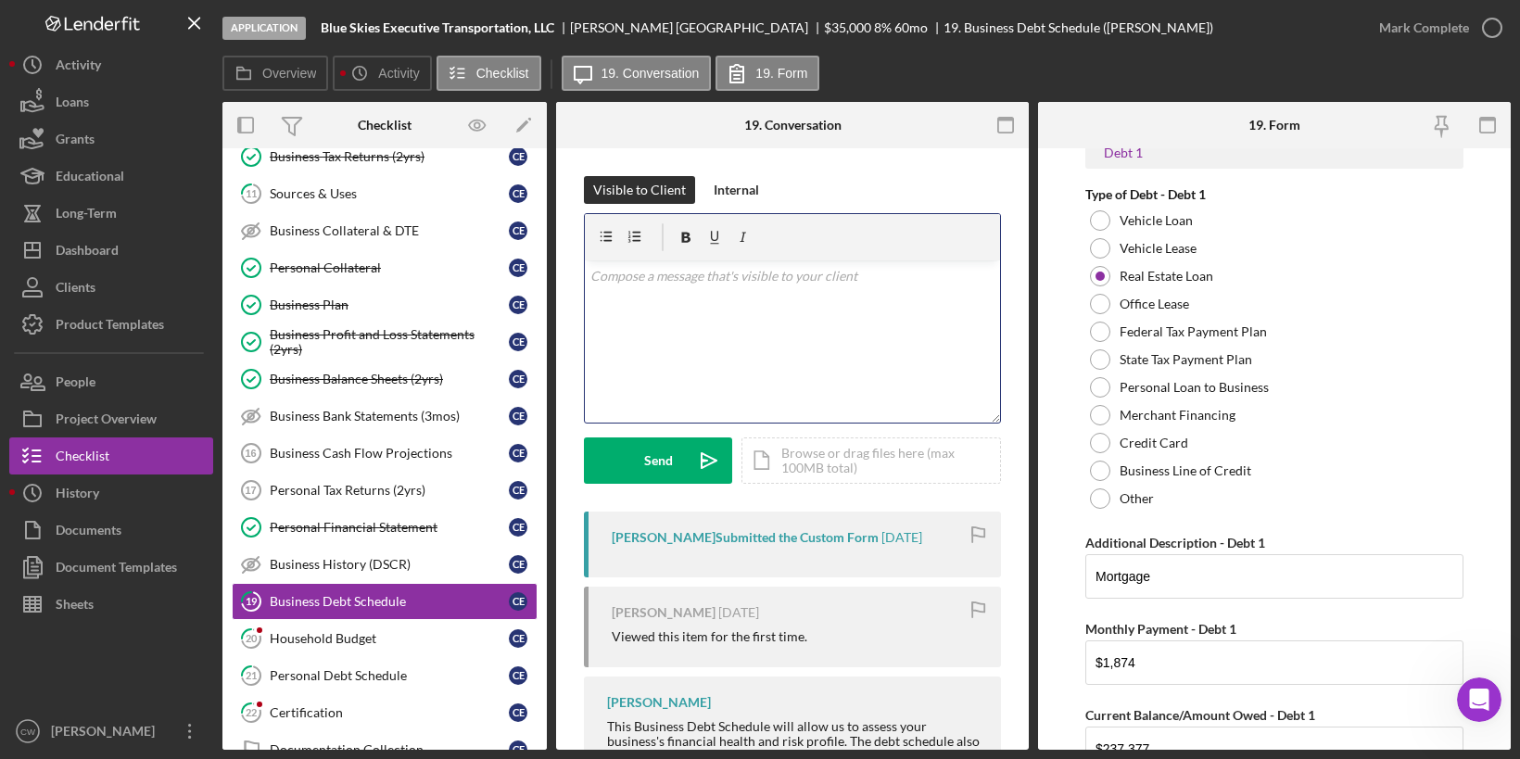
click at [790, 334] on div "v Color teal Color pink Remove color Add row above Add row below Add column bef…" at bounding box center [792, 341] width 415 height 162
click at [687, 305] on p "You do not have Any Business Debt...correct?" at bounding box center [792, 302] width 405 height 20
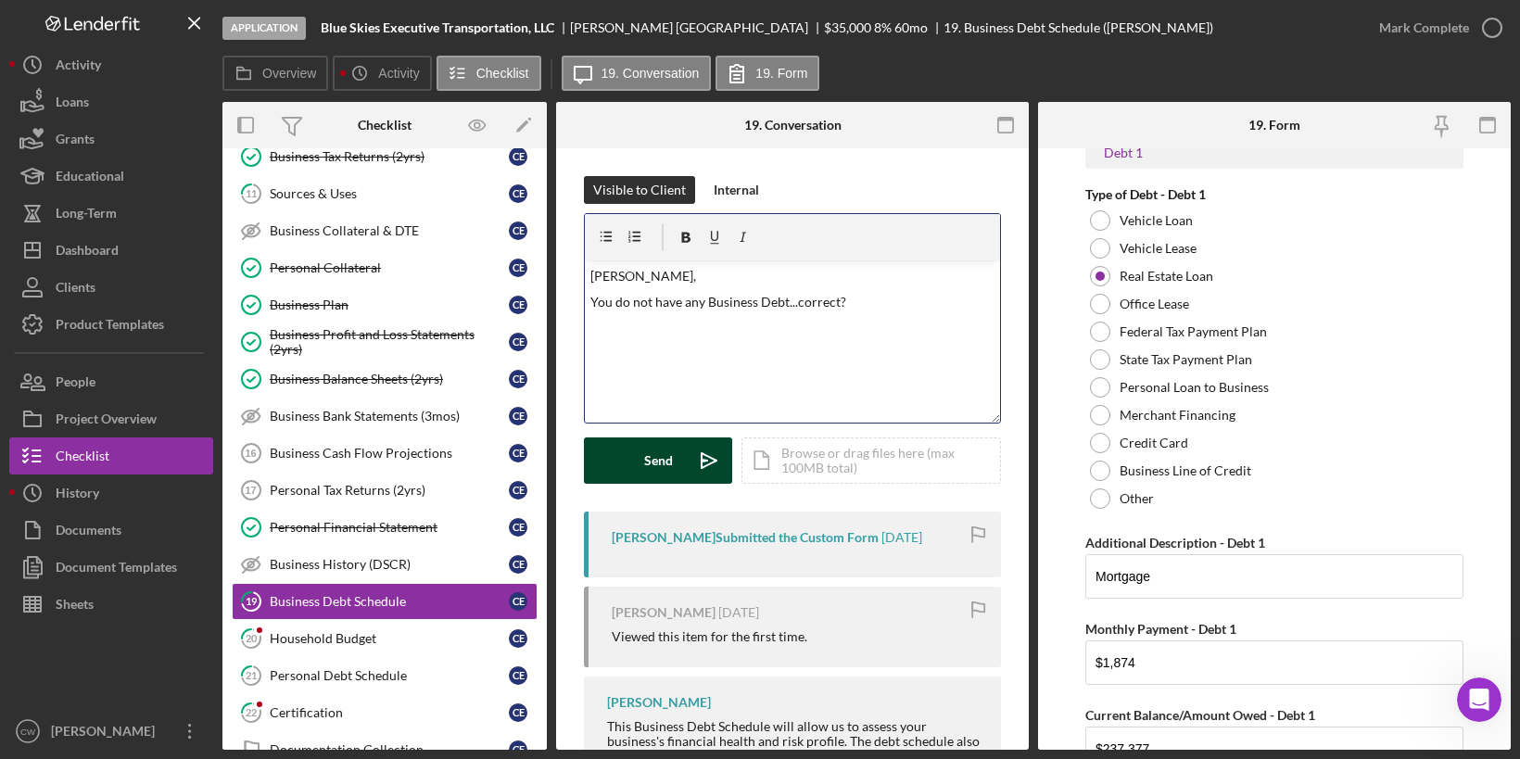
click at [634, 468] on button "Send Icon/icon-invite-send" at bounding box center [658, 460] width 148 height 46
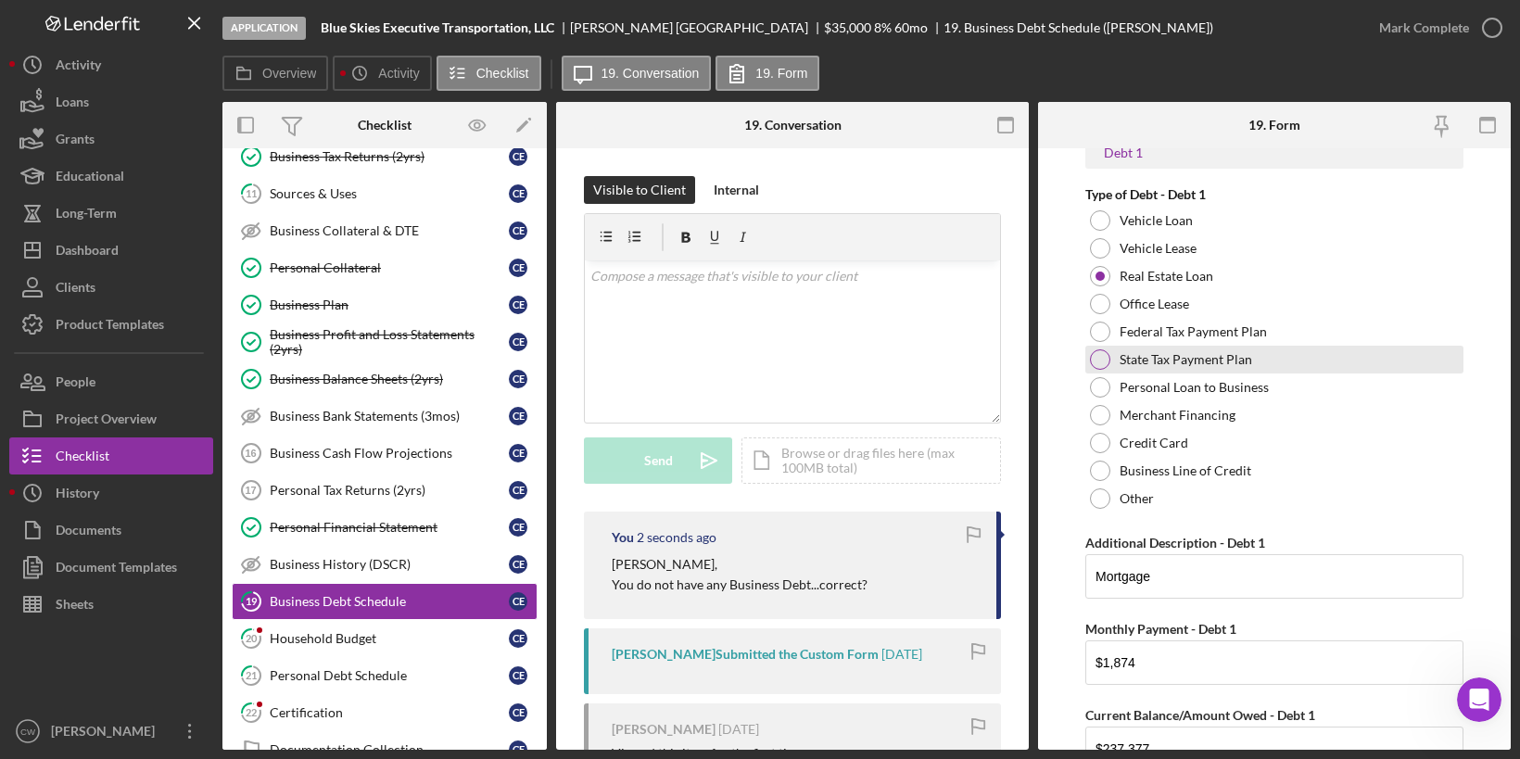
scroll to position [0, 0]
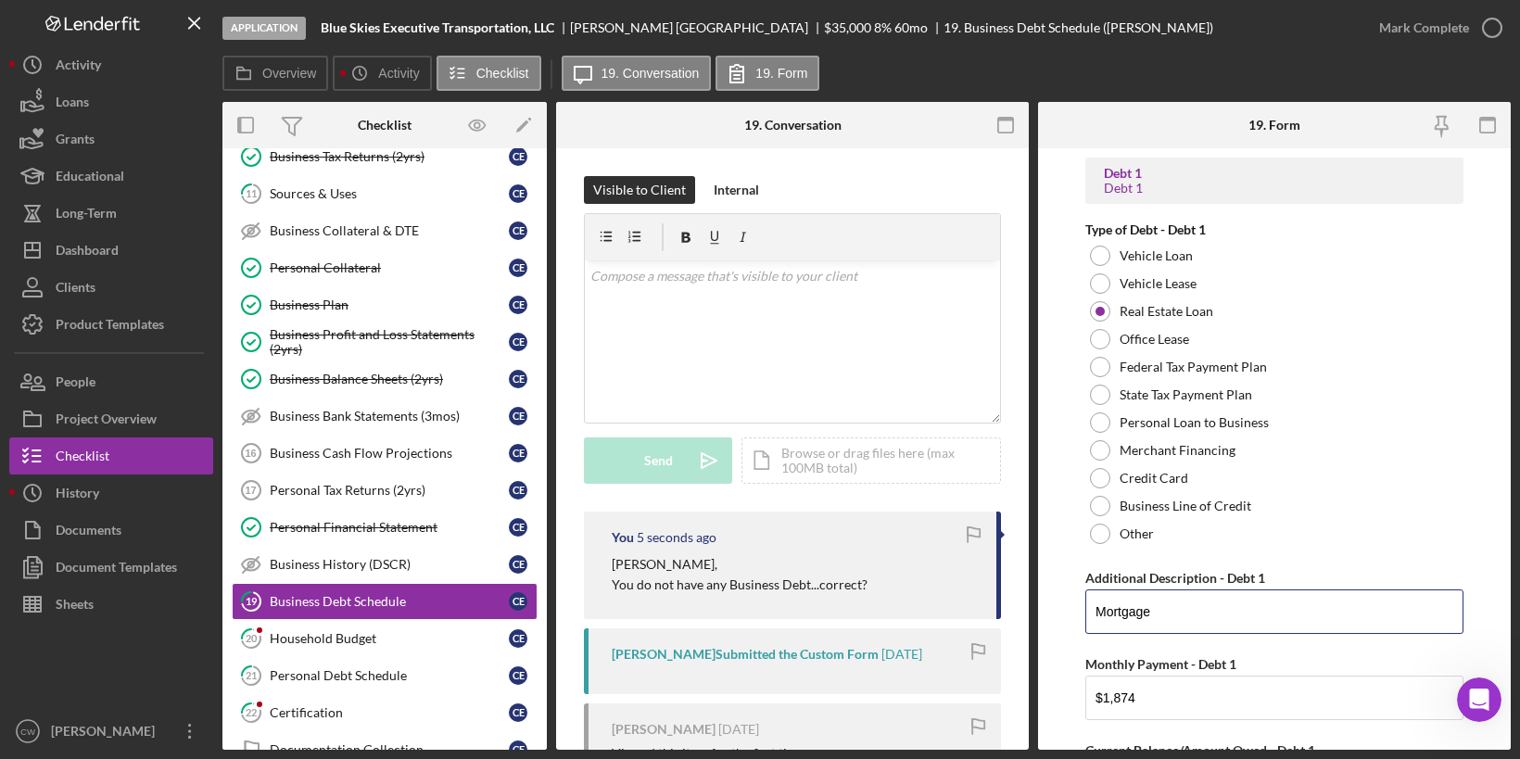
drag, startPoint x: 1166, startPoint y: 620, endPoint x: 1070, endPoint y: 620, distance: 96.4
click at [1070, 620] on form "Debt 1 Debt 1 Type of Debt - Debt 1 Vehicle Loan Vehicle Lease Real Estate Loan…" at bounding box center [1274, 449] width 473 height 602
type input "M"
click at [1102, 535] on div at bounding box center [1100, 534] width 20 height 20
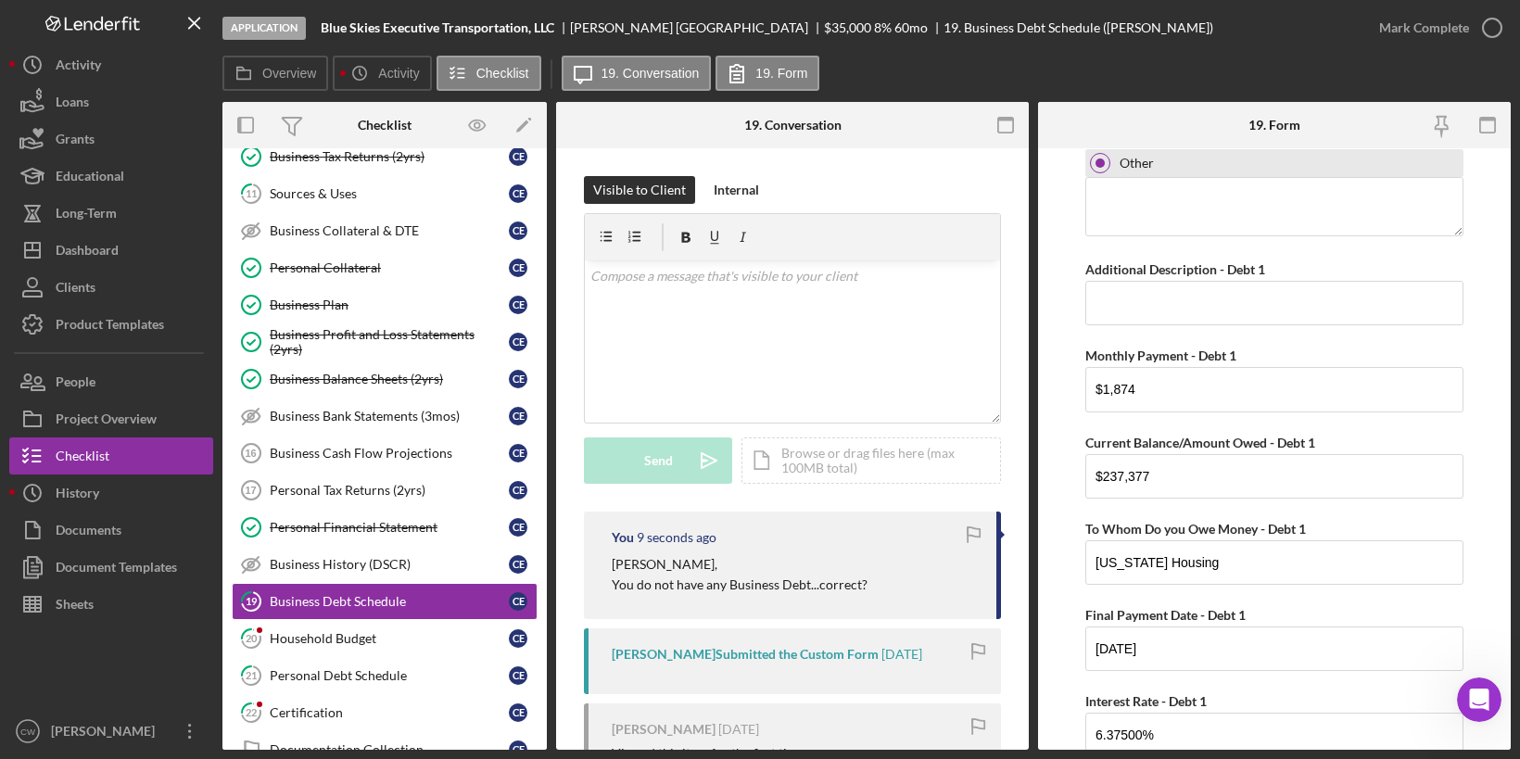
scroll to position [515, 0]
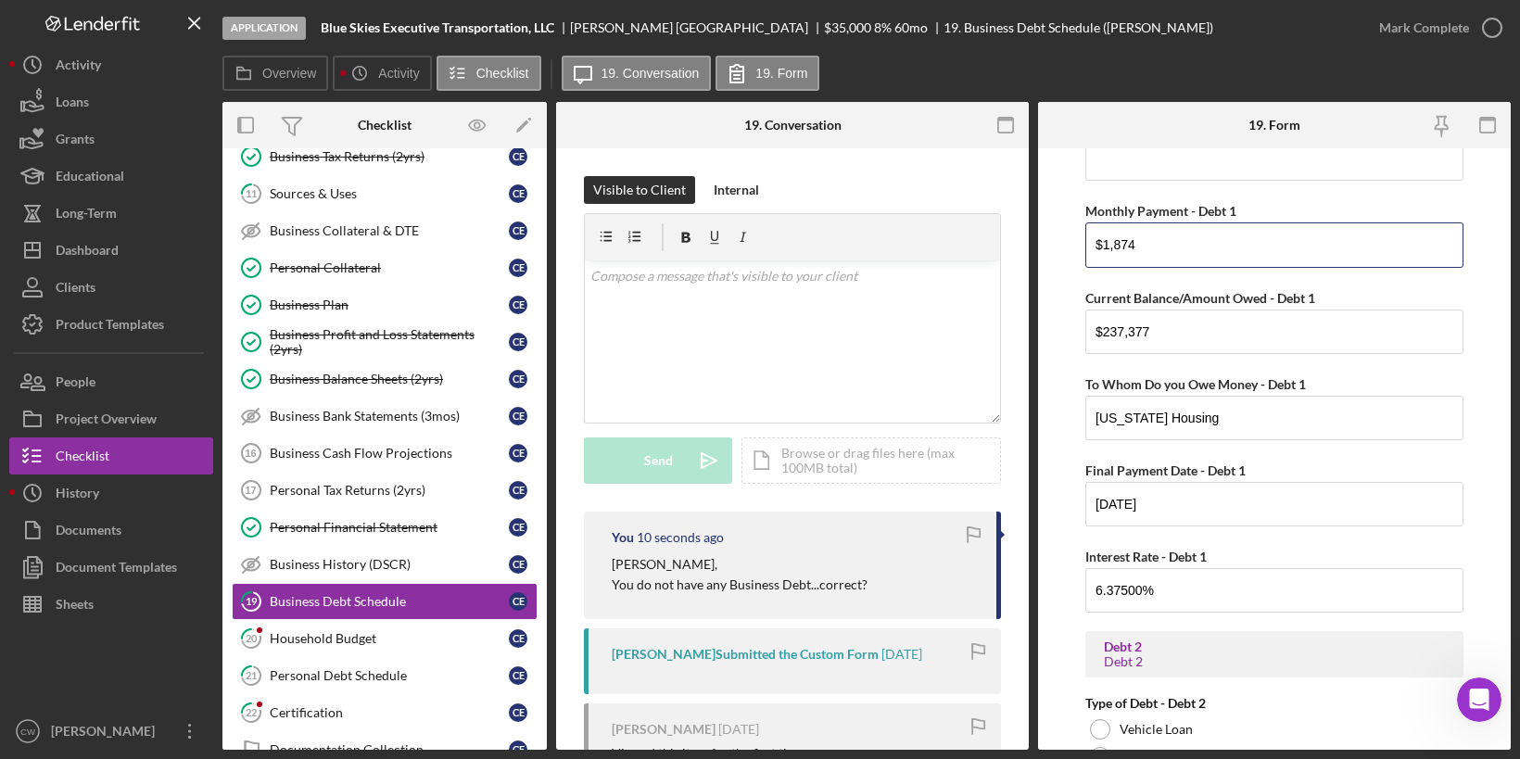
drag, startPoint x: 1152, startPoint y: 246, endPoint x: 1073, endPoint y: 246, distance: 78.8
click at [1073, 246] on form "Debt 1 Debt 1 Type of Debt - Debt 1 Vehicle Loan Vehicle Lease Real Estate Loan…" at bounding box center [1274, 449] width 473 height 602
drag, startPoint x: 1164, startPoint y: 320, endPoint x: 1008, endPoint y: 320, distance: 155.7
click at [1008, 320] on div "Overview Internal Workflow Stage Application Icon/Dropdown Arrow Archive (can u…" at bounding box center [866, 426] width 1288 height 648
click at [1169, 317] on input "$237,377" at bounding box center [1274, 332] width 378 height 44
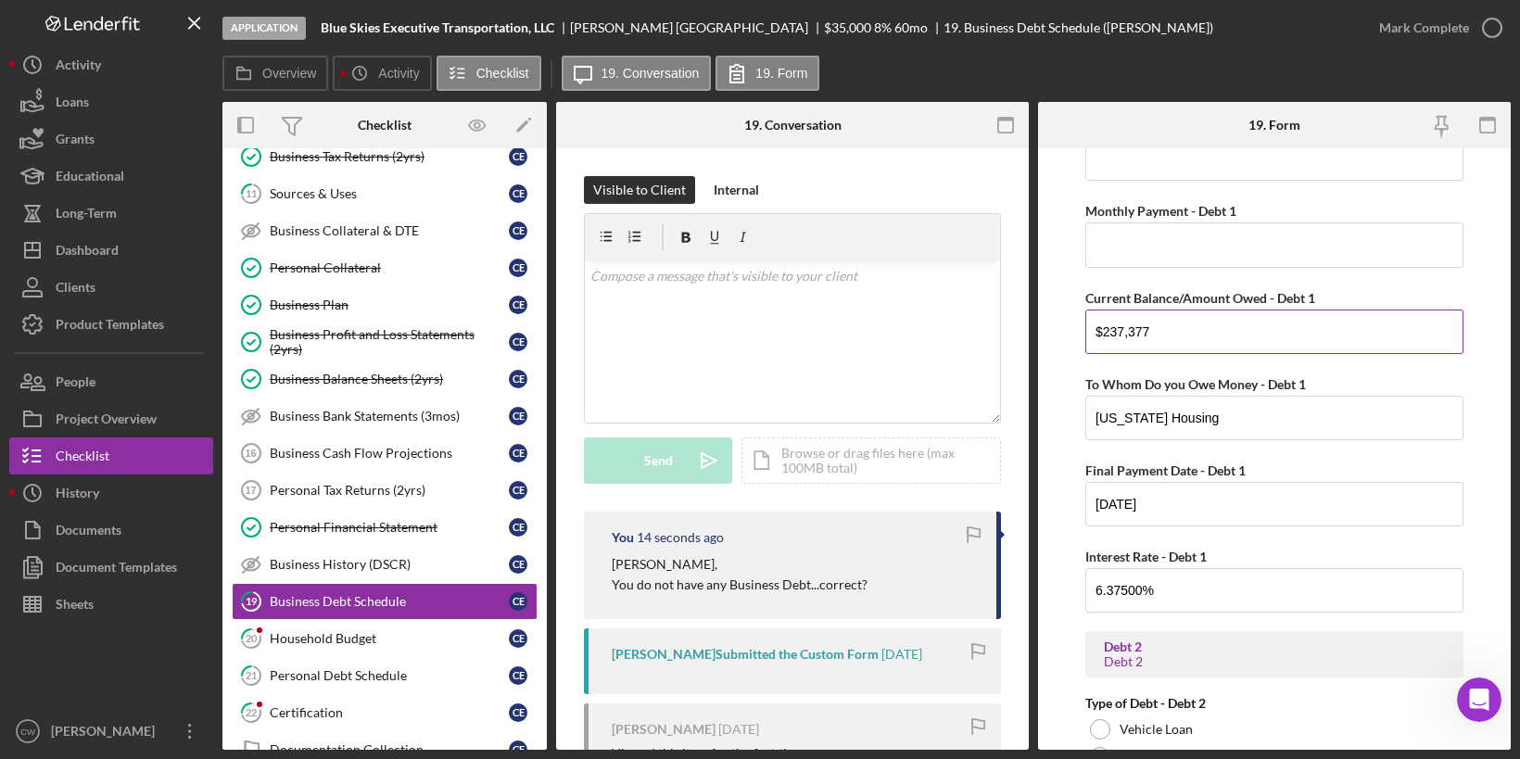
drag, startPoint x: 1157, startPoint y: 325, endPoint x: 1096, endPoint y: 324, distance: 61.2
click at [1095, 324] on input "$237,377" at bounding box center [1274, 332] width 378 height 44
drag, startPoint x: 1217, startPoint y: 417, endPoint x: 1056, endPoint y: 417, distance: 161.3
click at [1056, 417] on form "Debt 1 Debt 1 Type of Debt - Debt 1 Vehicle Loan Vehicle Lease Real Estate Loan…" at bounding box center [1274, 449] width 473 height 602
drag, startPoint x: 1179, startPoint y: 494, endPoint x: 1075, endPoint y: 494, distance: 103.8
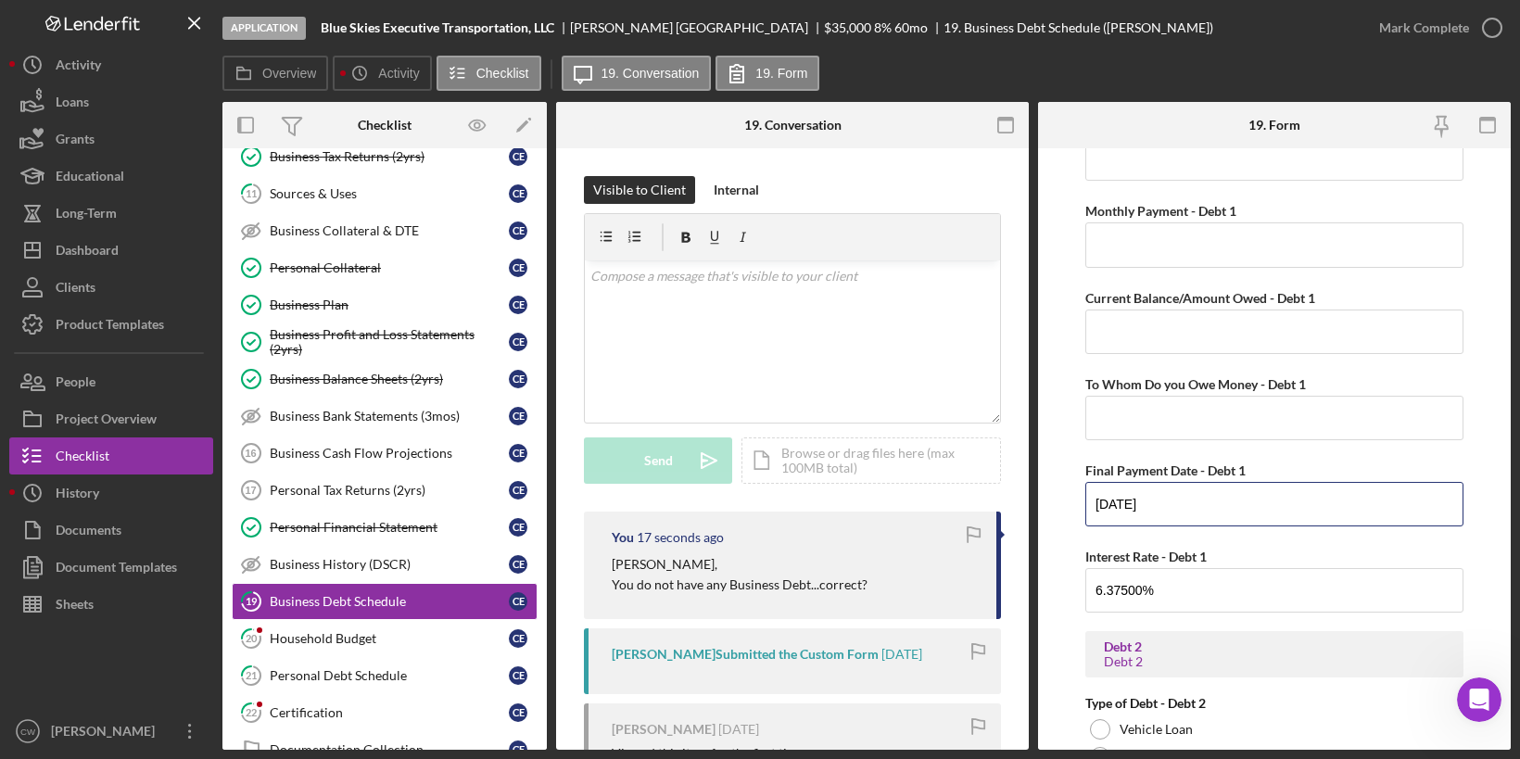
click at [1075, 494] on form "Debt 1 Debt 1 Type of Debt - Debt 1 Vehicle Loan Vehicle Lease Real Estate Loan…" at bounding box center [1274, 449] width 473 height 602
drag, startPoint x: 1177, startPoint y: 592, endPoint x: 1064, endPoint y: 592, distance: 113.1
click at [1064, 592] on form "Debt 1 Debt 1 Type of Debt - Debt 1 Vehicle Loan Vehicle Lease Real Estate Loan…" at bounding box center [1274, 449] width 473 height 602
type input "6%"
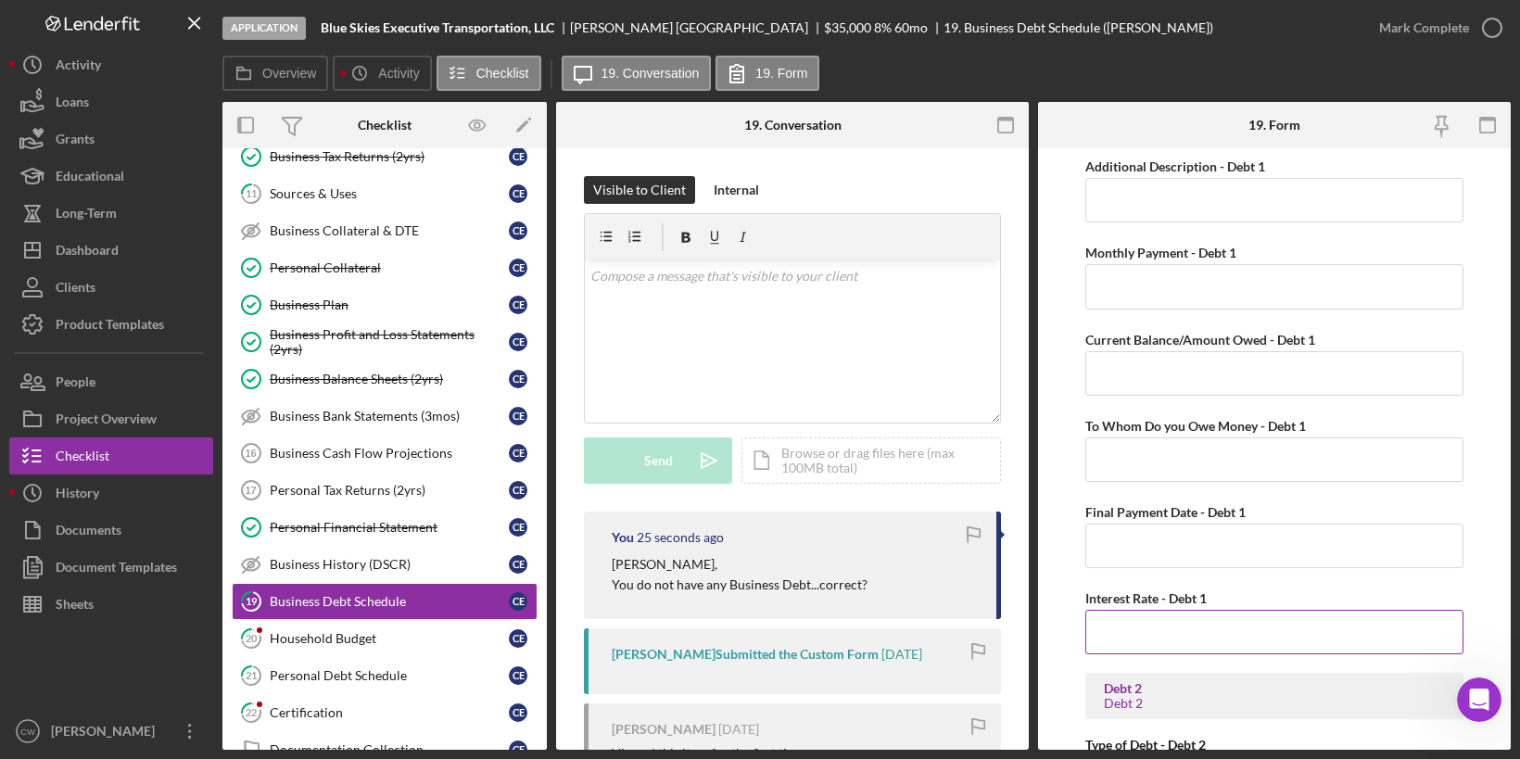
scroll to position [0, 0]
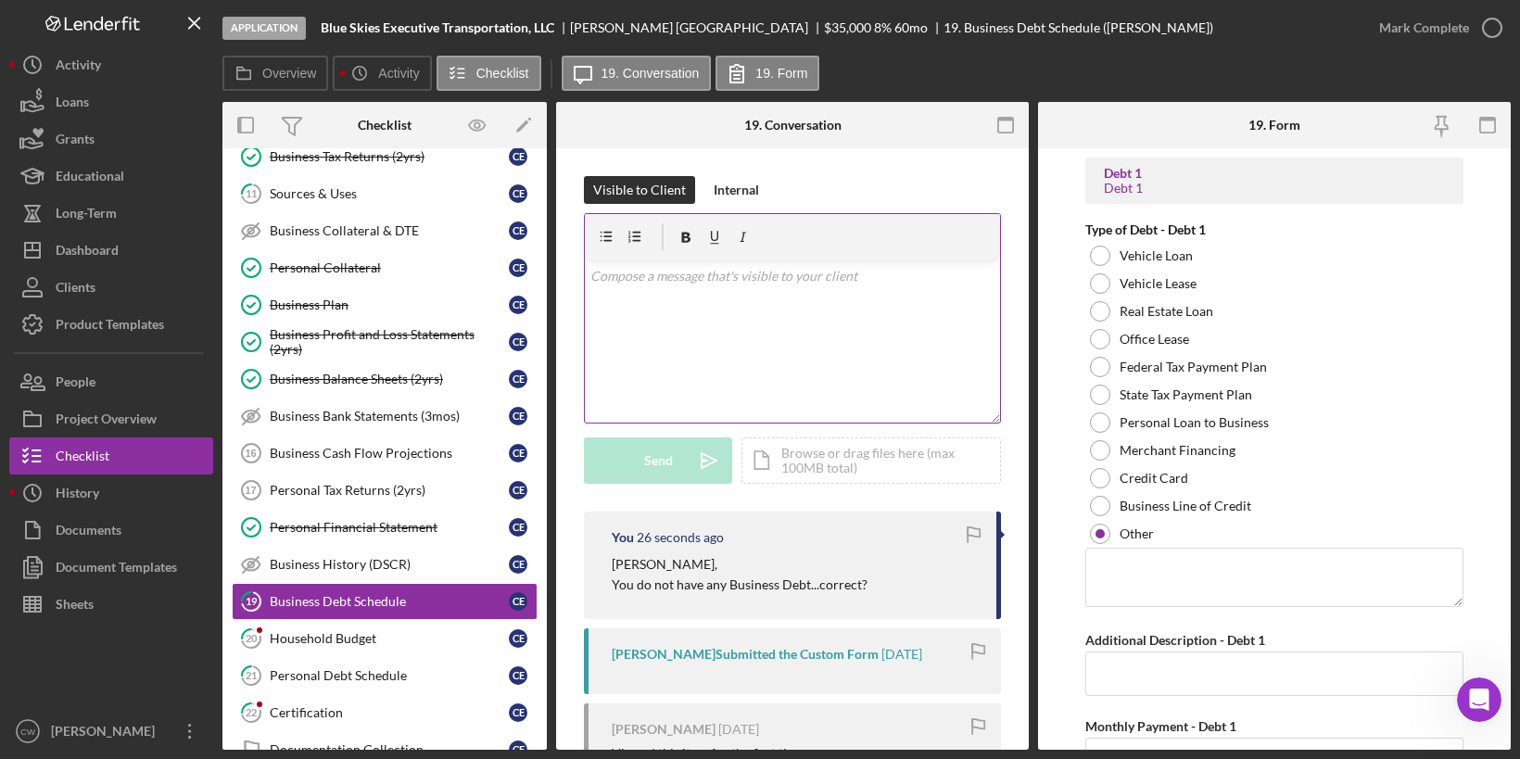
click at [799, 389] on div "v Color teal Color pink Remove color Add row above Add row below Add column bef…" at bounding box center [792, 341] width 415 height 162
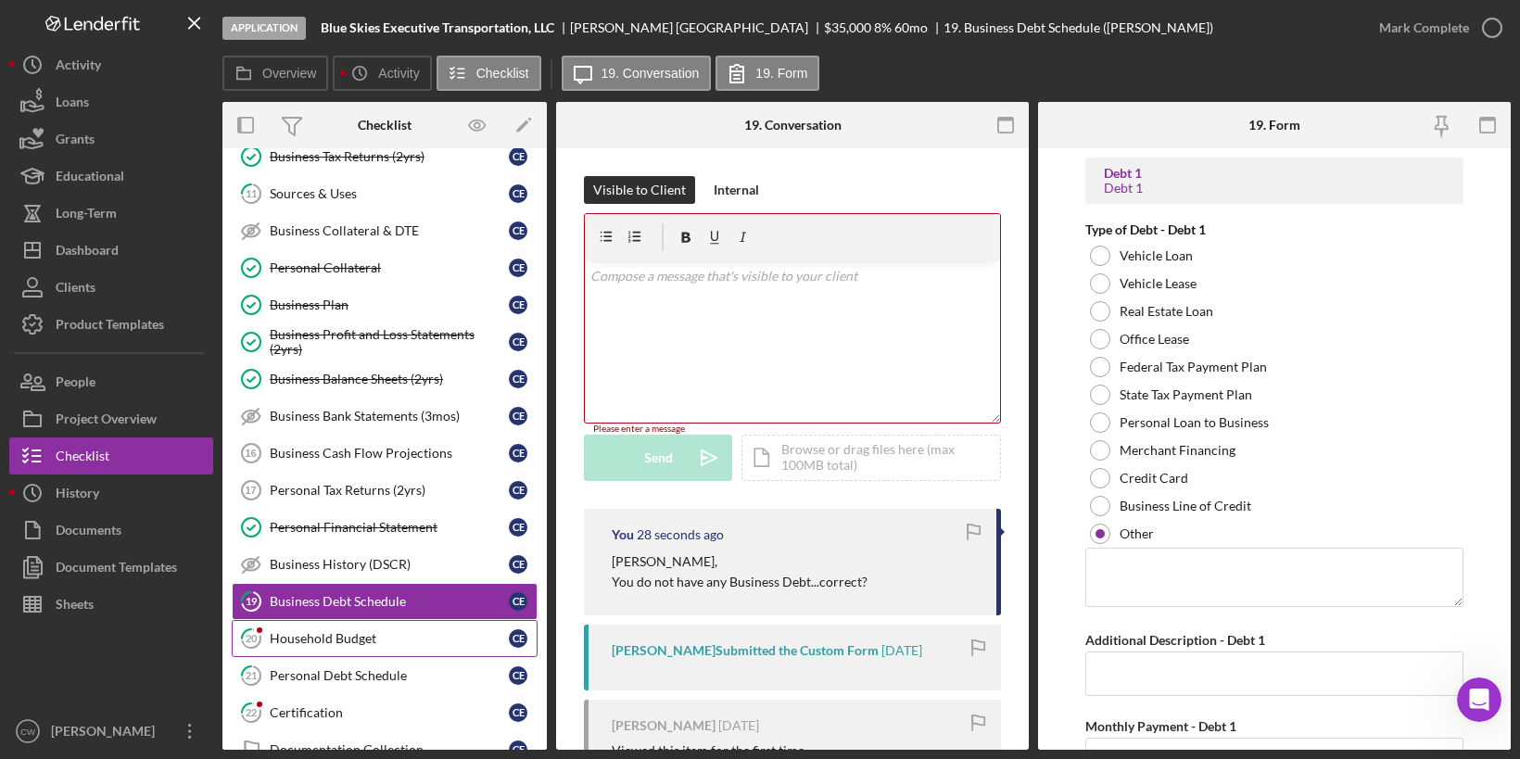
click at [332, 631] on div "Household Budget" at bounding box center [389, 638] width 239 height 15
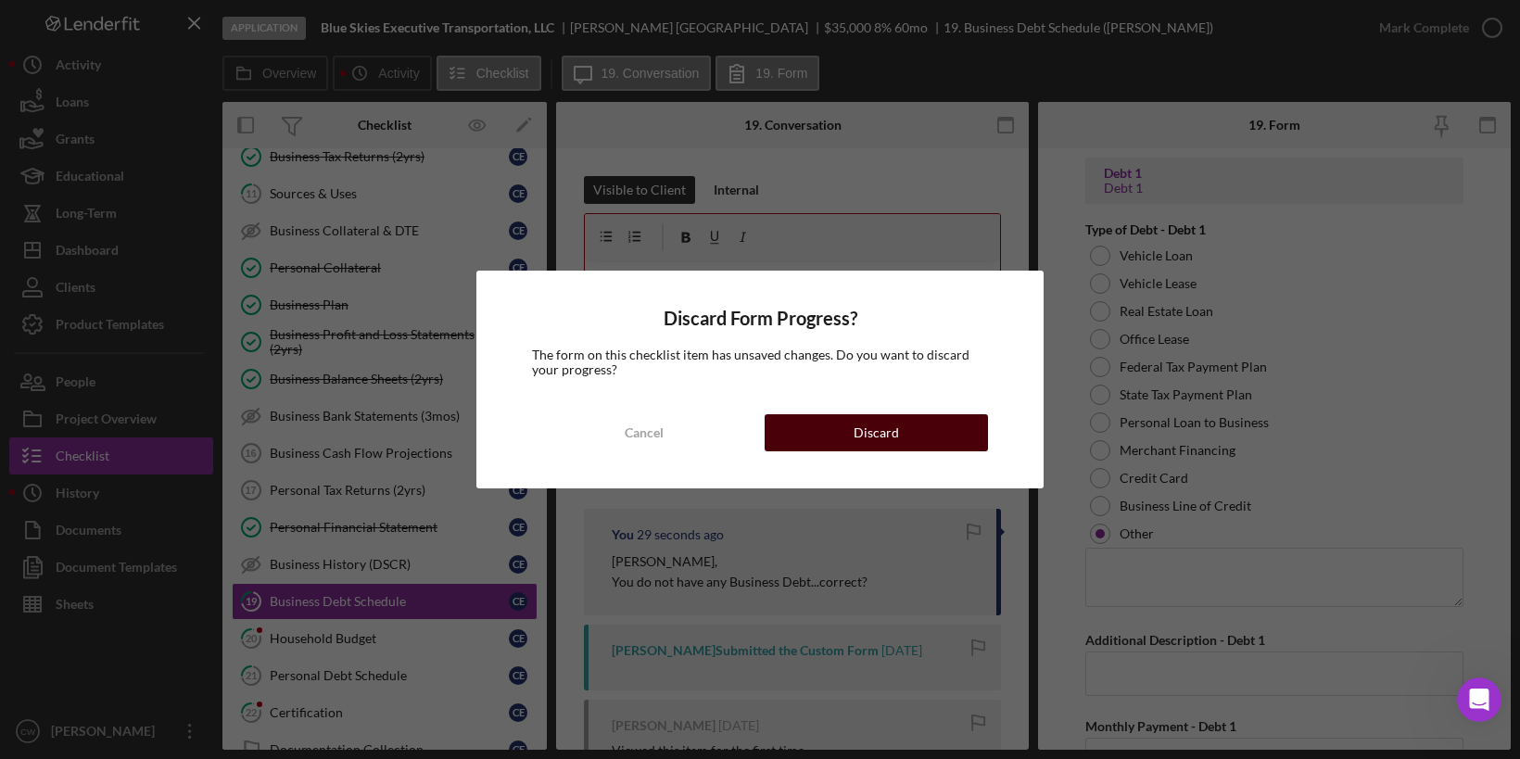
click at [917, 443] on button "Discard" at bounding box center [876, 432] width 223 height 37
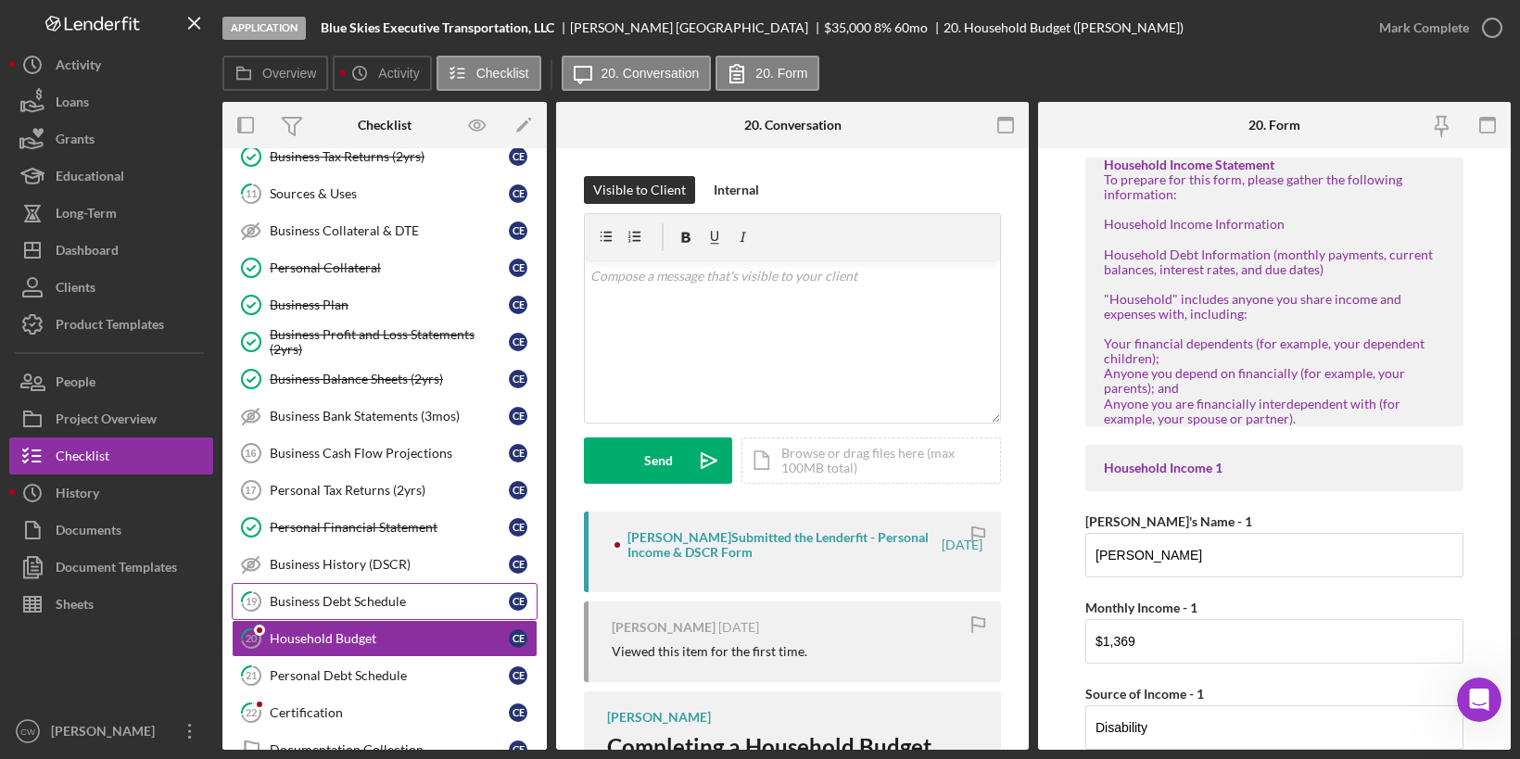
click at [430, 583] on link "19 Business Debt Schedule C E" at bounding box center [385, 601] width 306 height 37
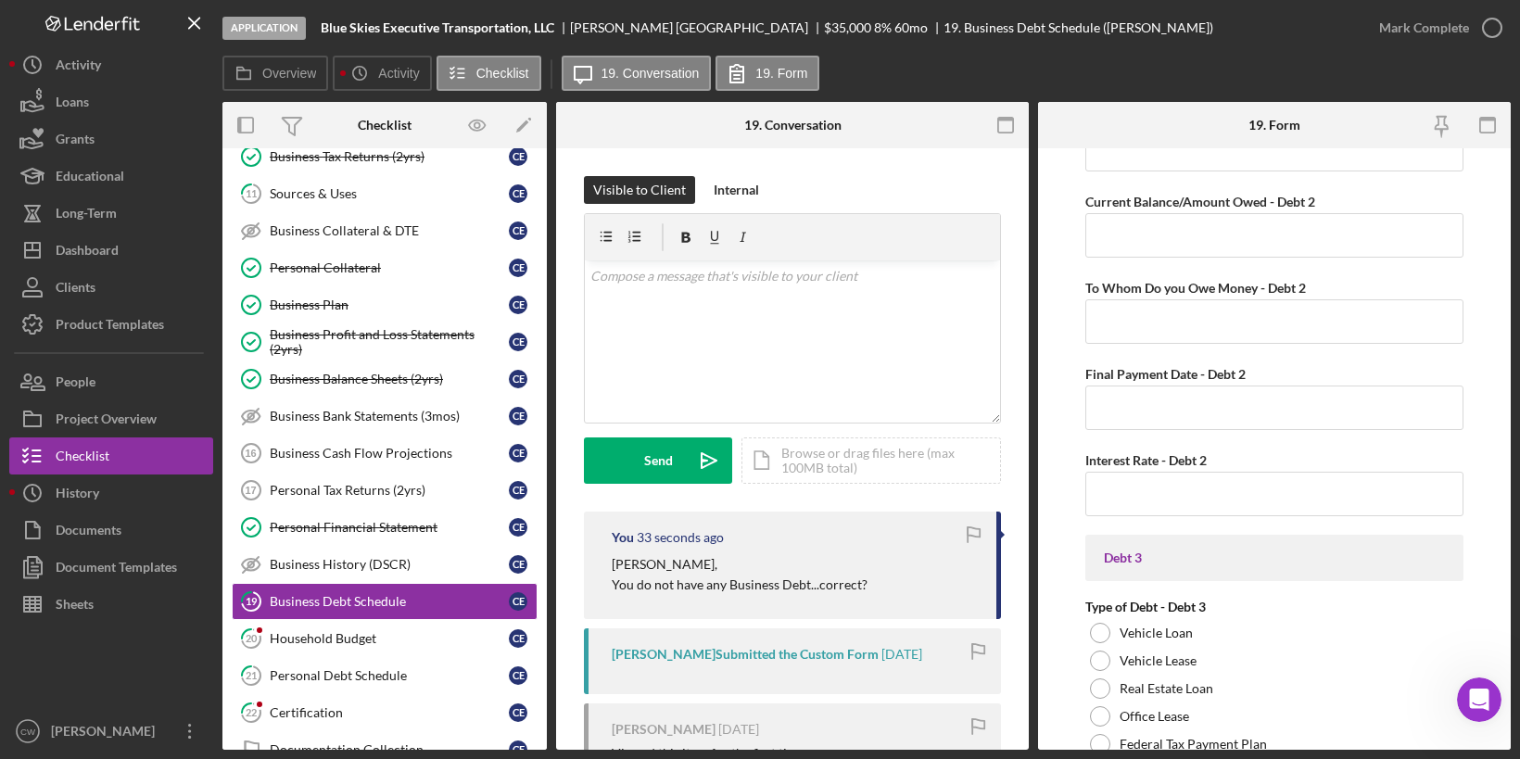
scroll to position [1572, 0]
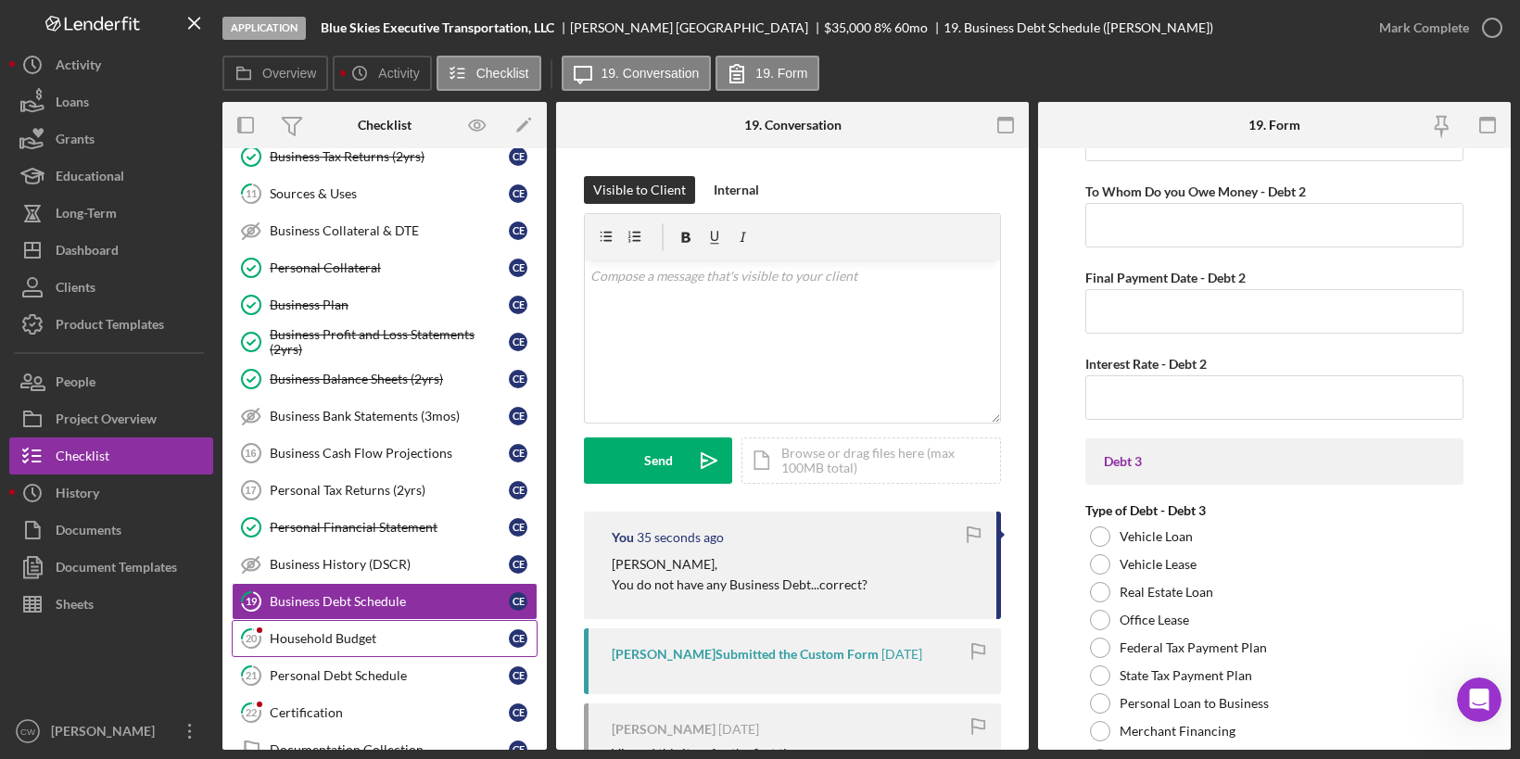
click at [399, 631] on div "Household Budget" at bounding box center [389, 638] width 239 height 15
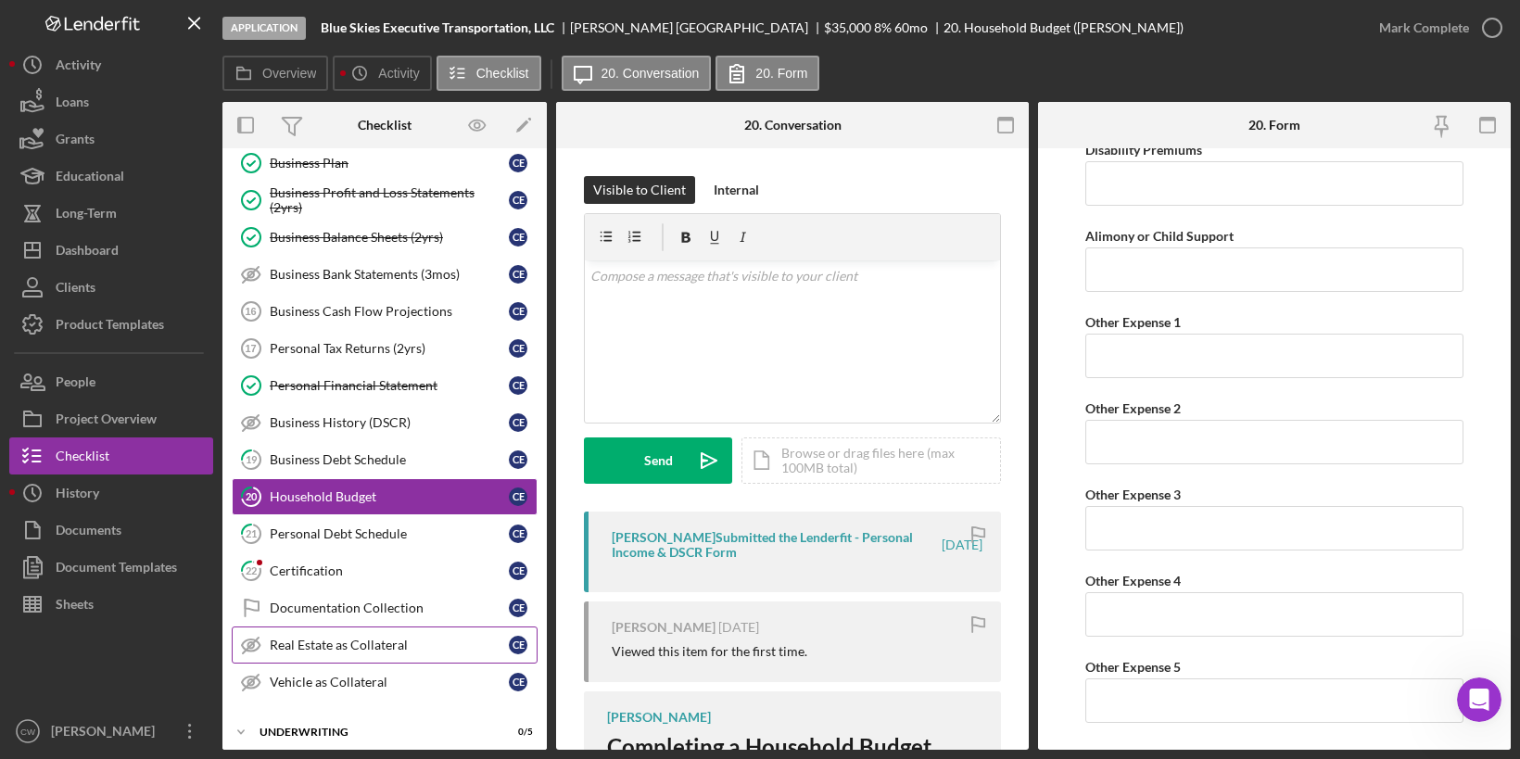
scroll to position [428, 0]
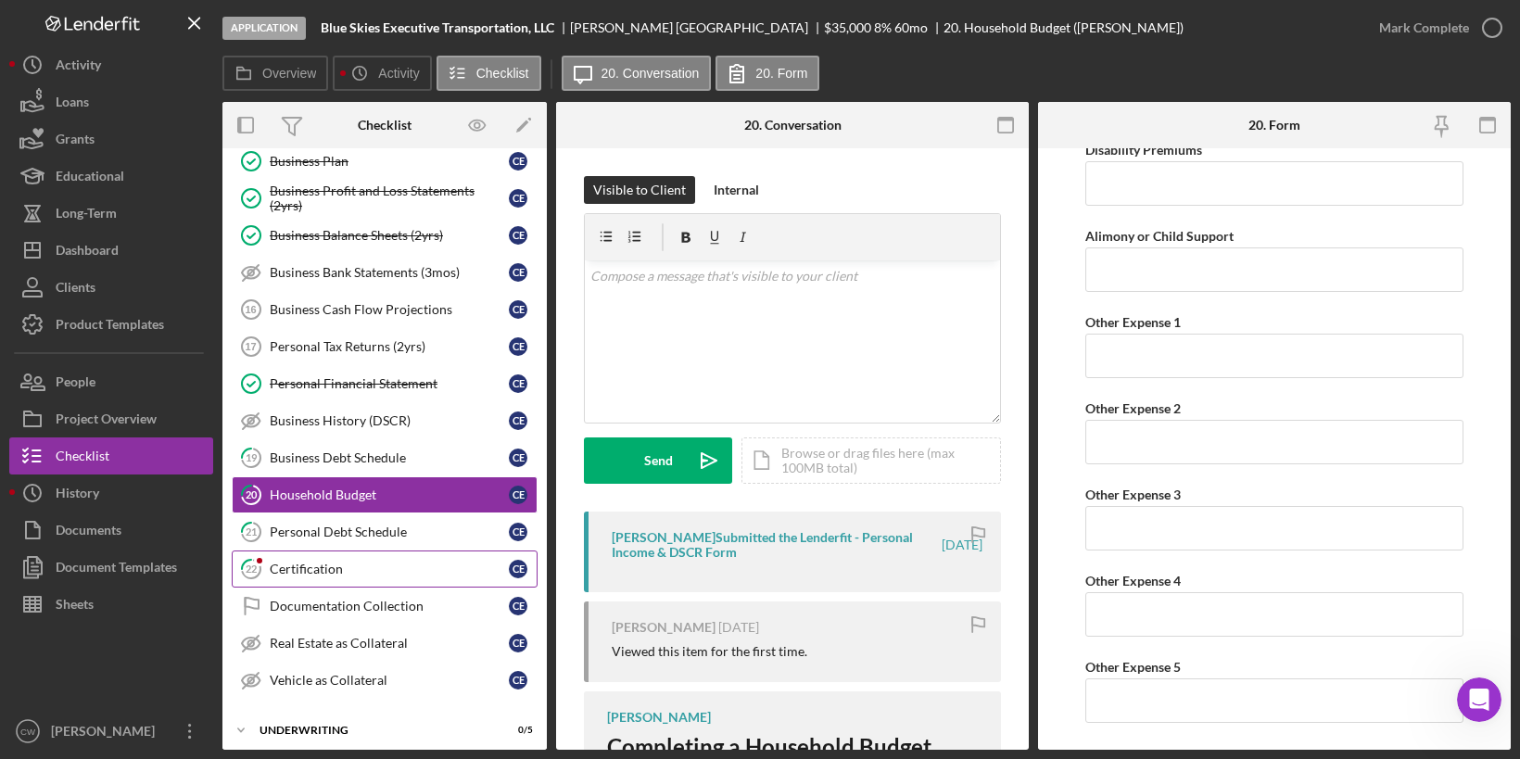
click at [423, 562] on div "Certification" at bounding box center [389, 569] width 239 height 15
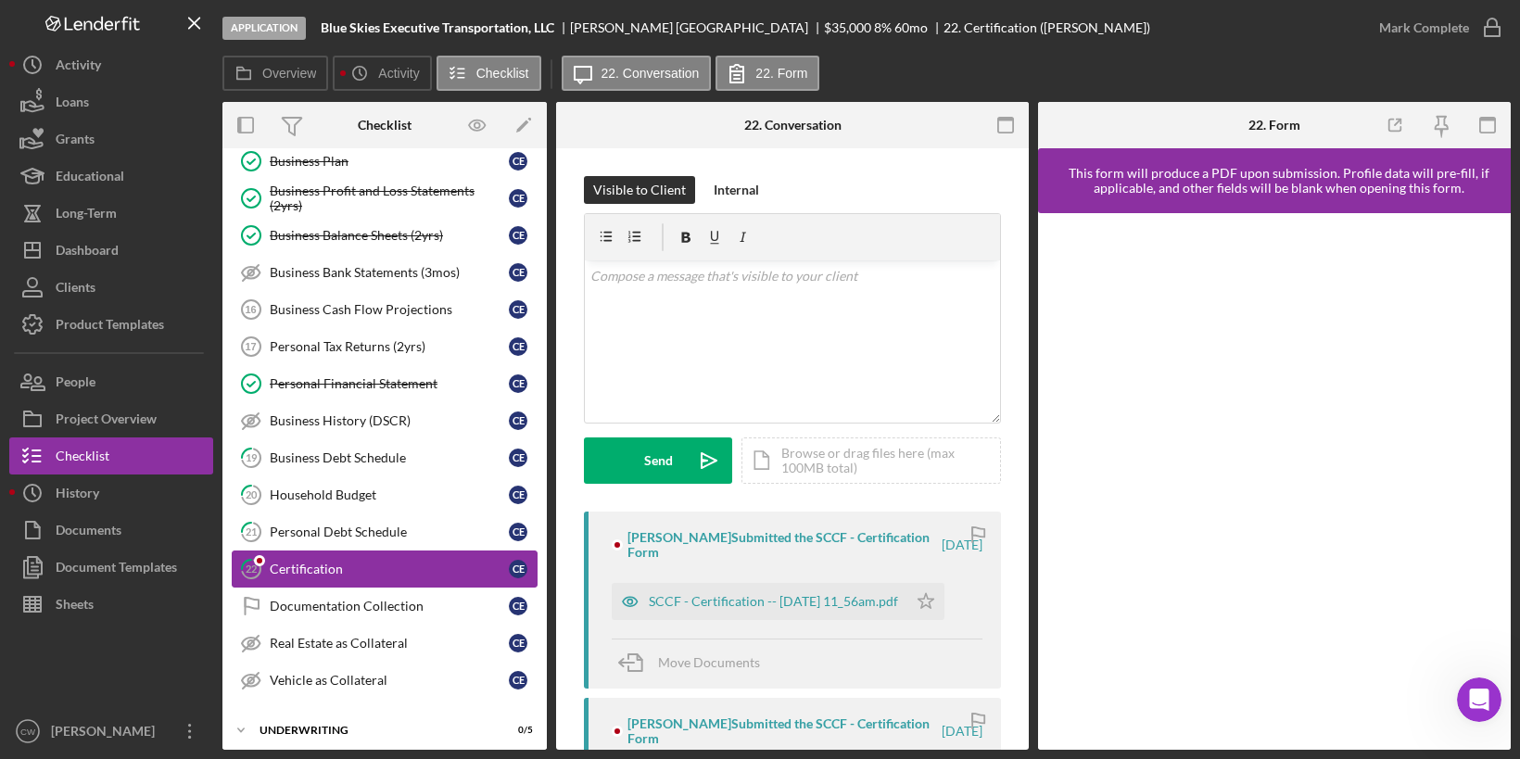
scroll to position [584, 0]
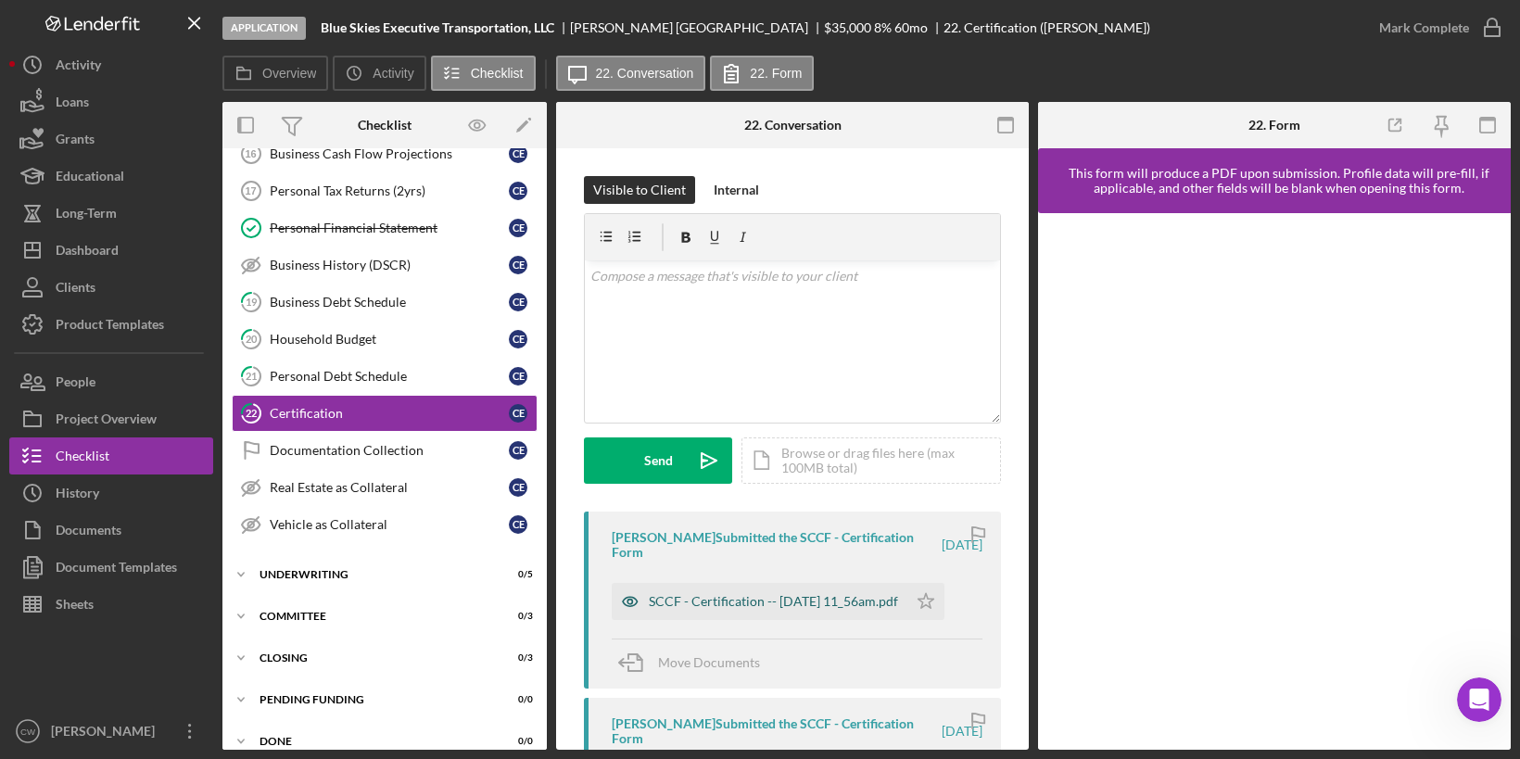
click at [701, 604] on div "SCCF - Certification -- [DATE] 11_56am.pdf" at bounding box center [773, 601] width 249 height 15
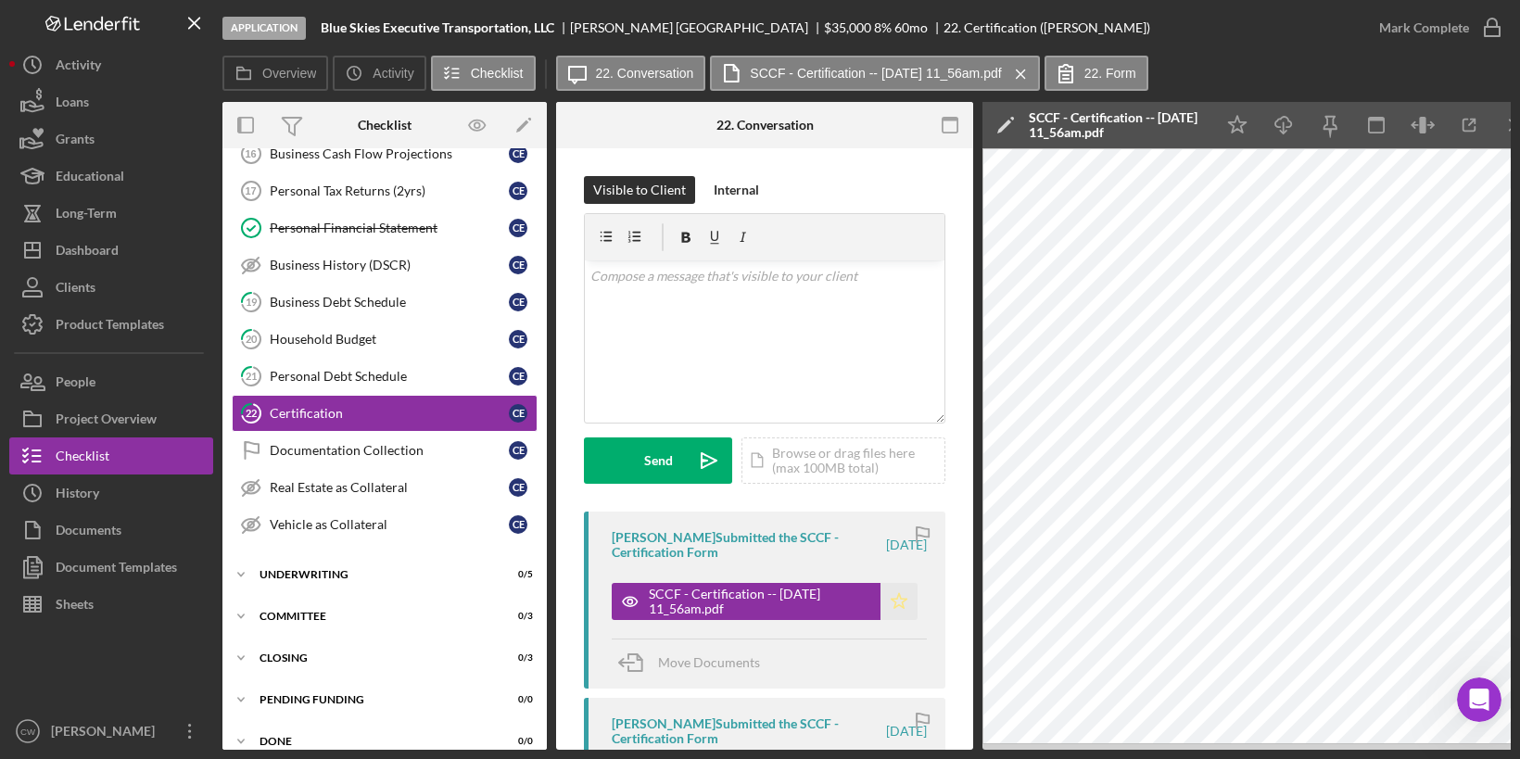
click at [895, 602] on icon "Icon/Star" at bounding box center [898, 601] width 37 height 37
click at [1491, 25] on icon "button" at bounding box center [1492, 28] width 46 height 46
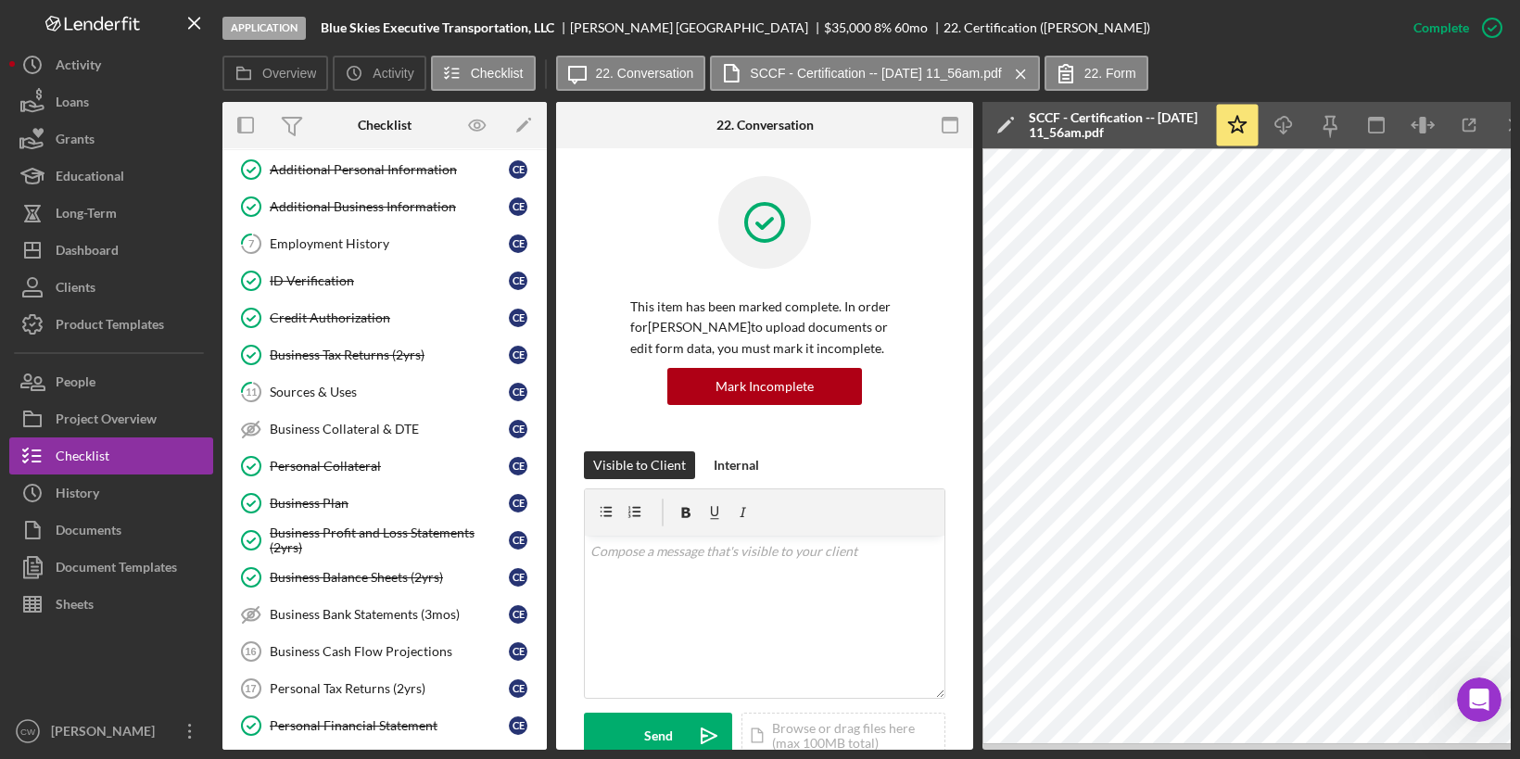
scroll to position [90, 0]
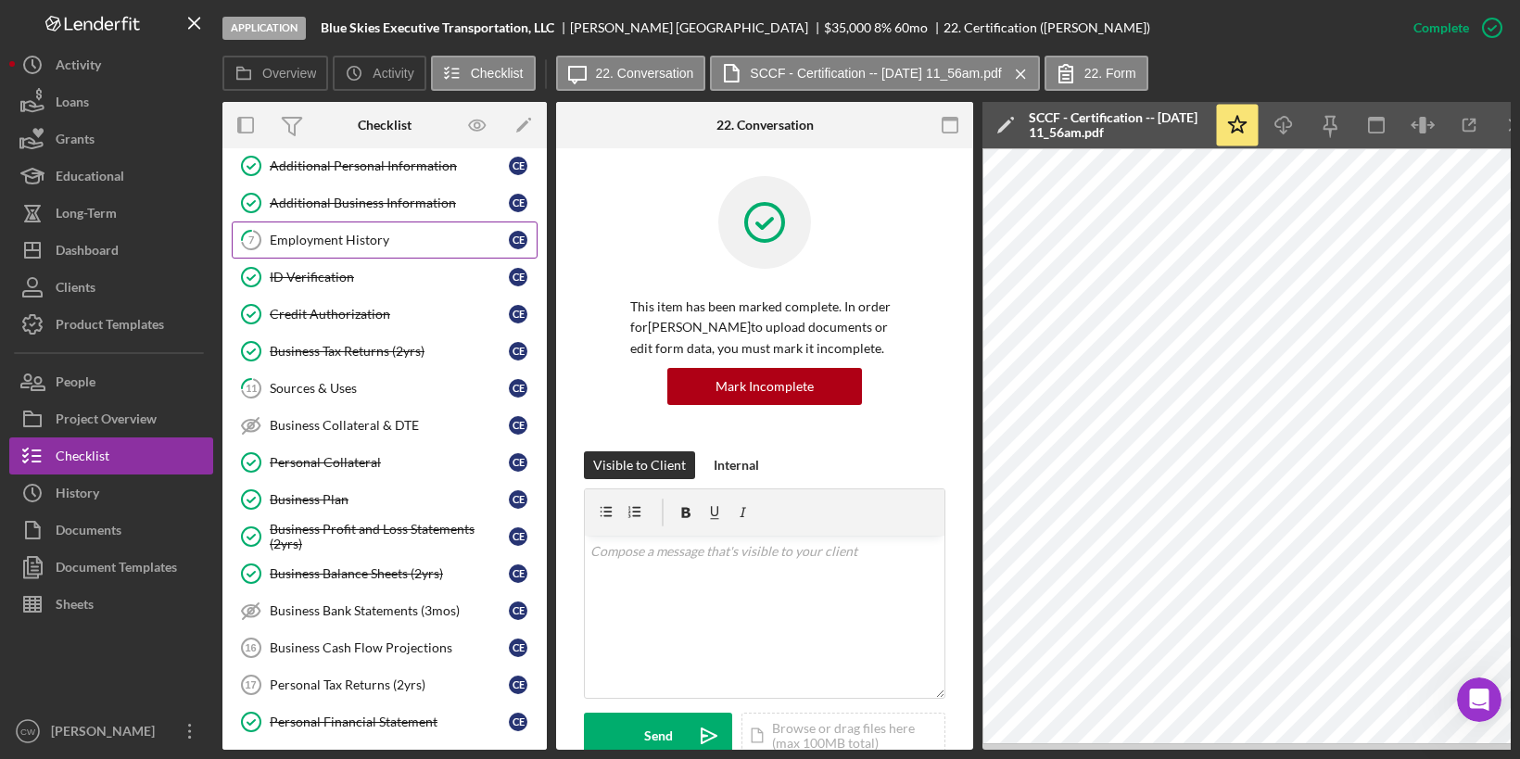
click at [408, 243] on div "Employment History" at bounding box center [389, 240] width 239 height 15
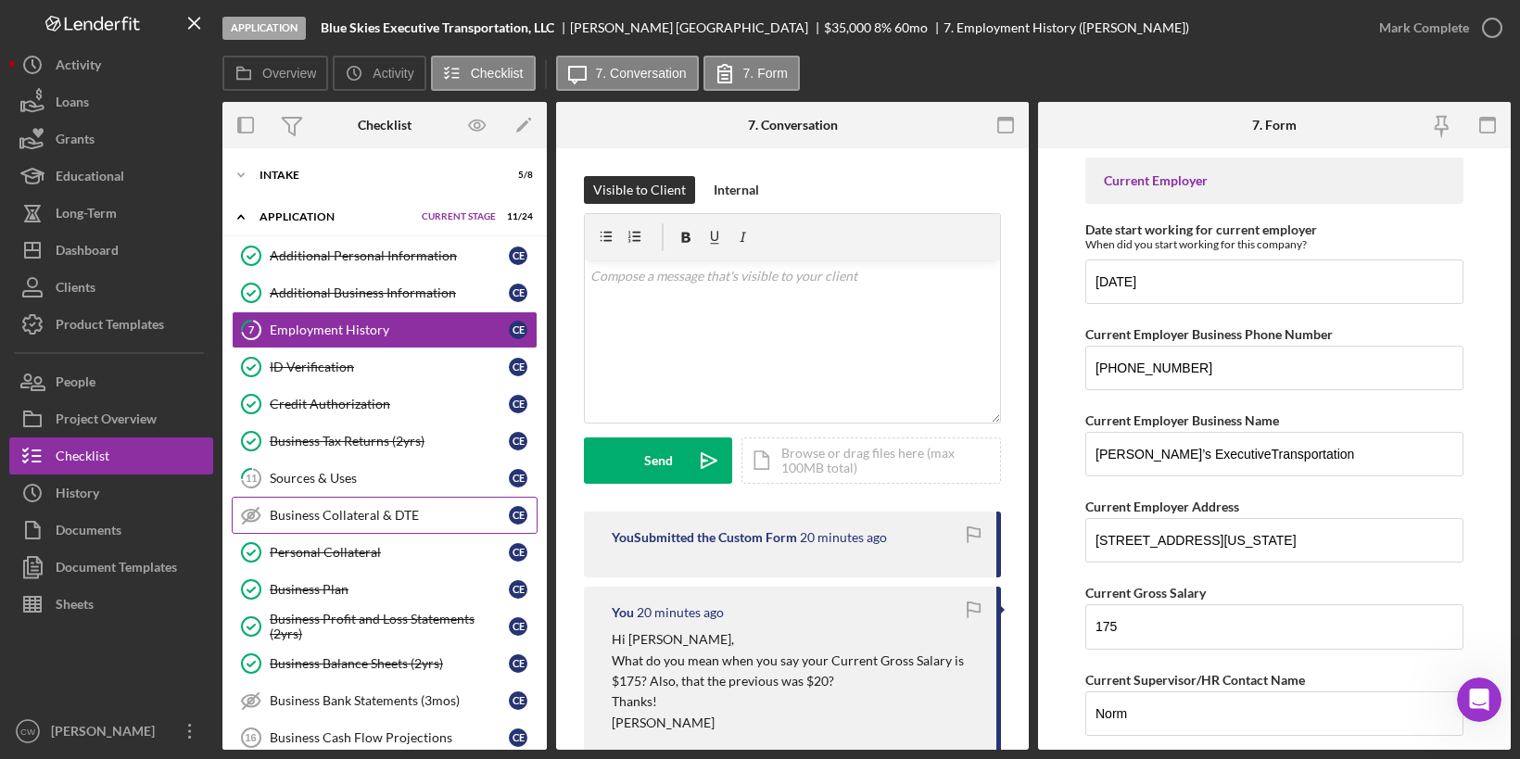
scroll to position [584, 0]
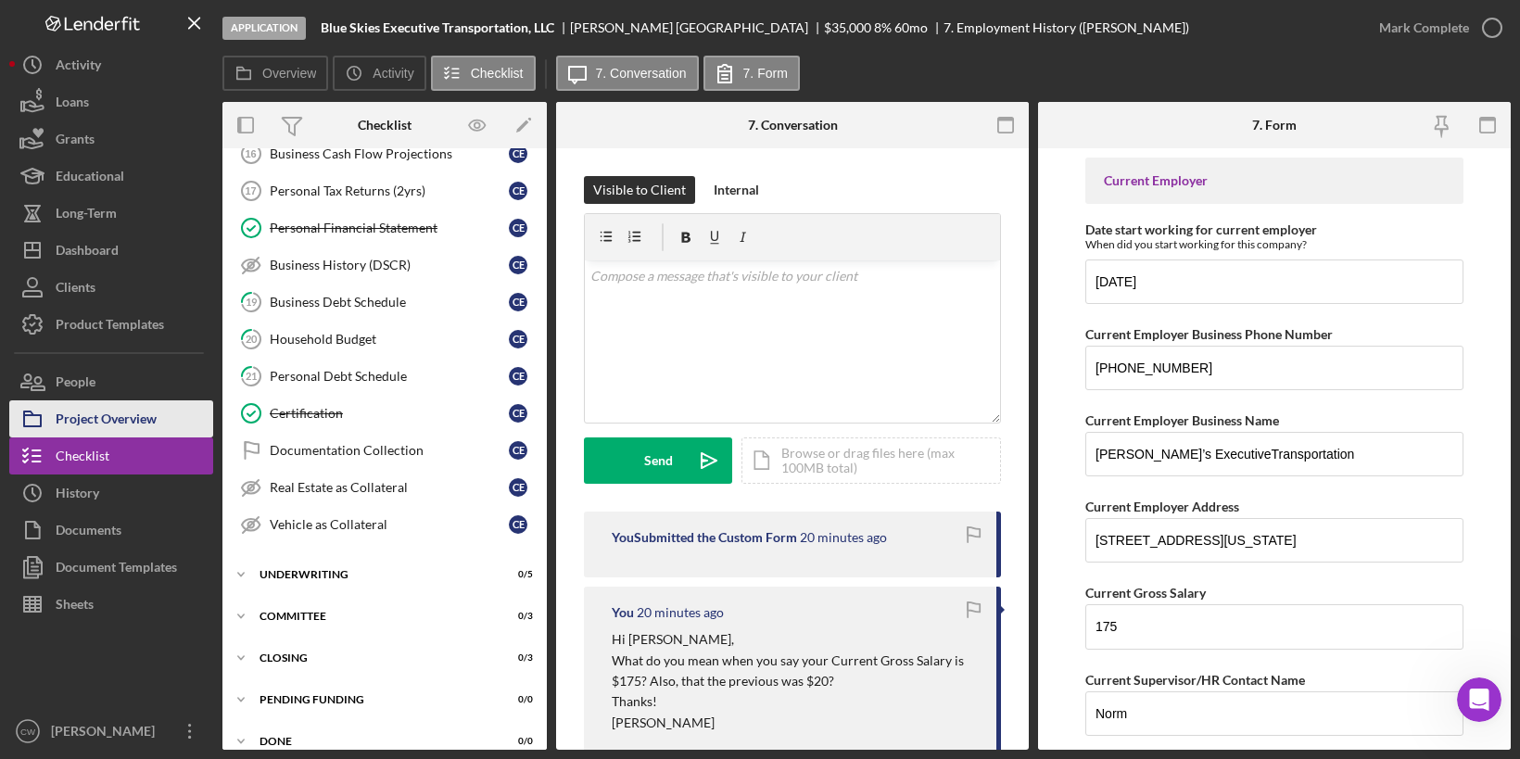
click at [134, 431] on div "Project Overview" at bounding box center [106, 421] width 101 height 42
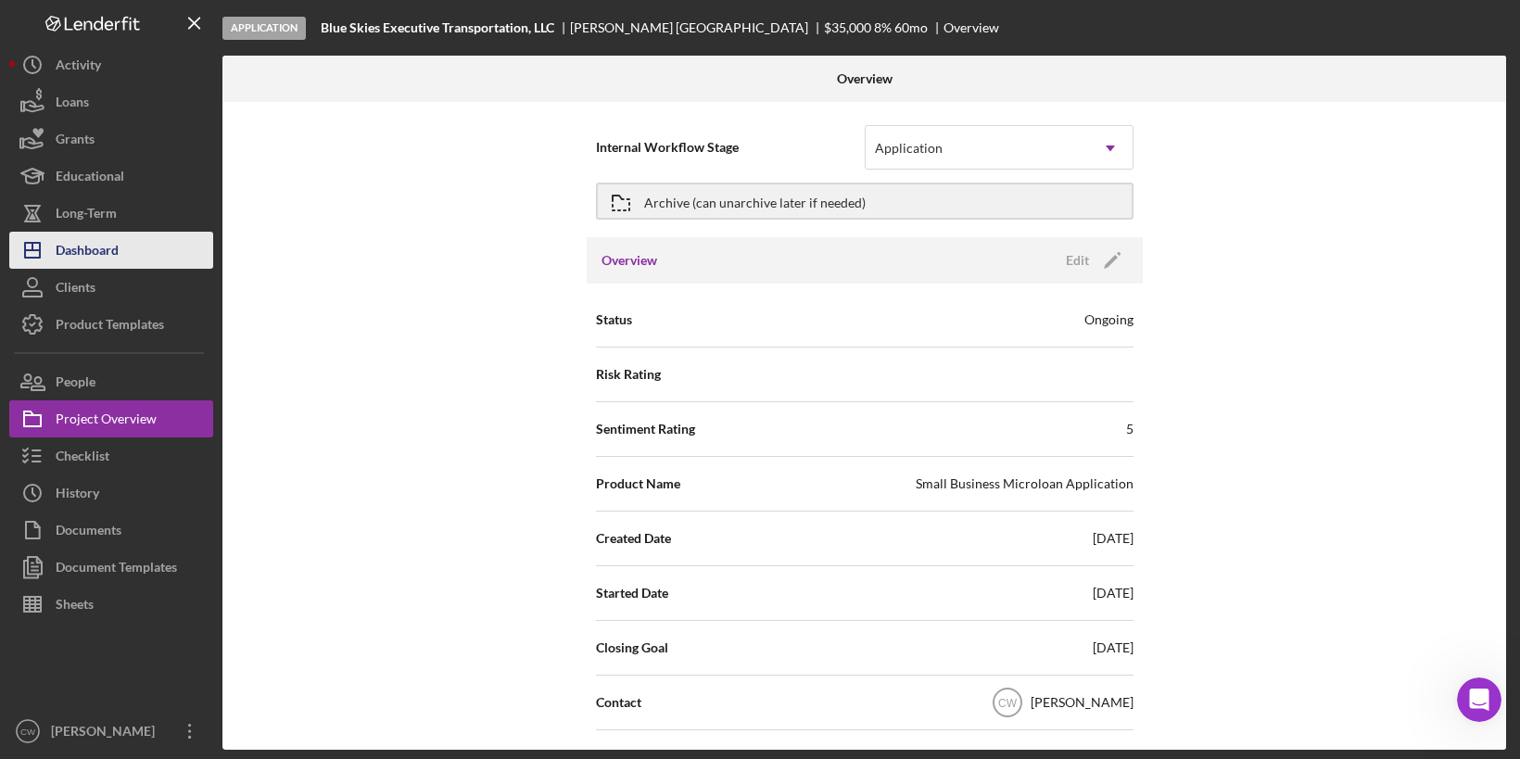
click at [131, 247] on button "Icon/Dashboard Dashboard" at bounding box center [111, 250] width 204 height 37
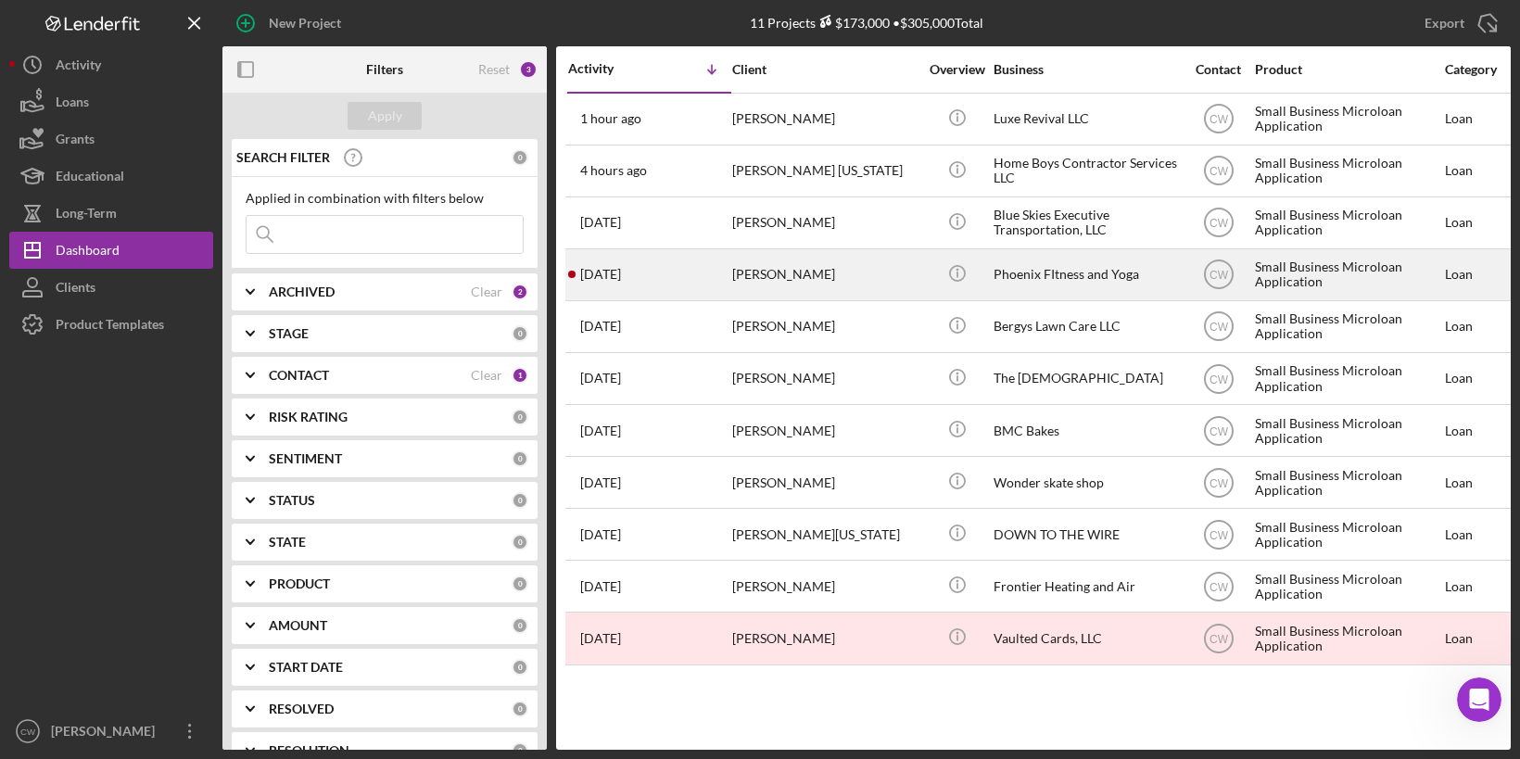
click at [709, 272] on div "[DATE] [PERSON_NAME]" at bounding box center [649, 274] width 162 height 49
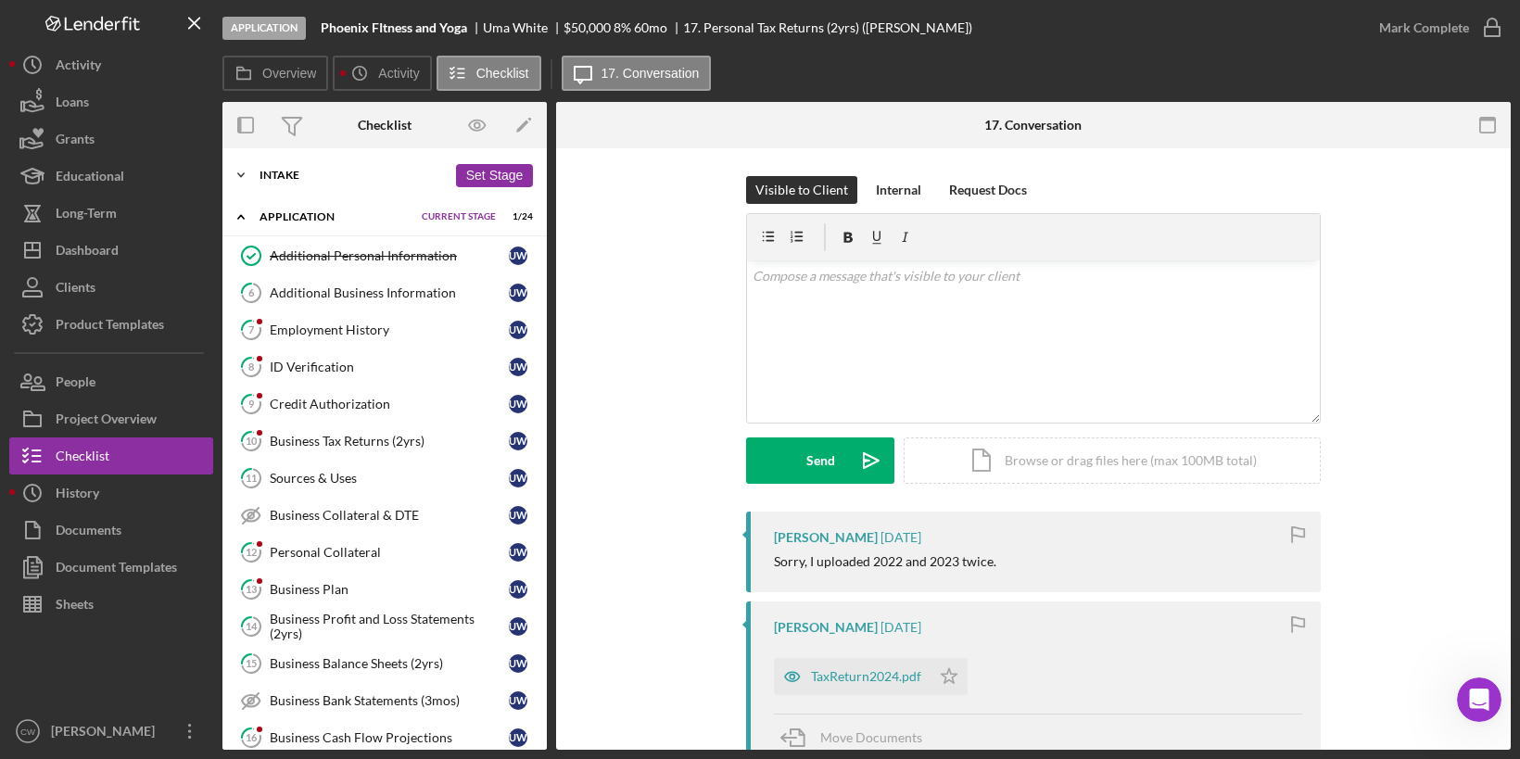
click at [265, 176] on div "Intake" at bounding box center [353, 175] width 187 height 11
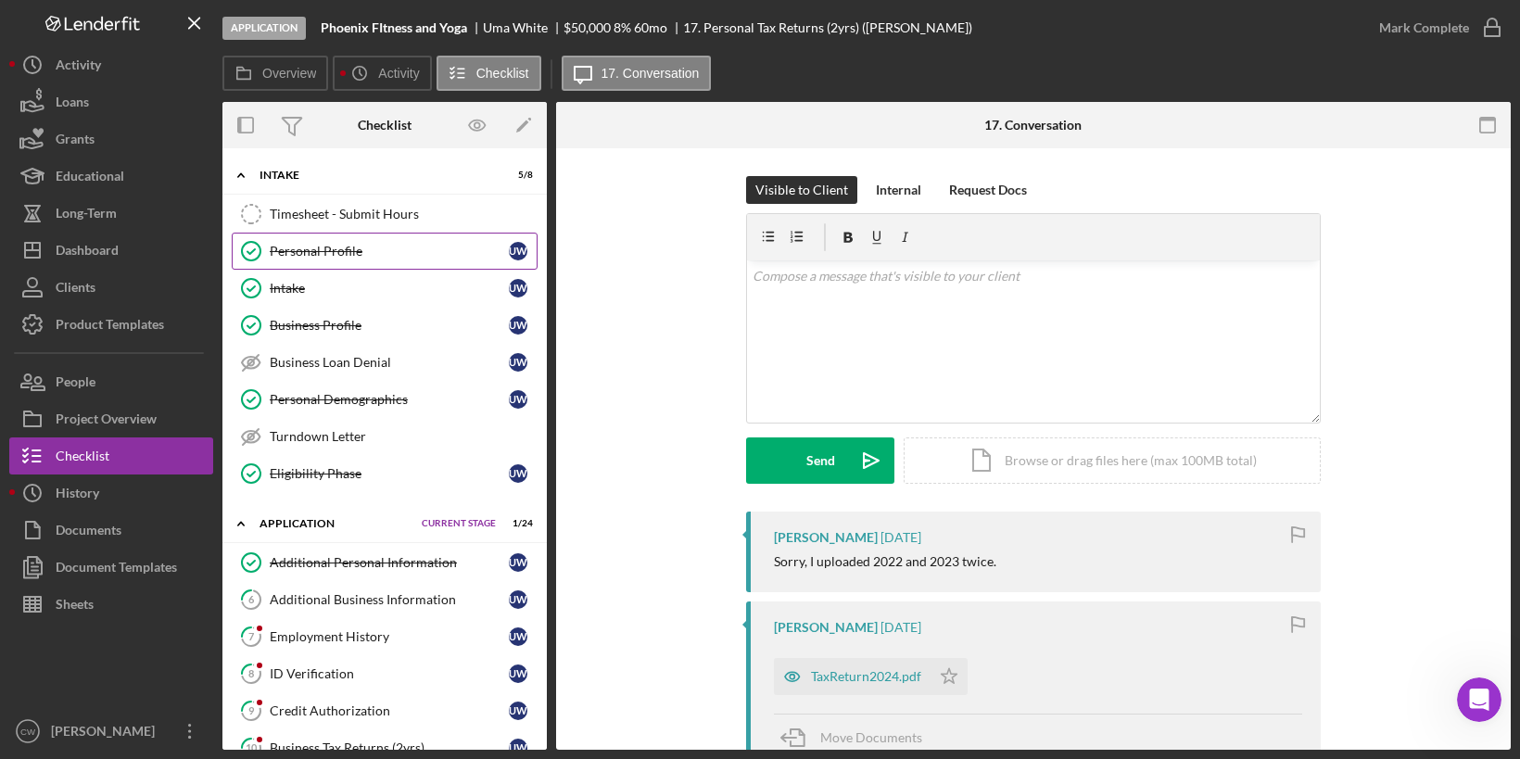
click at [277, 261] on link "Personal Profile Personal Profile U W" at bounding box center [385, 251] width 306 height 37
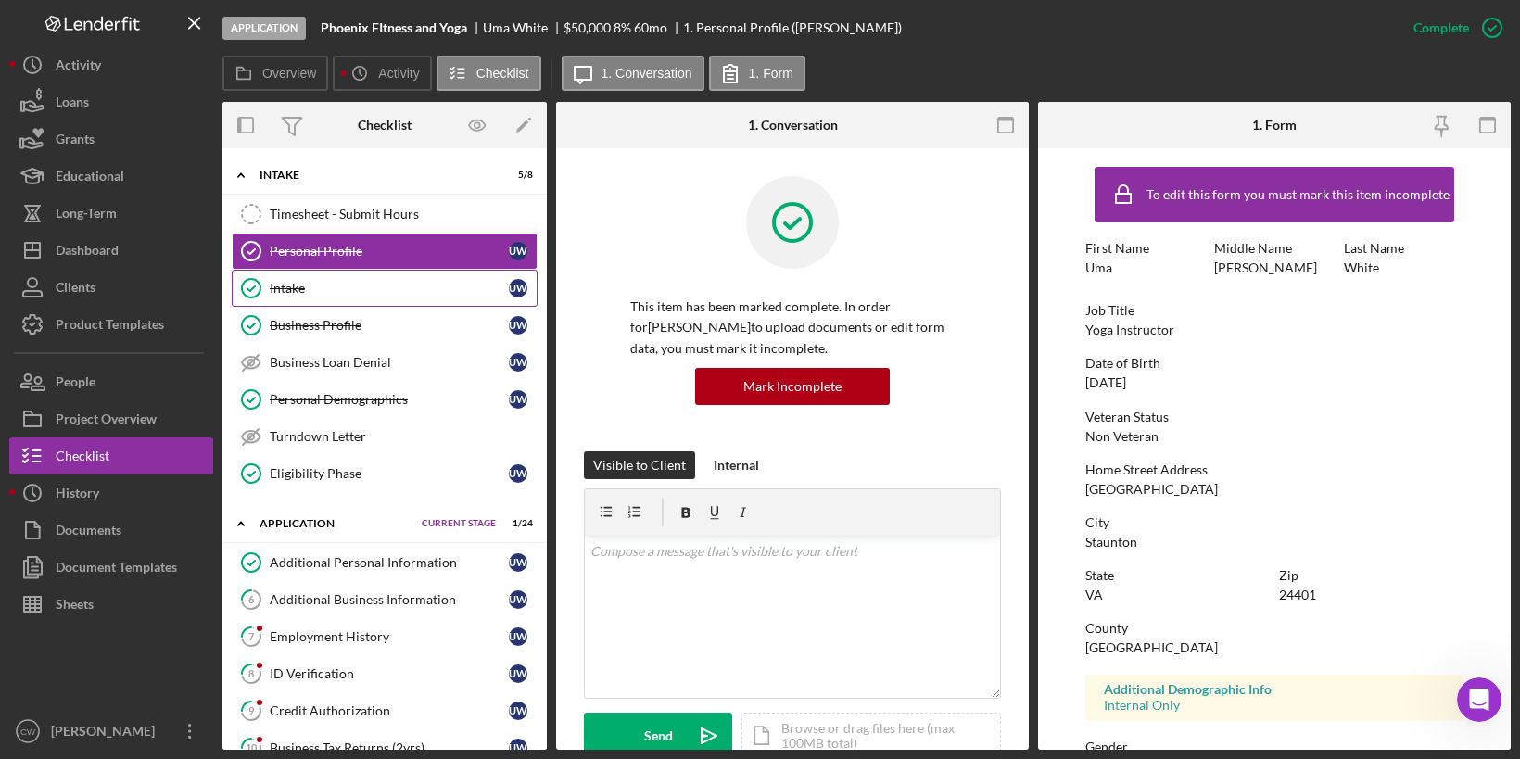
click at [420, 295] on link "Intake Intake U W" at bounding box center [385, 288] width 306 height 37
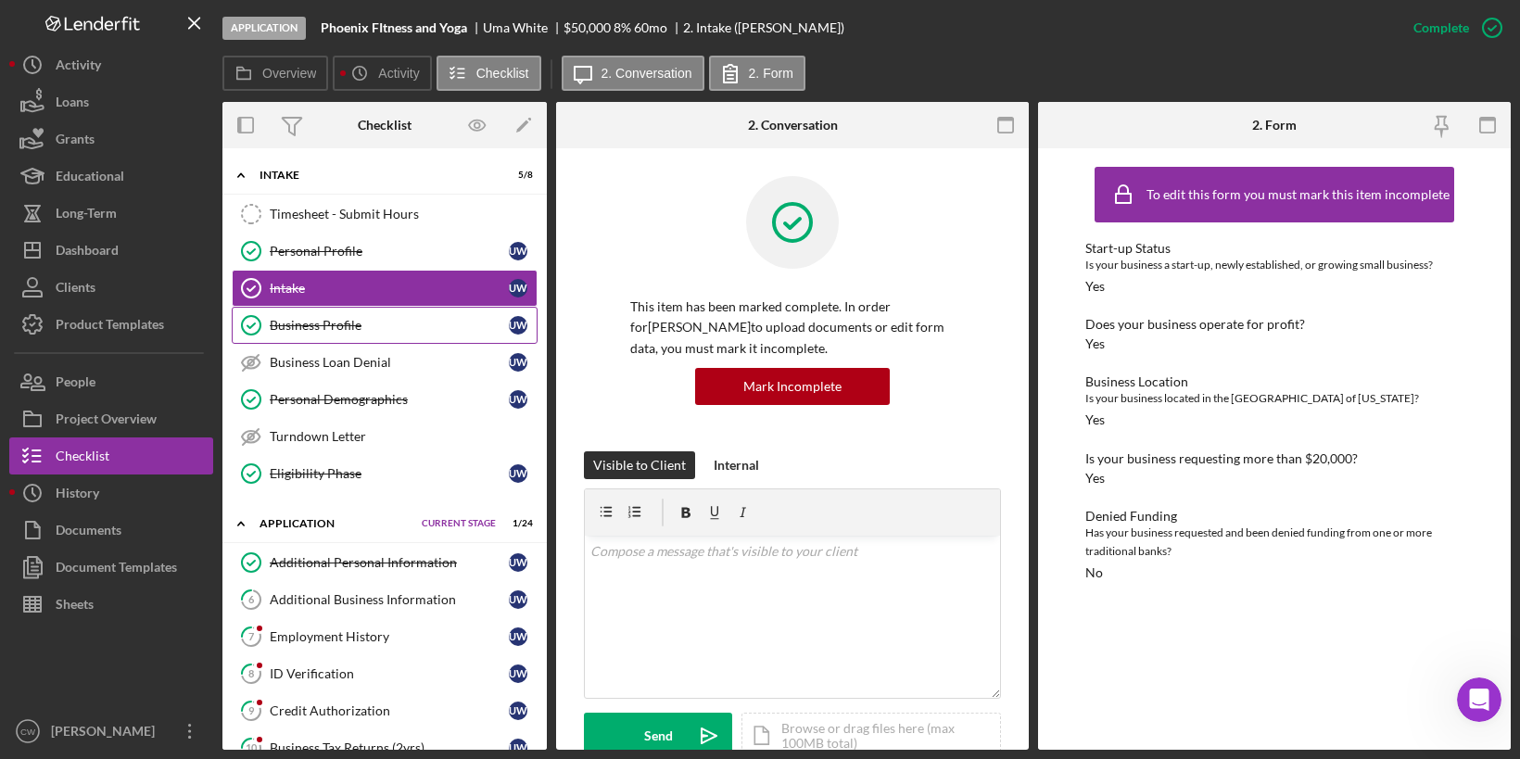
click at [428, 318] on div "Business Profile" at bounding box center [389, 325] width 239 height 15
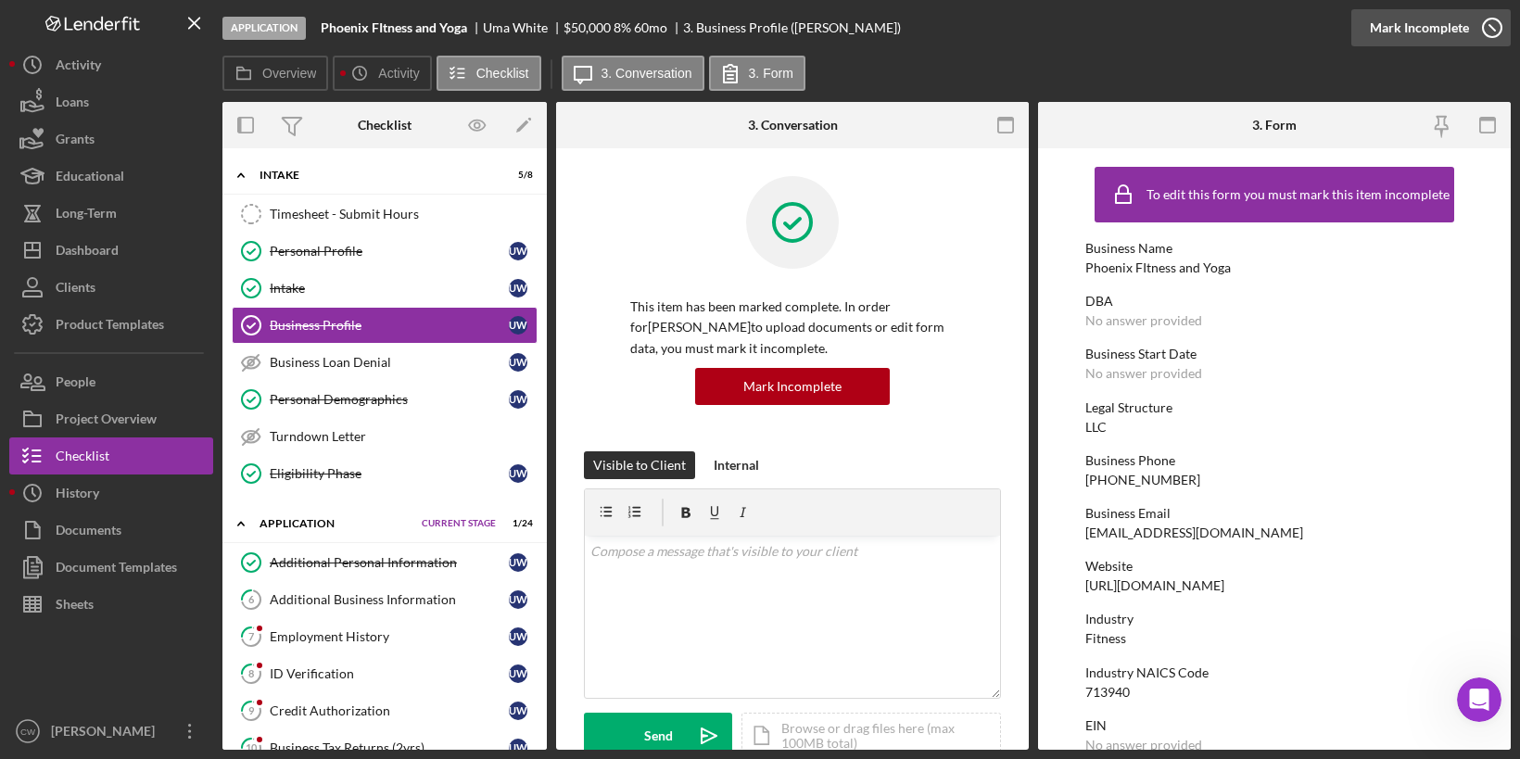
click at [1491, 20] on icon "button" at bounding box center [1492, 28] width 46 height 46
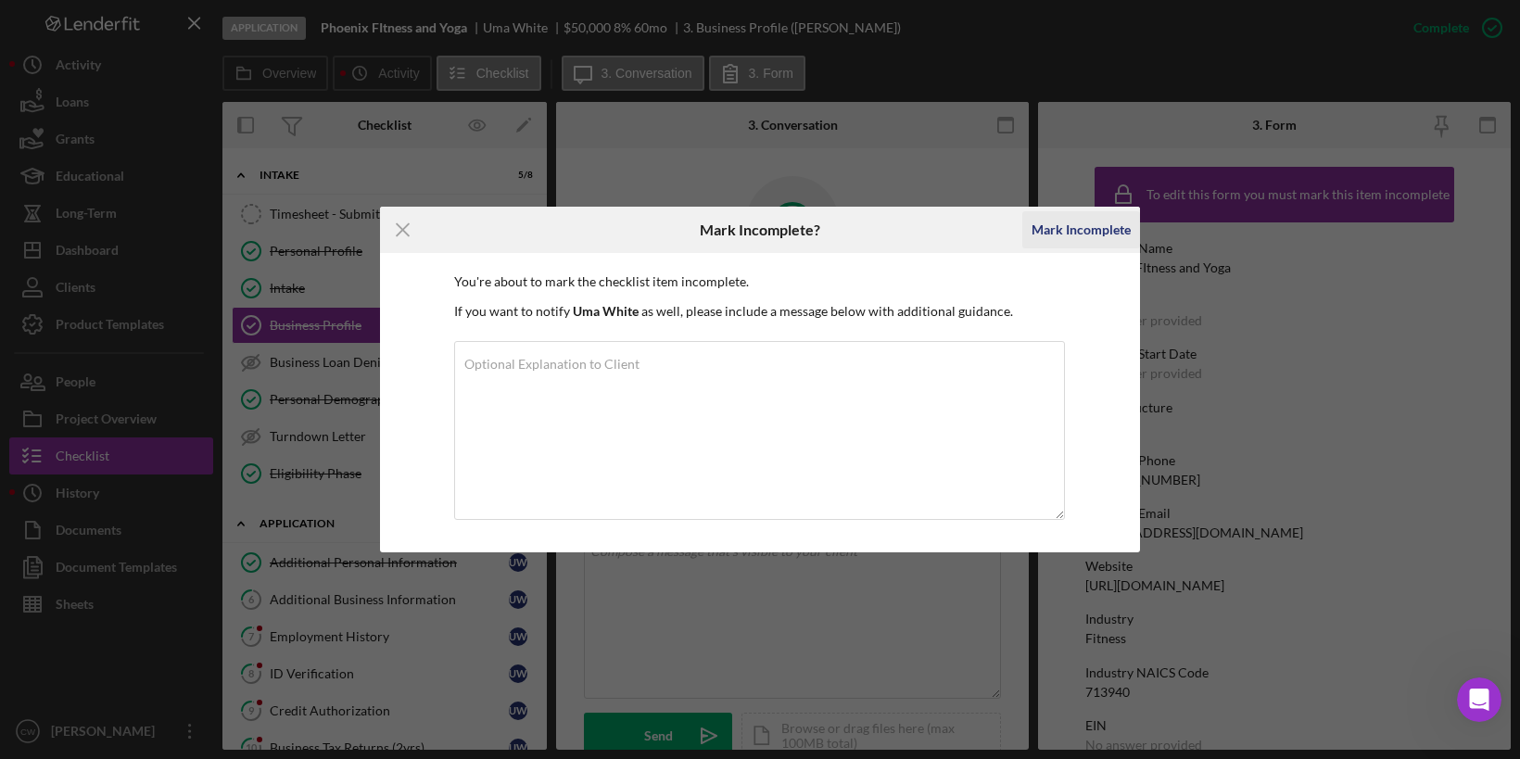
click at [1095, 227] on div "Mark Incomplete" at bounding box center [1081, 229] width 99 height 37
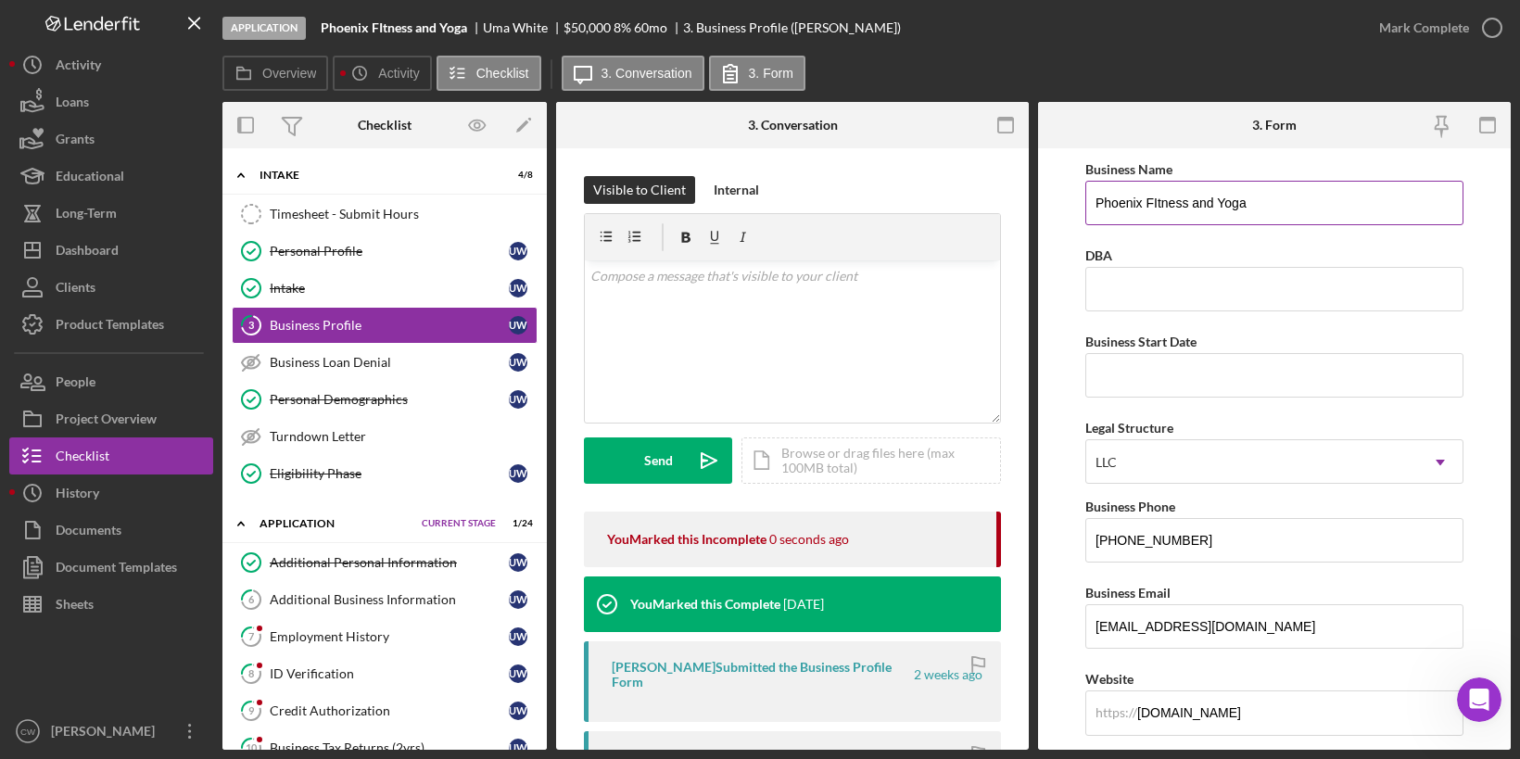
click at [1155, 196] on input "Phoenix FItness and Yoga" at bounding box center [1274, 203] width 378 height 44
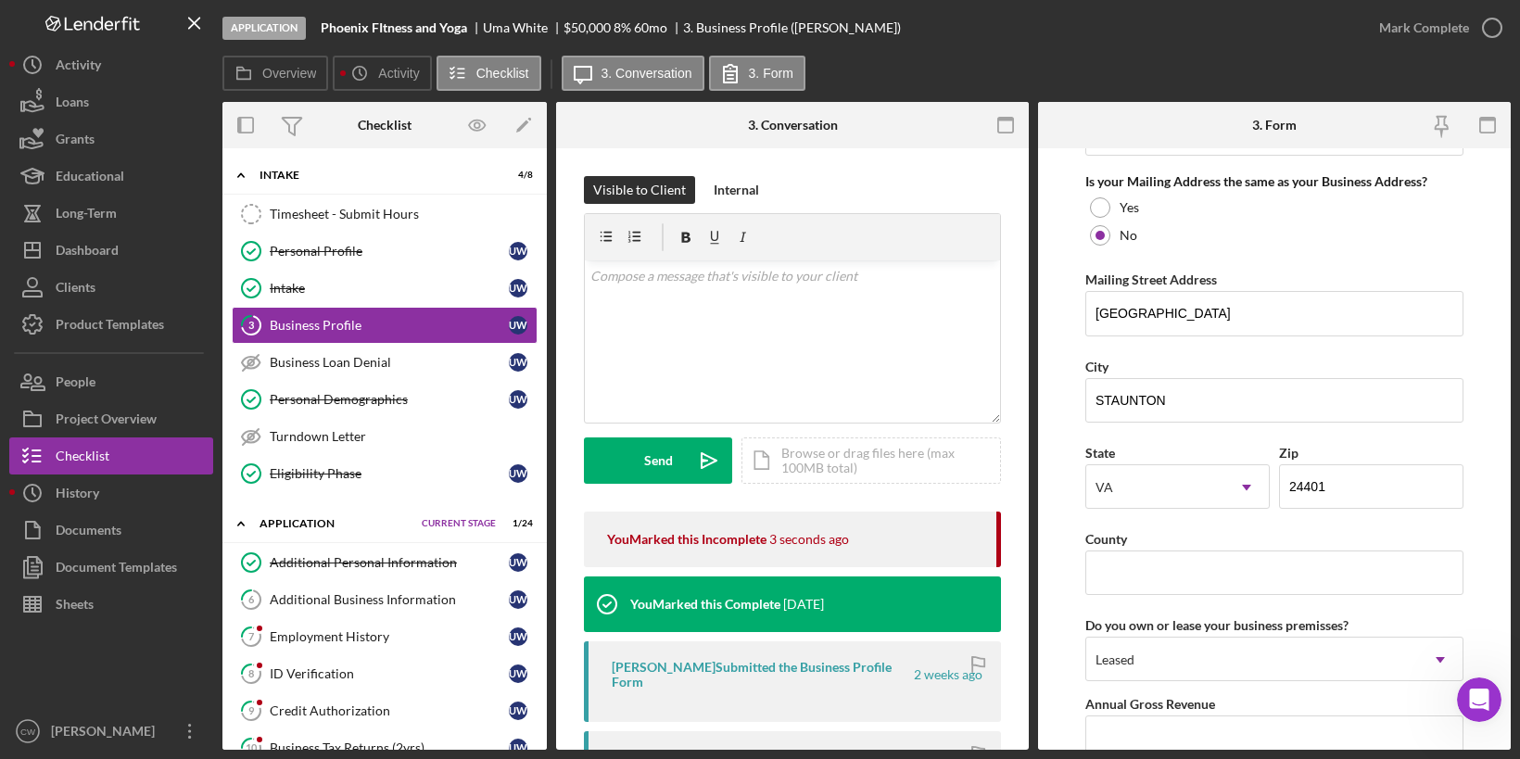
scroll to position [1782, 0]
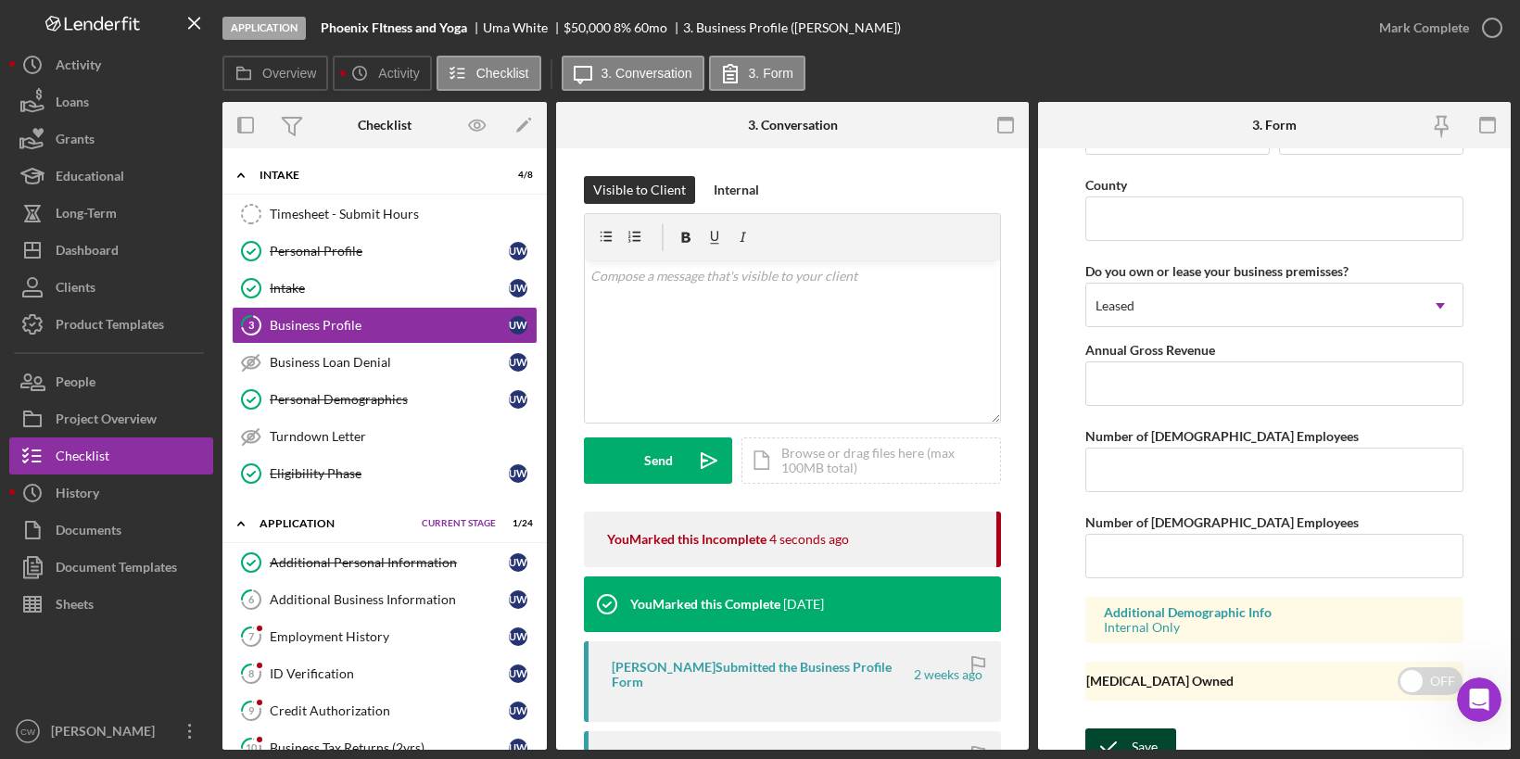
type input "Phoenix Fitness and Yoga"
click at [1129, 735] on icon "submit" at bounding box center [1108, 747] width 46 height 46
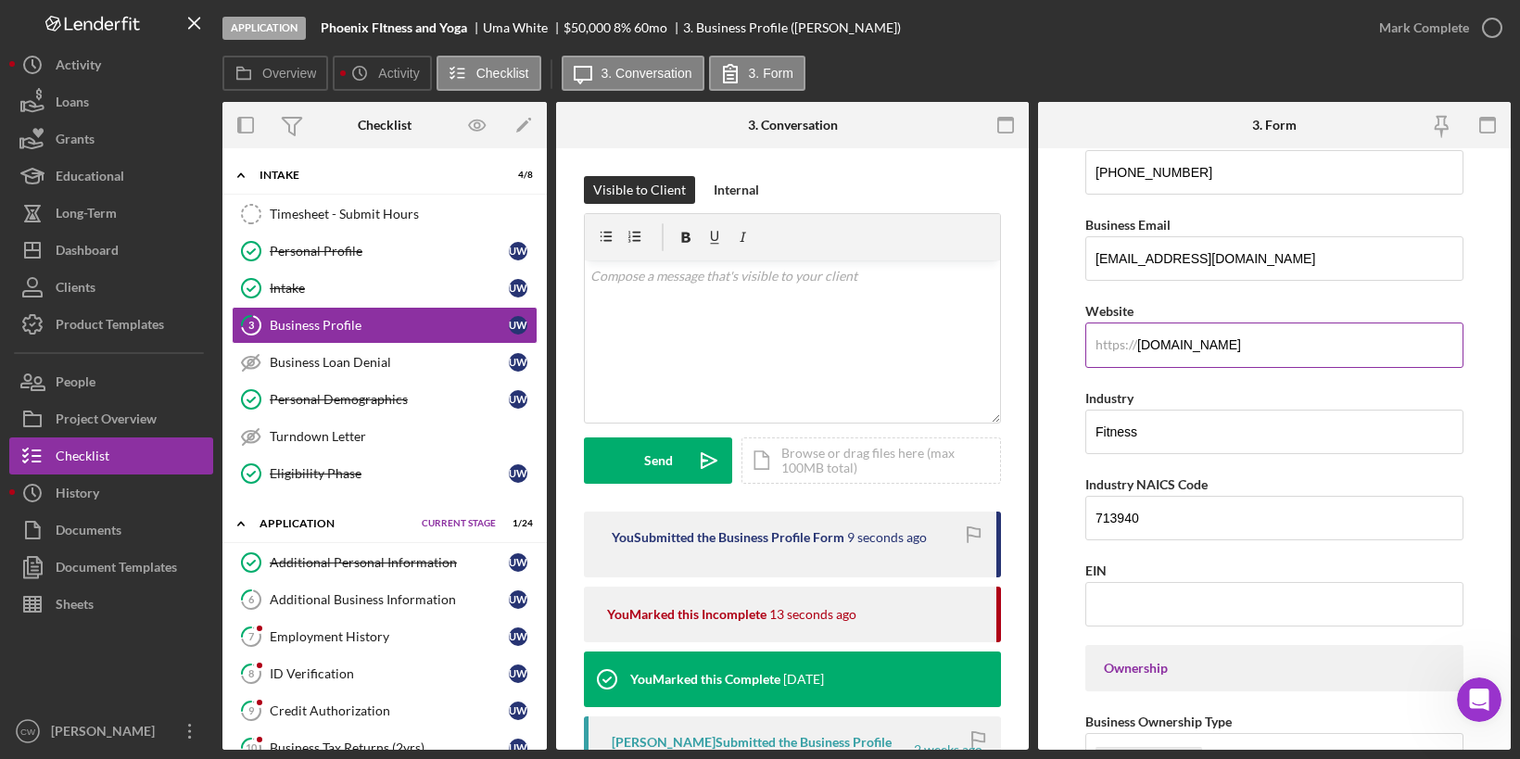
scroll to position [372, 0]
drag, startPoint x: 1333, startPoint y: 327, endPoint x: 1336, endPoint y: 338, distance: 11.7
click at [1337, 338] on input "[DOMAIN_NAME]" at bounding box center [1274, 341] width 378 height 44
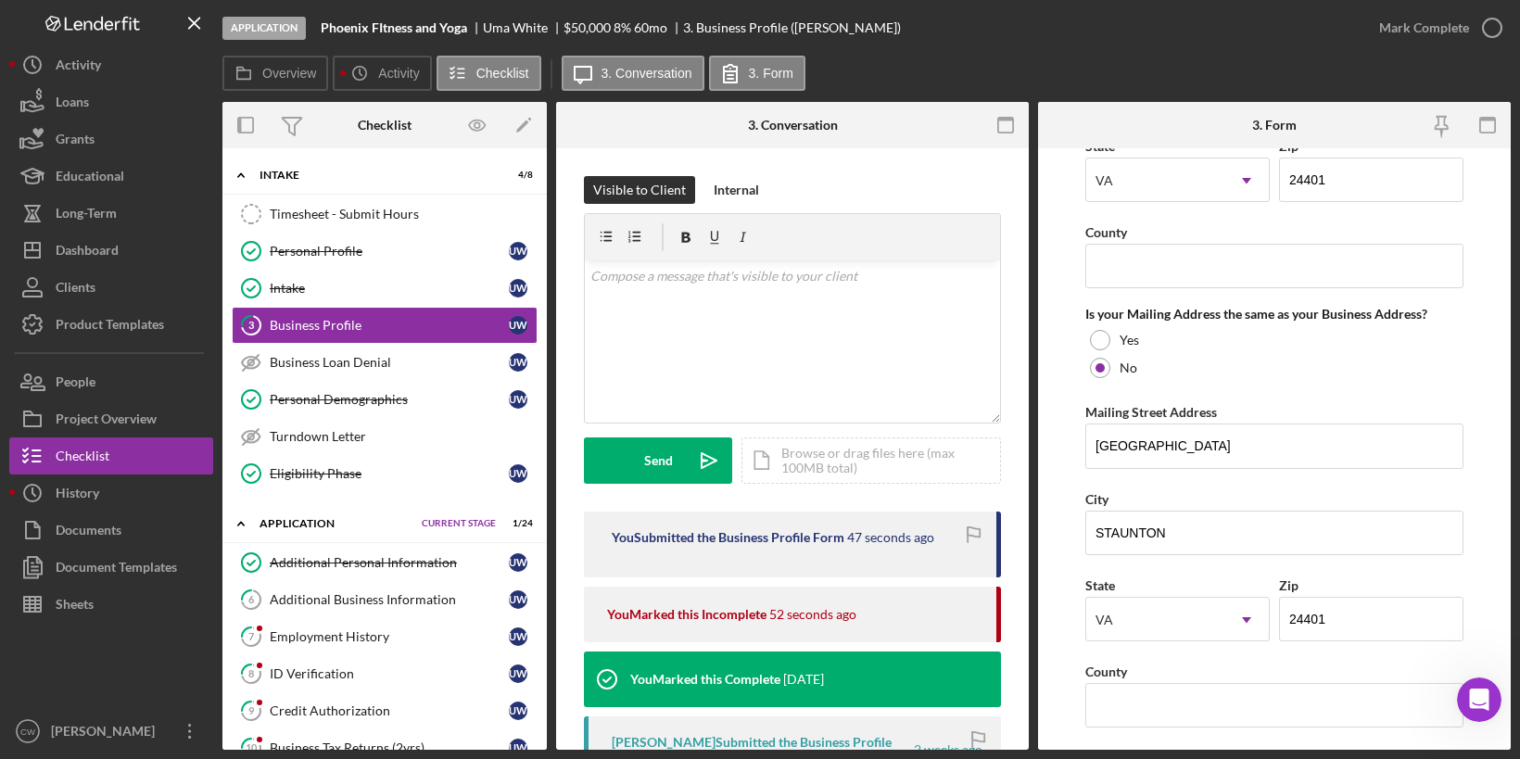
scroll to position [1423, 0]
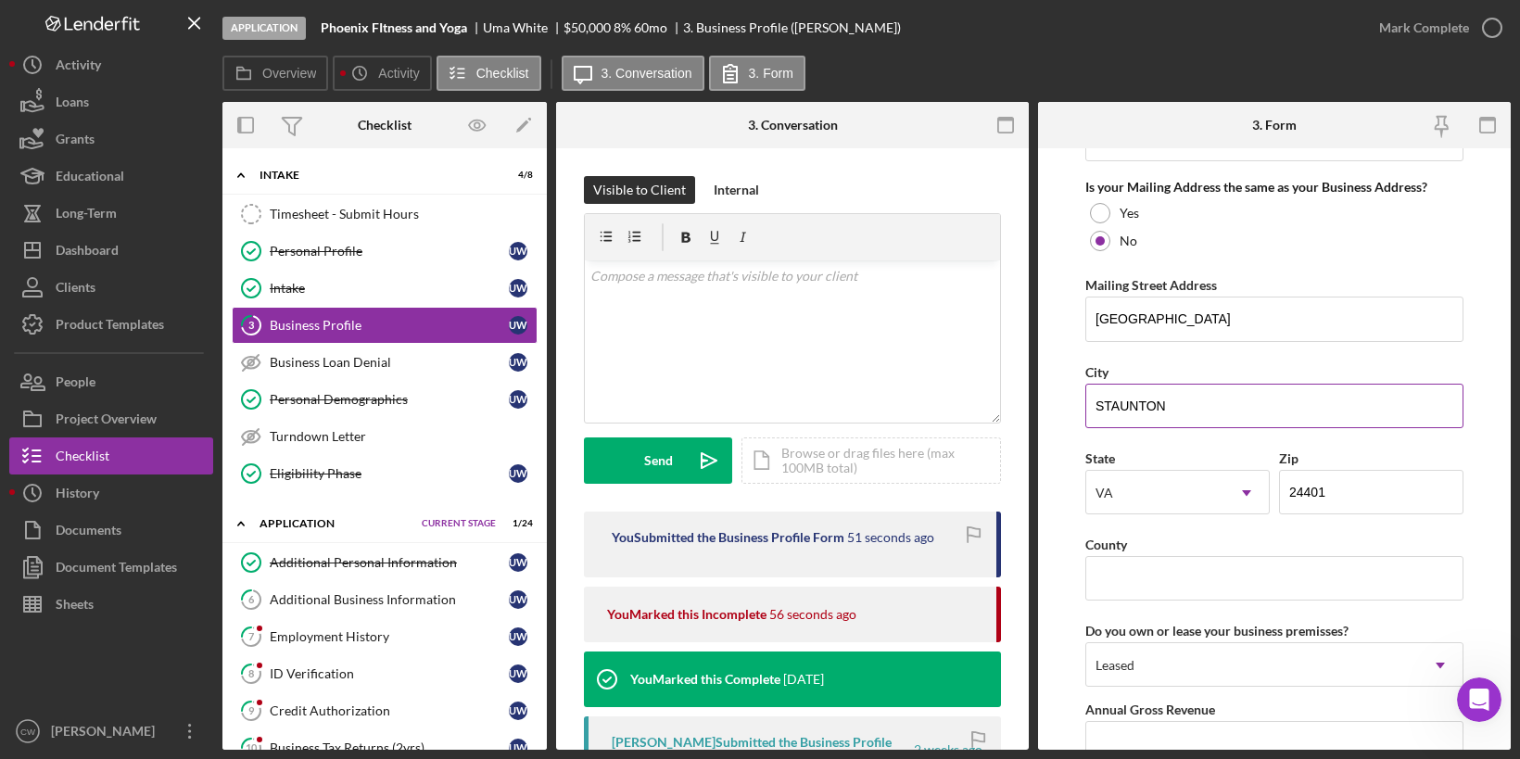
click at [1200, 398] on input "STAUNTON" at bounding box center [1274, 406] width 378 height 44
drag, startPoint x: 1101, startPoint y: 391, endPoint x: 1277, endPoint y: 390, distance: 176.1
click at [1277, 391] on input "STAUNTON" at bounding box center [1274, 406] width 378 height 44
type input "Staunton"
click at [1056, 438] on form "Business Name Phoenix Fitness and Yoga DBA Business Start Date Legal Structure …" at bounding box center [1274, 449] width 473 height 602
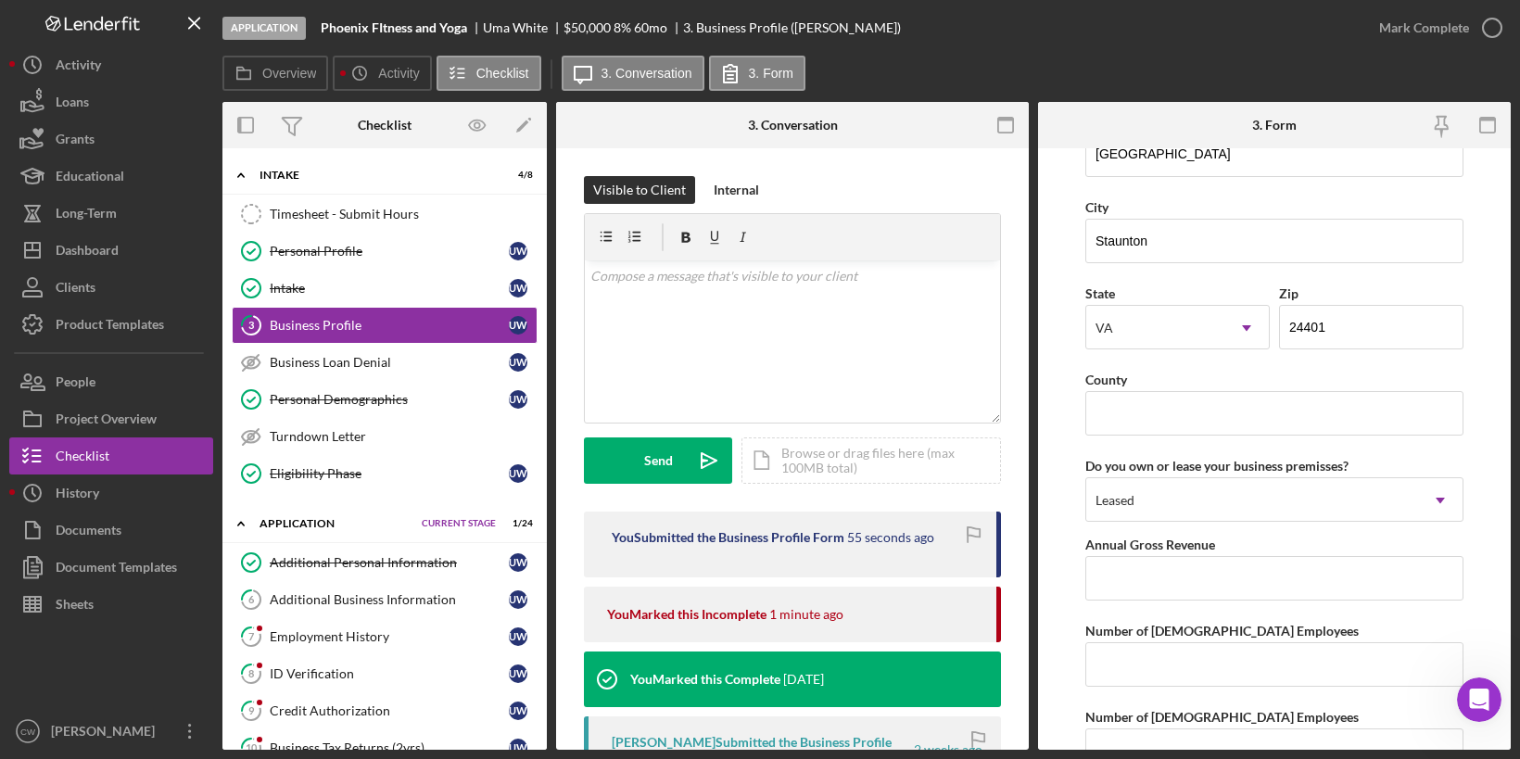
scroll to position [1655, 0]
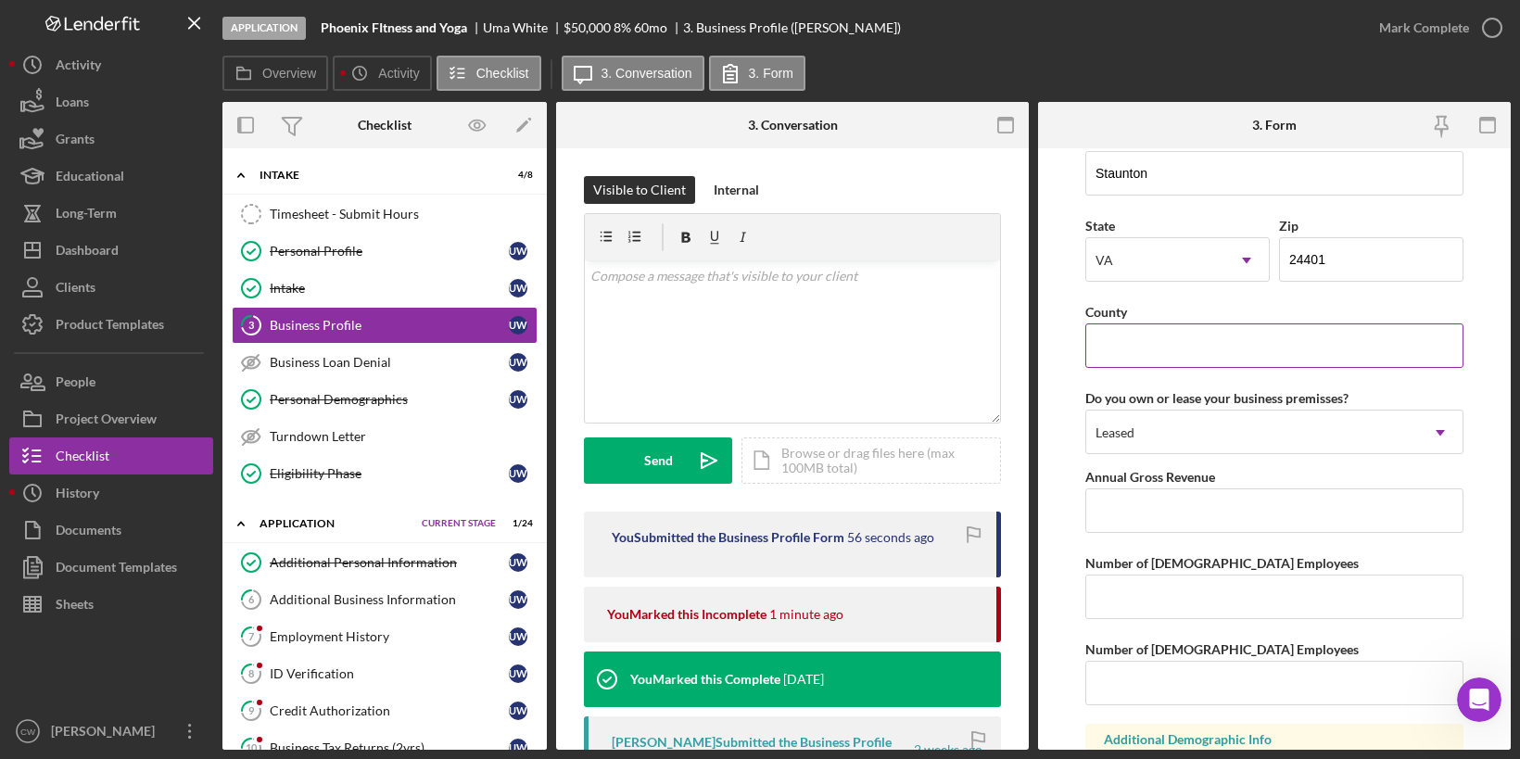
click at [1157, 345] on input "County" at bounding box center [1274, 345] width 378 height 44
type input "u"
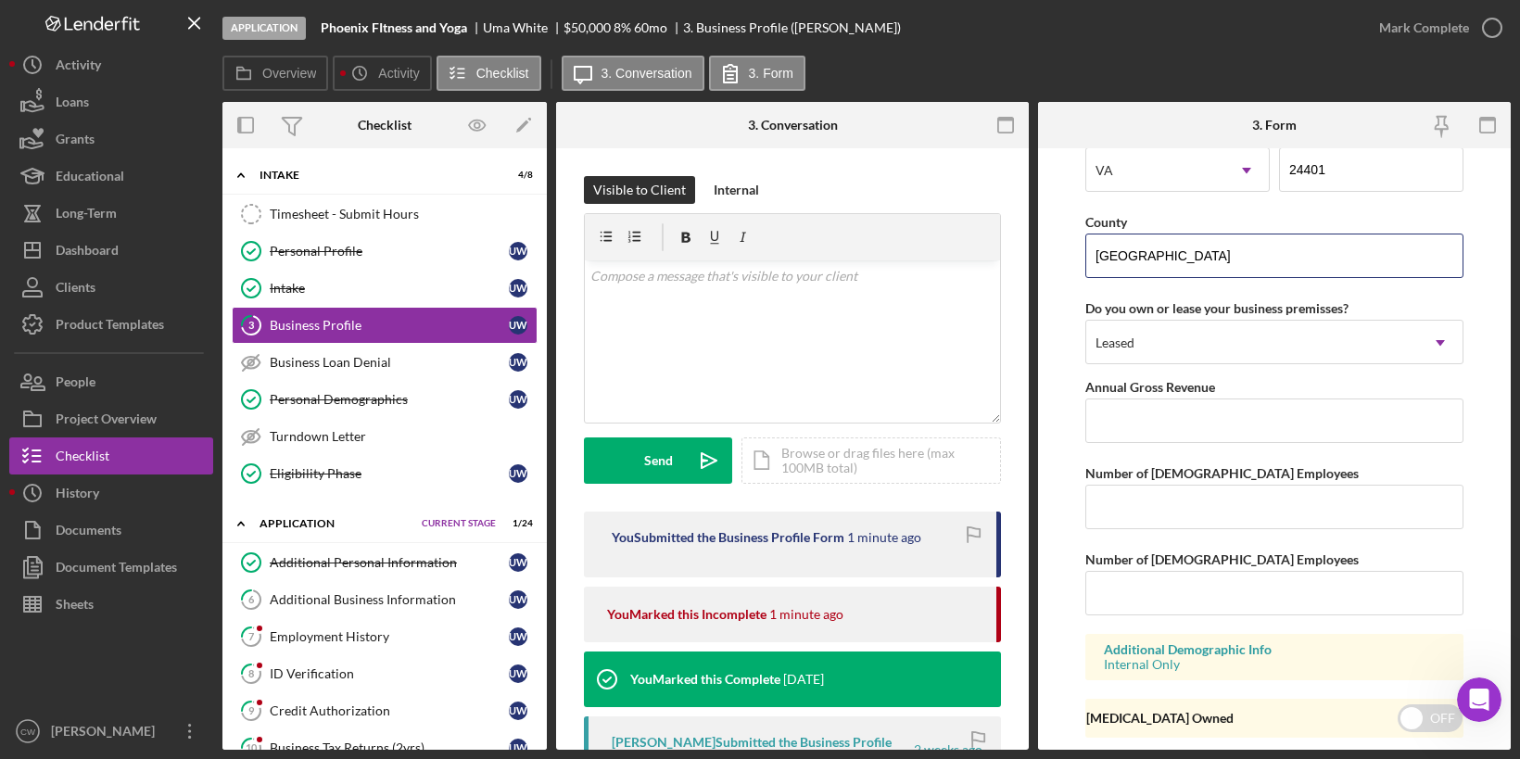
scroll to position [1782, 0]
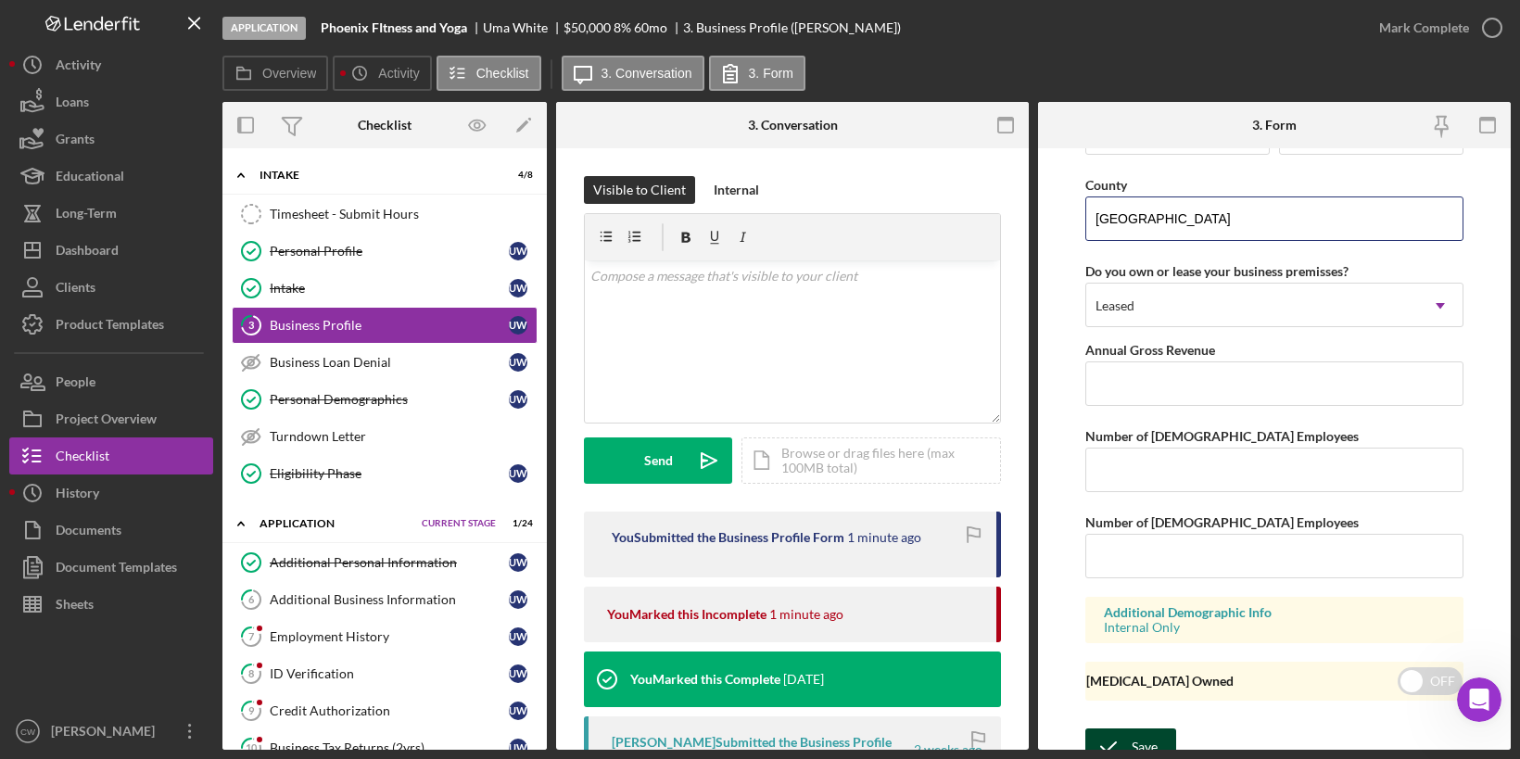
type input "[GEOGRAPHIC_DATA]"
click at [1132, 728] on div "Save" at bounding box center [1145, 746] width 26 height 37
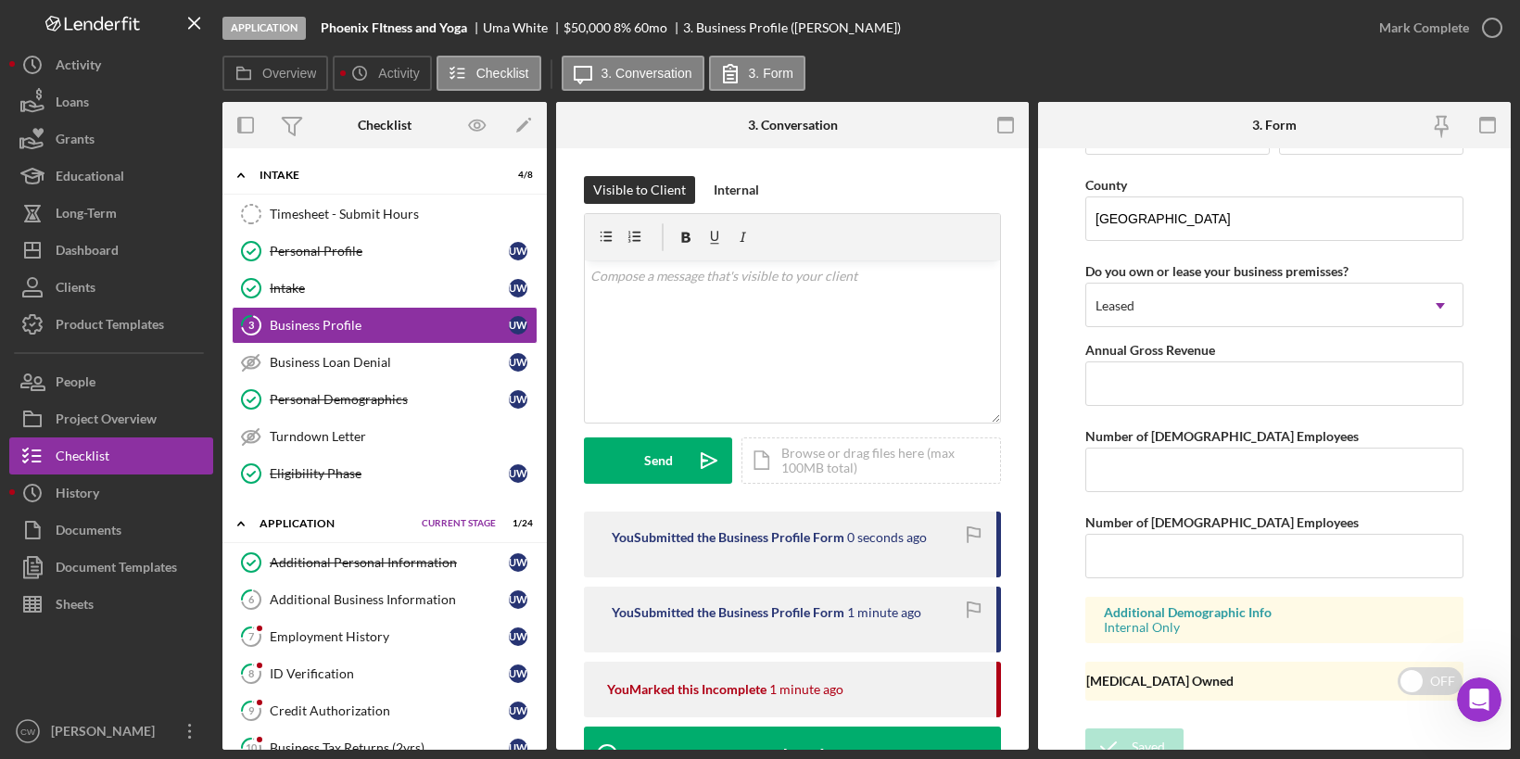
type input "Phoenix Fitness and Yoga"
click at [833, 304] on div "v Color teal Color pink Remove color Add row above Add row below Add column bef…" at bounding box center [792, 341] width 415 height 162
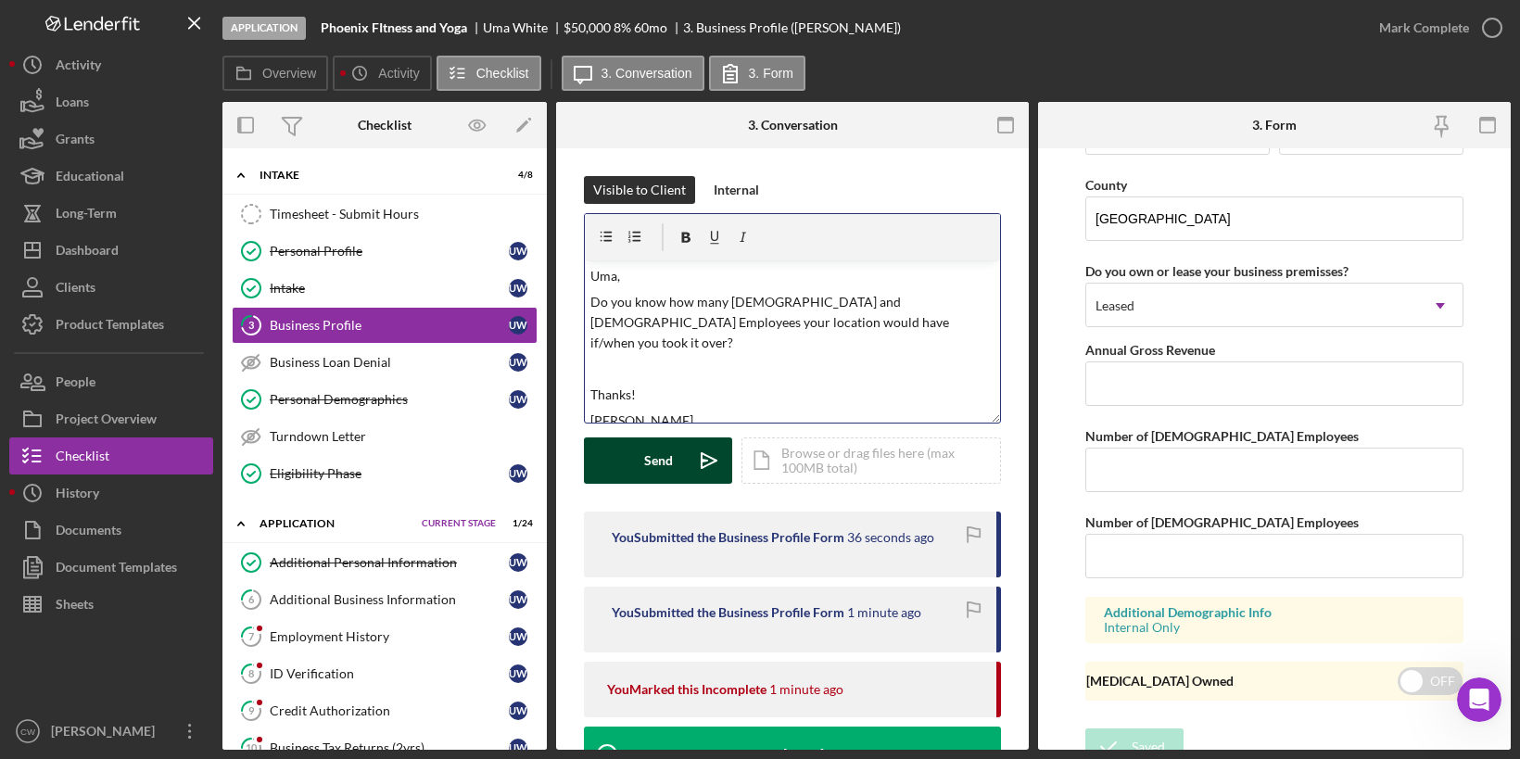
click at [626, 481] on button "Send Icon/icon-invite-send" at bounding box center [658, 460] width 148 height 46
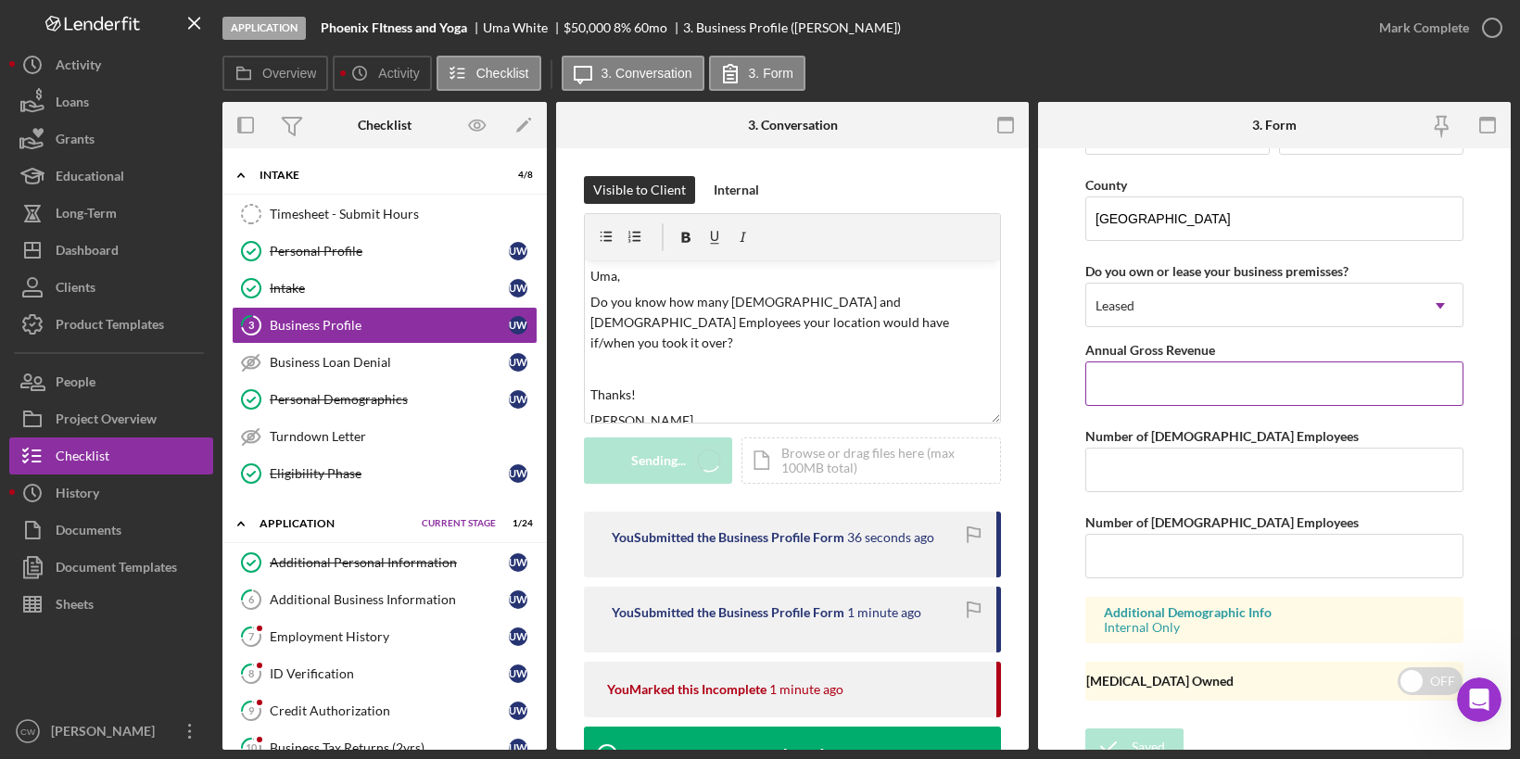
type input "Phoenix FItness and Yoga"
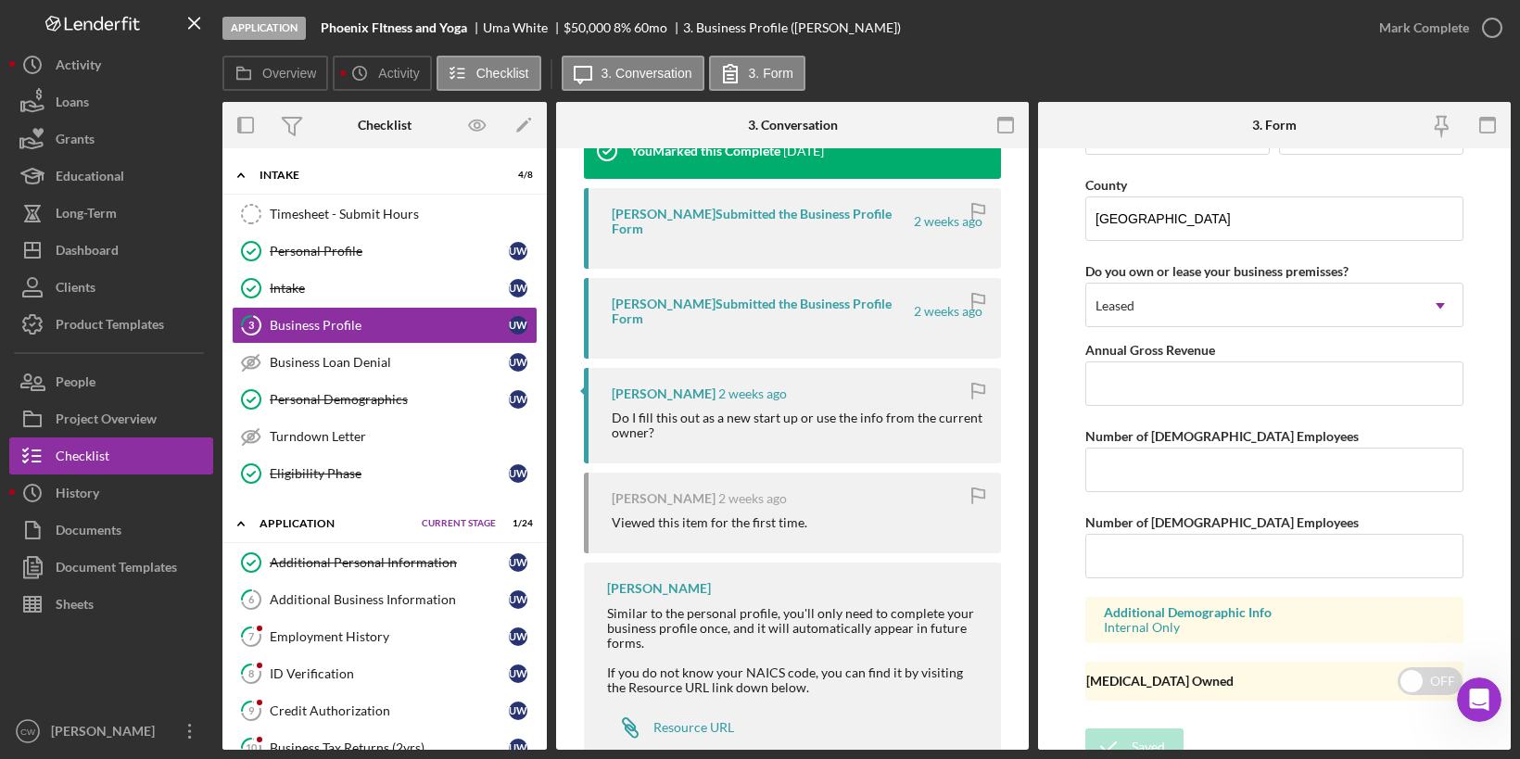
scroll to position [0, 0]
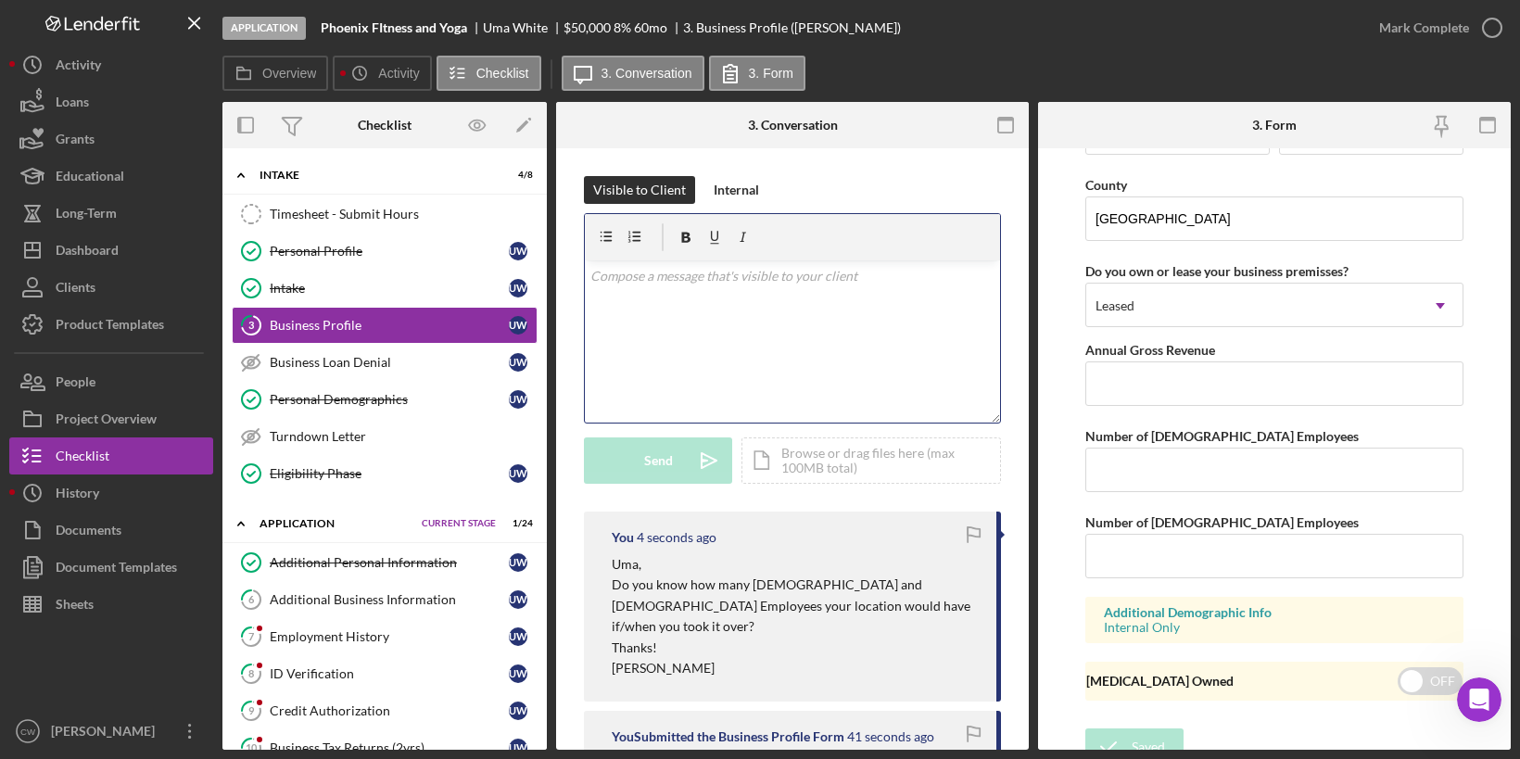
click at [723, 363] on div "v Color teal Color pink Remove color Add row above Add row below Add column bef…" at bounding box center [792, 341] width 415 height 162
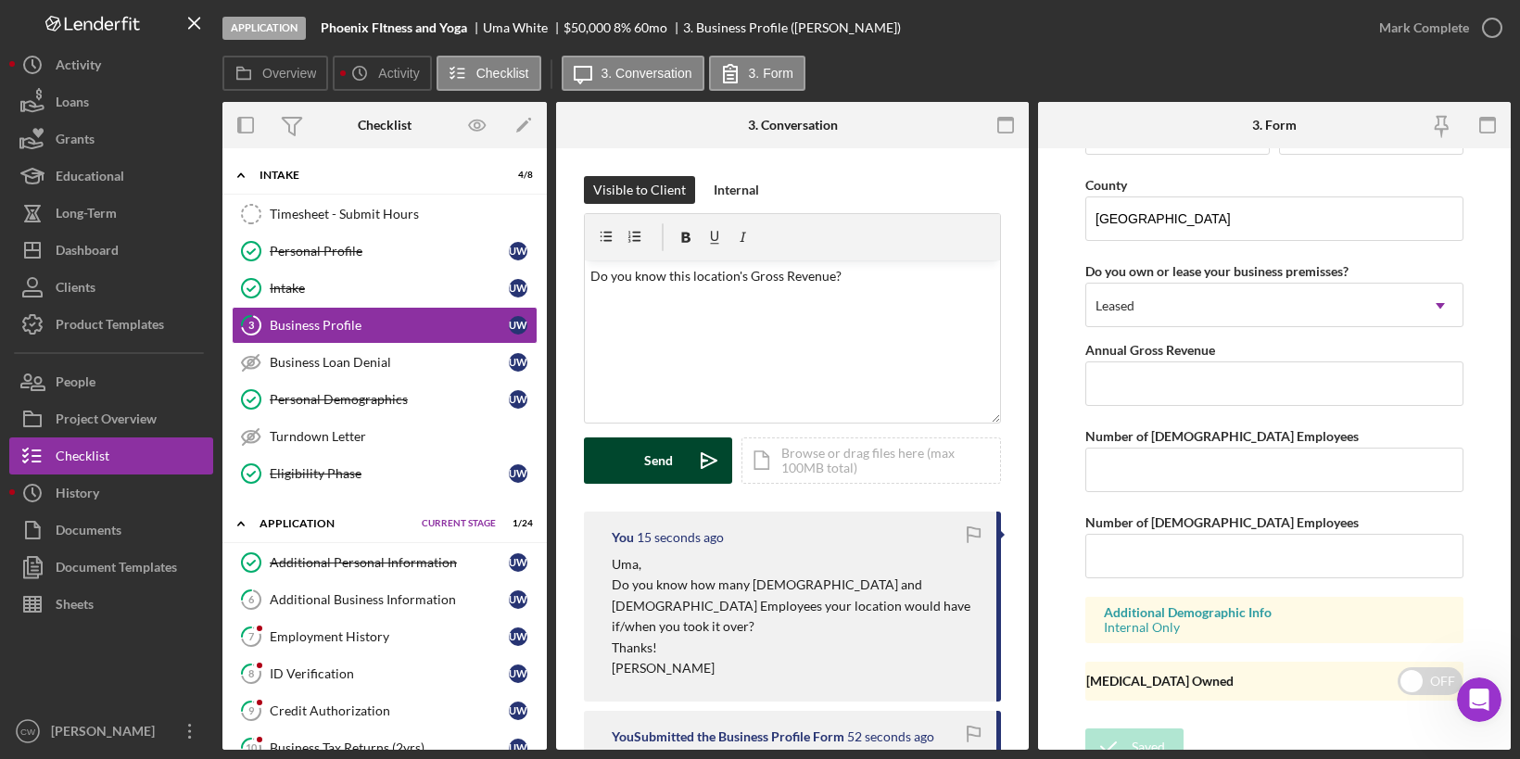
click at [621, 466] on button "Send Icon/icon-invite-send" at bounding box center [658, 460] width 148 height 46
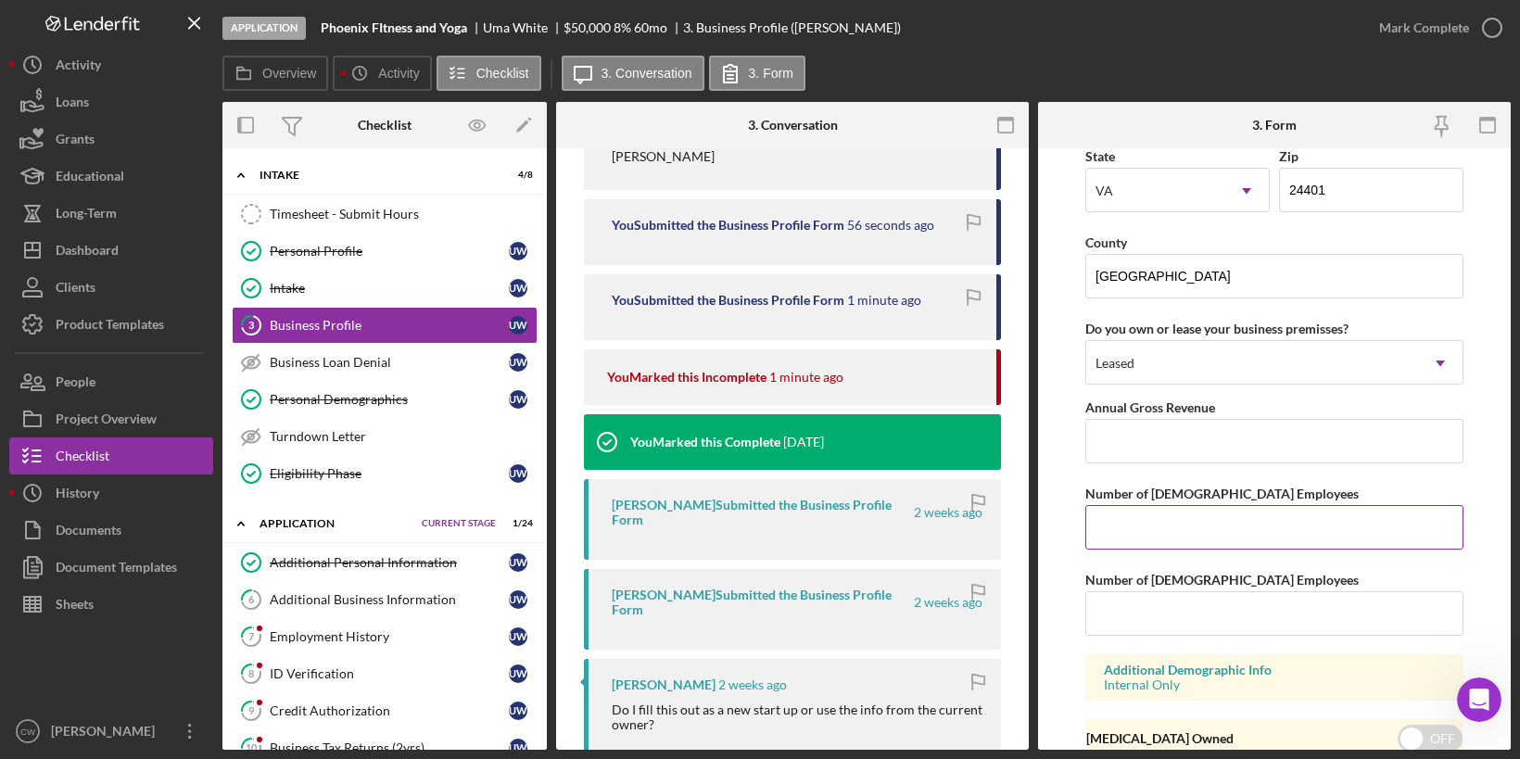
scroll to position [1782, 0]
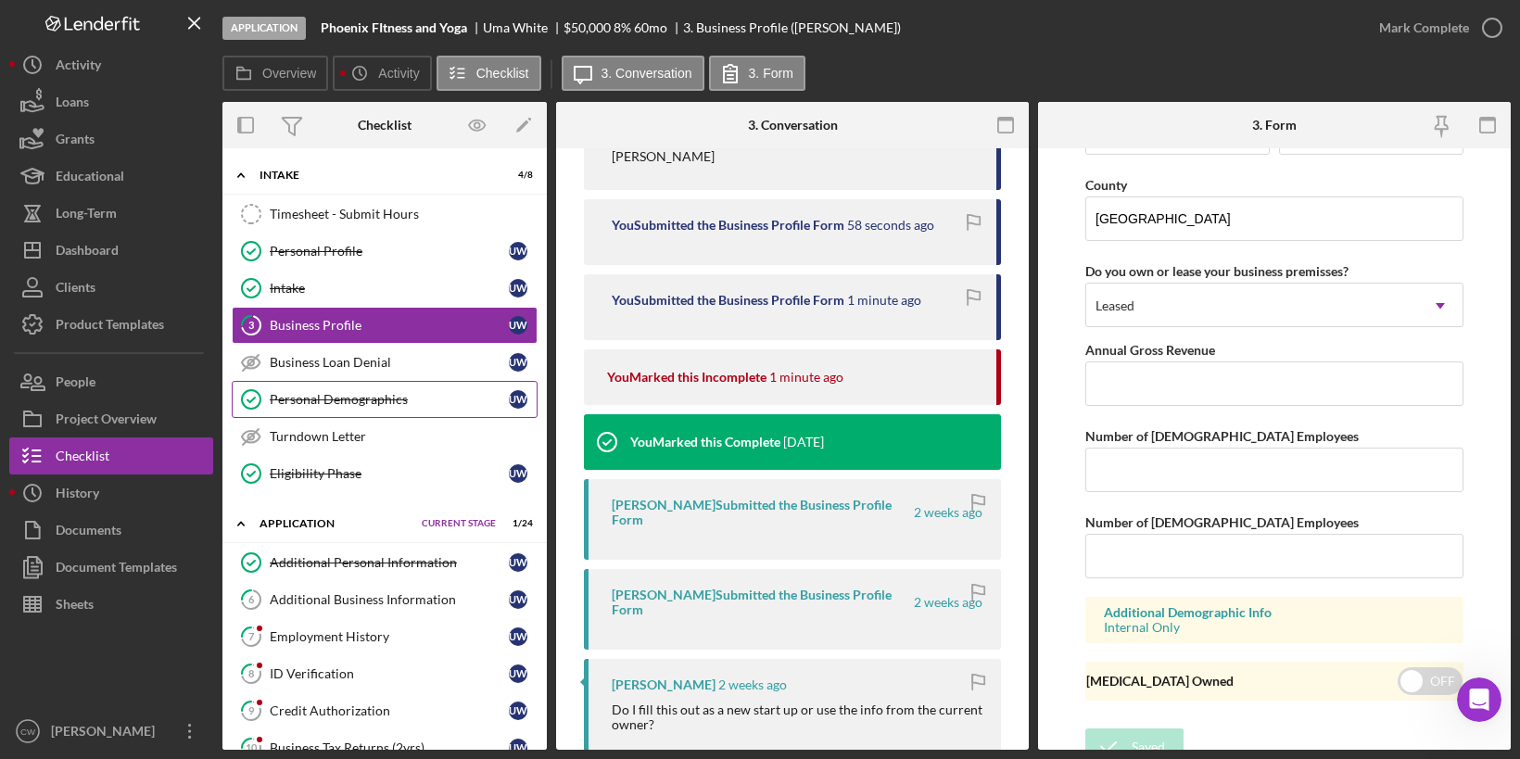
click at [267, 404] on icon "Personal Demographics" at bounding box center [251, 399] width 46 height 46
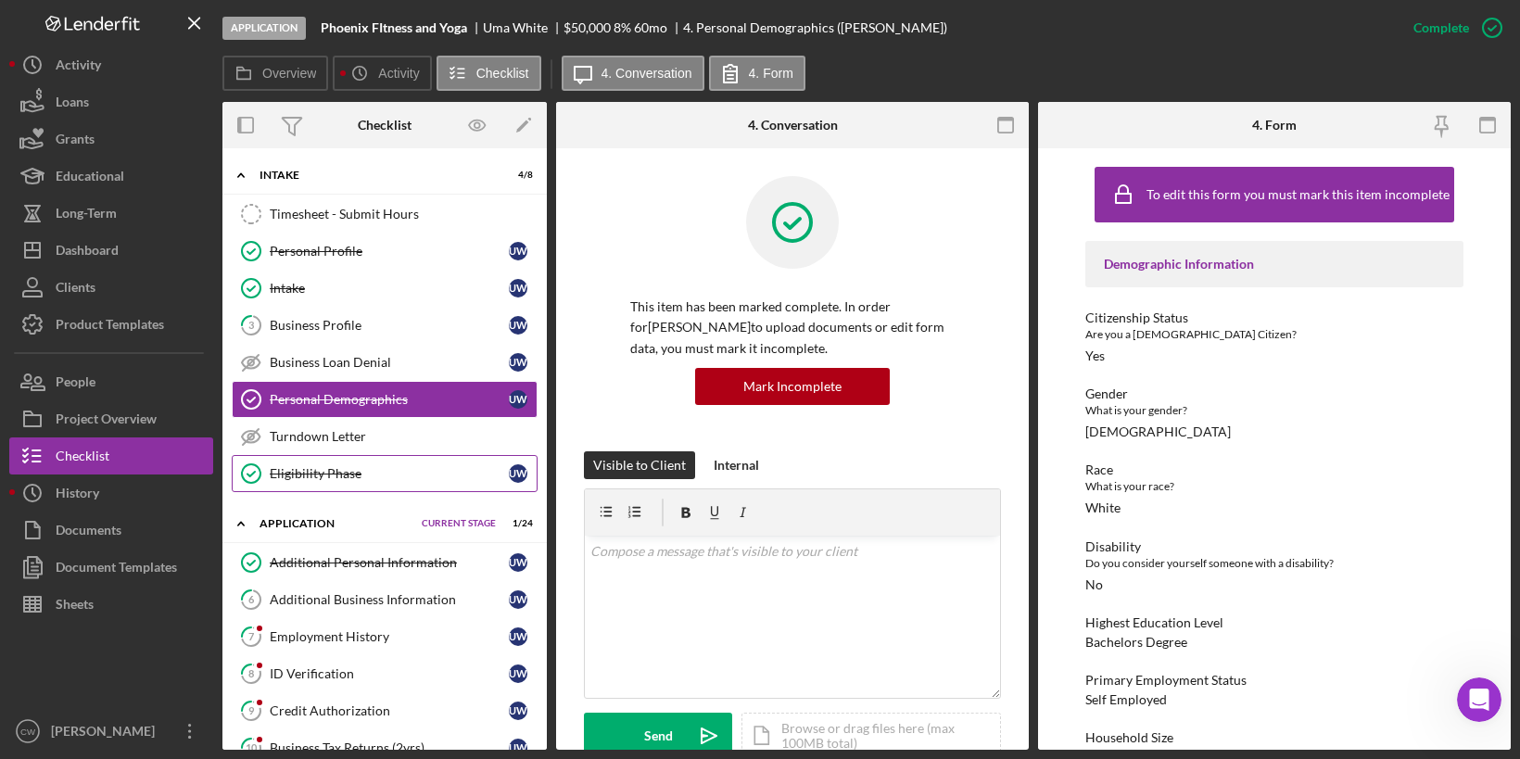
click at [351, 472] on div "Eligibility Phase" at bounding box center [389, 473] width 239 height 15
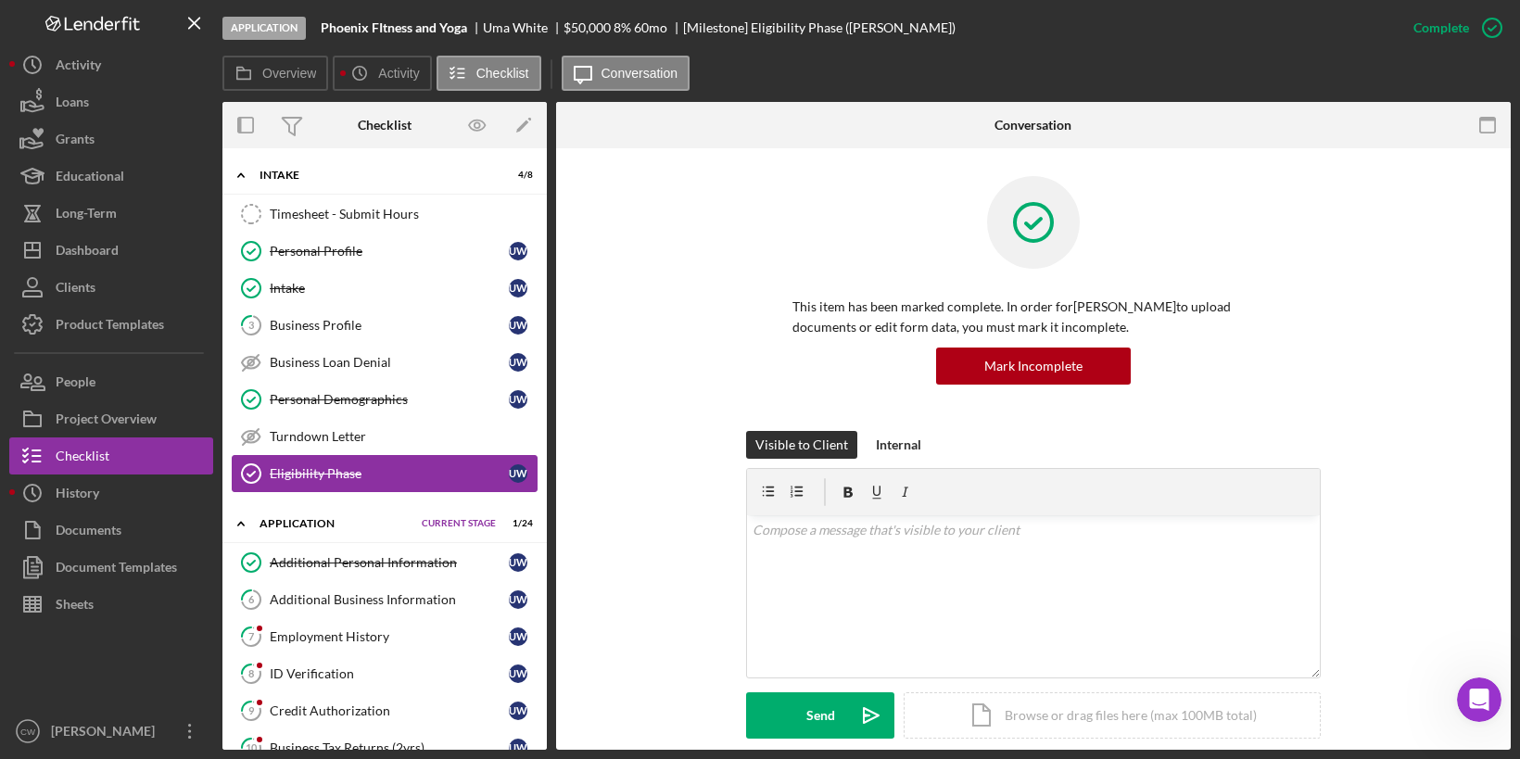
scroll to position [280, 0]
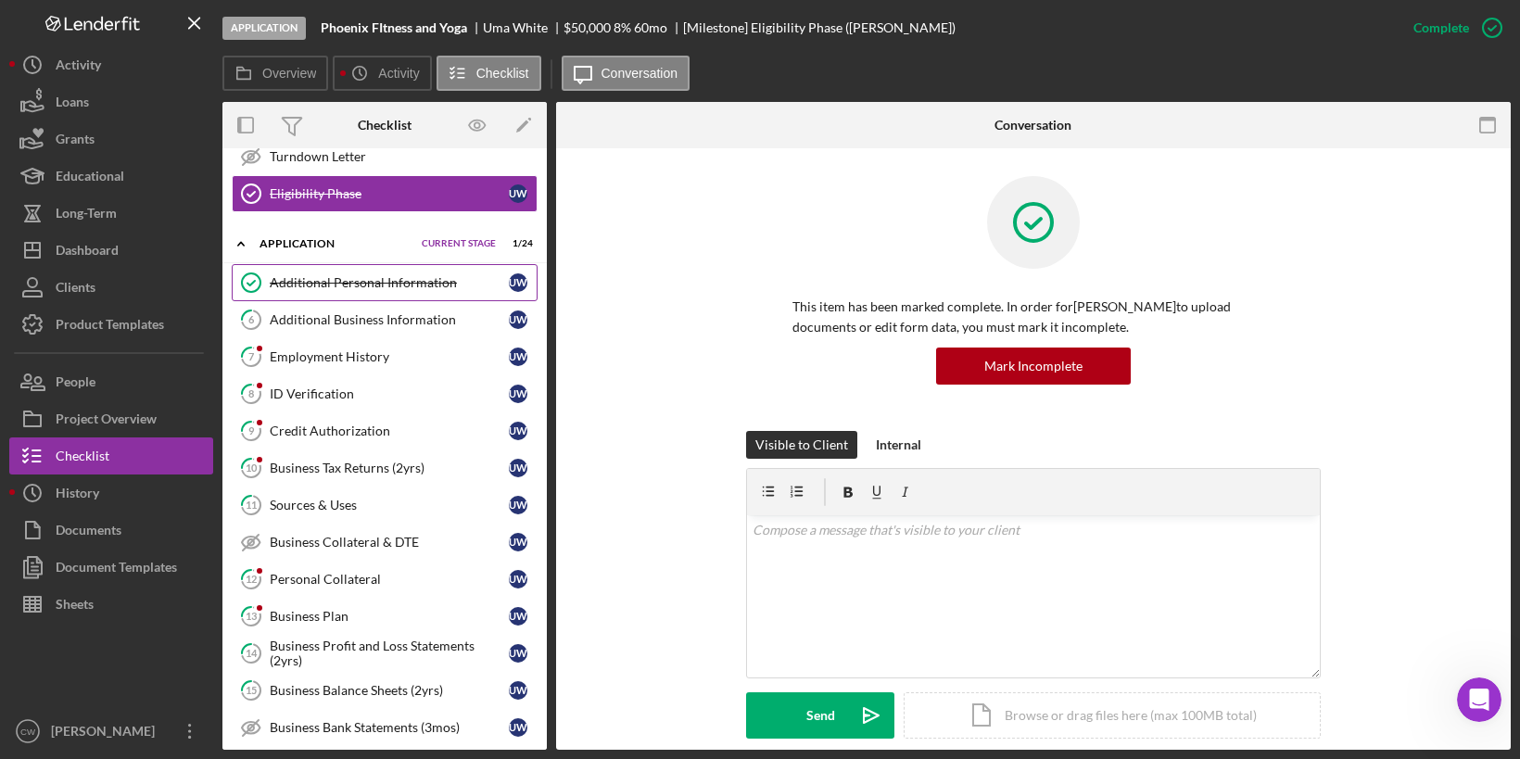
click at [393, 276] on div "Additional Personal Information" at bounding box center [389, 282] width 239 height 15
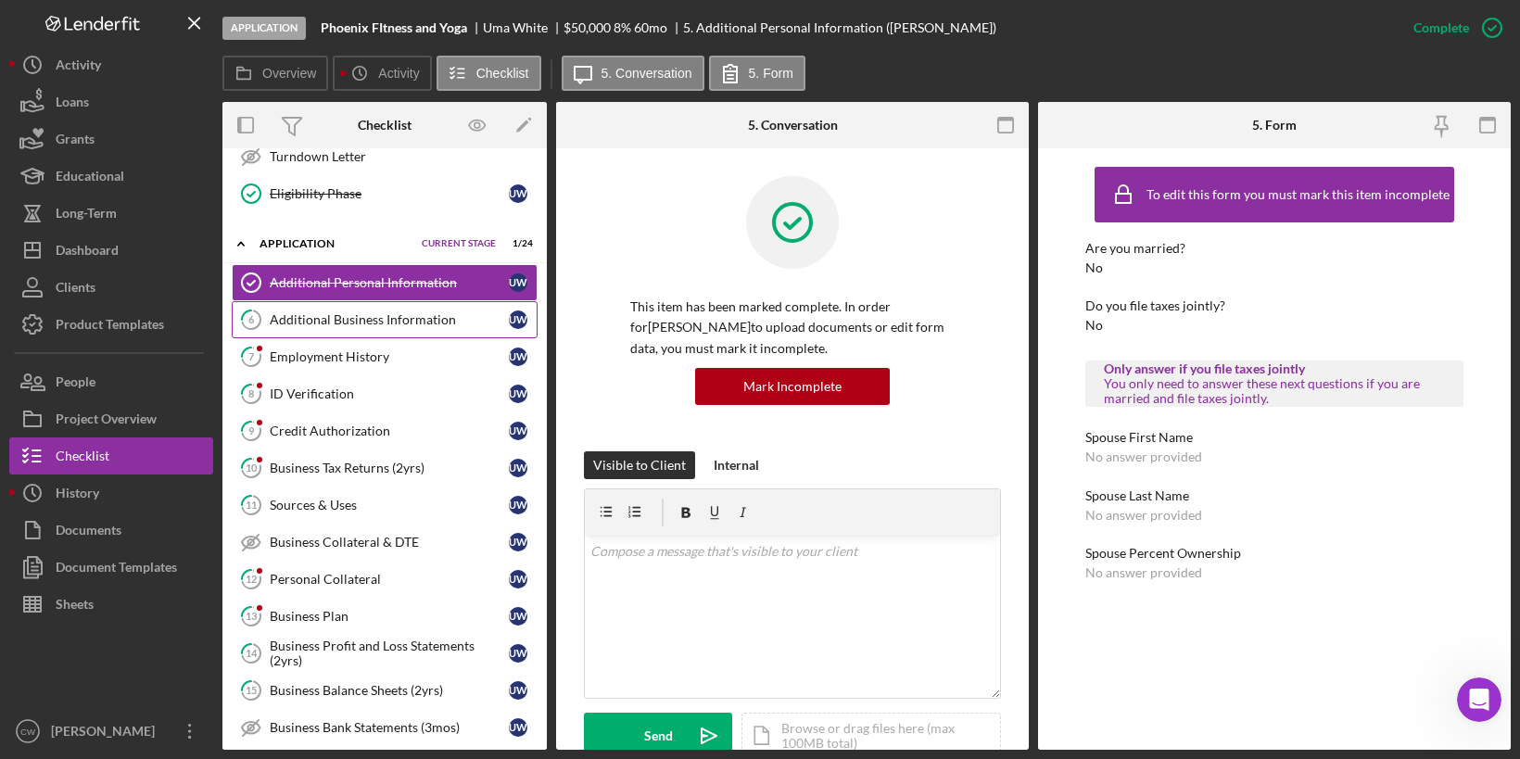
click at [437, 312] on div "Additional Business Information" at bounding box center [389, 319] width 239 height 15
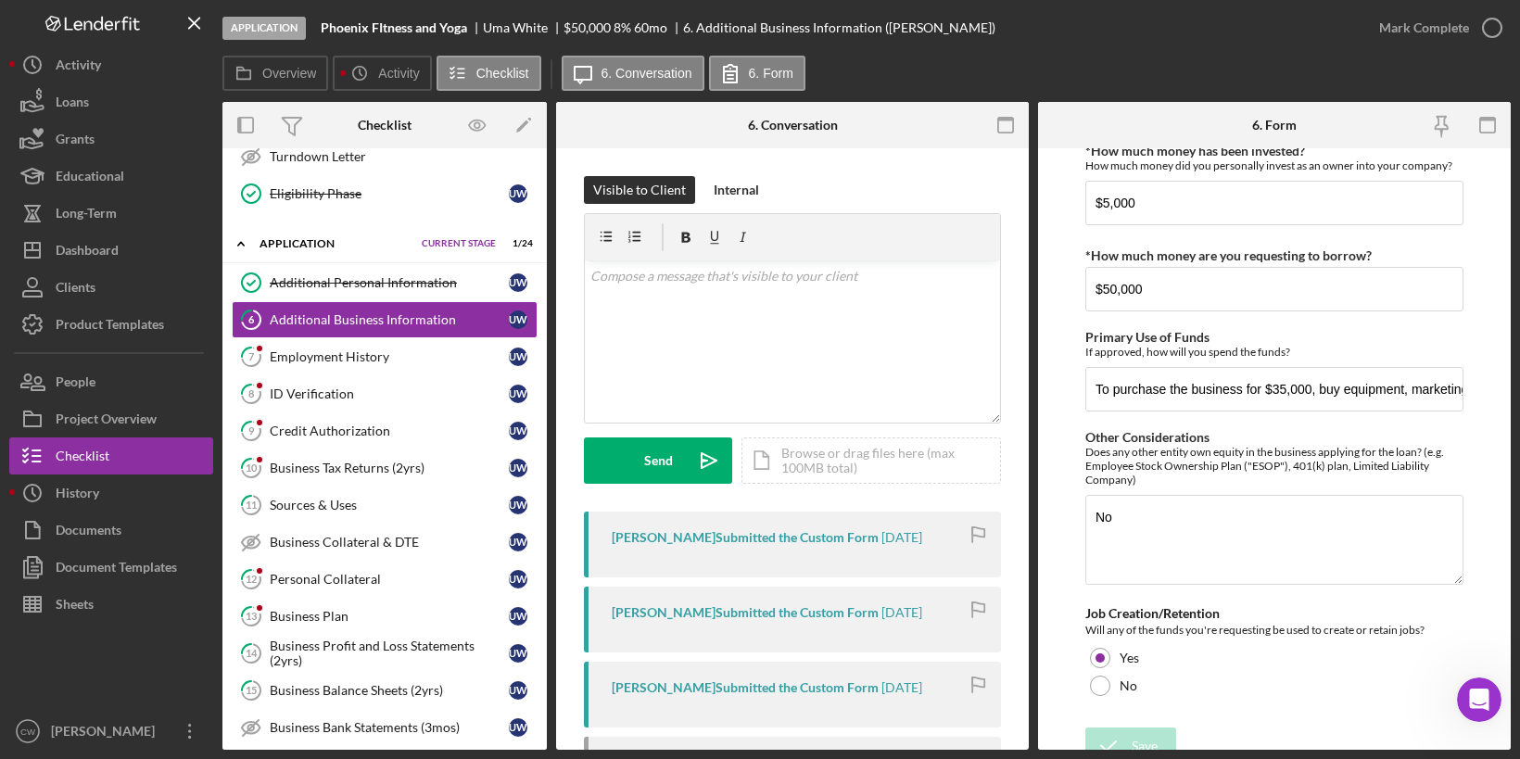
scroll to position [589, 0]
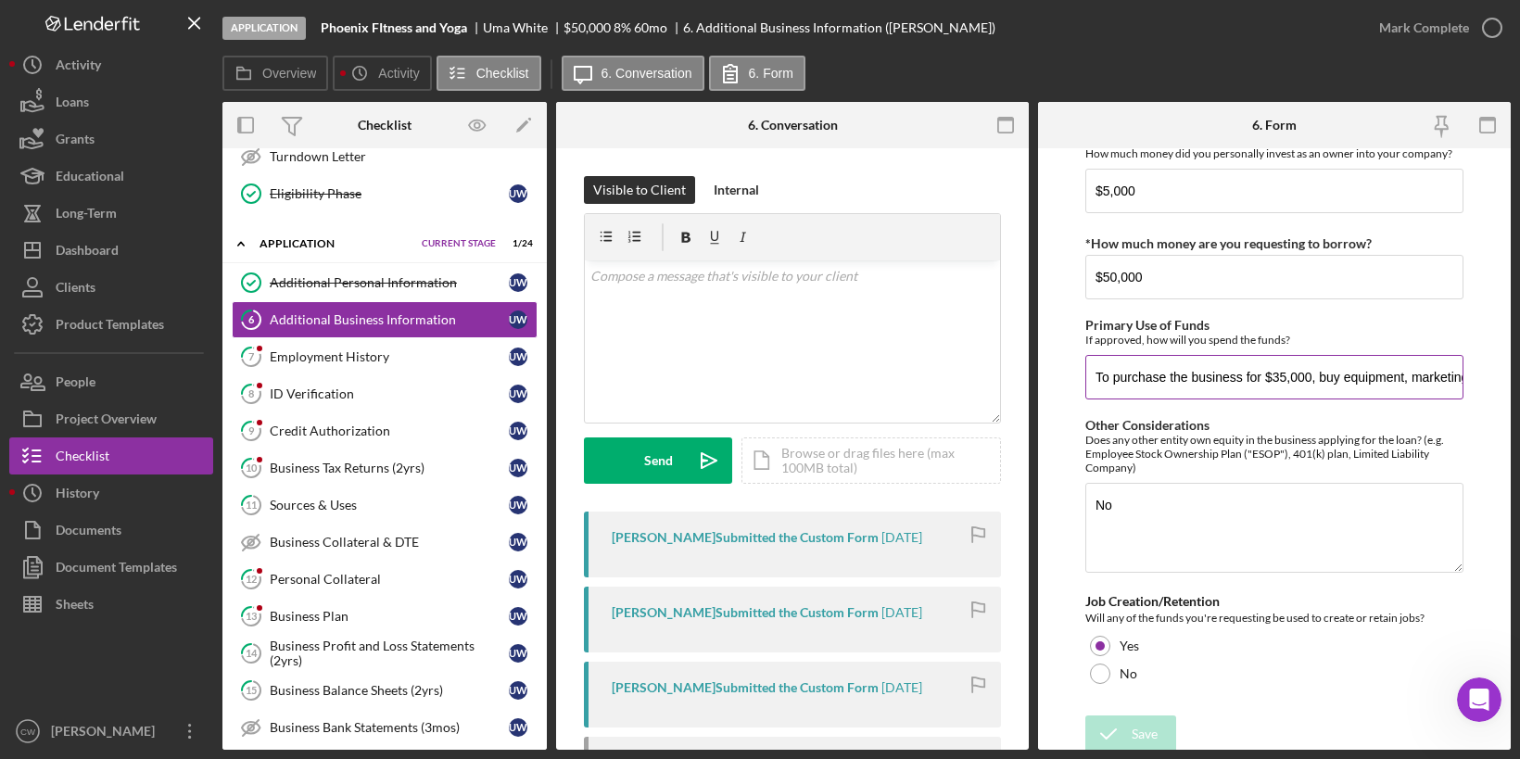
click at [1316, 377] on input "To purchase the business for $35,000, buy equipment, marketing, upgrade equipme…" at bounding box center [1274, 377] width 378 height 44
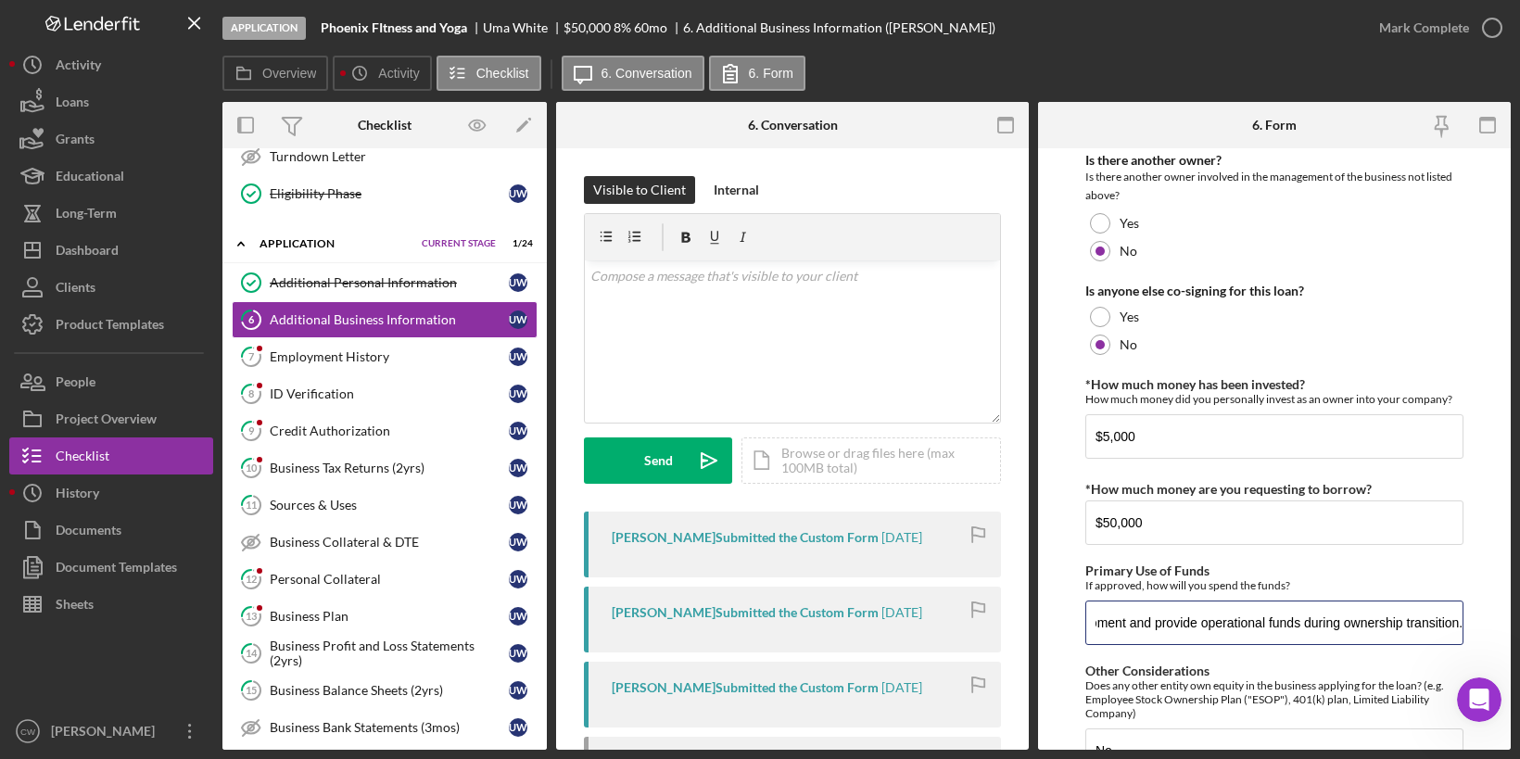
scroll to position [0, 0]
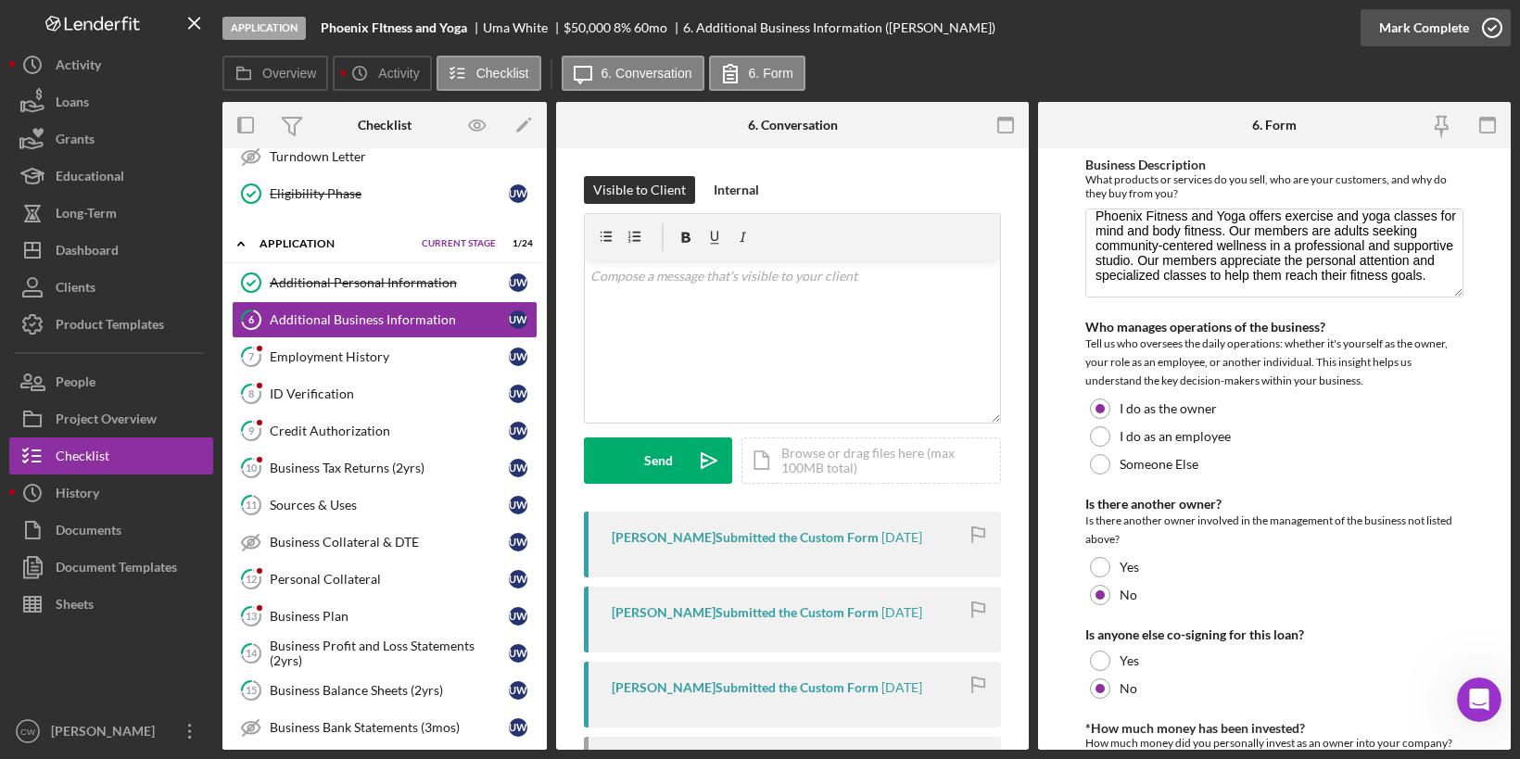
click at [1492, 31] on icon "button" at bounding box center [1492, 28] width 46 height 46
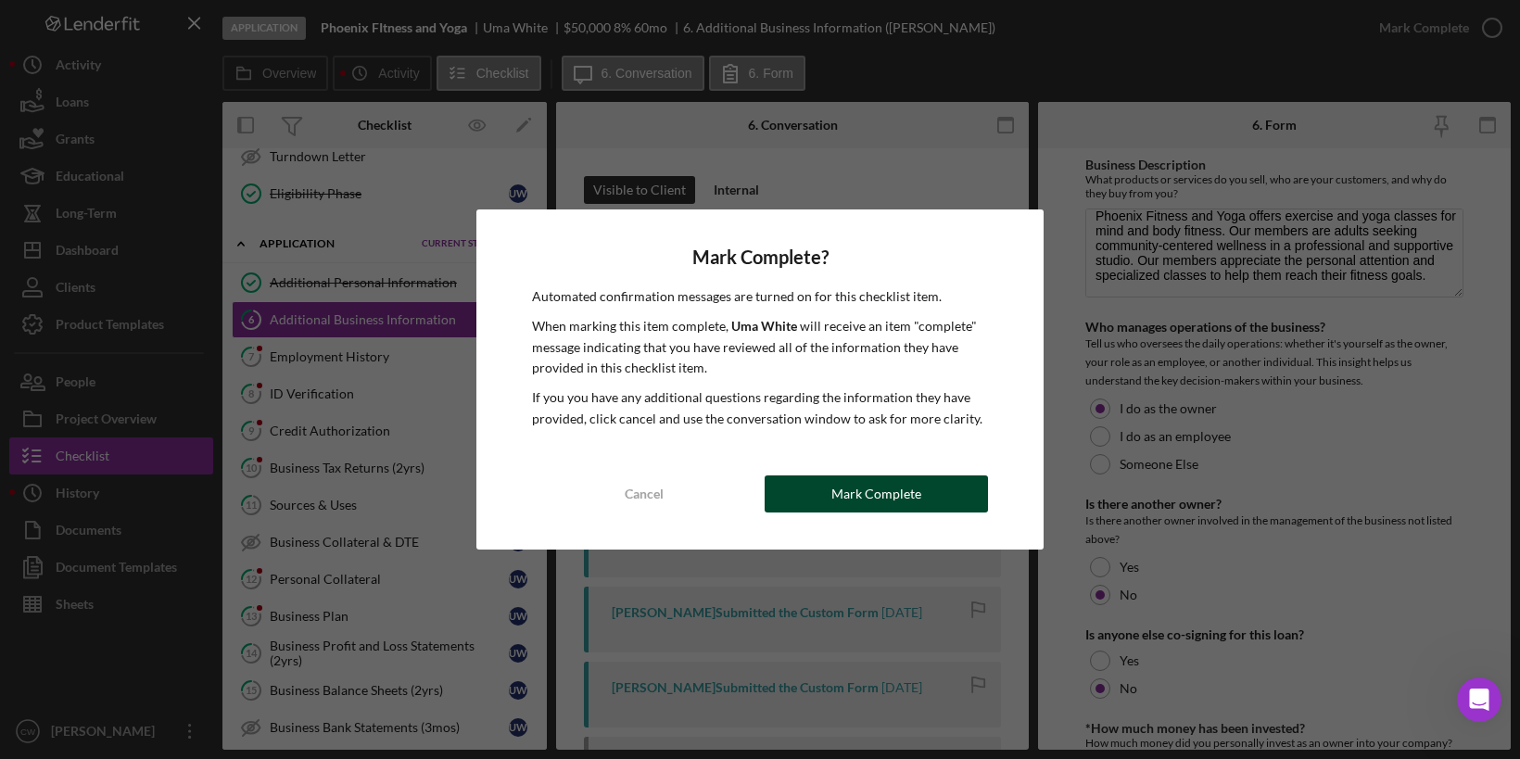
click at [884, 478] on div "Mark Complete" at bounding box center [876, 493] width 90 height 37
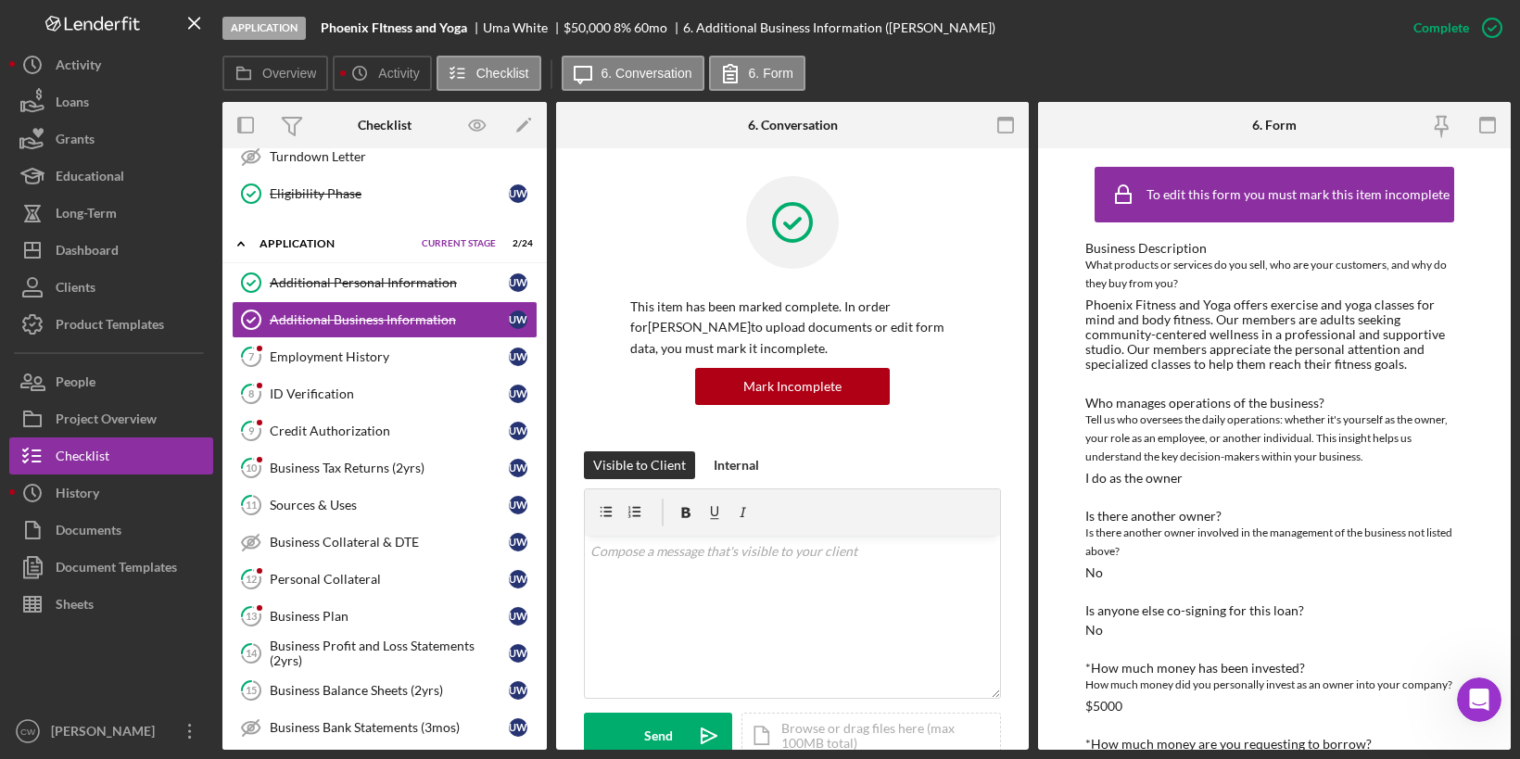
scroll to position [345, 0]
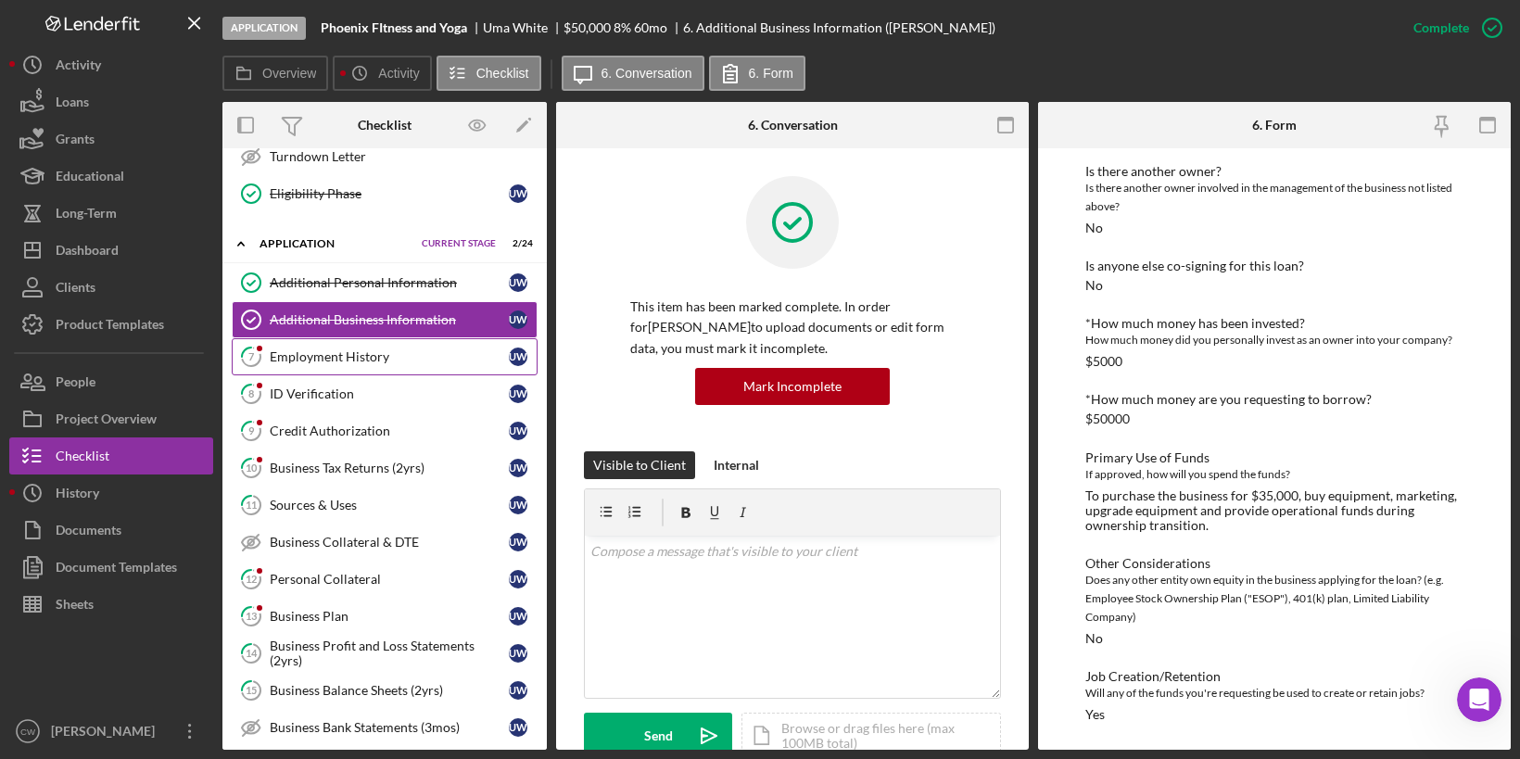
click at [380, 350] on div "Employment History" at bounding box center [389, 356] width 239 height 15
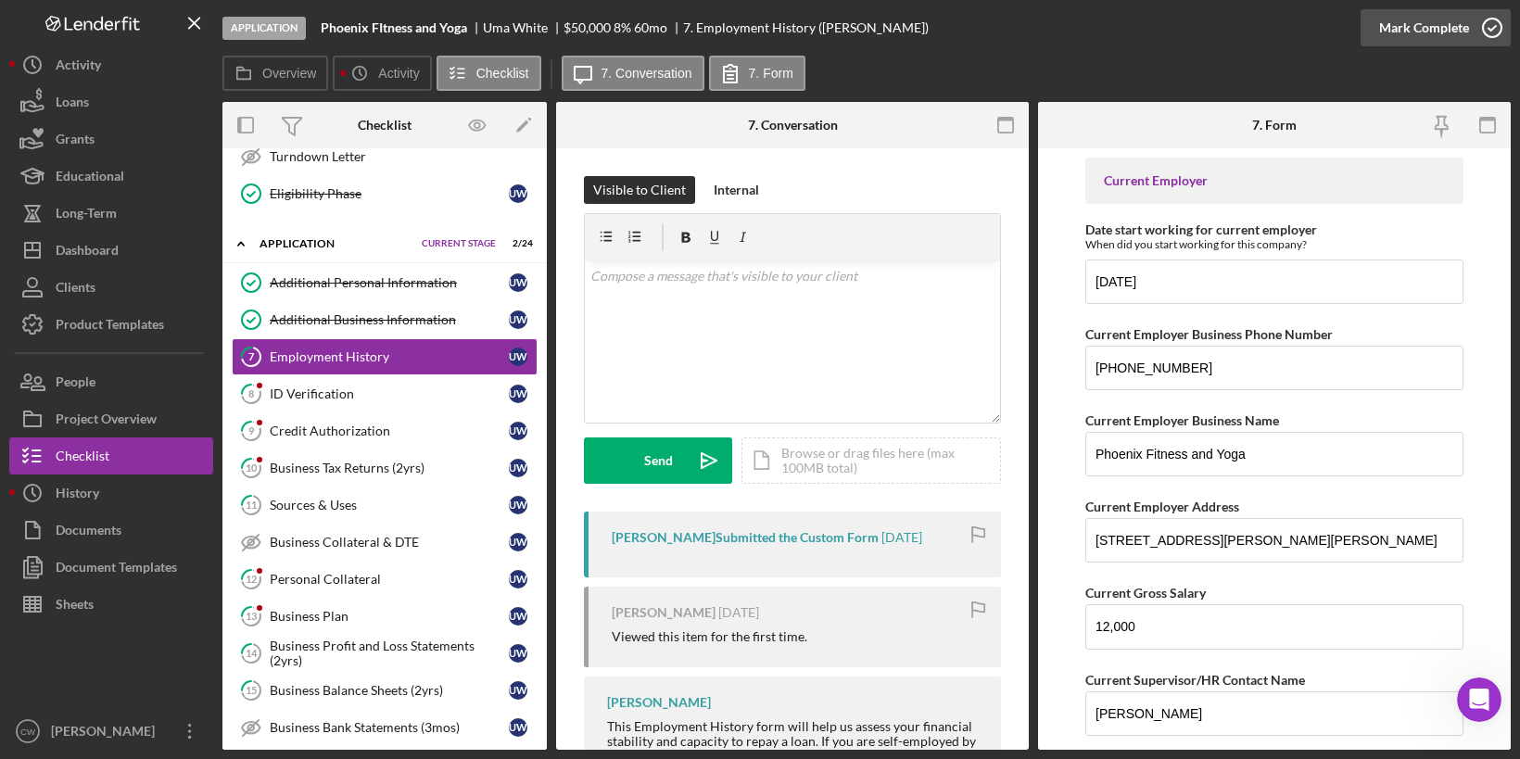
click at [1492, 31] on icon "button" at bounding box center [1492, 28] width 46 height 46
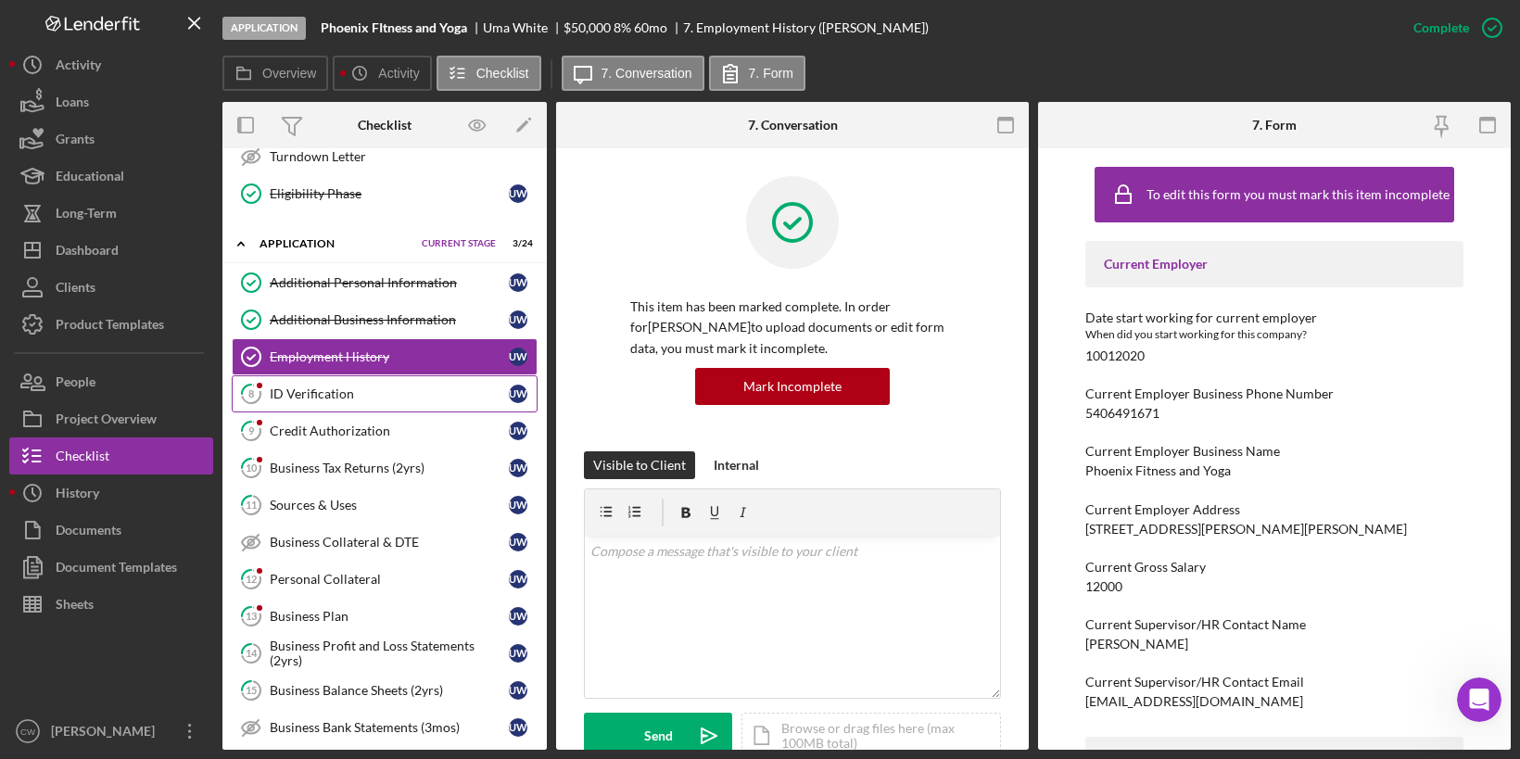
click at [437, 386] on div "ID Verification" at bounding box center [389, 393] width 239 height 15
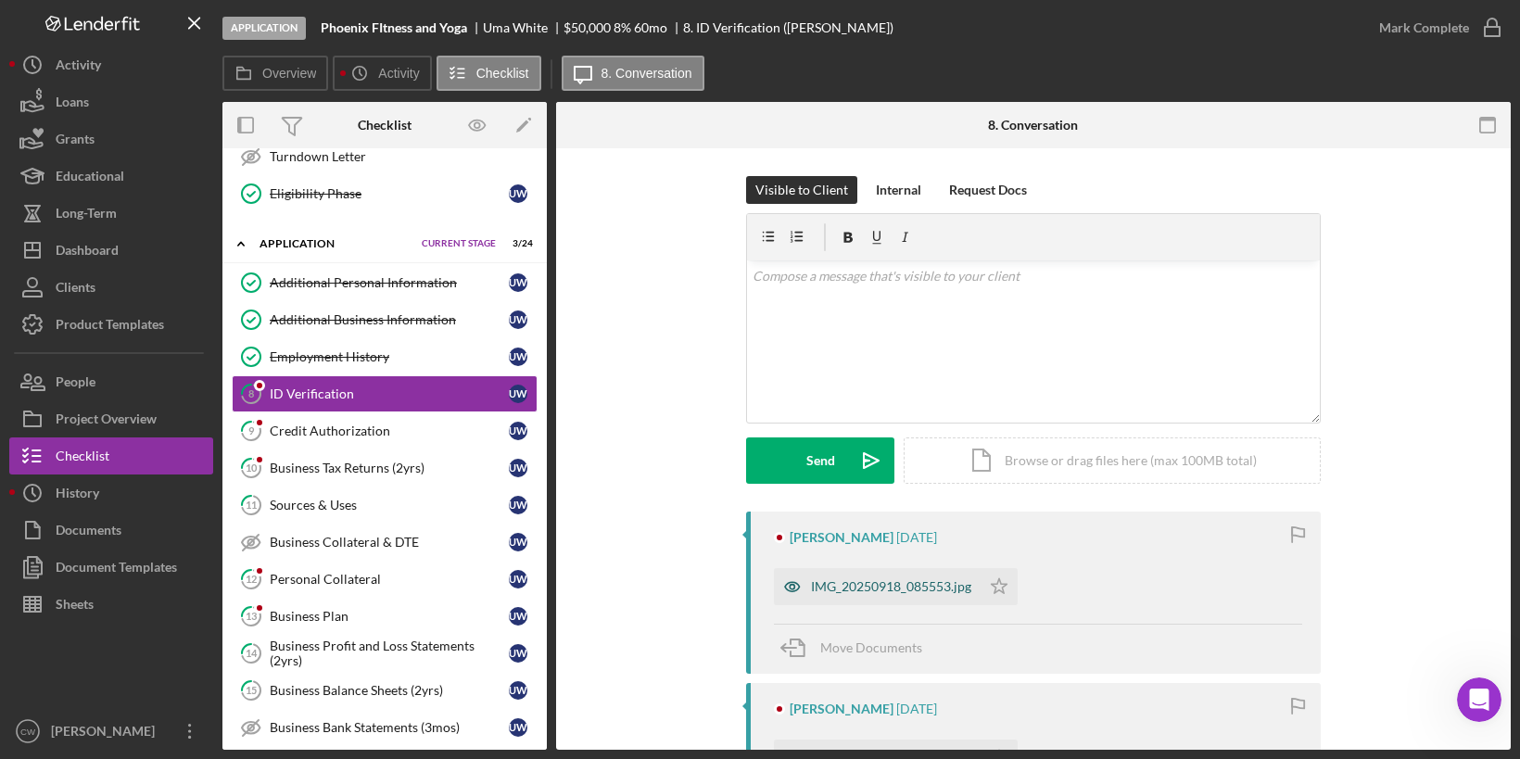
click at [868, 588] on div "IMG_20250918_085553.jpg" at bounding box center [891, 586] width 160 height 15
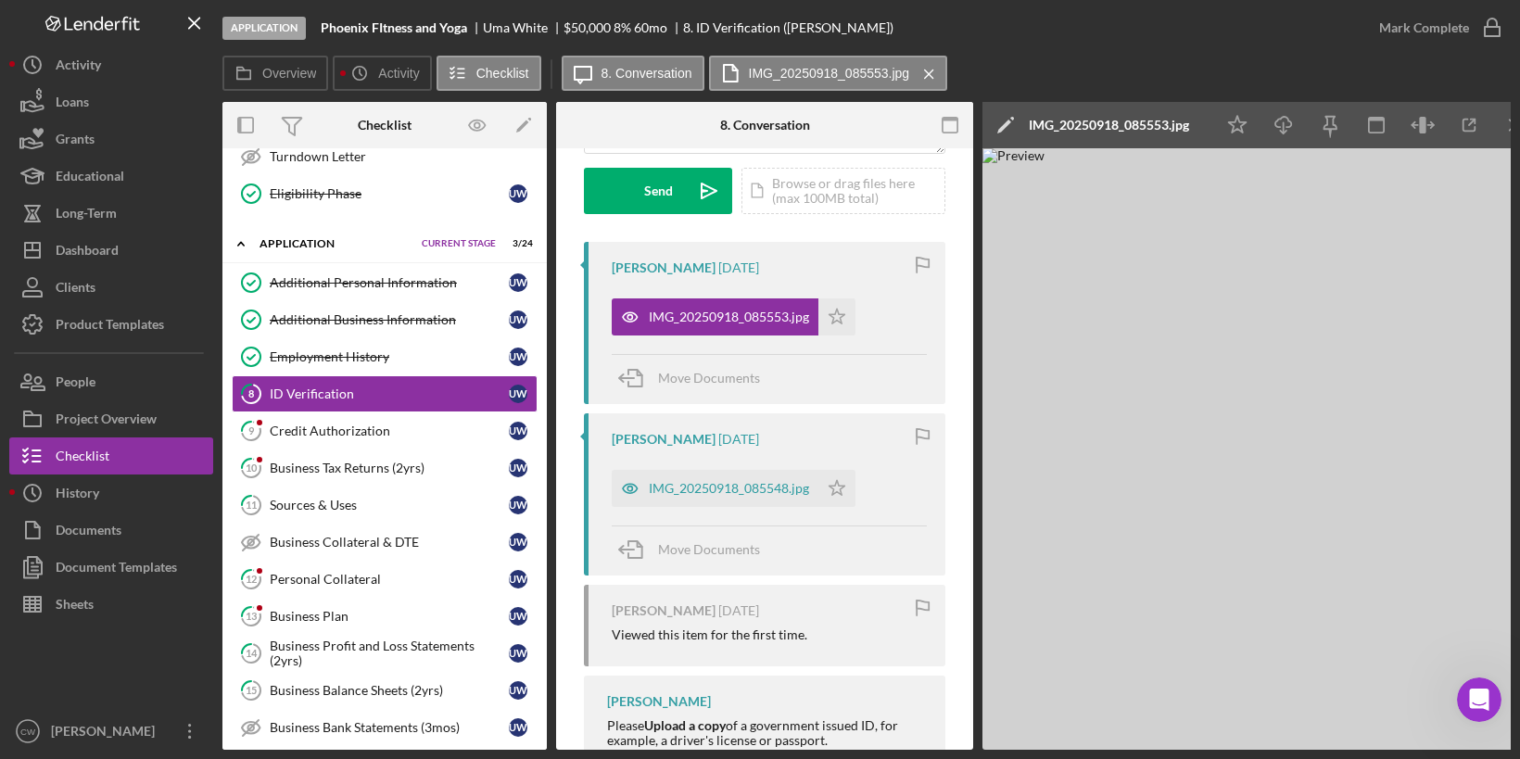
scroll to position [289, 0]
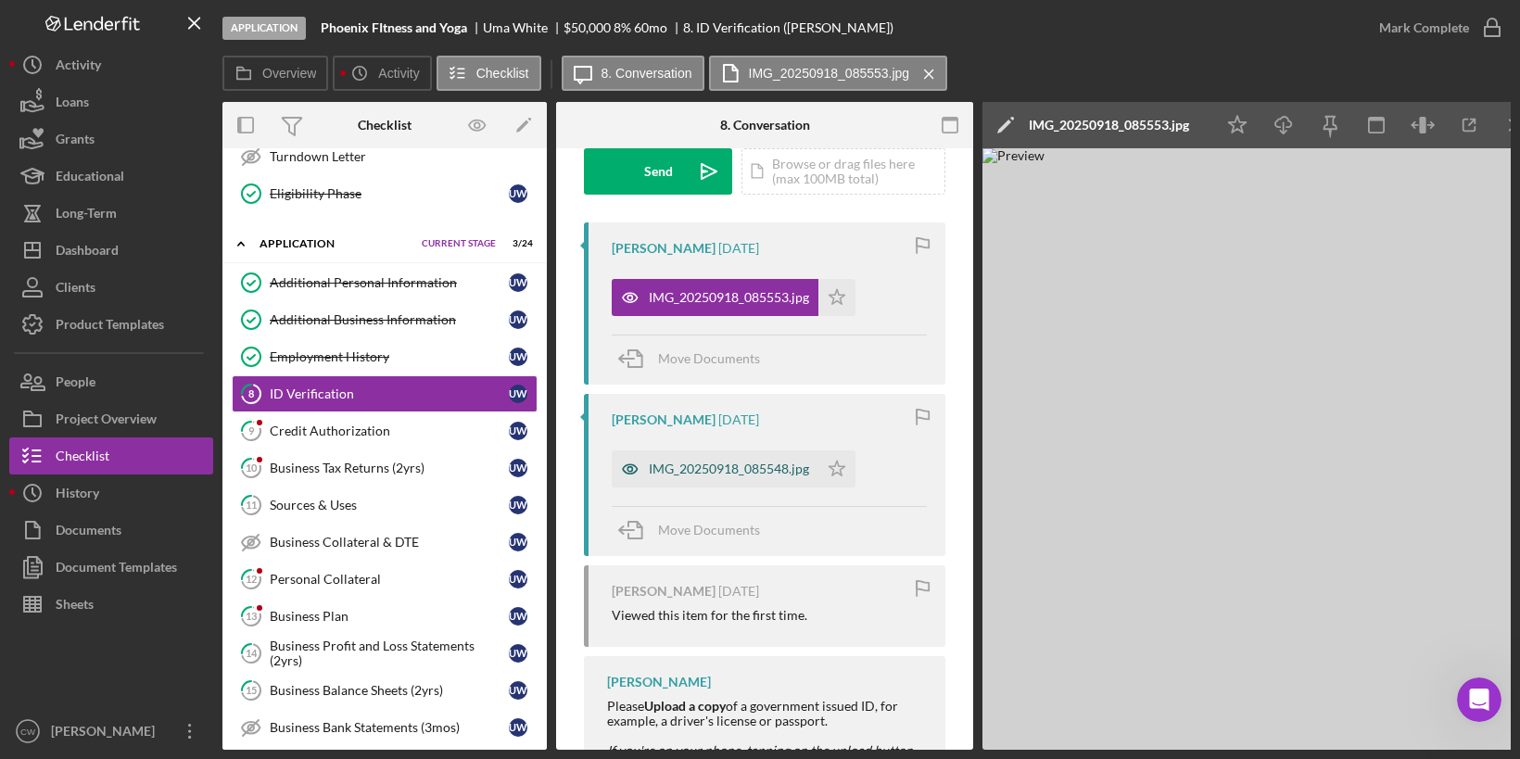
click at [707, 462] on div "IMG_20250918_085548.jpg" at bounding box center [729, 469] width 160 height 15
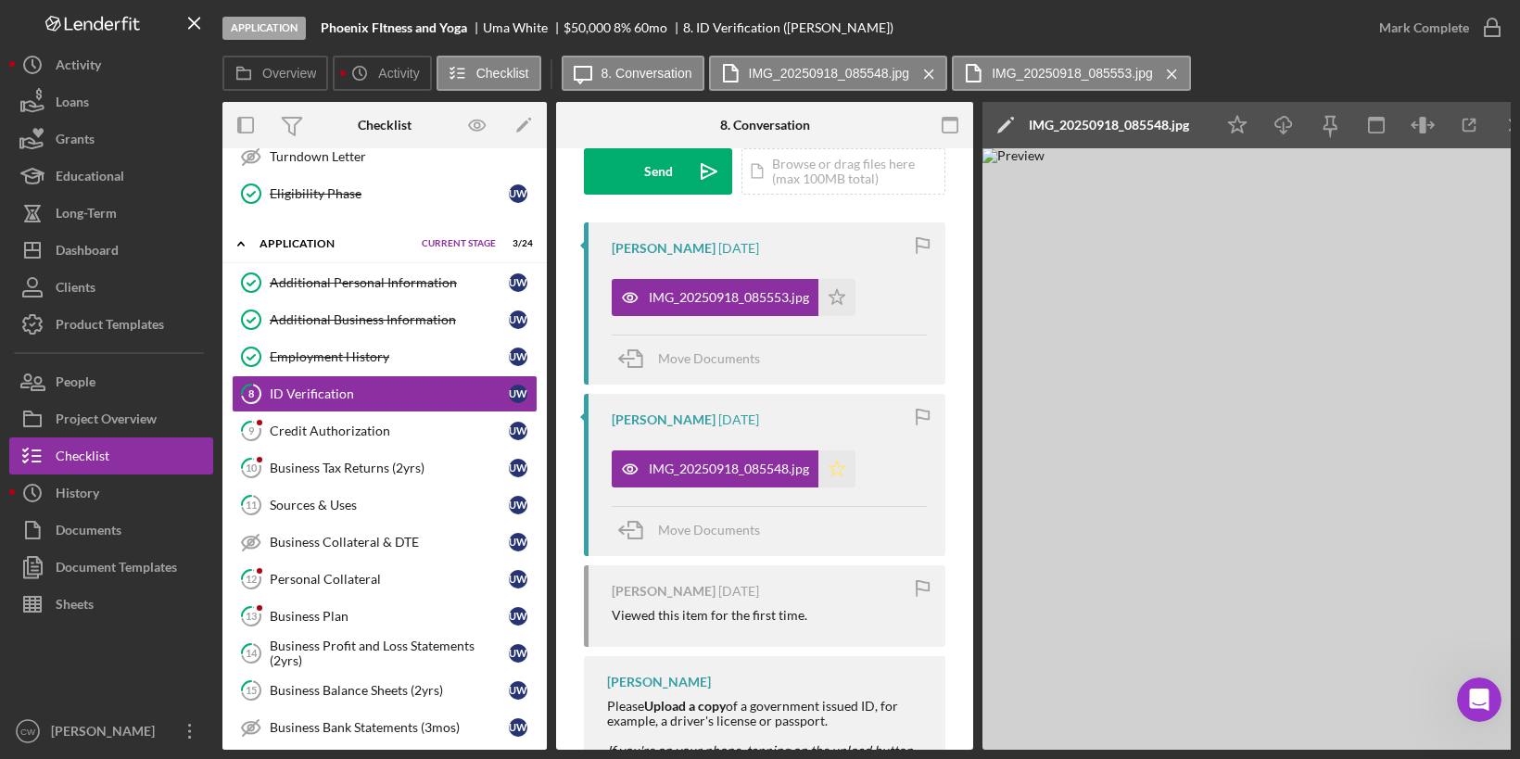
click at [839, 466] on icon "Icon/Star" at bounding box center [836, 468] width 37 height 37
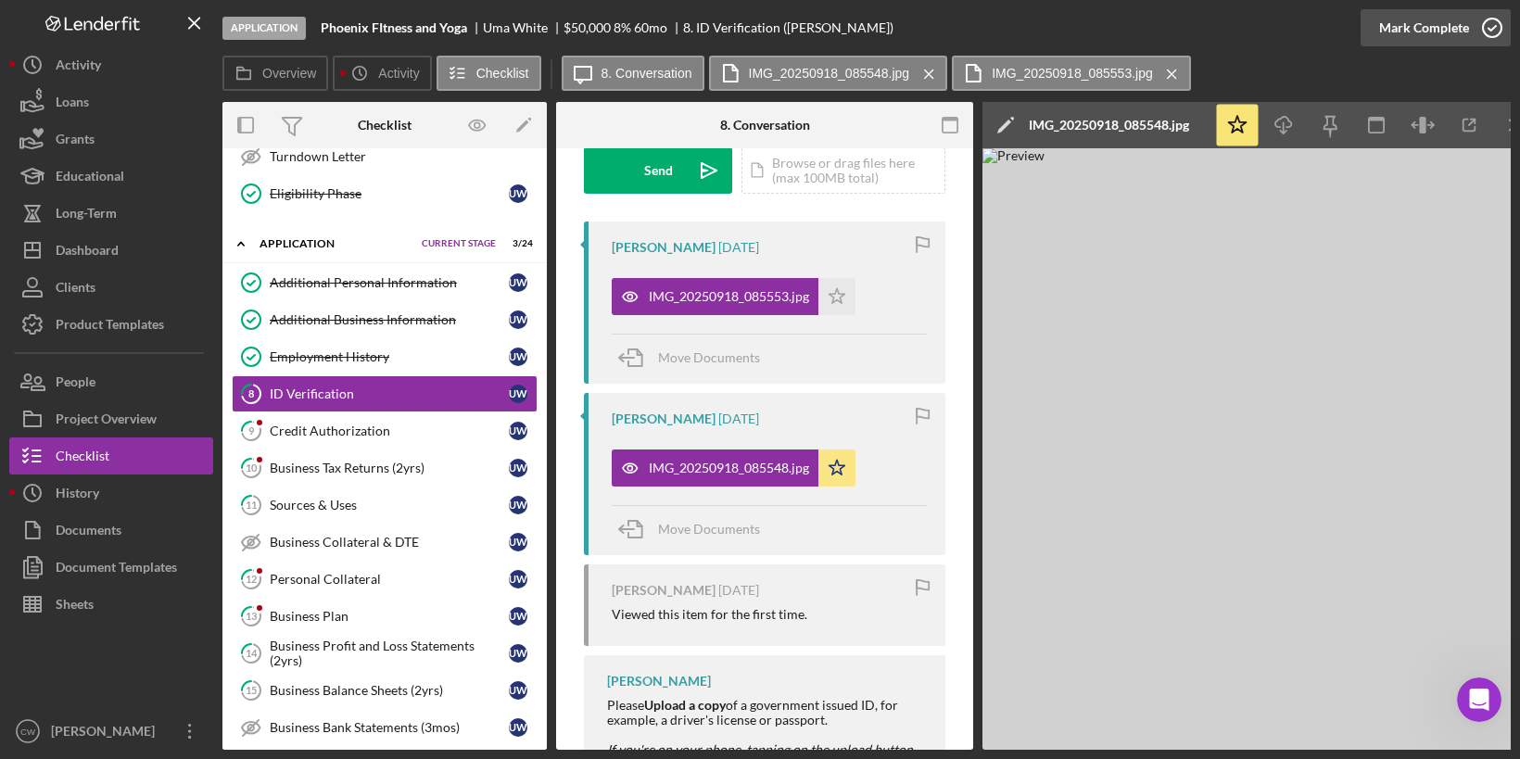
click at [1494, 26] on icon "button" at bounding box center [1492, 28] width 46 height 46
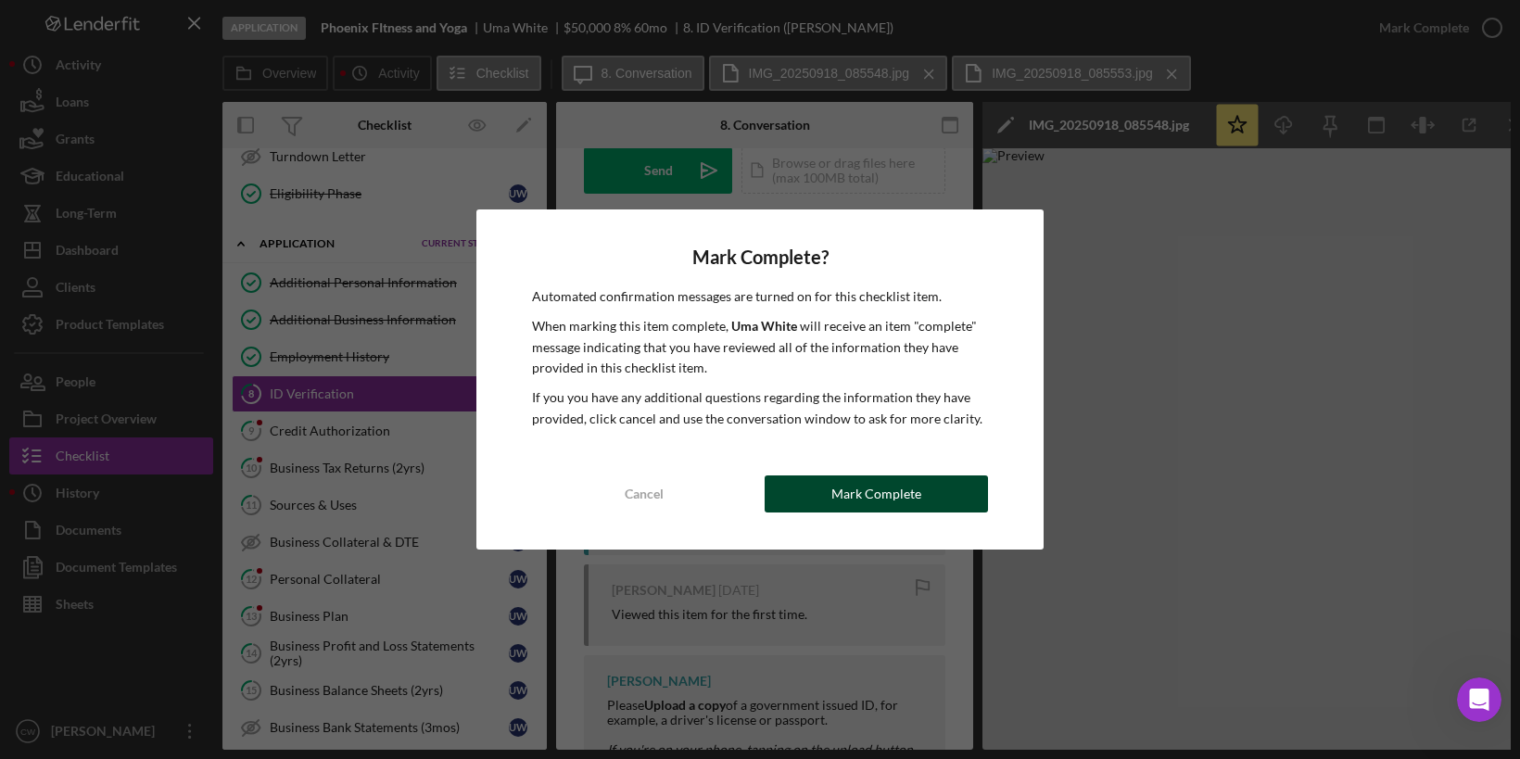
click at [871, 495] on div "Mark Complete" at bounding box center [876, 493] width 90 height 37
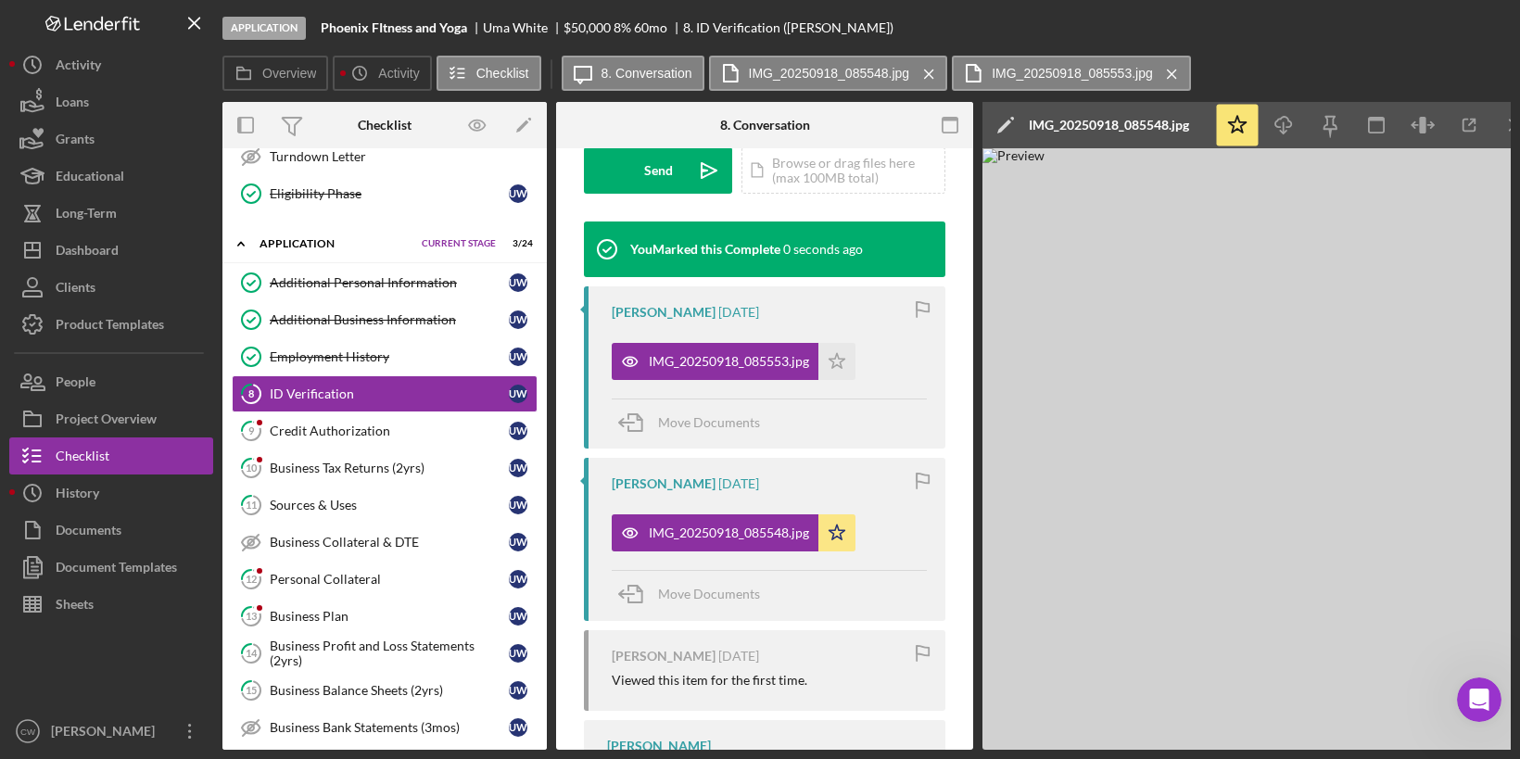
scroll to position [565, 0]
click at [374, 424] on div "Credit Authorization" at bounding box center [389, 431] width 239 height 15
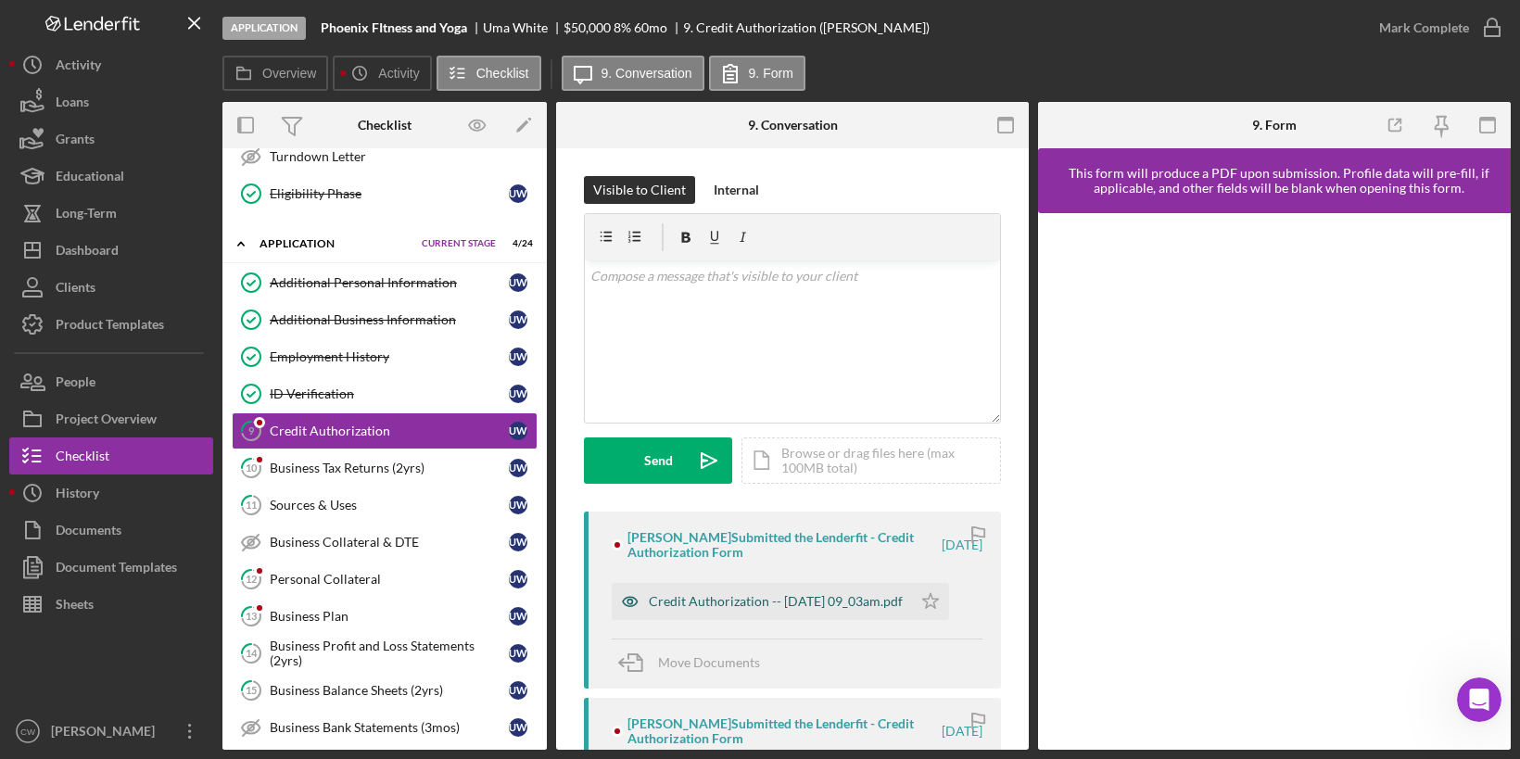
click at [681, 602] on div "Credit Authorization -- [DATE] 09_03am.pdf" at bounding box center [776, 601] width 254 height 15
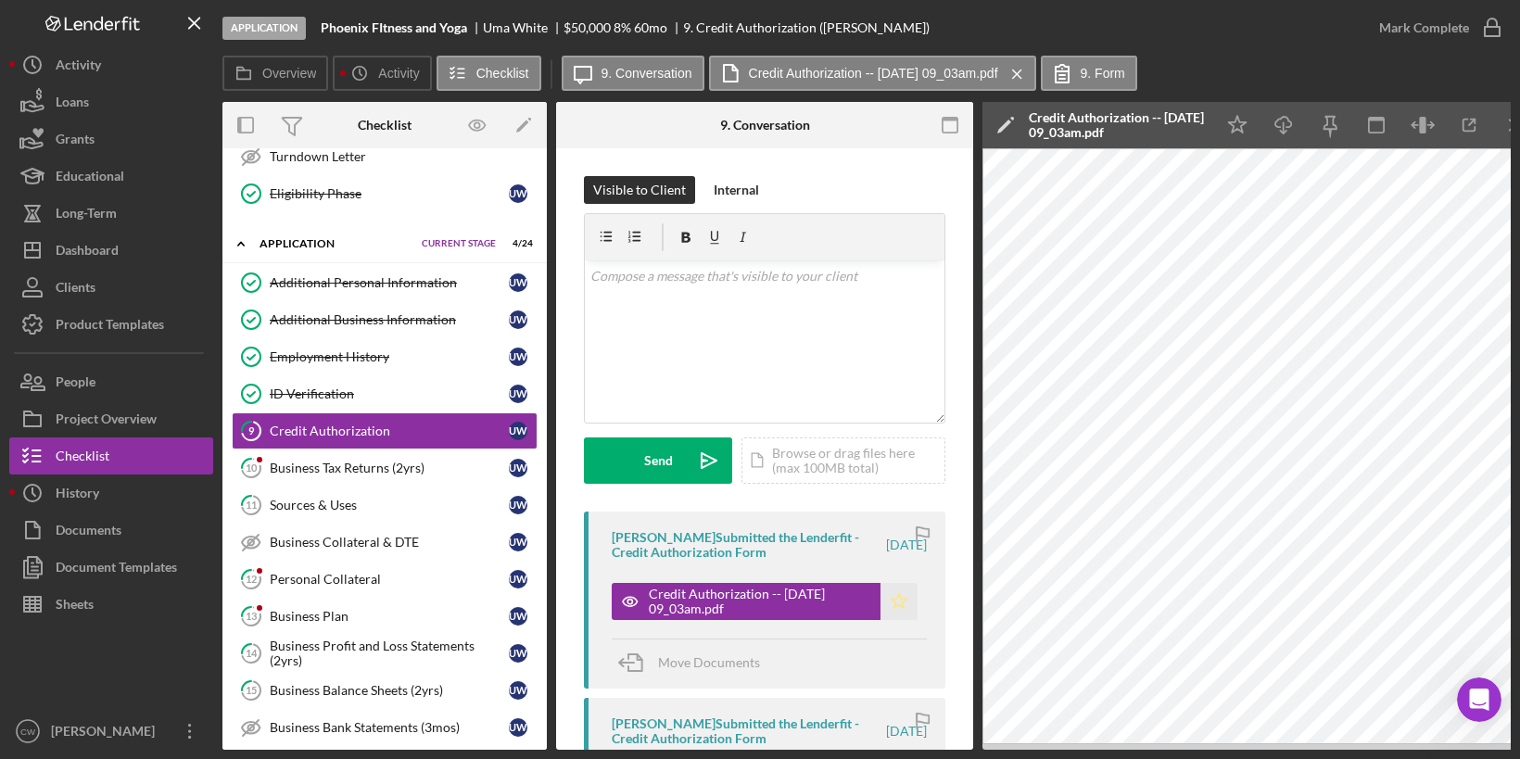
click at [897, 596] on icon "Icon/Star" at bounding box center [898, 601] width 37 height 37
click at [1504, 26] on icon "button" at bounding box center [1492, 28] width 46 height 46
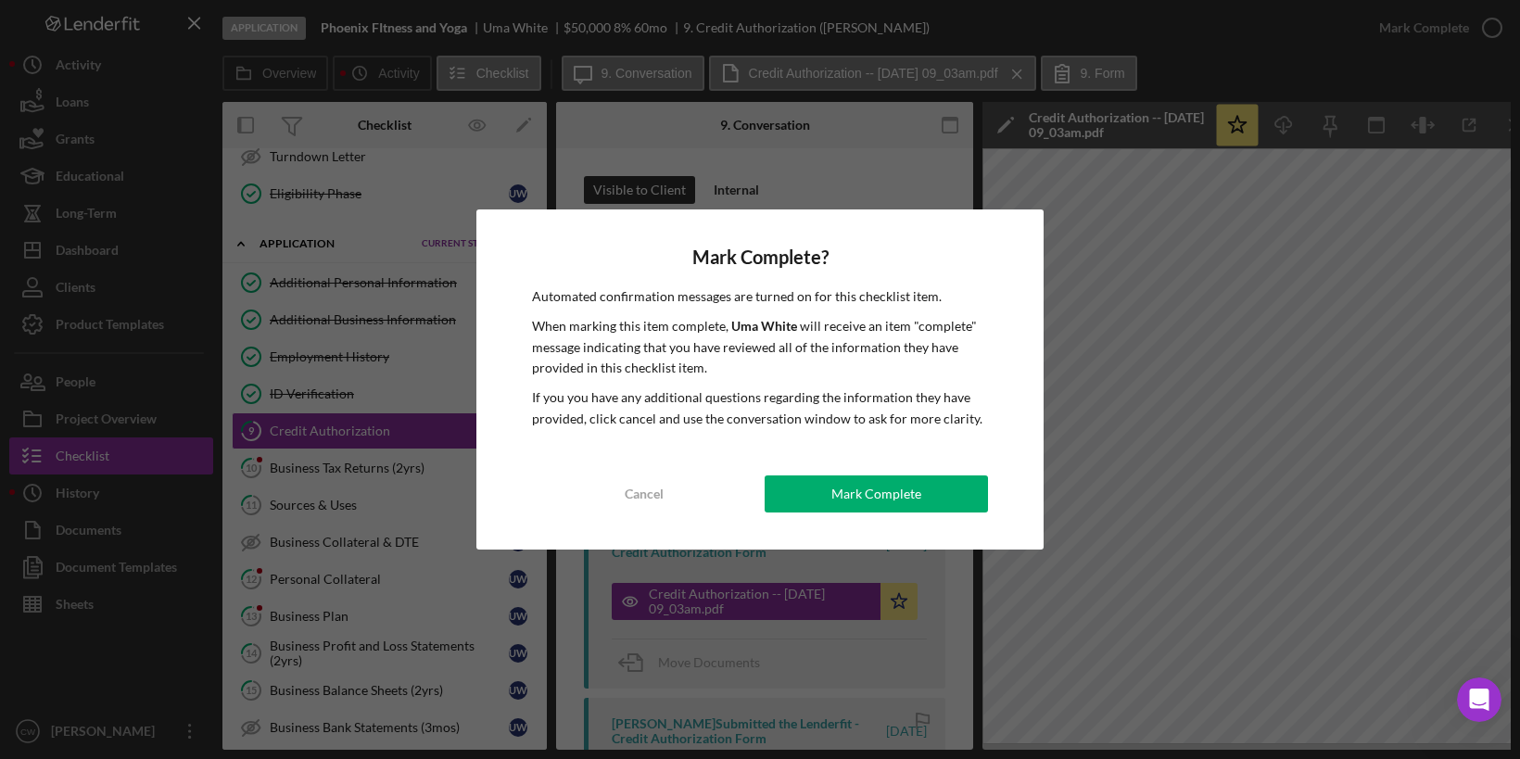
click at [840, 513] on div "Mark Complete? Automated confirmation messages are turned on for this checklist…" at bounding box center [759, 379] width 567 height 340
click at [862, 492] on div "Mark Complete" at bounding box center [876, 493] width 90 height 37
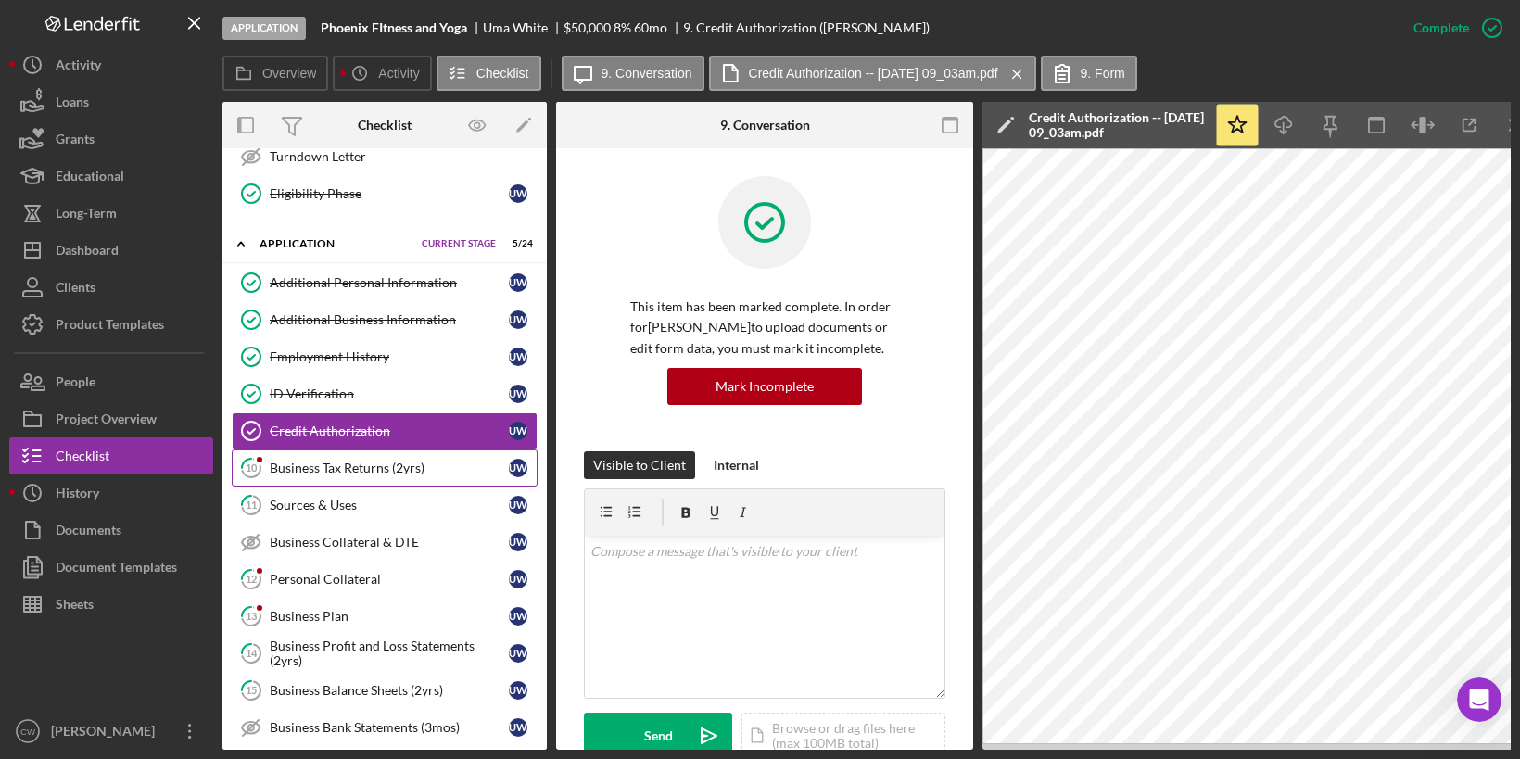
click at [433, 461] on div "Business Tax Returns (2yrs)" at bounding box center [389, 468] width 239 height 15
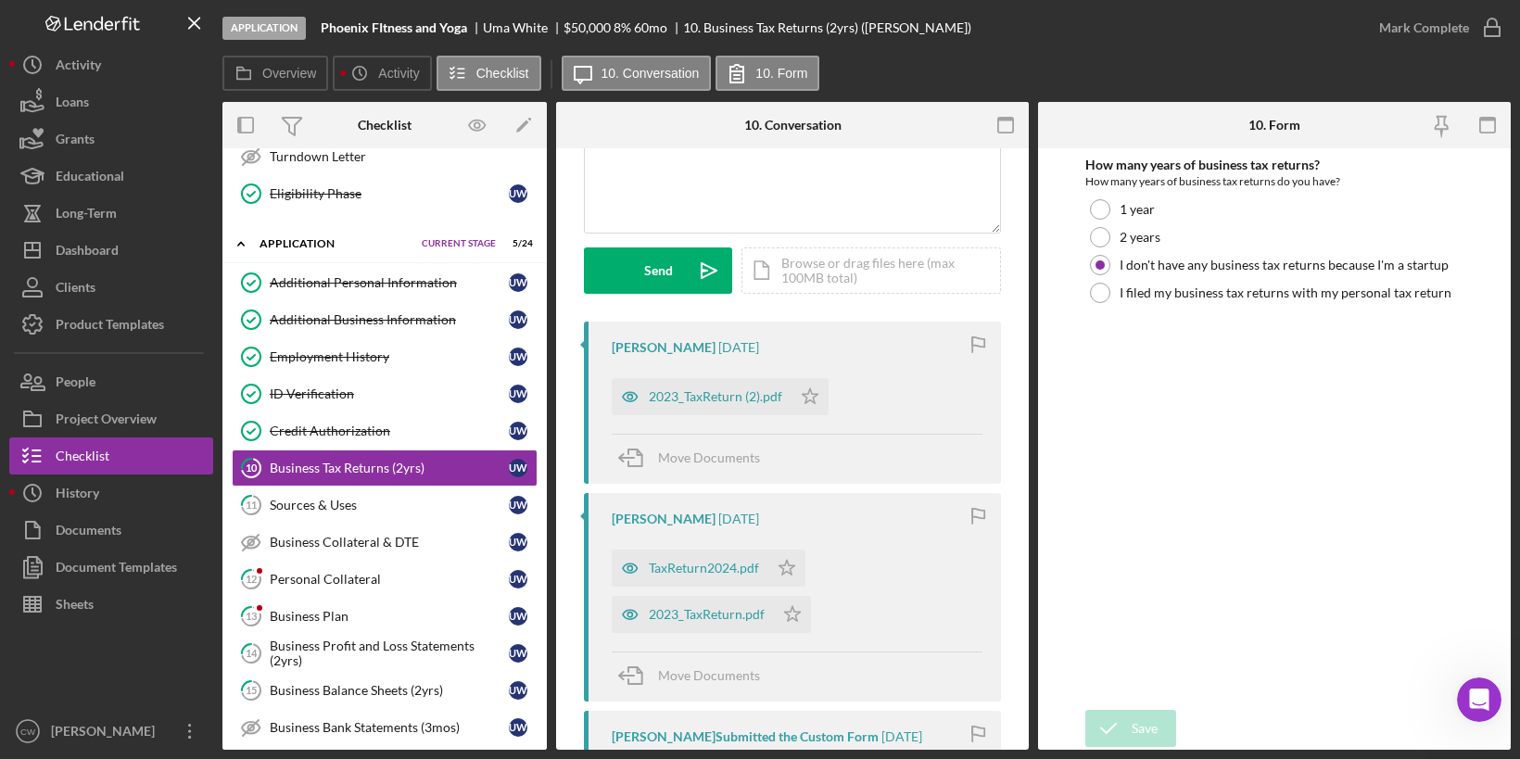
scroll to position [234, 0]
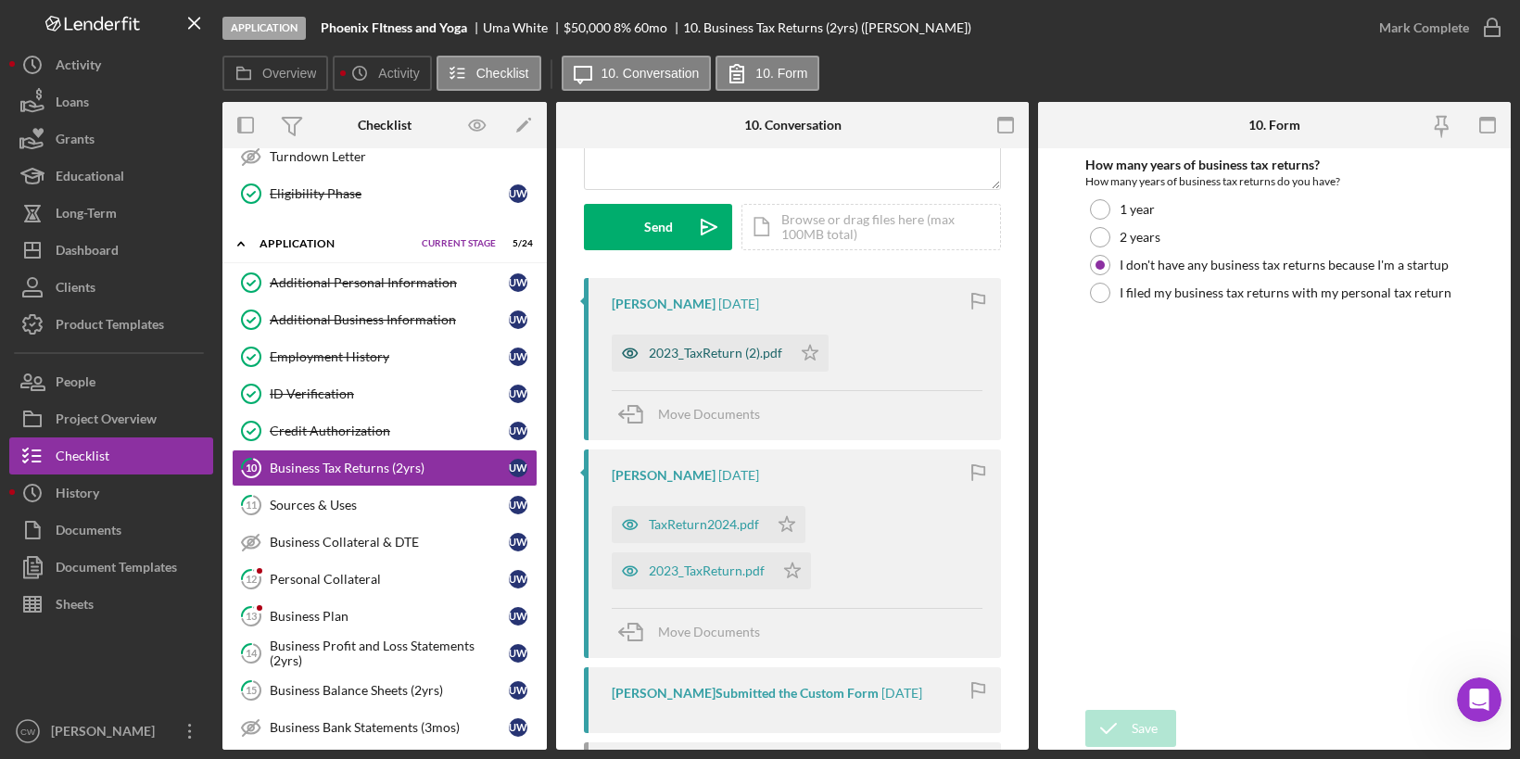
click at [739, 349] on div "2023_TaxReturn (2).pdf" at bounding box center [715, 353] width 133 height 15
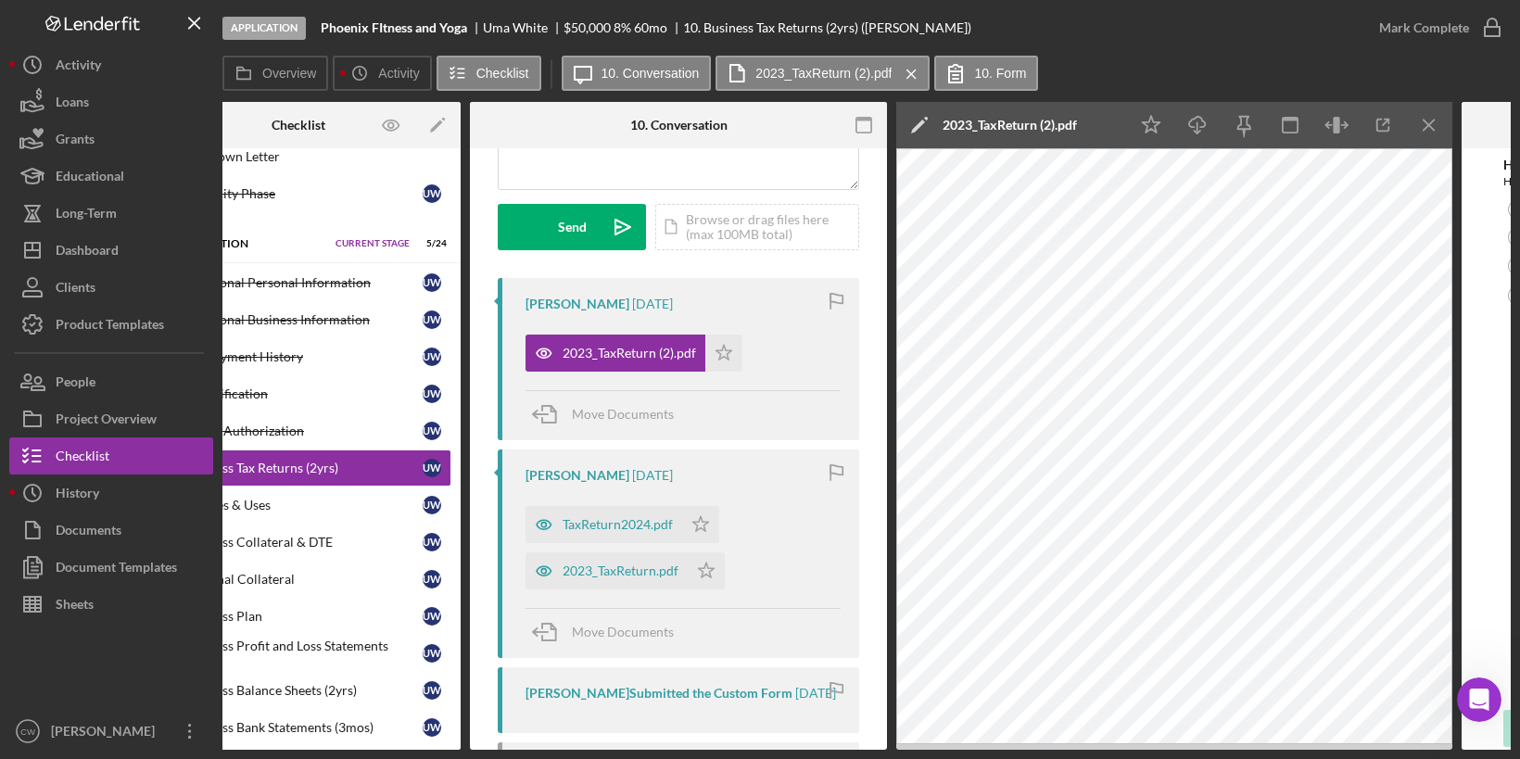
scroll to position [0, 88]
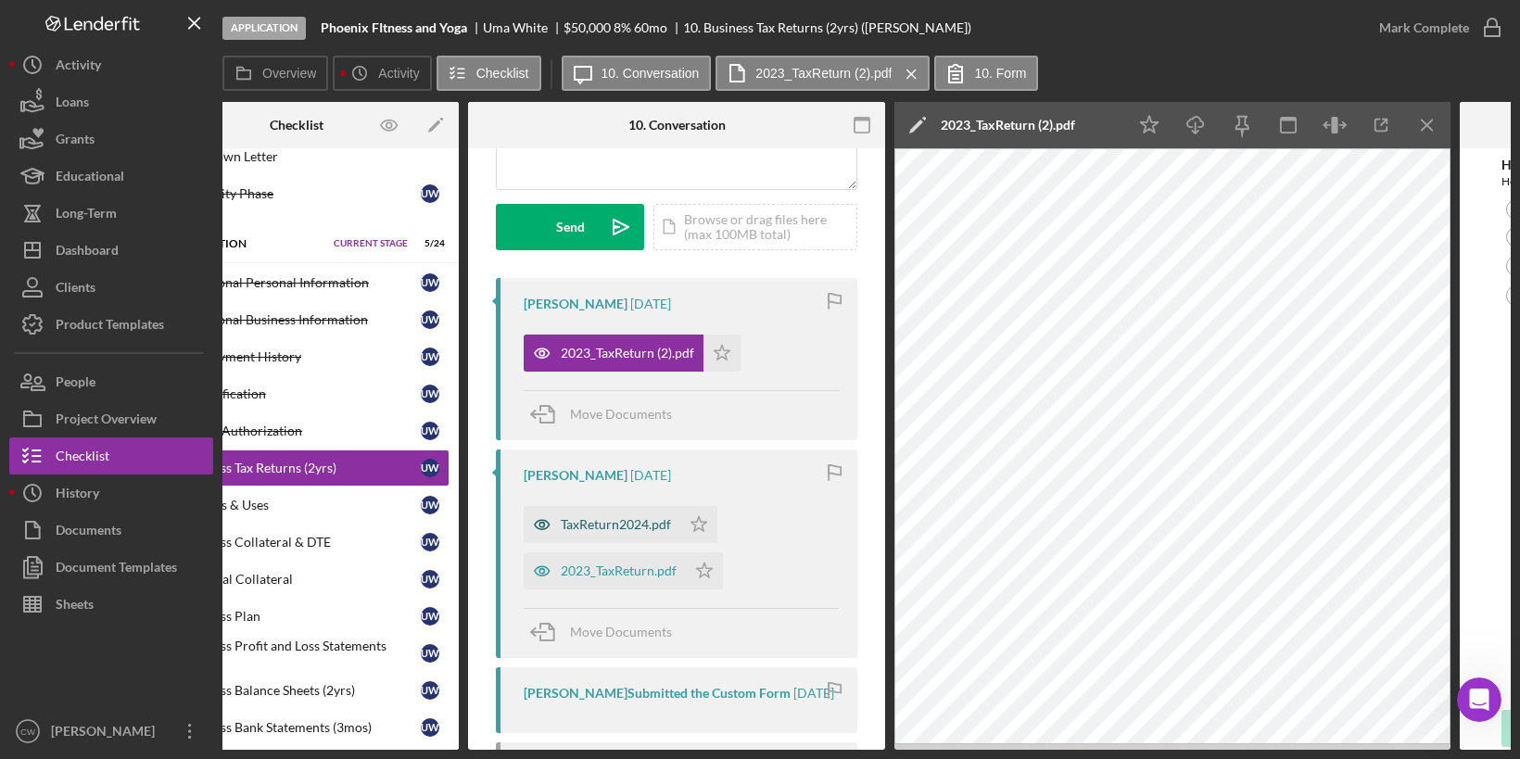
click at [624, 521] on div "TaxReturn2024.pdf" at bounding box center [616, 524] width 110 height 15
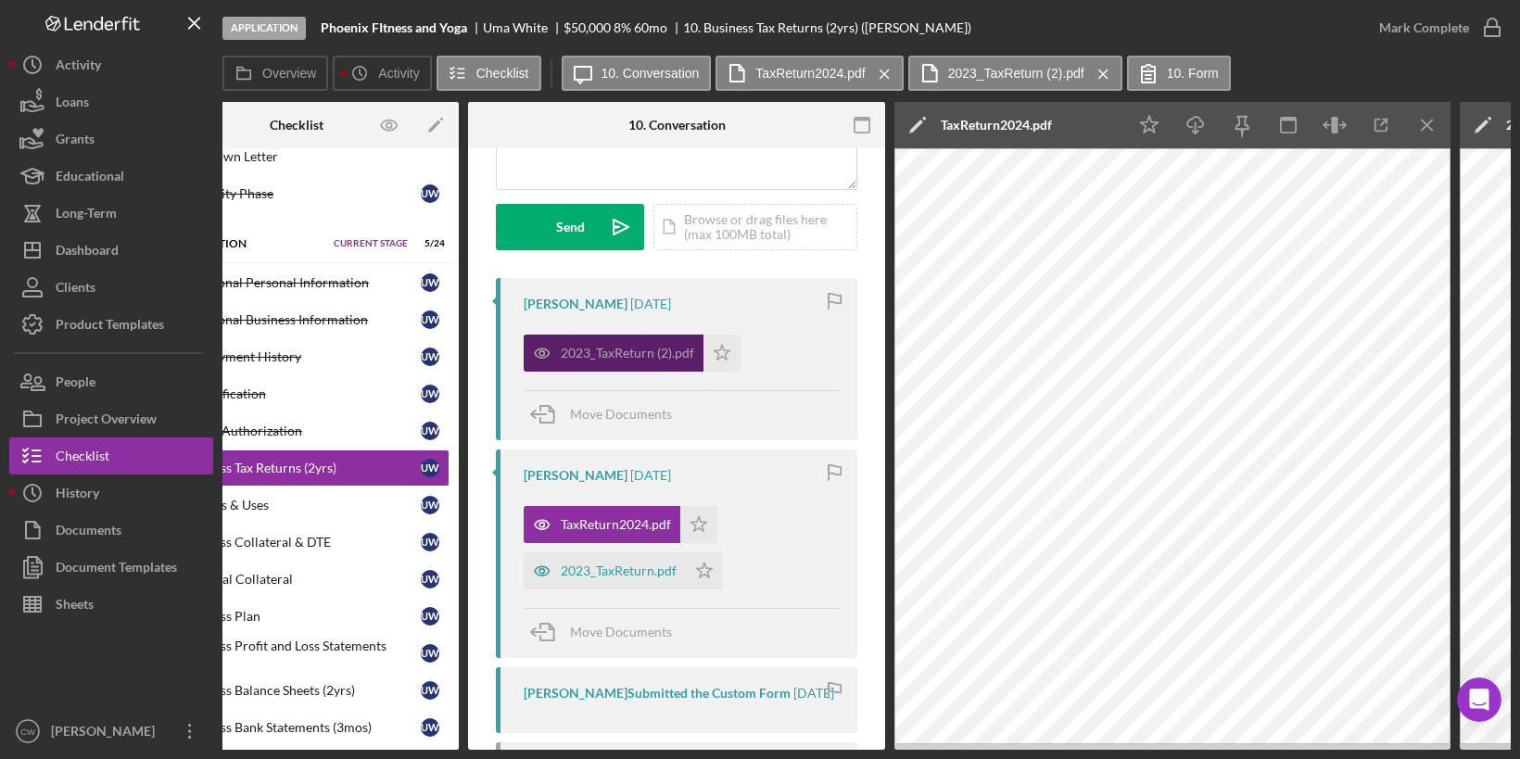
click at [646, 349] on div "2023_TaxReturn (2).pdf" at bounding box center [627, 353] width 133 height 15
click at [644, 348] on div "2023_TaxReturn (2).pdf" at bounding box center [627, 353] width 133 height 15
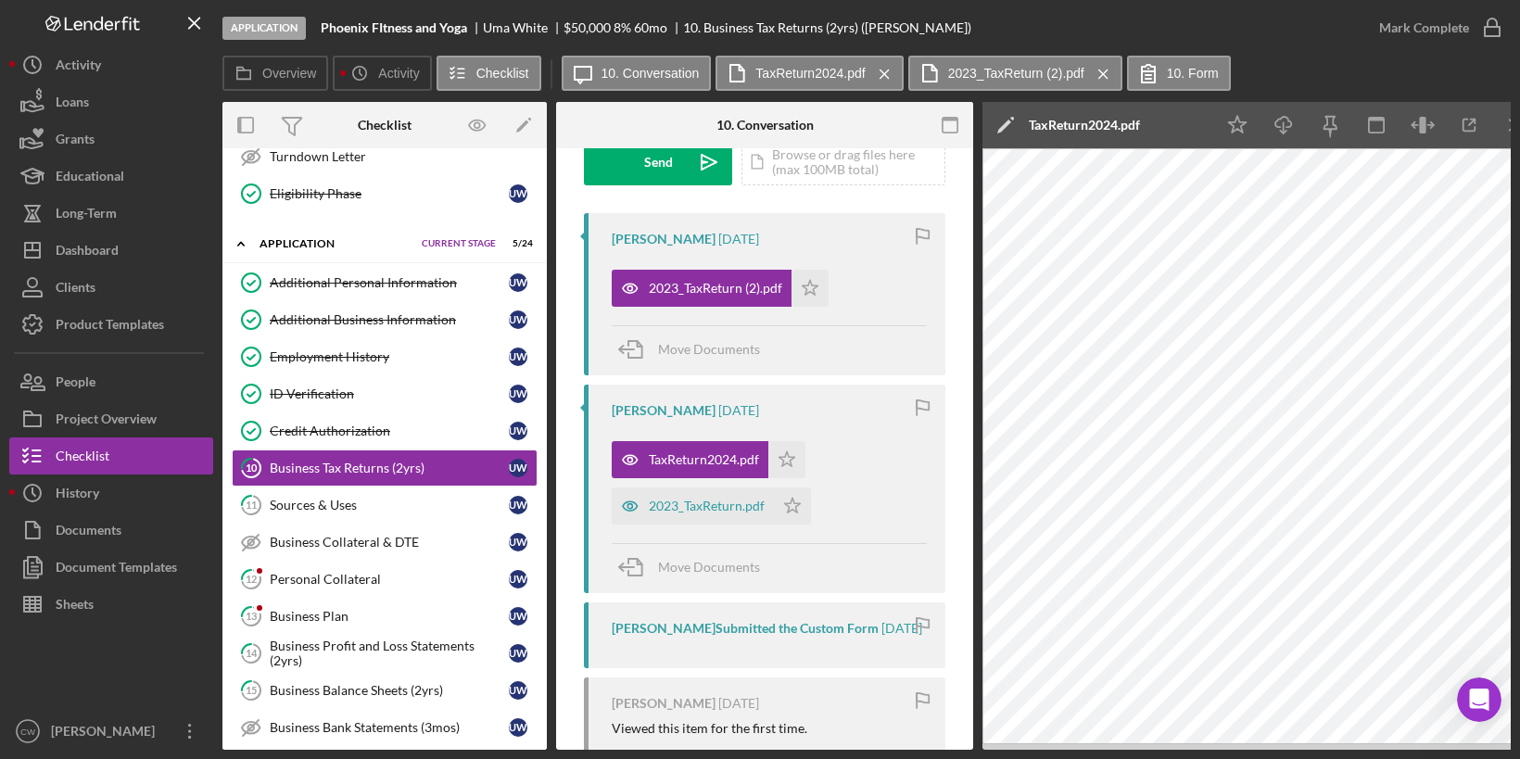
scroll to position [300, 0]
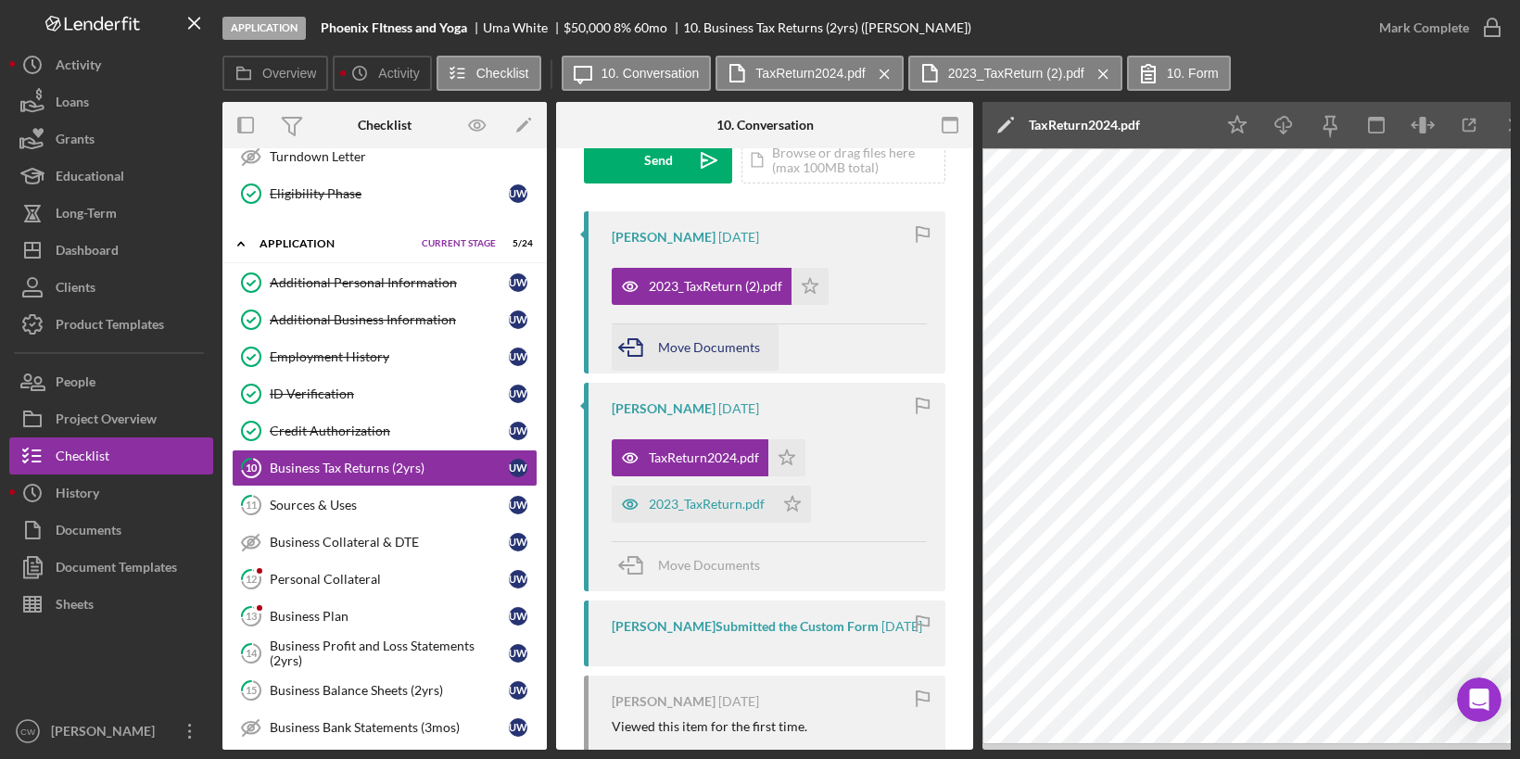
click at [690, 353] on span "Move Documents" at bounding box center [709, 347] width 102 height 16
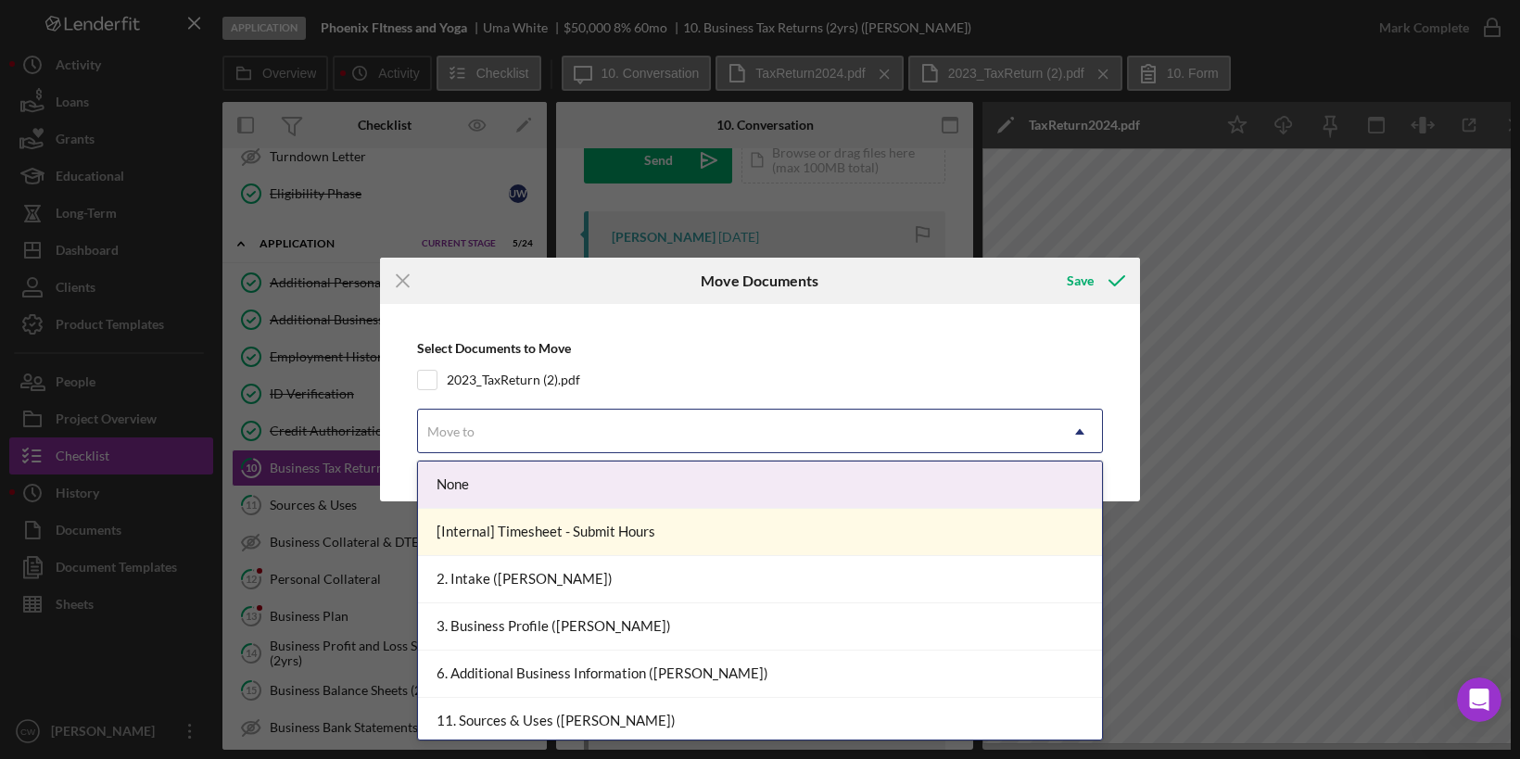
click at [514, 426] on div "Move to" at bounding box center [738, 432] width 640 height 43
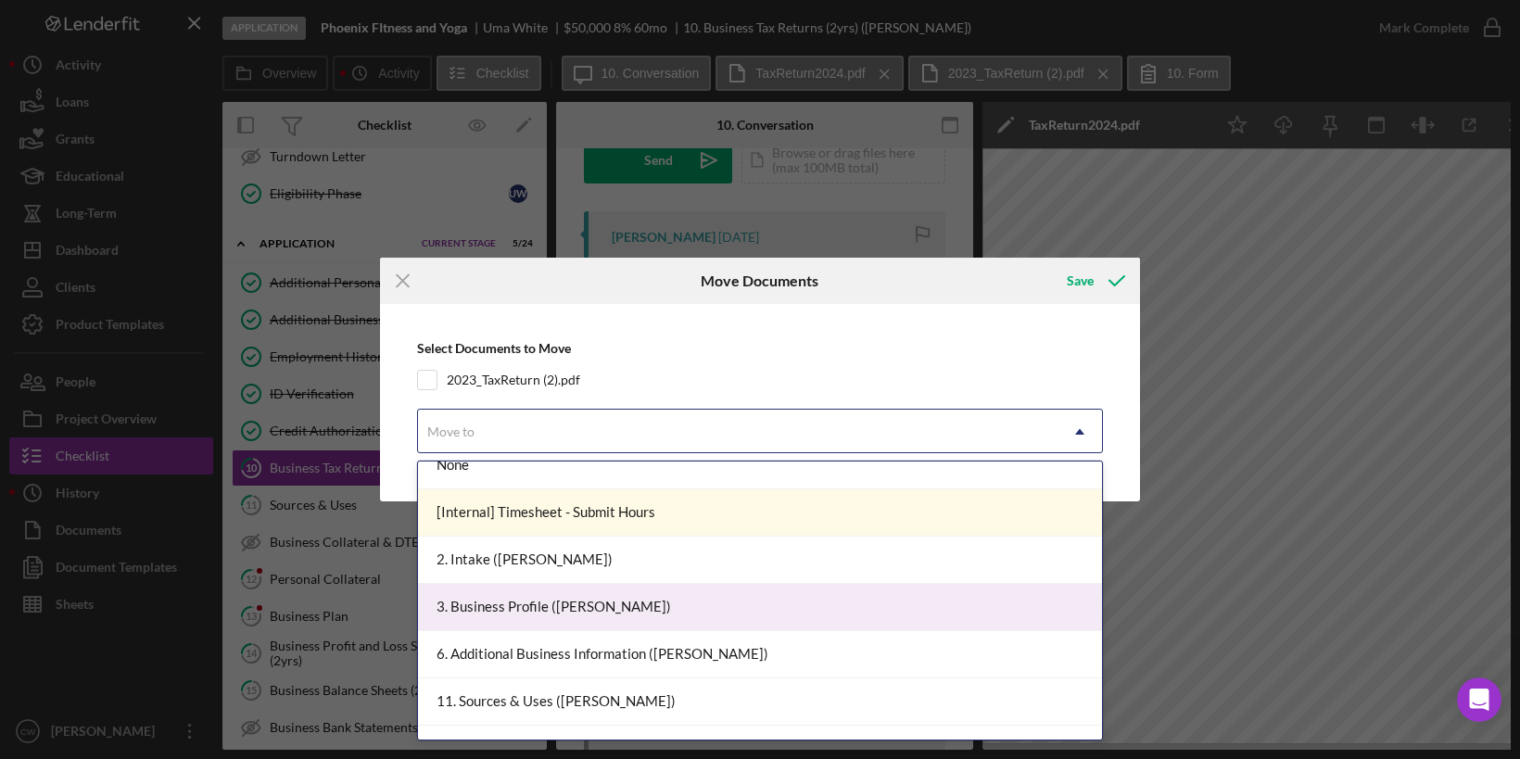
scroll to position [86, 0]
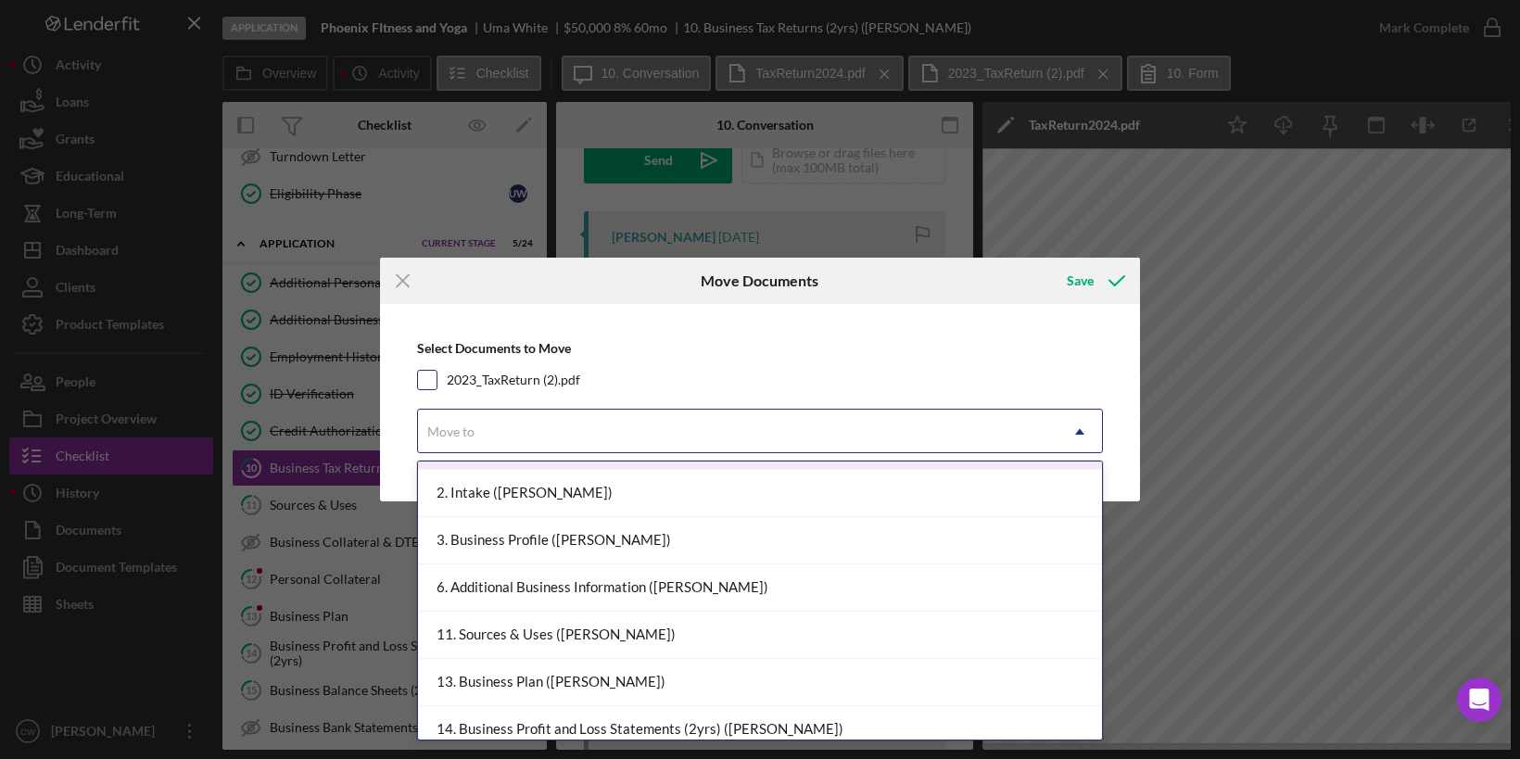
click at [428, 371] on input "2023_TaxReturn (2).pdf" at bounding box center [427, 380] width 19 height 19
checkbox input "true"
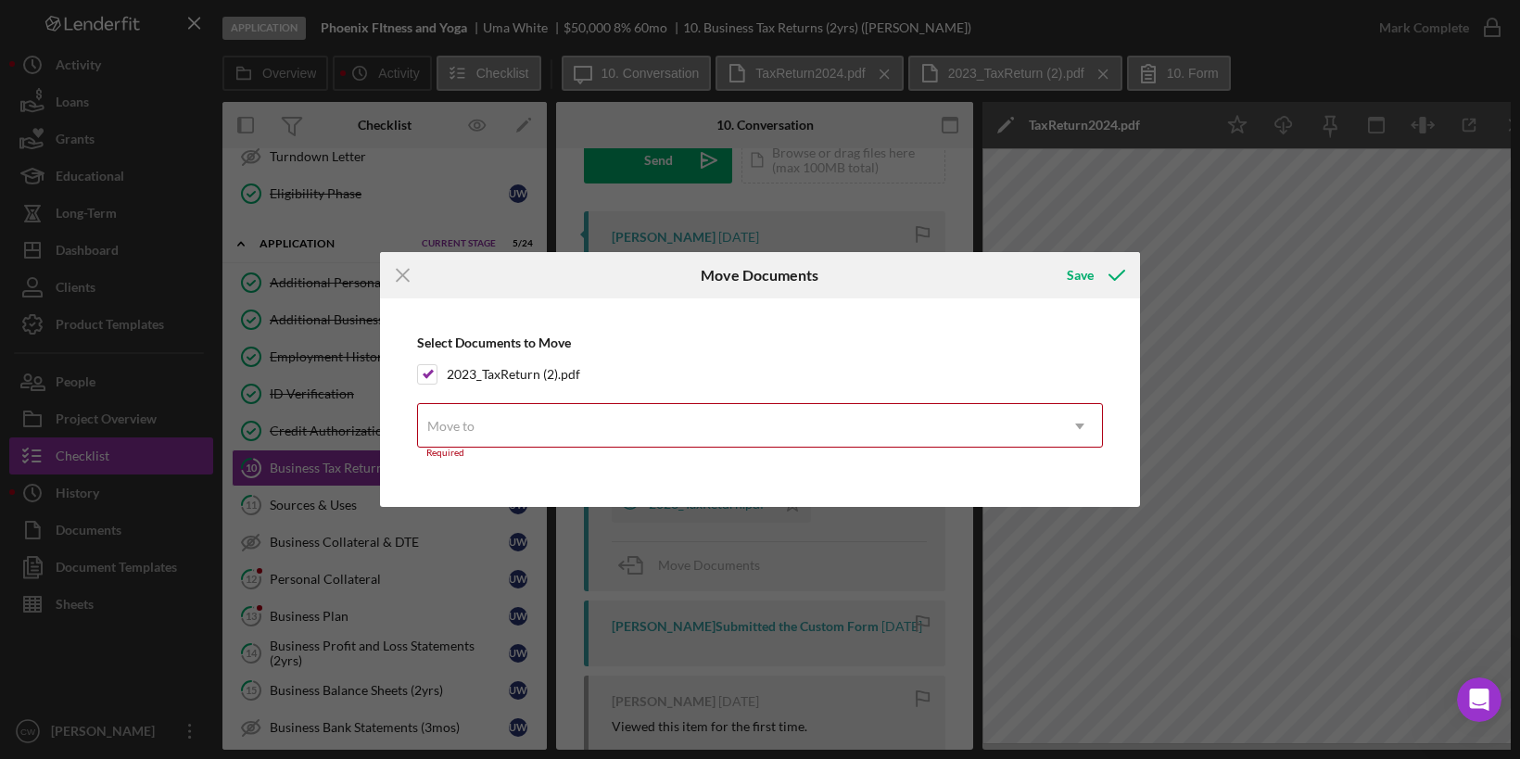
click at [494, 428] on div "Move to" at bounding box center [738, 426] width 640 height 43
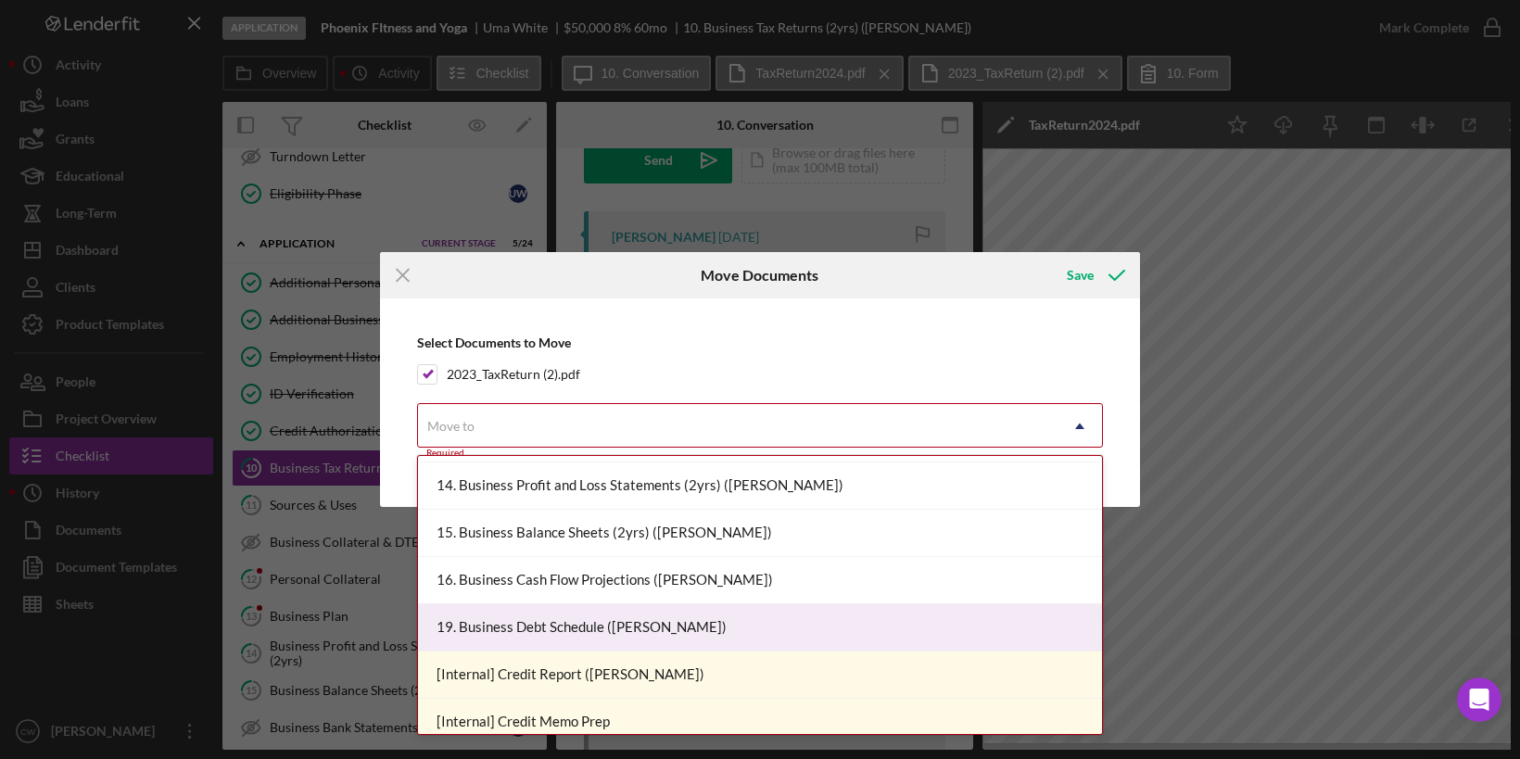
scroll to position [518, 0]
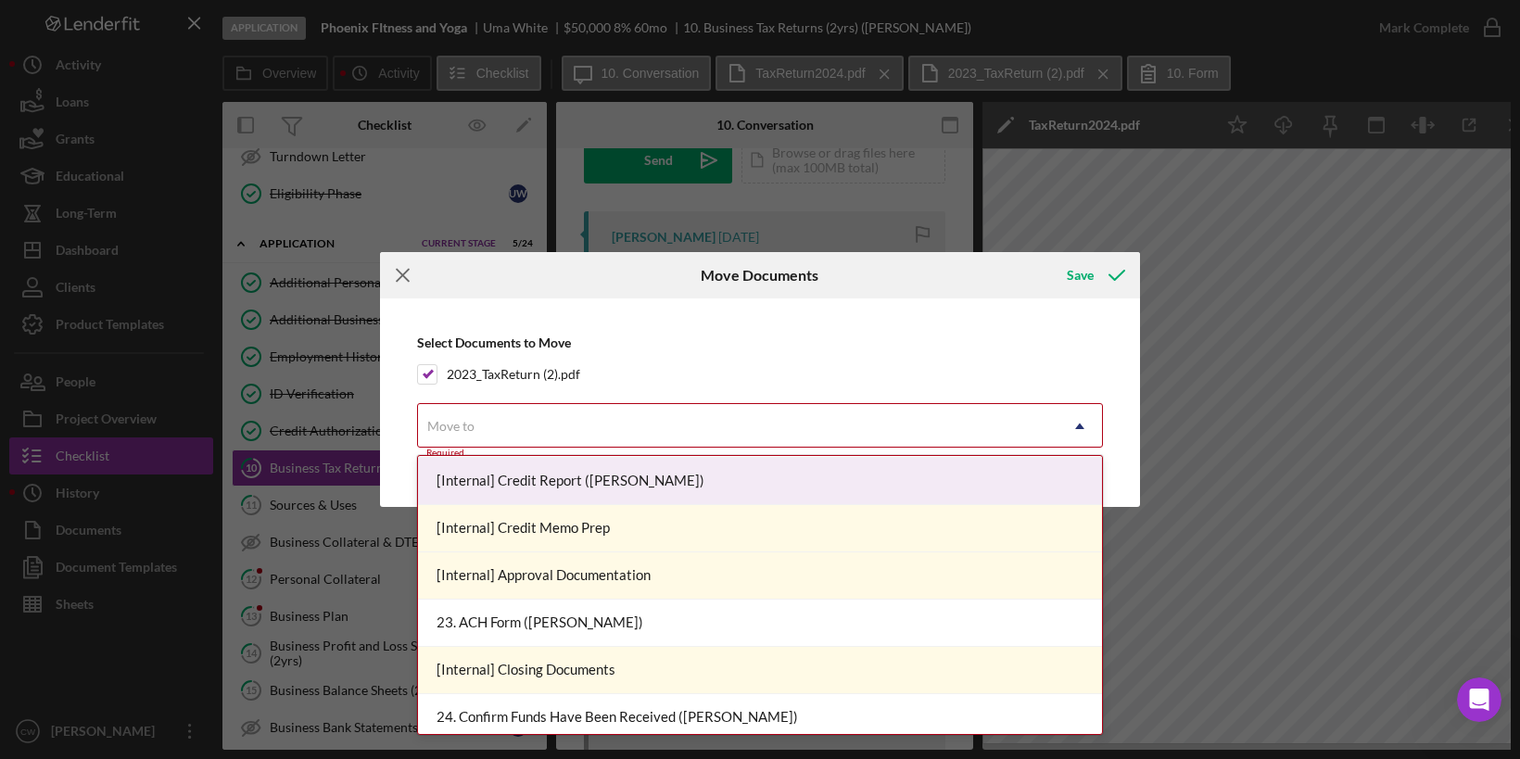
click at [399, 283] on icon "Icon/Menu Close" at bounding box center [403, 275] width 46 height 46
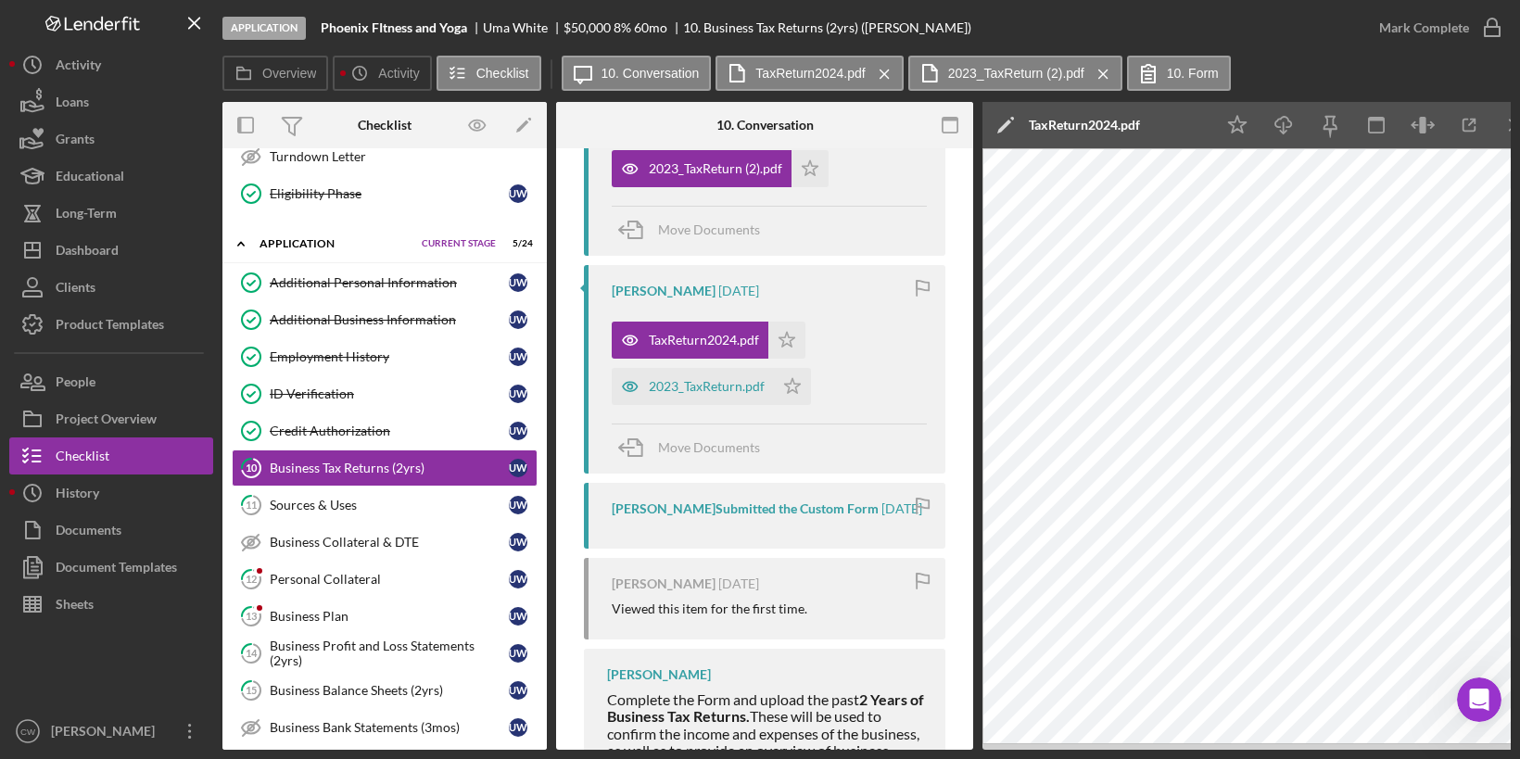
scroll to position [578, 0]
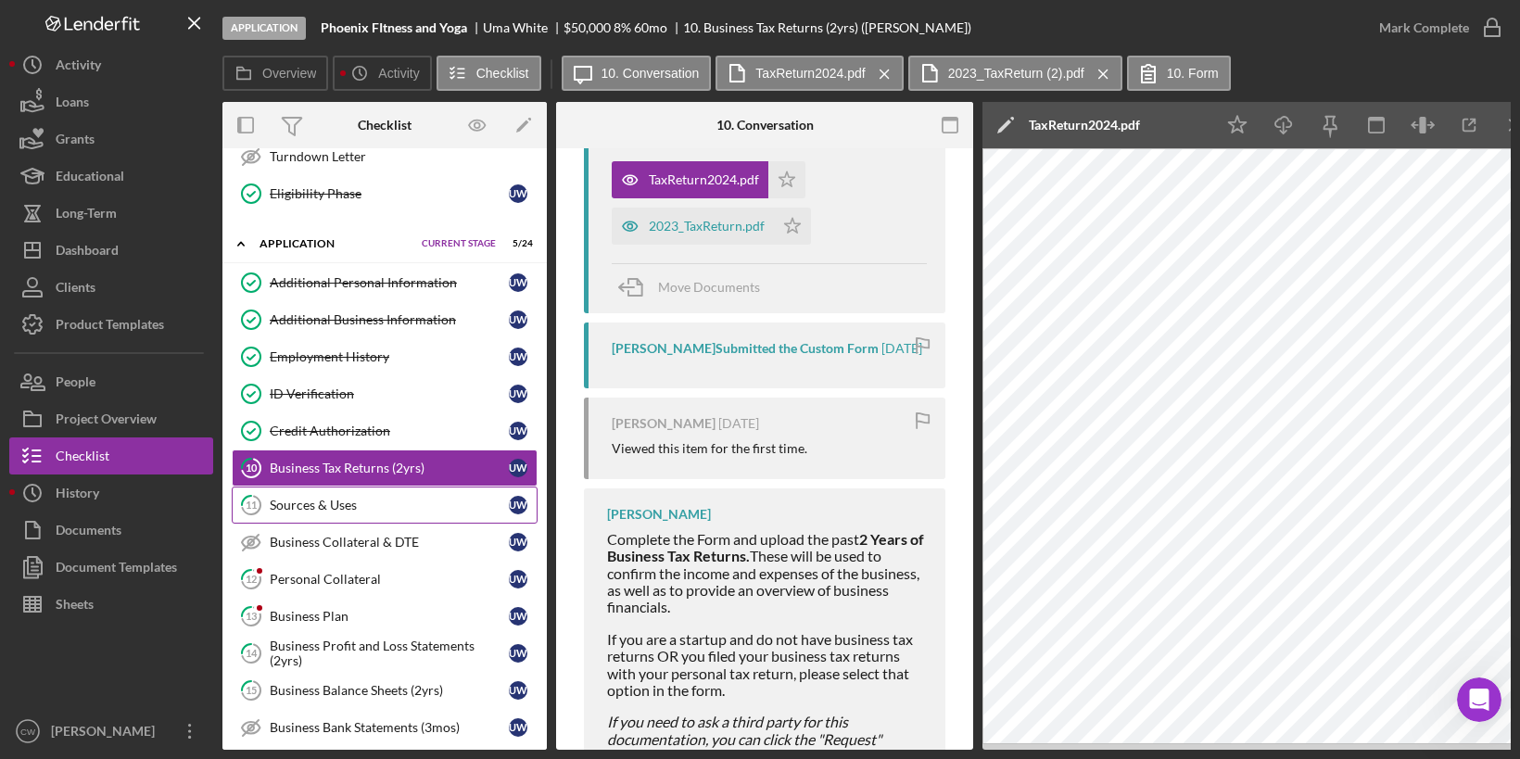
click at [331, 498] on div "Sources & Uses" at bounding box center [389, 505] width 239 height 15
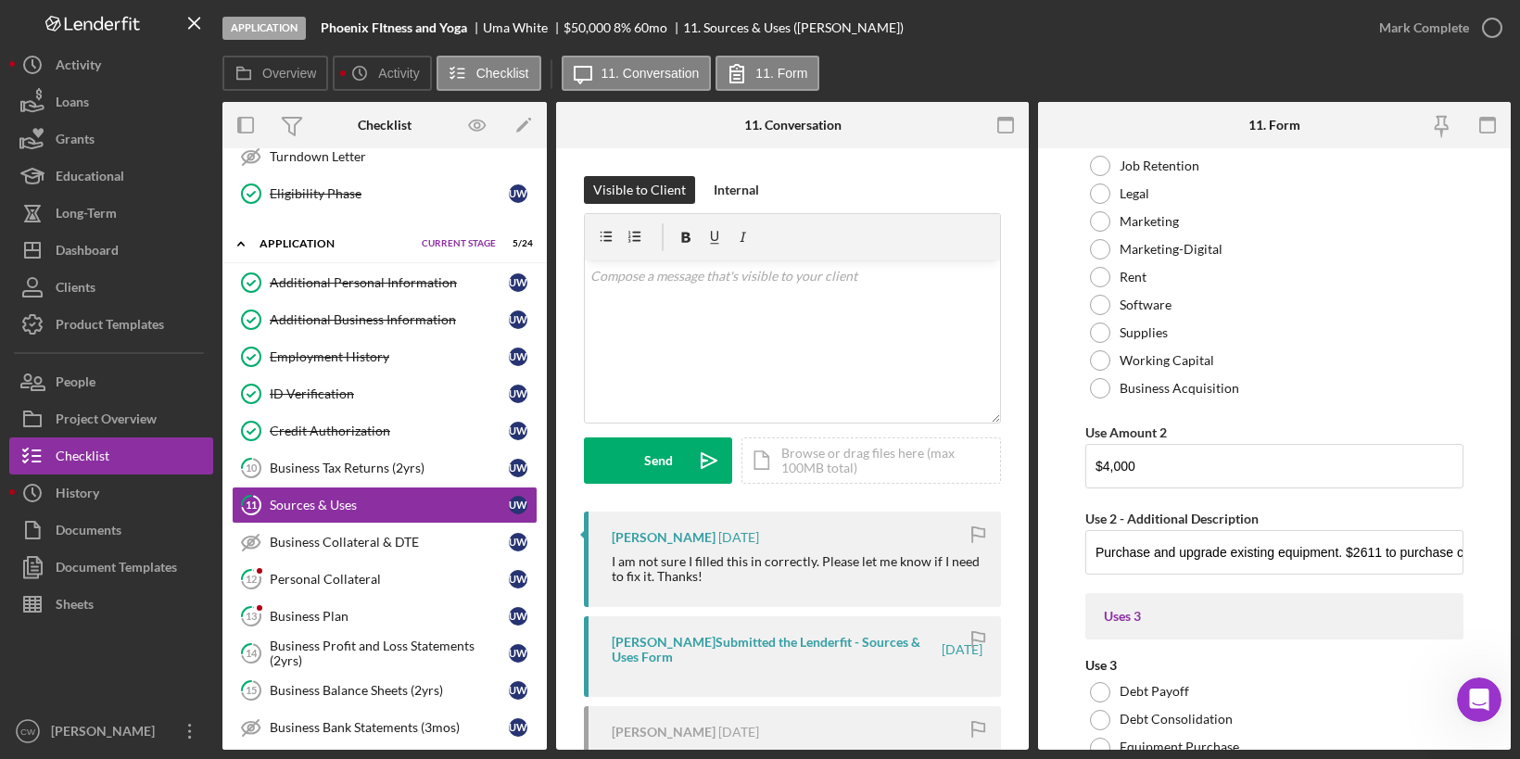
scroll to position [1735, 0]
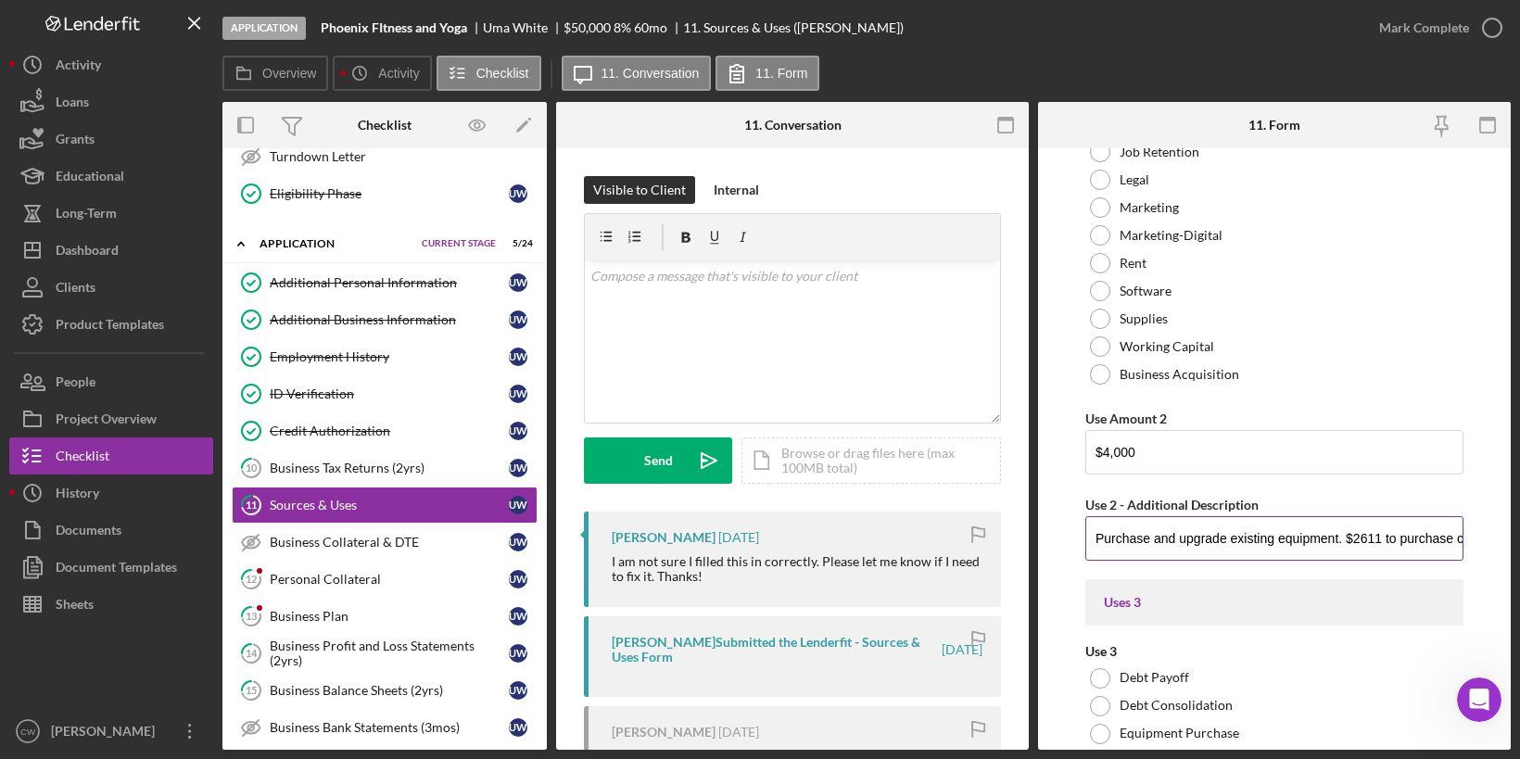
click at [1417, 532] on input "Purchase and upgrade existing equipment. $2611 to purchase current equipment an…" at bounding box center [1274, 538] width 378 height 44
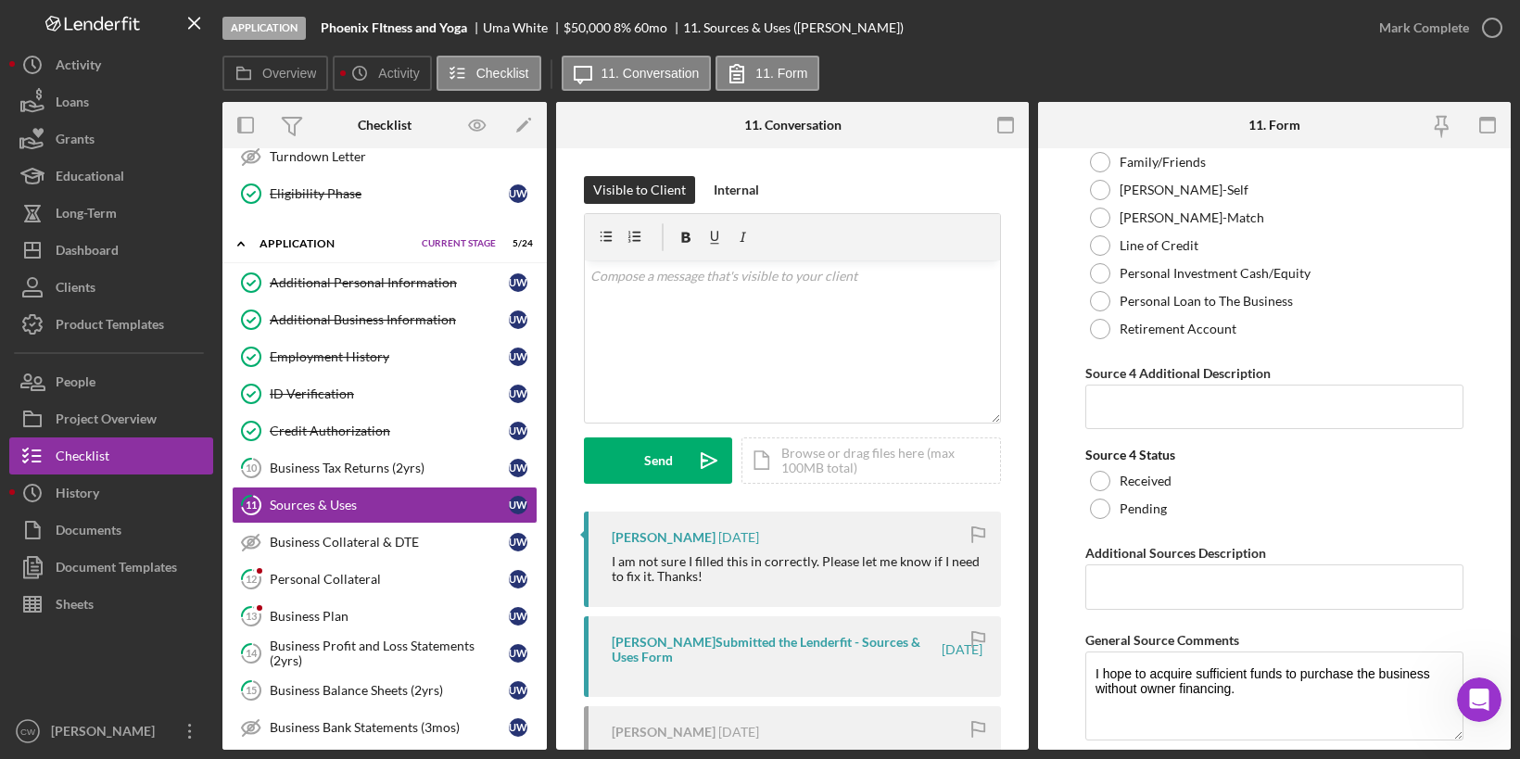
scroll to position [8580, 0]
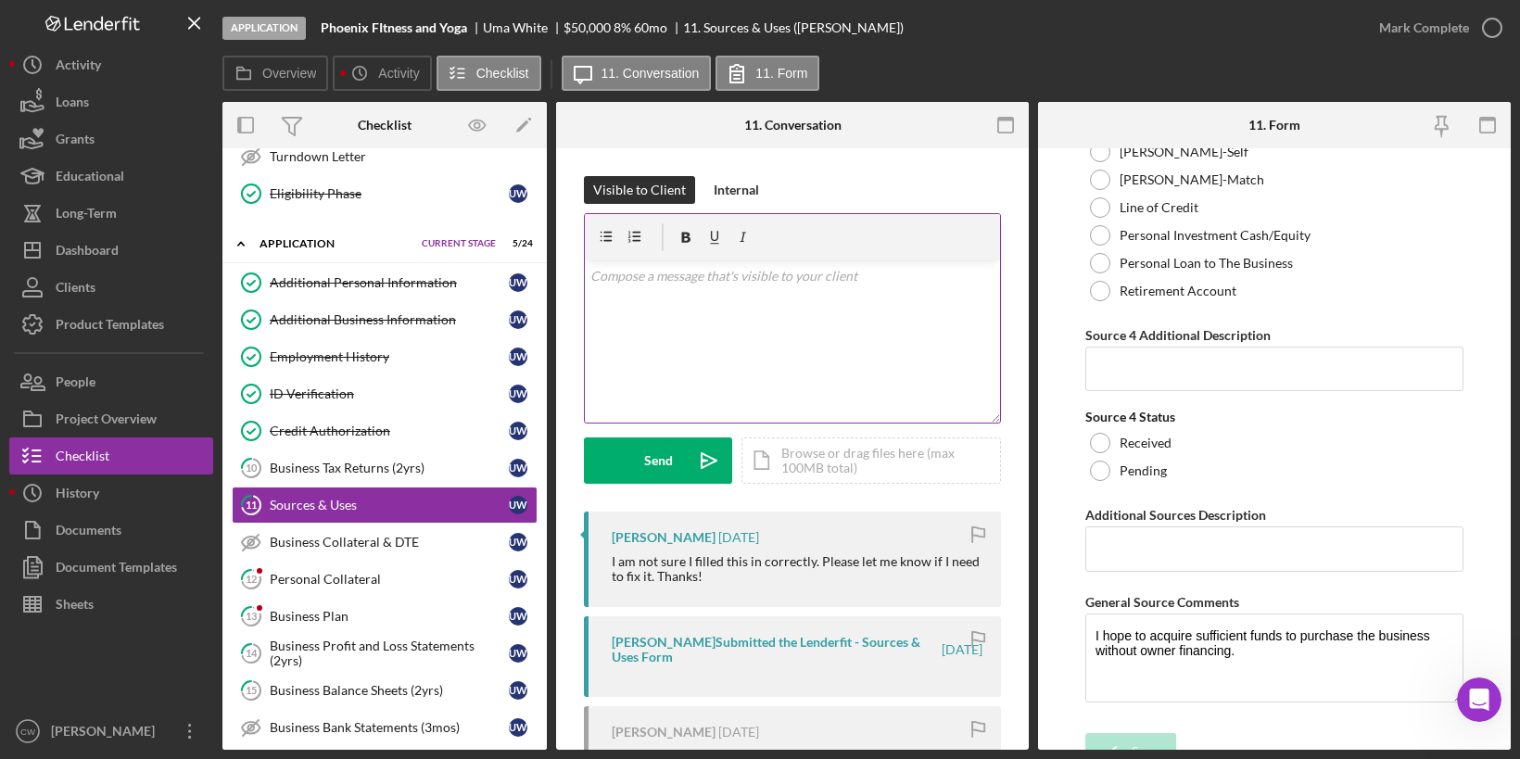
click at [837, 288] on div "v Color teal Color pink Remove color Add row above Add row below Add column bef…" at bounding box center [792, 341] width 415 height 162
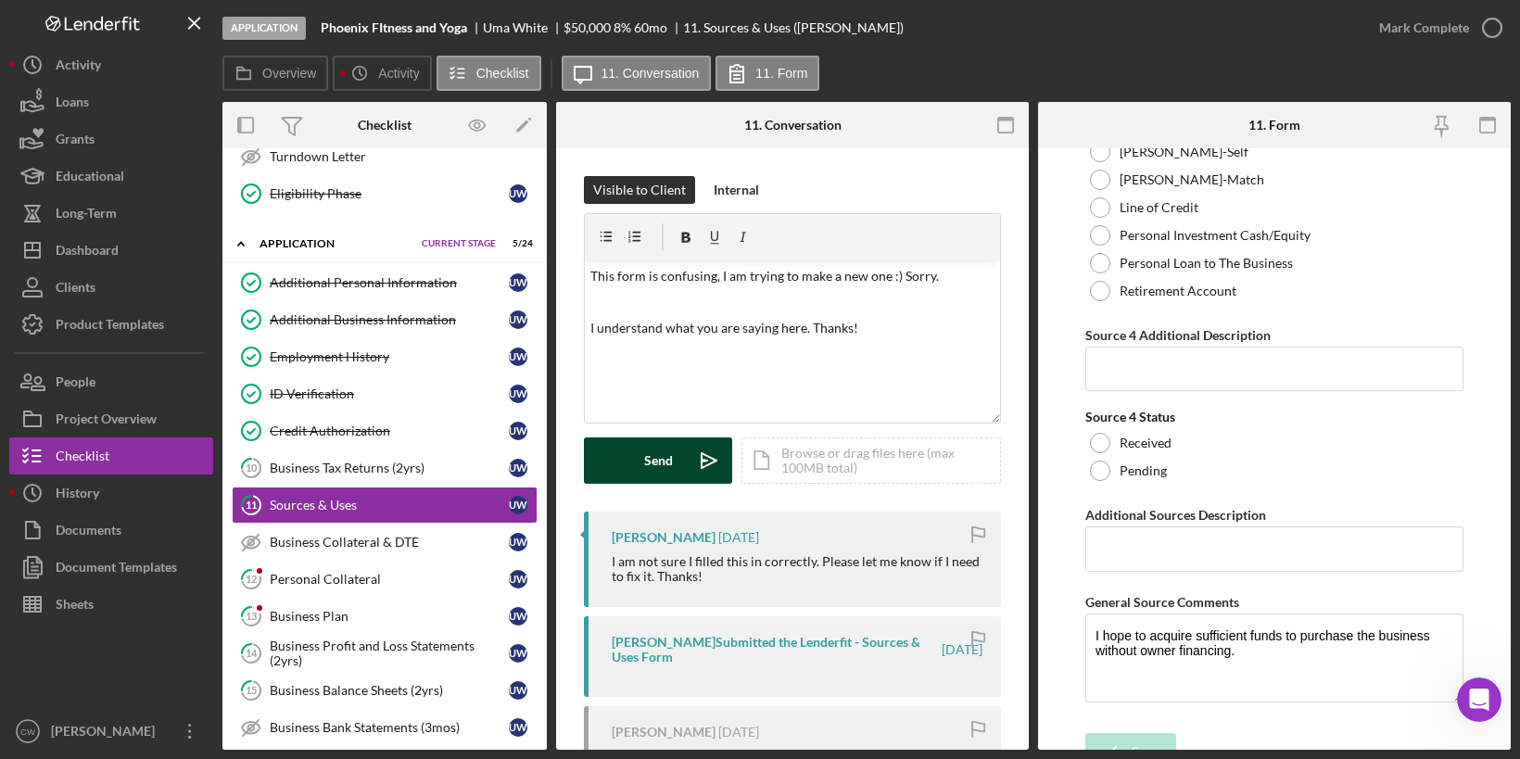
click at [658, 462] on div "Send" at bounding box center [658, 460] width 29 height 46
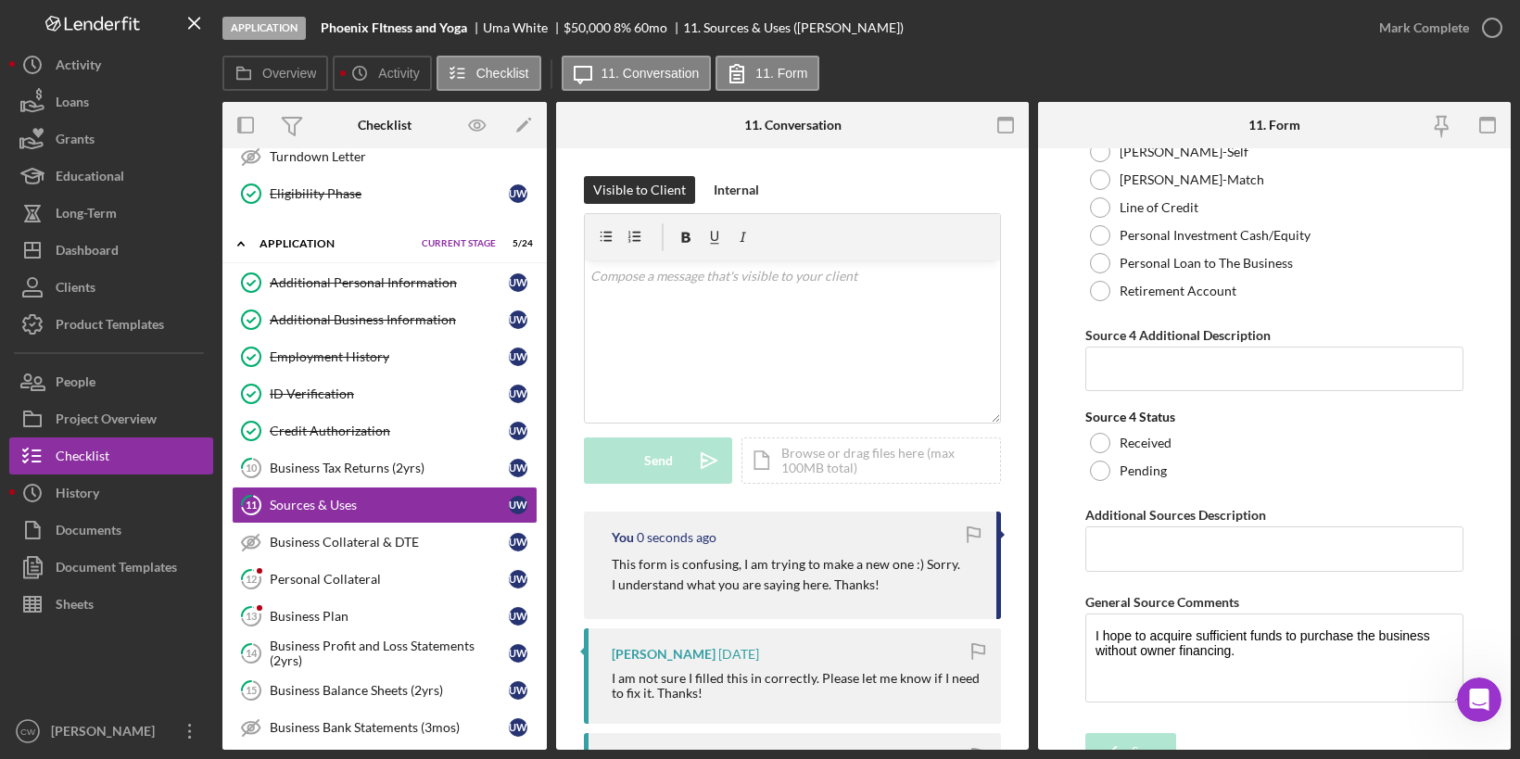
scroll to position [8429, 0]
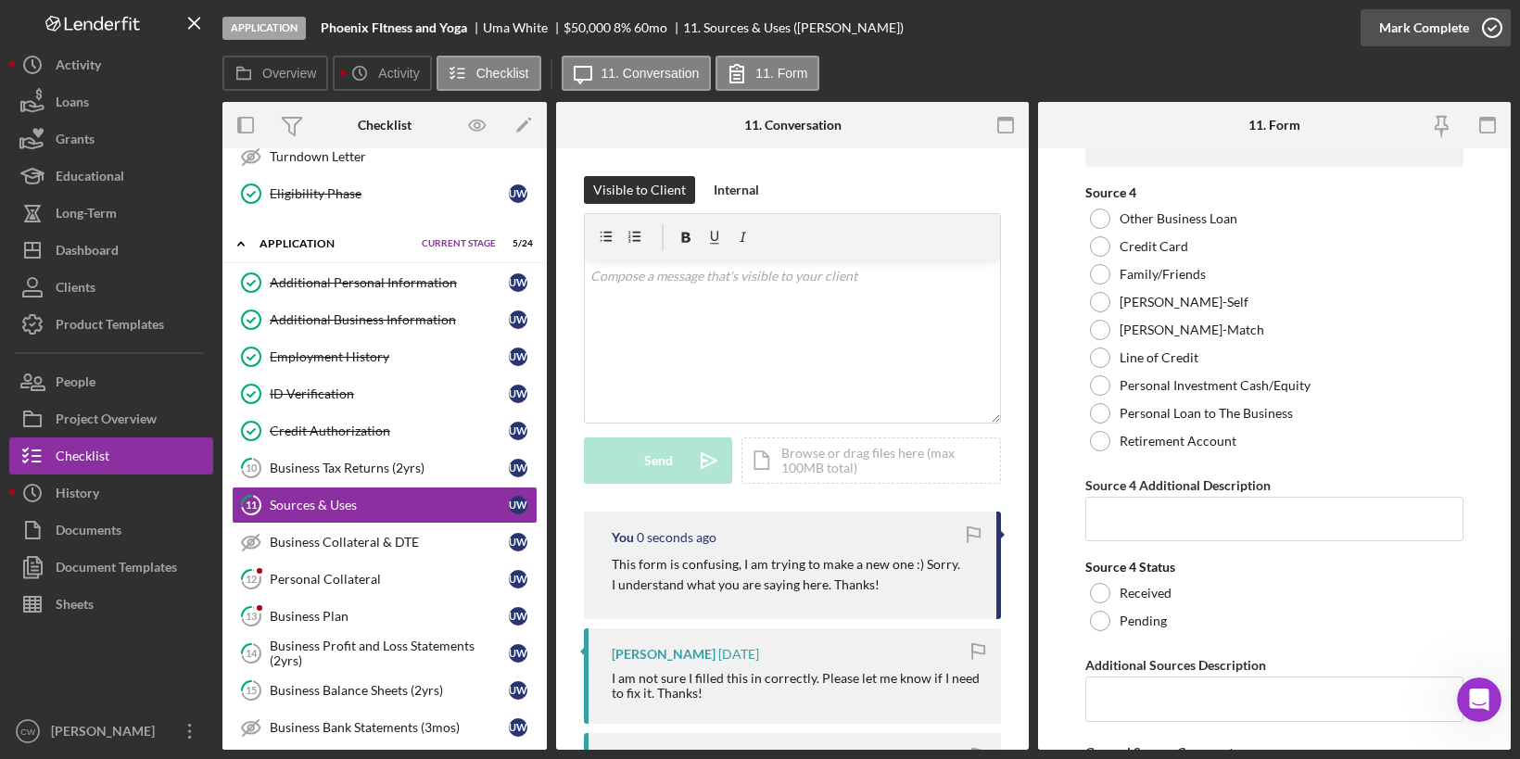
click at [1501, 25] on icon "button" at bounding box center [1492, 28] width 46 height 46
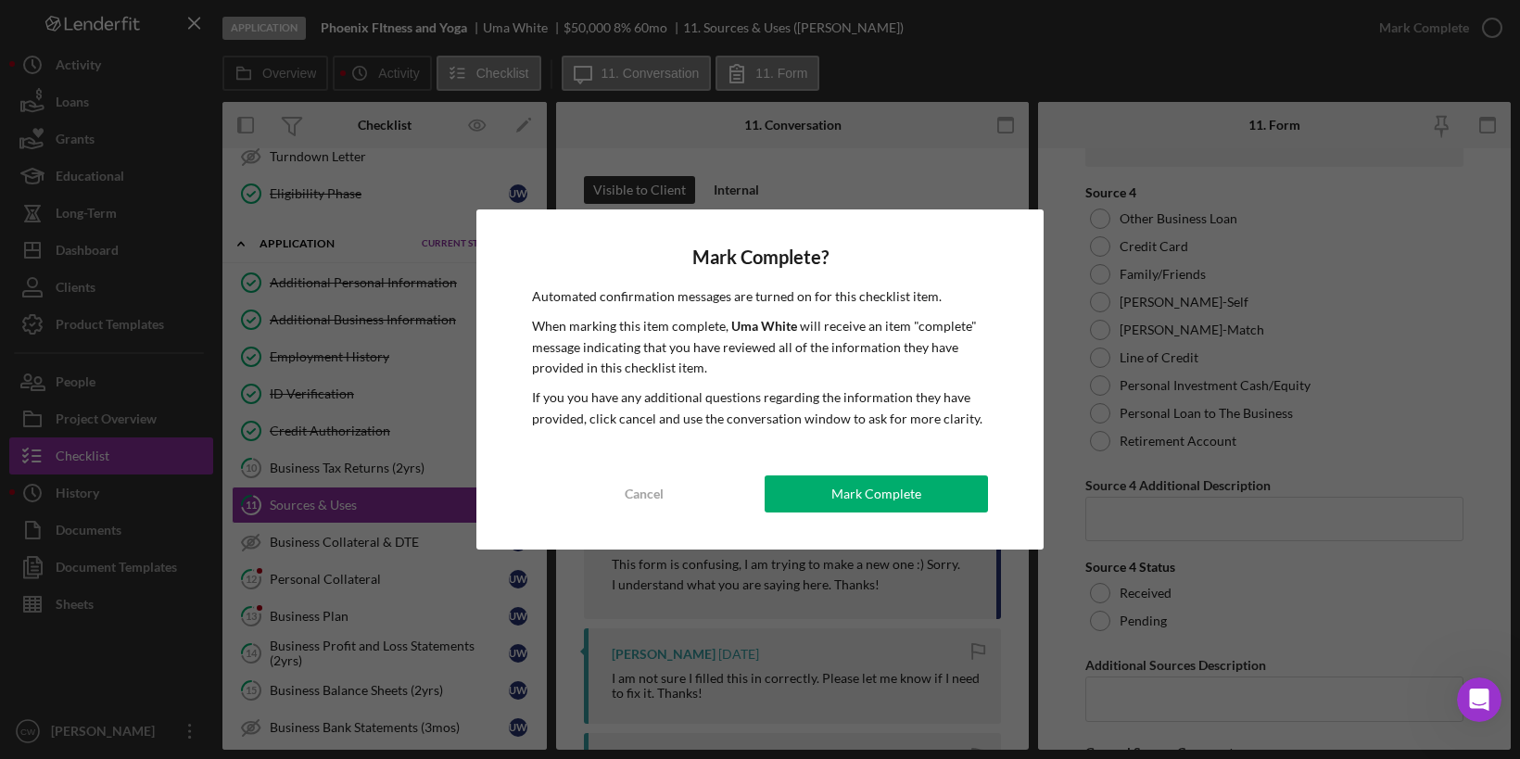
click at [935, 471] on div "Mark Complete? Automated confirmation messages are turned on for this checklist…" at bounding box center [759, 379] width 567 height 340
click at [931, 482] on button "Mark Complete" at bounding box center [876, 493] width 223 height 37
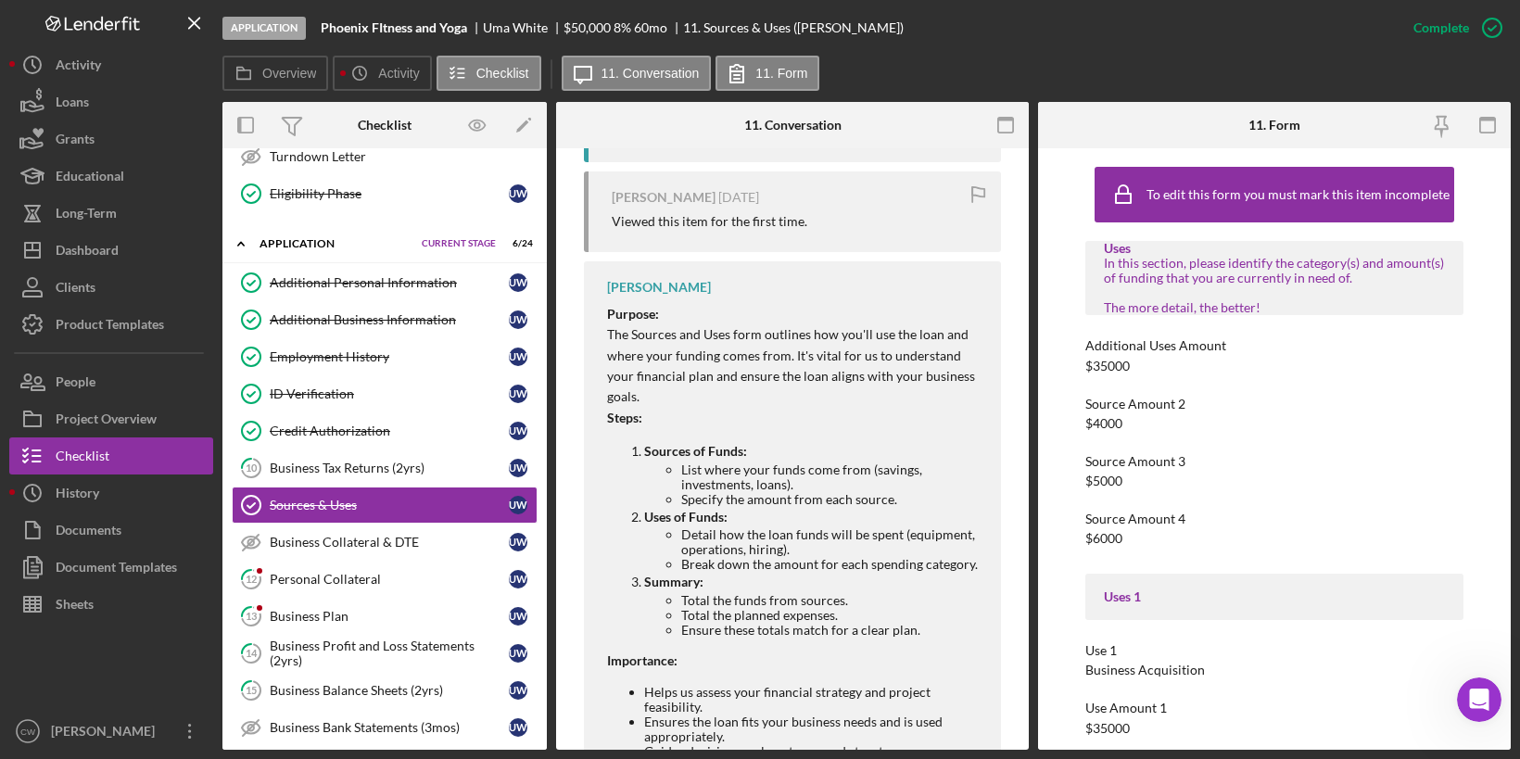
scroll to position [1136, 0]
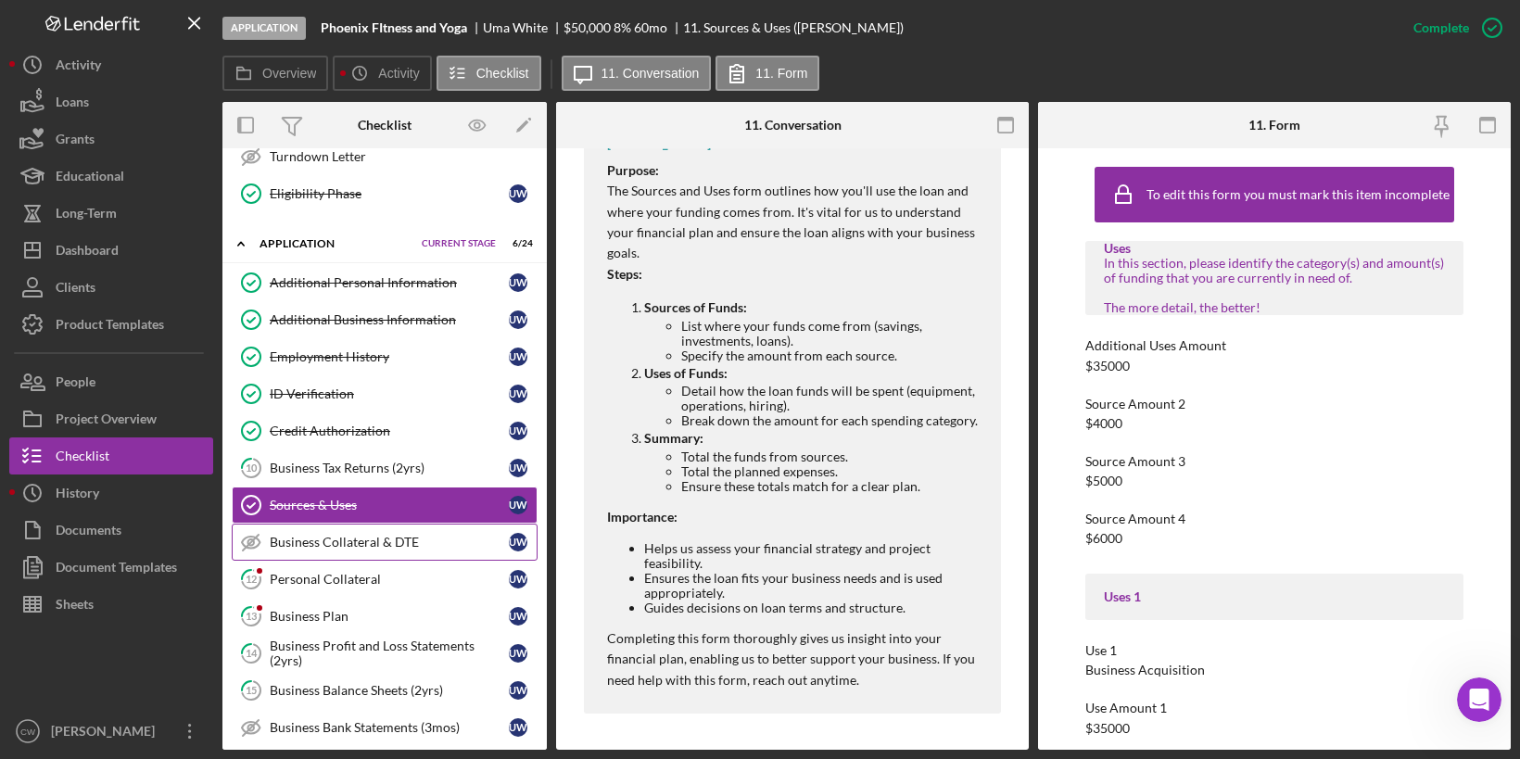
click at [428, 543] on link "Business Collateral & DTE Business Collateral & DTE U W" at bounding box center [385, 542] width 306 height 37
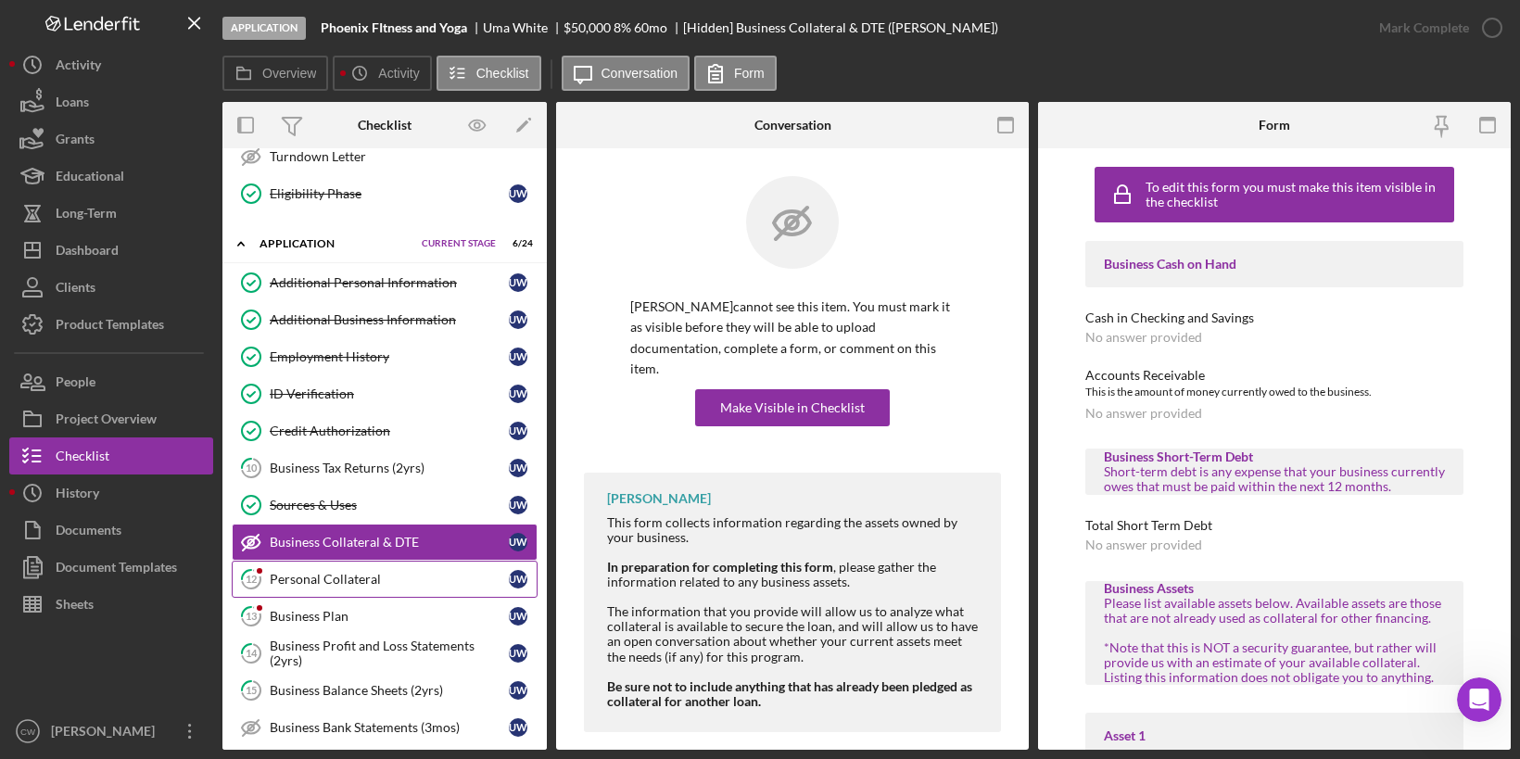
click at [418, 572] on div "Personal Collateral" at bounding box center [389, 579] width 239 height 15
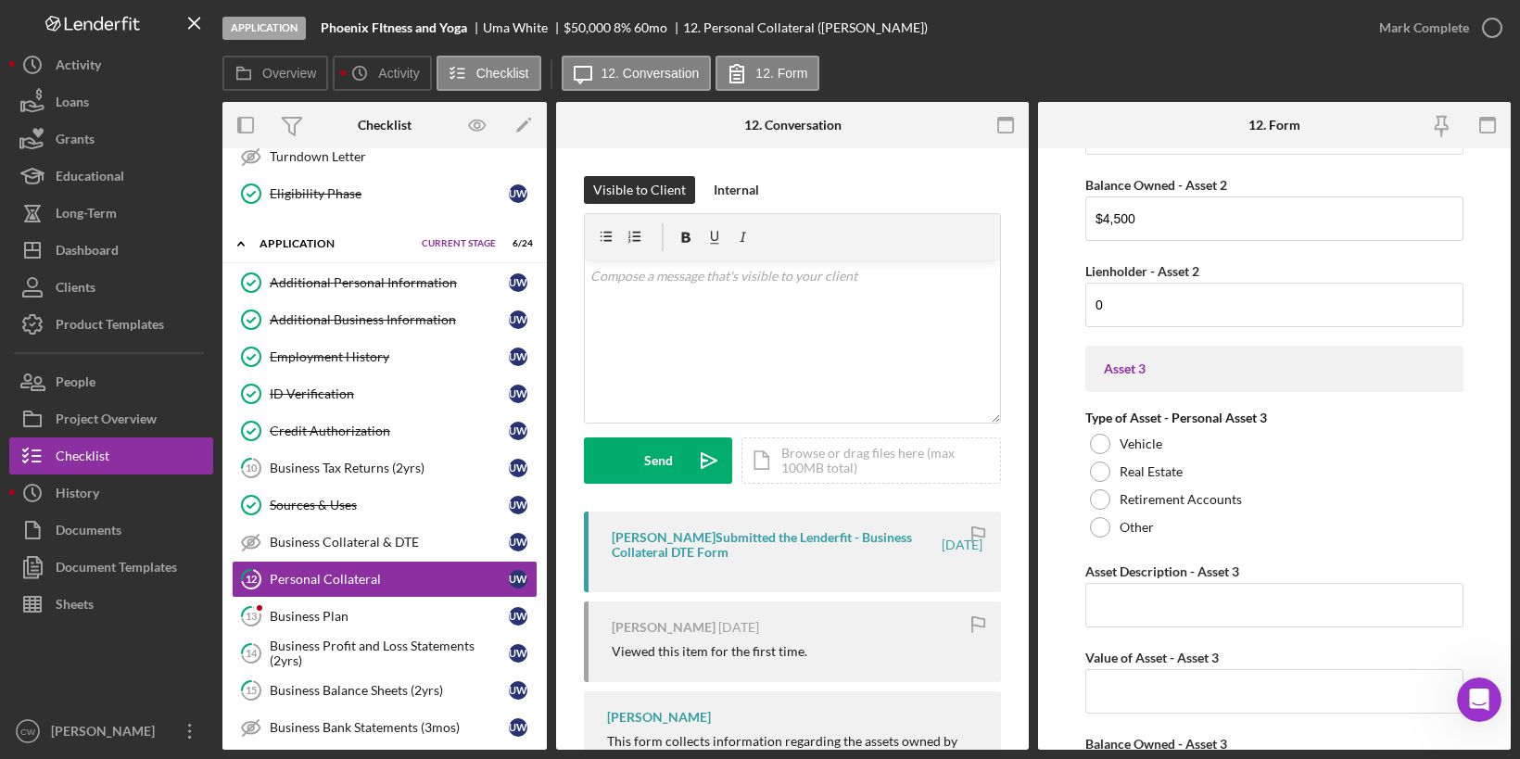
scroll to position [1637, 0]
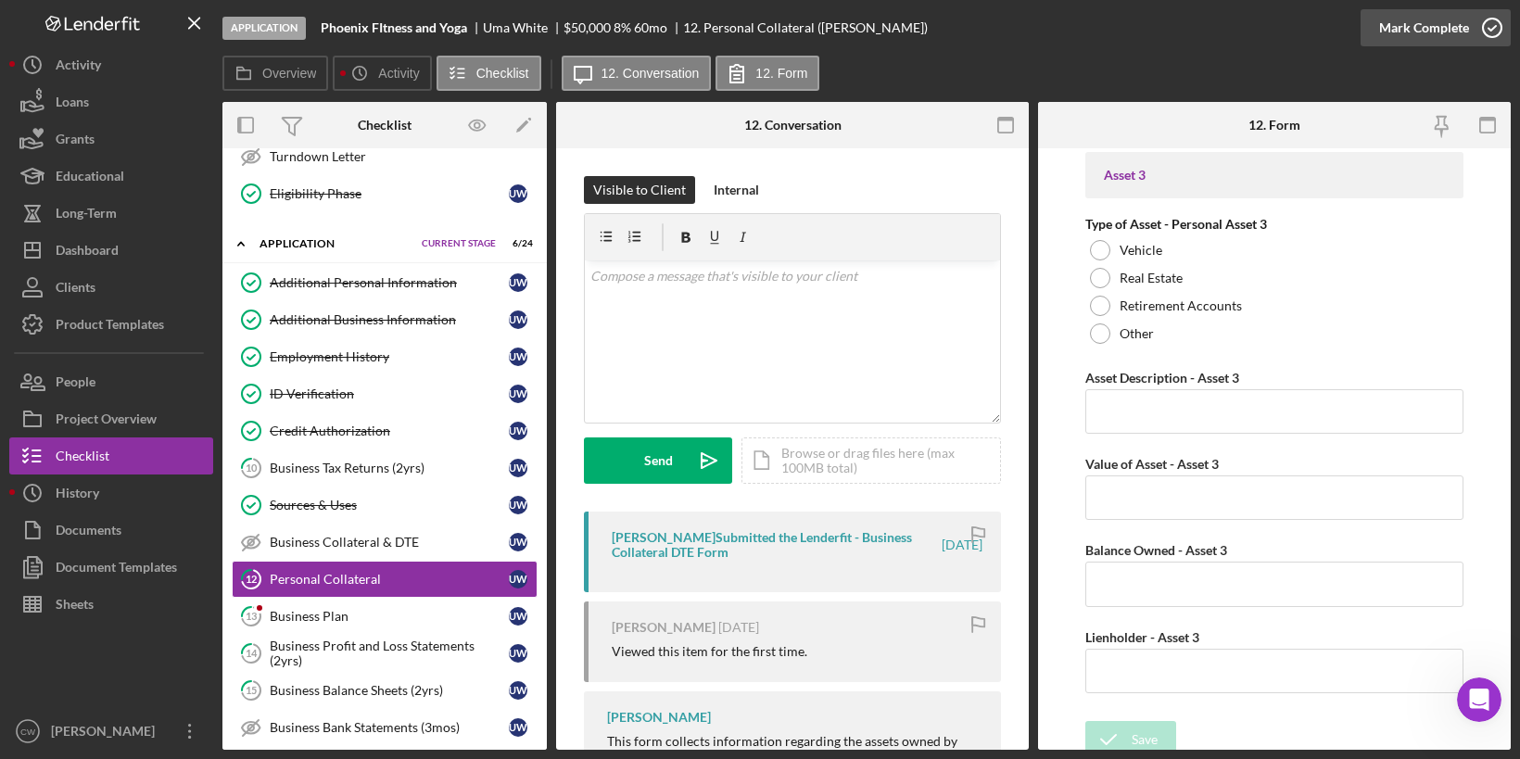
click at [1500, 21] on icon "button" at bounding box center [1492, 28] width 46 height 46
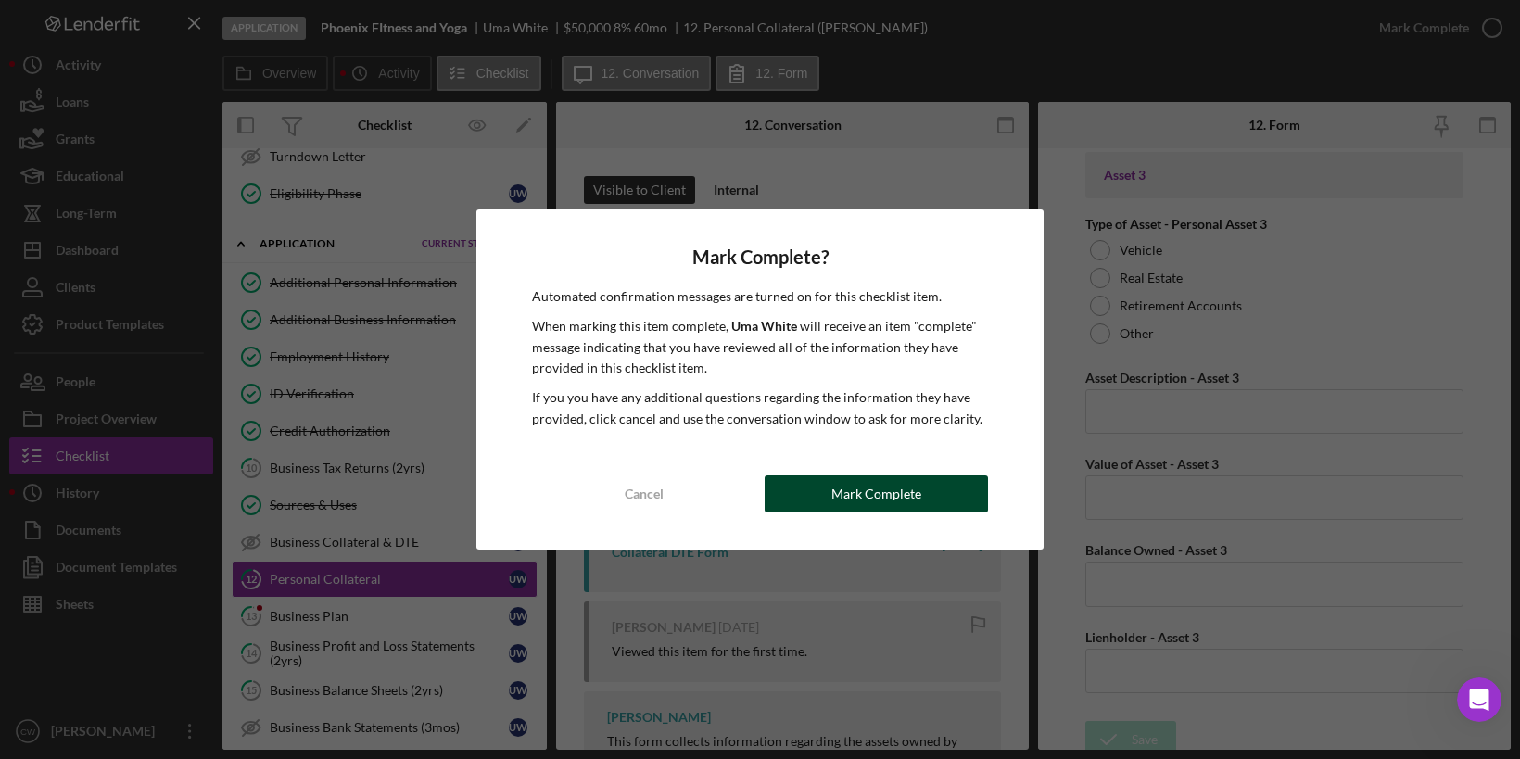
click at [867, 495] on div "Mark Complete" at bounding box center [876, 493] width 90 height 37
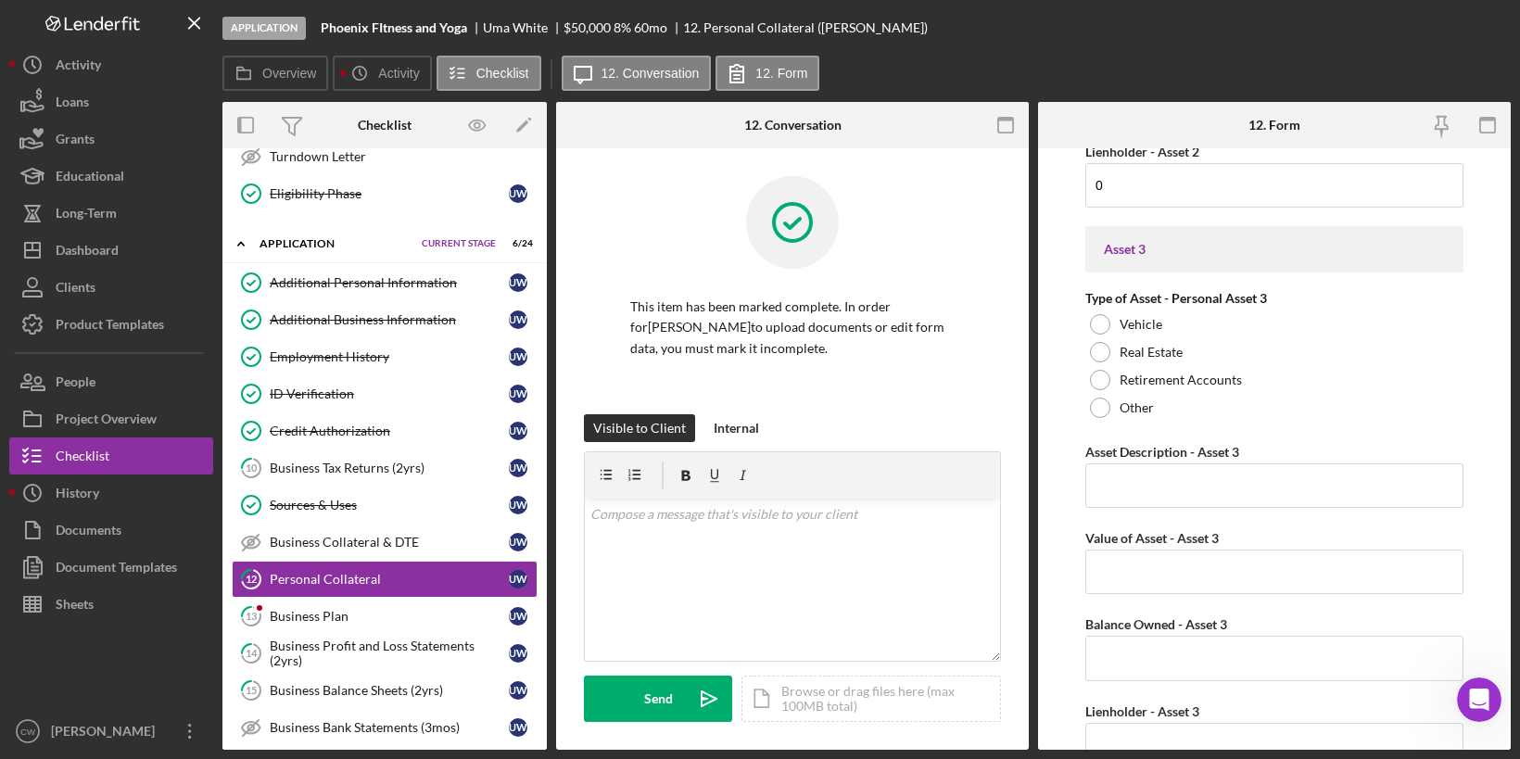
scroll to position [1711, 0]
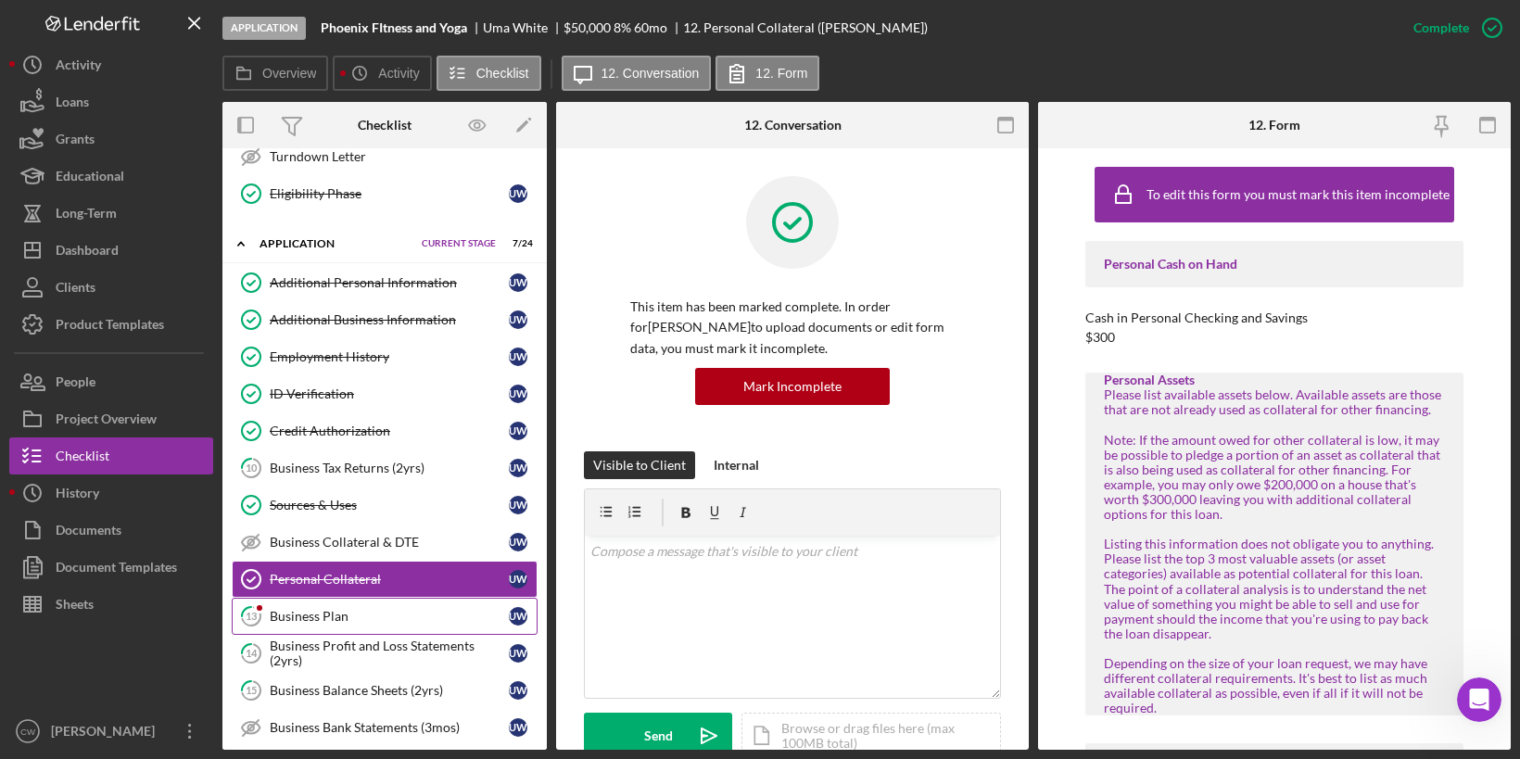
click at [338, 609] on div "Business Plan" at bounding box center [389, 616] width 239 height 15
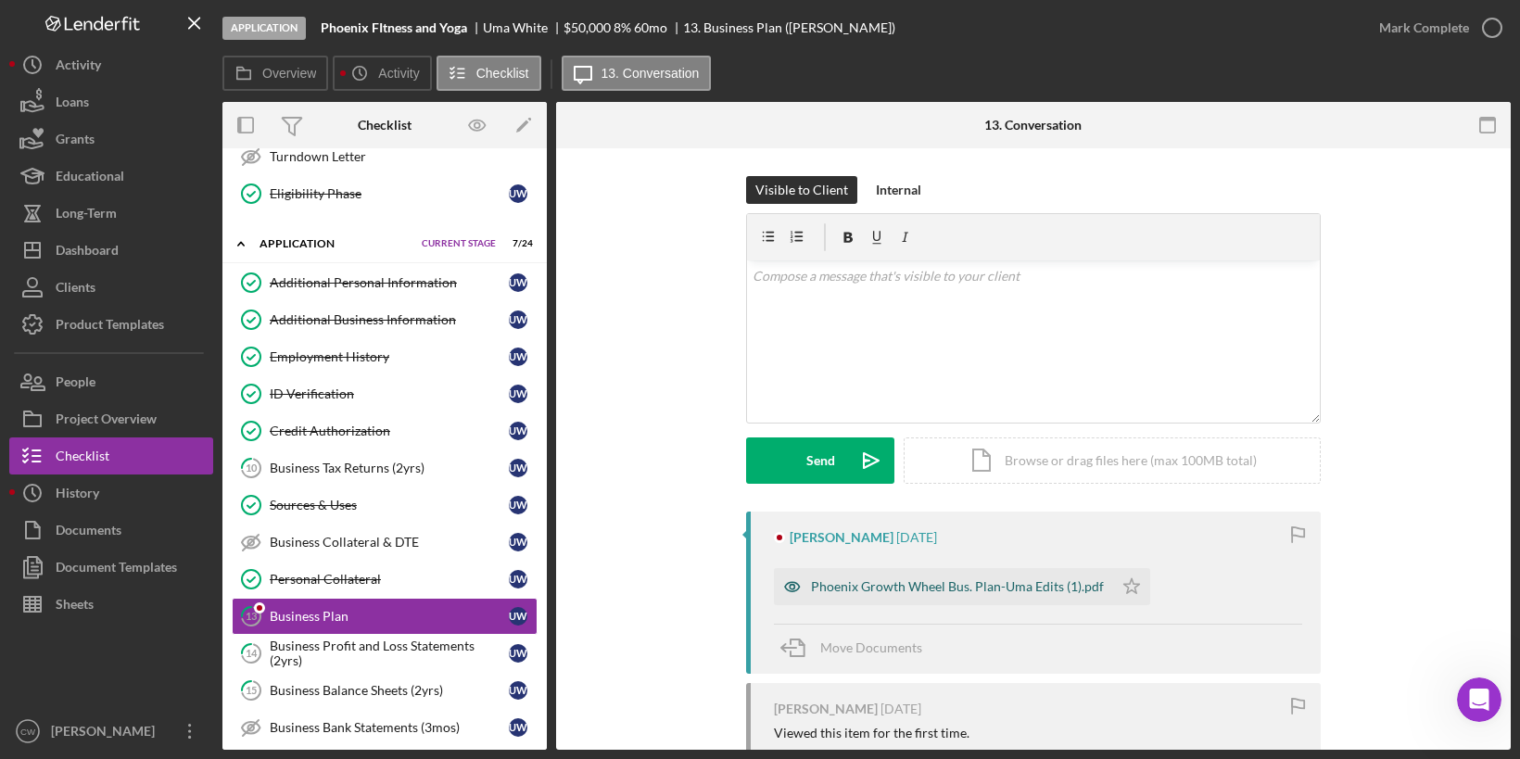
click at [908, 586] on div "Phoenix Growth Wheel Bus. Plan-Uma Edits (1).pdf" at bounding box center [957, 586] width 293 height 15
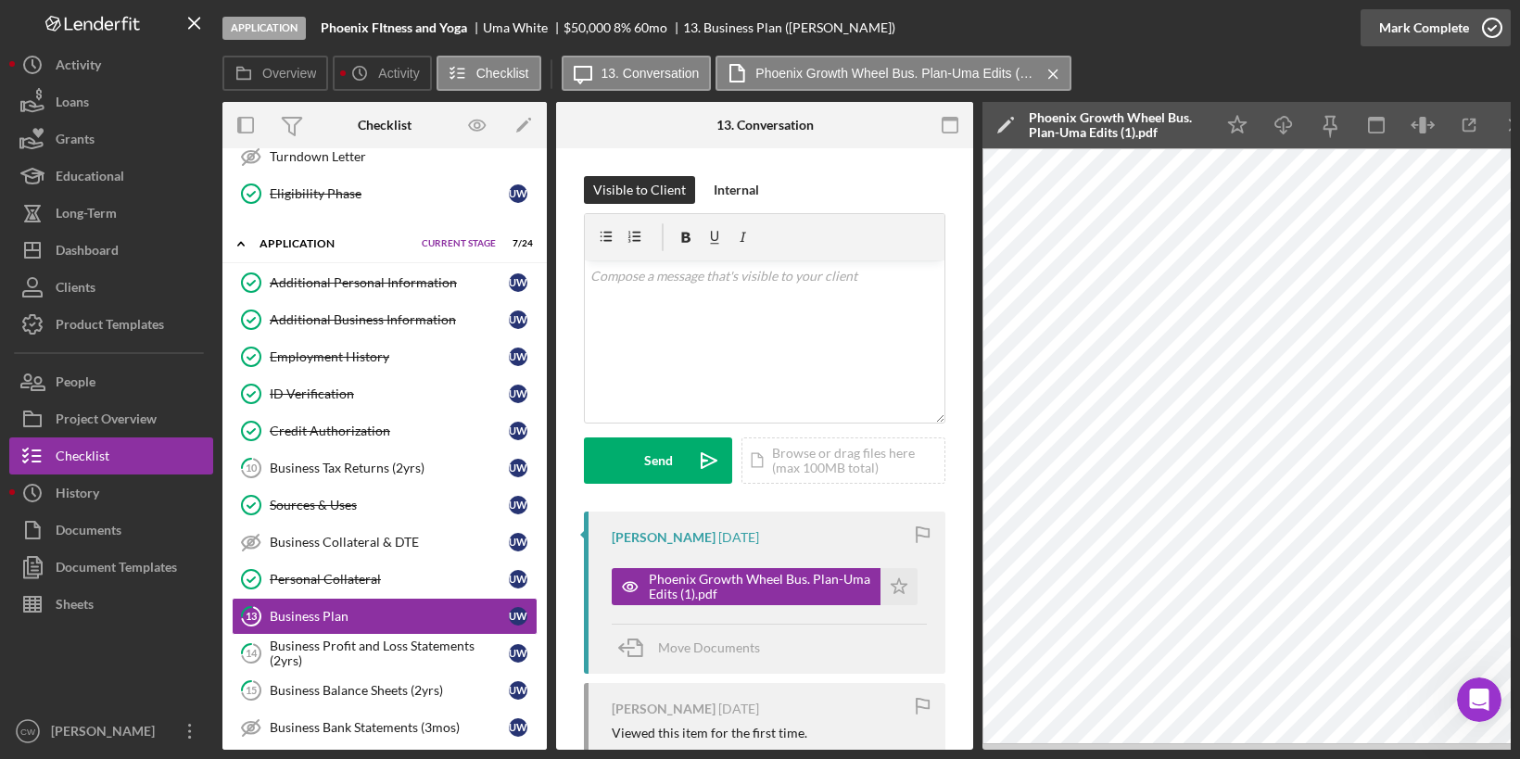
click at [1488, 29] on icon "button" at bounding box center [1492, 28] width 46 height 46
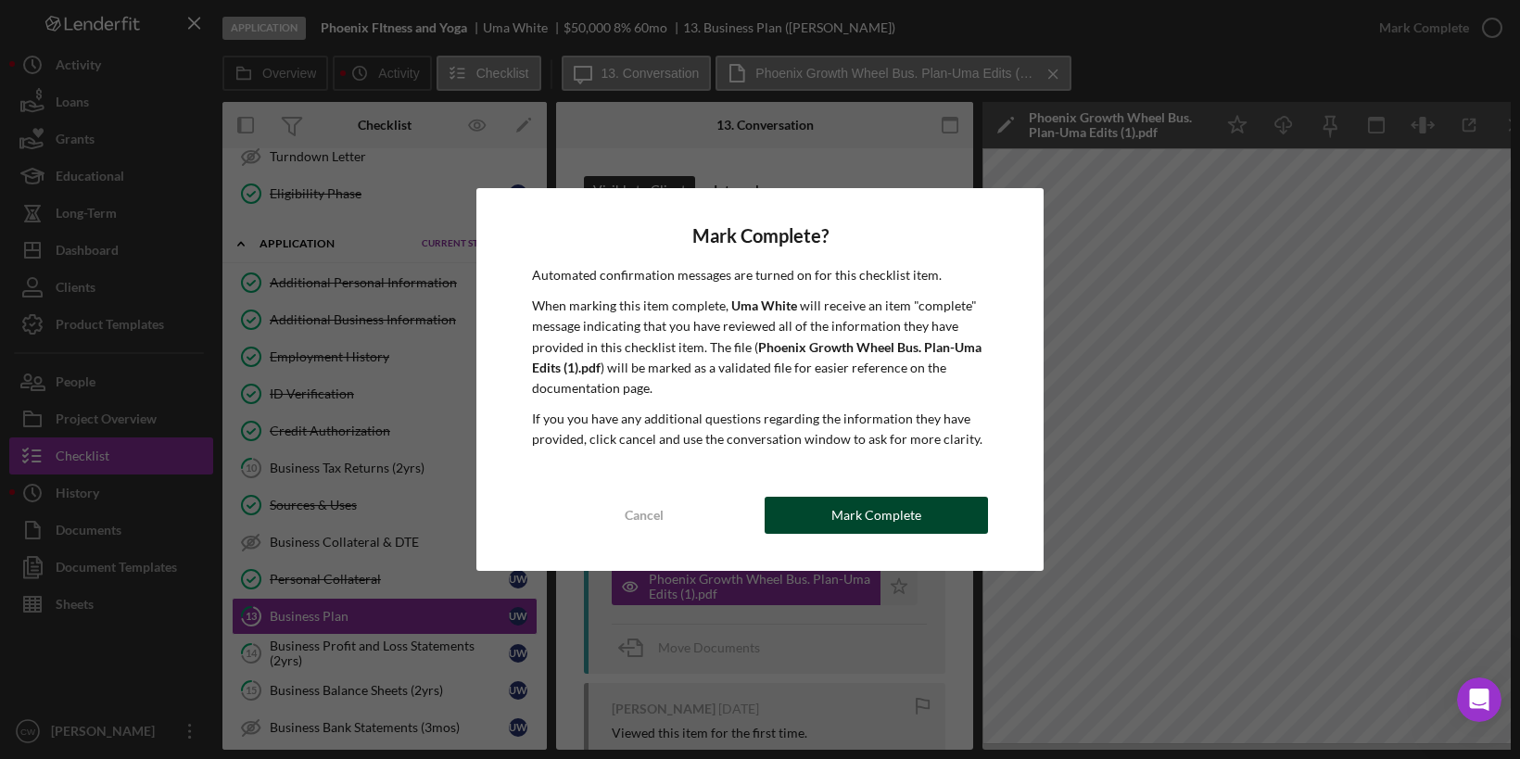
click at [921, 514] on button "Mark Complete" at bounding box center [876, 515] width 223 height 37
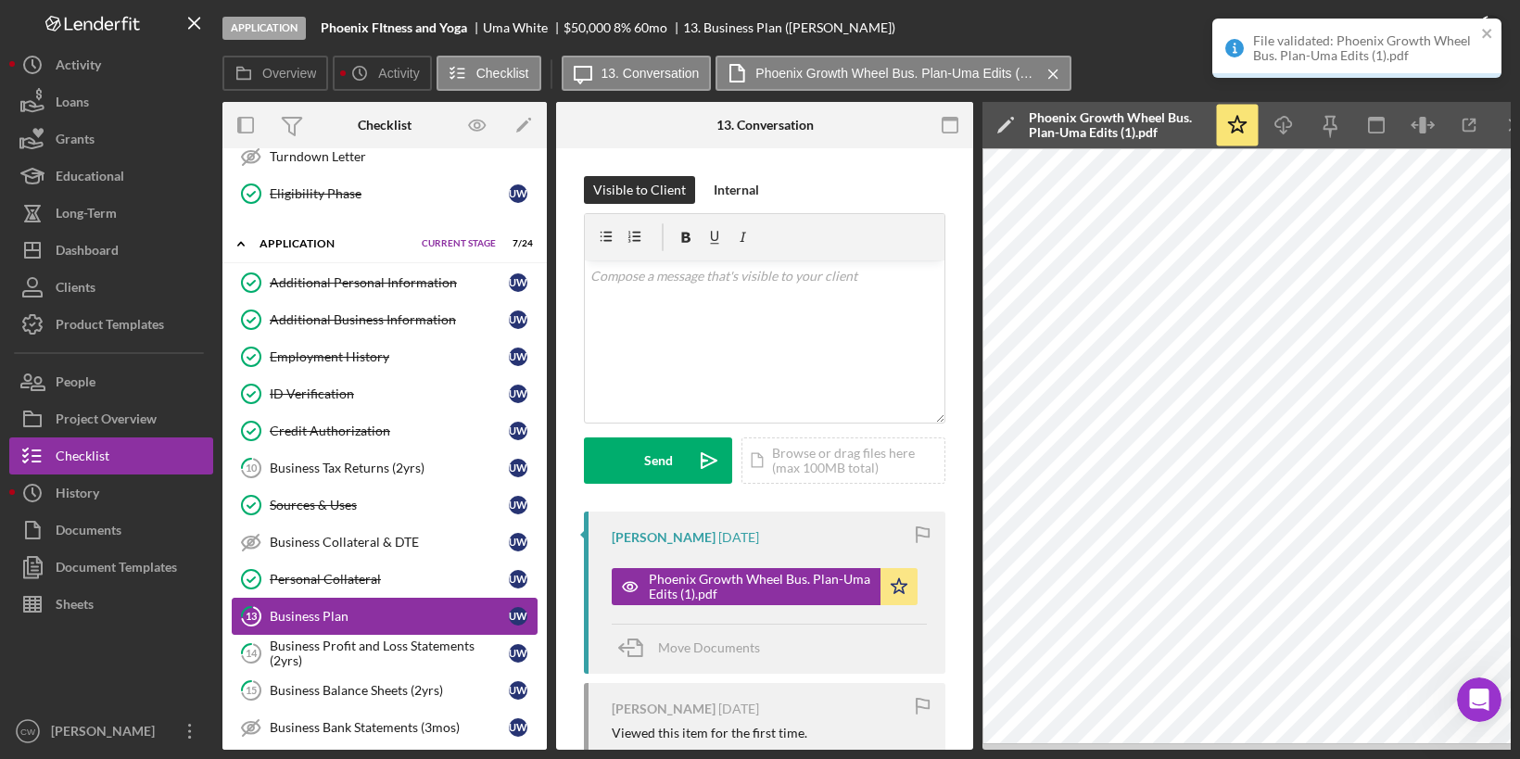
scroll to position [526, 0]
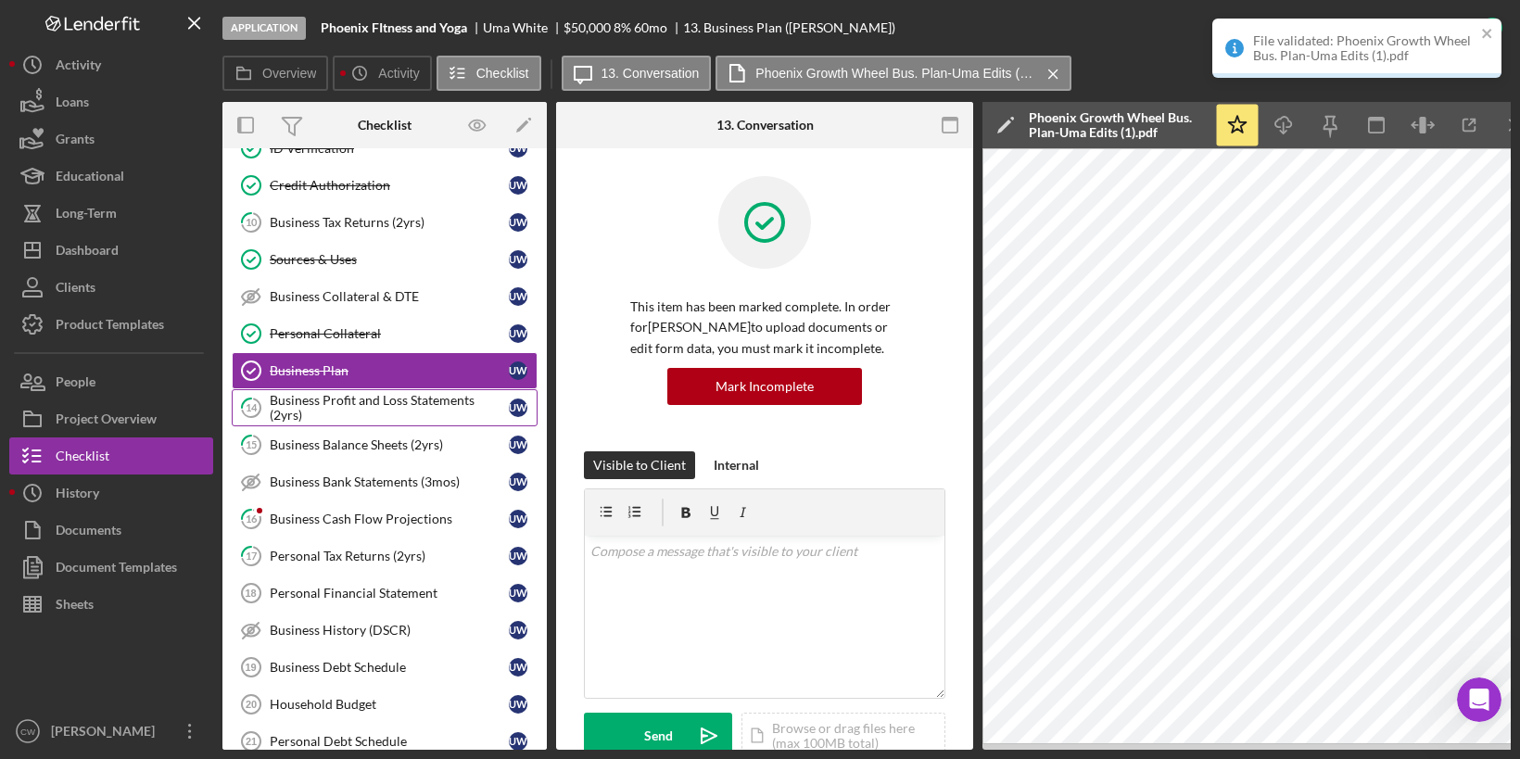
click at [419, 393] on div "Business Profit and Loss Statements (2yrs)" at bounding box center [389, 408] width 239 height 30
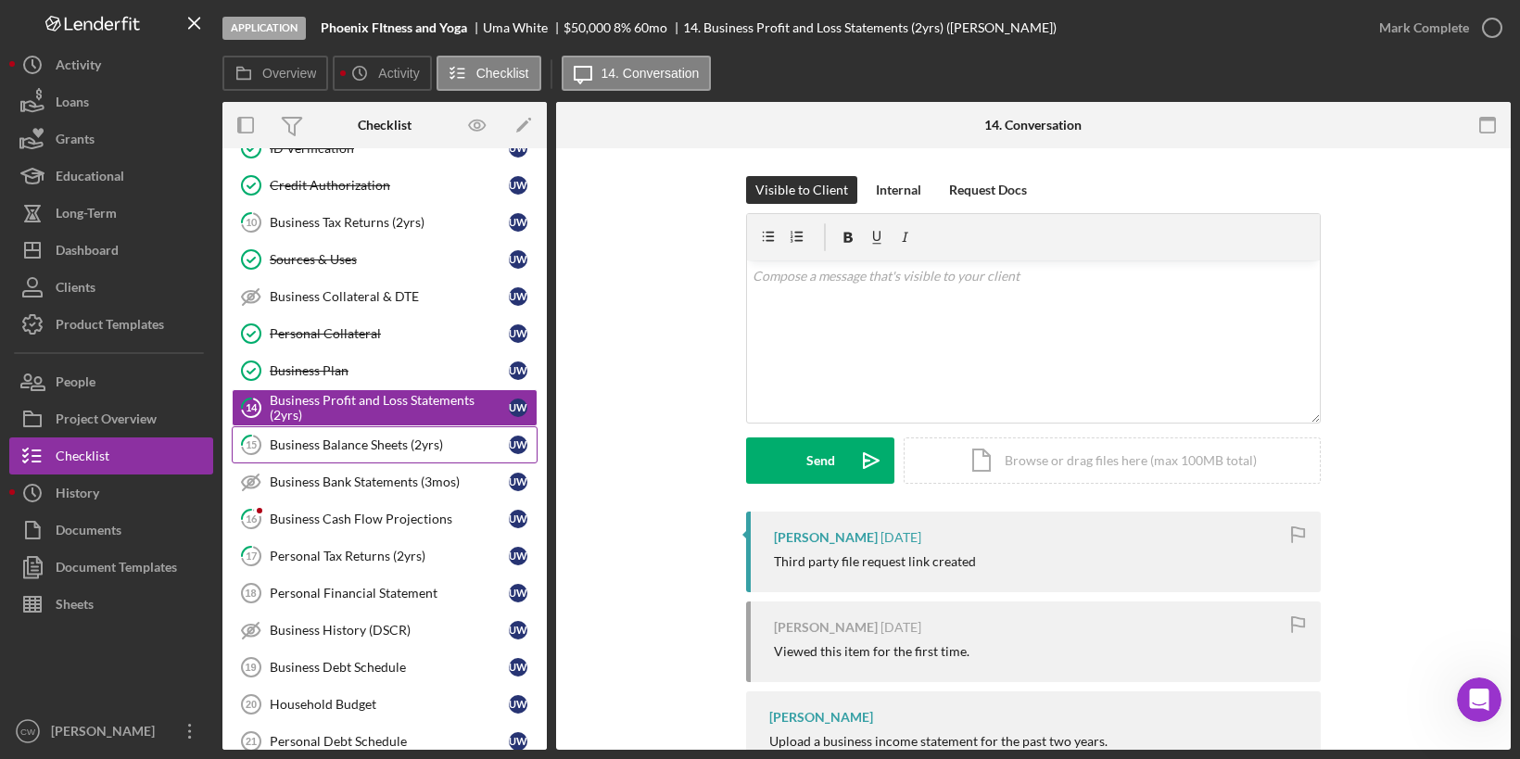
click at [367, 437] on div "Business Balance Sheets (2yrs)" at bounding box center [389, 444] width 239 height 15
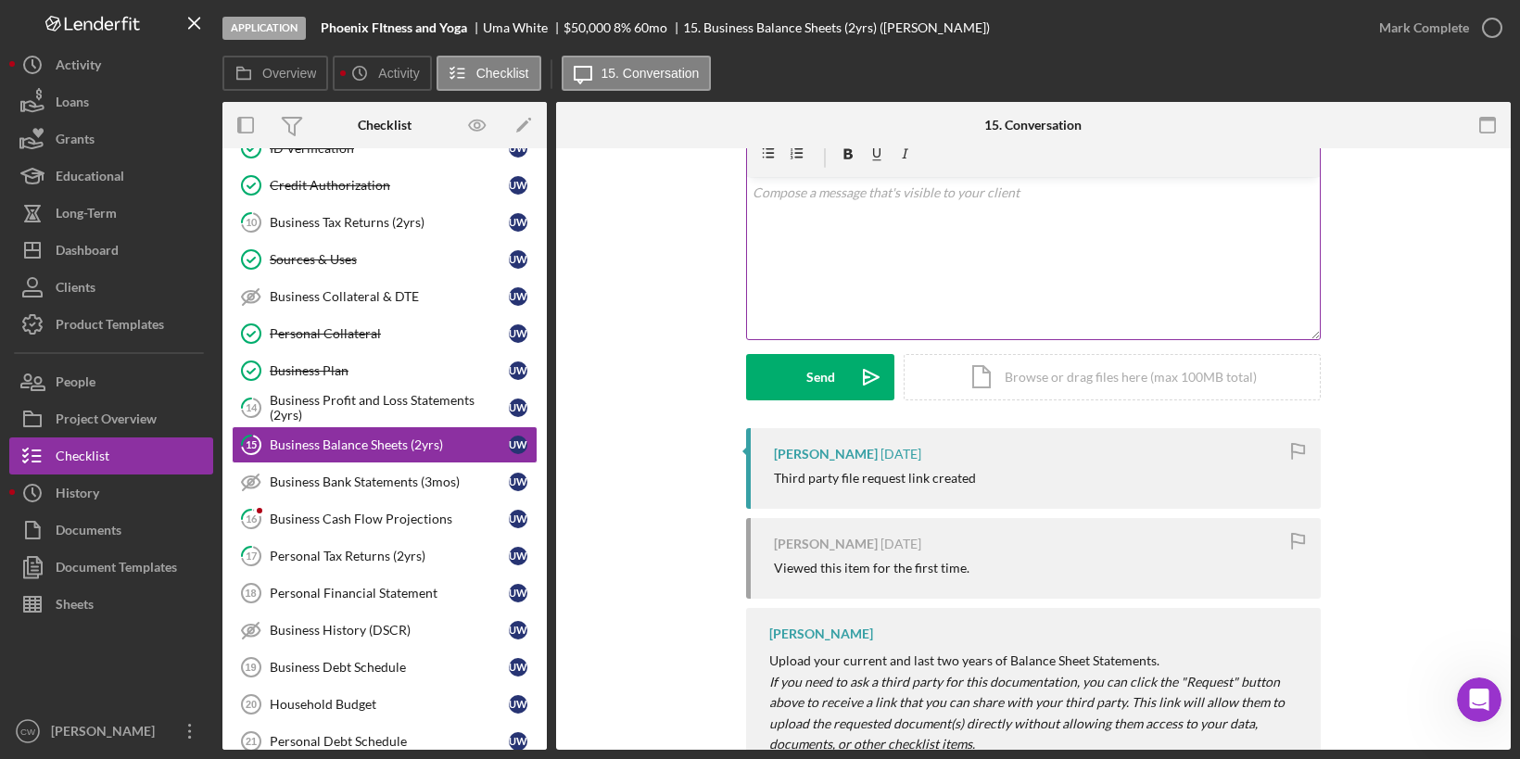
scroll to position [85, 0]
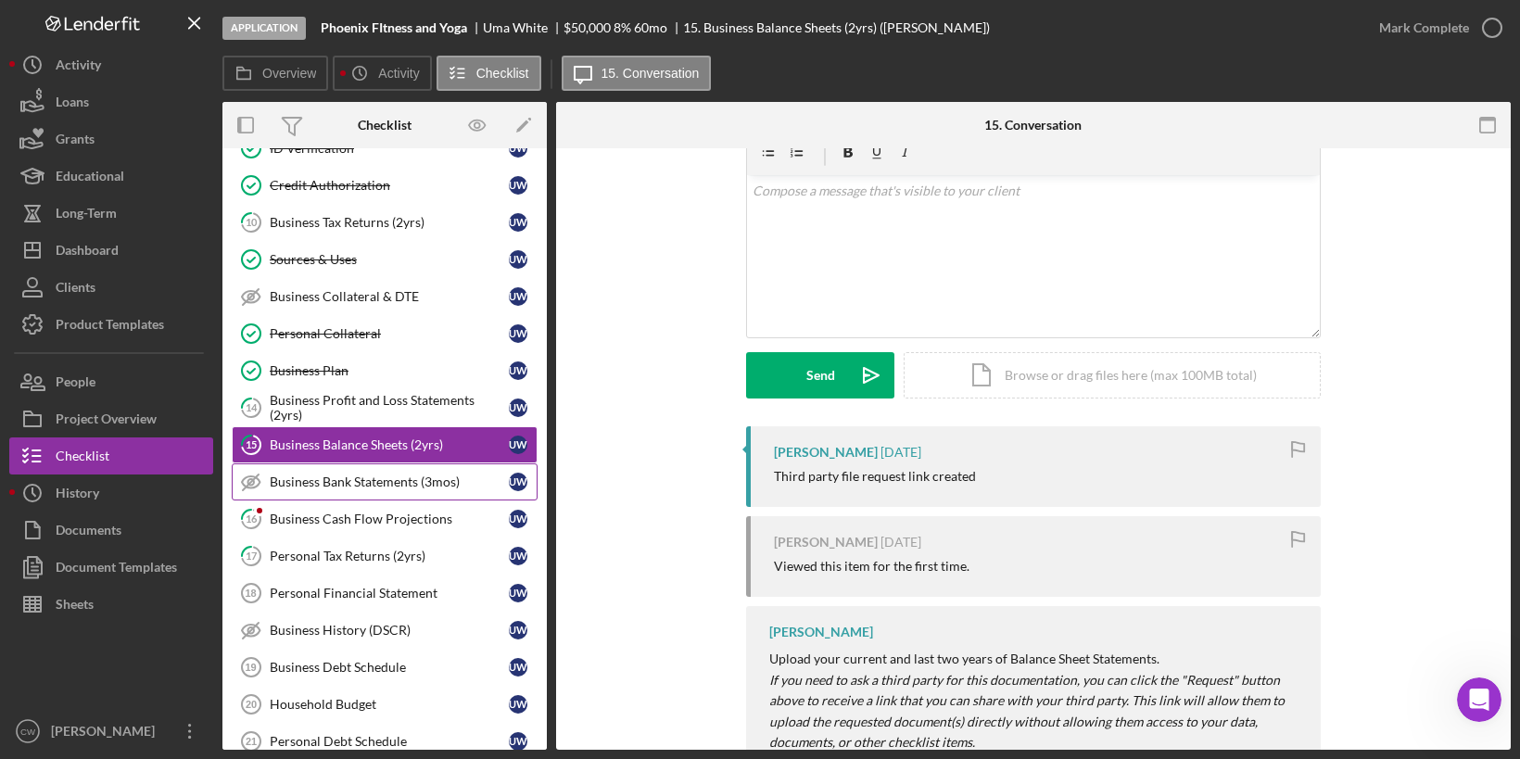
click at [438, 475] on div "Business Bank Statements (3mos)" at bounding box center [389, 482] width 239 height 15
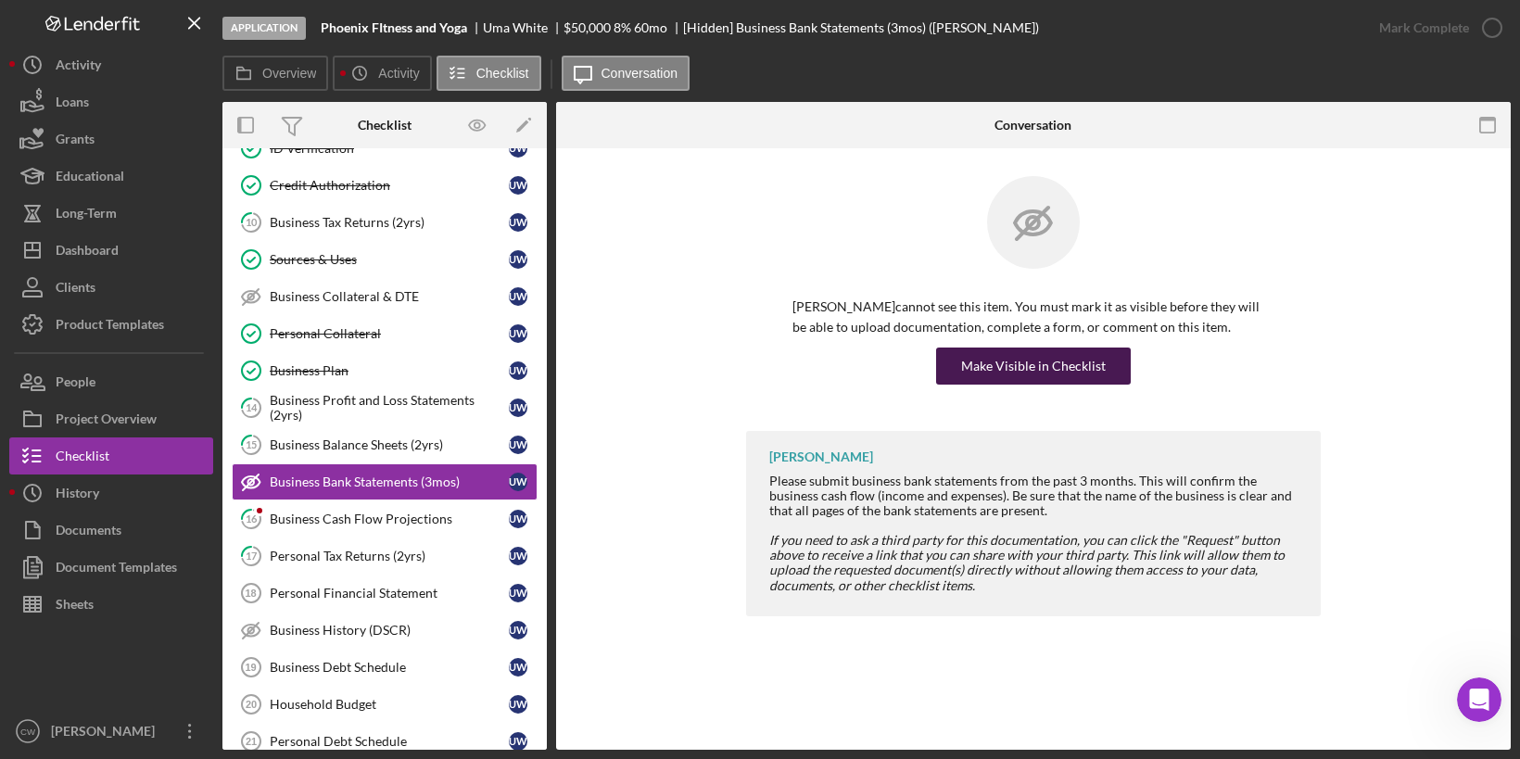
click at [1091, 369] on div "Make Visible in Checklist" at bounding box center [1033, 366] width 145 height 37
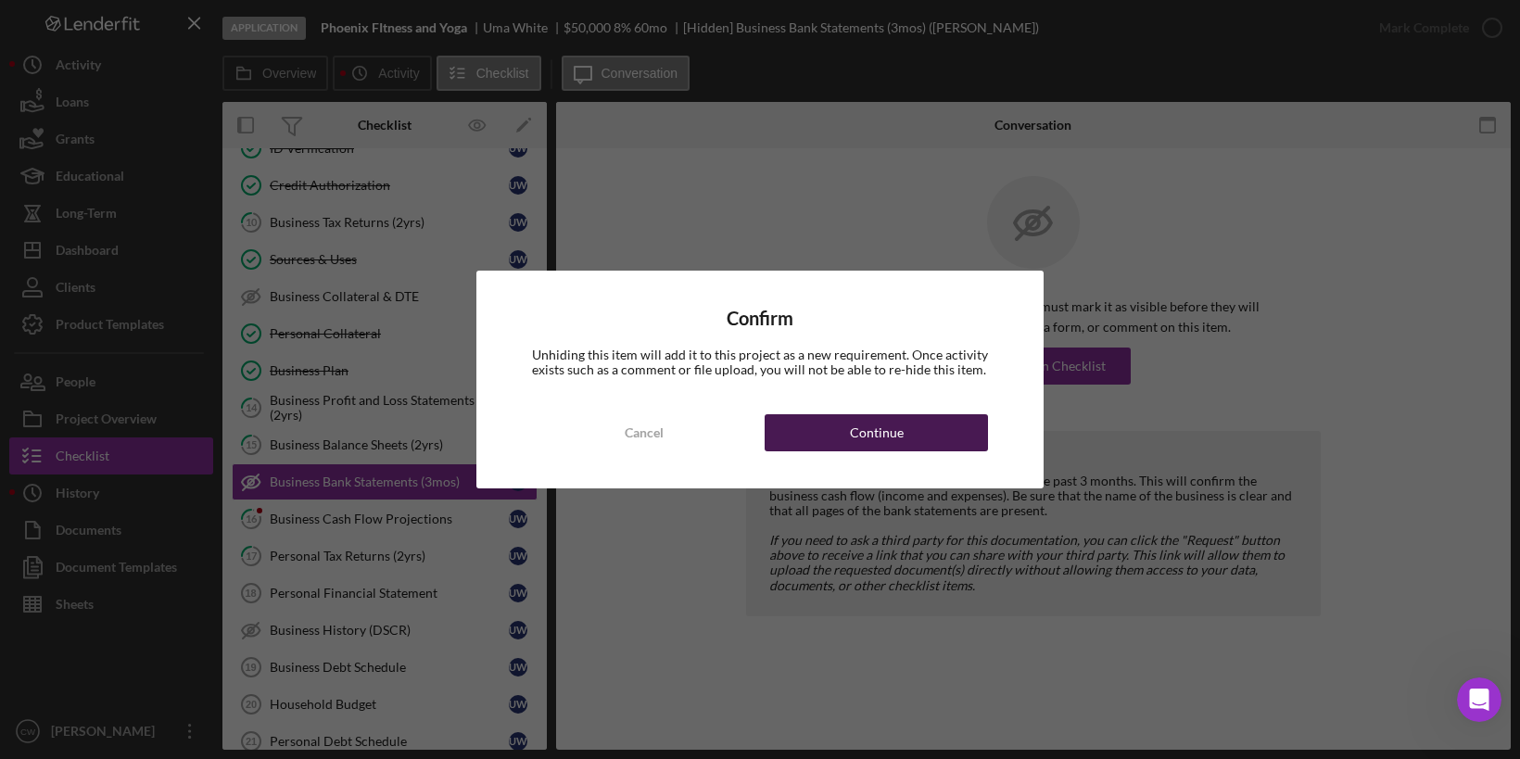
click at [880, 447] on div "Continue" at bounding box center [877, 432] width 54 height 37
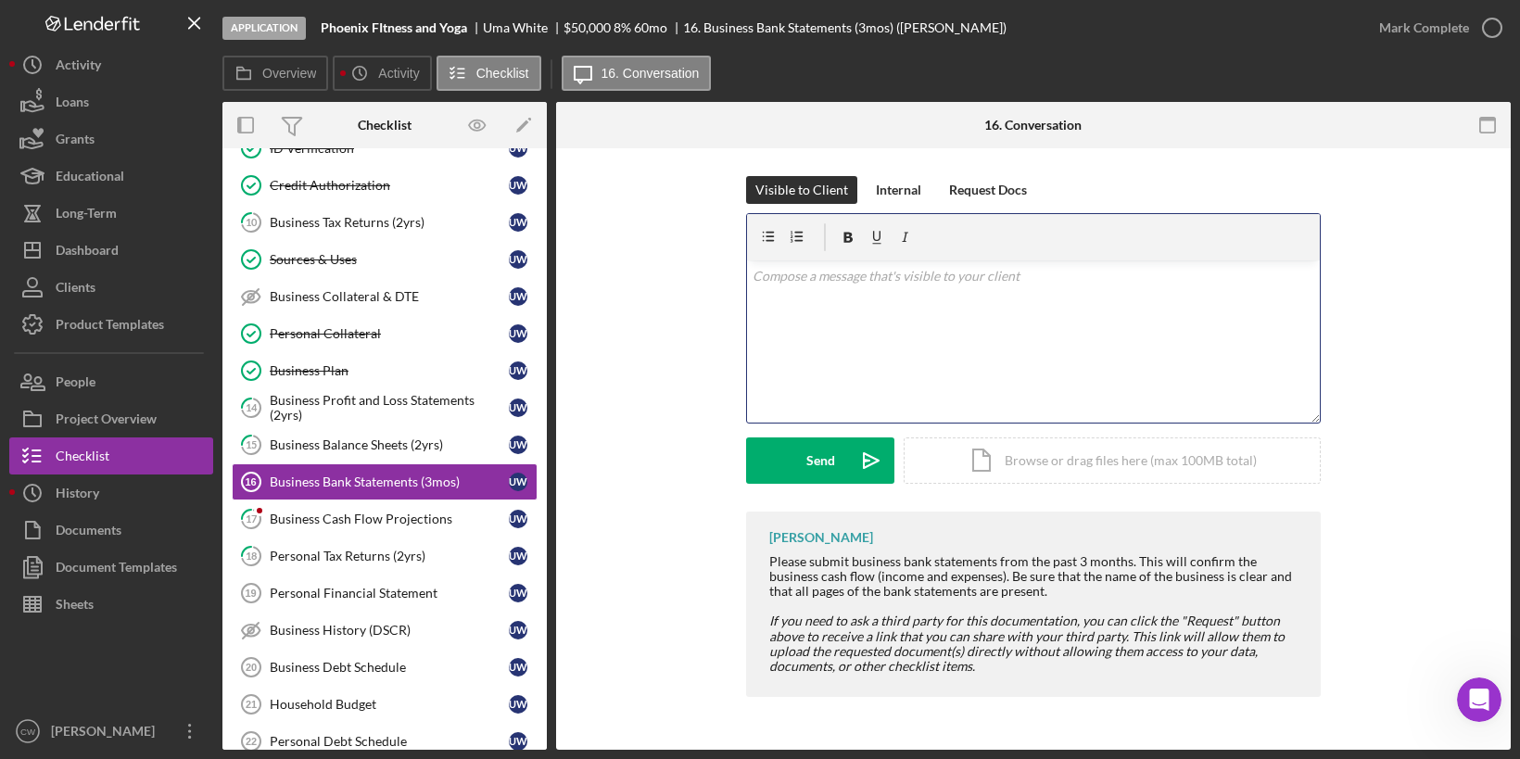
click at [874, 315] on div "v Color teal Color pink Remove color Add row above Add row below Add column bef…" at bounding box center [1033, 341] width 573 height 162
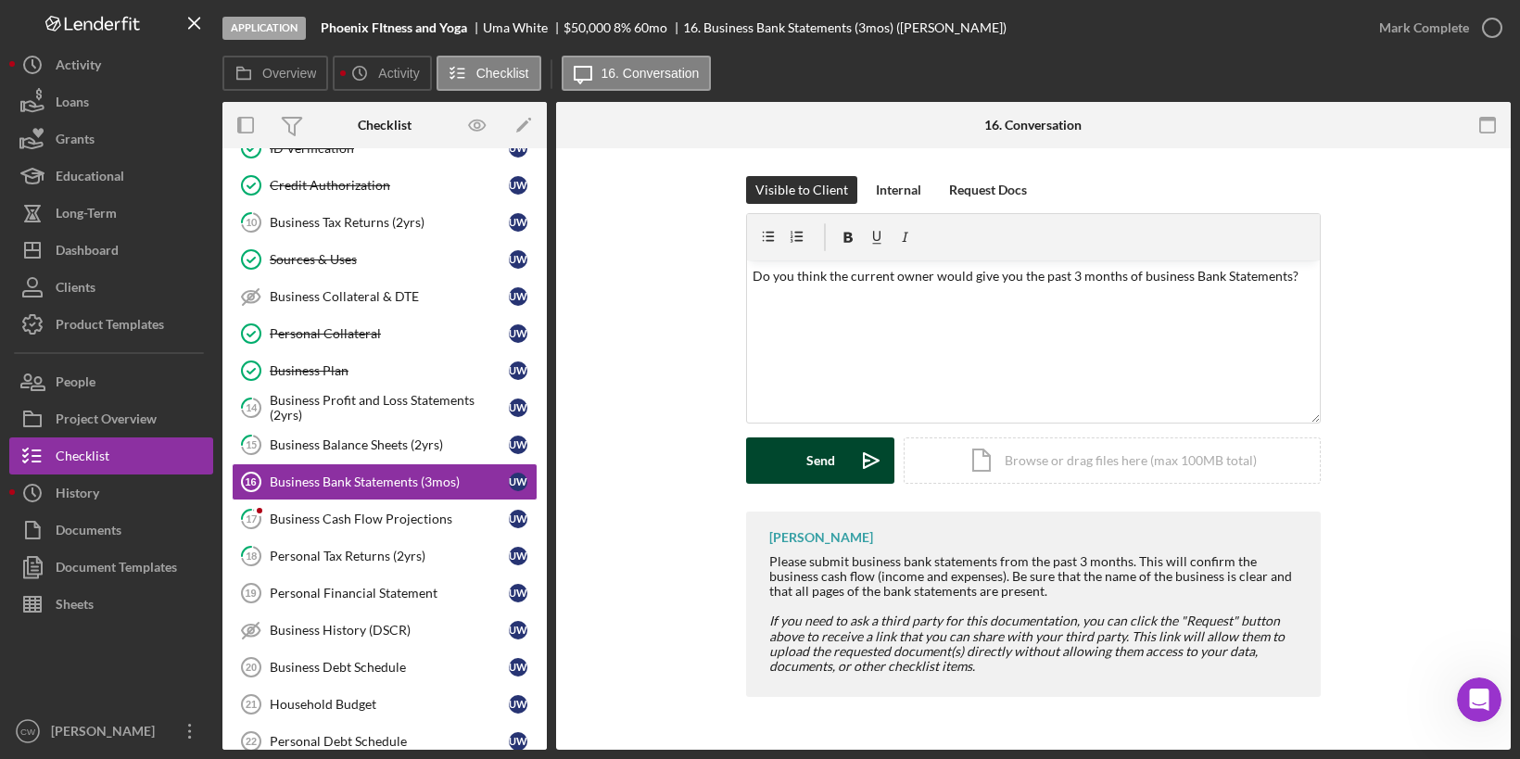
click at [820, 458] on div "Send" at bounding box center [820, 460] width 29 height 46
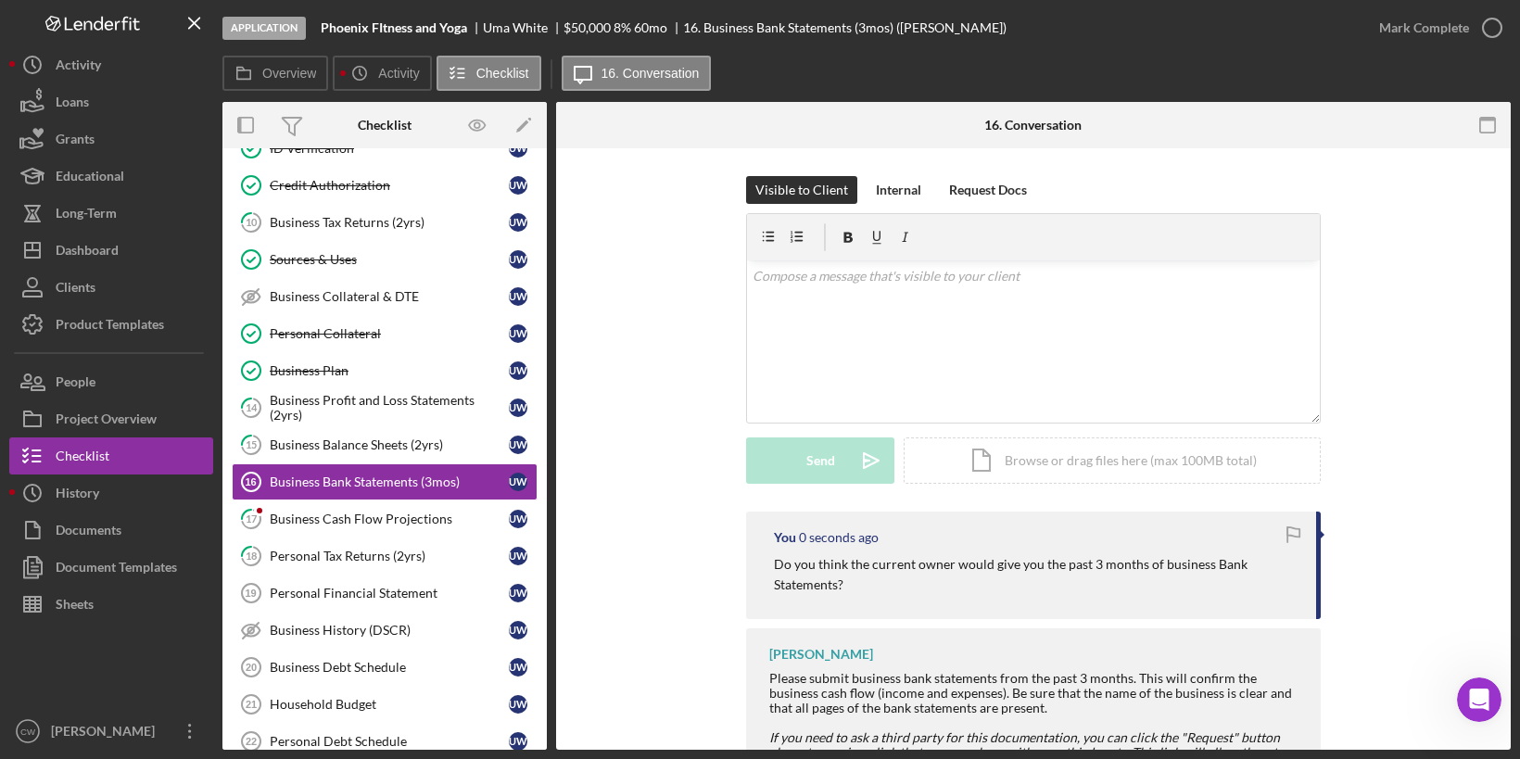
scroll to position [99, 0]
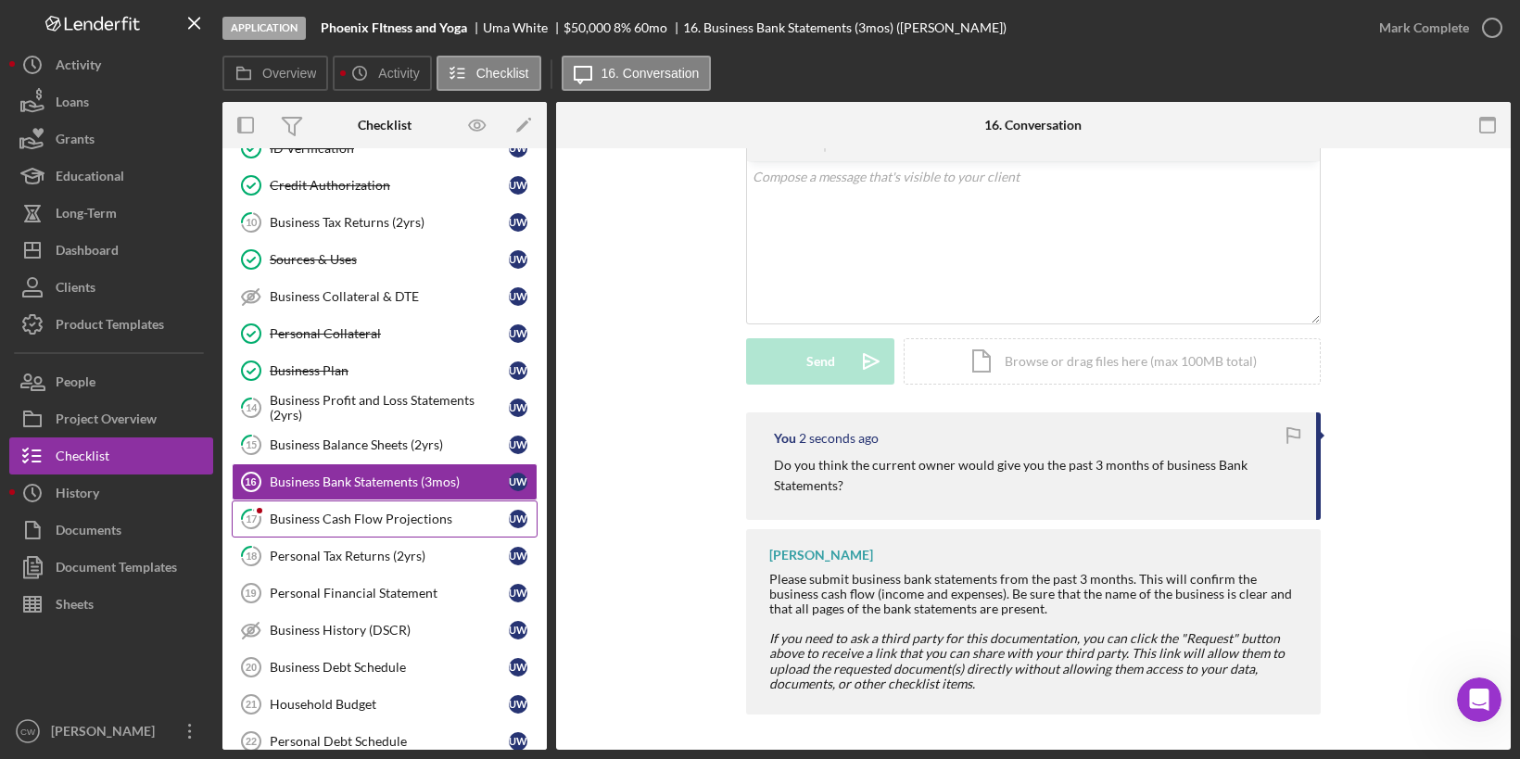
click at [301, 512] on div "Business Cash Flow Projections" at bounding box center [389, 519] width 239 height 15
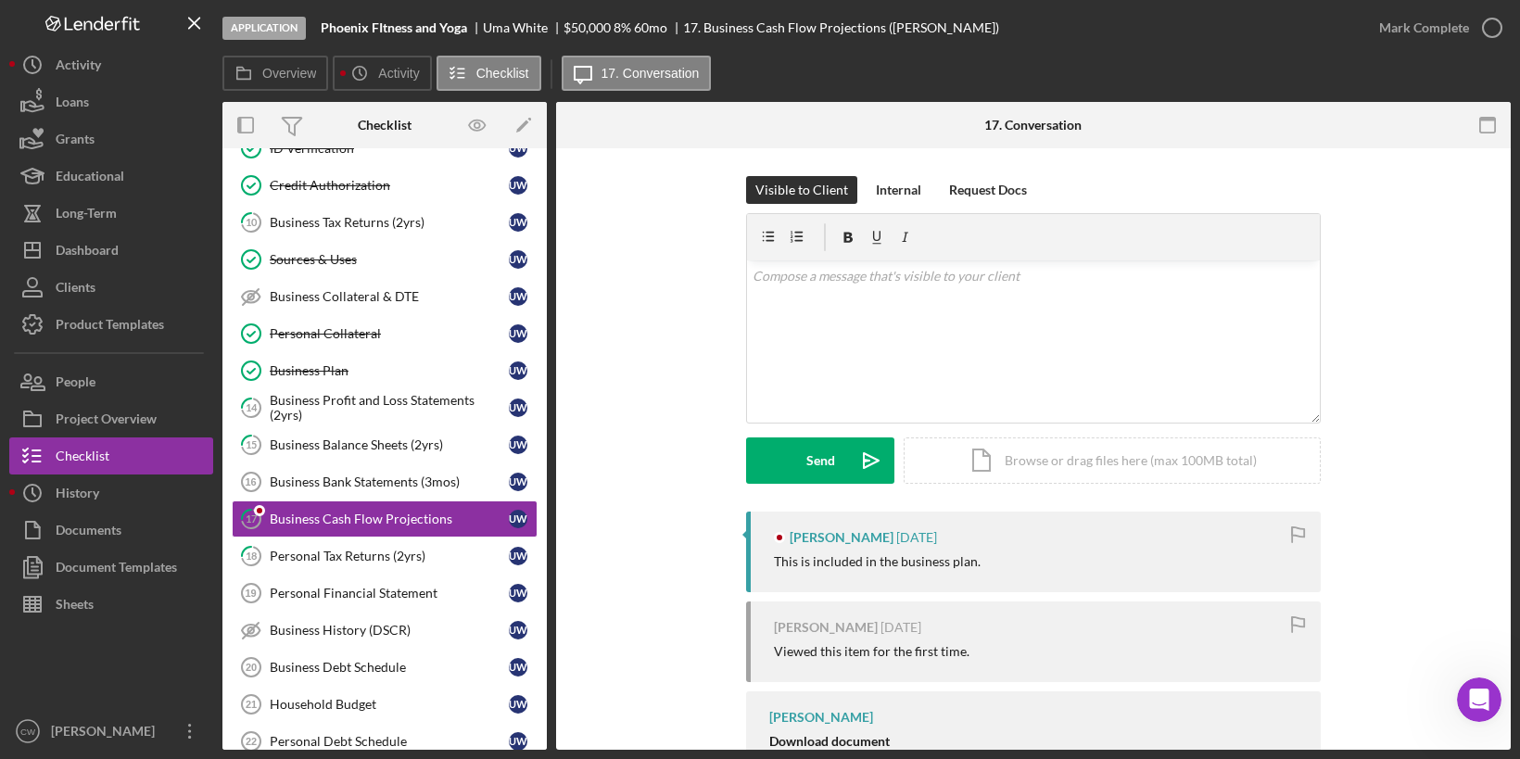
scroll to position [180, 0]
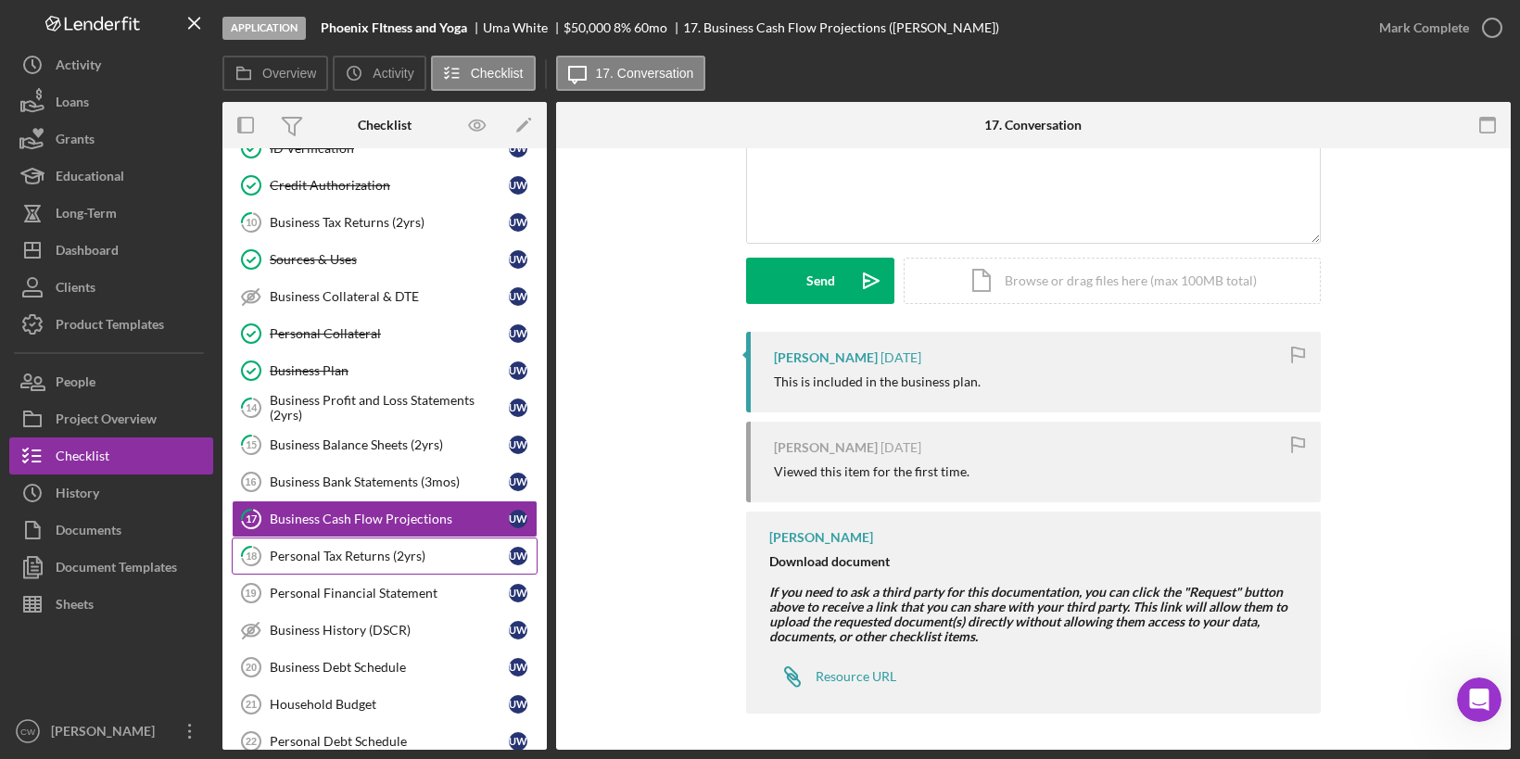
click at [387, 549] on div "Personal Tax Returns (2yrs)" at bounding box center [389, 556] width 239 height 15
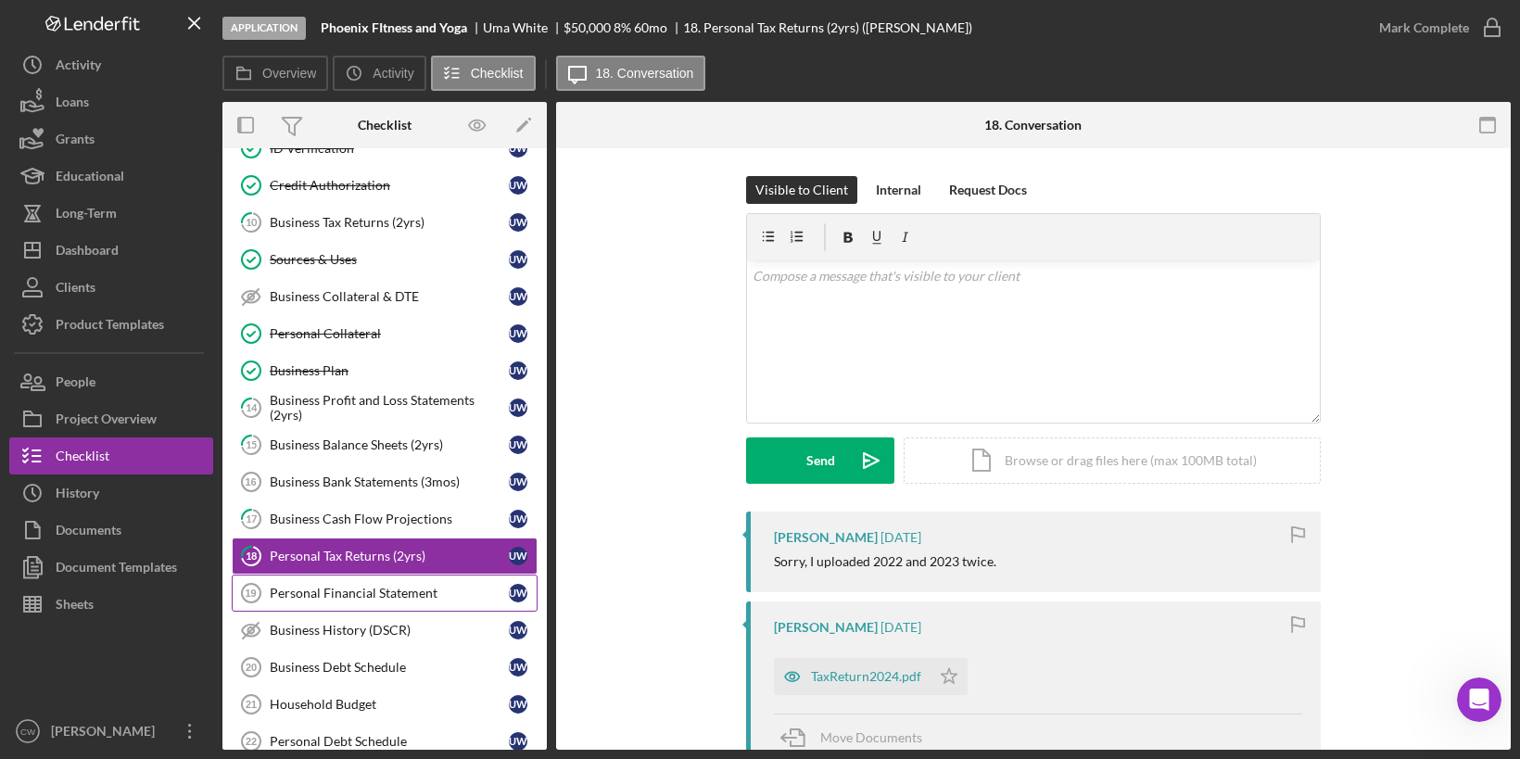
click at [364, 586] on div "Personal Financial Statement" at bounding box center [389, 593] width 239 height 15
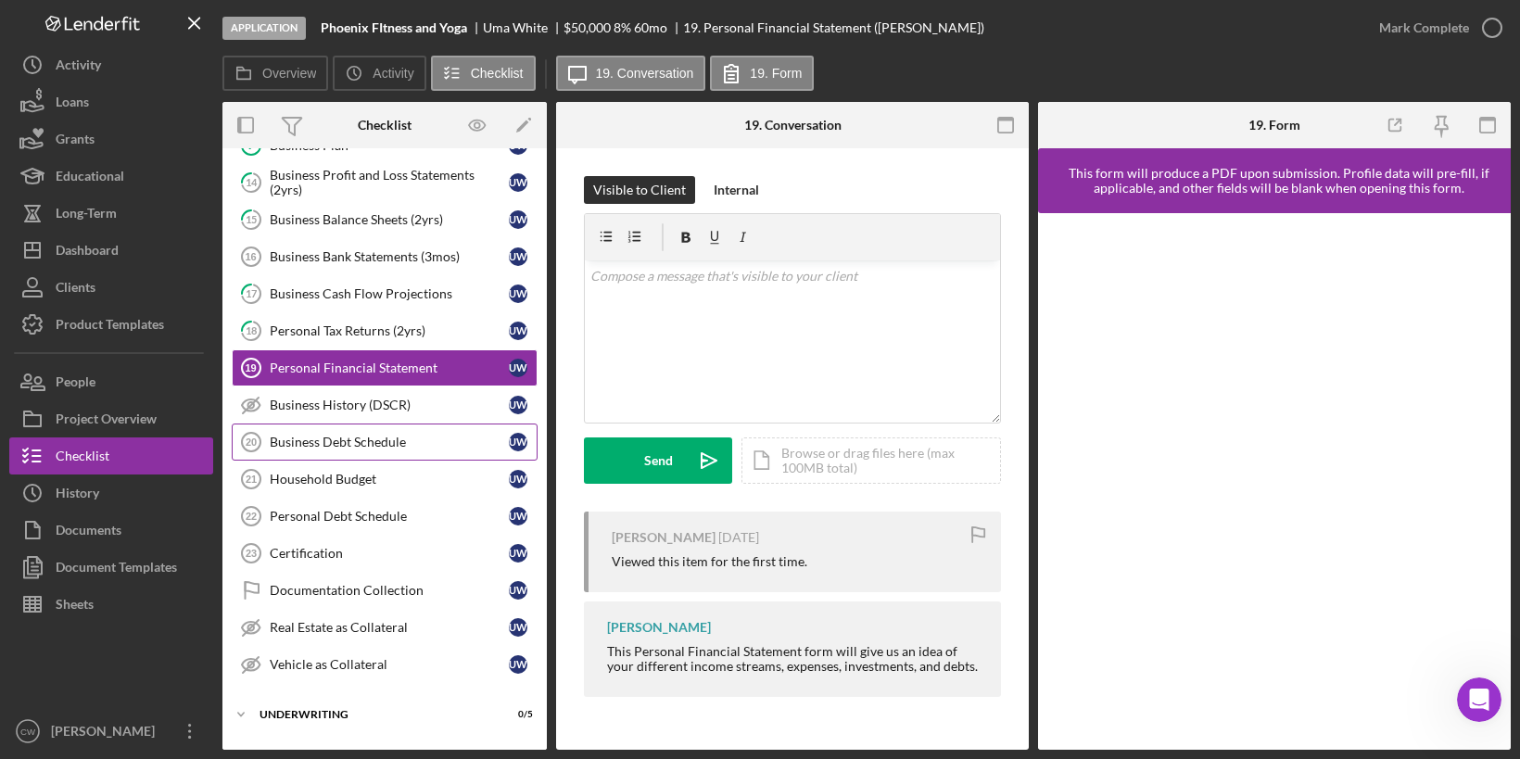
scroll to position [662, 0]
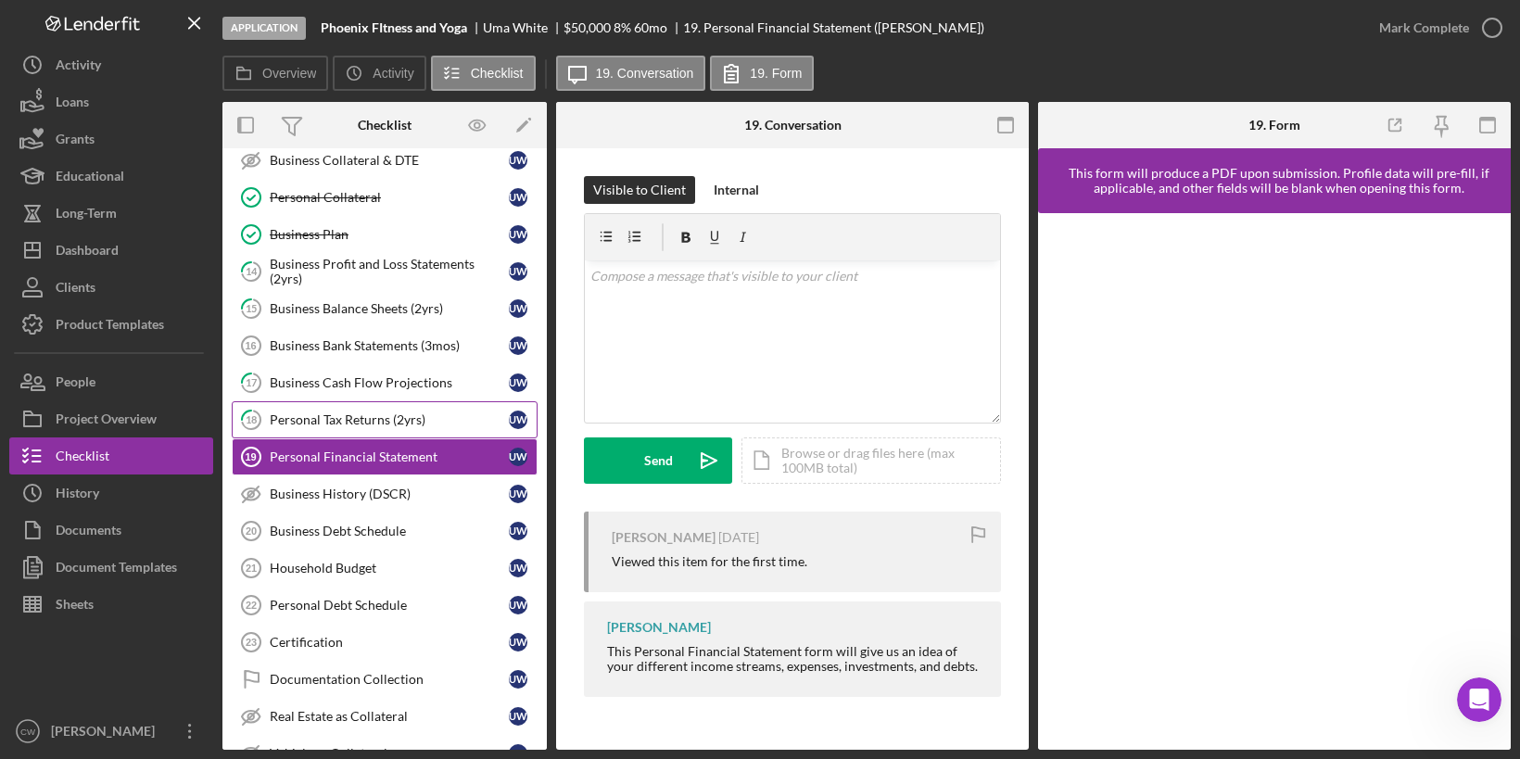
click at [406, 412] on div "Personal Tax Returns (2yrs)" at bounding box center [389, 419] width 239 height 15
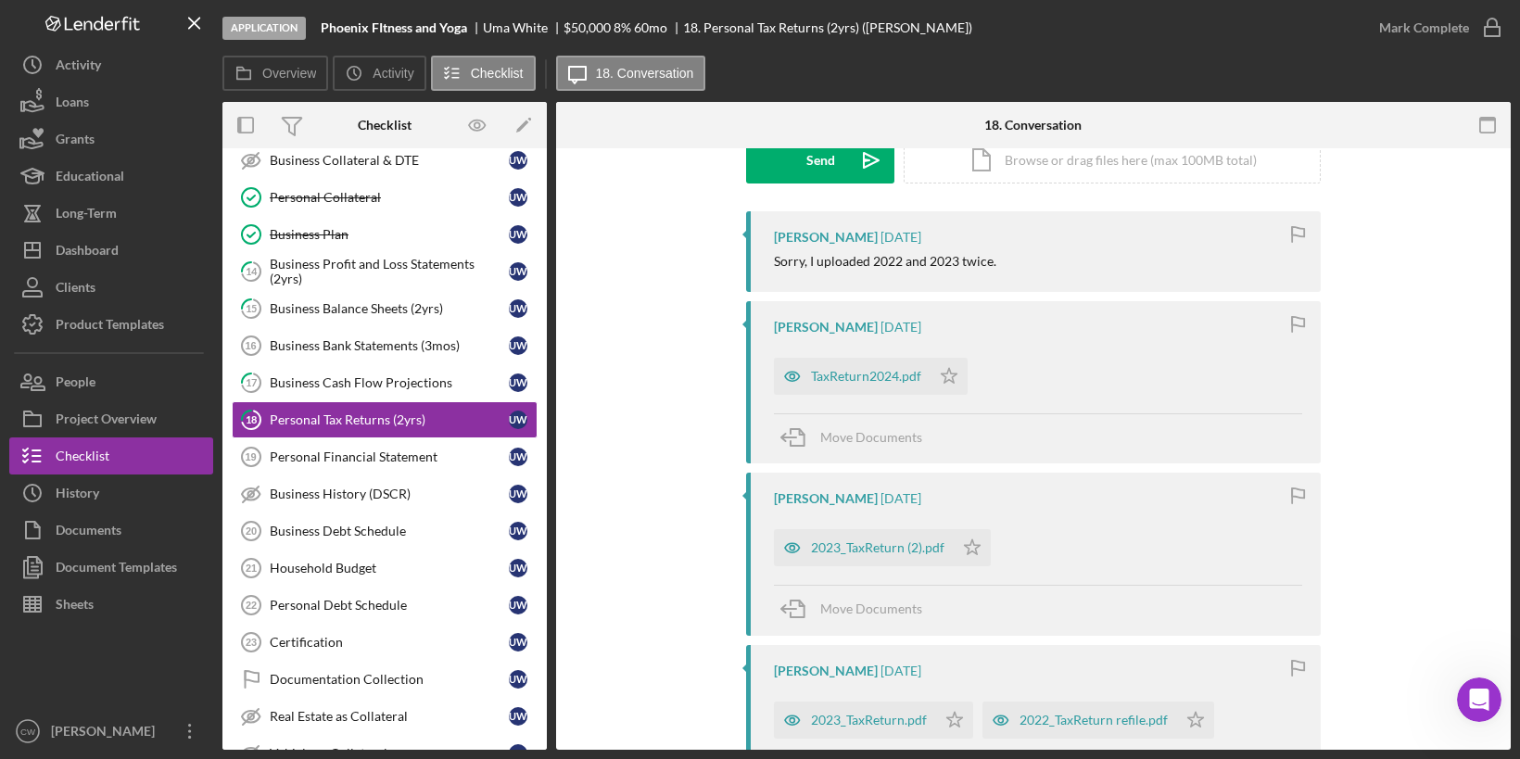
scroll to position [384, 0]
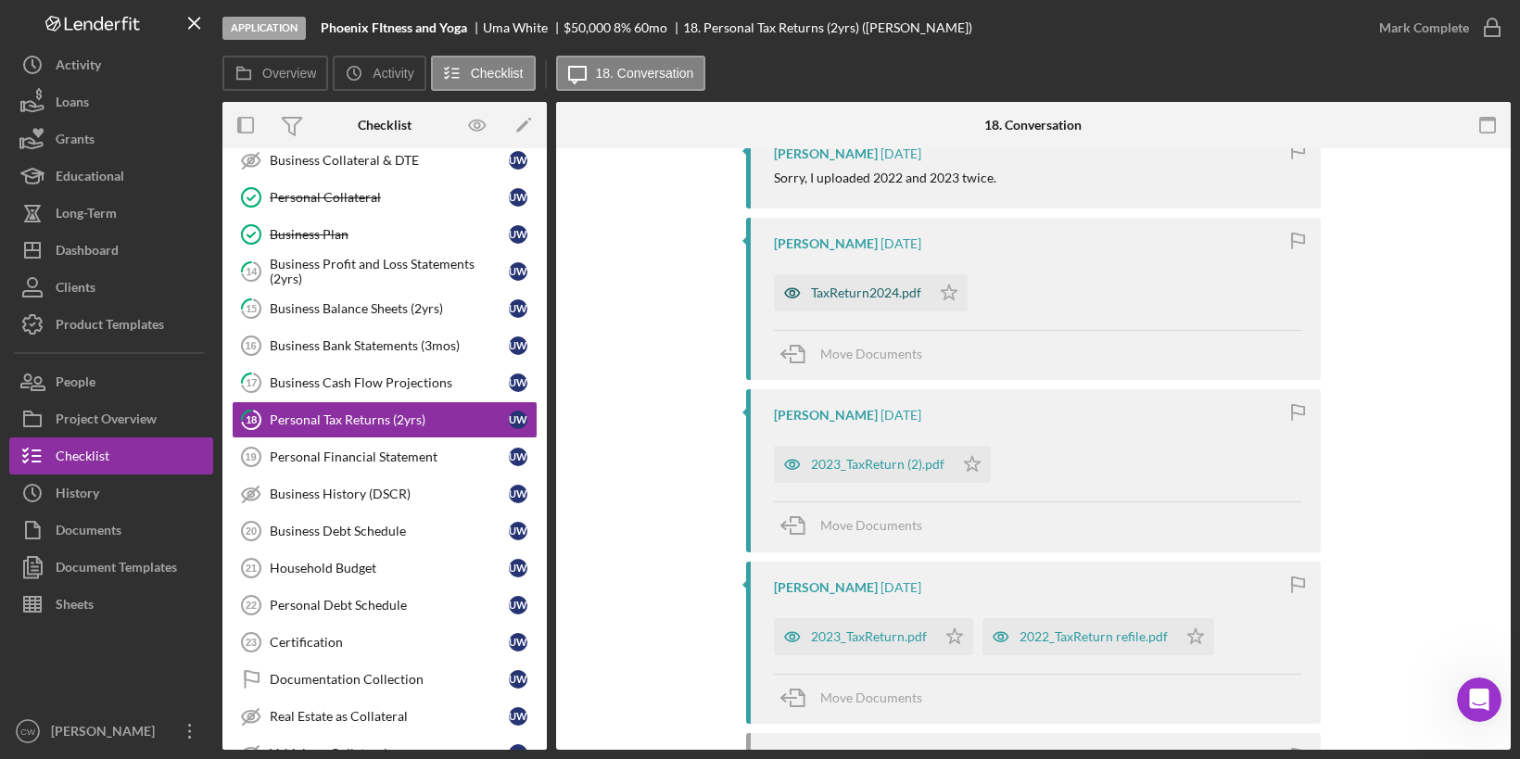
click at [884, 290] on div "TaxReturn2024.pdf" at bounding box center [866, 292] width 110 height 15
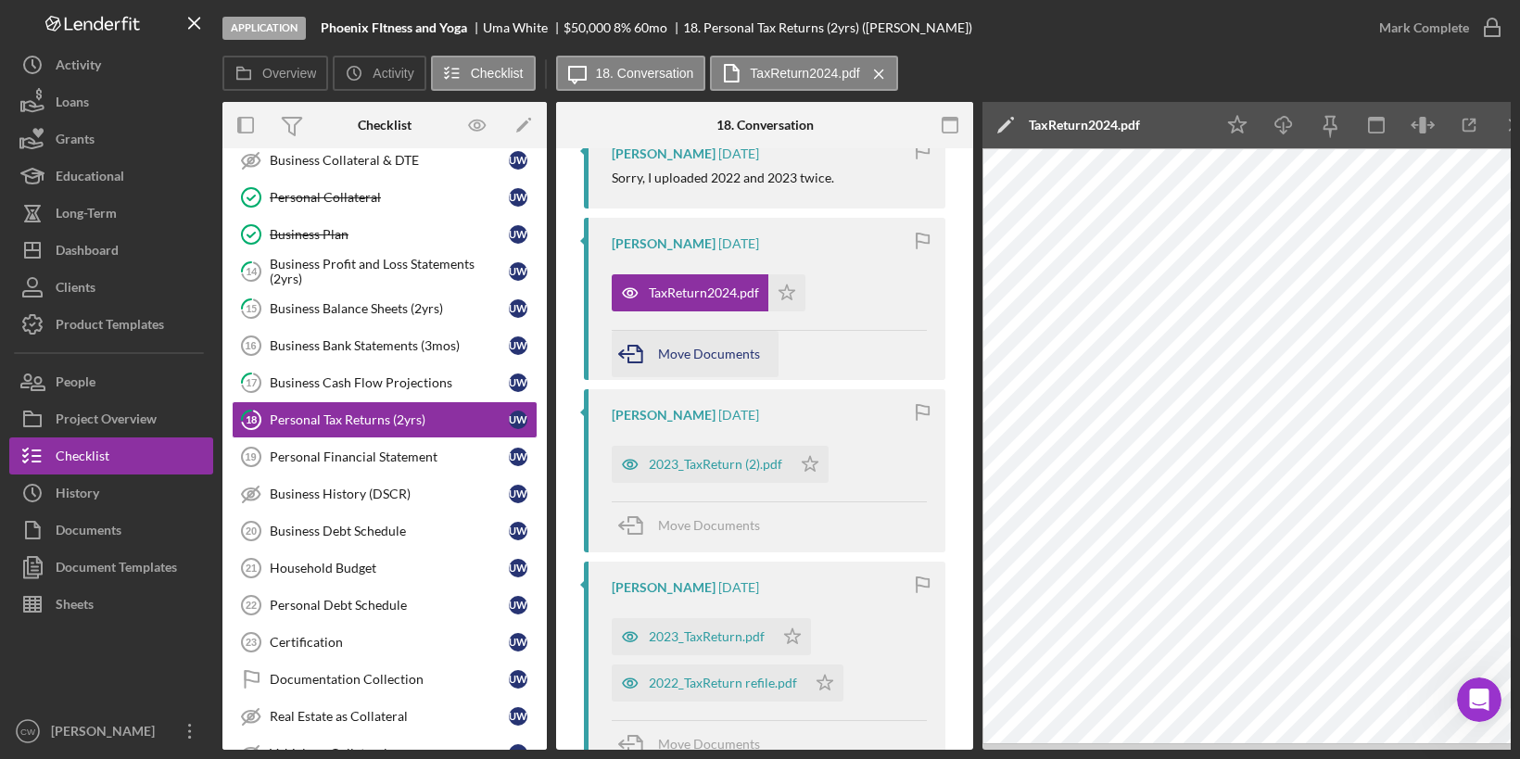
scroll to position [385, 0]
click at [728, 464] on div "2023_TaxReturn (2).pdf" at bounding box center [715, 463] width 133 height 15
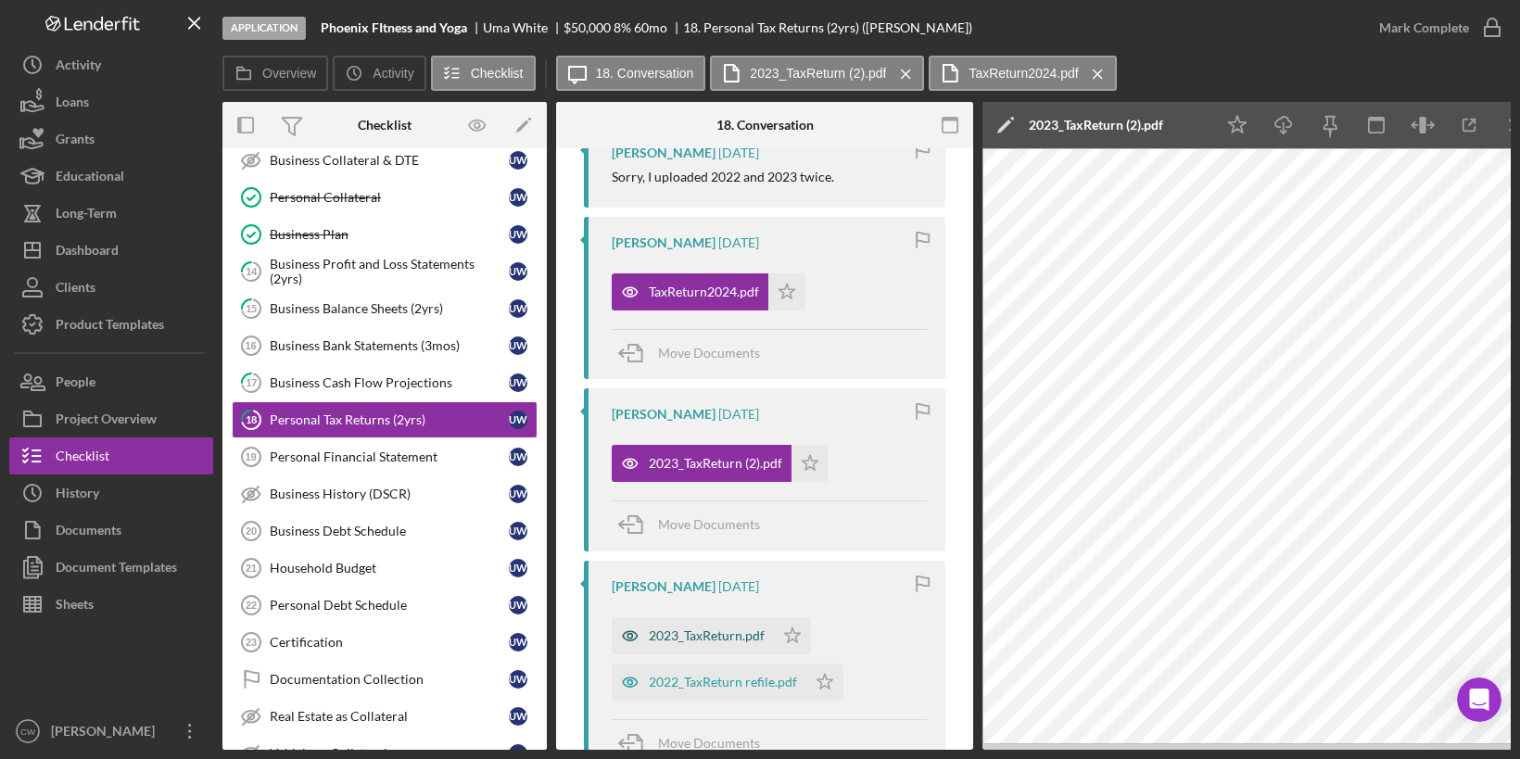
click at [743, 640] on div "2023_TaxReturn.pdf" at bounding box center [693, 635] width 162 height 37
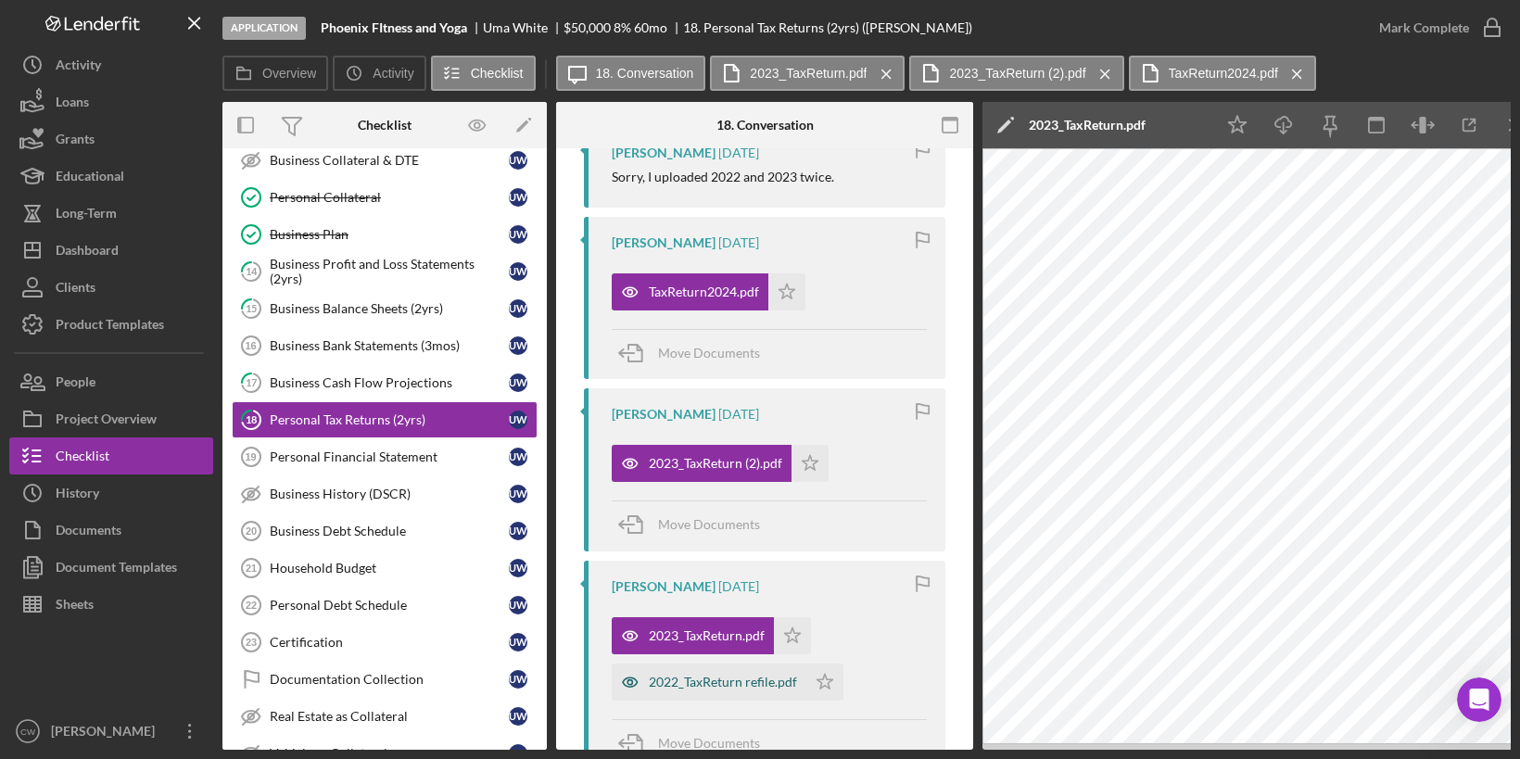
click at [731, 682] on div "2022_TaxReturn refile.pdf" at bounding box center [723, 682] width 148 height 15
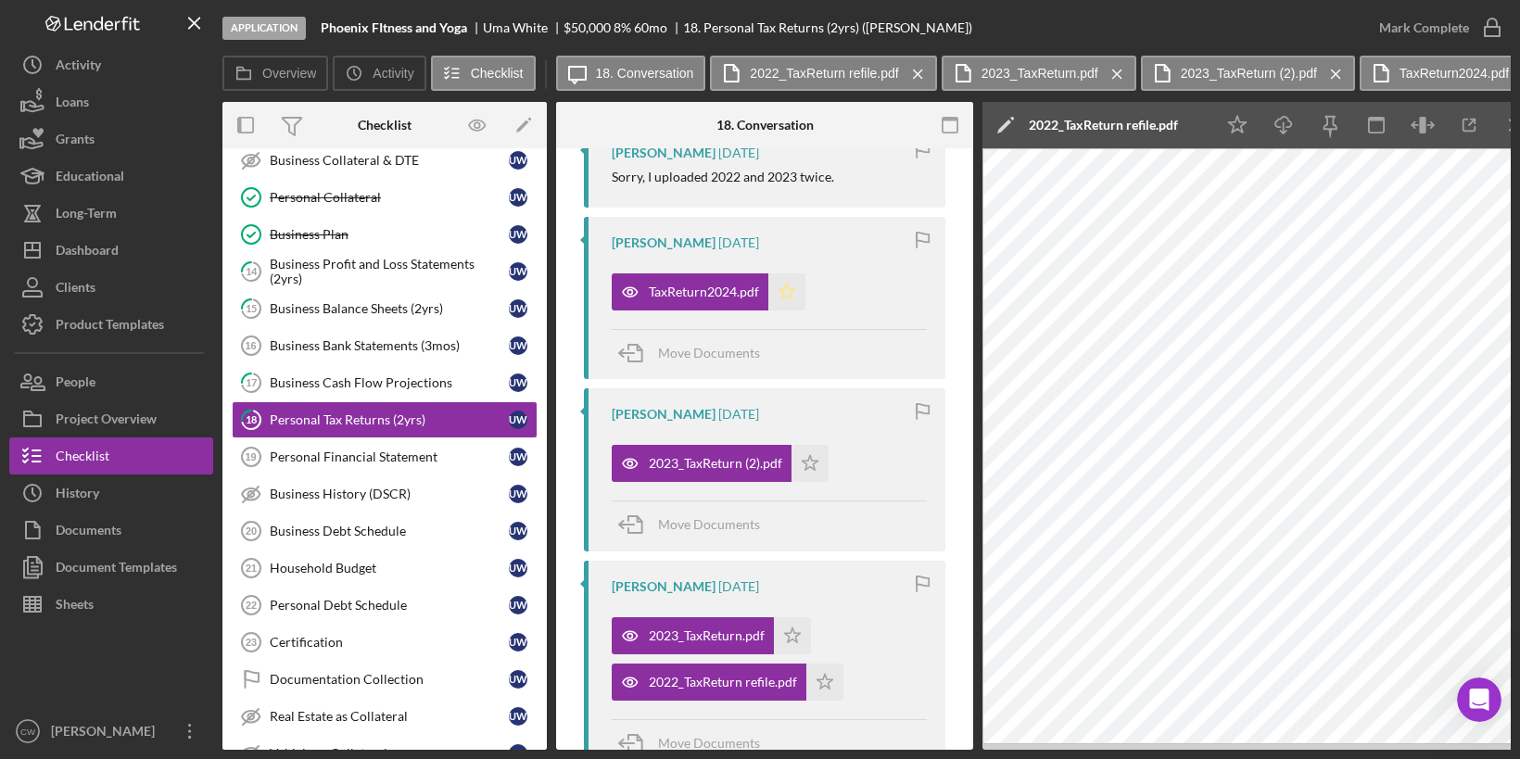
click at [792, 286] on icon "Icon/Star" at bounding box center [786, 291] width 37 height 37
click at [795, 636] on polygon "button" at bounding box center [793, 634] width 16 height 15
click at [1484, 31] on icon "button" at bounding box center [1492, 28] width 46 height 46
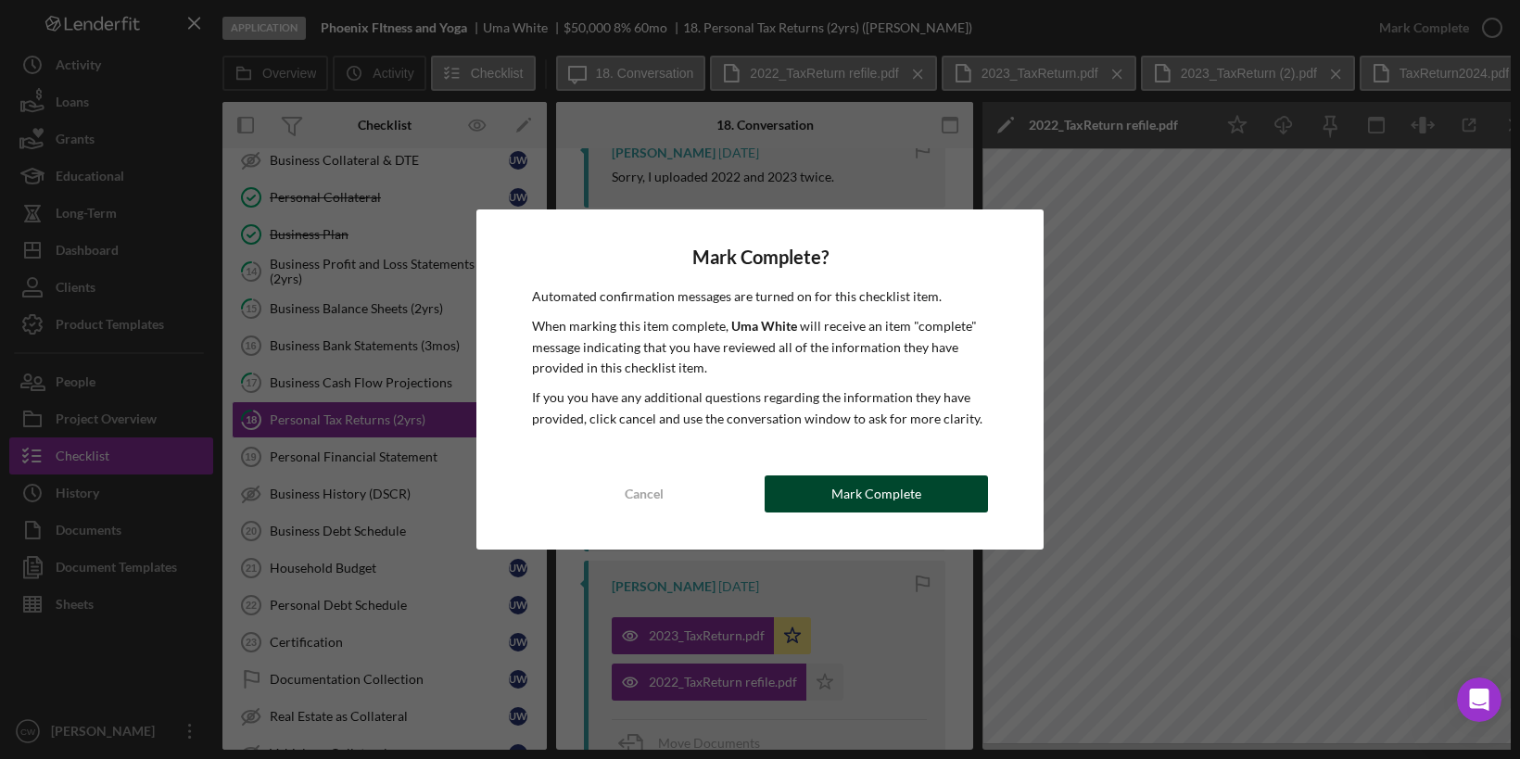
click at [920, 490] on button "Mark Complete" at bounding box center [876, 493] width 223 height 37
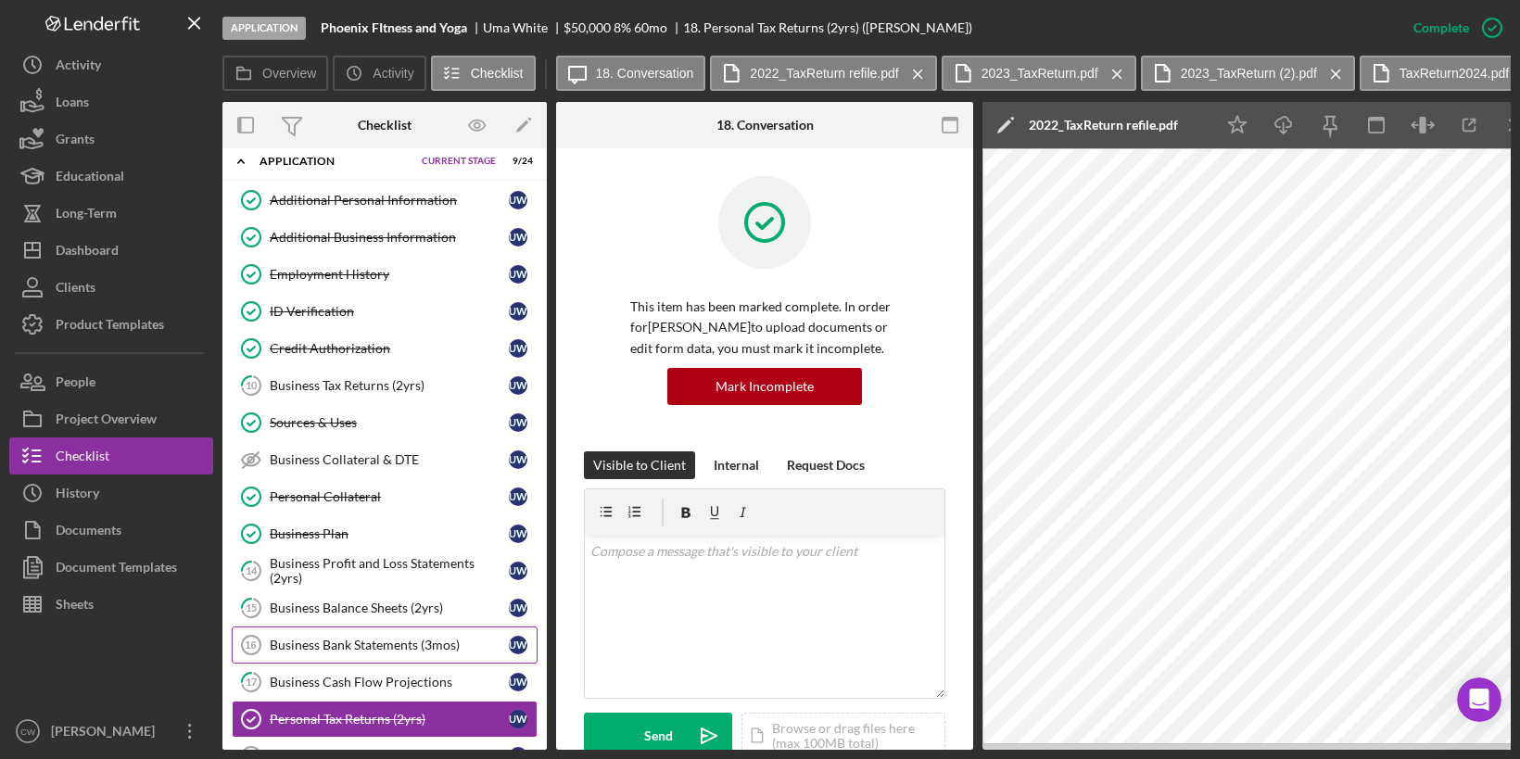
scroll to position [345, 0]
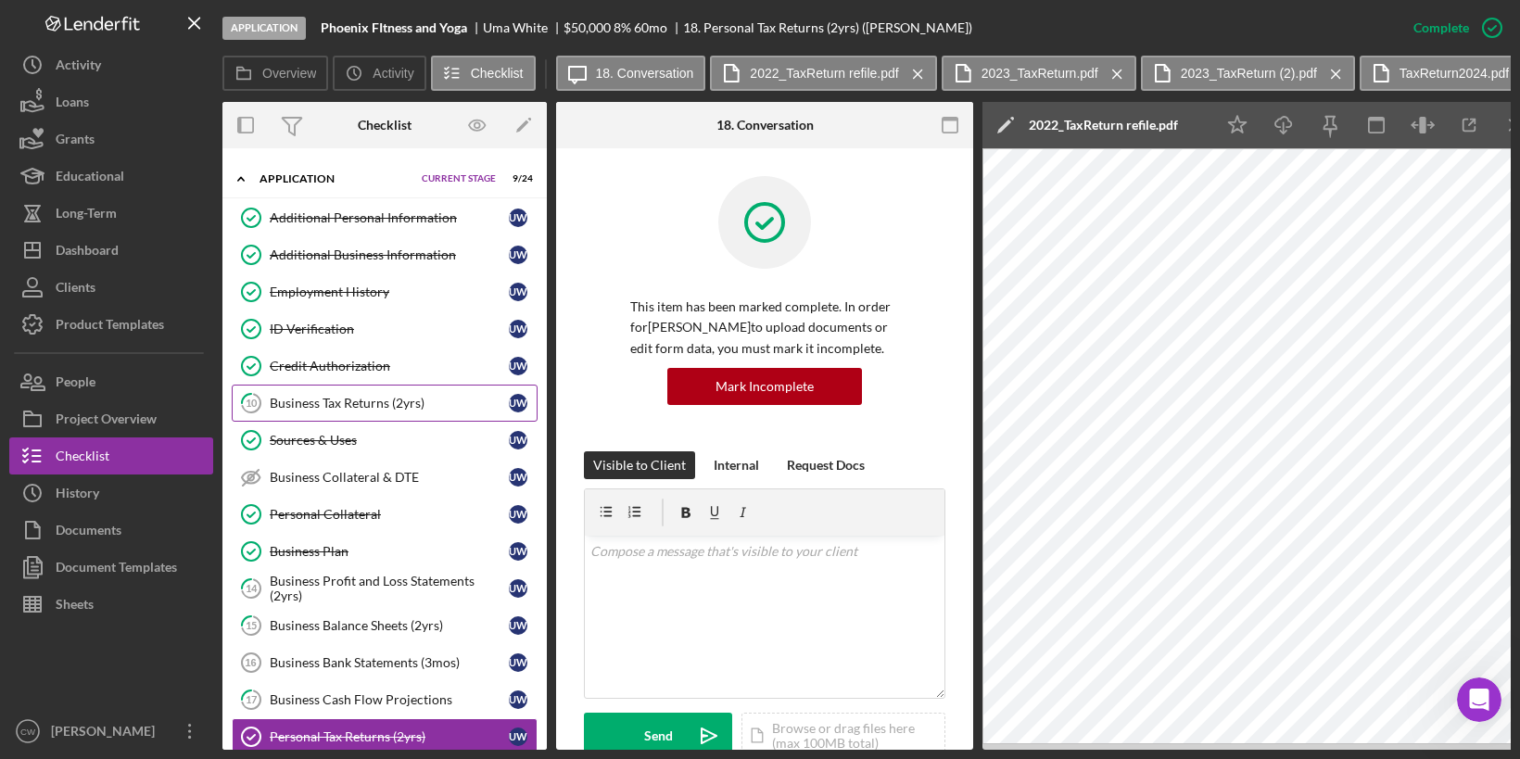
click at [397, 396] on div "Business Tax Returns (2yrs)" at bounding box center [389, 403] width 239 height 15
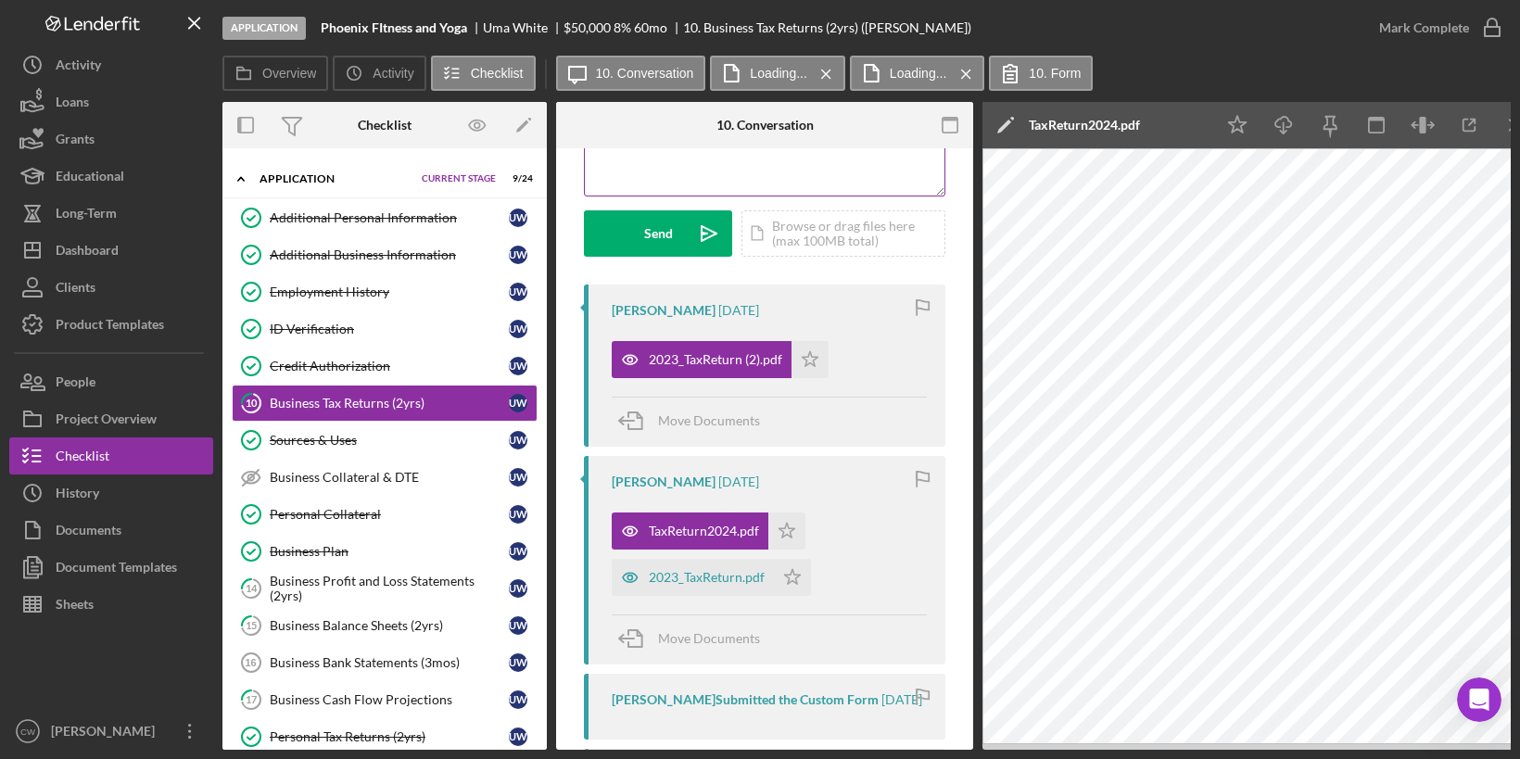
scroll to position [292, 0]
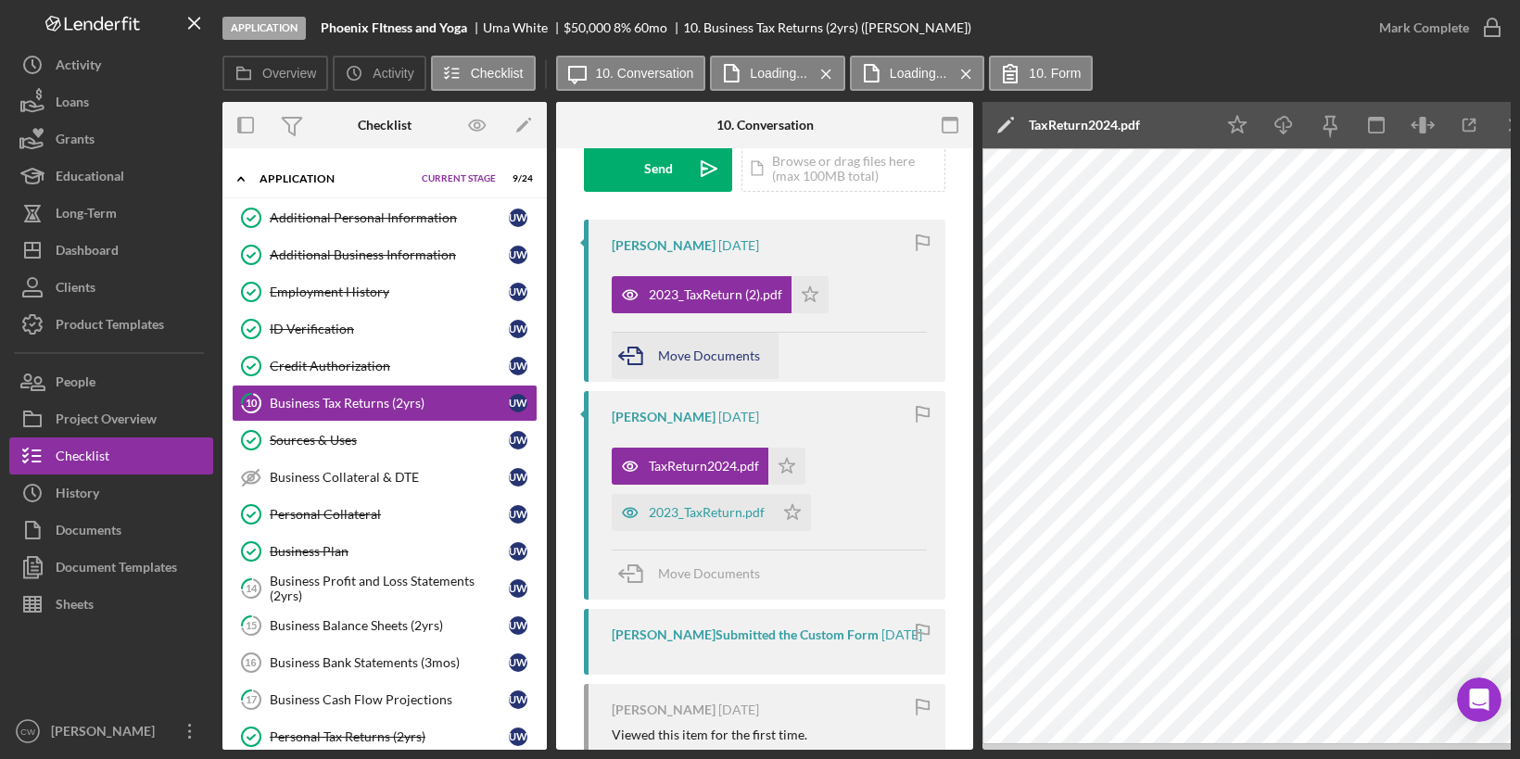
click at [741, 357] on span "Move Documents" at bounding box center [709, 356] width 102 height 16
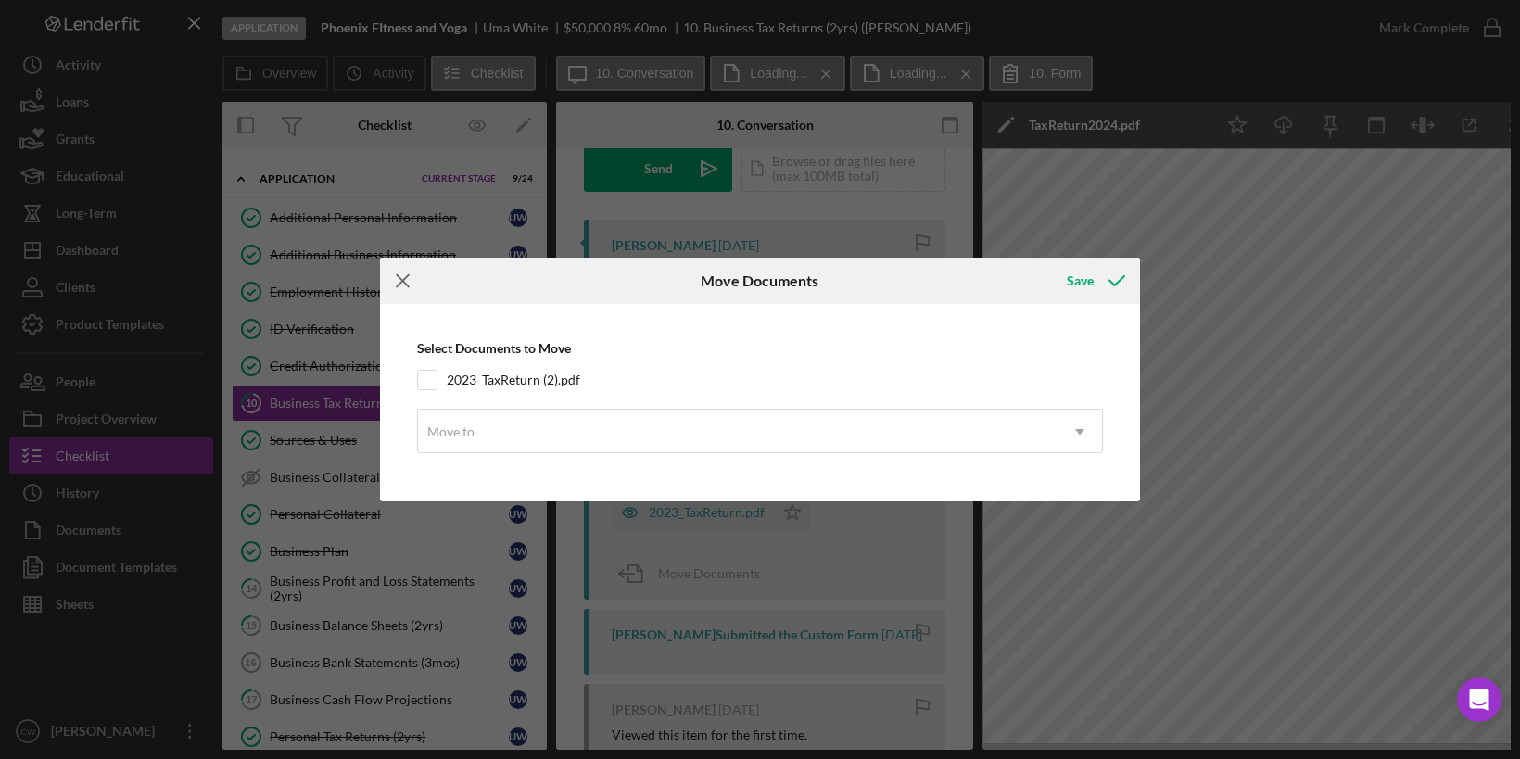
click at [398, 284] on icon "Icon/Menu Close" at bounding box center [403, 281] width 46 height 46
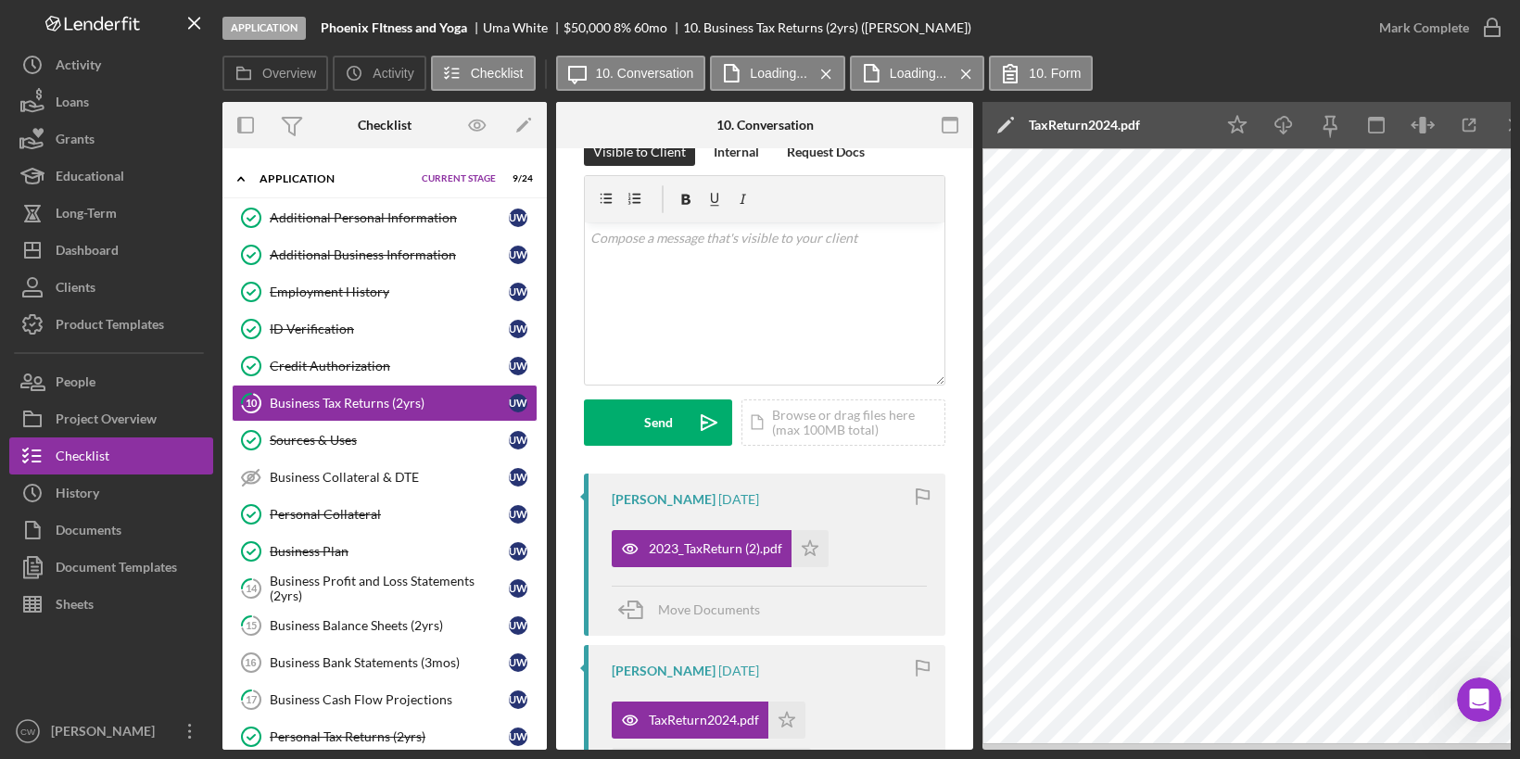
scroll to position [0, 0]
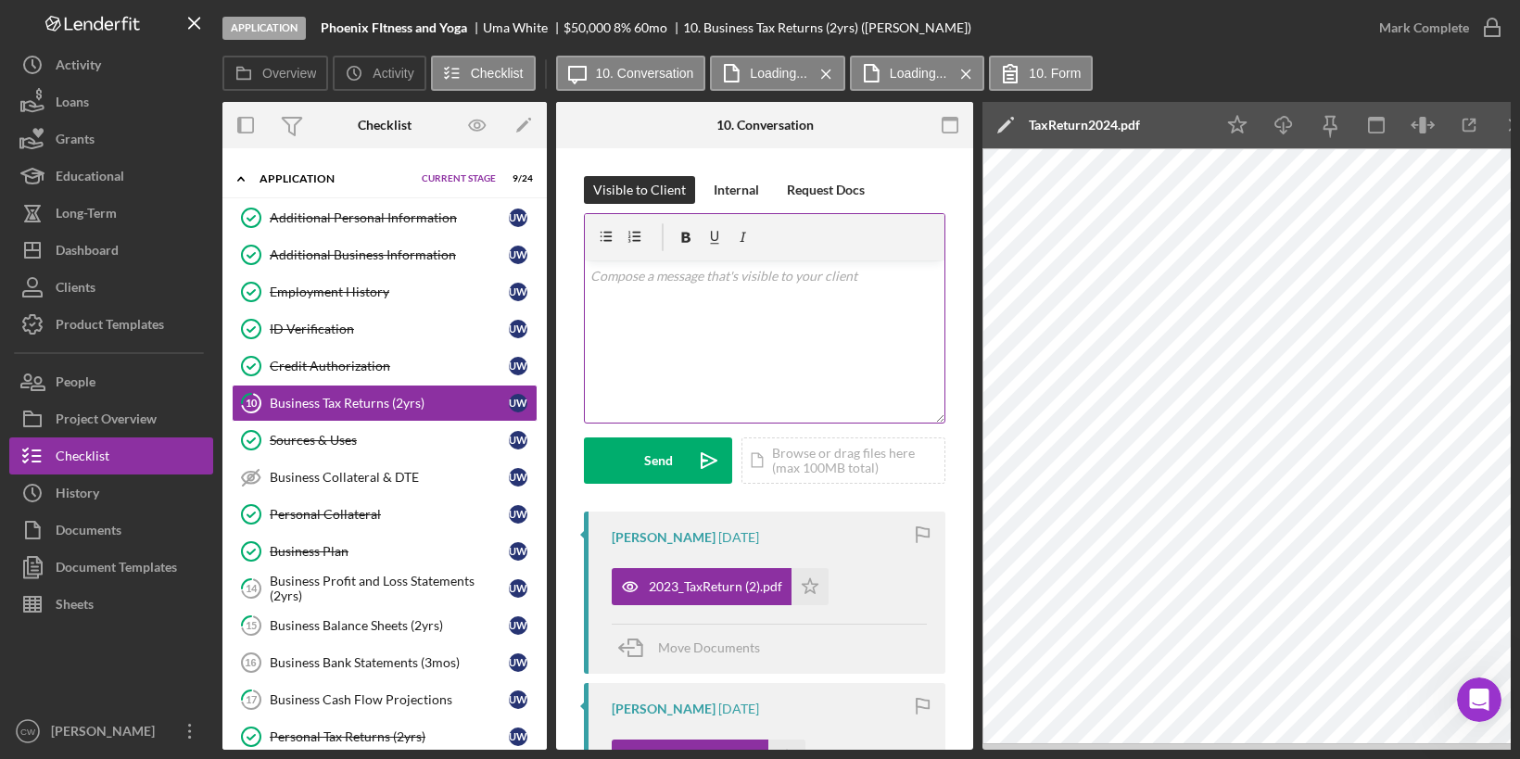
click at [678, 361] on div "v Color teal Color pink Remove color Add row above Add row below Add column bef…" at bounding box center [765, 341] width 360 height 162
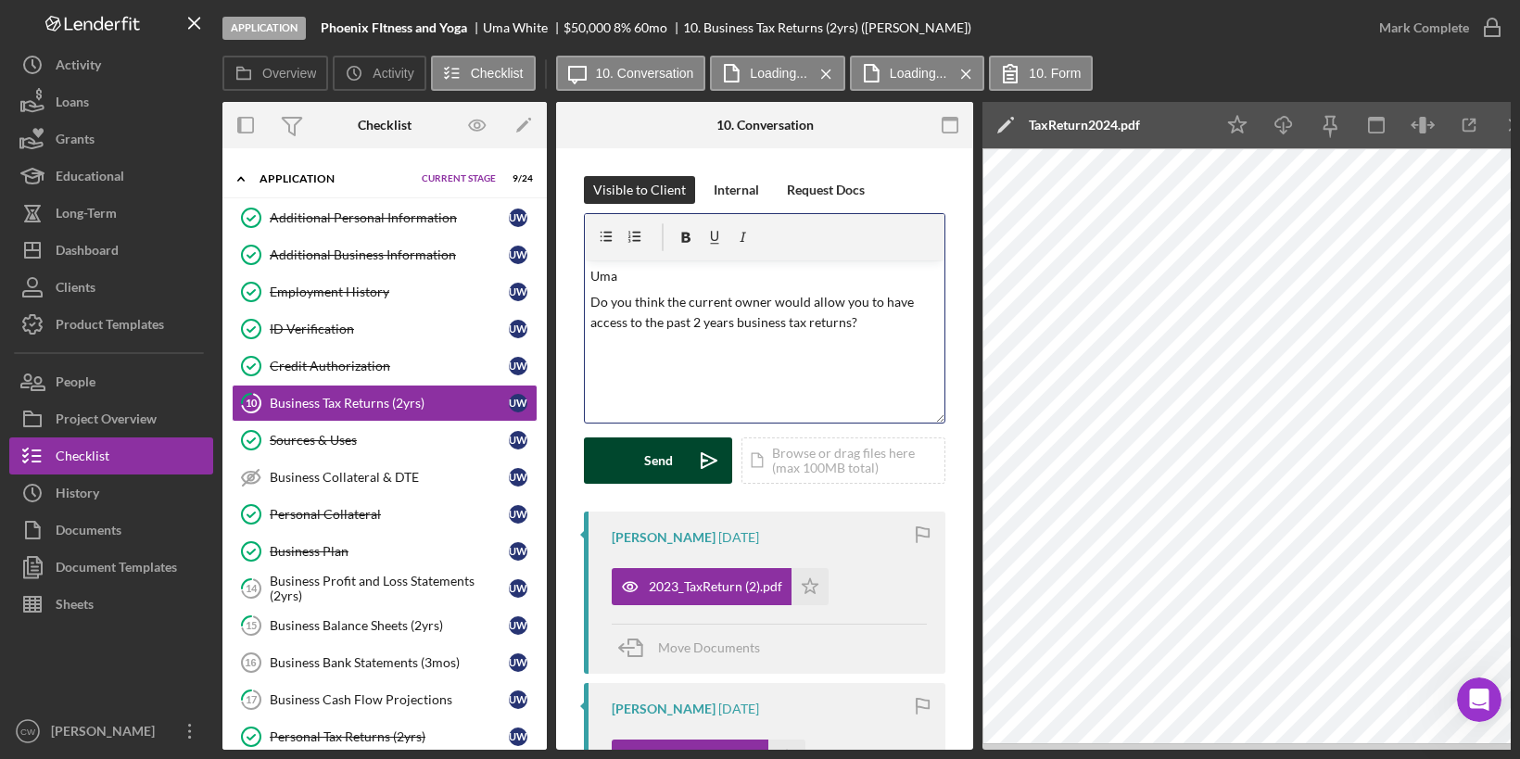
click at [631, 463] on button "Send Icon/icon-invite-send" at bounding box center [658, 460] width 148 height 46
